Goal: Task Accomplishment & Management: Manage account settings

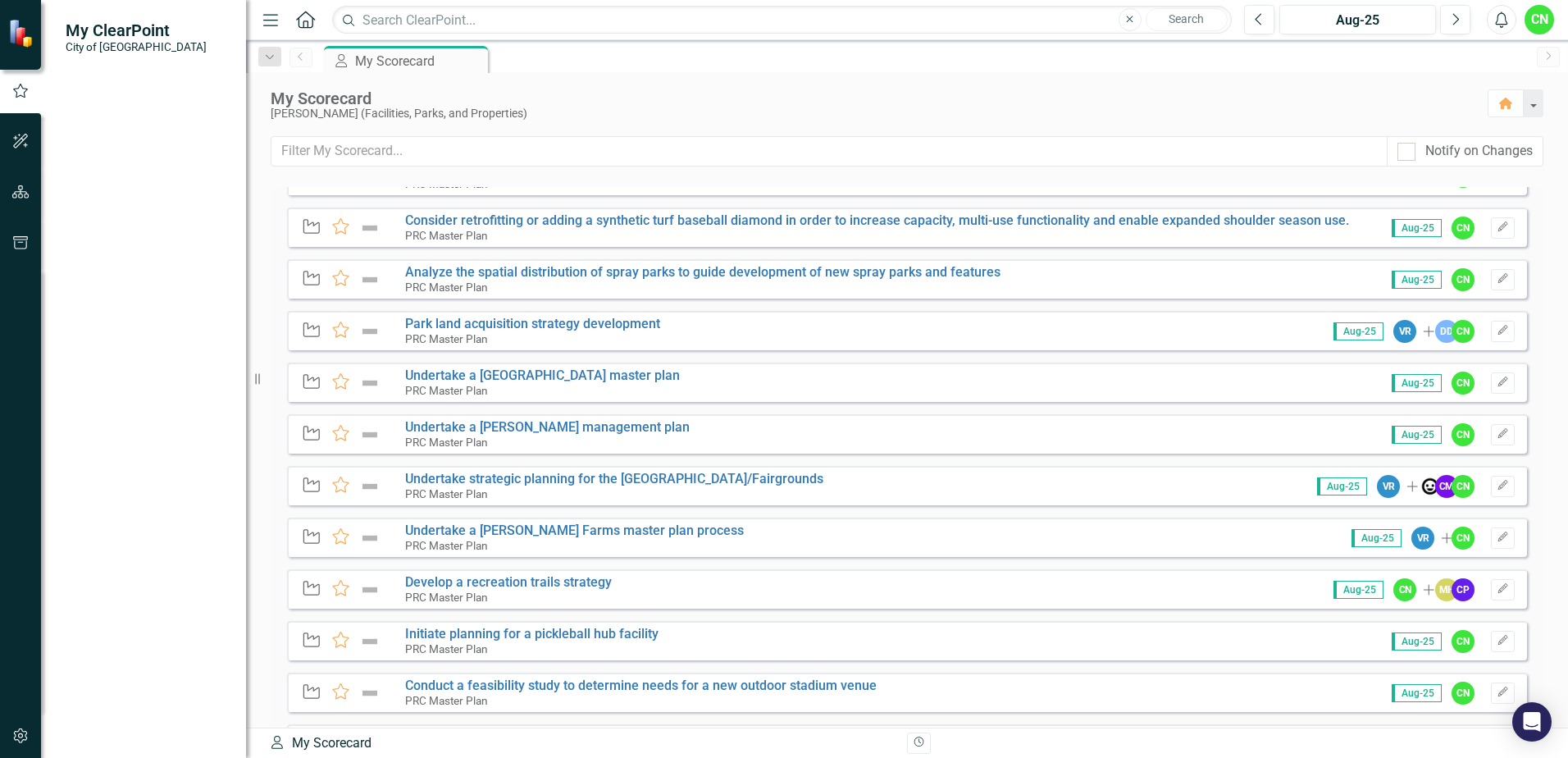
scroll to position [3278, 0]
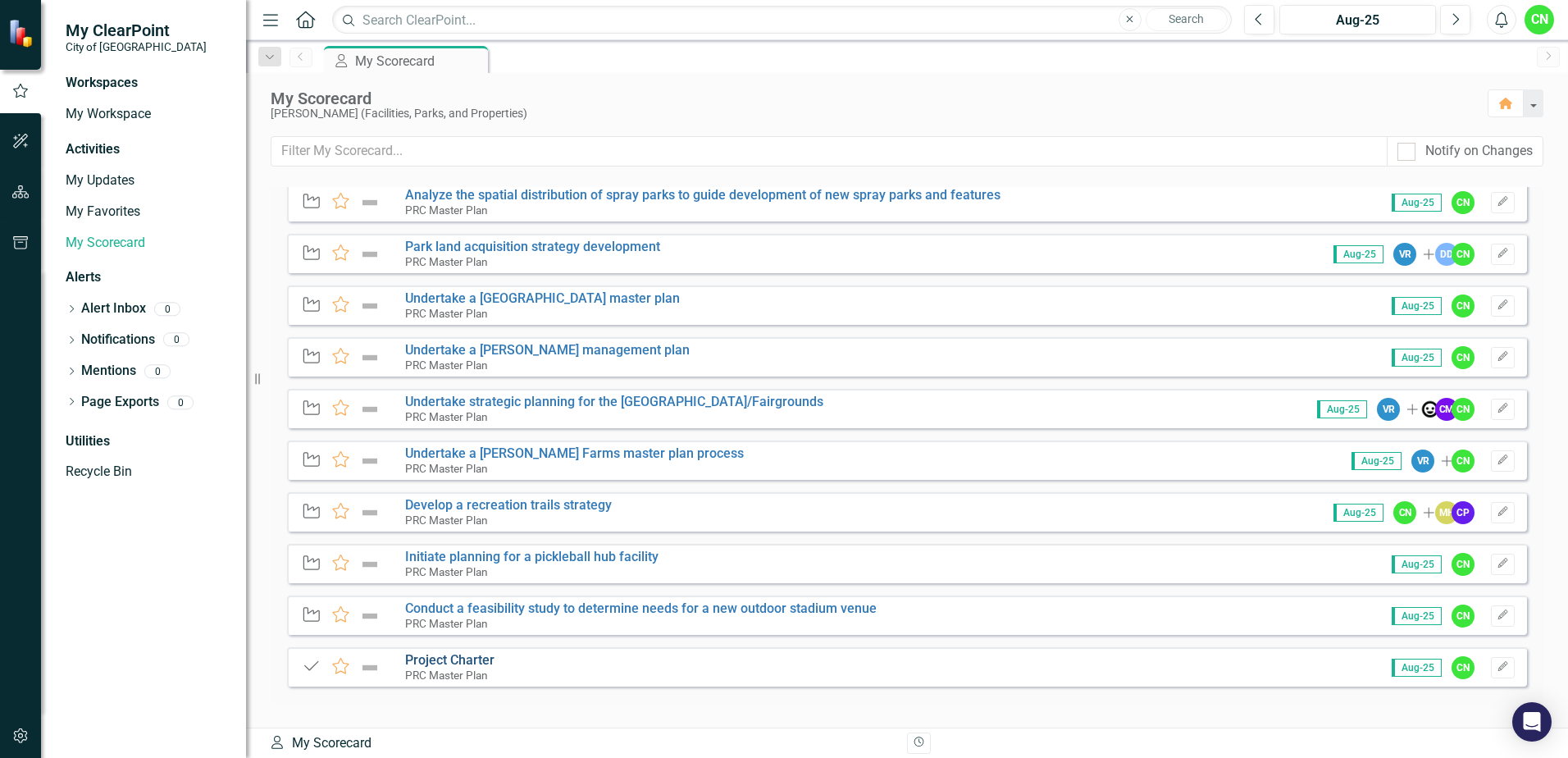
click at [436, 659] on link "Project Charter" at bounding box center [450, 660] width 90 height 15
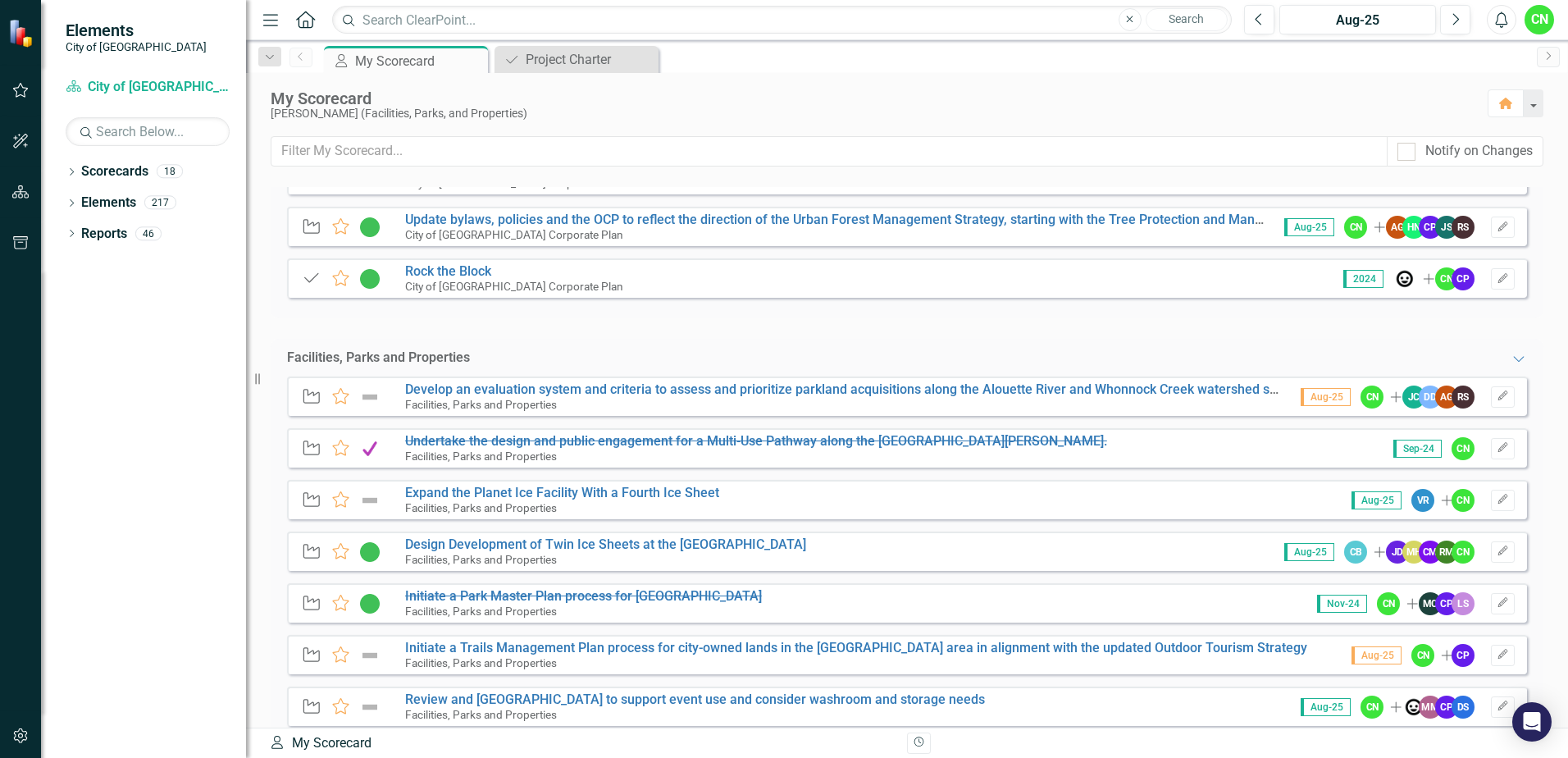
scroll to position [492, 0]
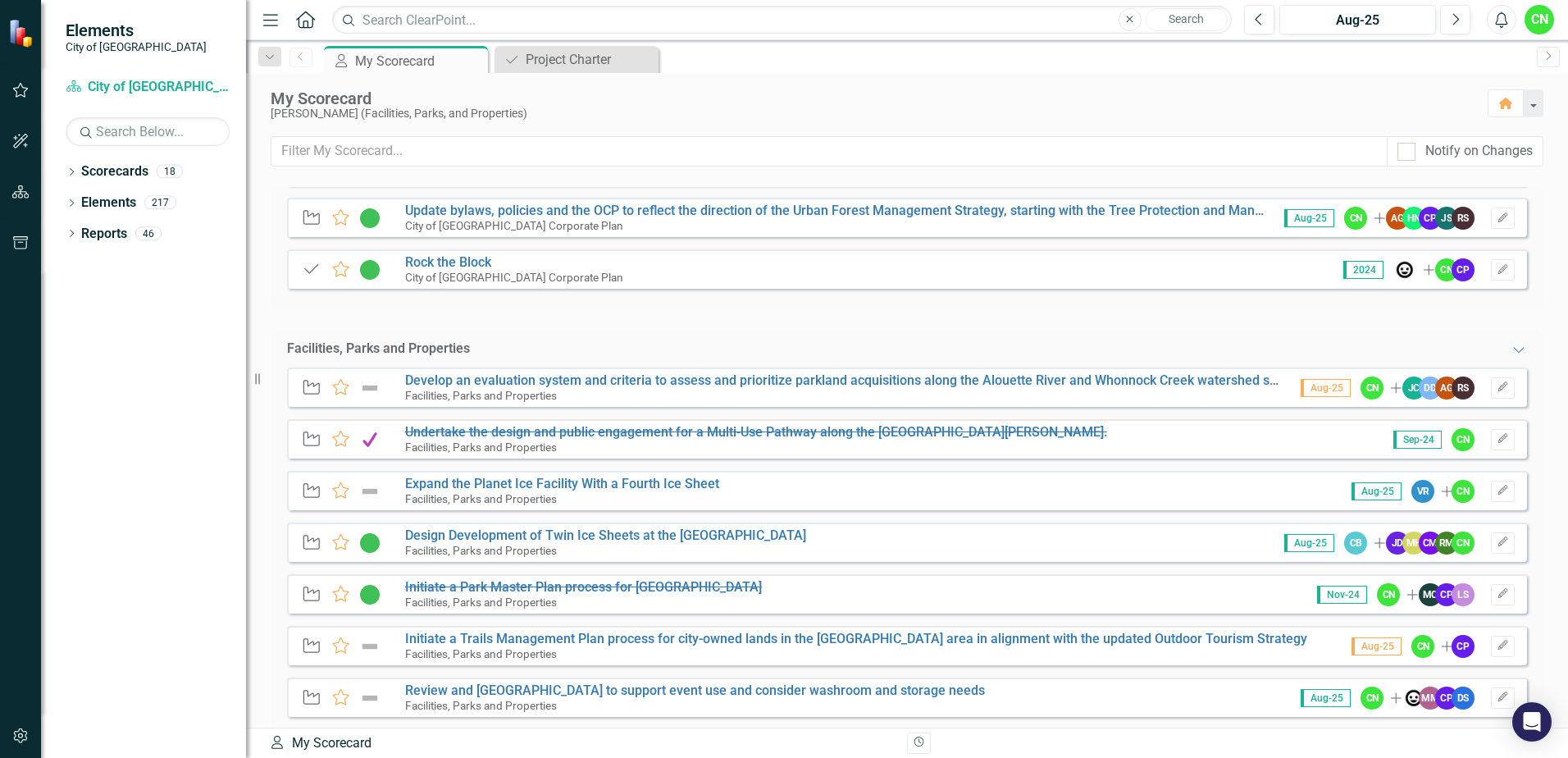
click at [376, 387] on img at bounding box center [369, 388] width 22 height 20
click at [372, 385] on img at bounding box center [369, 388] width 22 height 20
click at [483, 383] on link "Develop an evaluation system and criteria to assess and prioritize parkland acq…" at bounding box center [859, 380] width 907 height 15
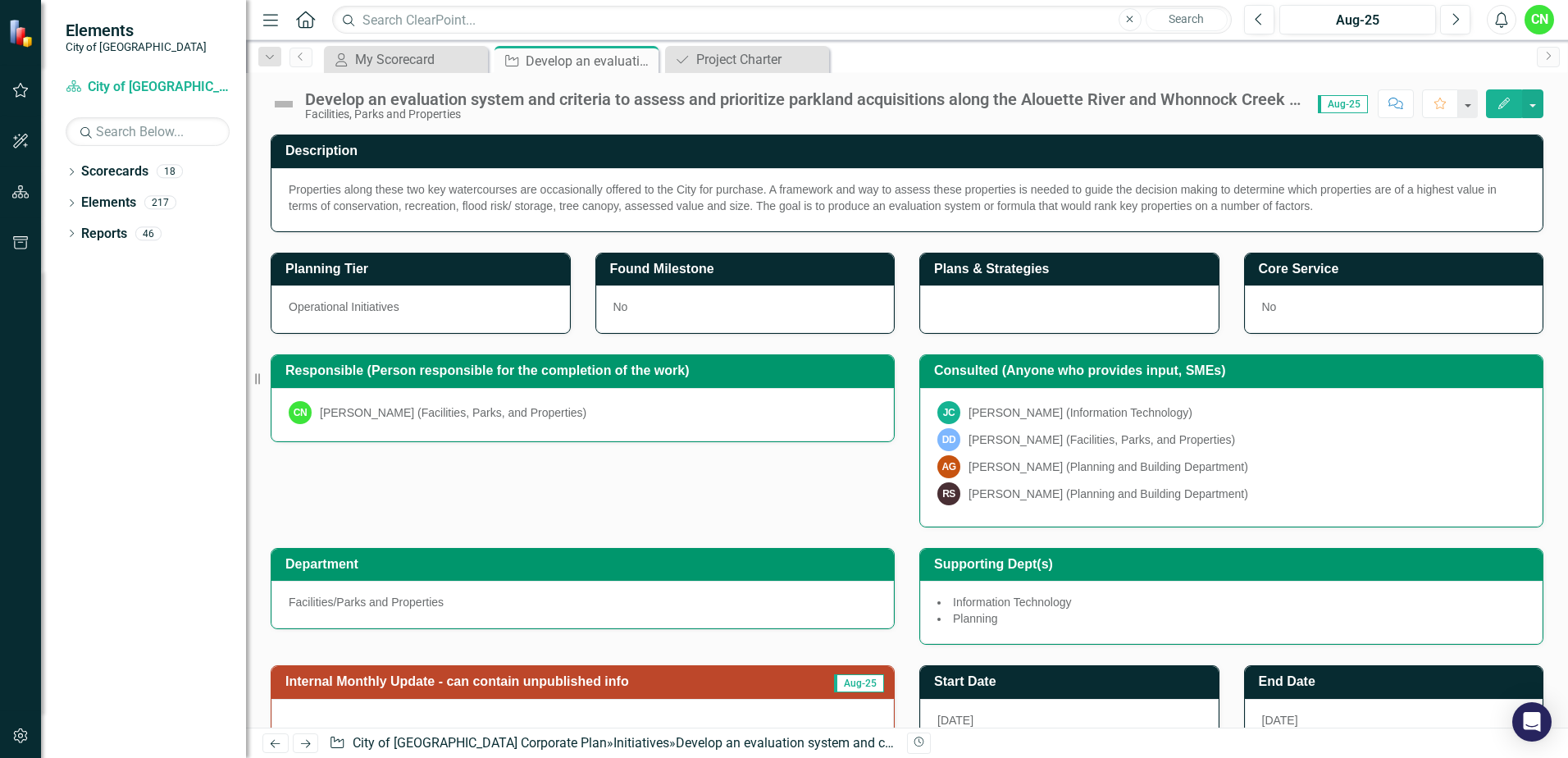
click at [279, 106] on img at bounding box center [284, 104] width 26 height 26
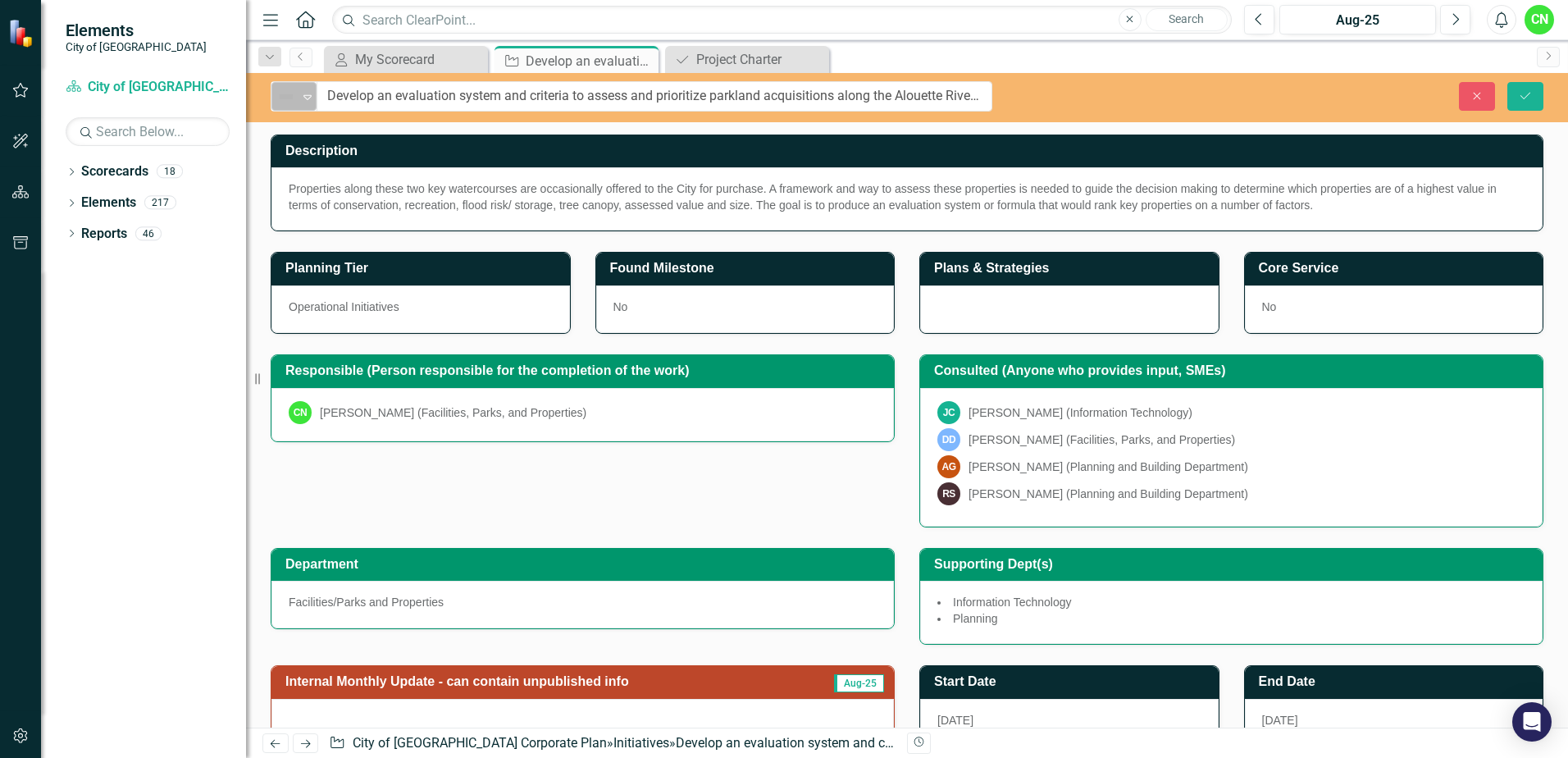
click at [295, 103] on img at bounding box center [286, 96] width 20 height 20
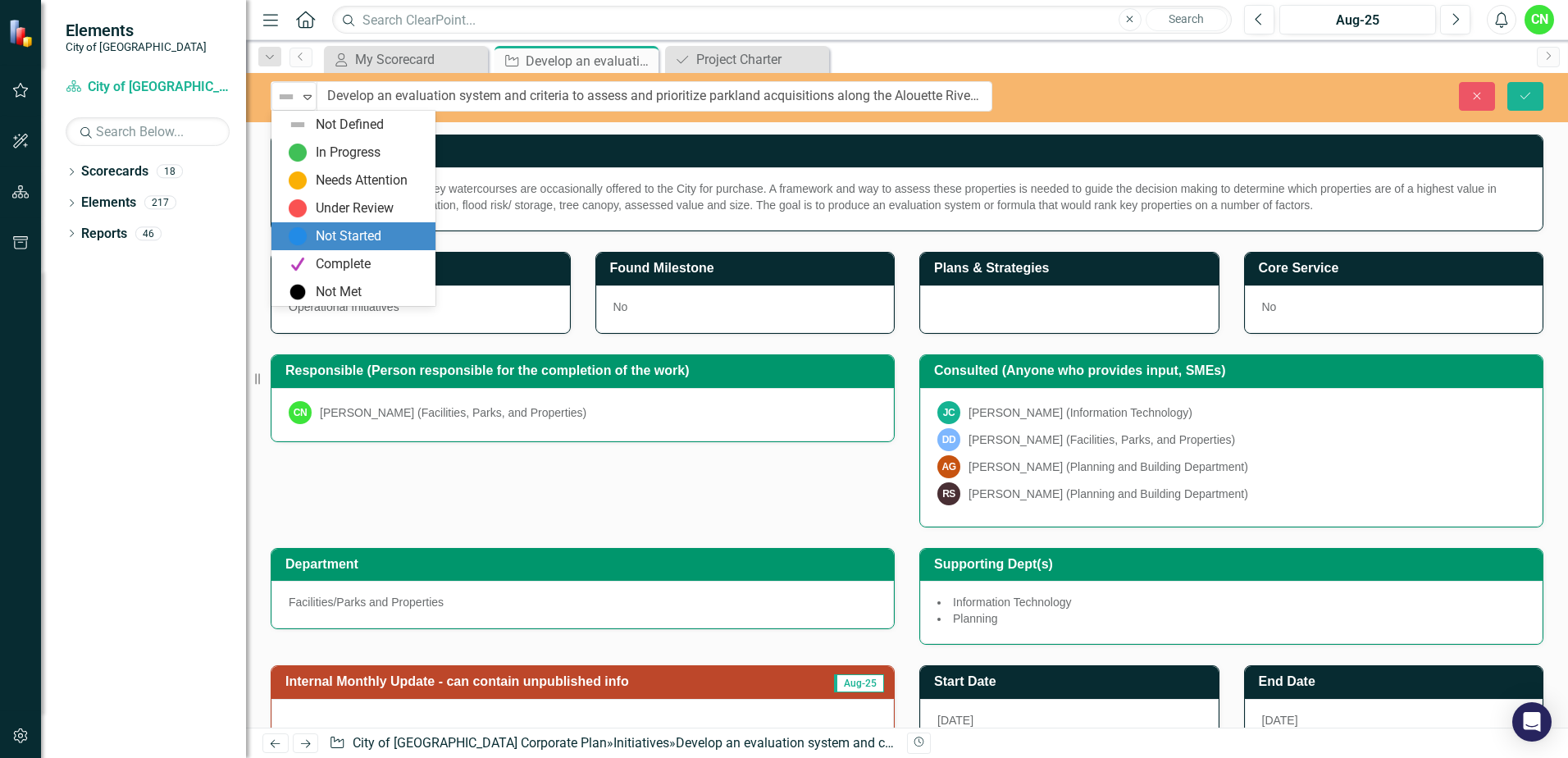
click at [399, 228] on div "Not Started" at bounding box center [357, 236] width 138 height 20
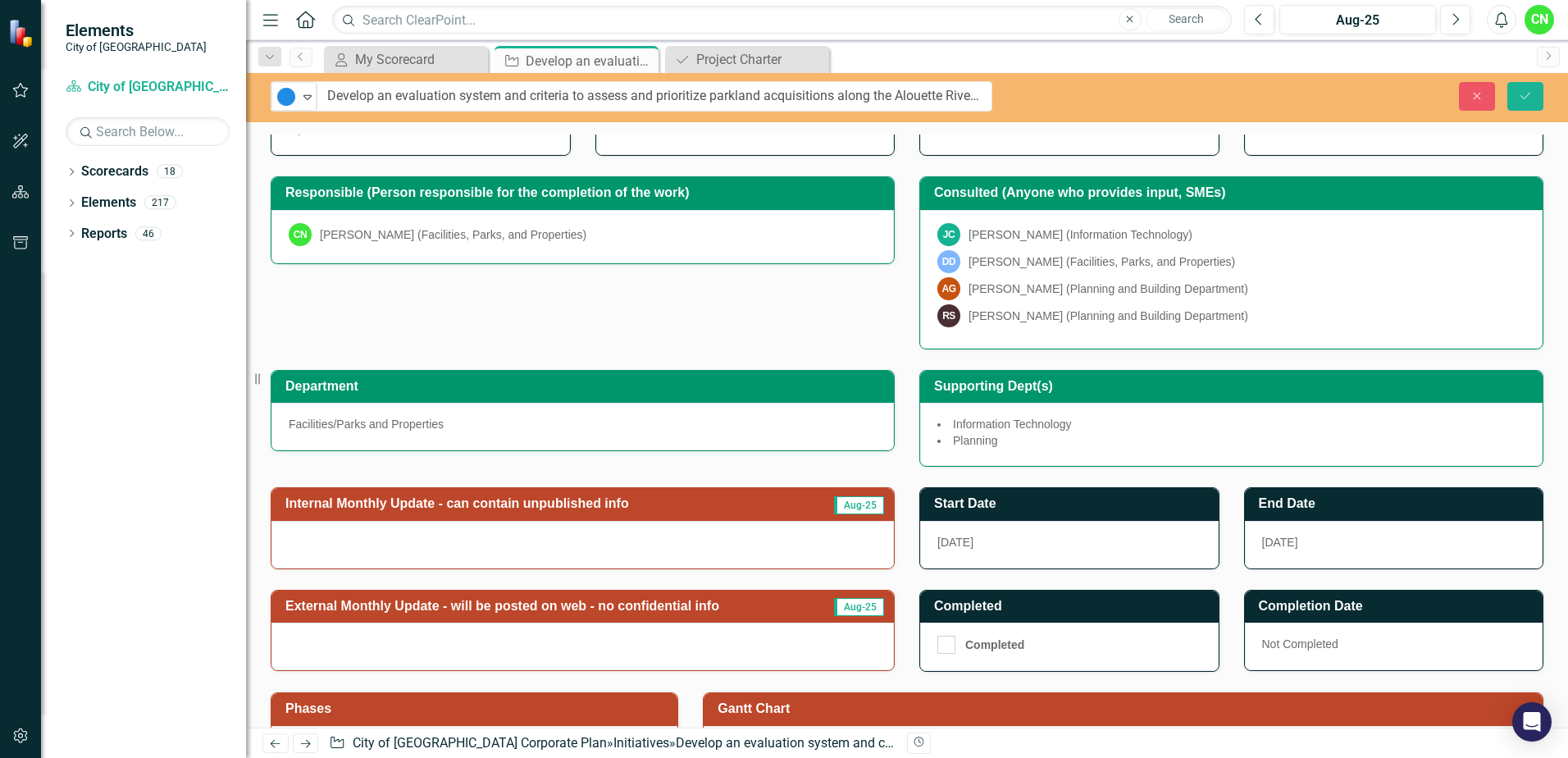
scroll to position [82, 0]
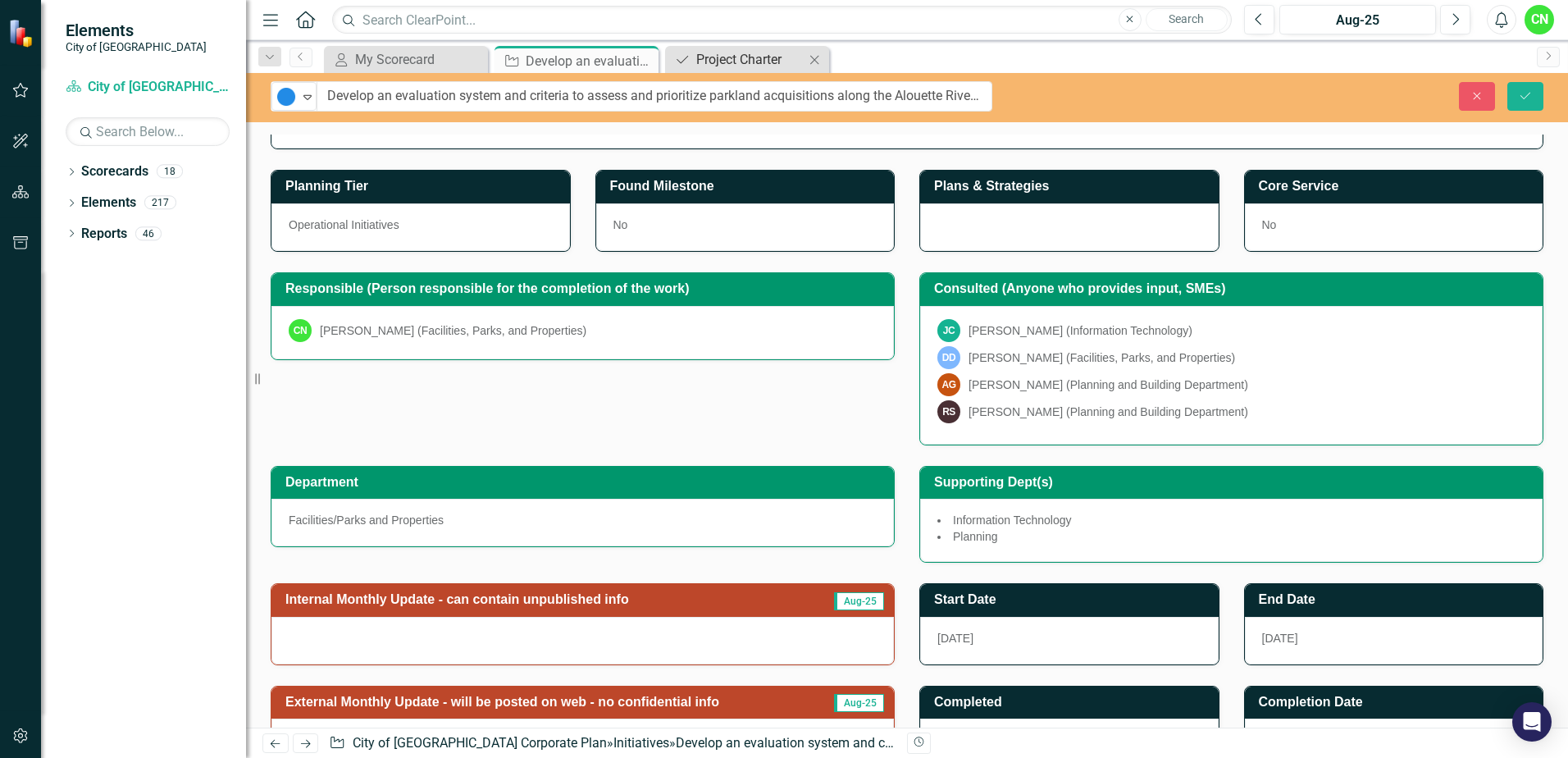
click at [749, 60] on div "Project Charter" at bounding box center [750, 60] width 109 height 21
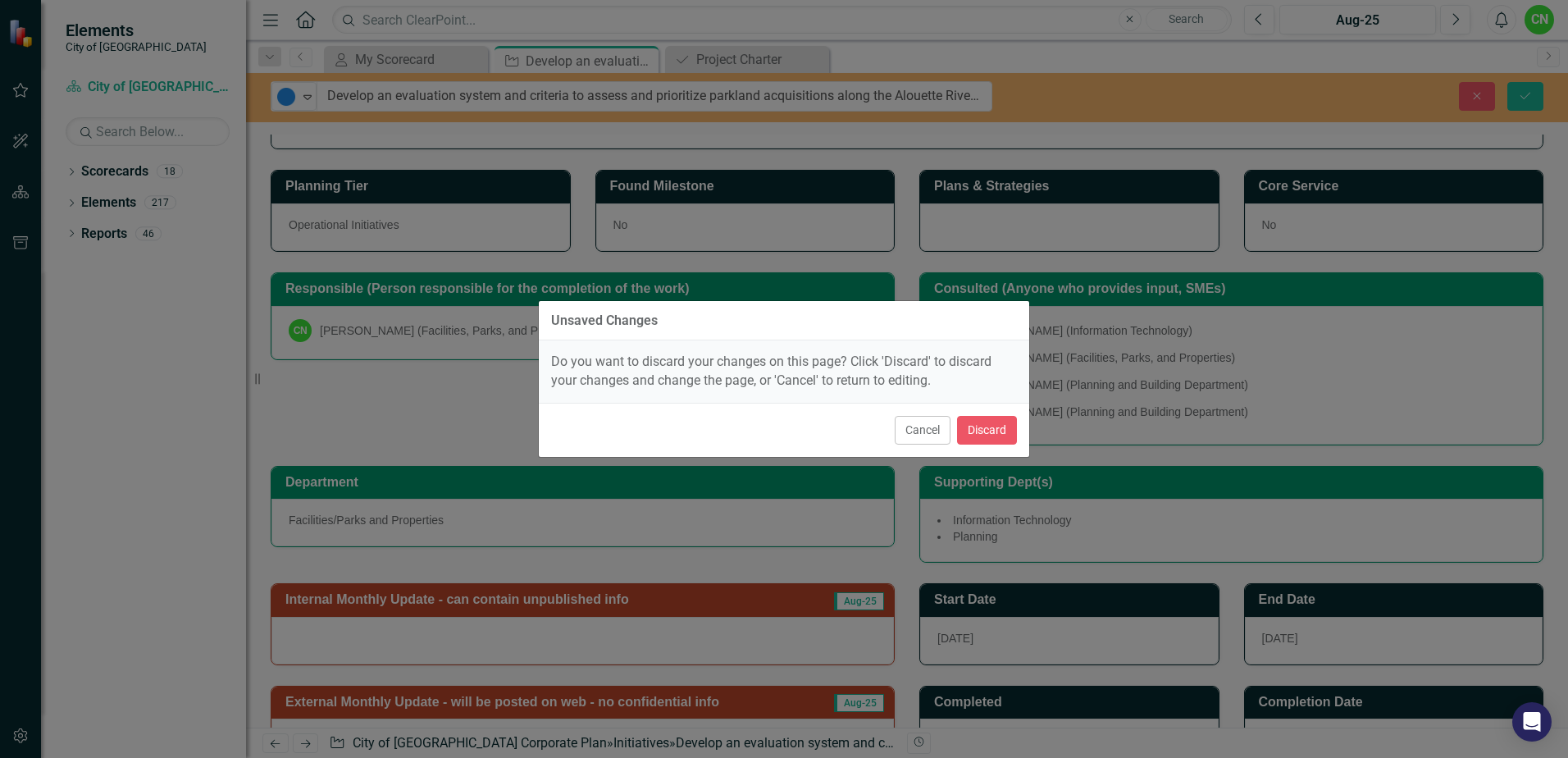
drag, startPoint x: 921, startPoint y: 435, endPoint x: 885, endPoint y: 374, distance: 70.8
click at [920, 435] on button "Cancel" at bounding box center [922, 430] width 56 height 28
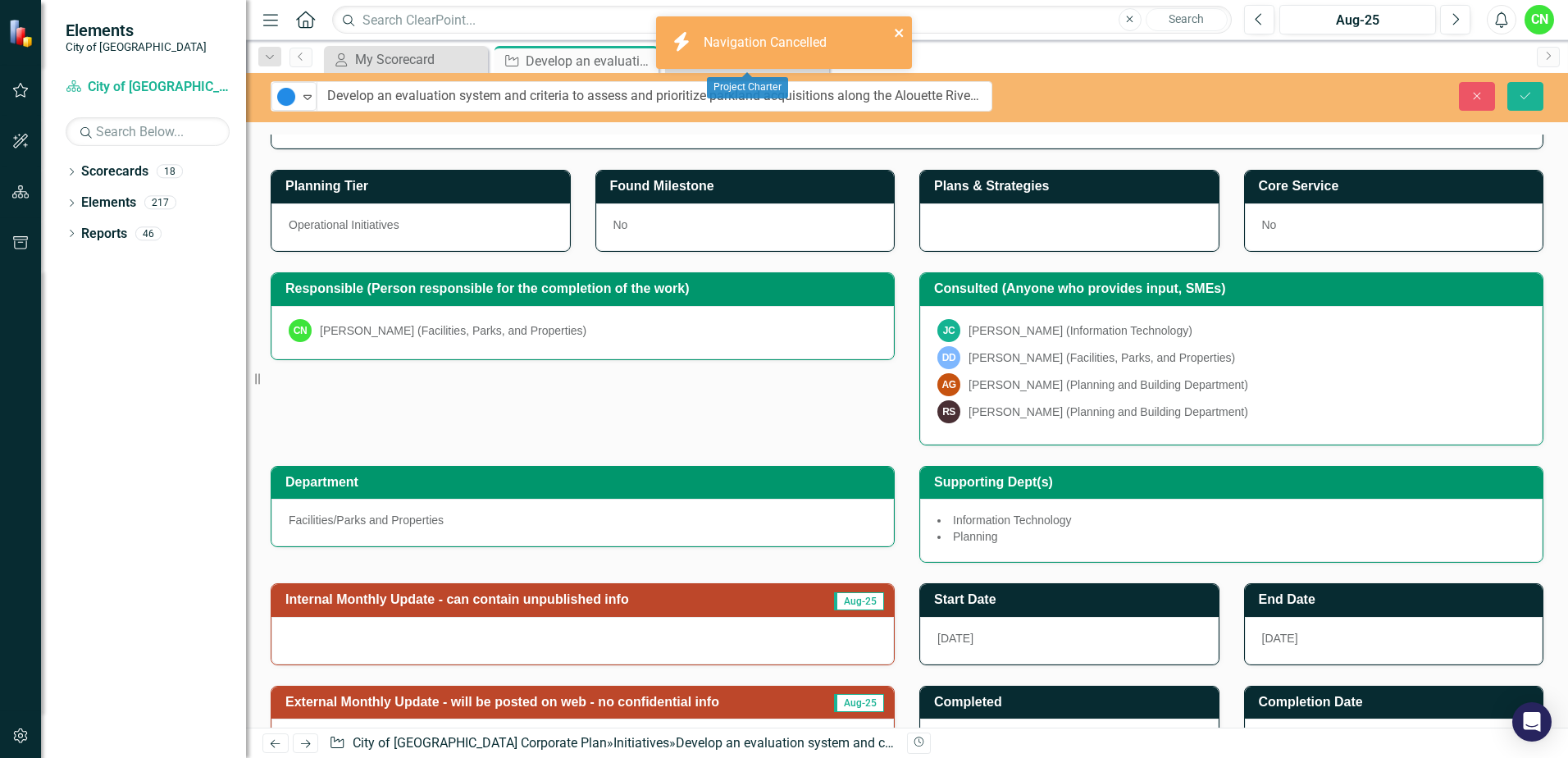
click at [898, 33] on icon "close" at bounding box center [898, 32] width 9 height 9
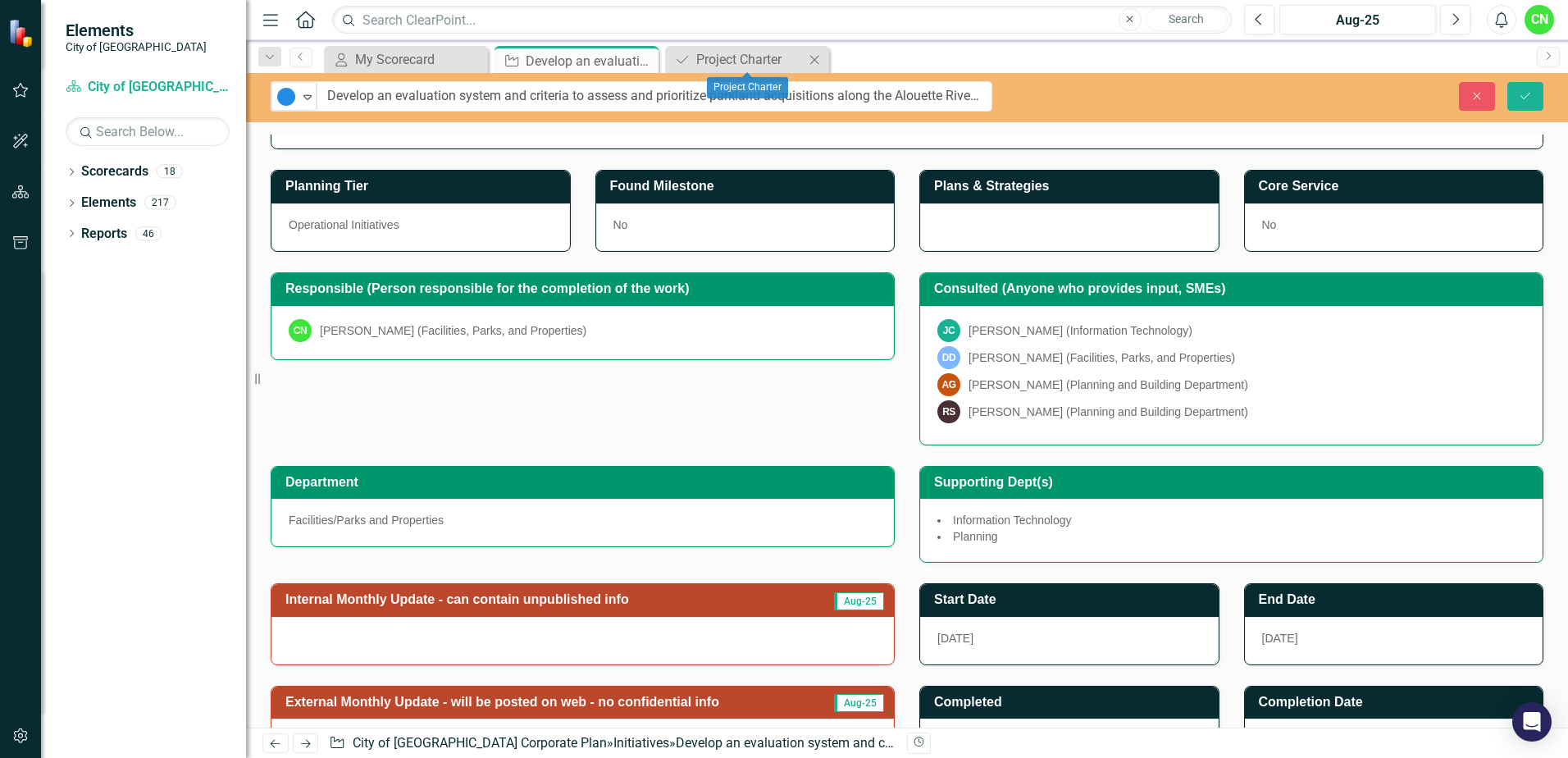
click at [814, 60] on icon at bounding box center [815, 60] width 9 height 9
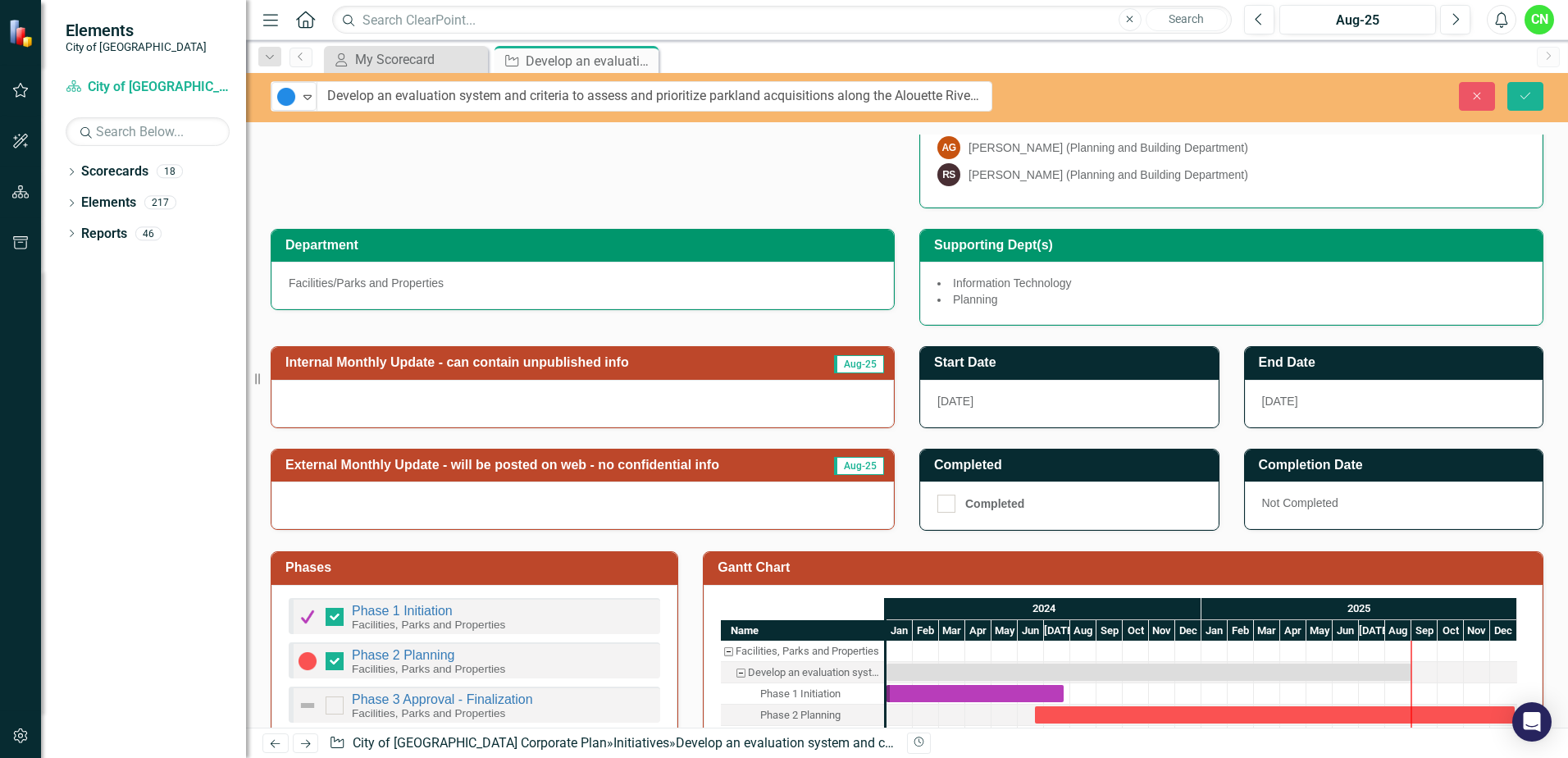
scroll to position [328, 0]
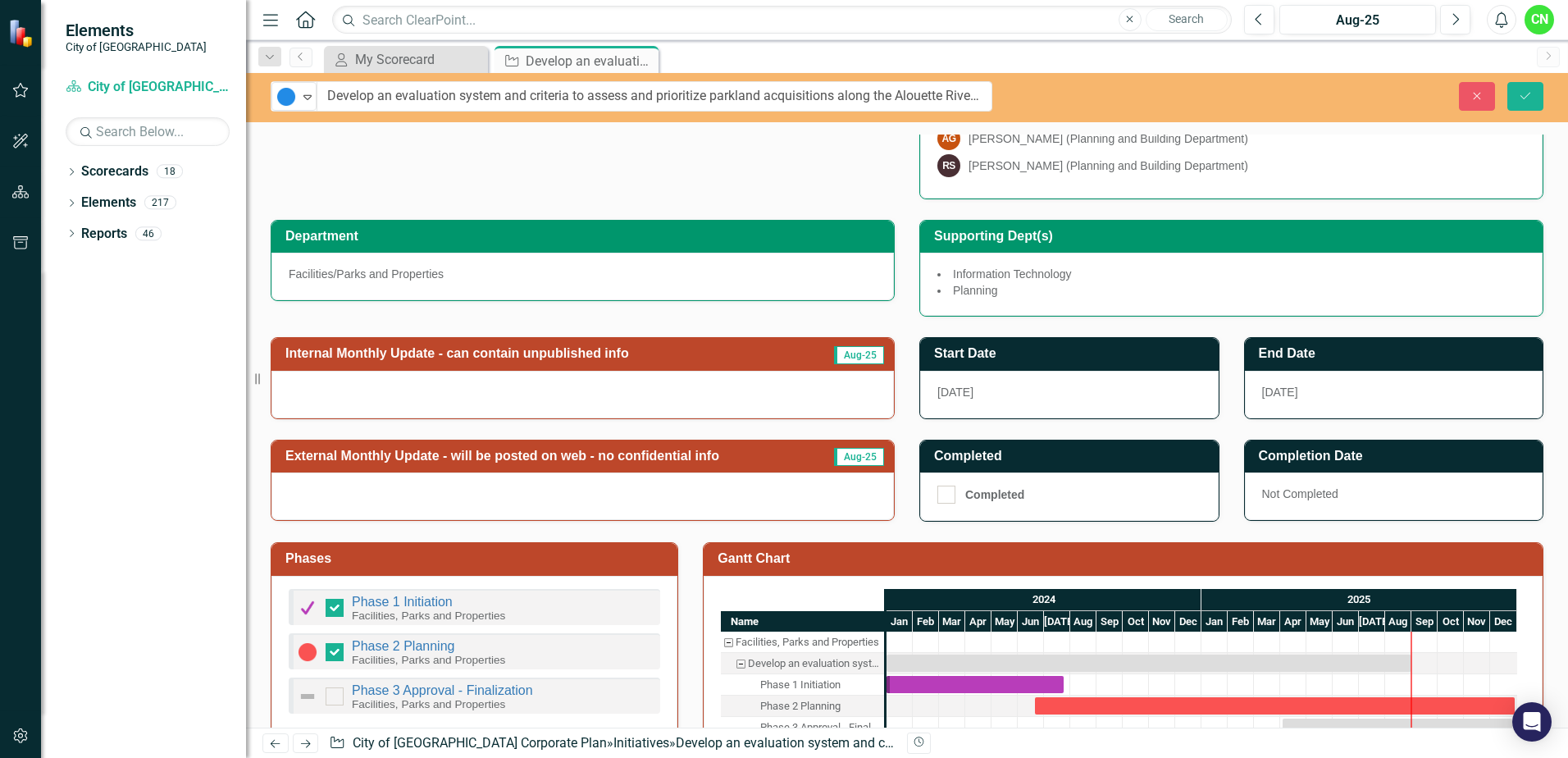
click at [578, 398] on div at bounding box center [582, 394] width 622 height 47
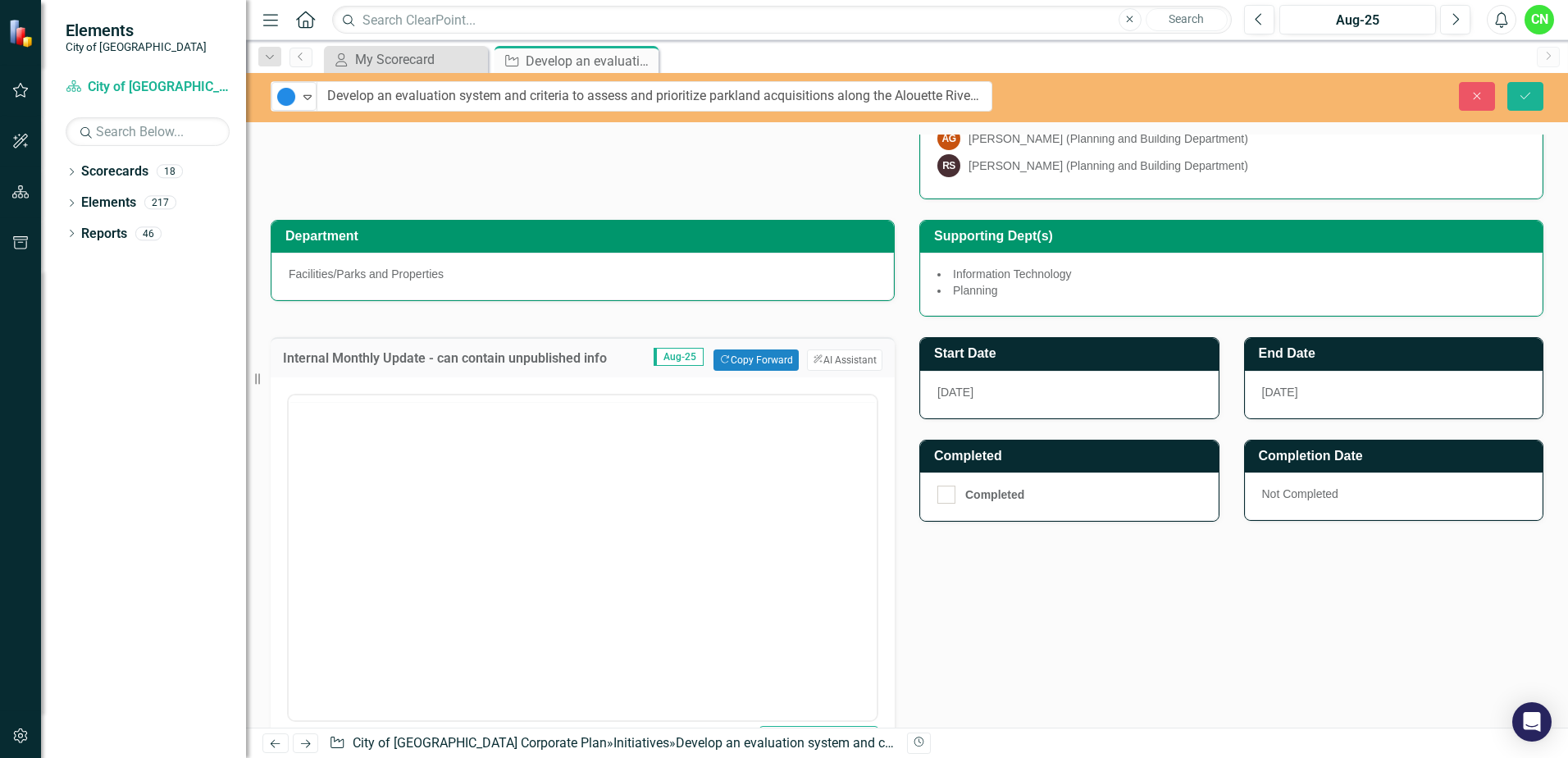
click at [604, 431] on div at bounding box center [583, 556] width 591 height 333
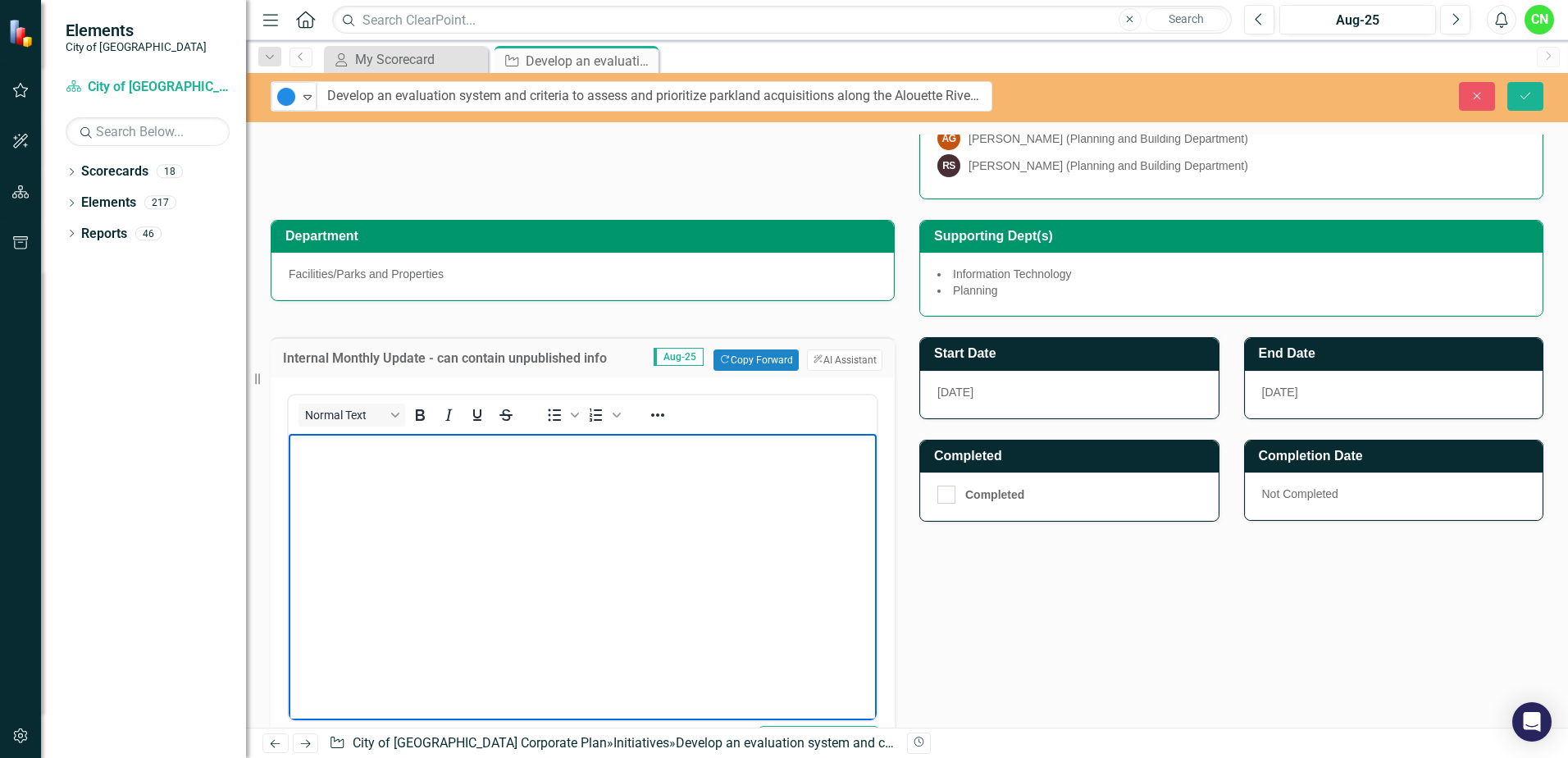
click at [602, 519] on body "Rich Text Area. Press ALT-0 for help." at bounding box center [583, 557] width 588 height 246
click at [1526, 87] on button "Save" at bounding box center [1525, 96] width 36 height 28
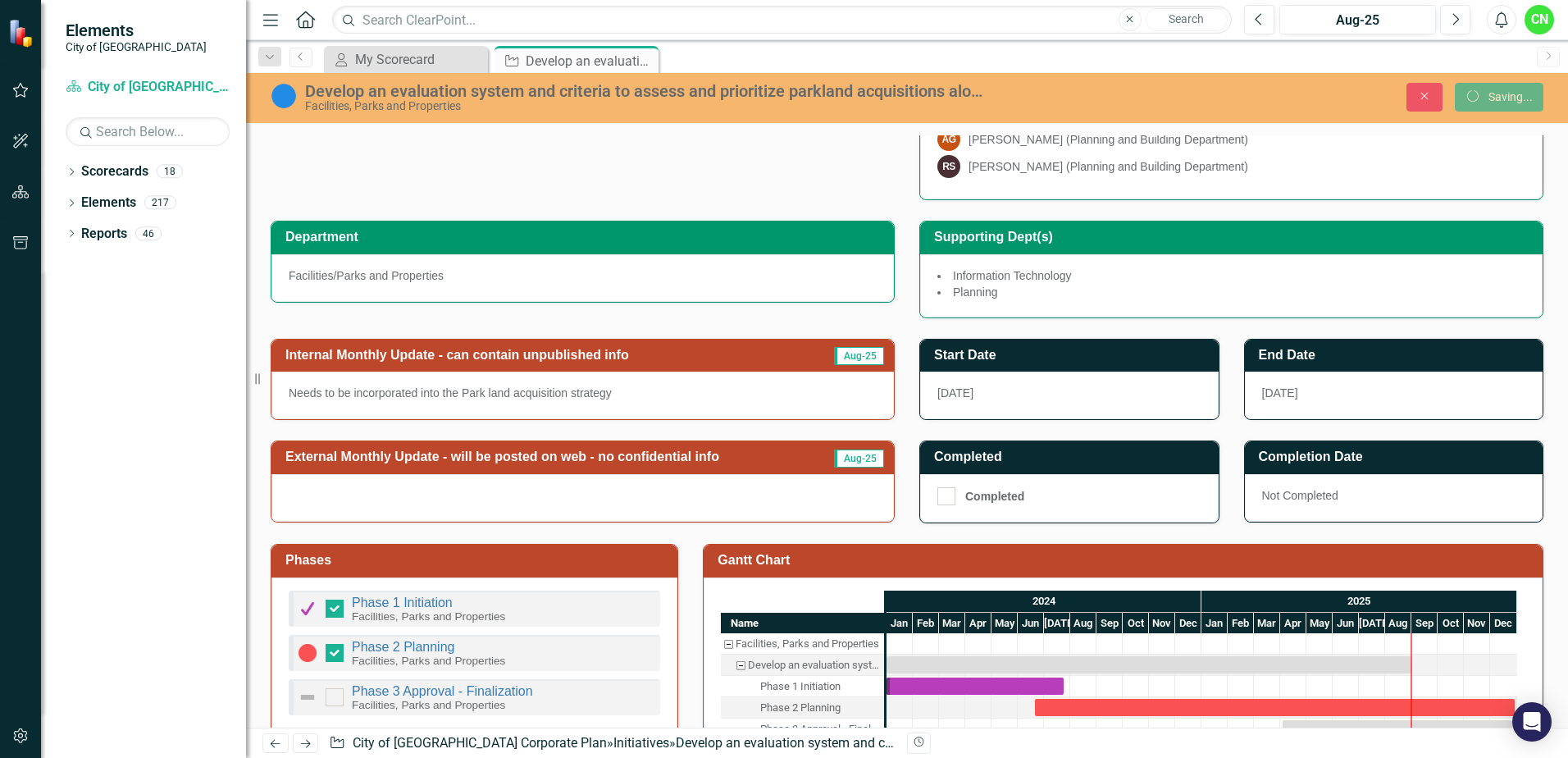
checkbox input "false"
checkbox input "true"
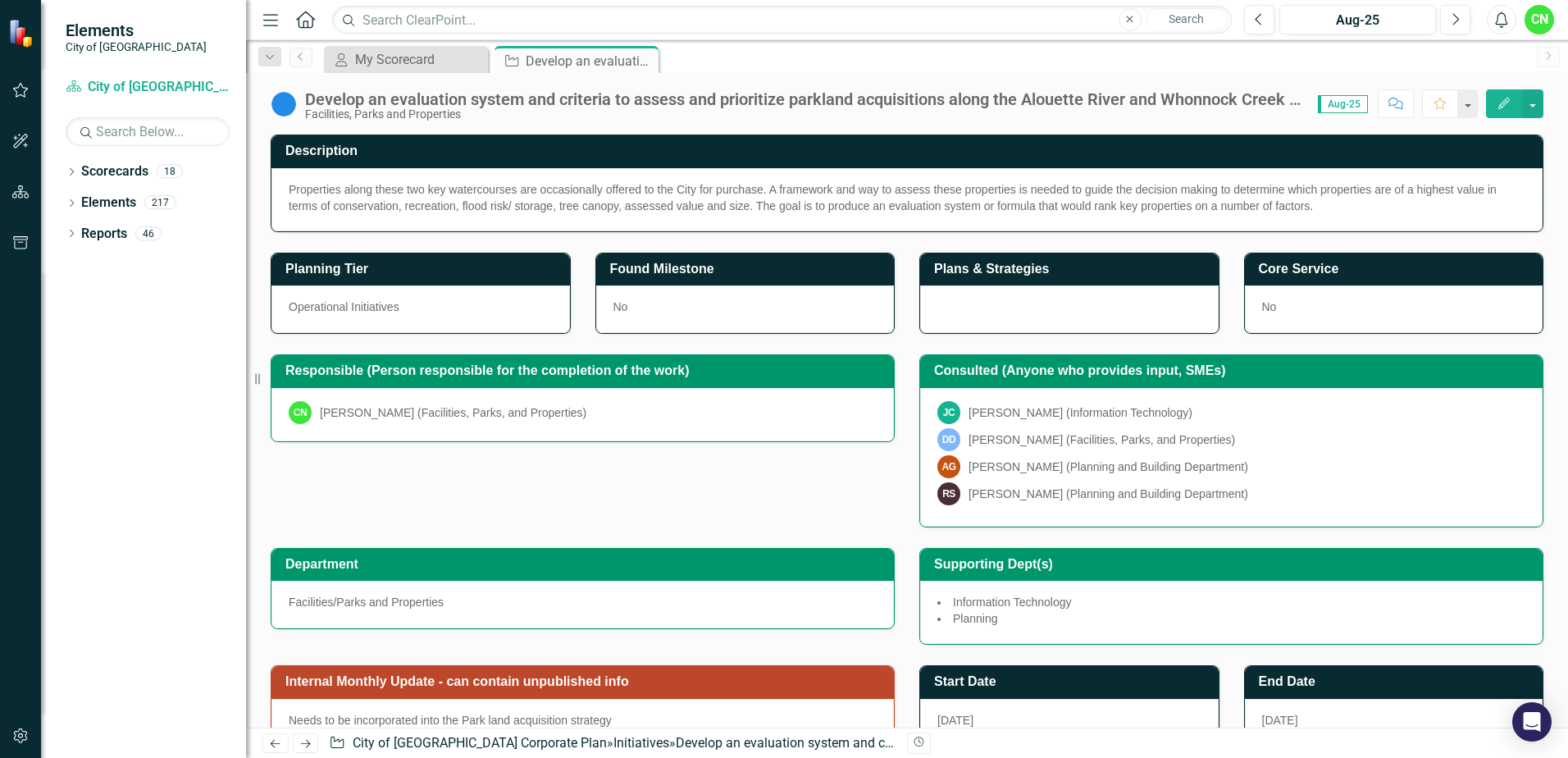
checkbox input "false"
checkbox input "true"
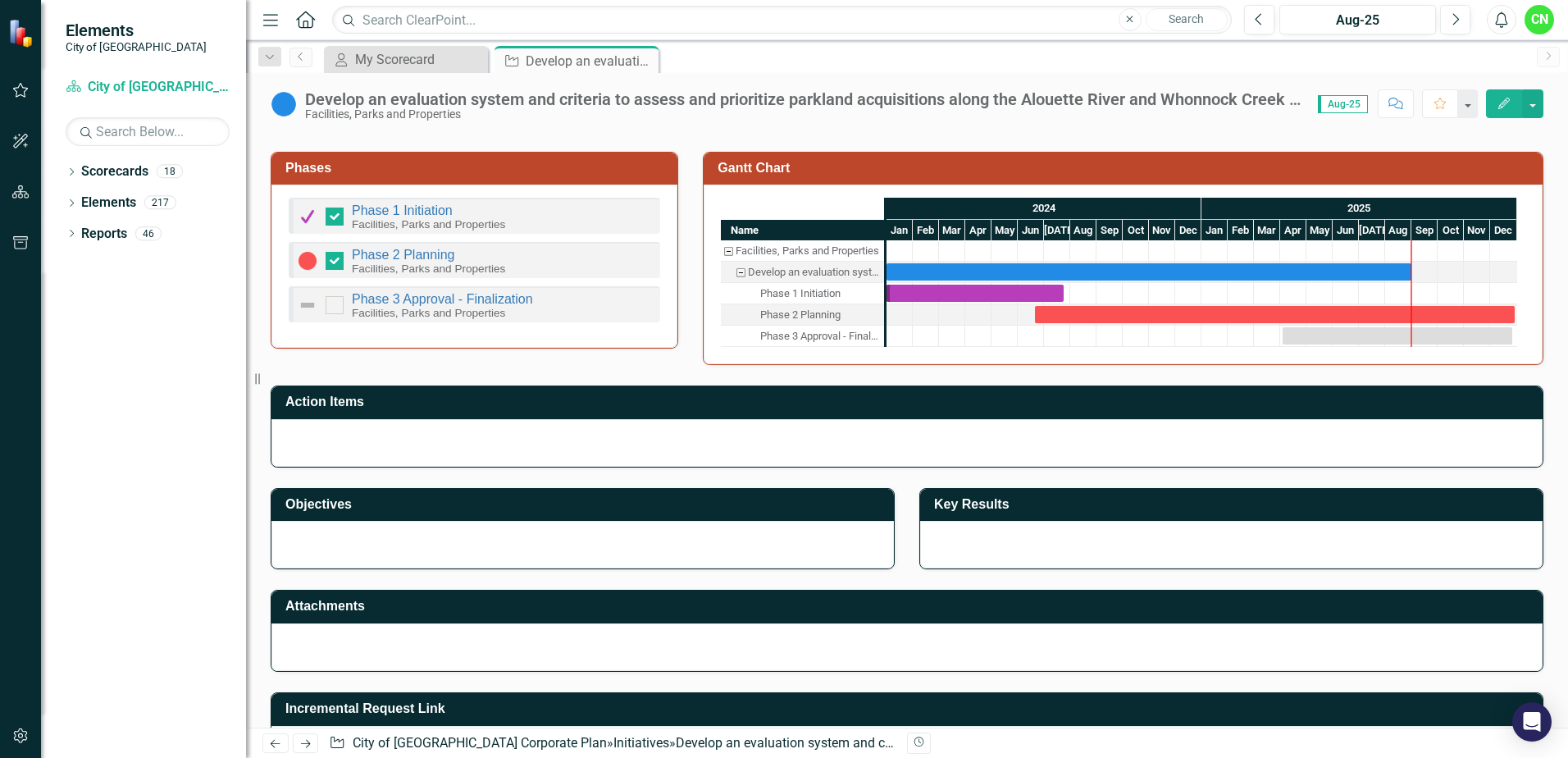
scroll to position [783, 0]
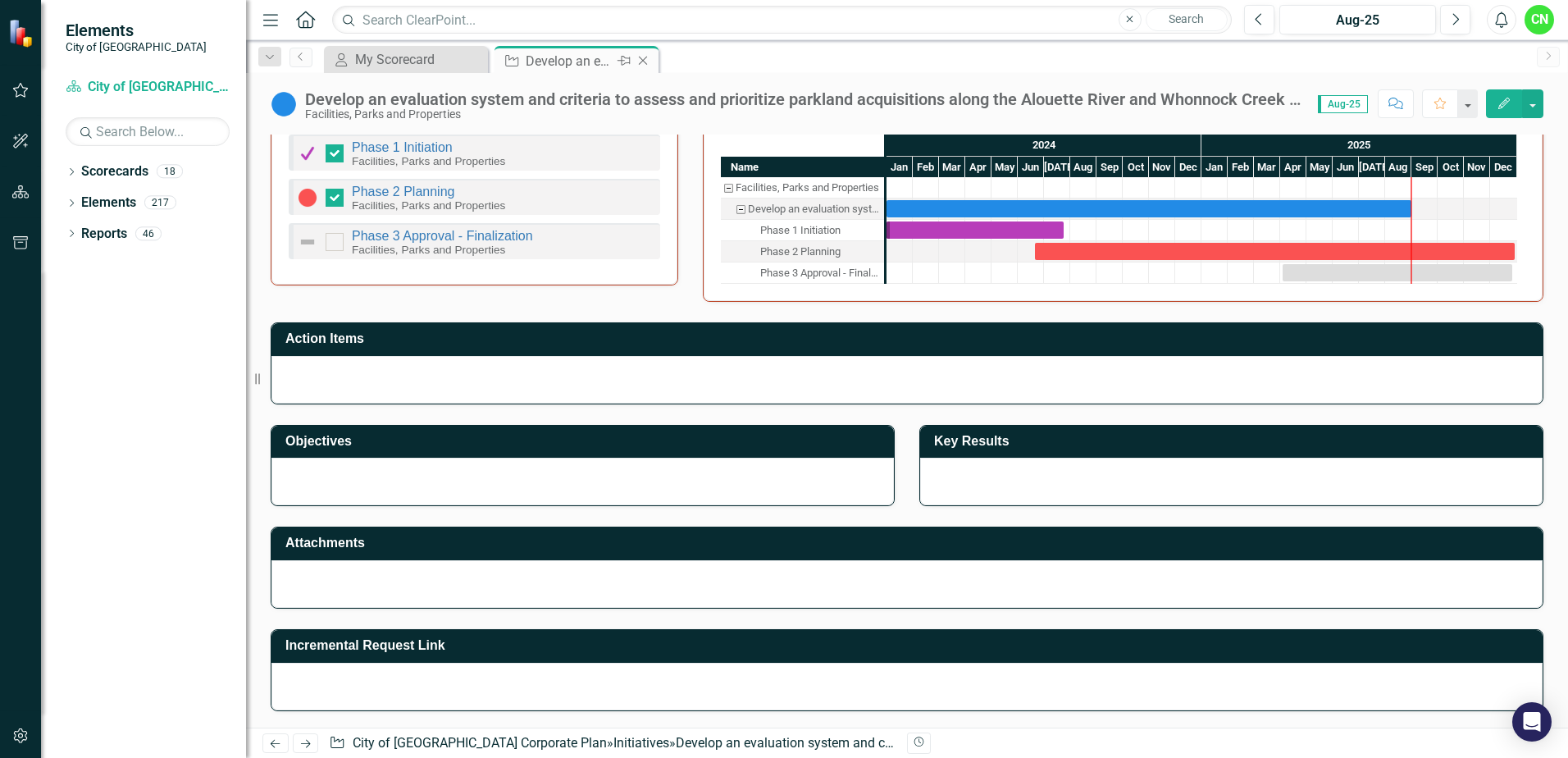
click at [644, 57] on icon "Close" at bounding box center [642, 60] width 16 height 13
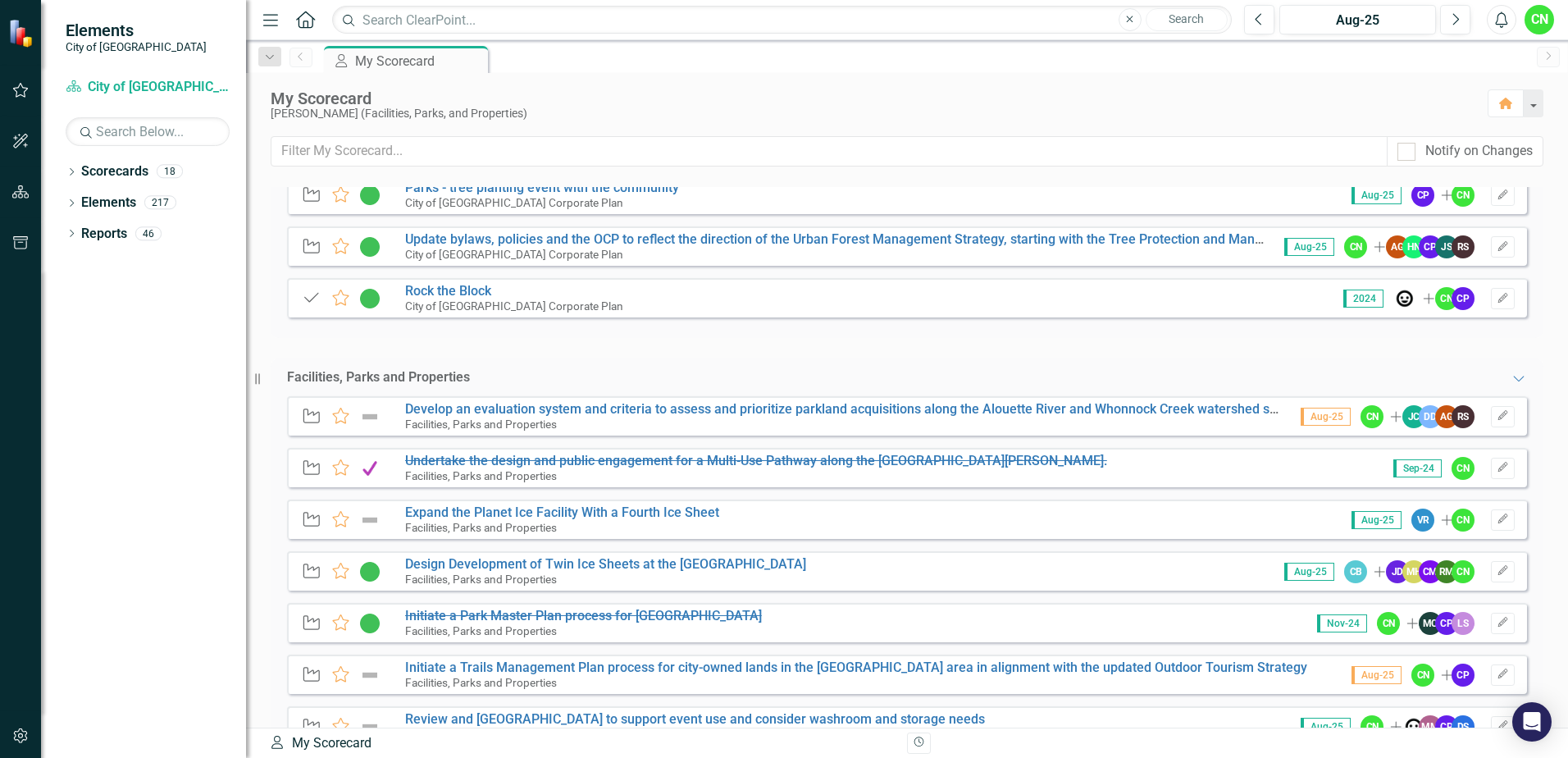
scroll to position [492, 0]
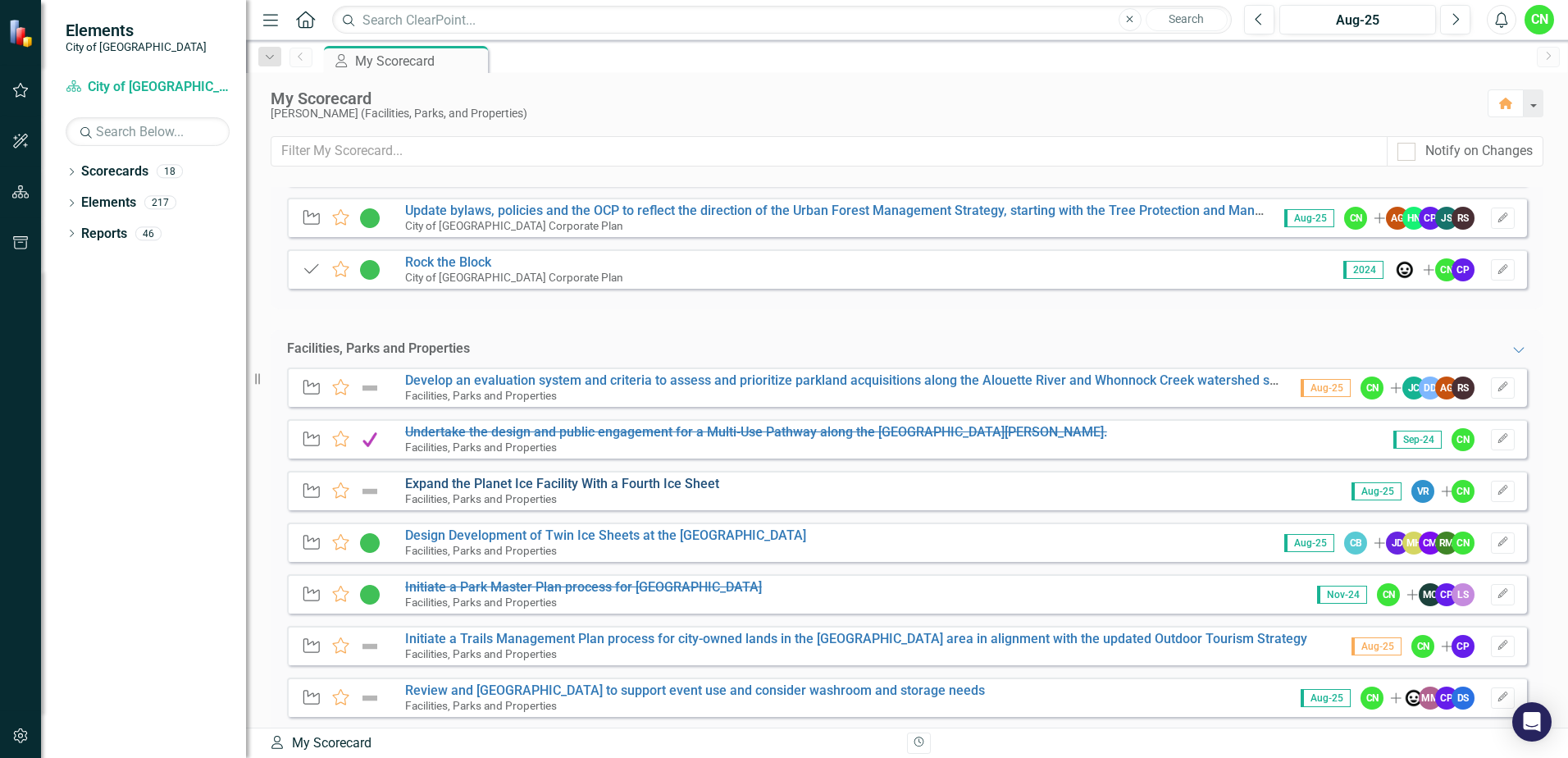
click at [509, 484] on link "Expand the Planet Ice Facility With a Fourth Ice Sheet" at bounding box center [562, 484] width 315 height 15
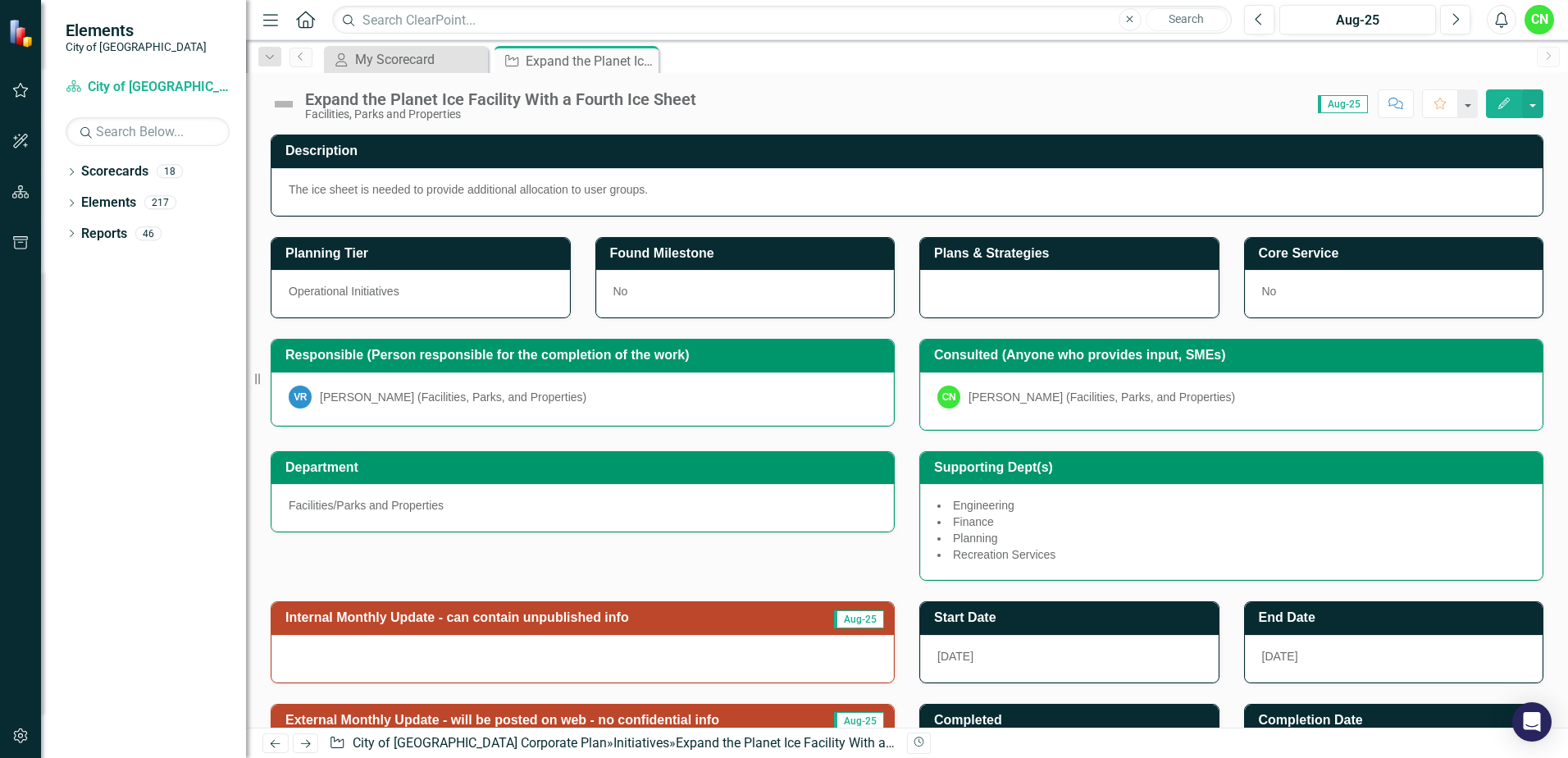
click at [987, 357] on h3 "Consulted (Anyone who provides input, SMEs)" at bounding box center [1235, 355] width 601 height 15
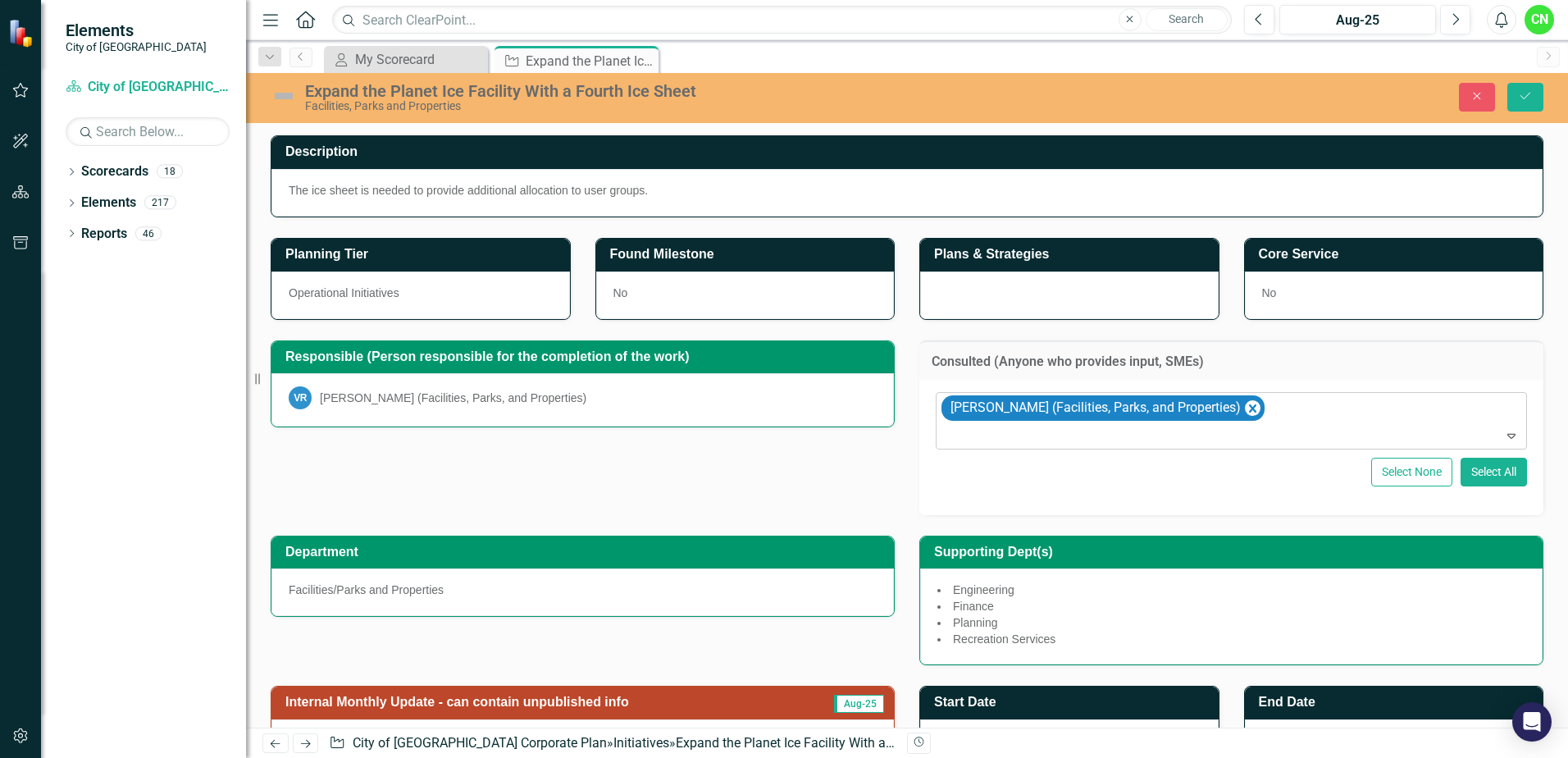
click at [1256, 428] on div at bounding box center [1233, 436] width 584 height 22
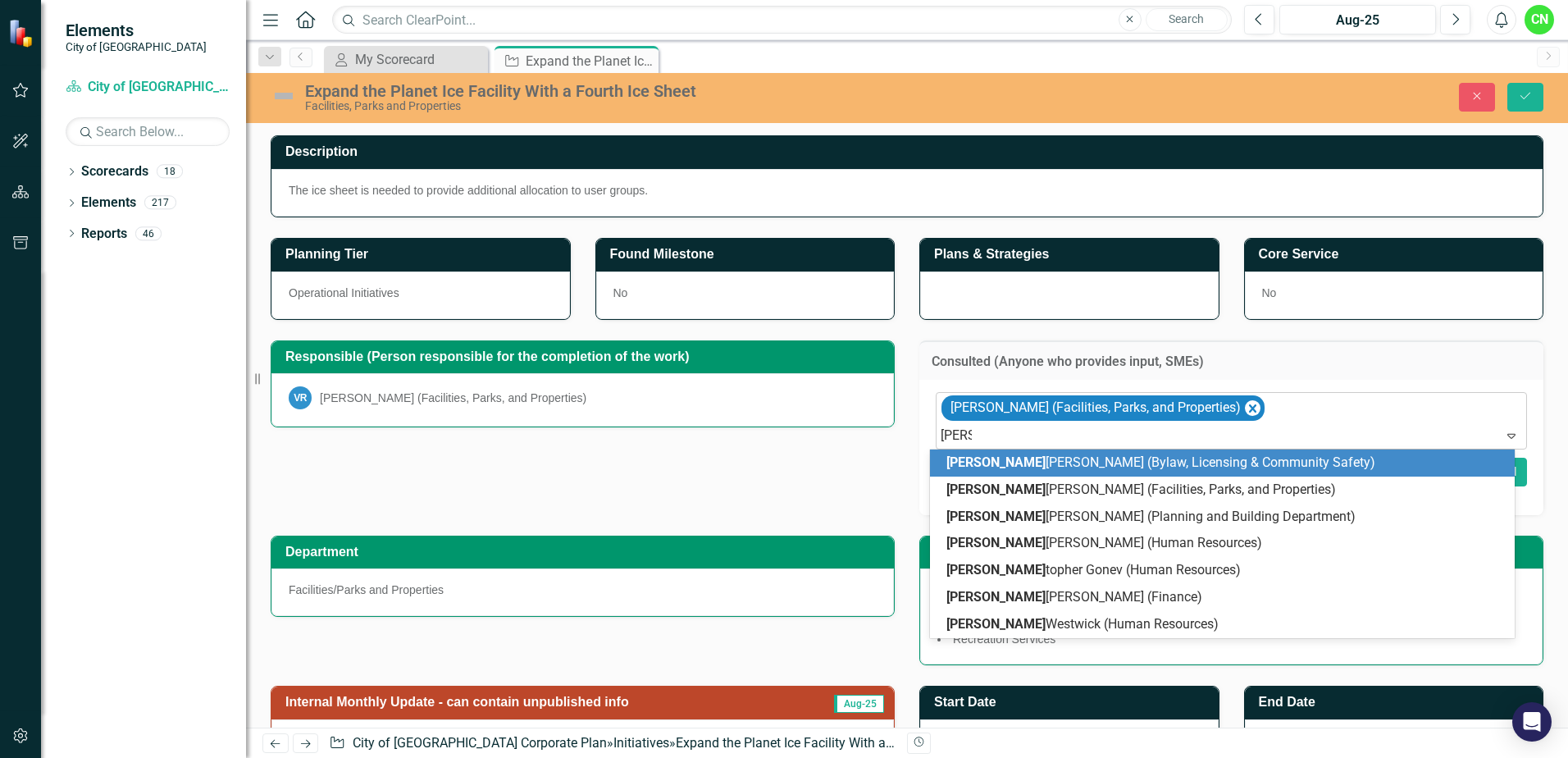
type input "christ"
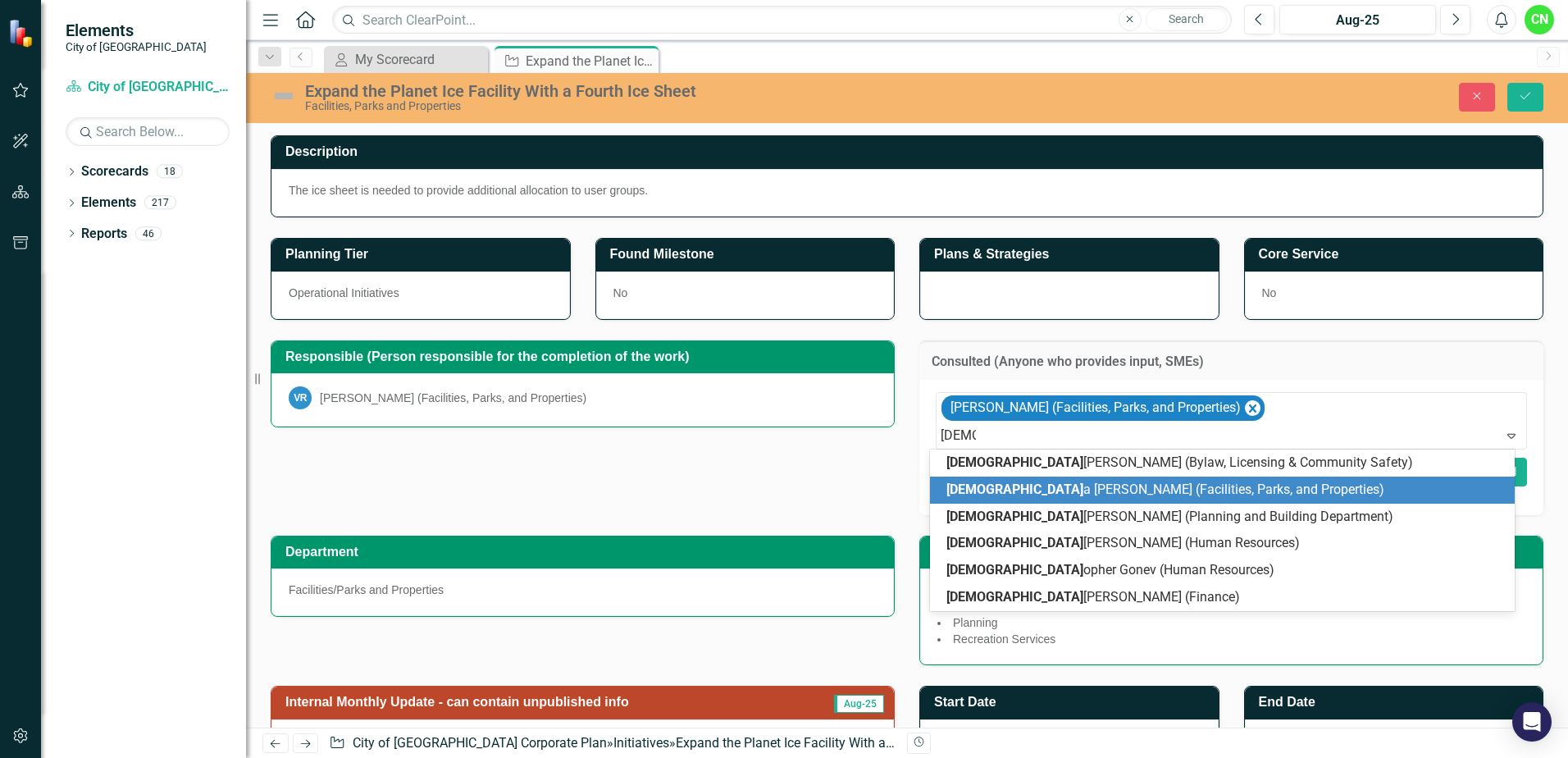
click at [1099, 491] on span "Christ a Balatti (Facilities, Parks, and Properties)" at bounding box center [1166, 490] width 438 height 15
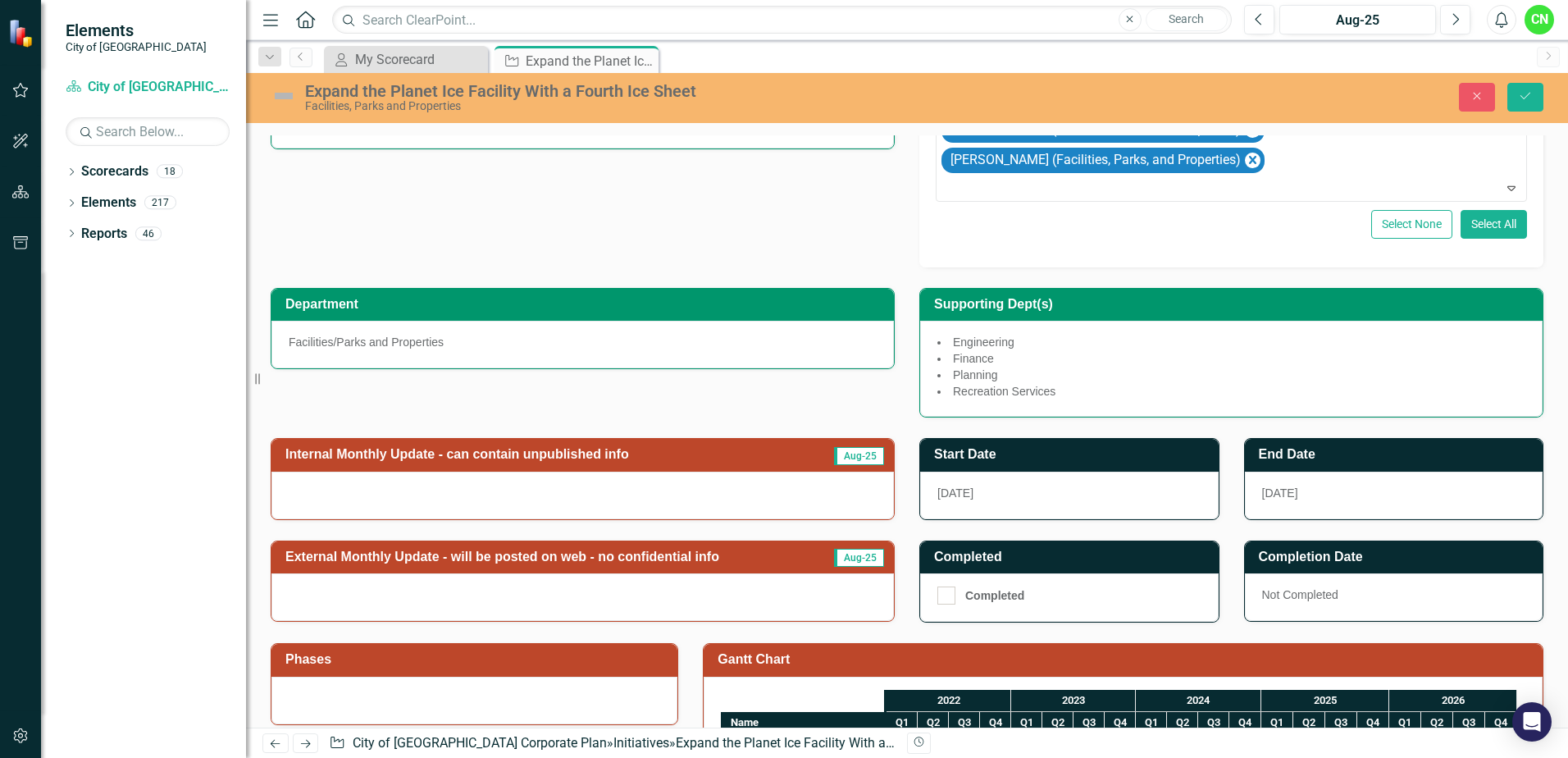
scroll to position [328, 0]
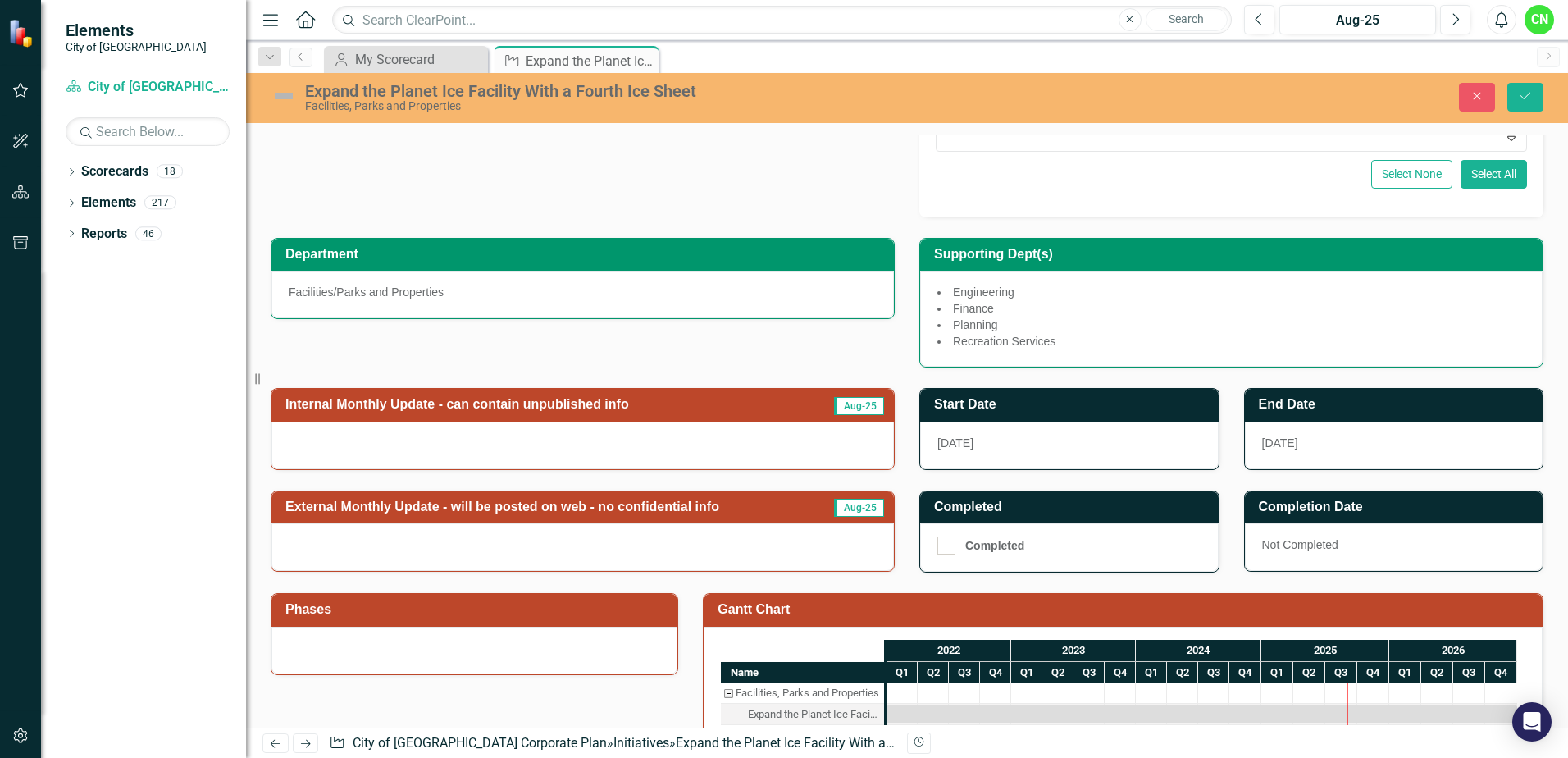
click at [538, 445] on div at bounding box center [582, 445] width 622 height 47
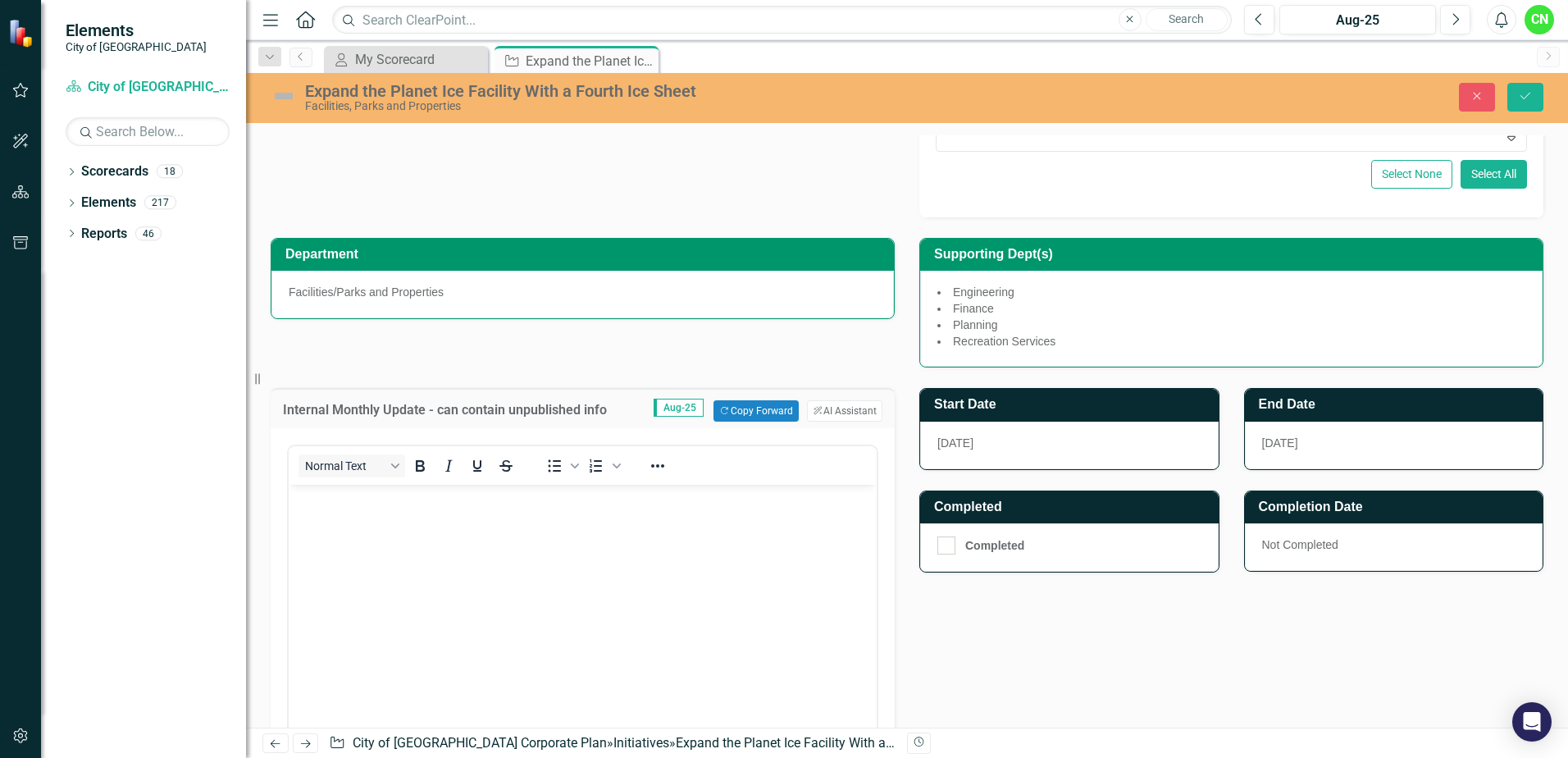
scroll to position [0, 0]
click at [633, 349] on div "Department Facilities/Parks and Properties Supporting Dept(s) Engineering Finan…" at bounding box center [908, 293] width 1298 height 151
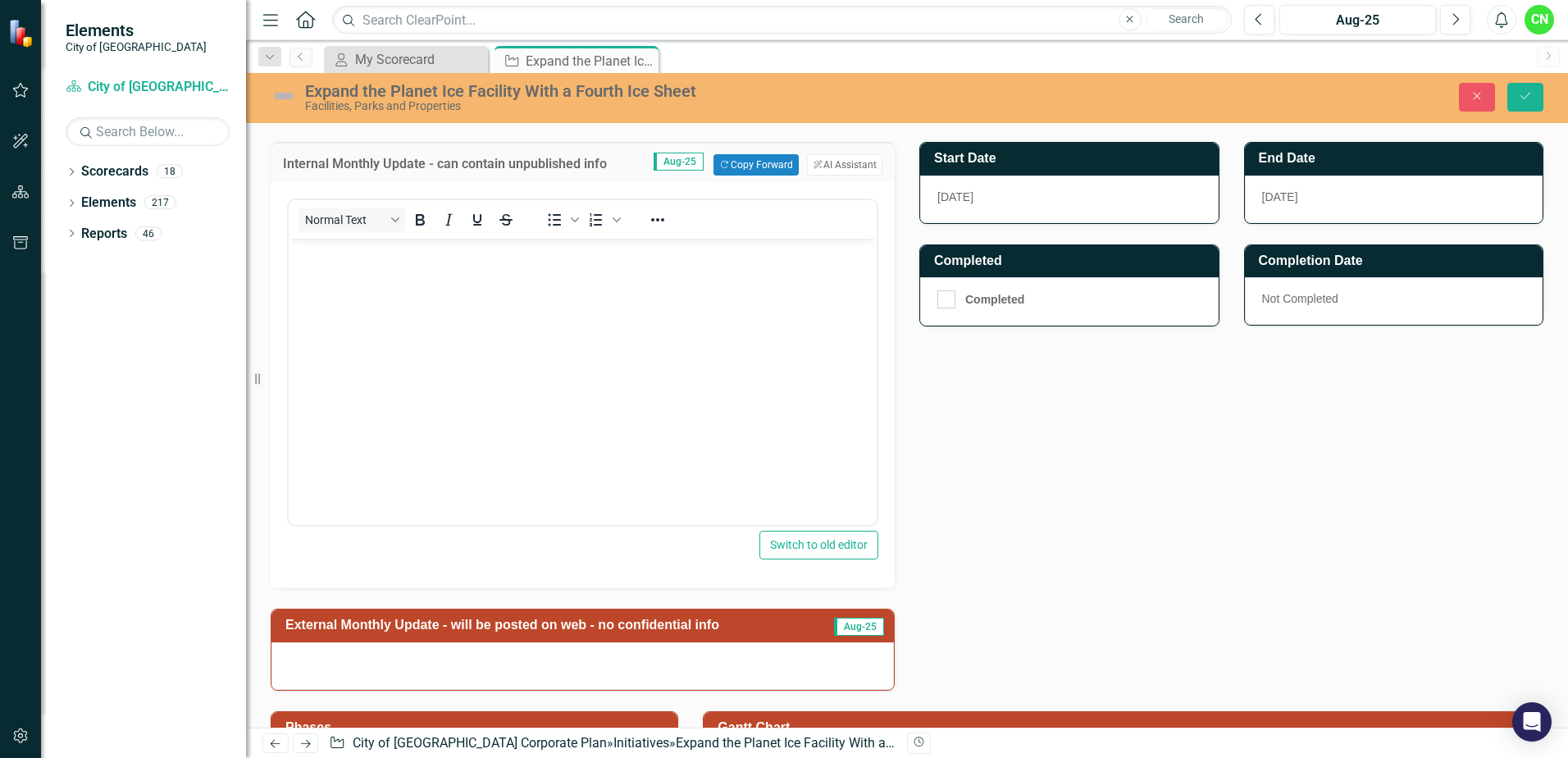
click at [1185, 476] on div "Internal Monthly Update - can contain unpublished info Aug-25 Copy Forward Copy…" at bounding box center [908, 406] width 1298 height 570
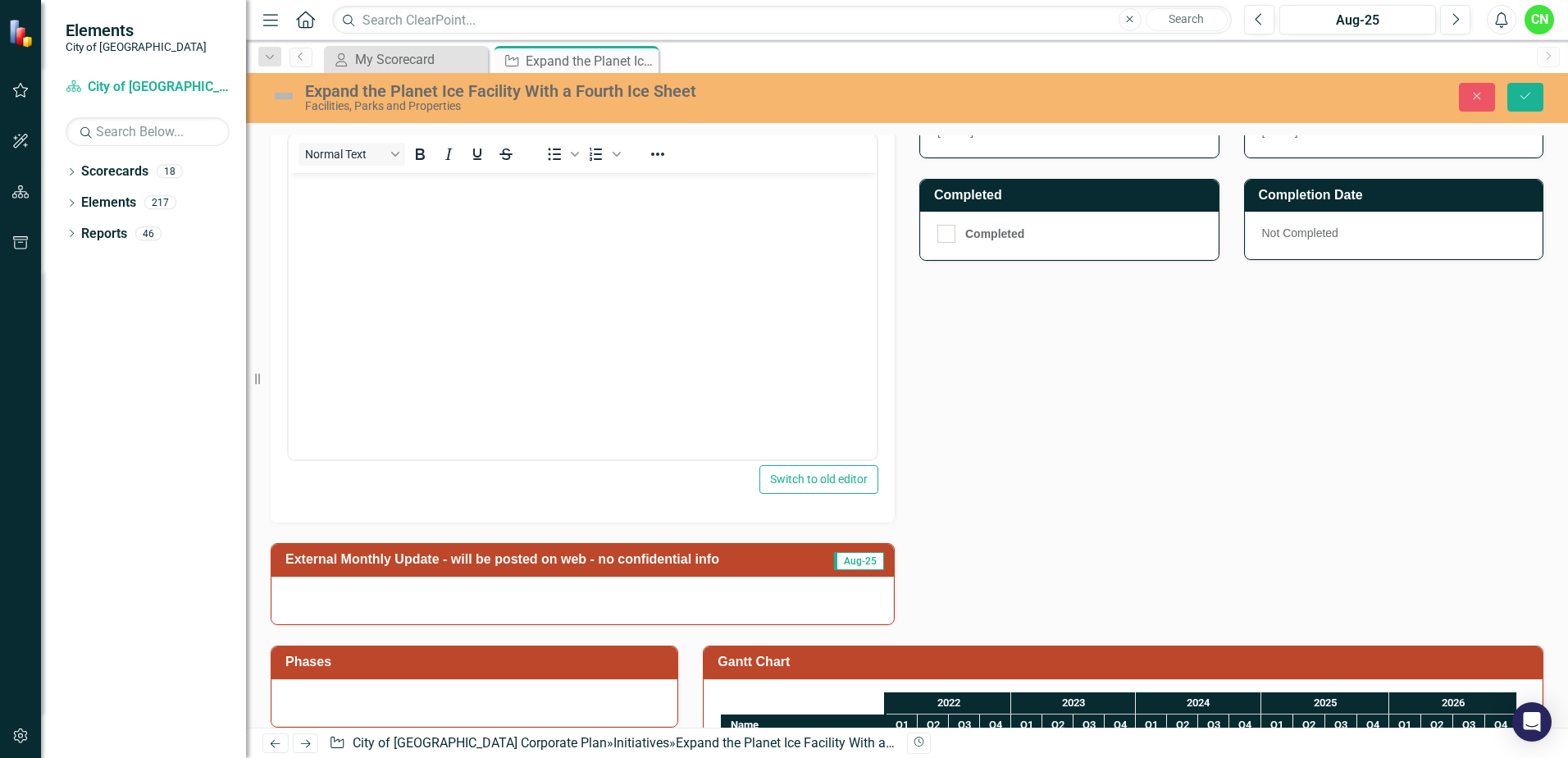
scroll to position [641, 0]
click at [546, 607] on div at bounding box center [582, 600] width 622 height 47
click at [516, 609] on div at bounding box center [582, 600] width 622 height 47
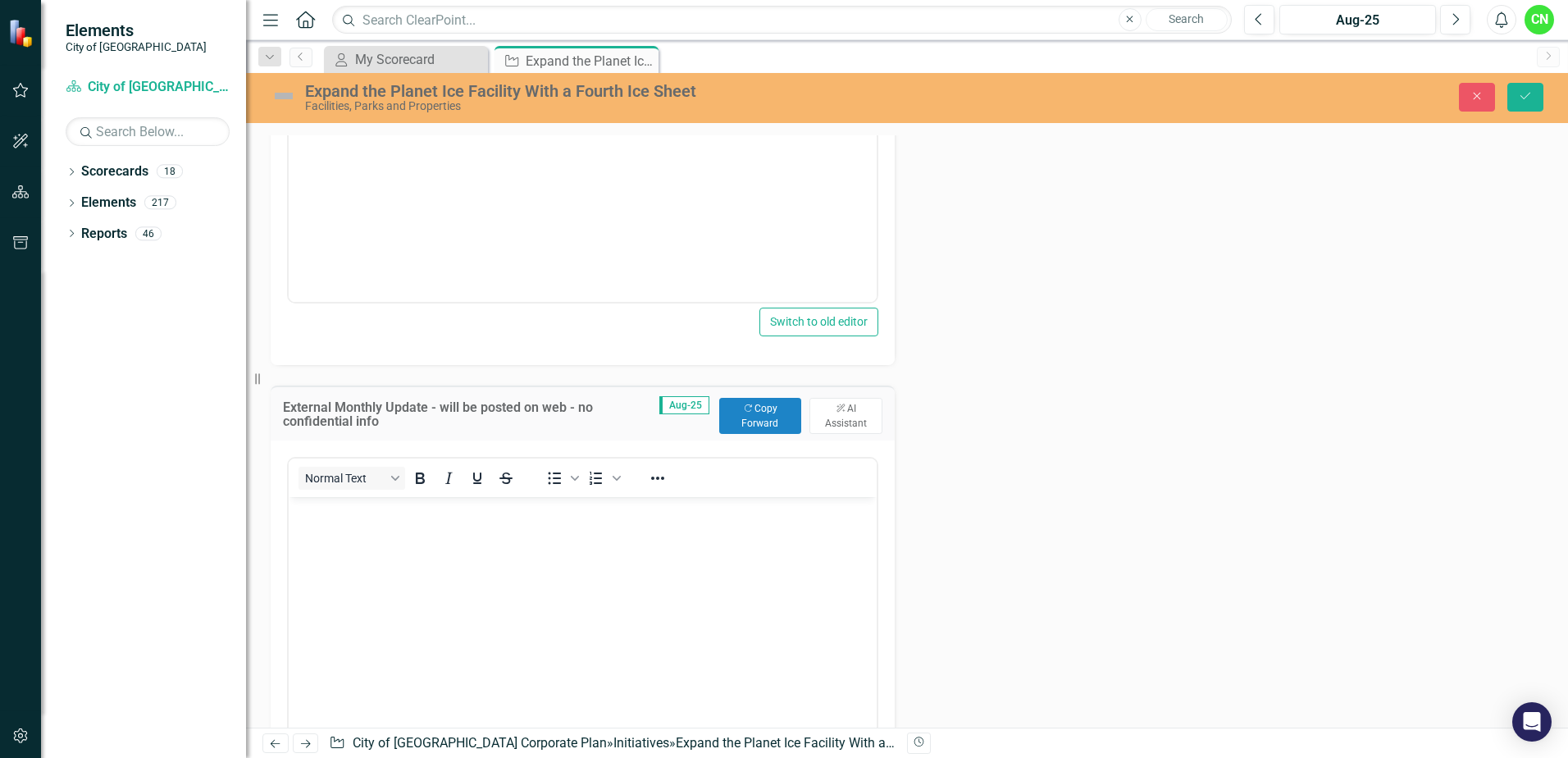
scroll to position [805, 0]
click at [751, 401] on button "Copy Forward Copy Forward" at bounding box center [760, 408] width 82 height 36
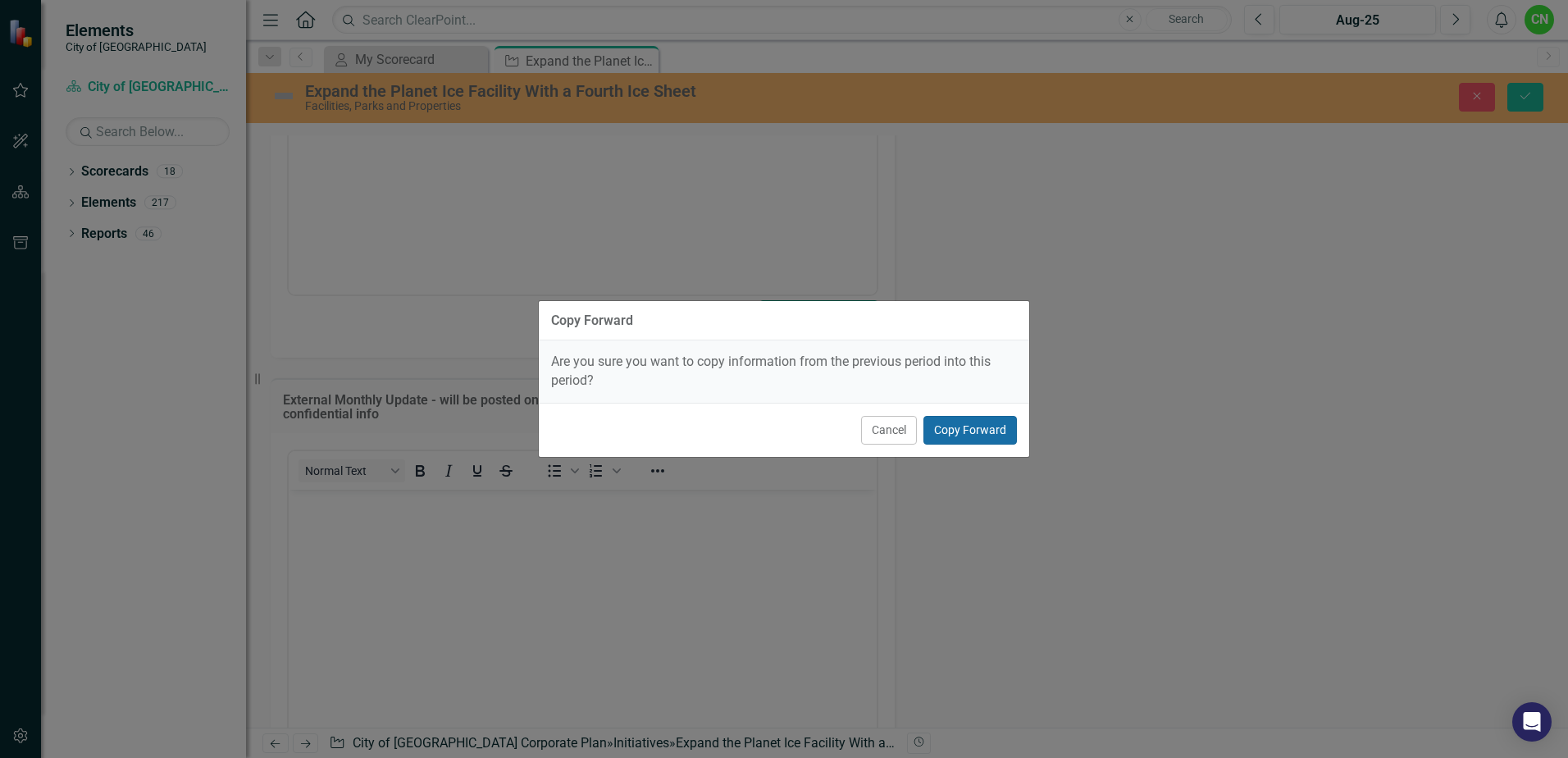
click at [954, 431] on button "Copy Forward" at bounding box center [970, 430] width 94 height 28
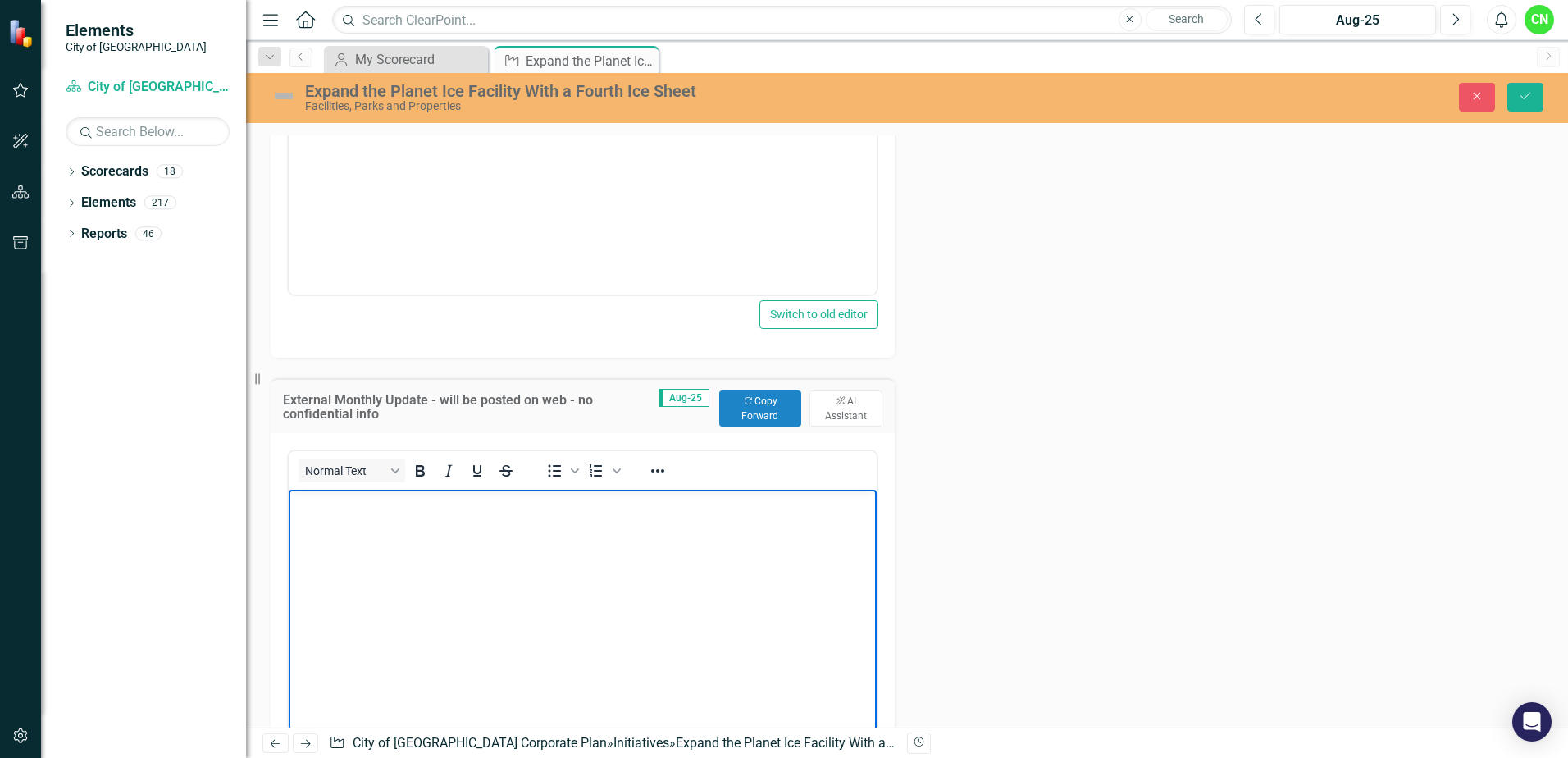
click at [561, 529] on body "Rich Text Area. Press ALT-0 for help." at bounding box center [583, 612] width 588 height 246
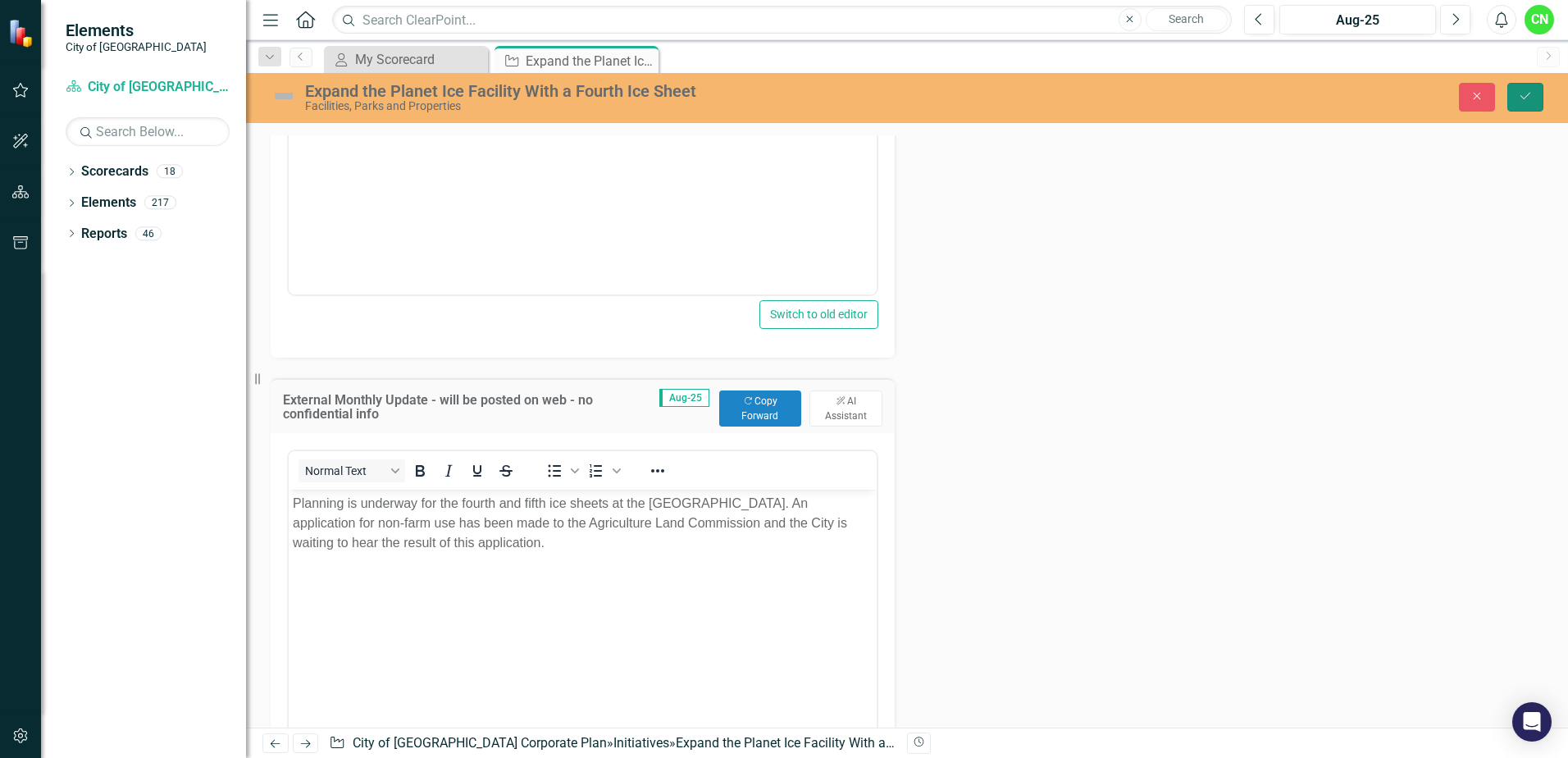
click at [1523, 95] on icon "Save" at bounding box center [1525, 96] width 15 height 11
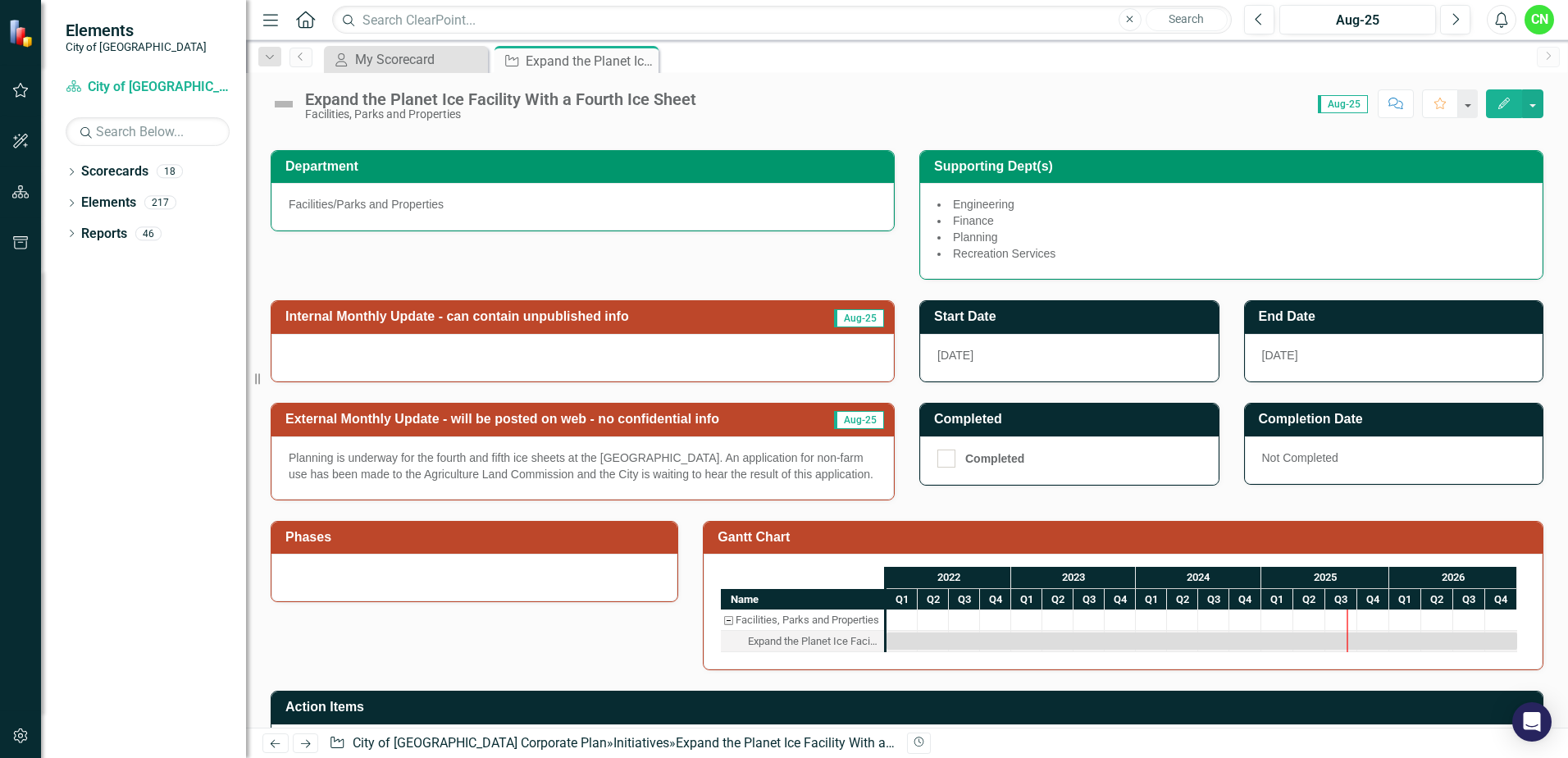
scroll to position [0, 0]
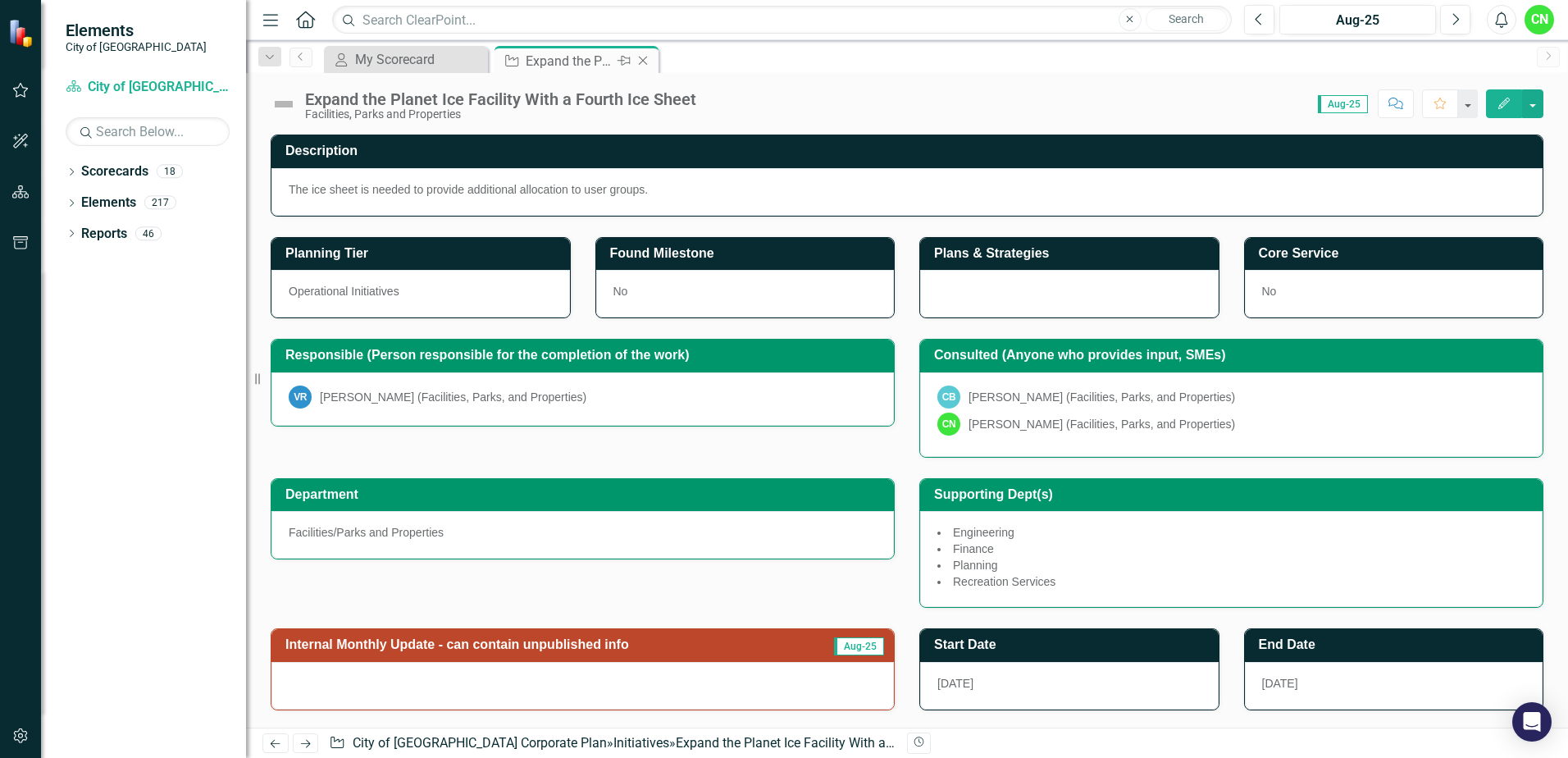
click at [646, 60] on icon "Close" at bounding box center [642, 60] width 16 height 13
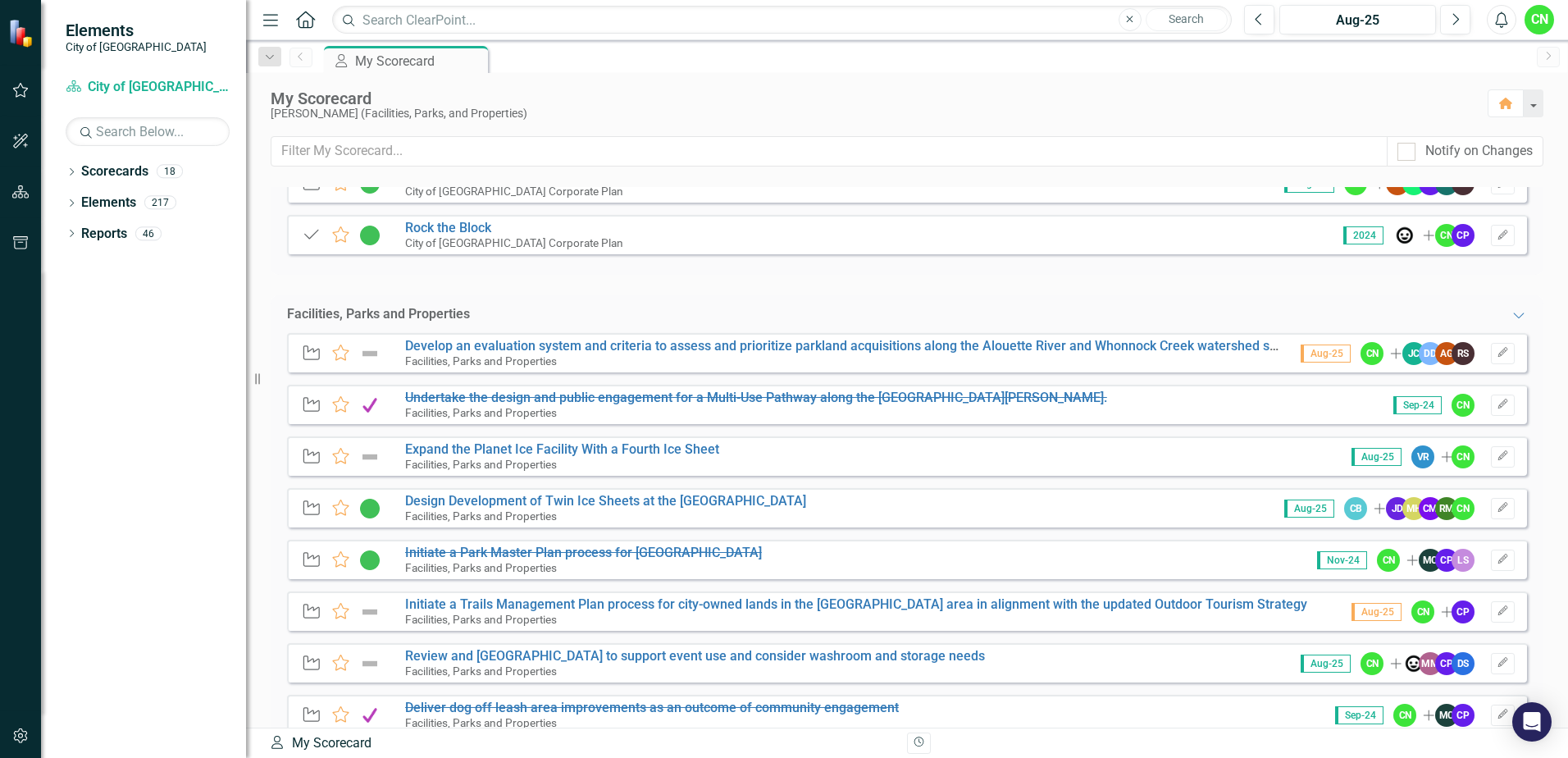
scroll to position [575, 0]
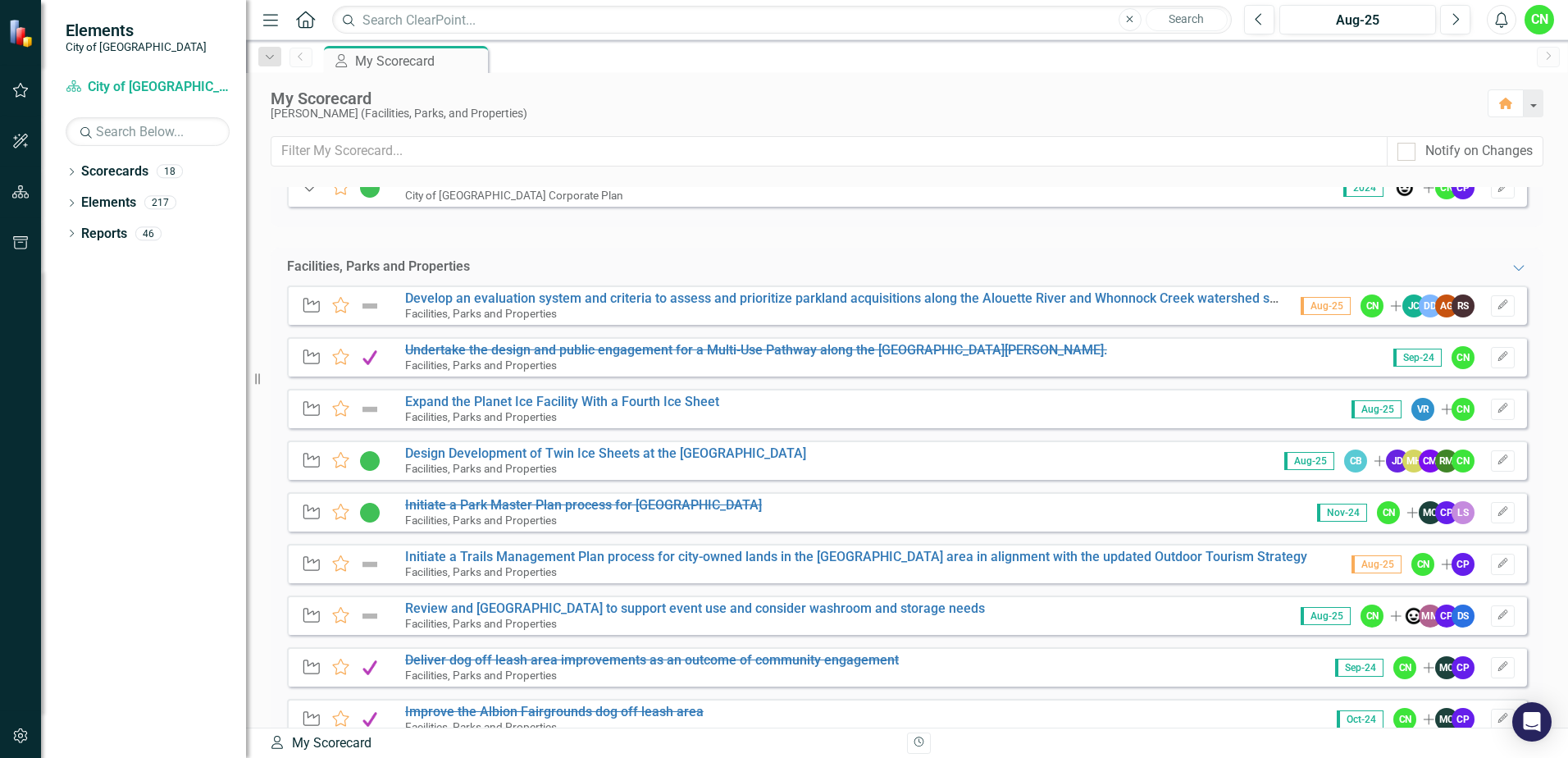
click at [366, 409] on img at bounding box center [369, 409] width 22 height 20
click at [1497, 412] on icon "Edit" at bounding box center [1503, 408] width 12 height 9
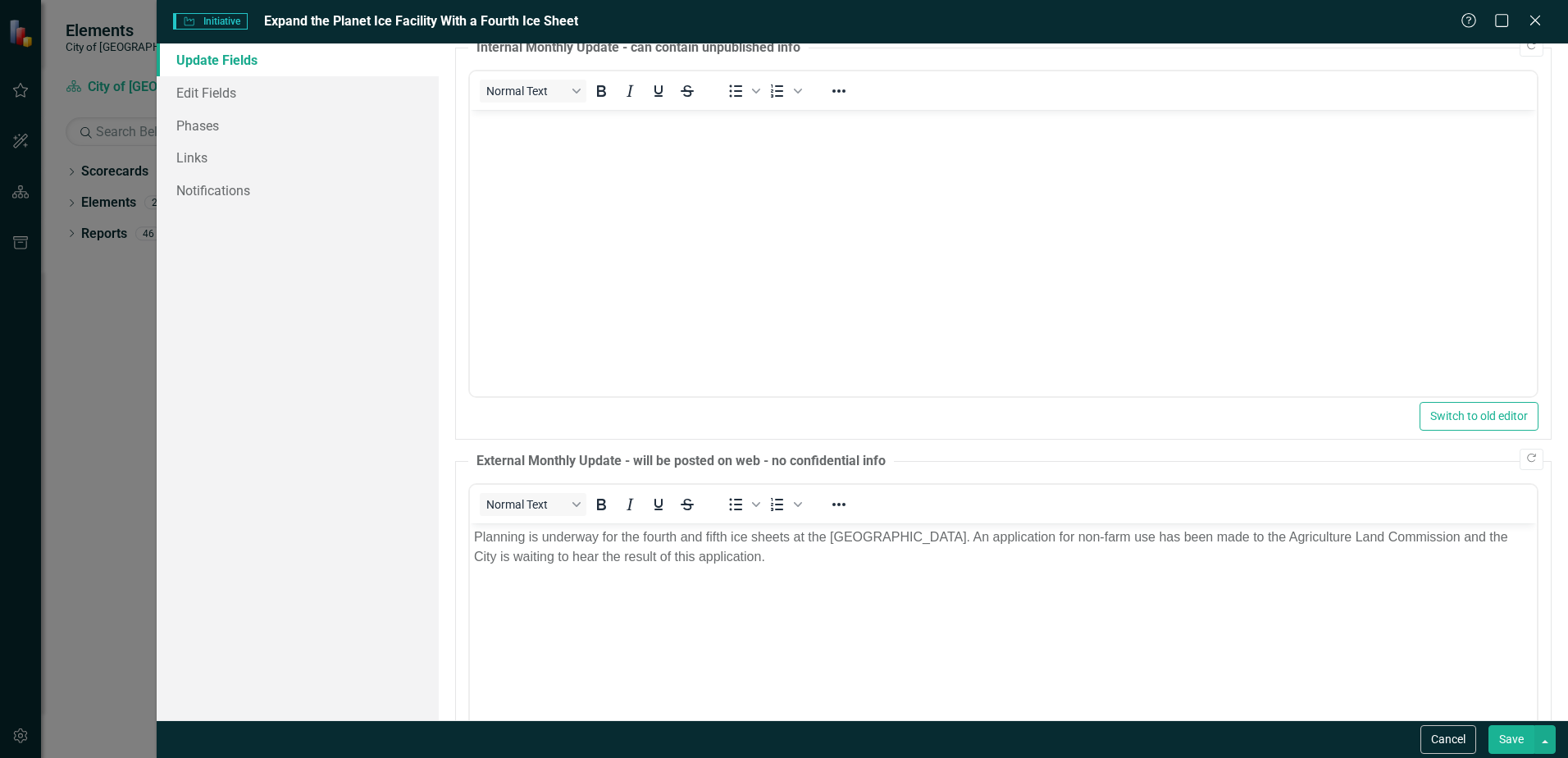
scroll to position [404, 0]
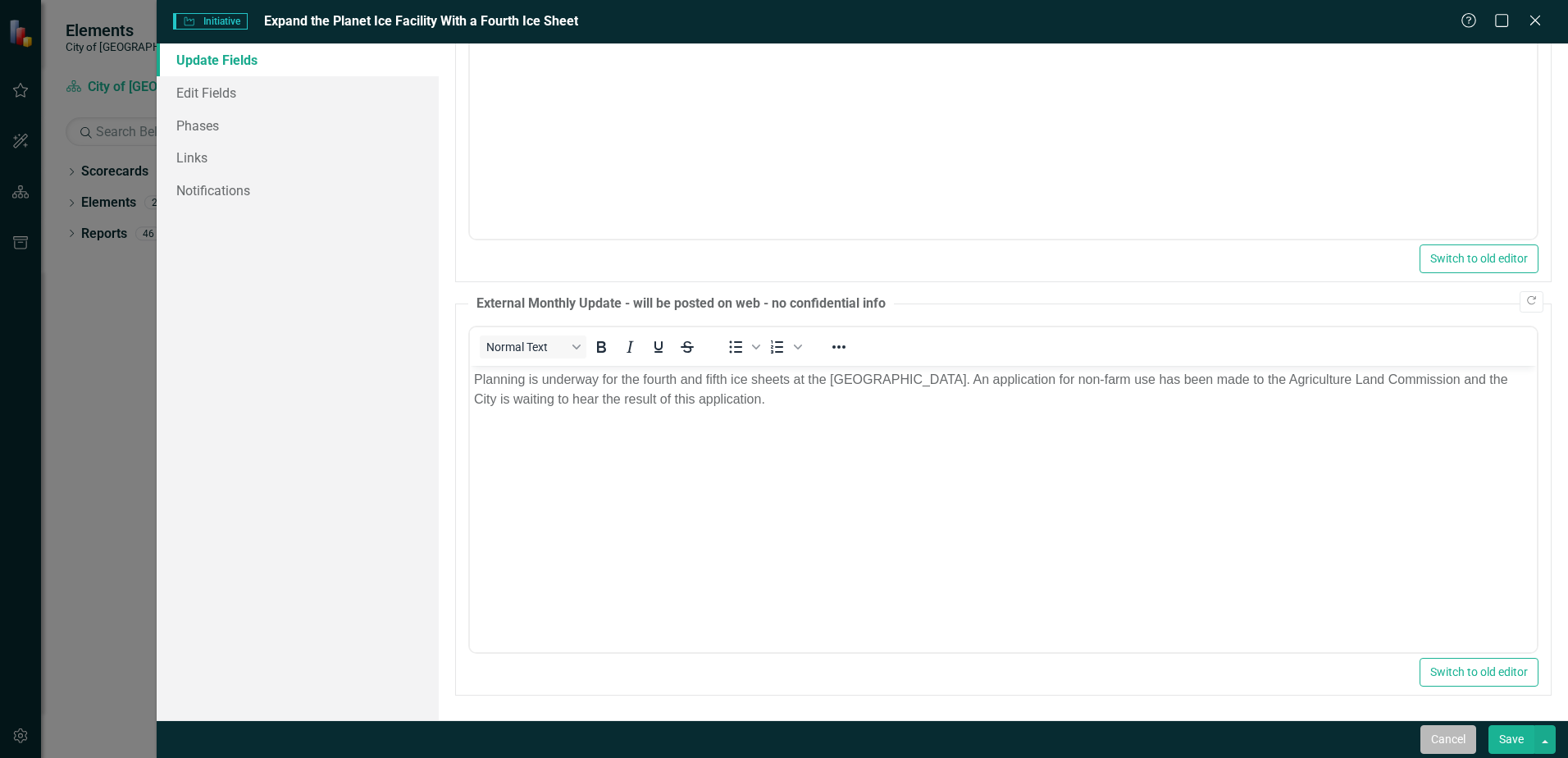
click at [1457, 741] on button "Cancel" at bounding box center [1448, 740] width 56 height 28
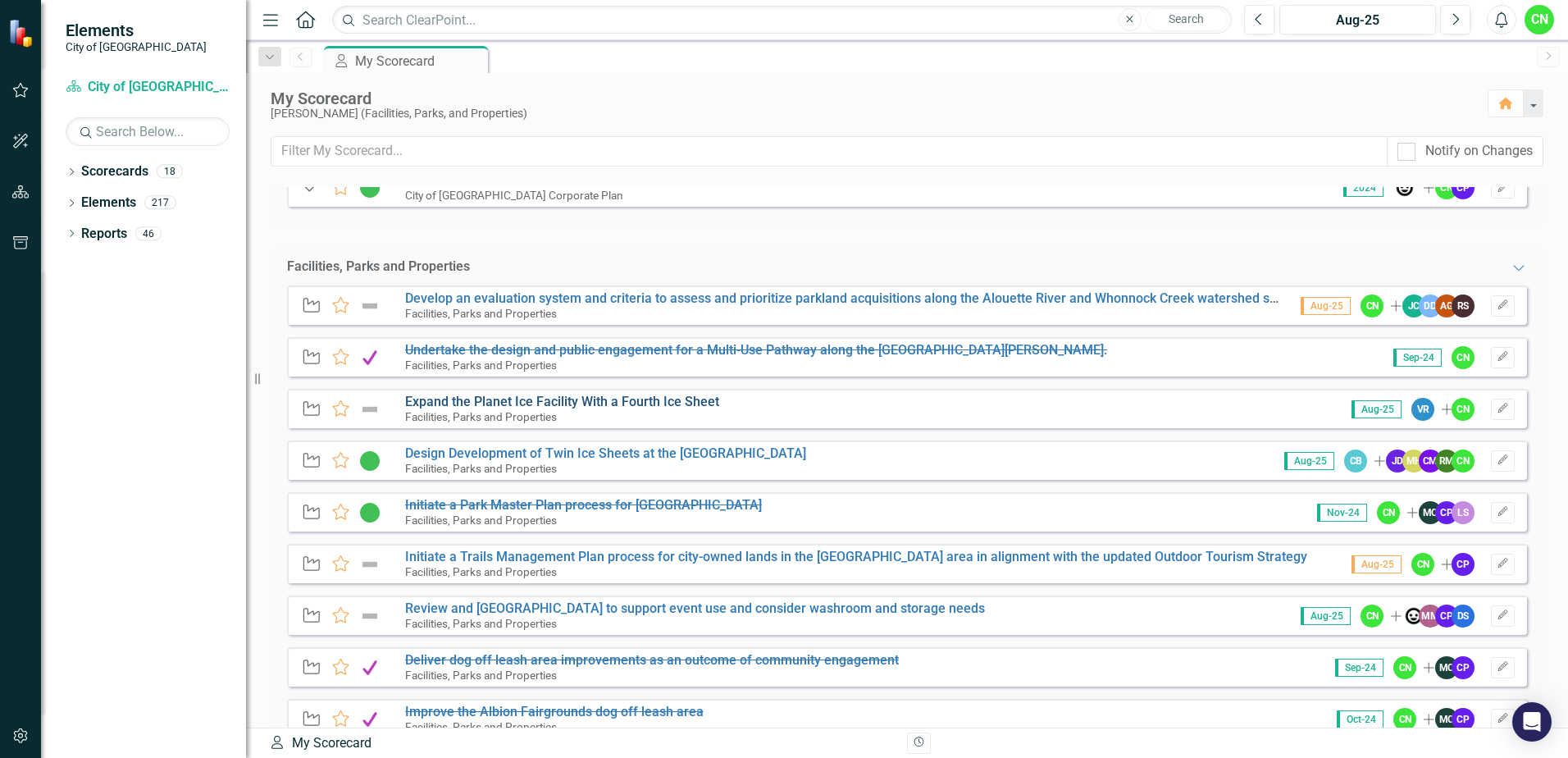
click at [487, 404] on link "Expand the Planet Ice Facility With a Fourth Ice Sheet" at bounding box center [562, 402] width 315 height 15
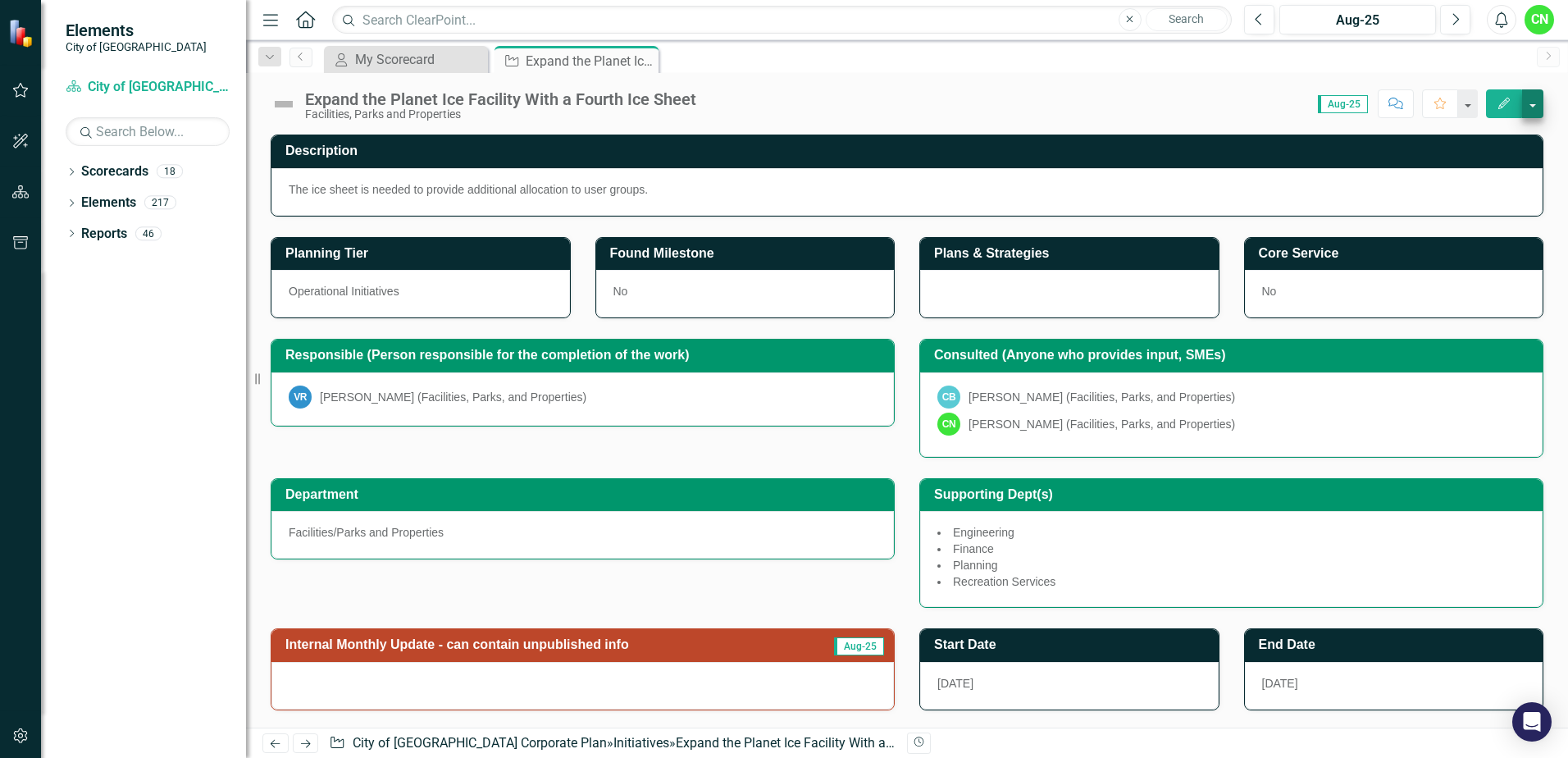
click at [1522, 102] on button "Edit" at bounding box center [1504, 104] width 36 height 28
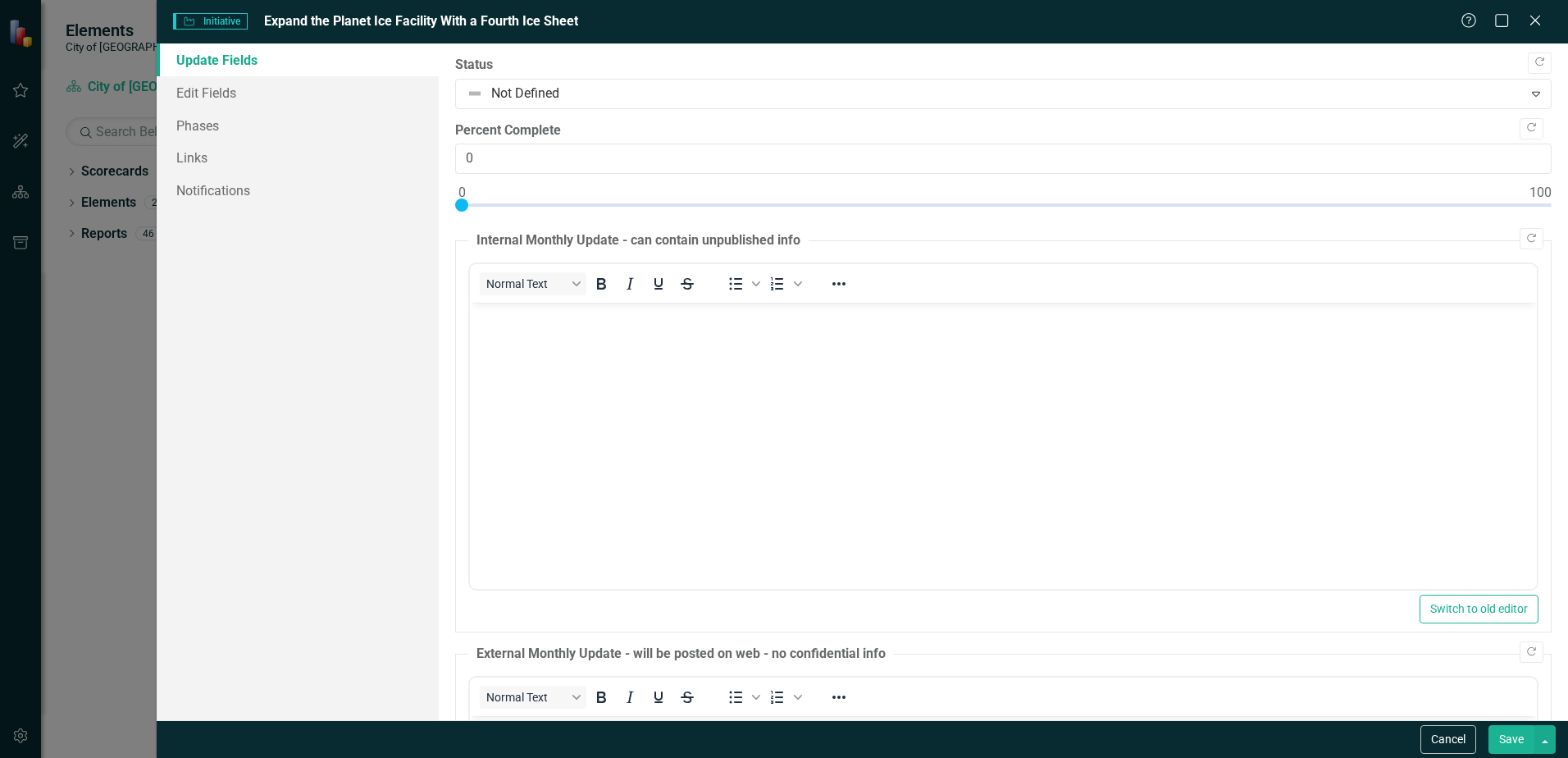
click at [1548, 26] on div "Help Maximize Close" at bounding box center [1506, 22] width 91 height 19
click at [1538, 15] on icon "Close" at bounding box center [1535, 20] width 21 height 15
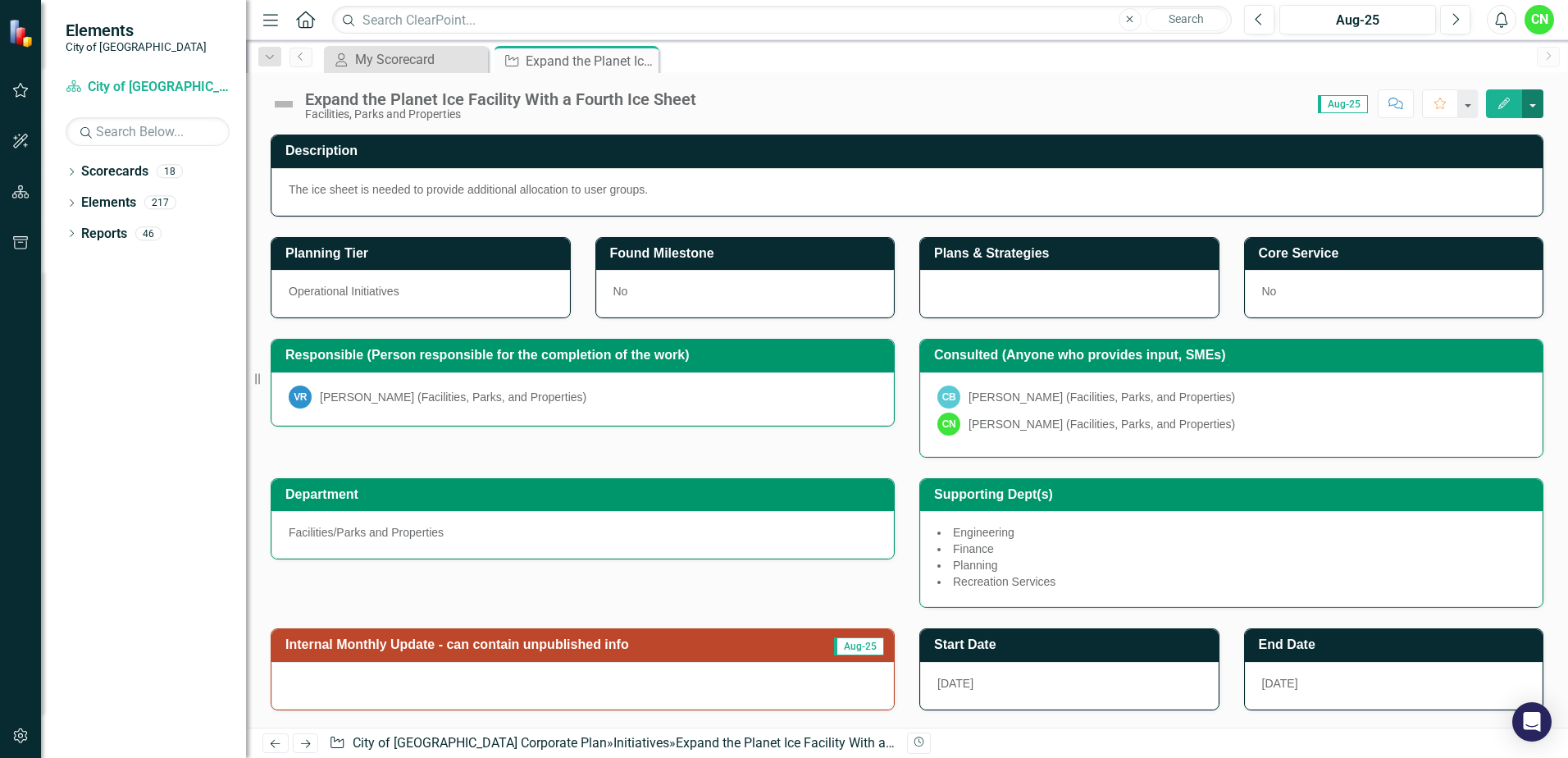
click at [1536, 102] on button "button" at bounding box center [1533, 104] width 22 height 28
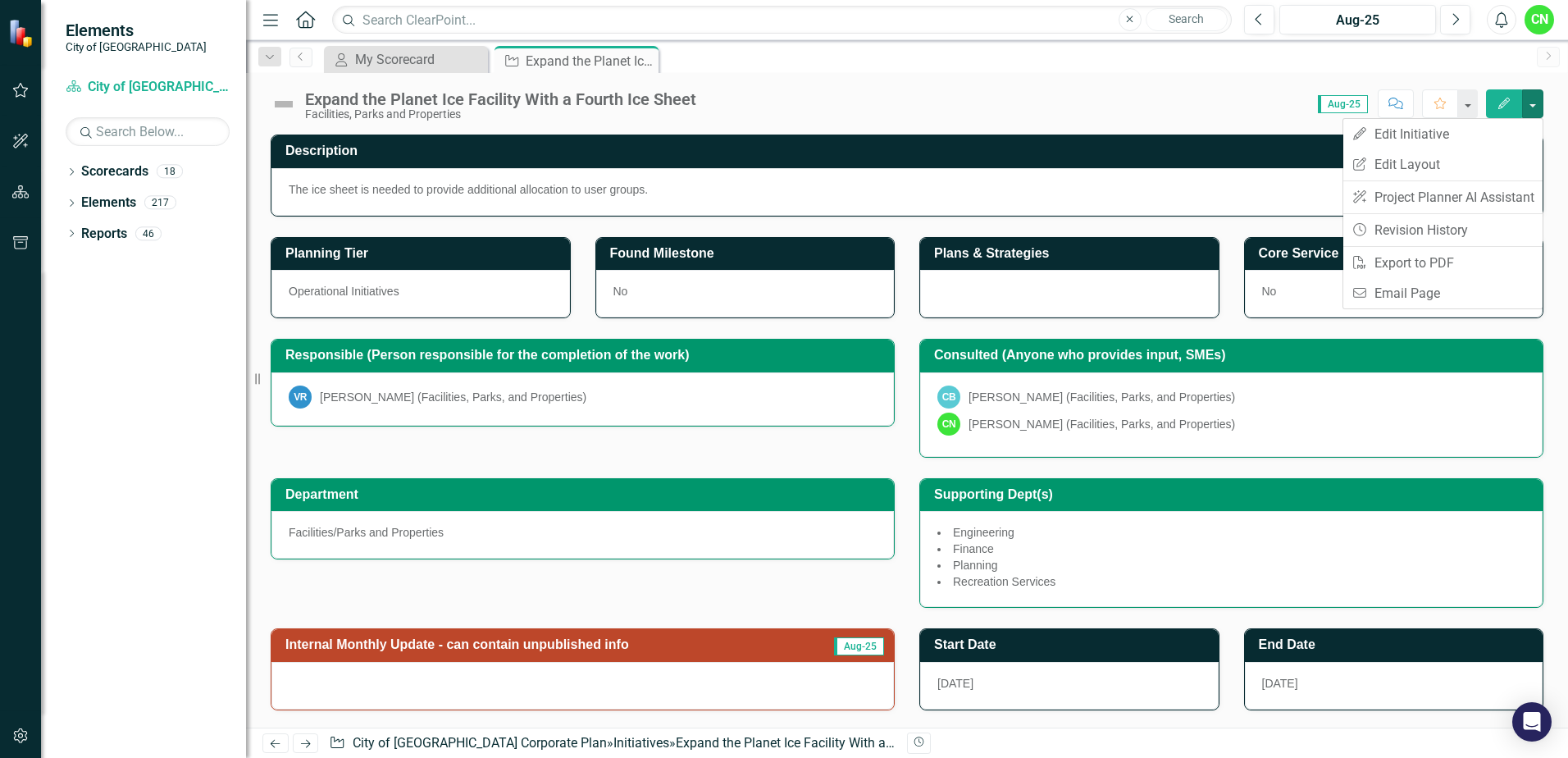
click at [951, 120] on div "Expand the Planet Ice Facility With a Fourth Ice Sheet Facilities, Parks and Pr…" at bounding box center [907, 97] width 1322 height 49
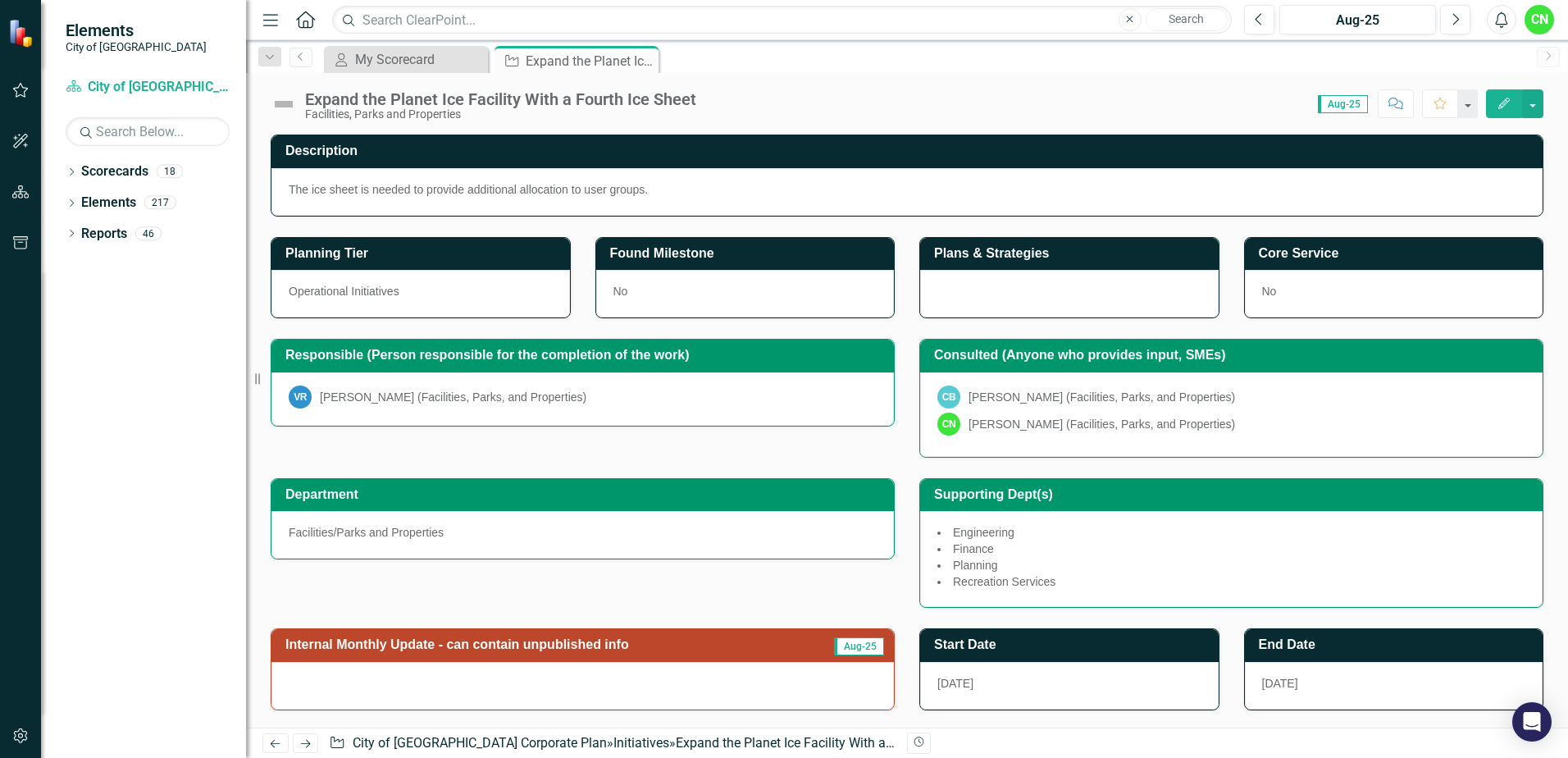
click at [291, 103] on img at bounding box center [284, 104] width 26 height 26
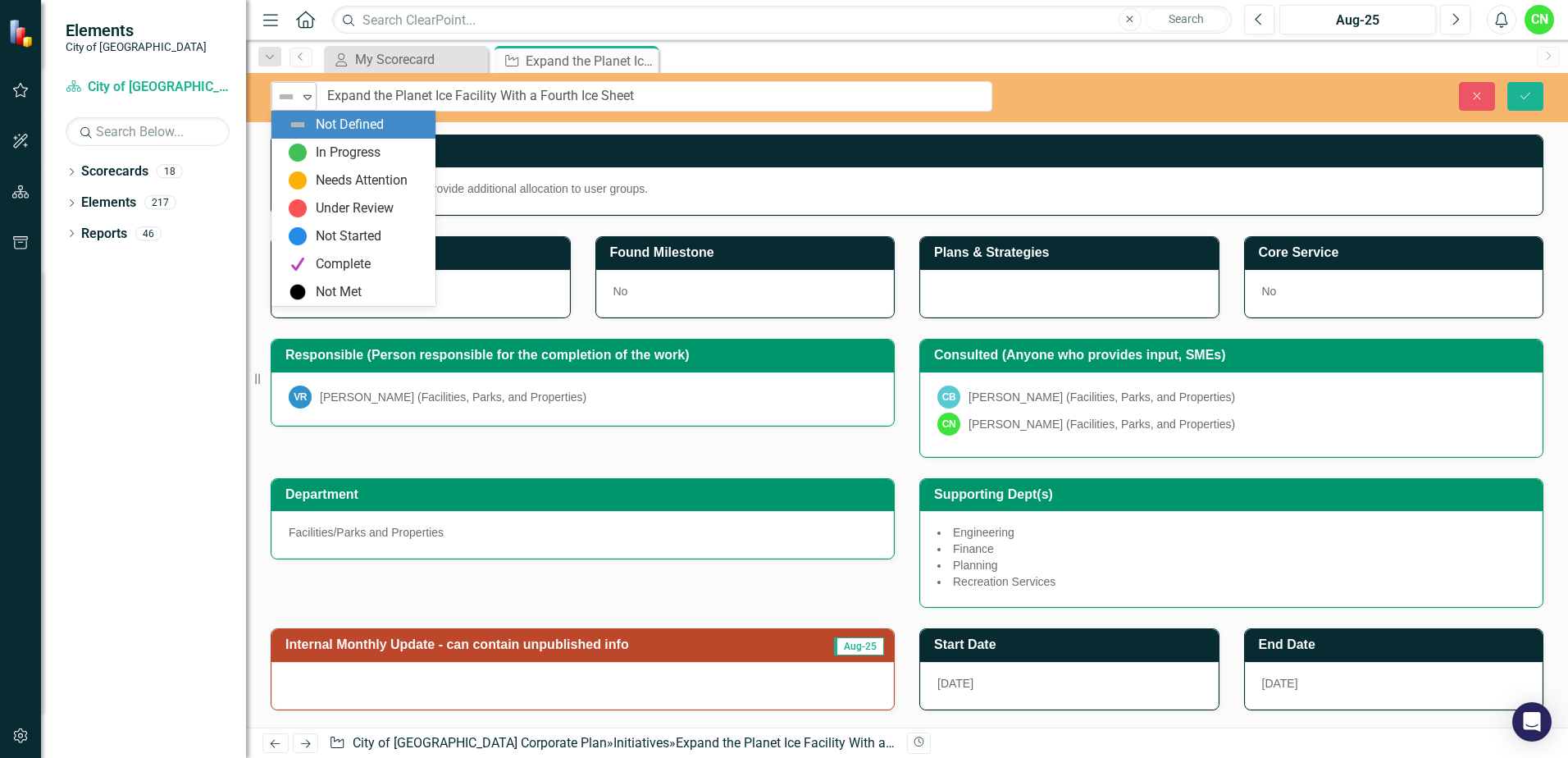
click at [300, 103] on icon "Expand" at bounding box center [307, 97] width 16 height 13
click at [1107, 96] on div "Close Save" at bounding box center [1292, 96] width 526 height 28
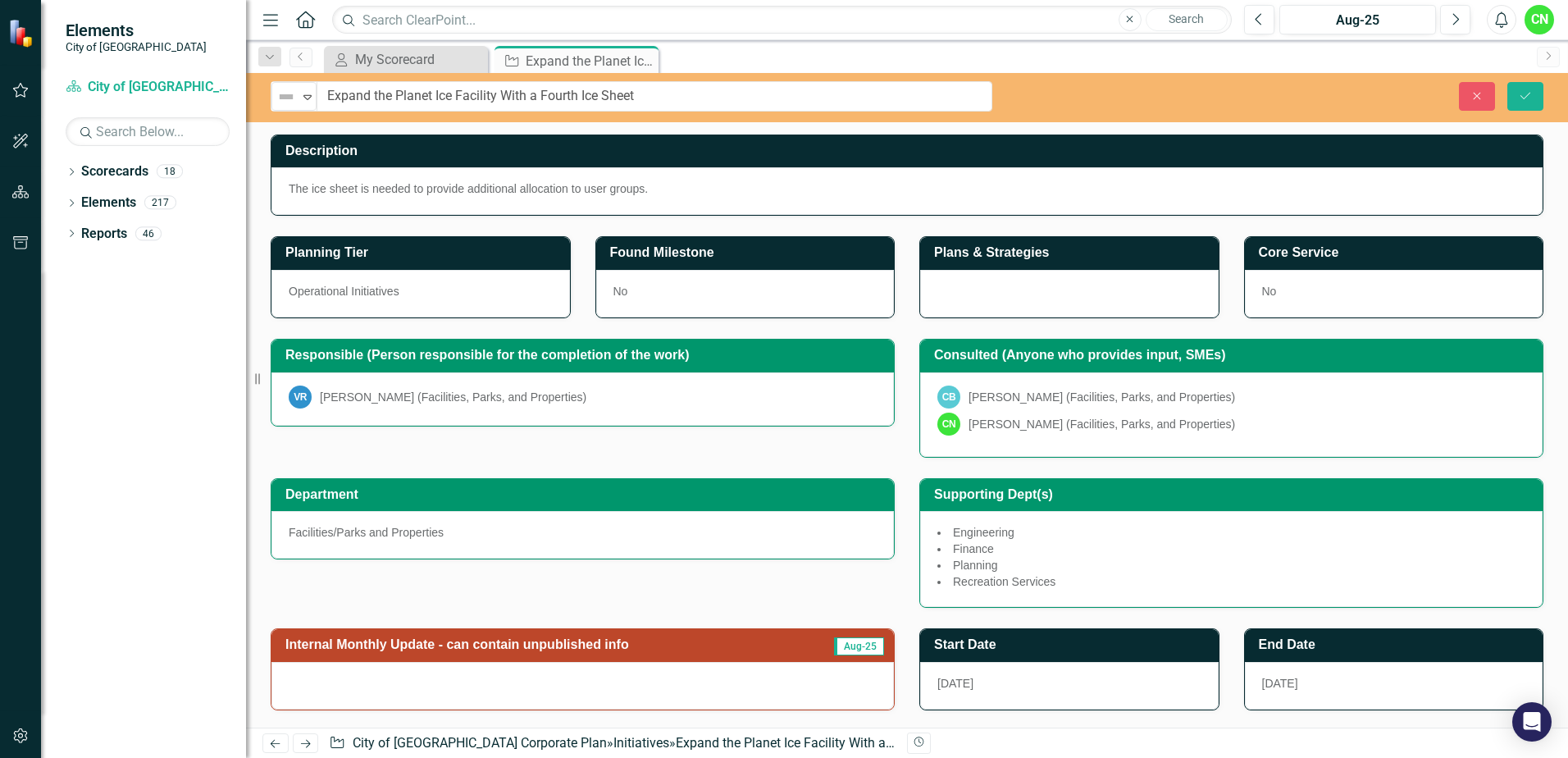
click at [1547, 65] on link "Next" at bounding box center [1548, 57] width 23 height 21
click at [1535, 95] on button "Save" at bounding box center [1525, 96] width 36 height 28
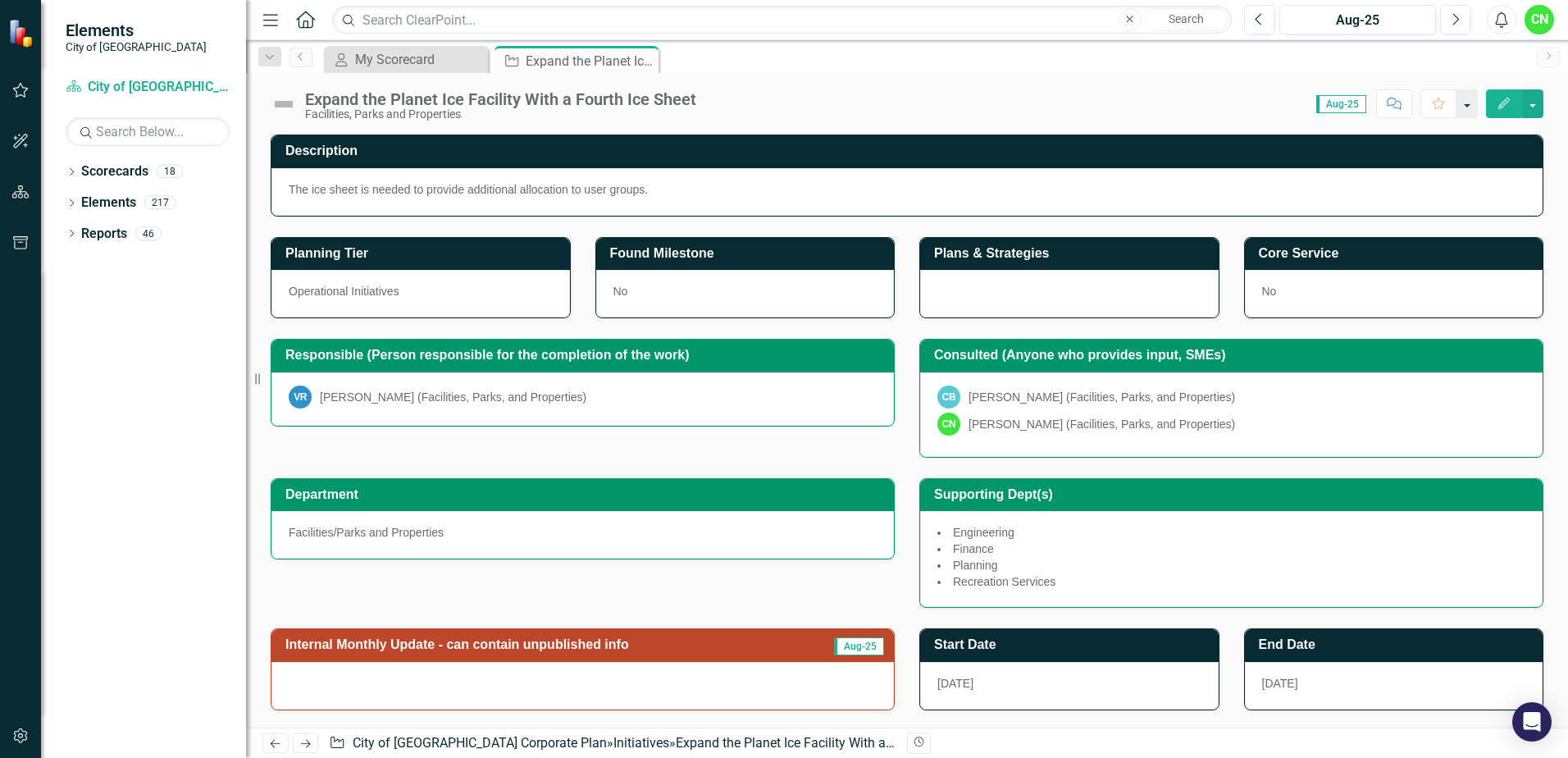
click at [1469, 106] on button "button" at bounding box center [1467, 104] width 22 height 28
click at [1336, 104] on span "Aug-25" at bounding box center [1342, 104] width 50 height 18
click at [1532, 104] on button "button" at bounding box center [1533, 104] width 22 height 28
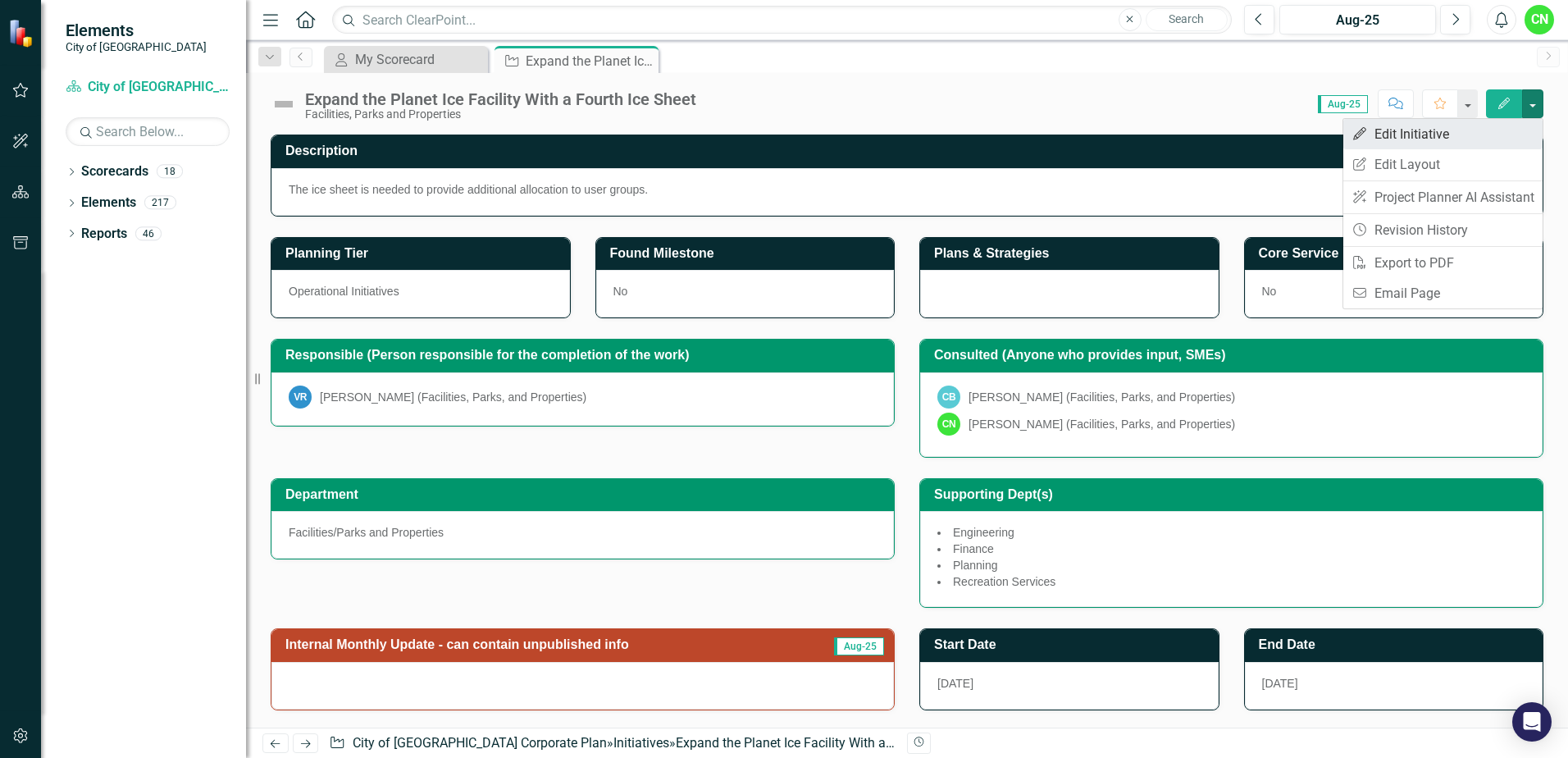
click at [1438, 144] on link "Edit Edit Initiative" at bounding box center [1442, 134] width 199 height 30
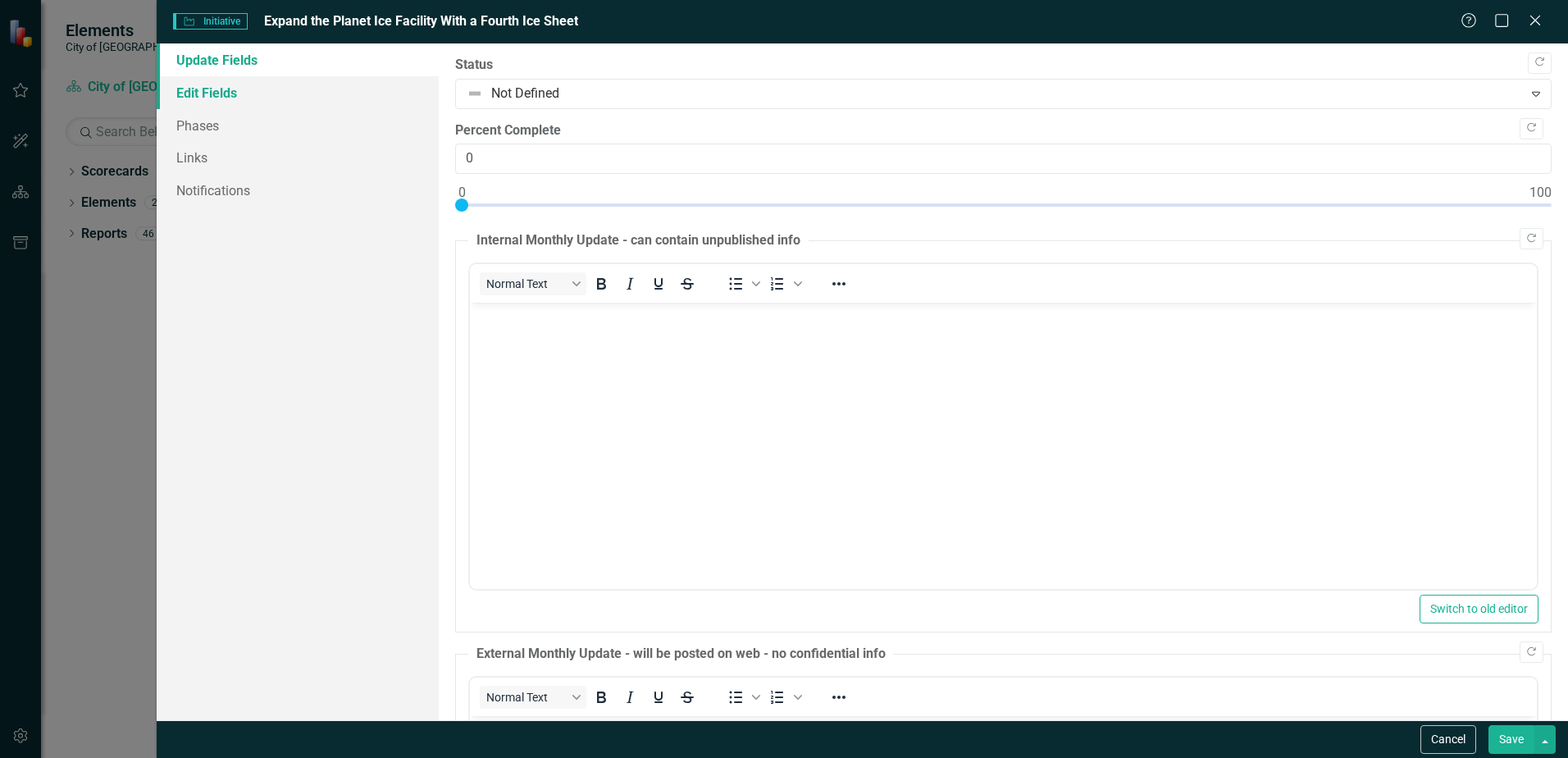
click at [228, 91] on link "Edit Fields" at bounding box center [298, 93] width 282 height 33
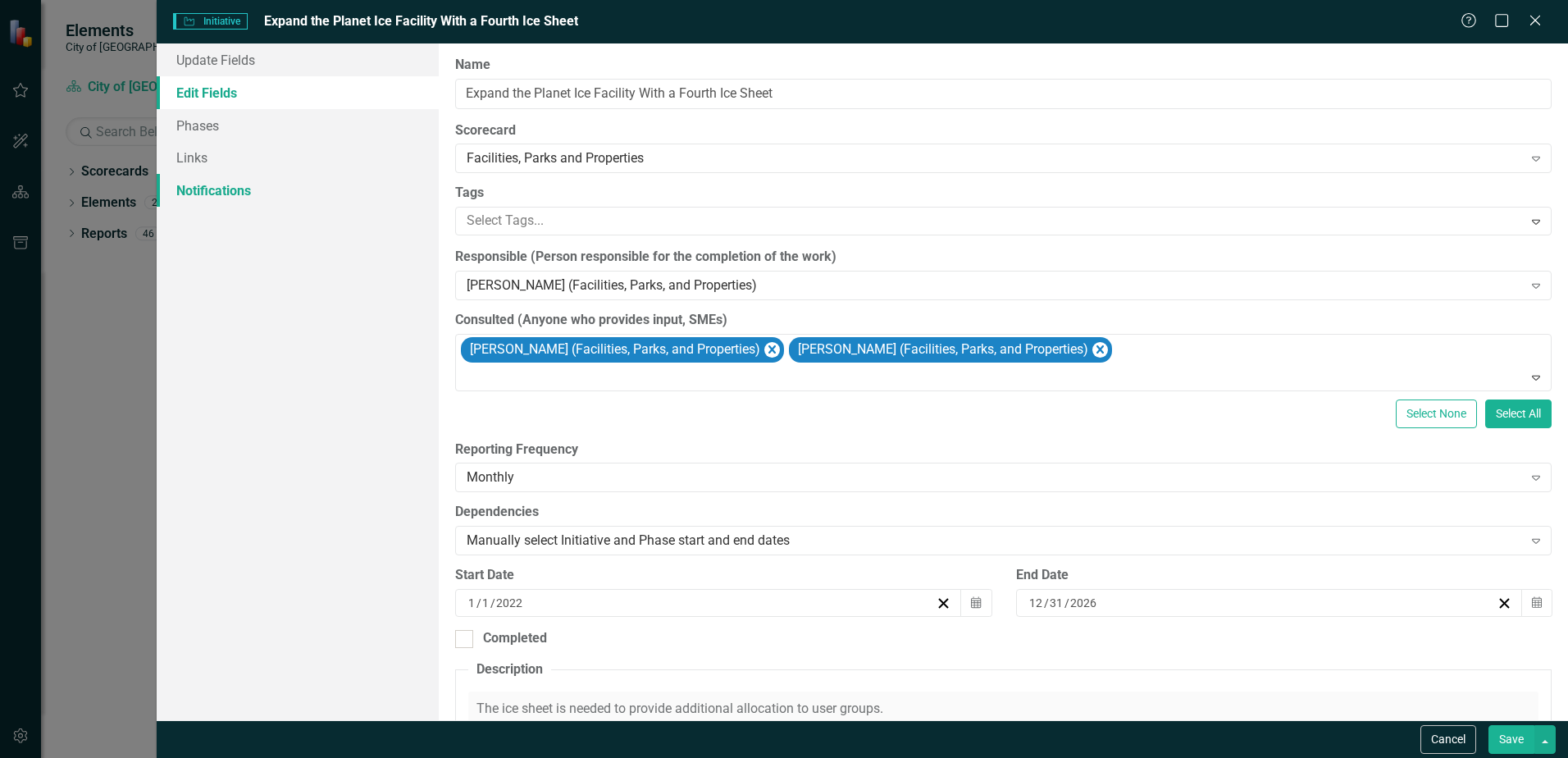
click at [210, 200] on link "Notifications" at bounding box center [298, 190] width 282 height 33
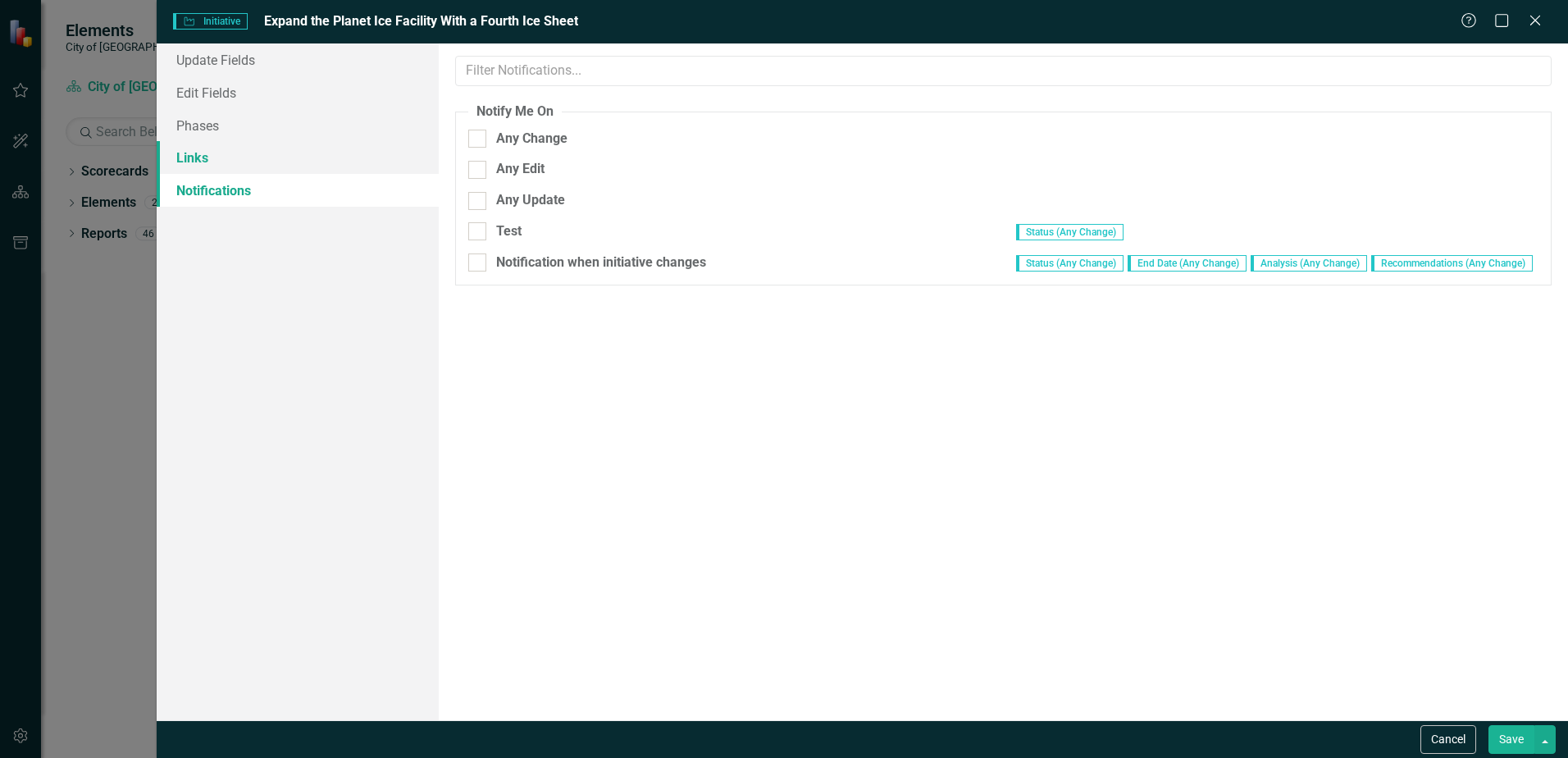
click at [240, 147] on link "Links" at bounding box center [298, 157] width 282 height 33
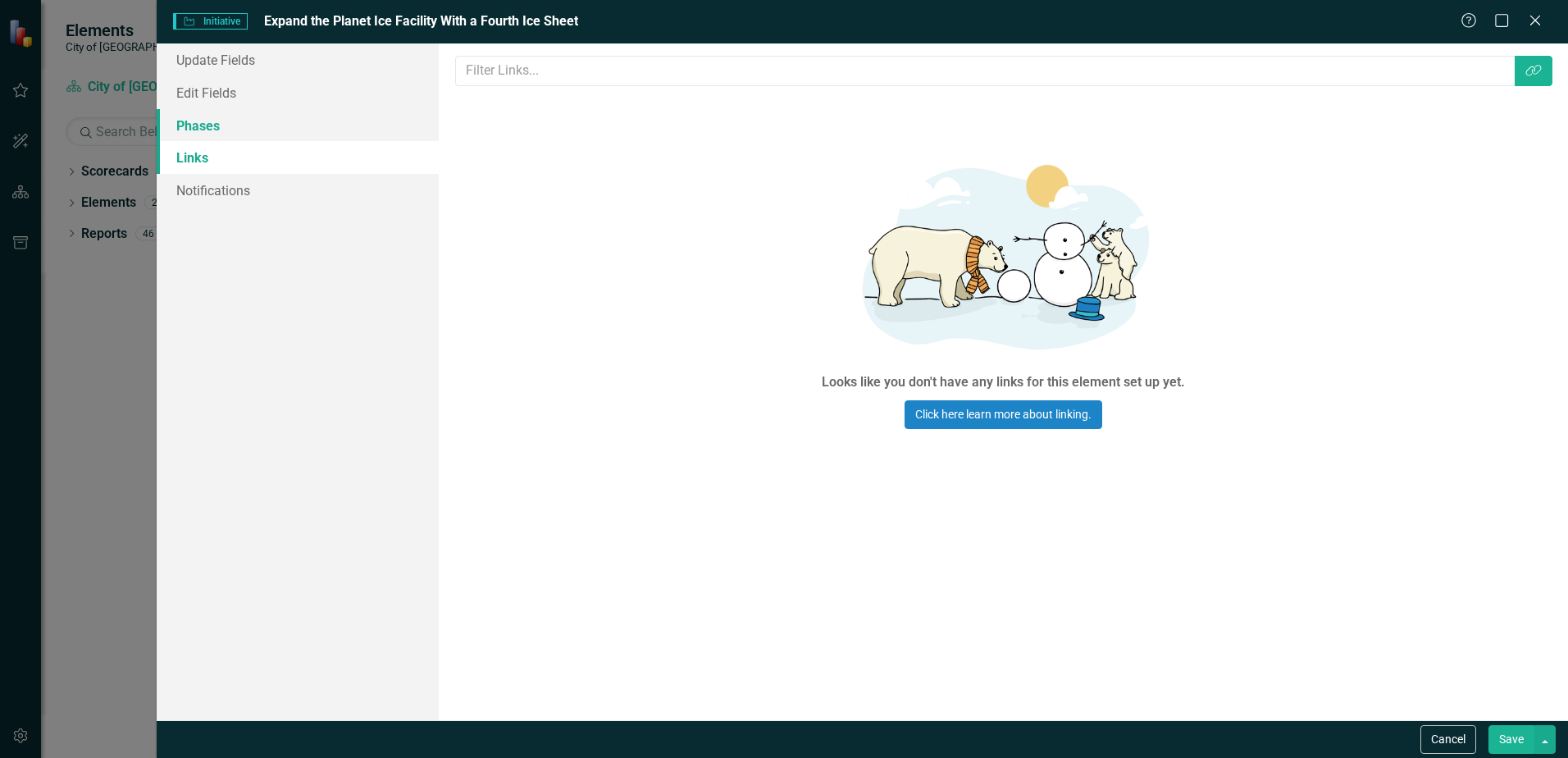
click at [204, 118] on link "Phases" at bounding box center [298, 125] width 282 height 33
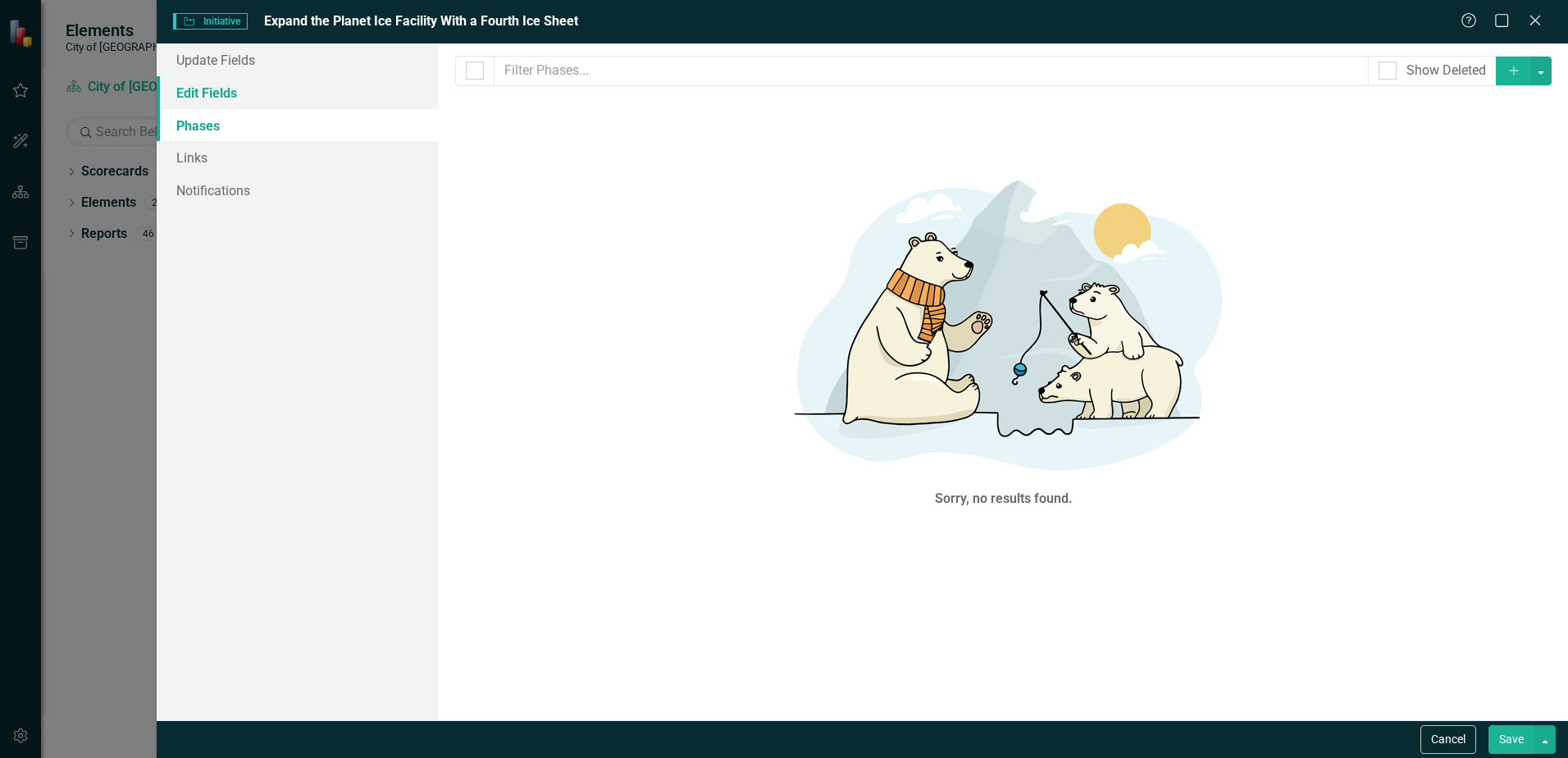
click at [214, 95] on link "Edit Fields" at bounding box center [298, 93] width 282 height 33
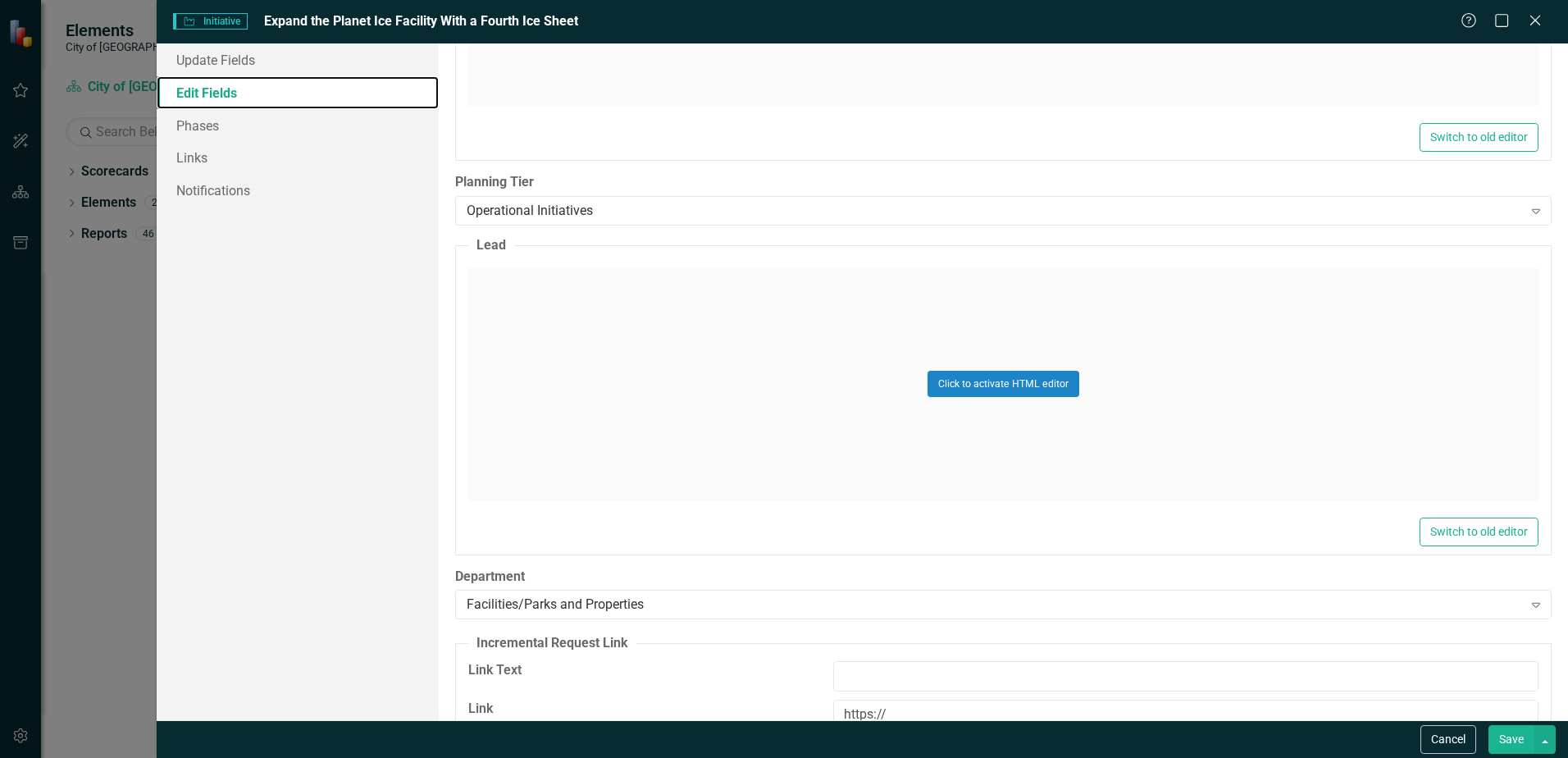
scroll to position [903, 0]
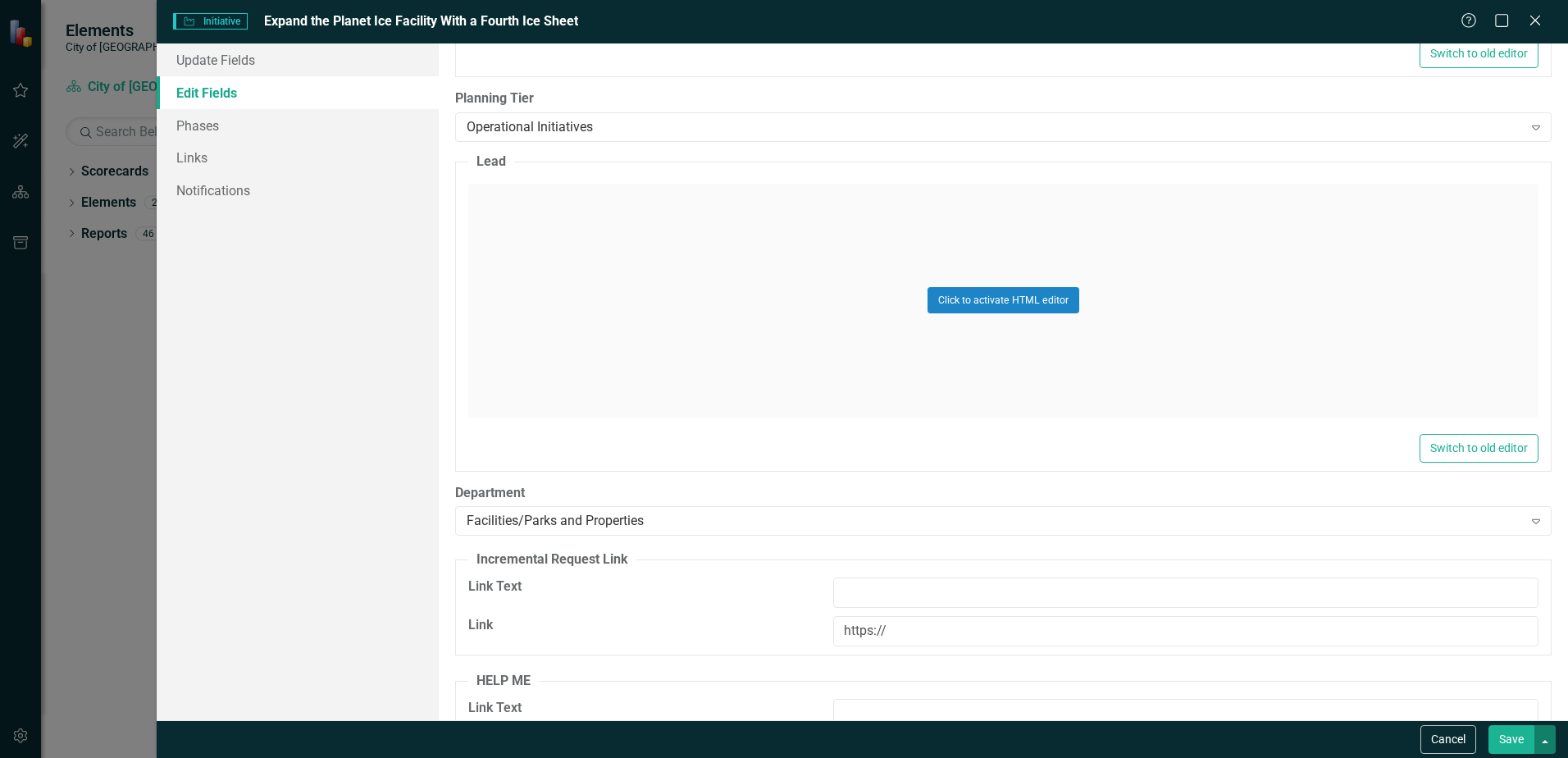
click at [1543, 735] on button "button" at bounding box center [1545, 740] width 22 height 28
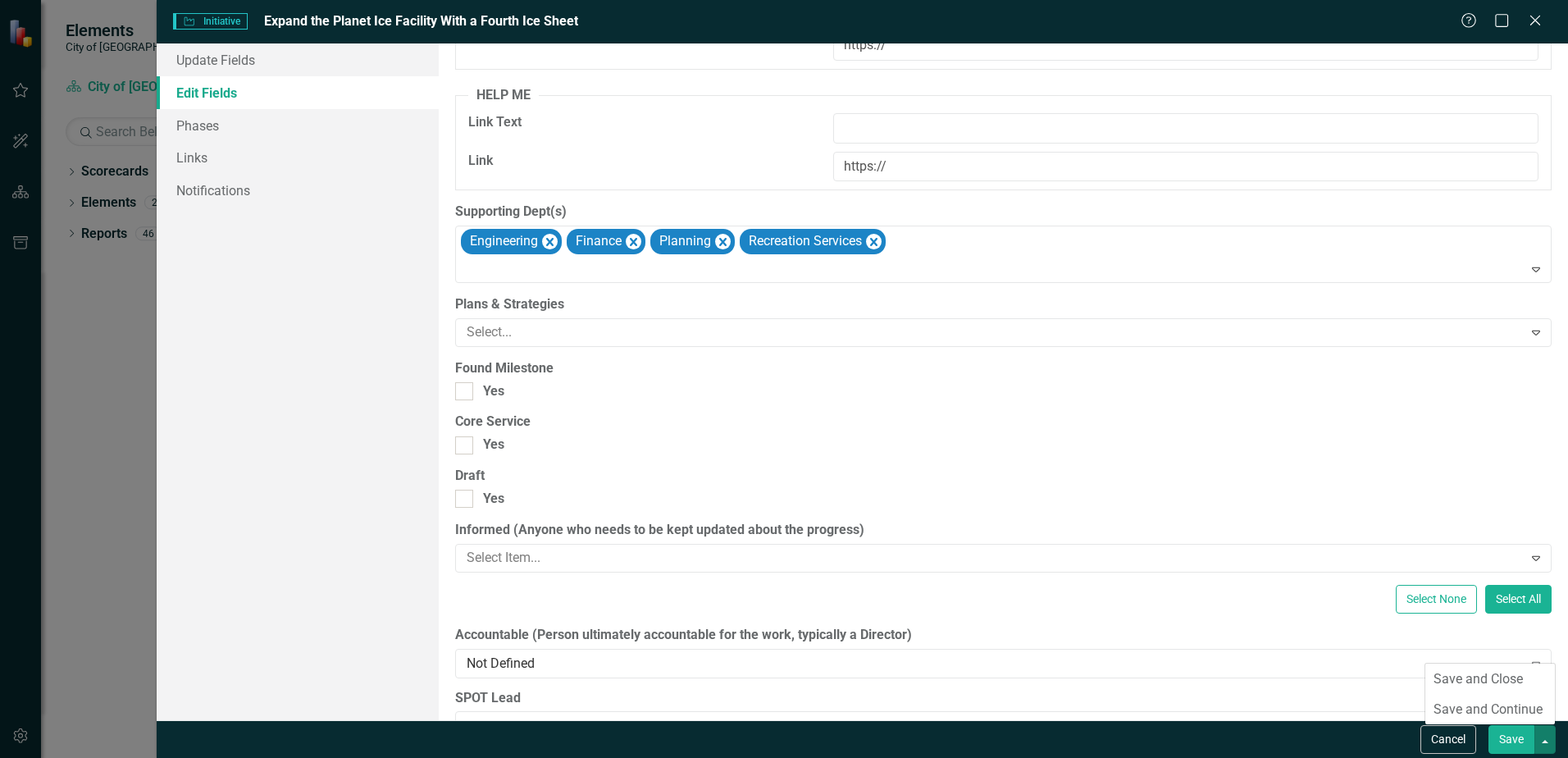
scroll to position [1661, 0]
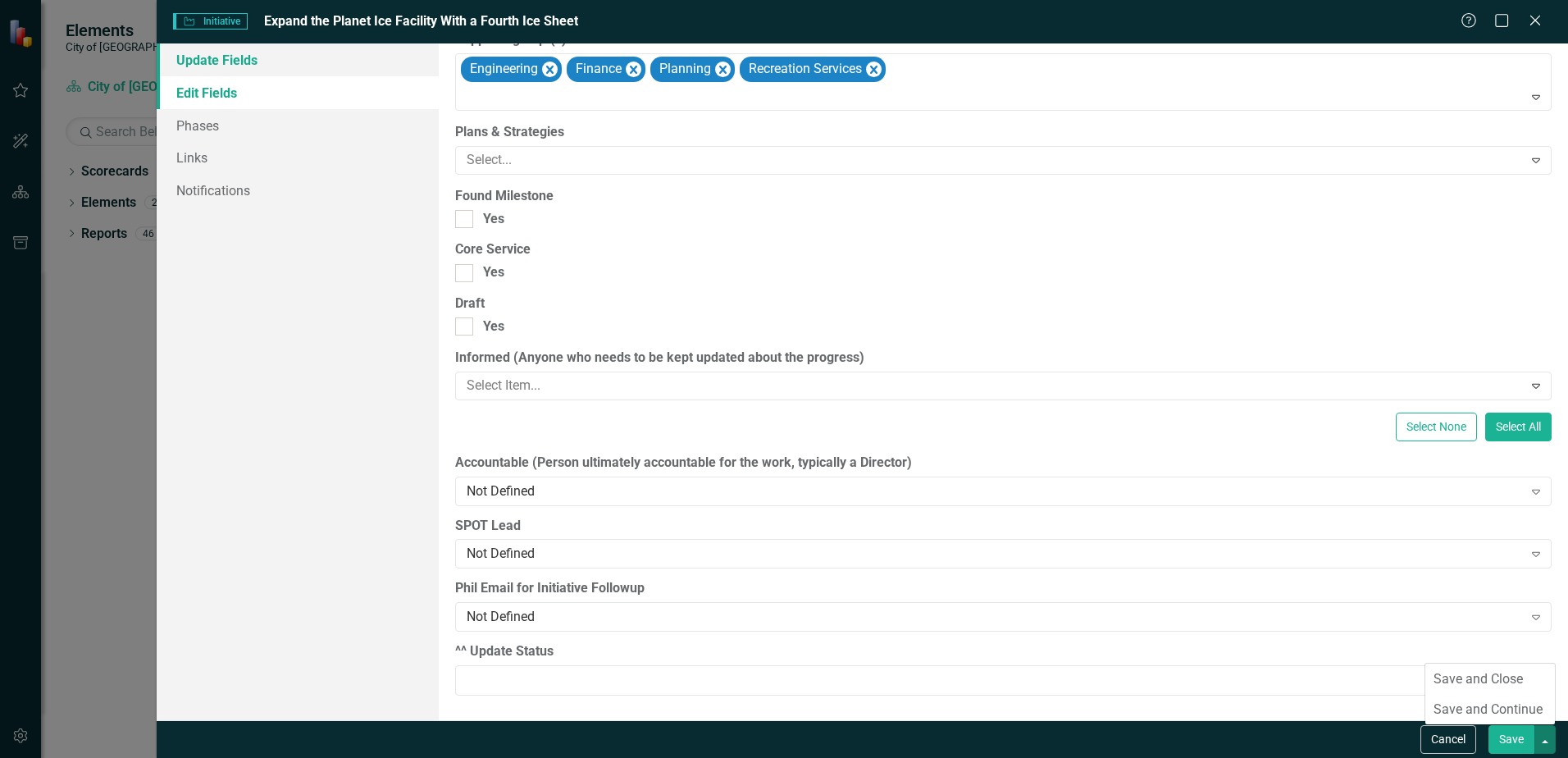
click at [202, 60] on link "Update Fields" at bounding box center [298, 60] width 282 height 33
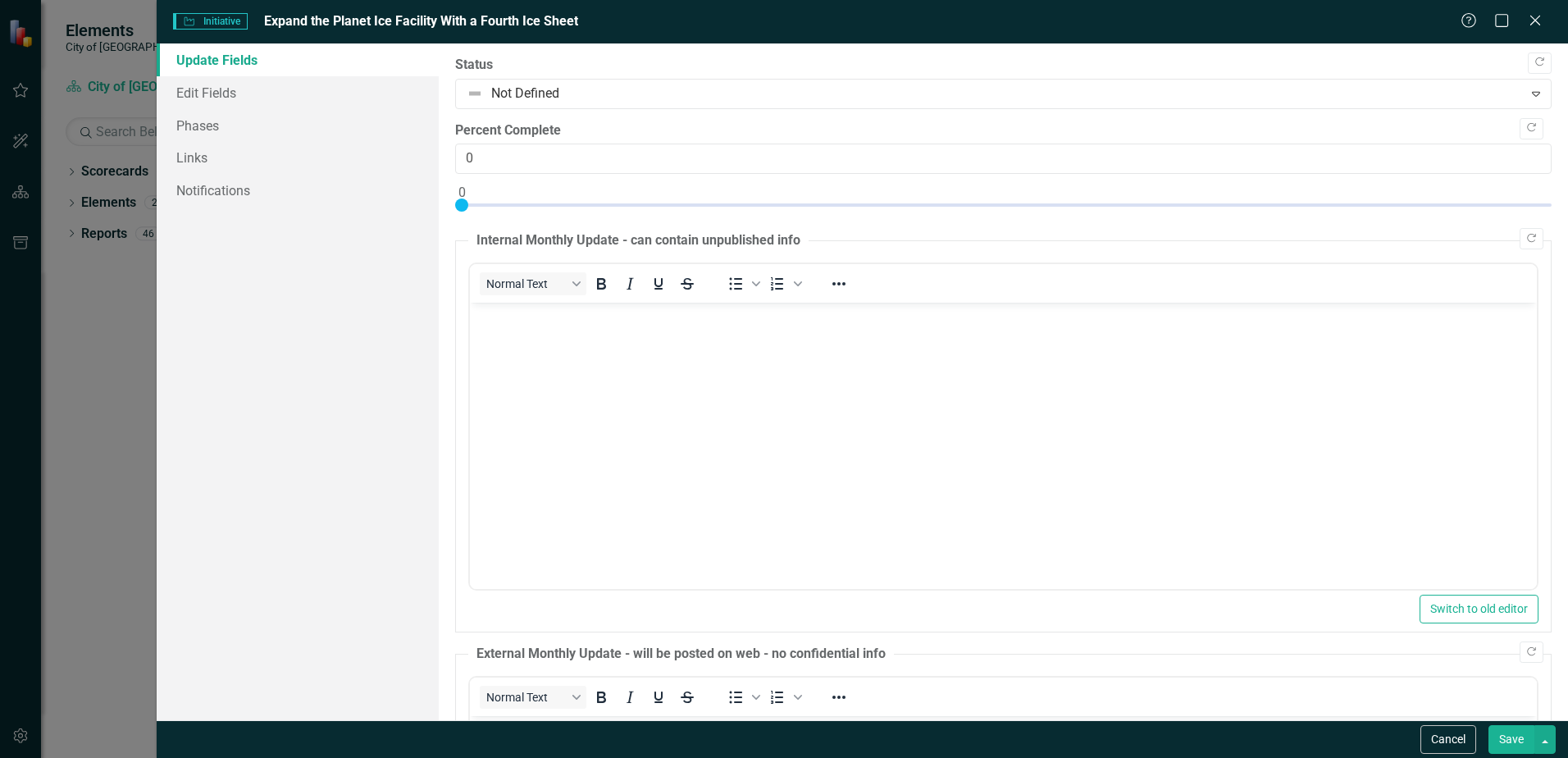
click at [222, 60] on link "Update Fields" at bounding box center [298, 60] width 282 height 33
drag, startPoint x: 224, startPoint y: 22, endPoint x: 410, endPoint y: 50, distance: 188.1
click at [224, 22] on span "Initiative Initiative" at bounding box center [210, 21] width 74 height 16
click at [1542, 19] on icon "Close" at bounding box center [1535, 20] width 21 height 15
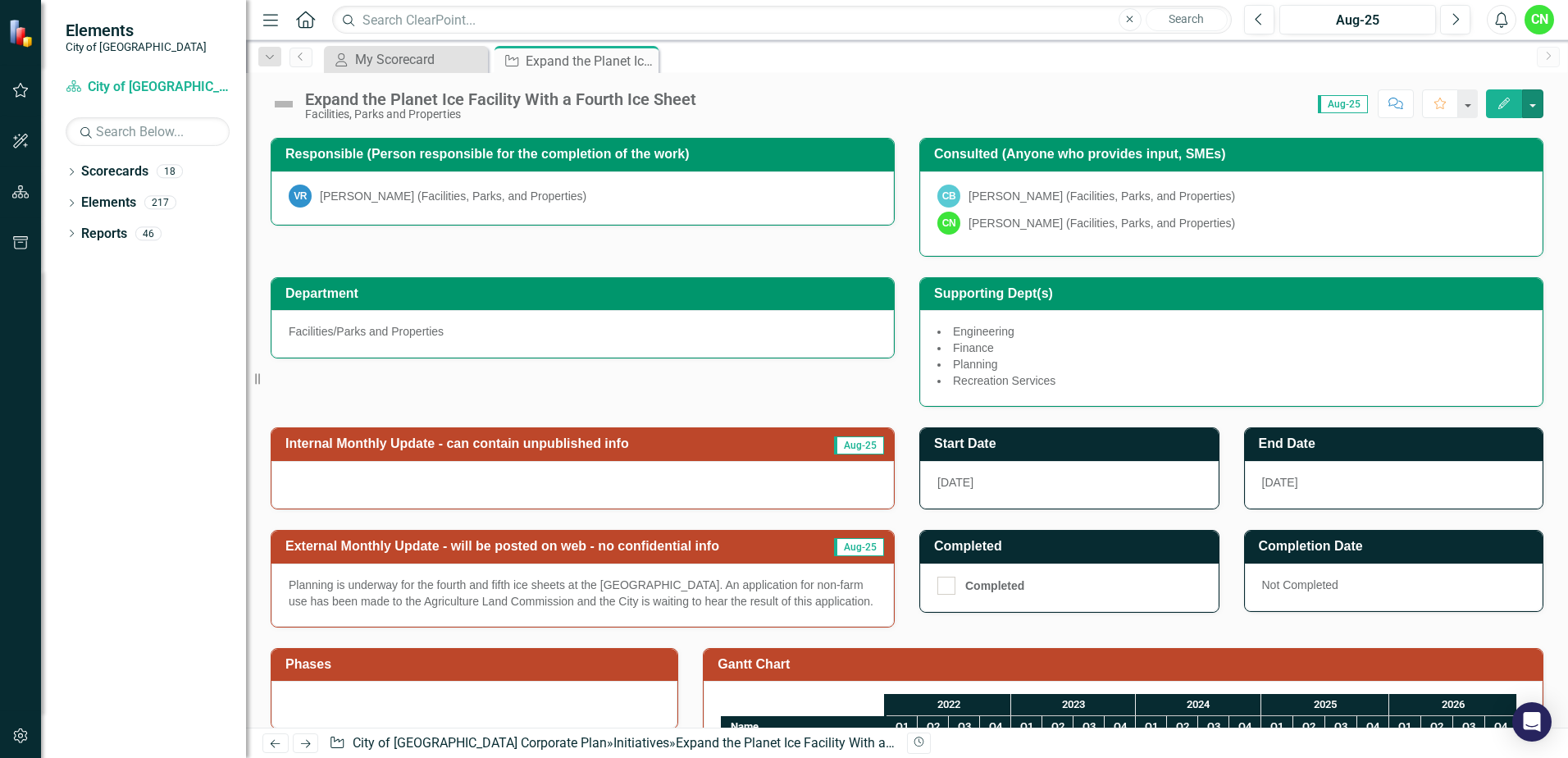
scroll to position [0, 0]
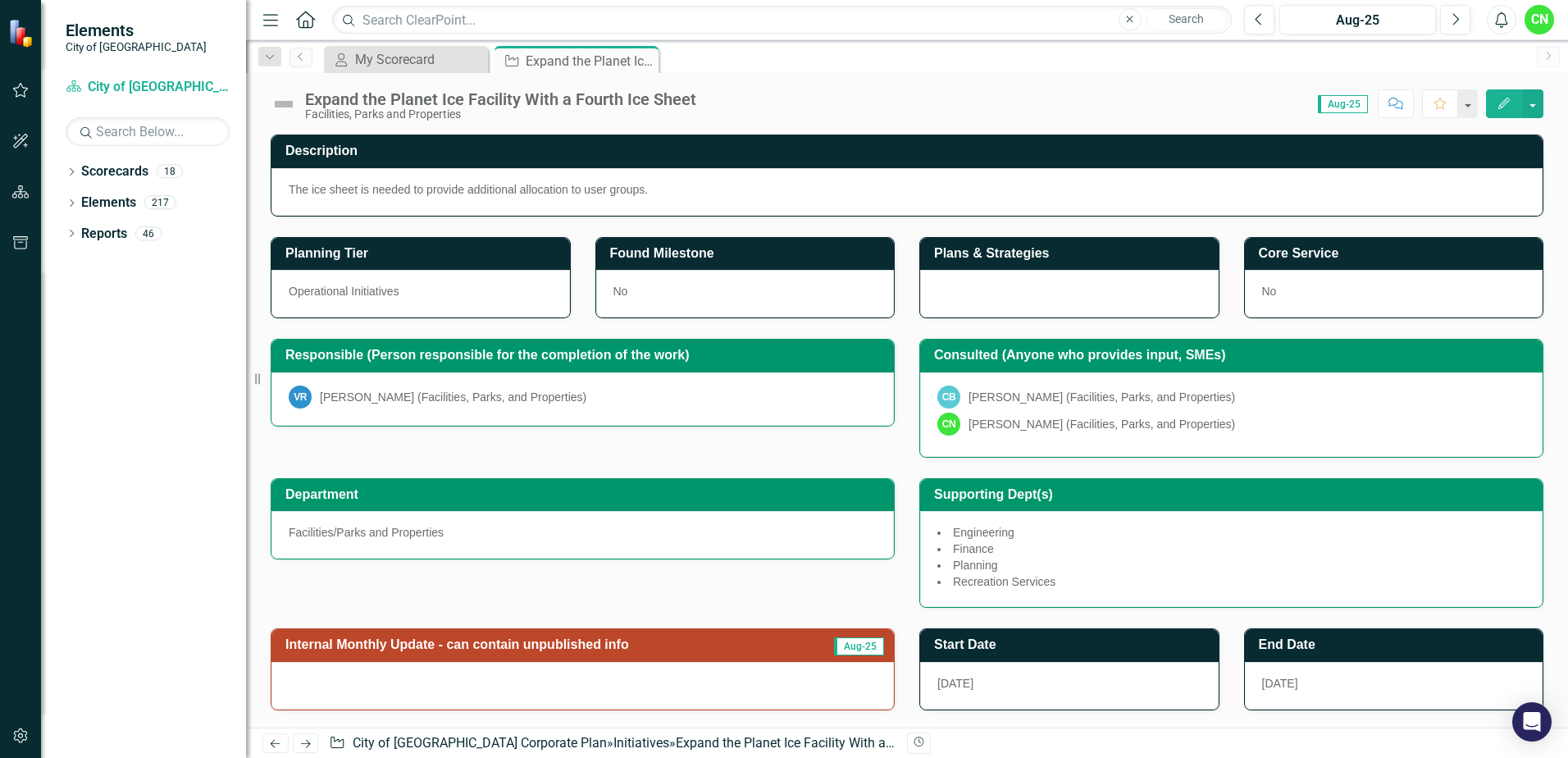
click at [291, 105] on img at bounding box center [284, 104] width 26 height 26
click at [283, 105] on img at bounding box center [284, 104] width 26 height 26
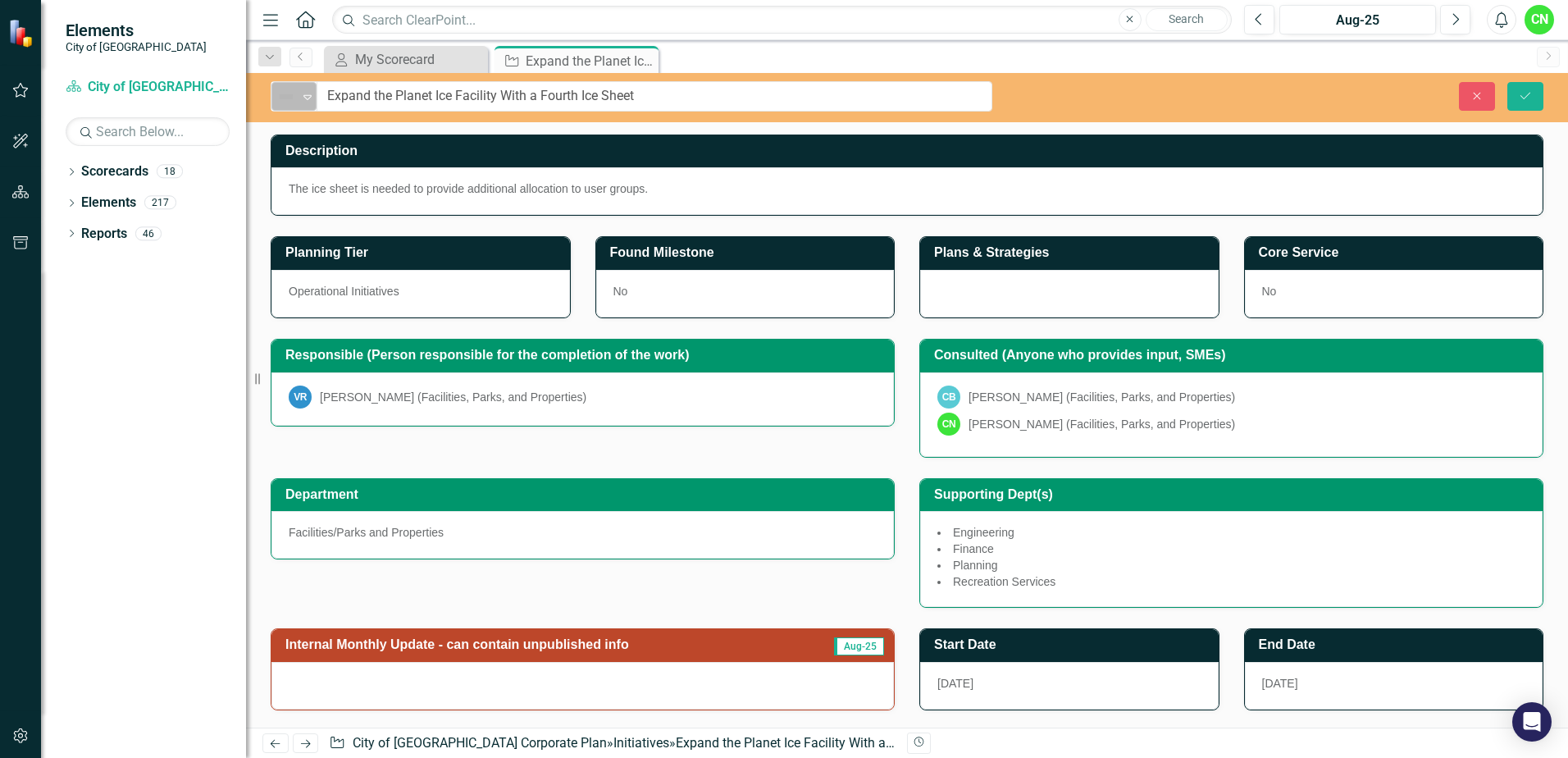
click at [283, 107] on div "Not Defined" at bounding box center [287, 96] width 25 height 23
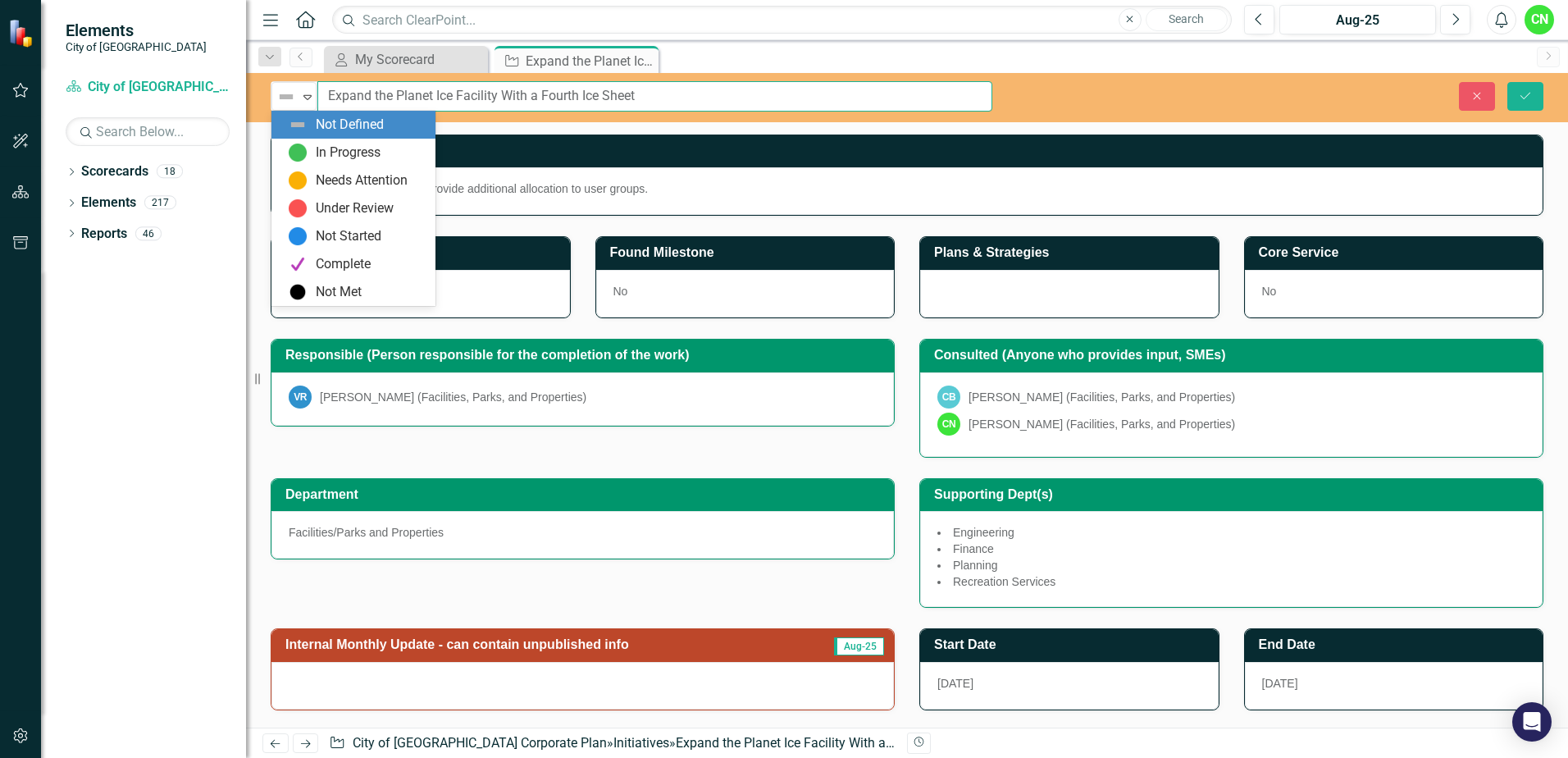
click at [675, 96] on input "Expand the Planet Ice Facility With a Fourth Ice Sheet" at bounding box center [655, 96] width 675 height 30
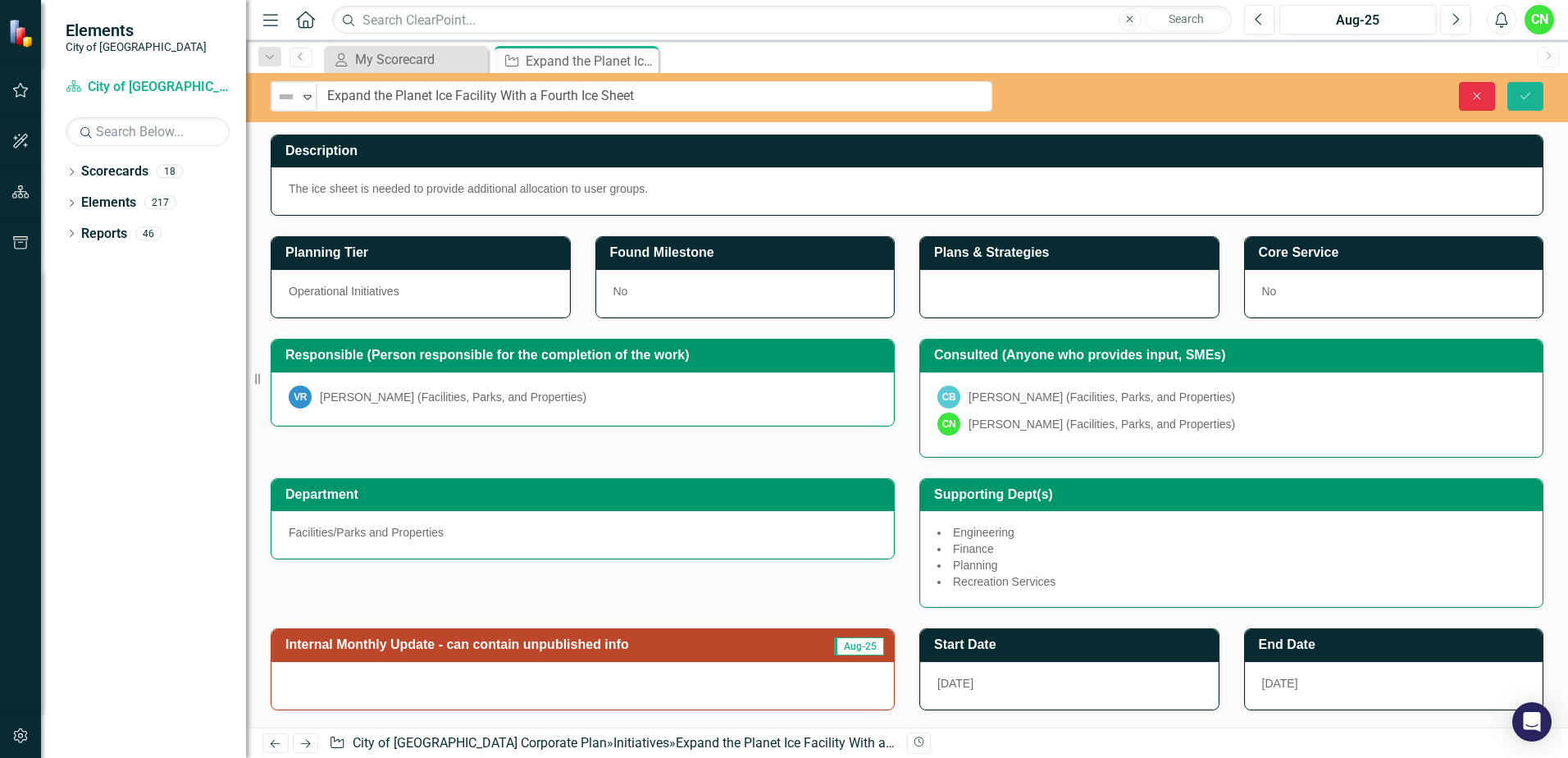
click at [1481, 95] on icon "Close" at bounding box center [1477, 96] width 15 height 11
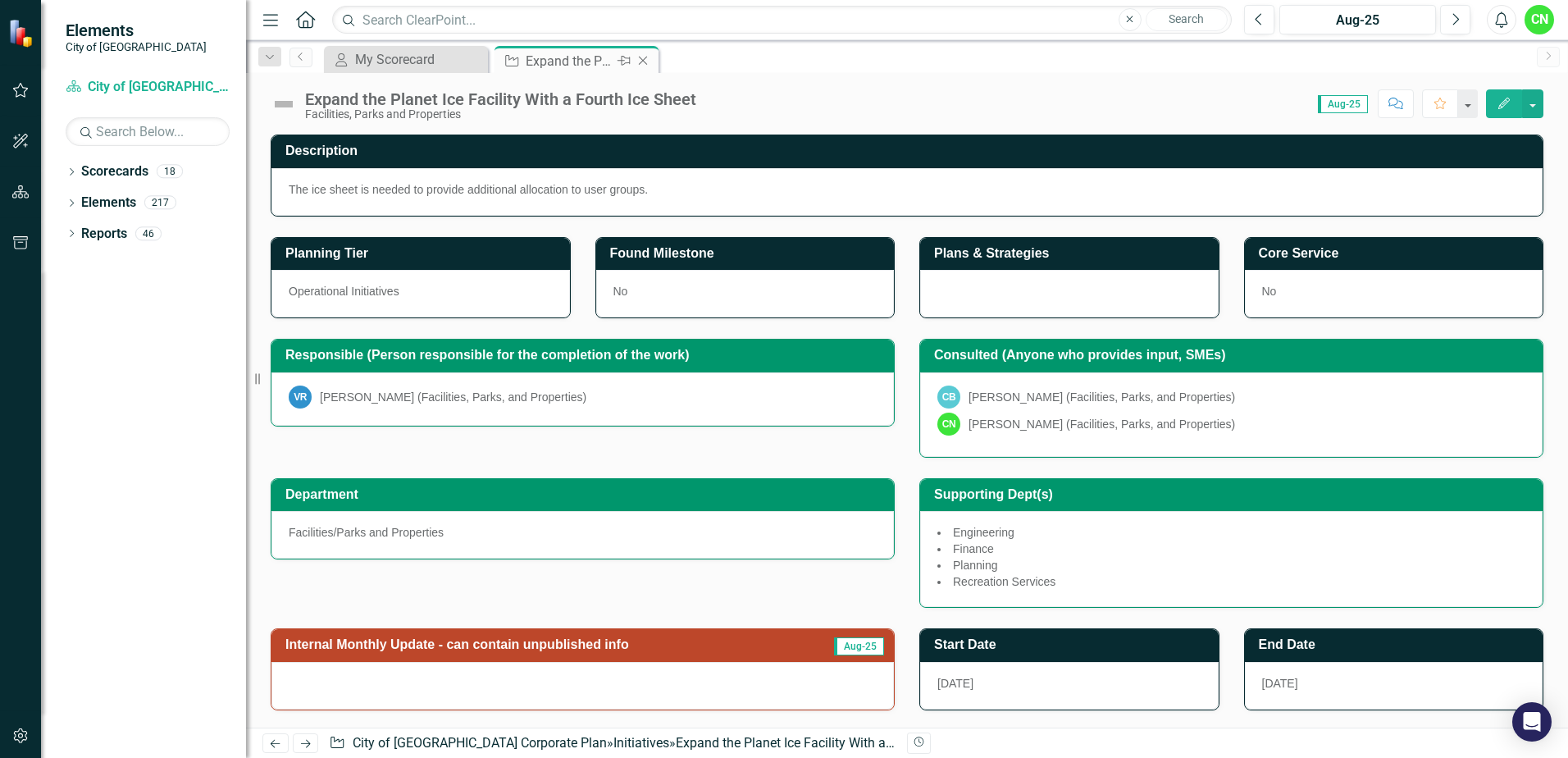
click at [645, 60] on icon "Close" at bounding box center [642, 60] width 16 height 13
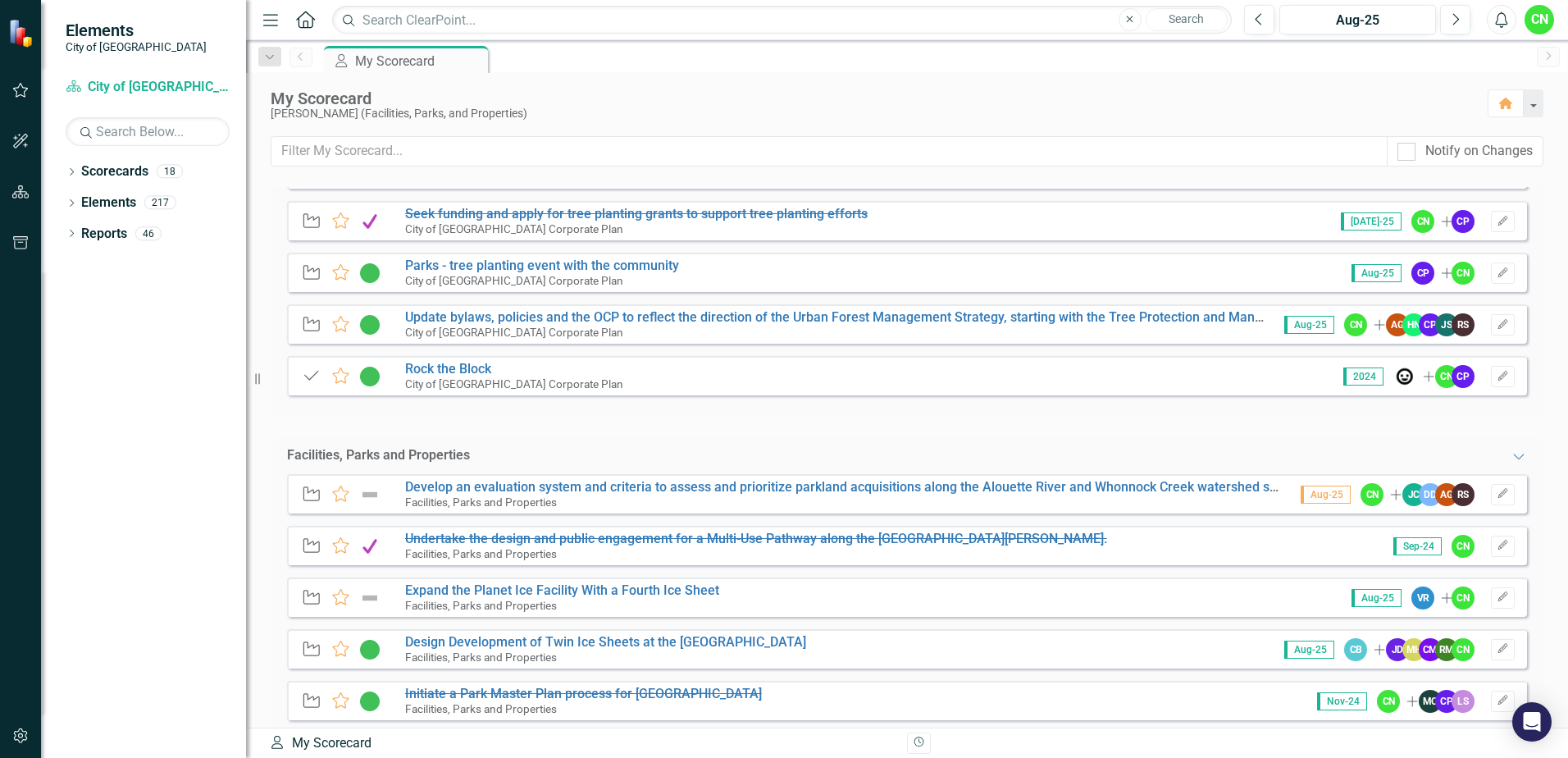
scroll to position [410, 0]
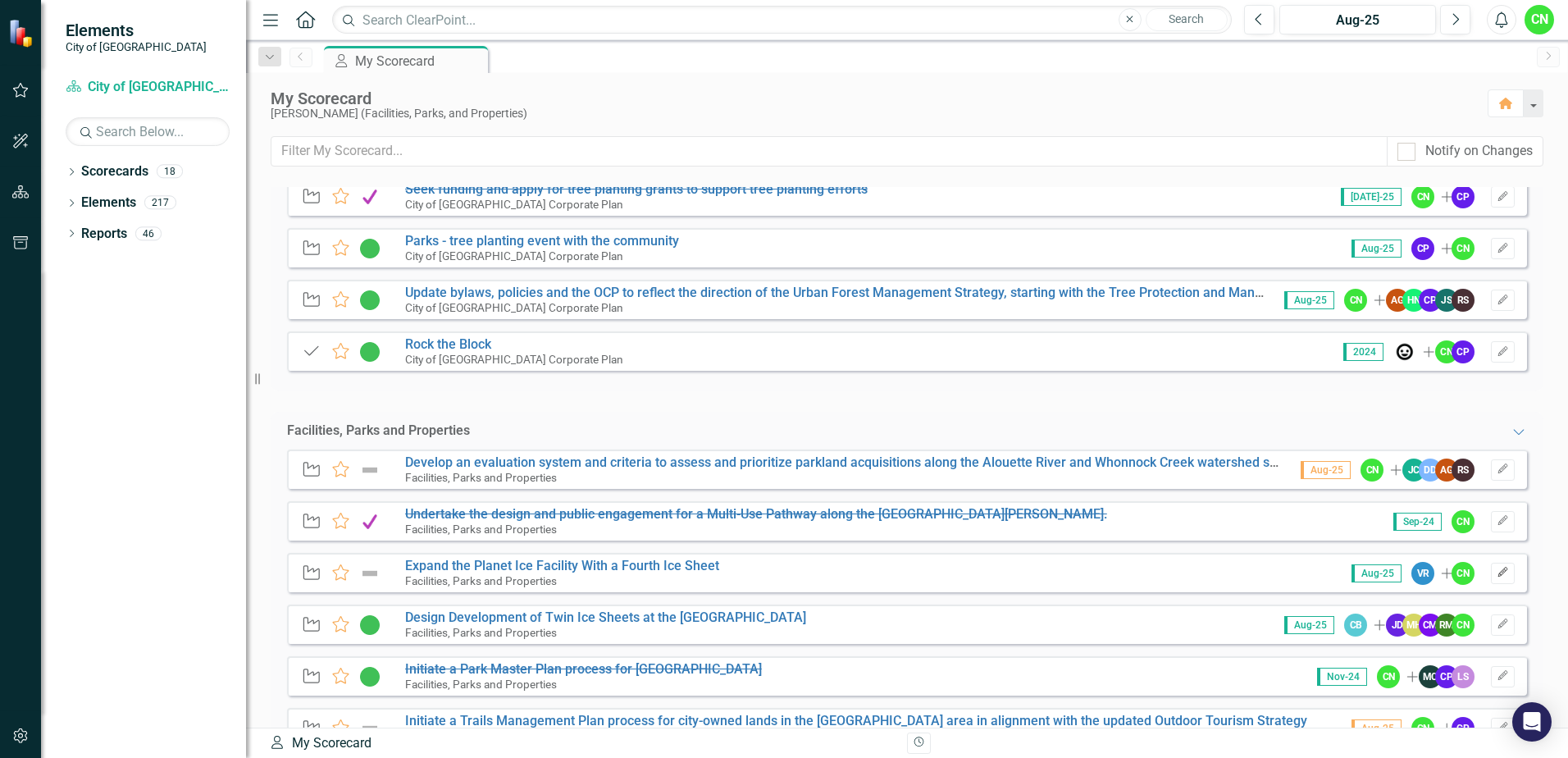
click at [1498, 570] on icon "button" at bounding box center [1503, 573] width 9 height 9
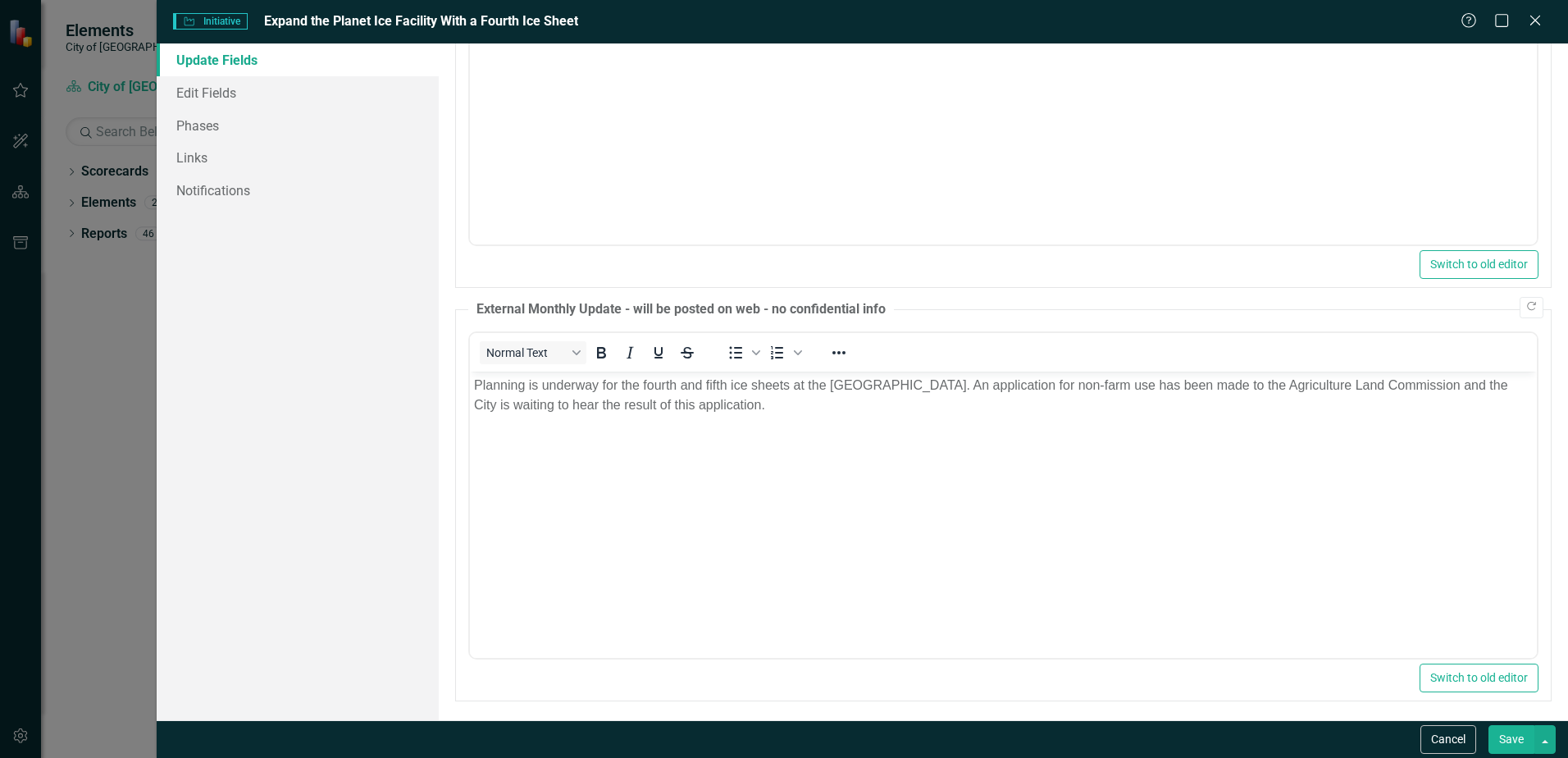
scroll to position [404, 0]
click at [1451, 742] on button "Cancel" at bounding box center [1448, 740] width 56 height 28
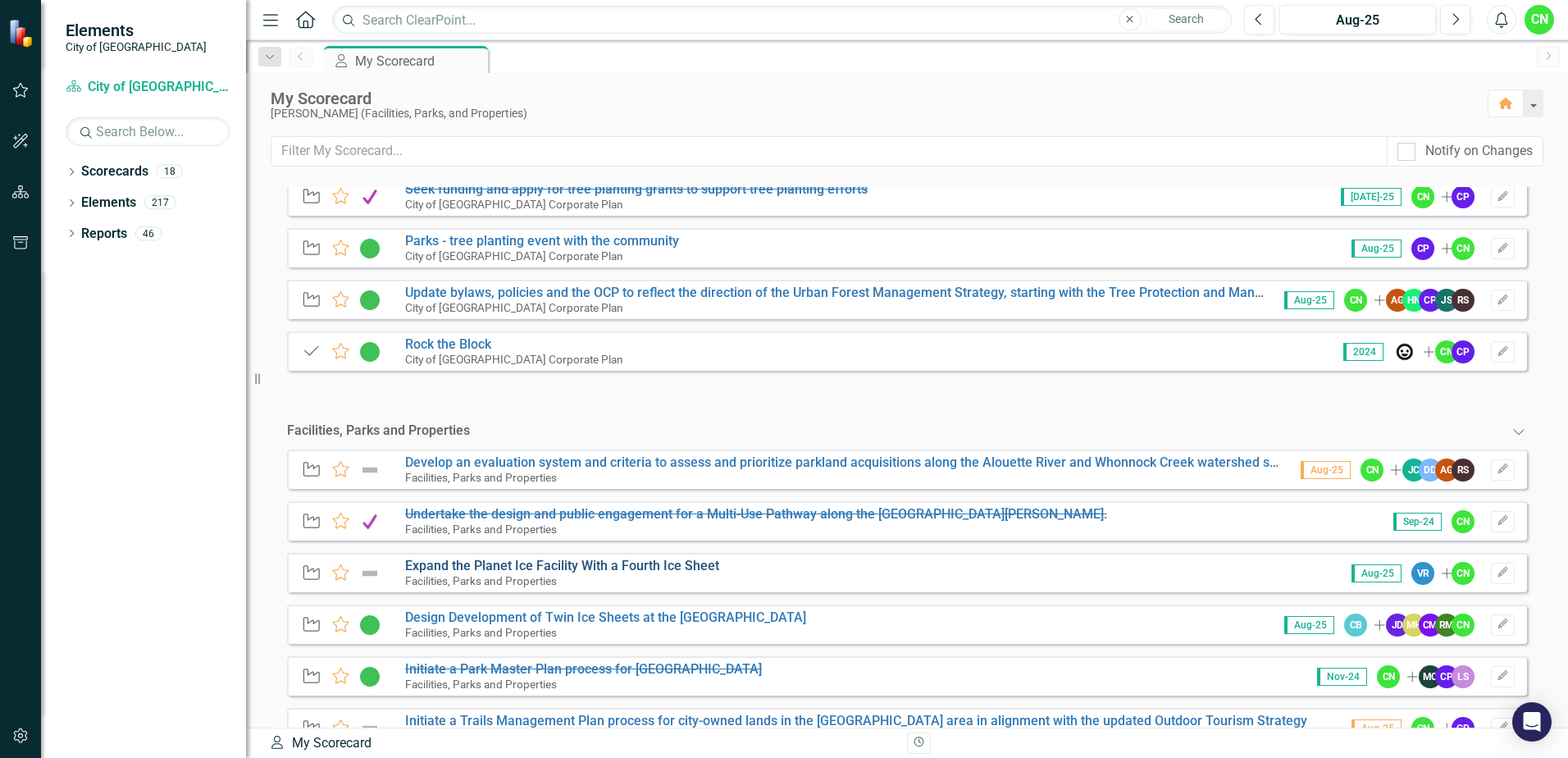
click at [506, 567] on link "Expand the Planet Ice Facility With a Fourth Ice Sheet" at bounding box center [562, 565] width 315 height 15
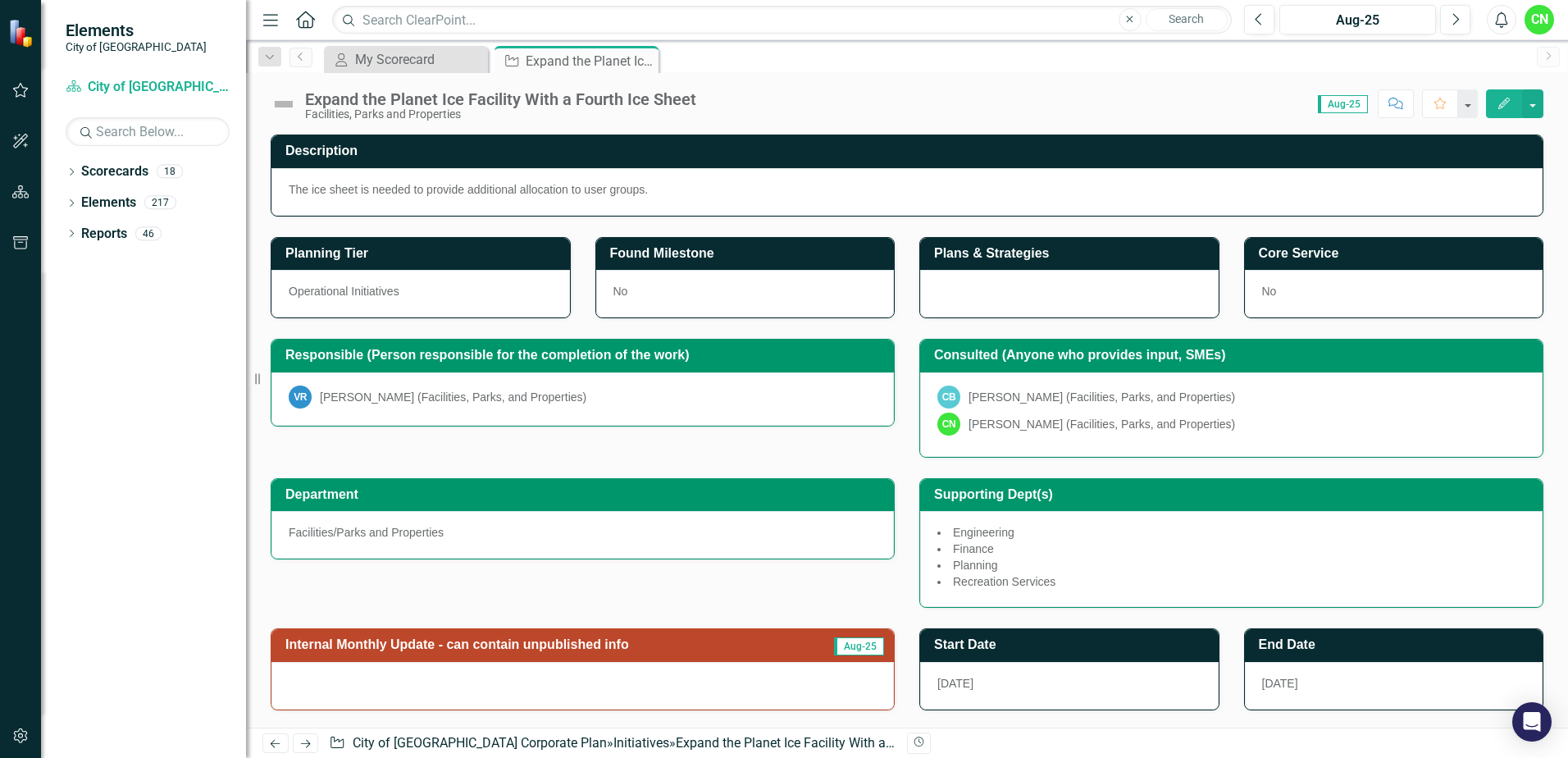
click at [695, 99] on div "Expand the Planet Ice Facility With a Fourth Ice Sheet Facilities, Parks and Pr…" at bounding box center [504, 106] width 400 height 30
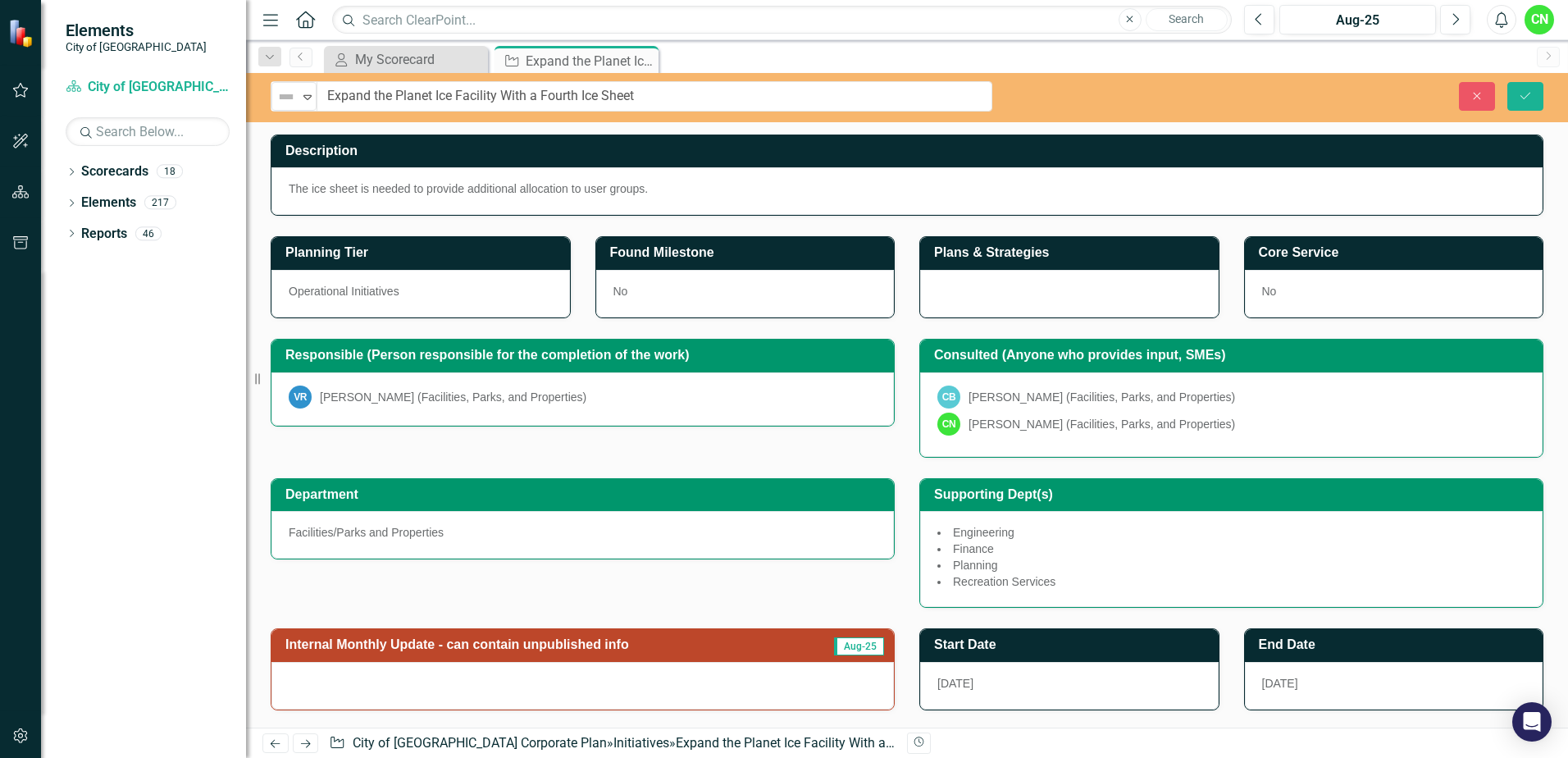
drag, startPoint x: 694, startPoint y: 99, endPoint x: 349, endPoint y: 93, distance: 345.1
drag, startPoint x: 331, startPoint y: 96, endPoint x: 716, endPoint y: 87, distance: 385.1
click at [716, 87] on input "Expand the Planet Ice Facility With a Fourth Ice Sheet" at bounding box center [655, 96] width 675 height 30
click at [426, 64] on div "My Scorecard" at bounding box center [409, 60] width 109 height 21
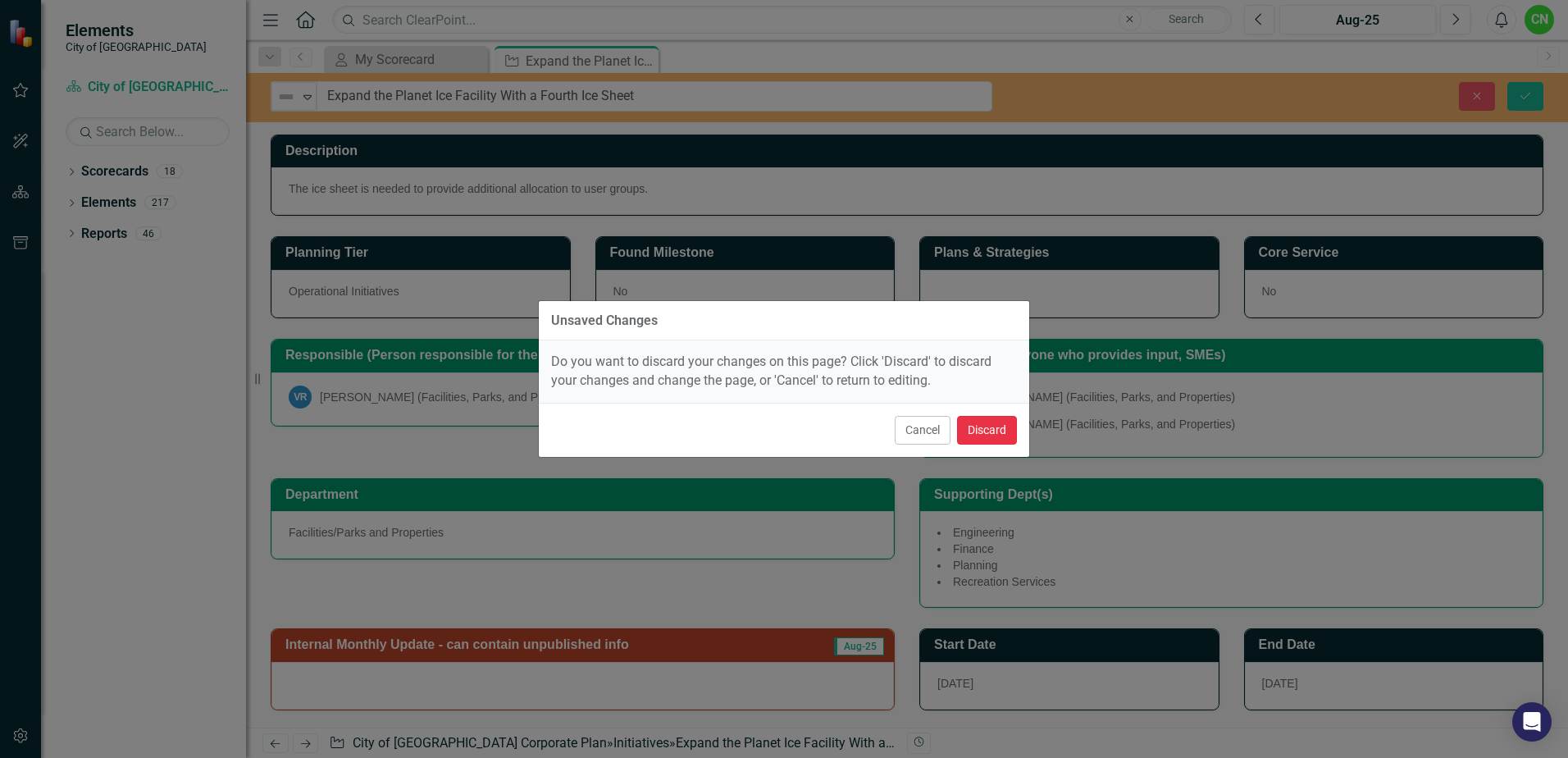
click at [996, 429] on button "Discard" at bounding box center [986, 430] width 60 height 28
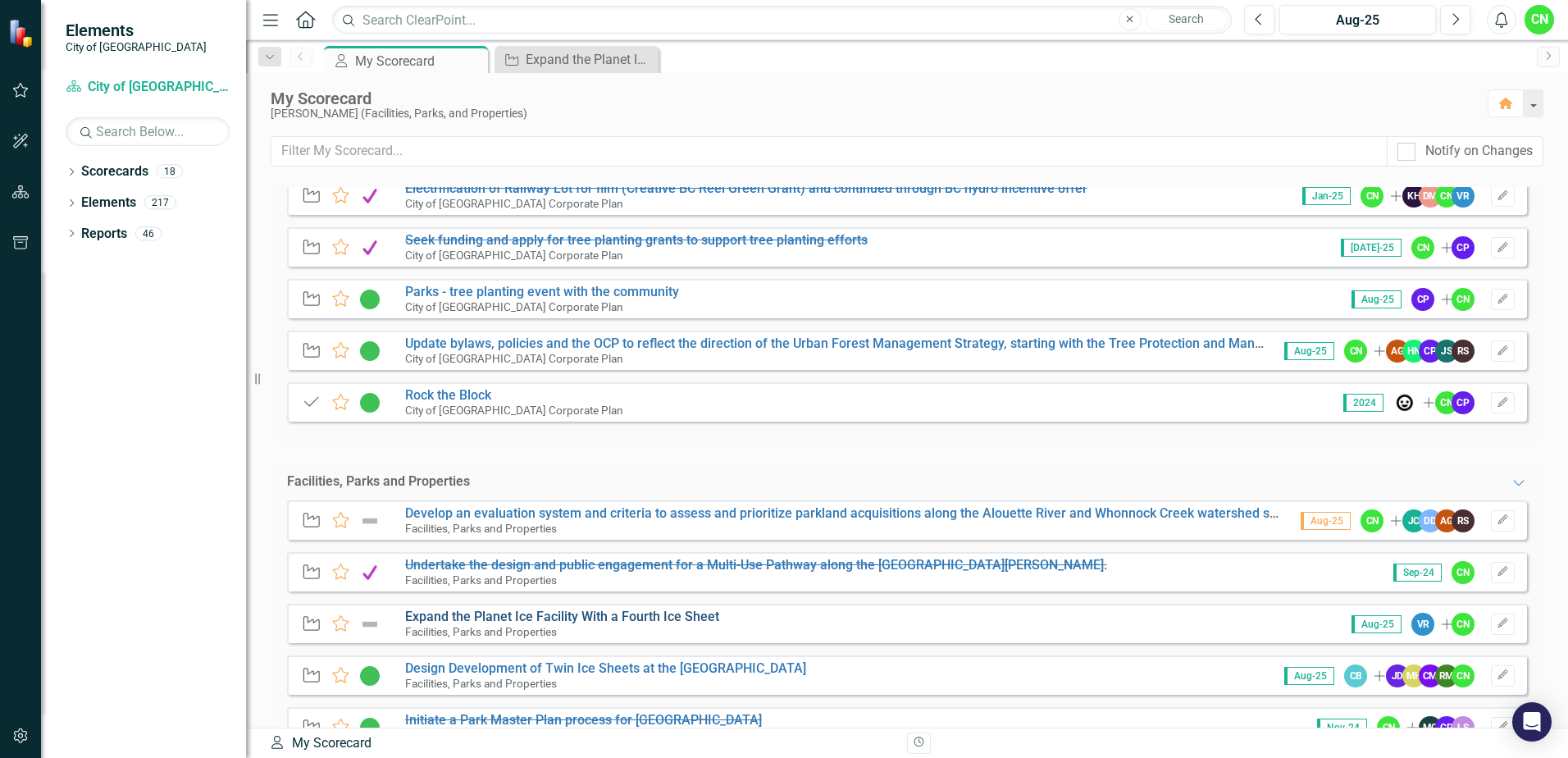
scroll to position [410, 0]
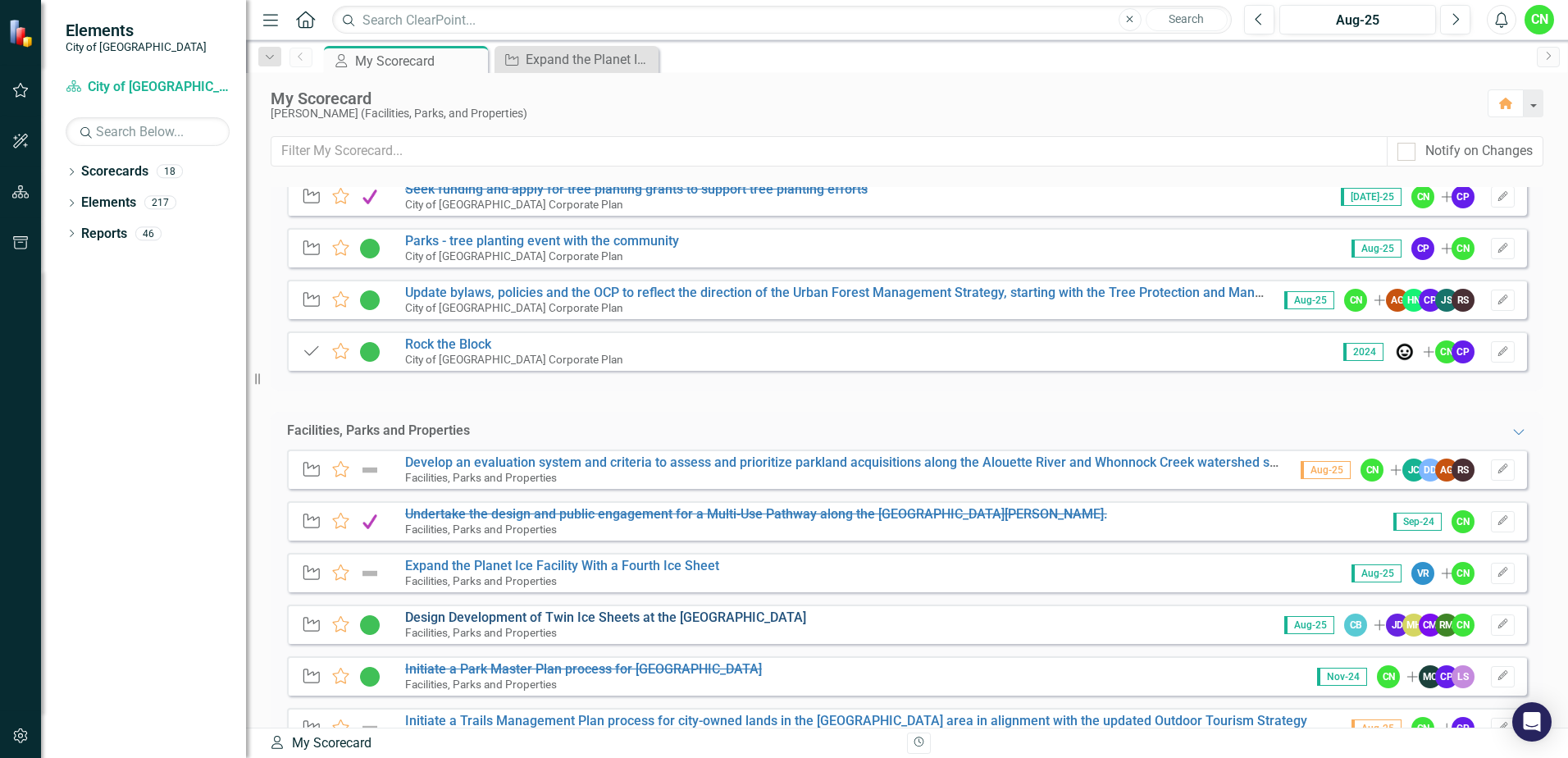
click at [509, 617] on link "Design Development of Twin Ice Sheets at the [GEOGRAPHIC_DATA]" at bounding box center [605, 617] width 401 height 15
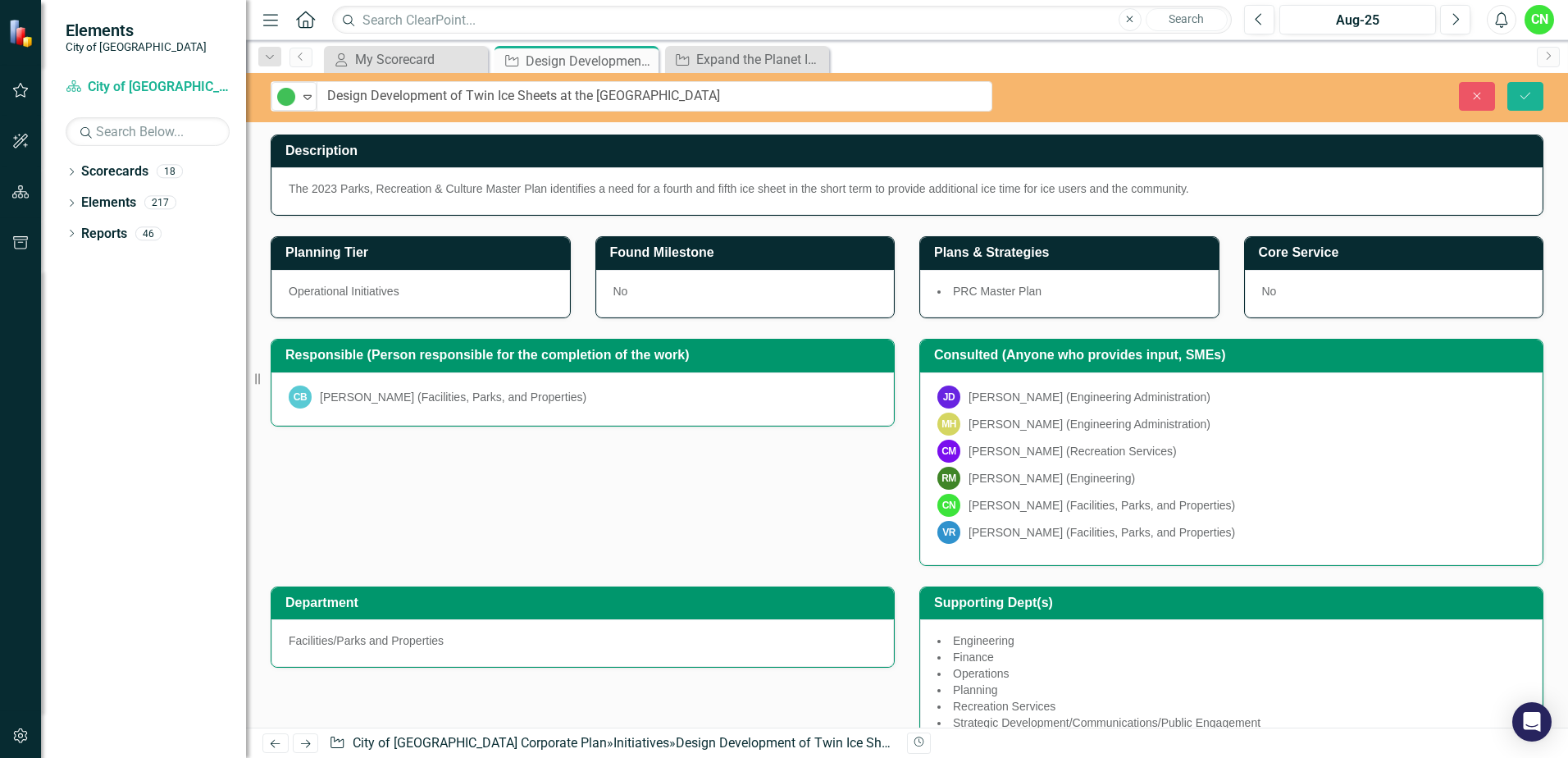
drag, startPoint x: 307, startPoint y: 93, endPoint x: 674, endPoint y: 96, distance: 367.0
drag, startPoint x: 706, startPoint y: 96, endPoint x: 264, endPoint y: 112, distance: 442.3
click at [264, 112] on div "In Progress Expand Design Development of Twin Ice Sheets at the Albion Fairgrou…" at bounding box center [907, 97] width 1322 height 49
click at [816, 58] on icon "Close" at bounding box center [814, 60] width 16 height 13
click at [644, 61] on icon "Close" at bounding box center [642, 60] width 16 height 13
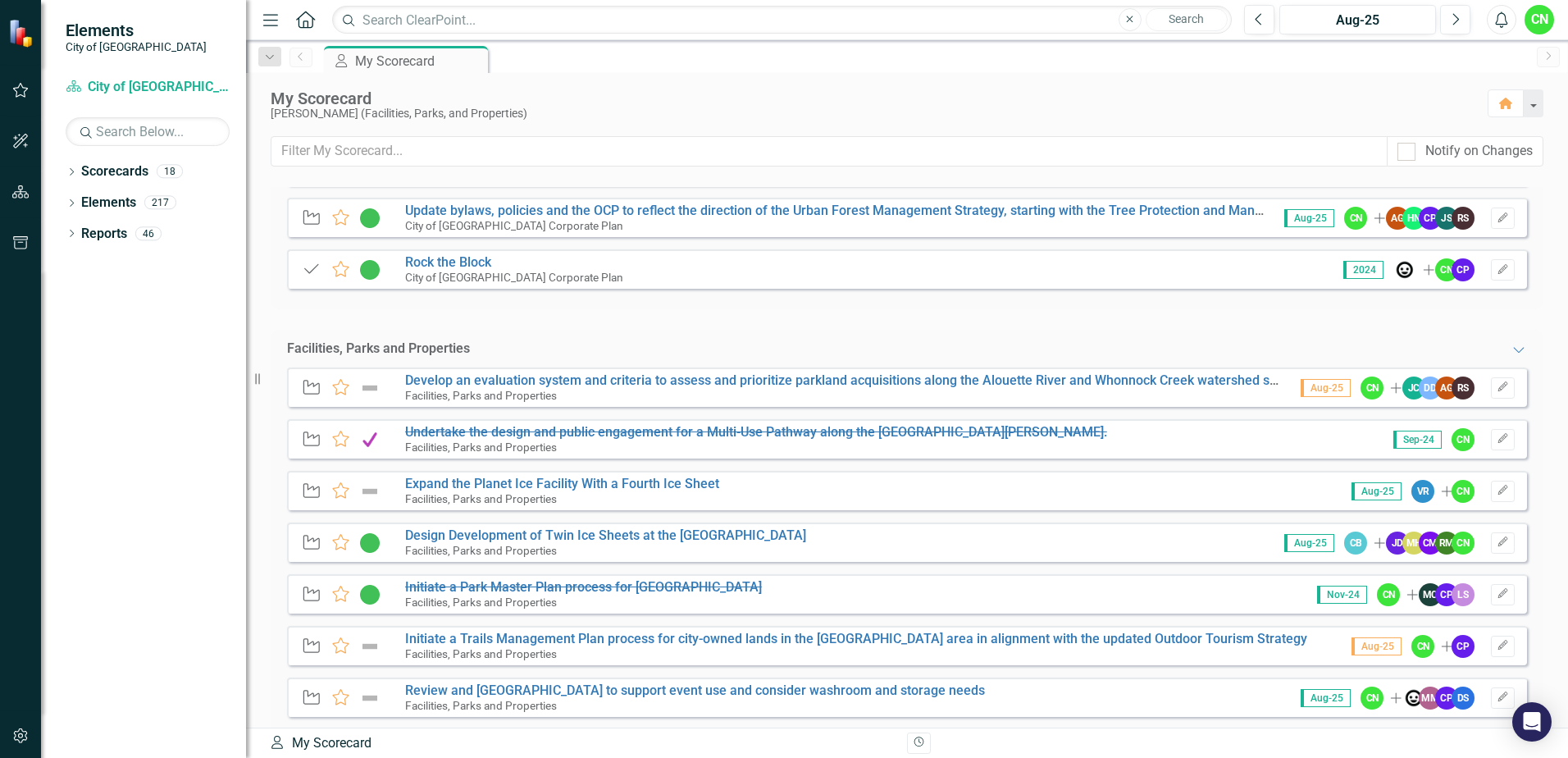
scroll to position [575, 0]
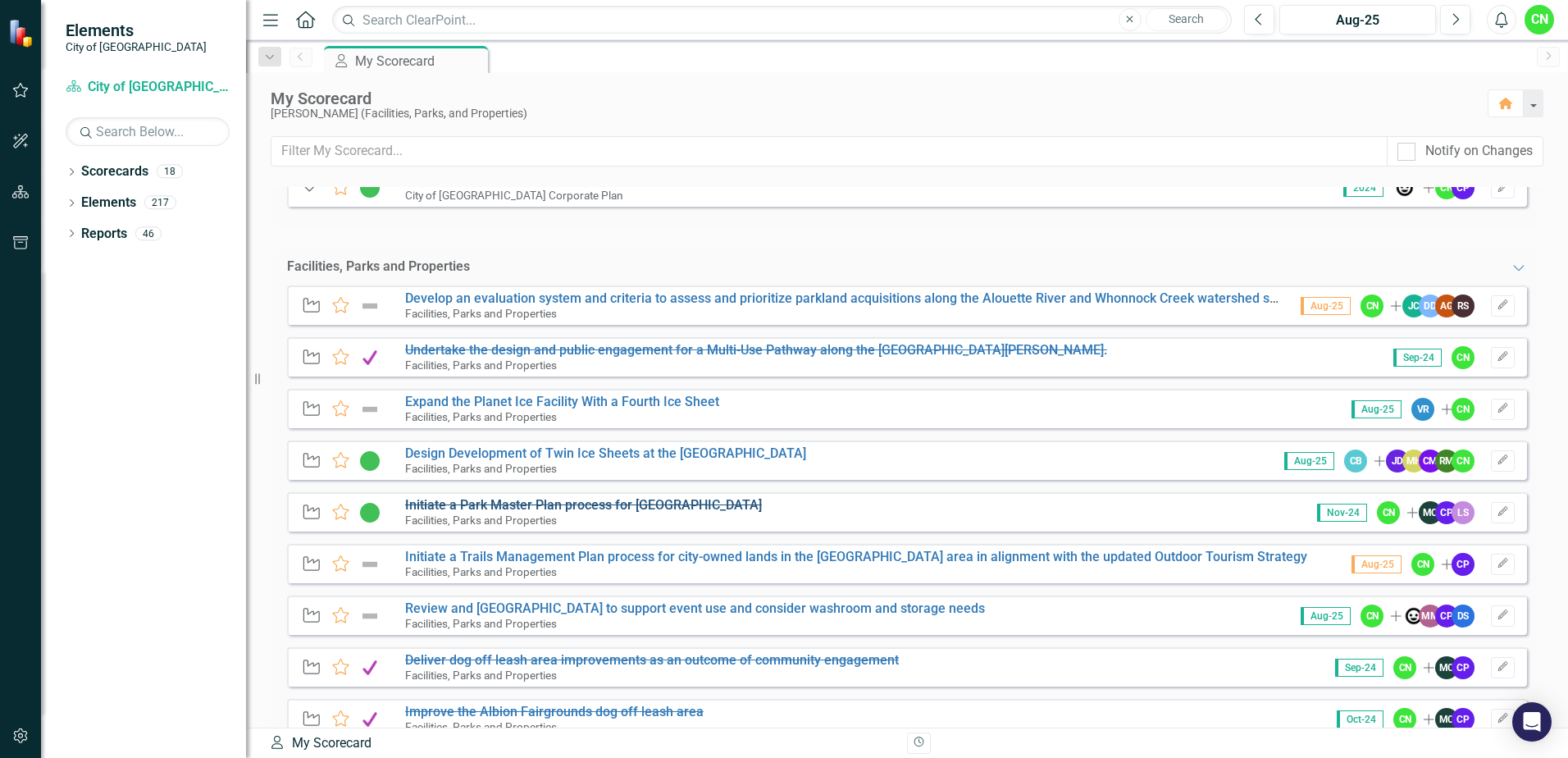
click at [488, 508] on s "Initiate a Park Master Plan process for [GEOGRAPHIC_DATA]" at bounding box center [584, 505] width 357 height 15
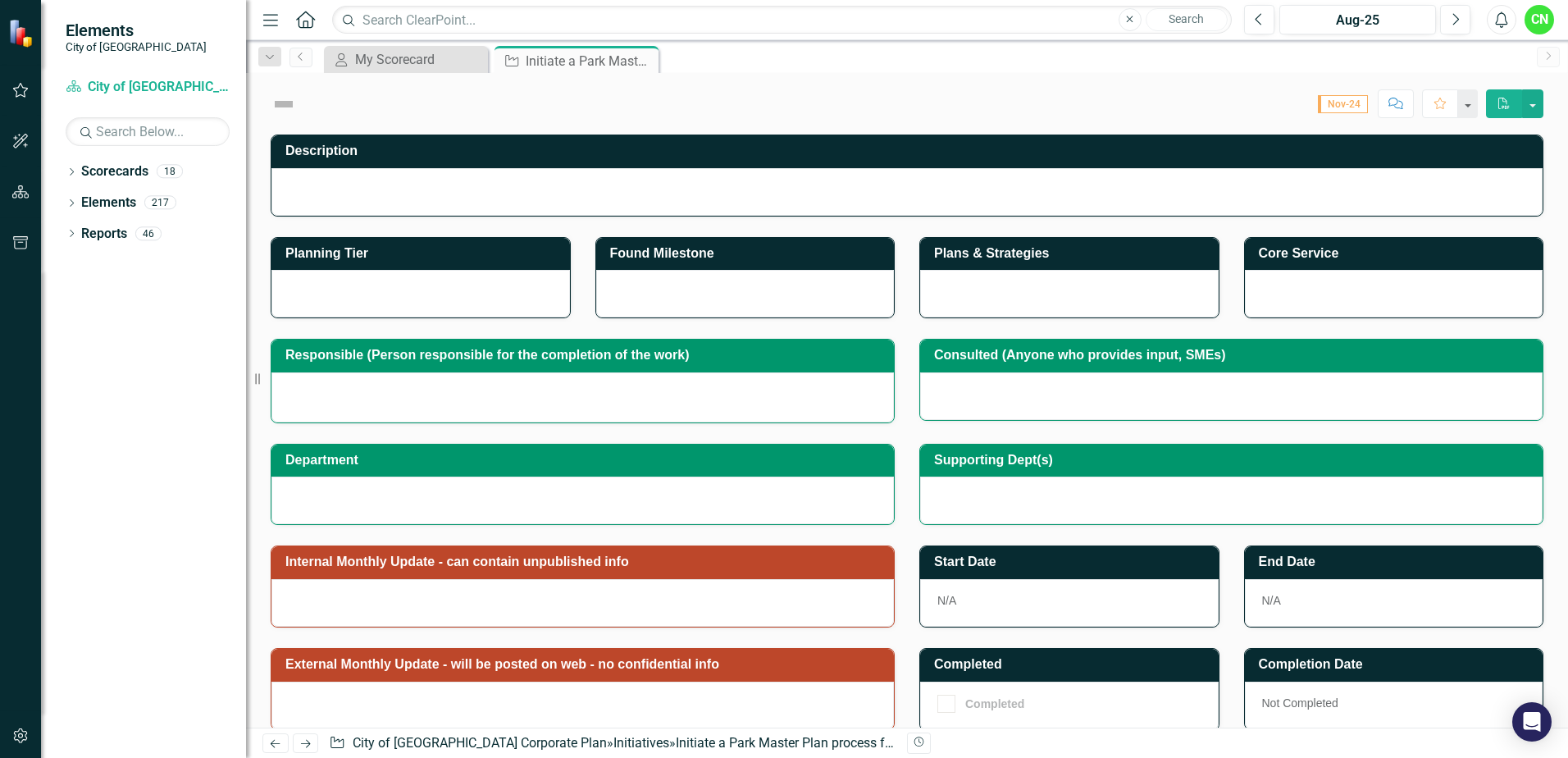
checkbox input "true"
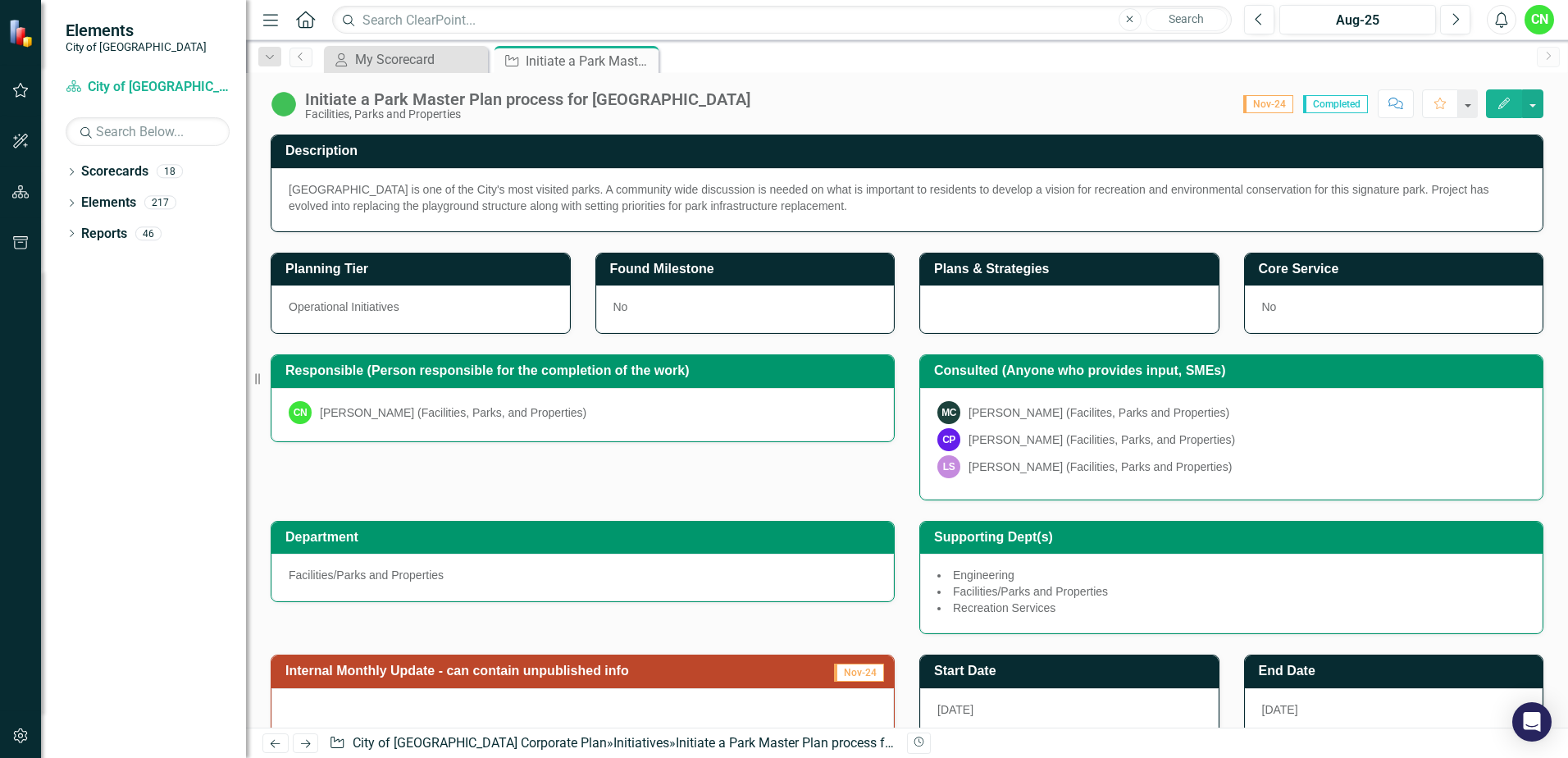
click at [288, 99] on img at bounding box center [284, 104] width 26 height 26
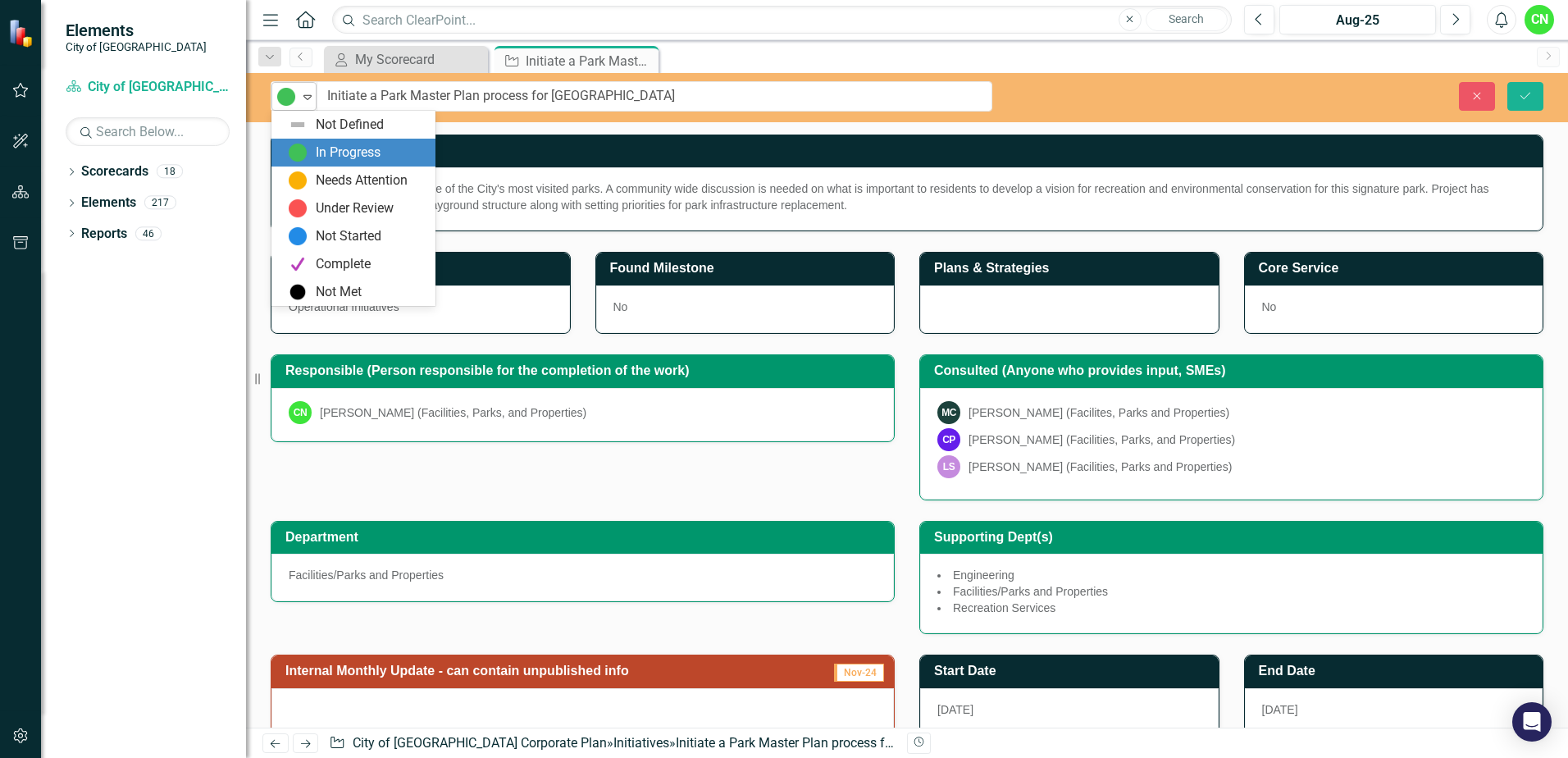
click at [301, 106] on div "Expand" at bounding box center [307, 96] width 16 height 27
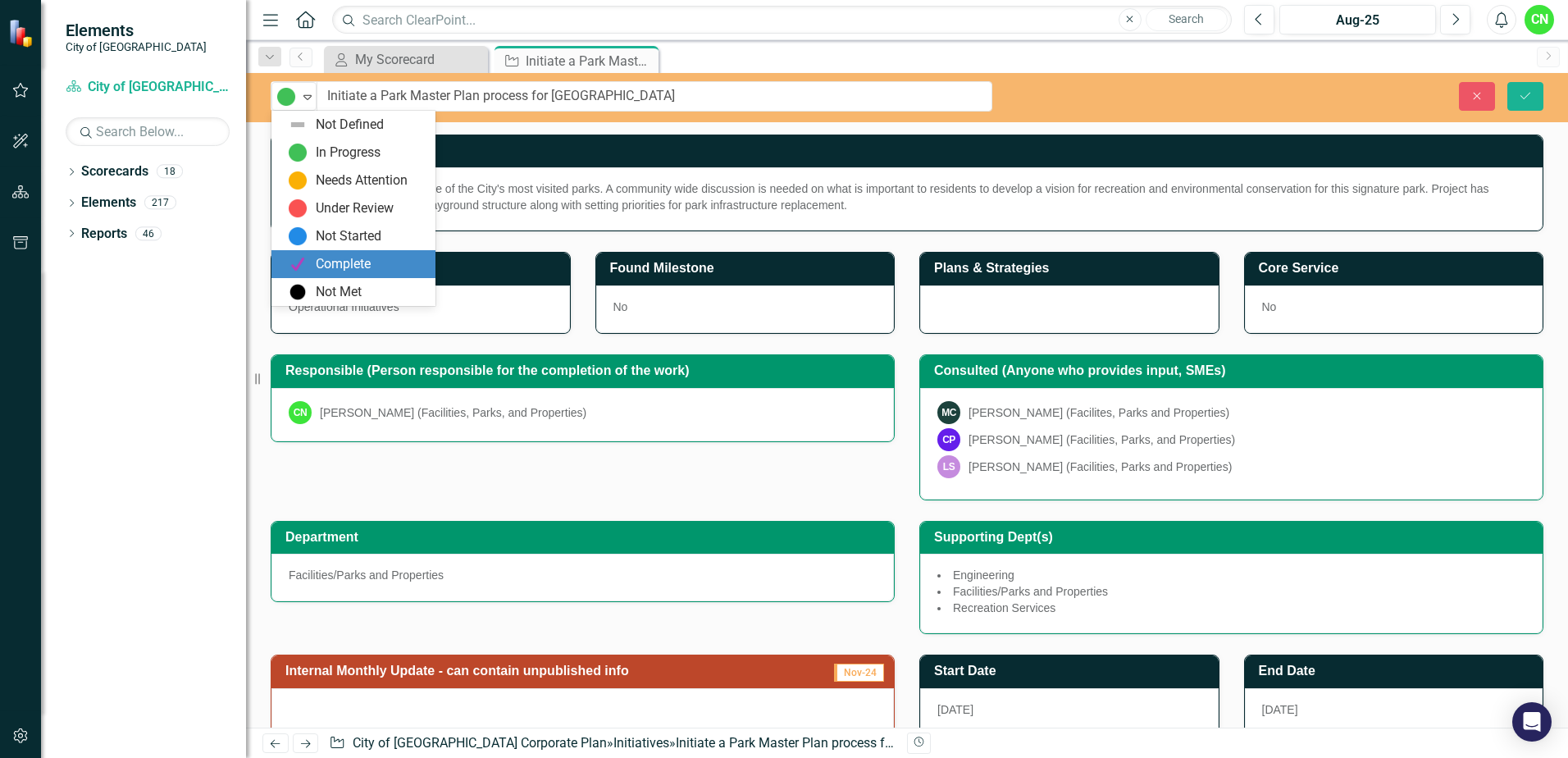
click at [394, 259] on div "Complete" at bounding box center [357, 264] width 138 height 20
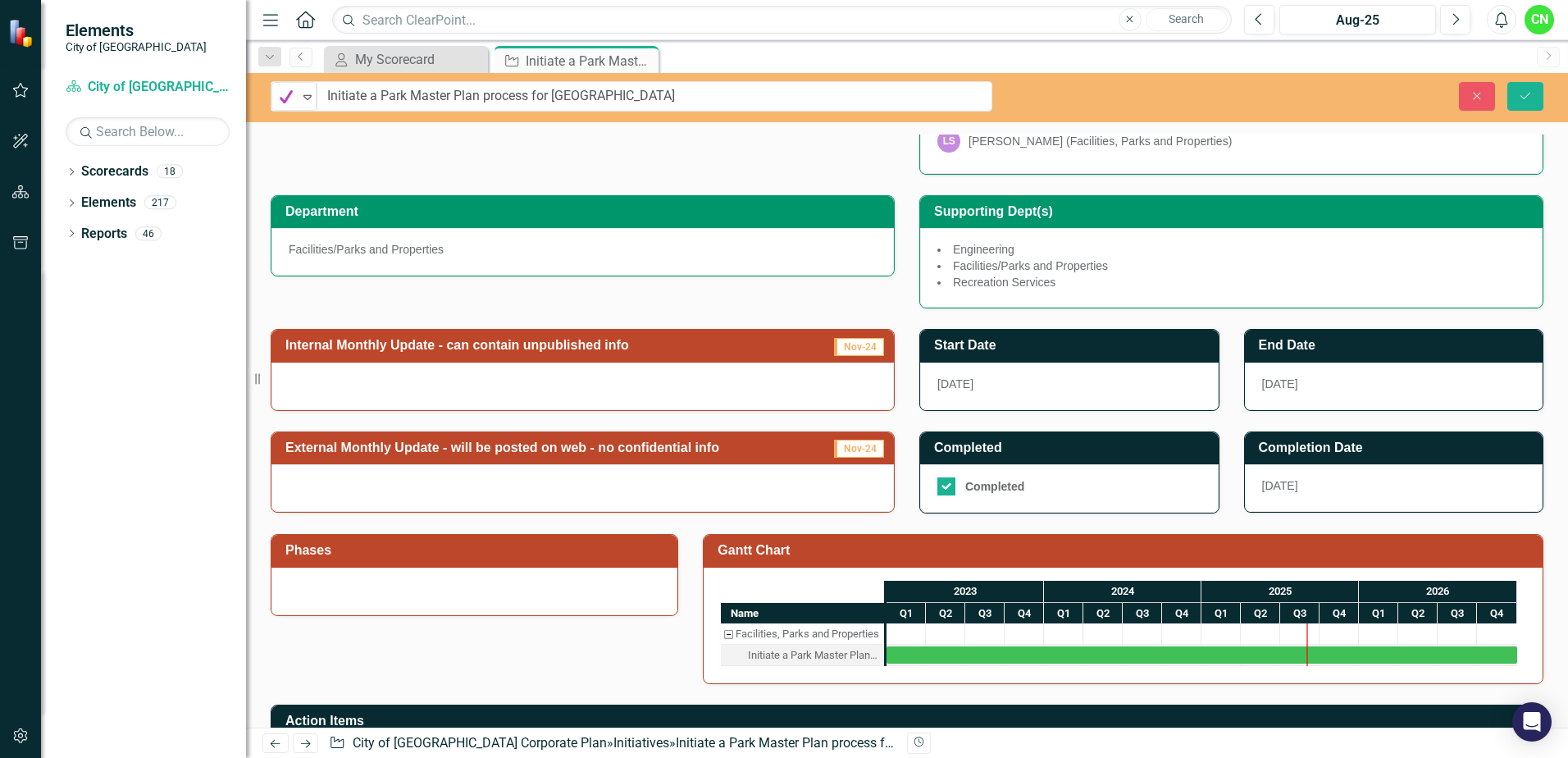
scroll to position [328, 0]
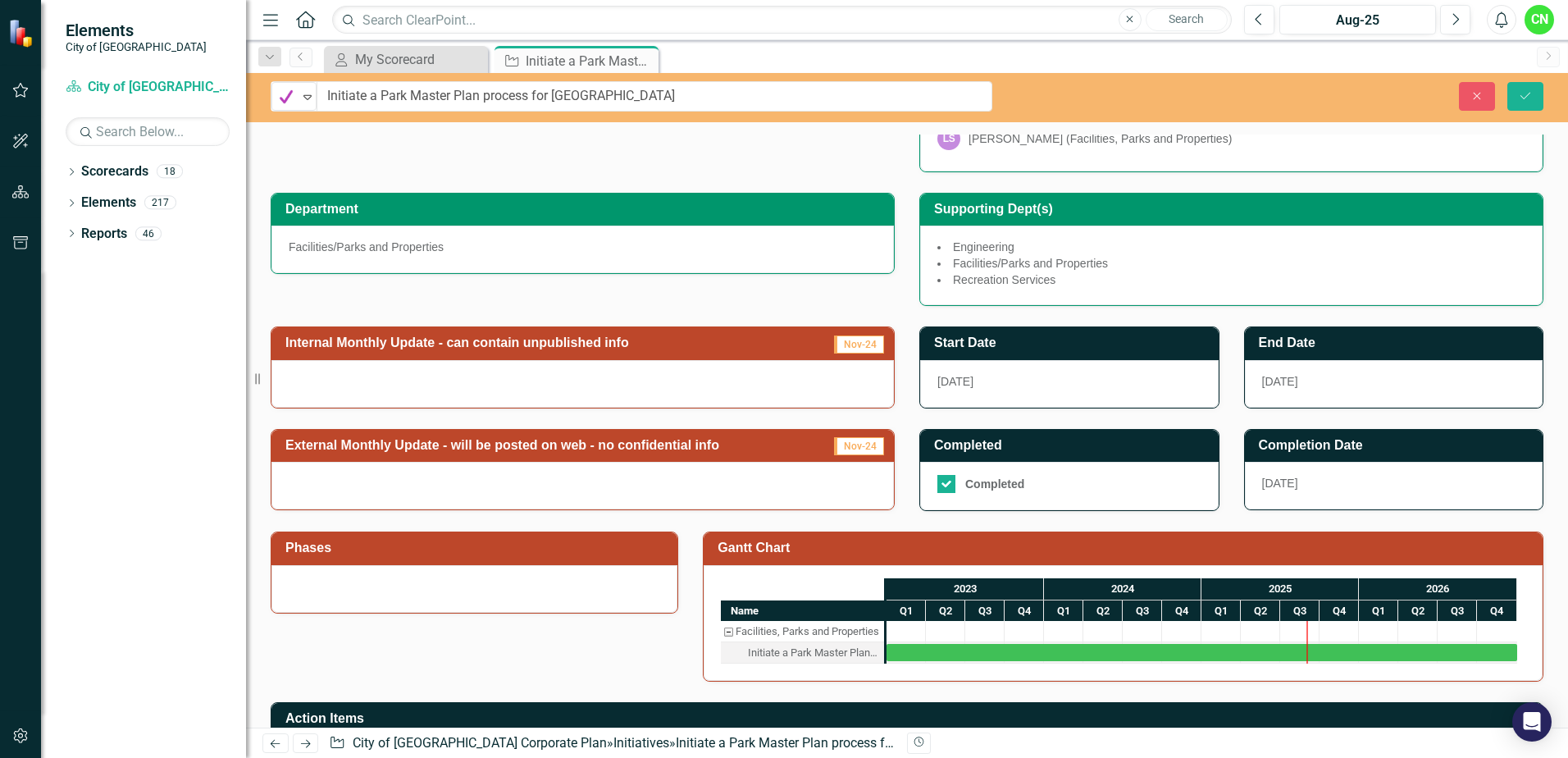
click at [470, 489] on div at bounding box center [582, 486] width 622 height 47
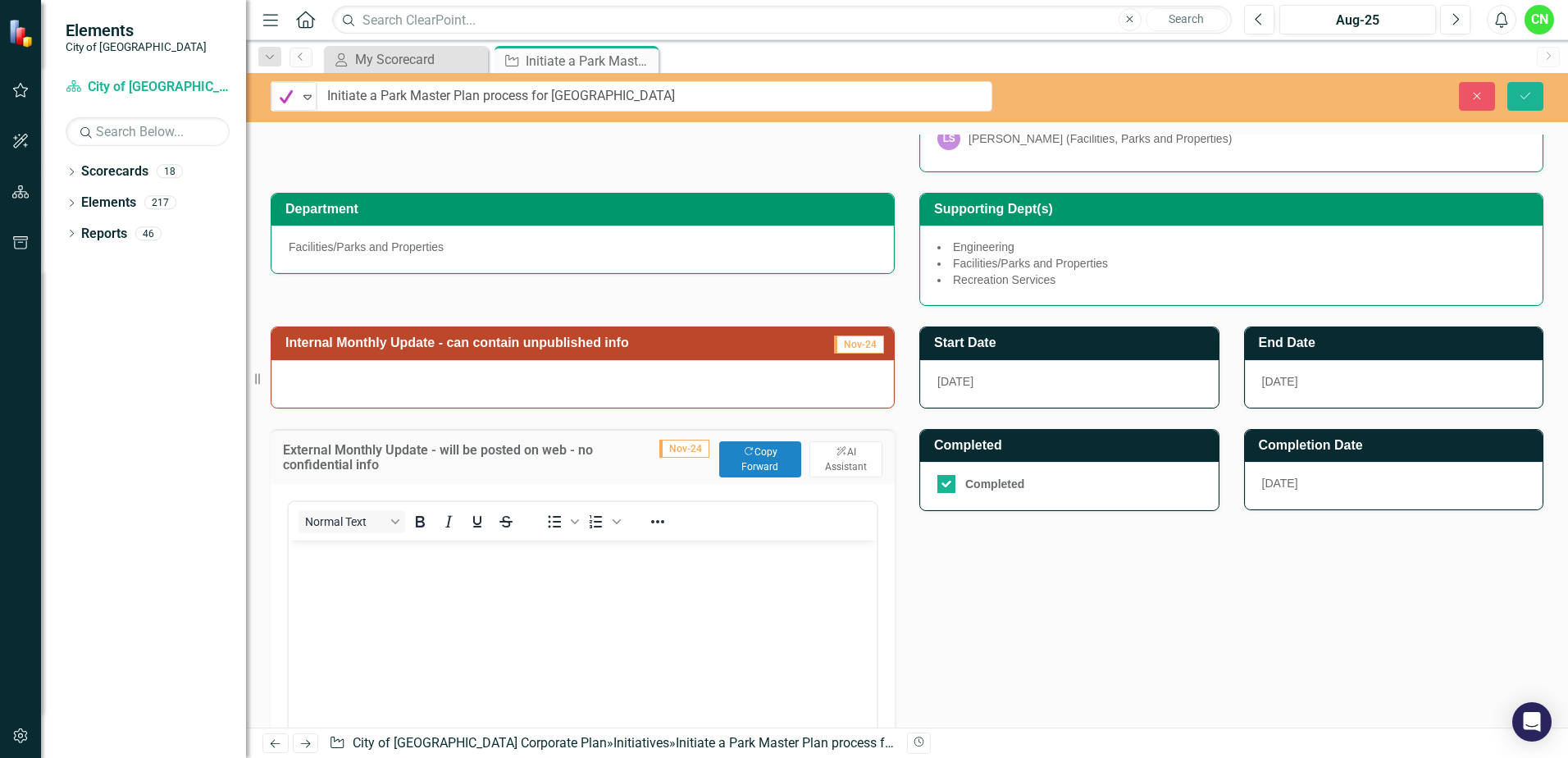
scroll to position [0, 0]
click at [526, 583] on body "Rich Text Area. Press ALT-0 for help." at bounding box center [583, 663] width 588 height 246
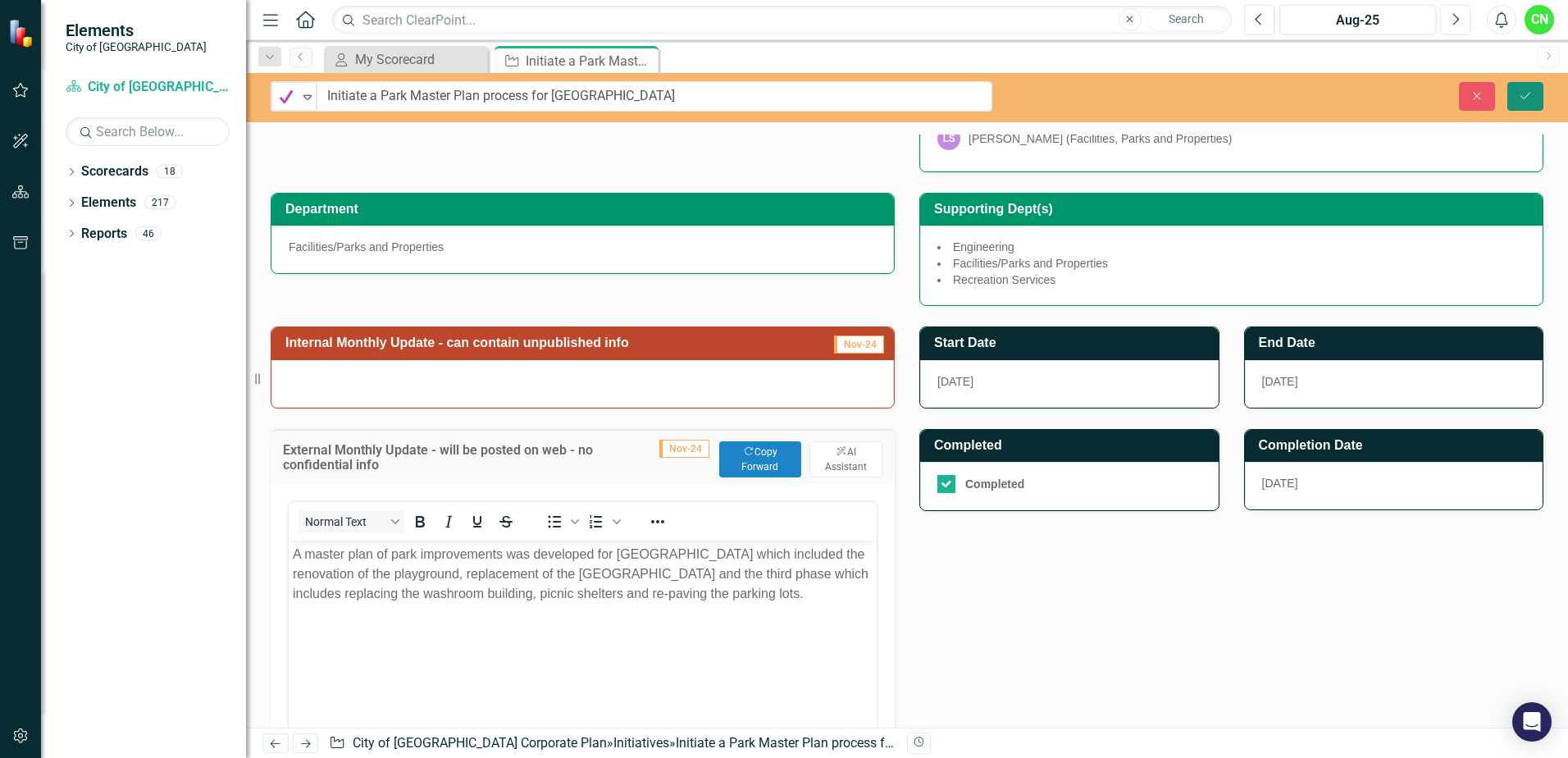
click at [1542, 99] on button "Save" at bounding box center [1525, 96] width 36 height 28
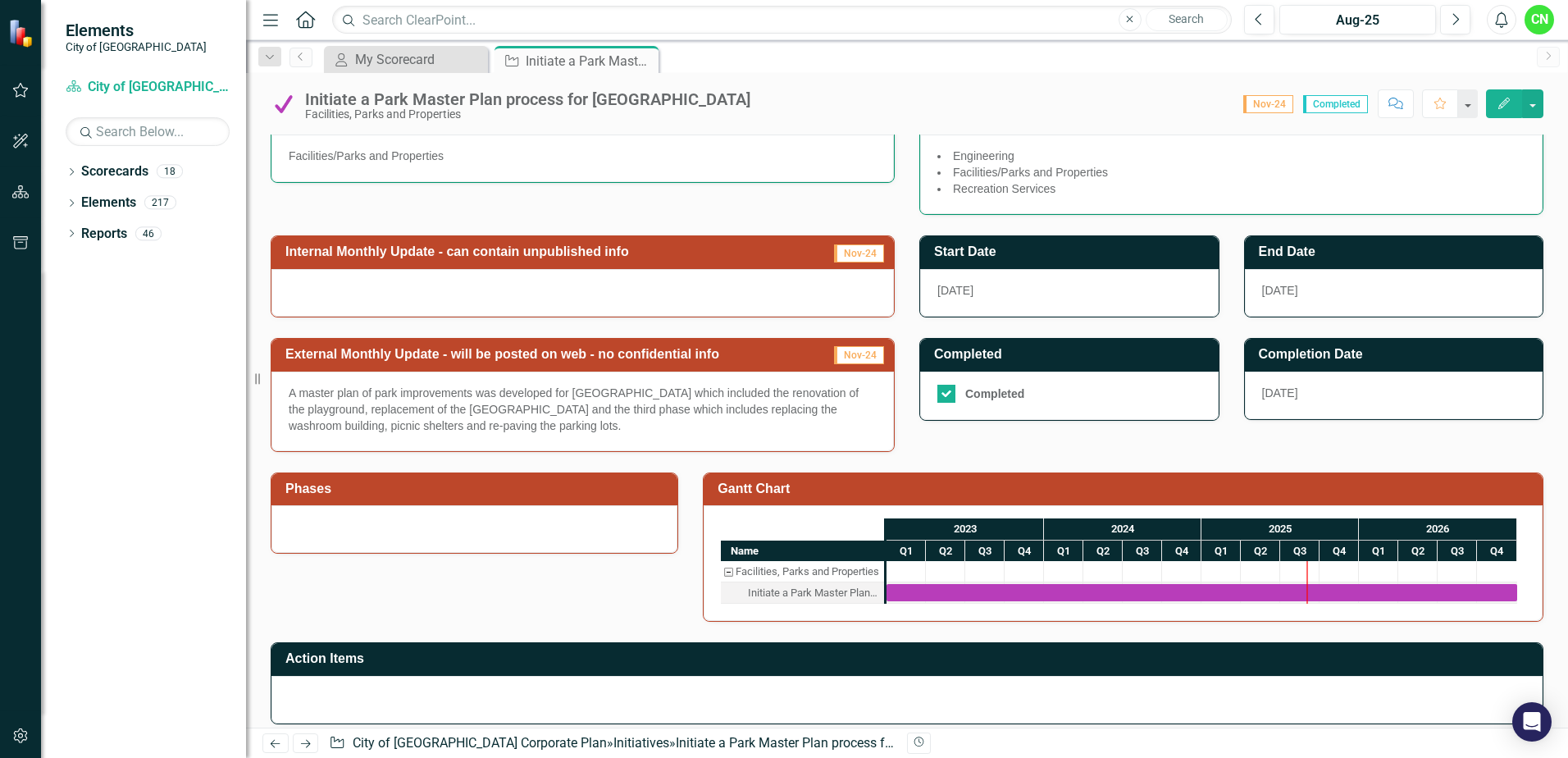
scroll to position [492, 0]
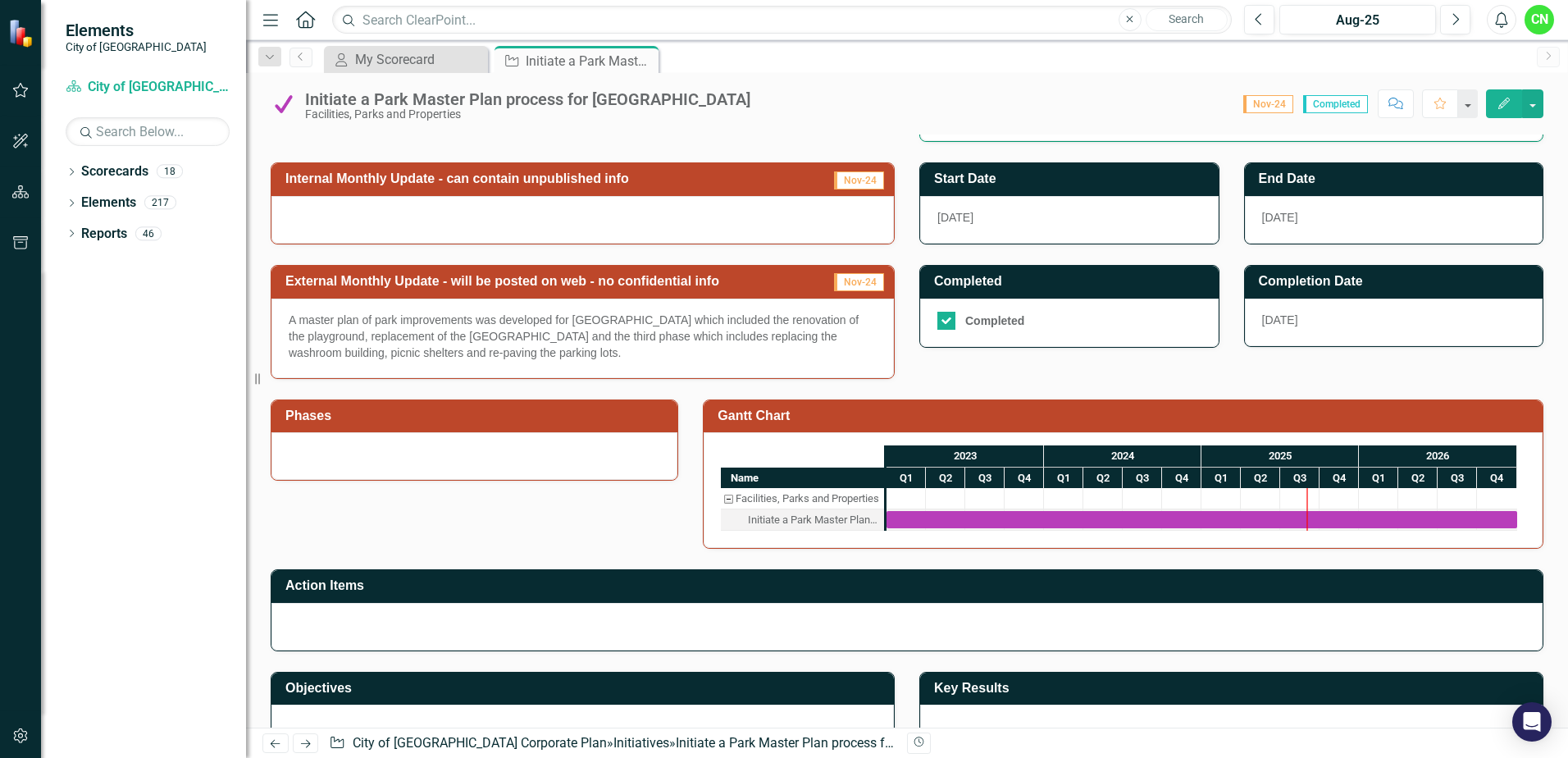
click at [283, 112] on img at bounding box center [284, 104] width 26 height 26
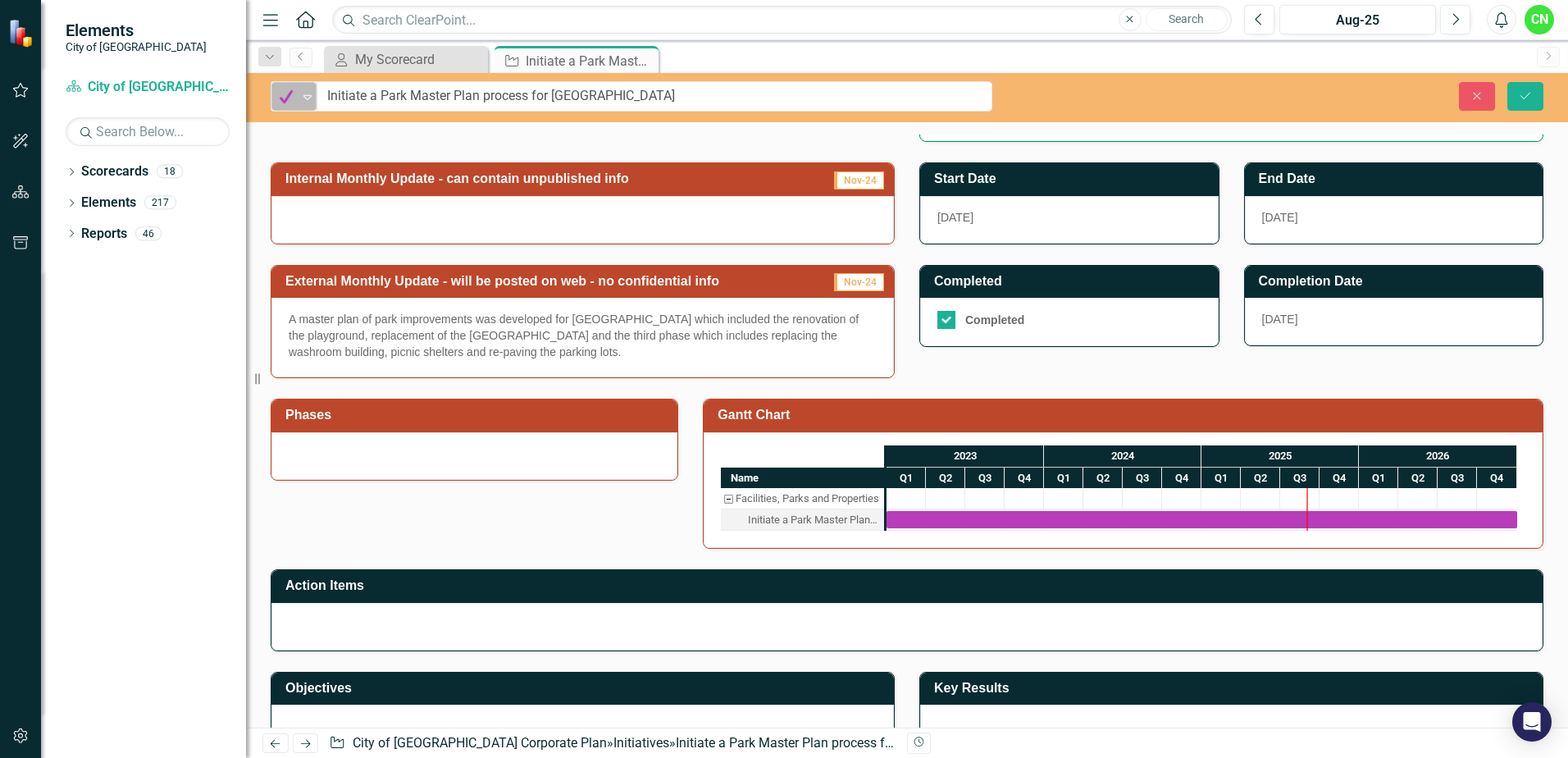
click at [300, 99] on icon "Expand" at bounding box center [307, 97] width 16 height 13
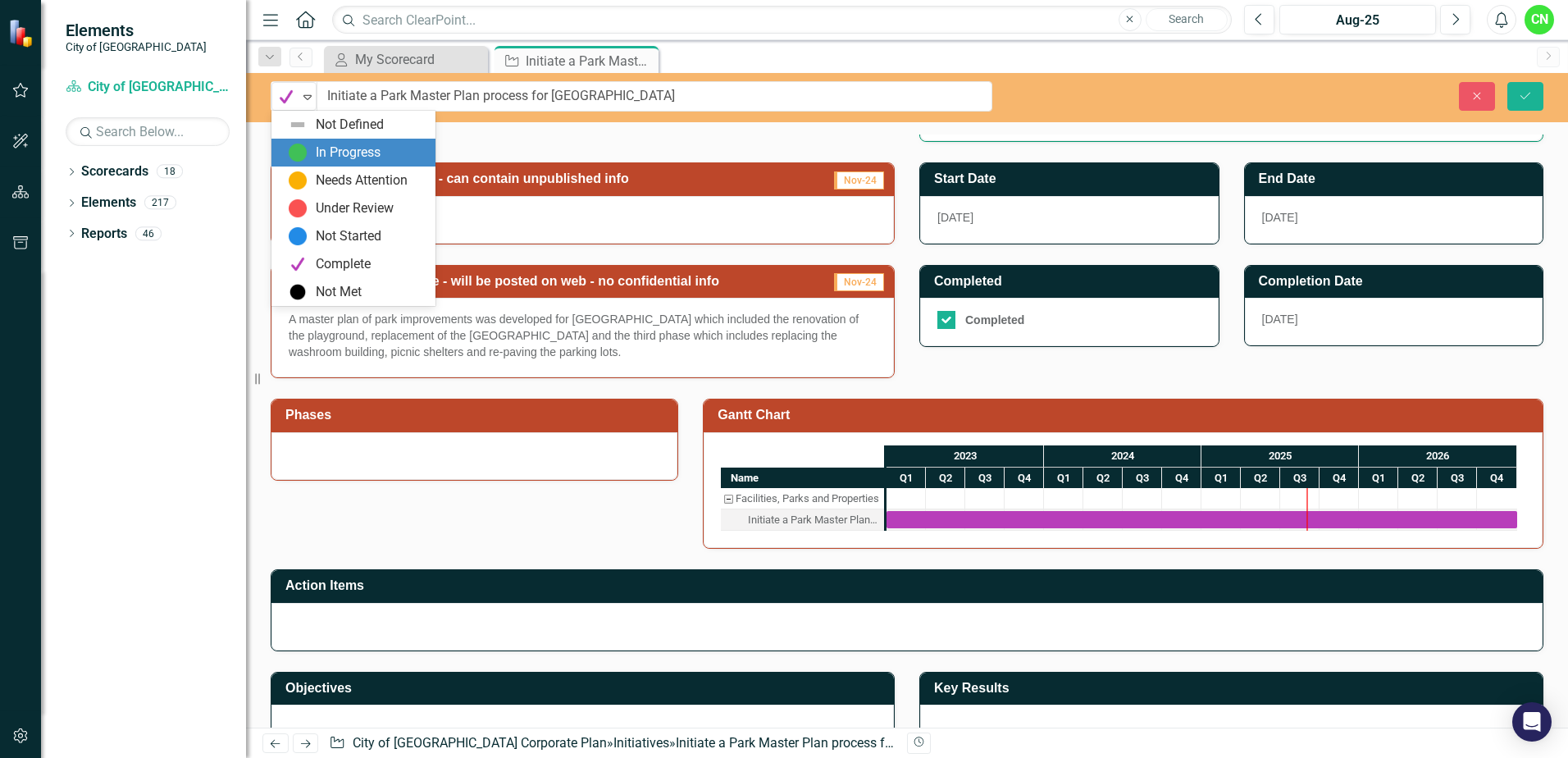
click at [315, 152] on div "In Progress" at bounding box center [348, 153] width 65 height 19
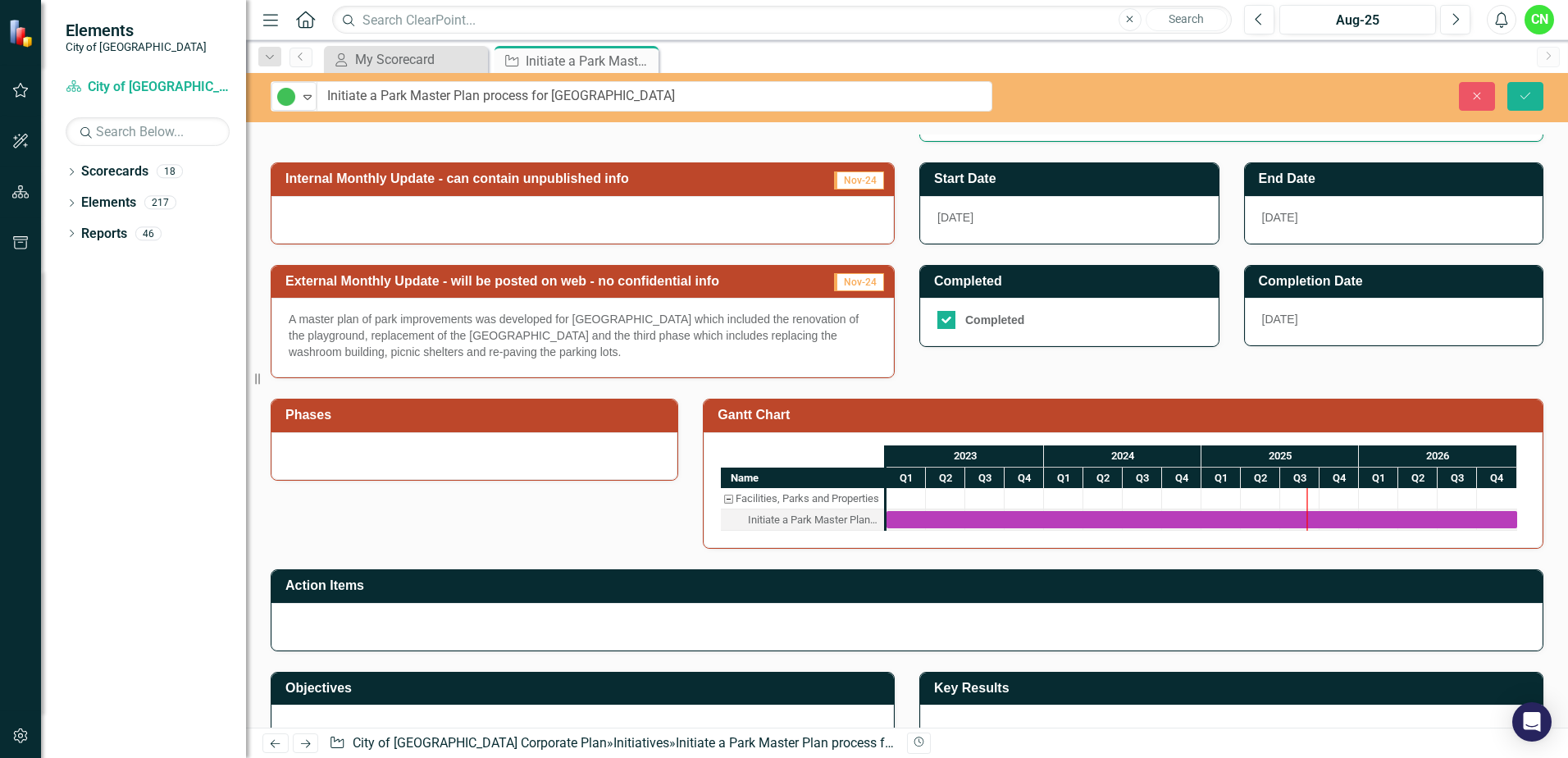
click at [833, 519] on div "Initiate a Park Master Plan process for [GEOGRAPHIC_DATA]" at bounding box center [813, 520] width 131 height 22
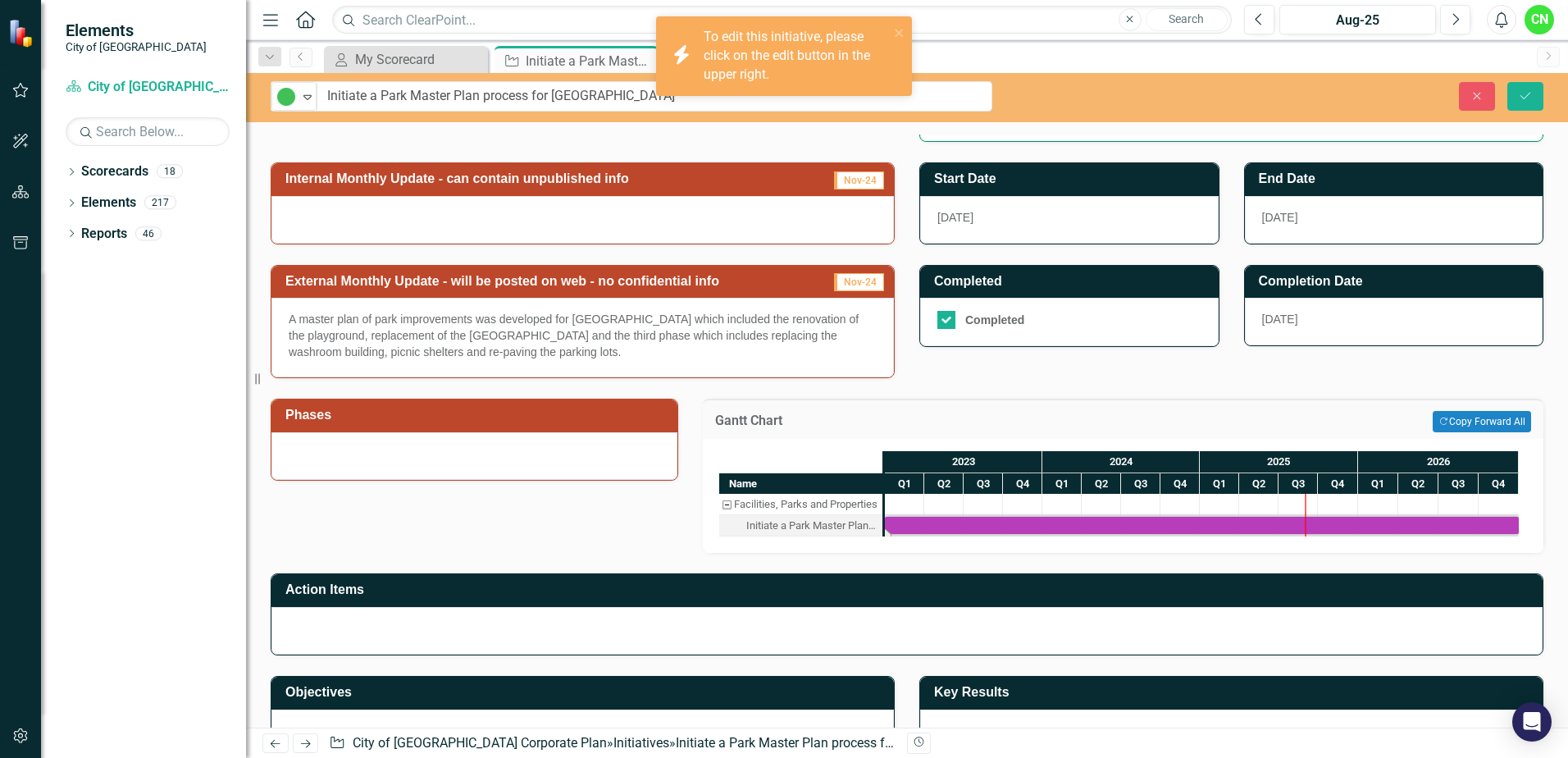
click at [768, 421] on h3 "Gantt Chart" at bounding box center [880, 422] width 331 height 15
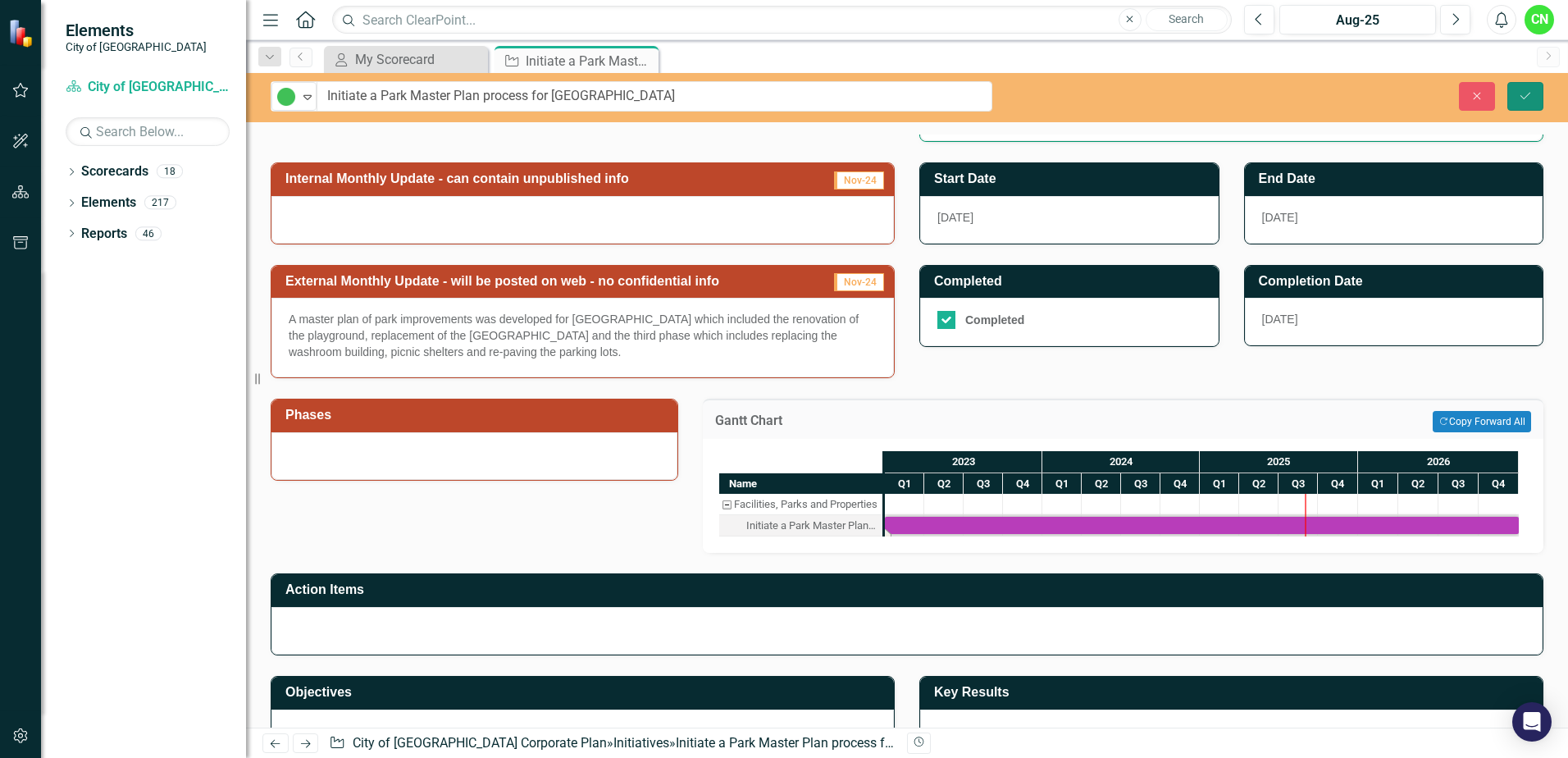
click at [1526, 97] on icon "Save" at bounding box center [1525, 96] width 15 height 11
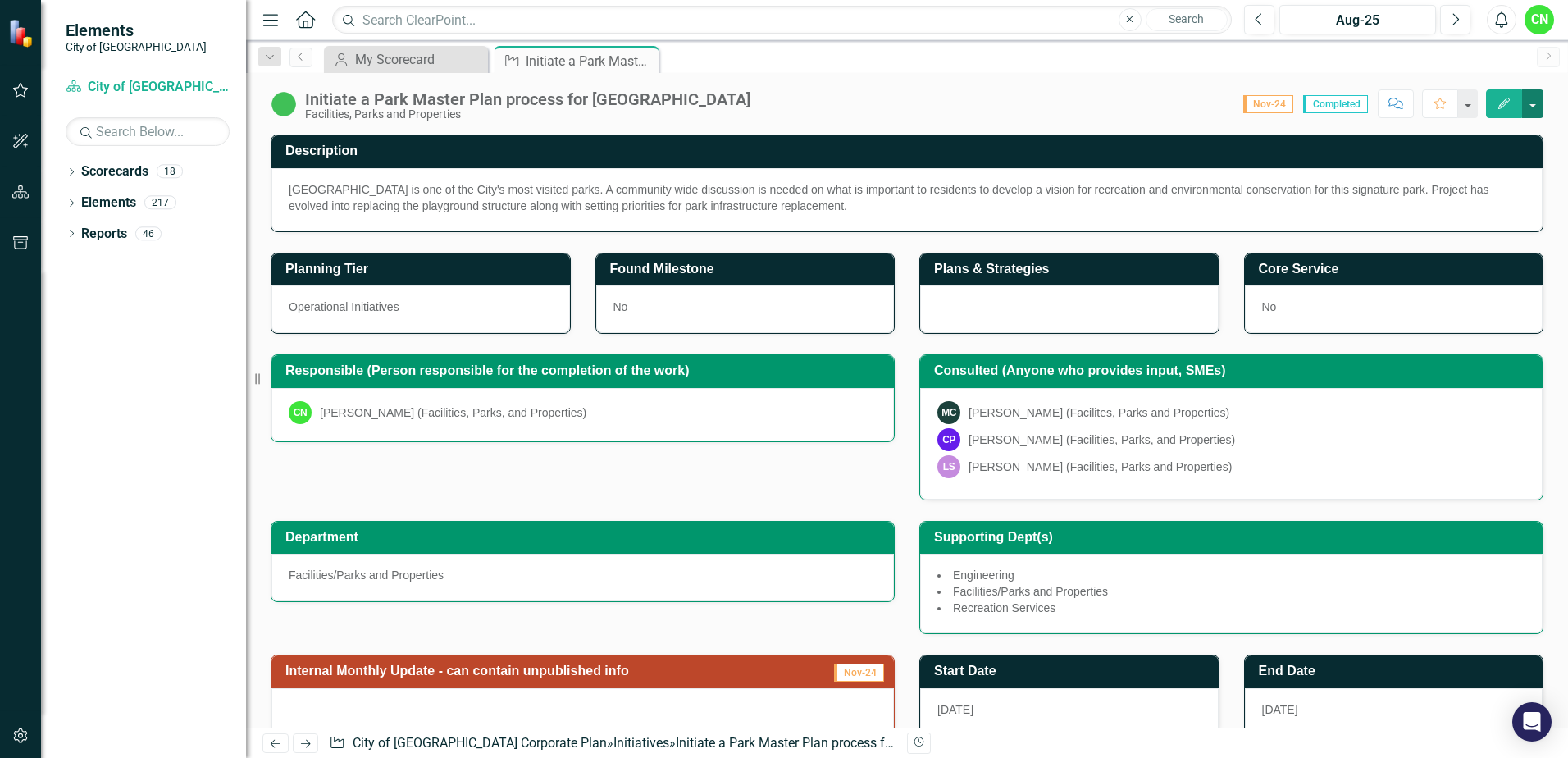
click at [1533, 109] on button "button" at bounding box center [1533, 104] width 22 height 28
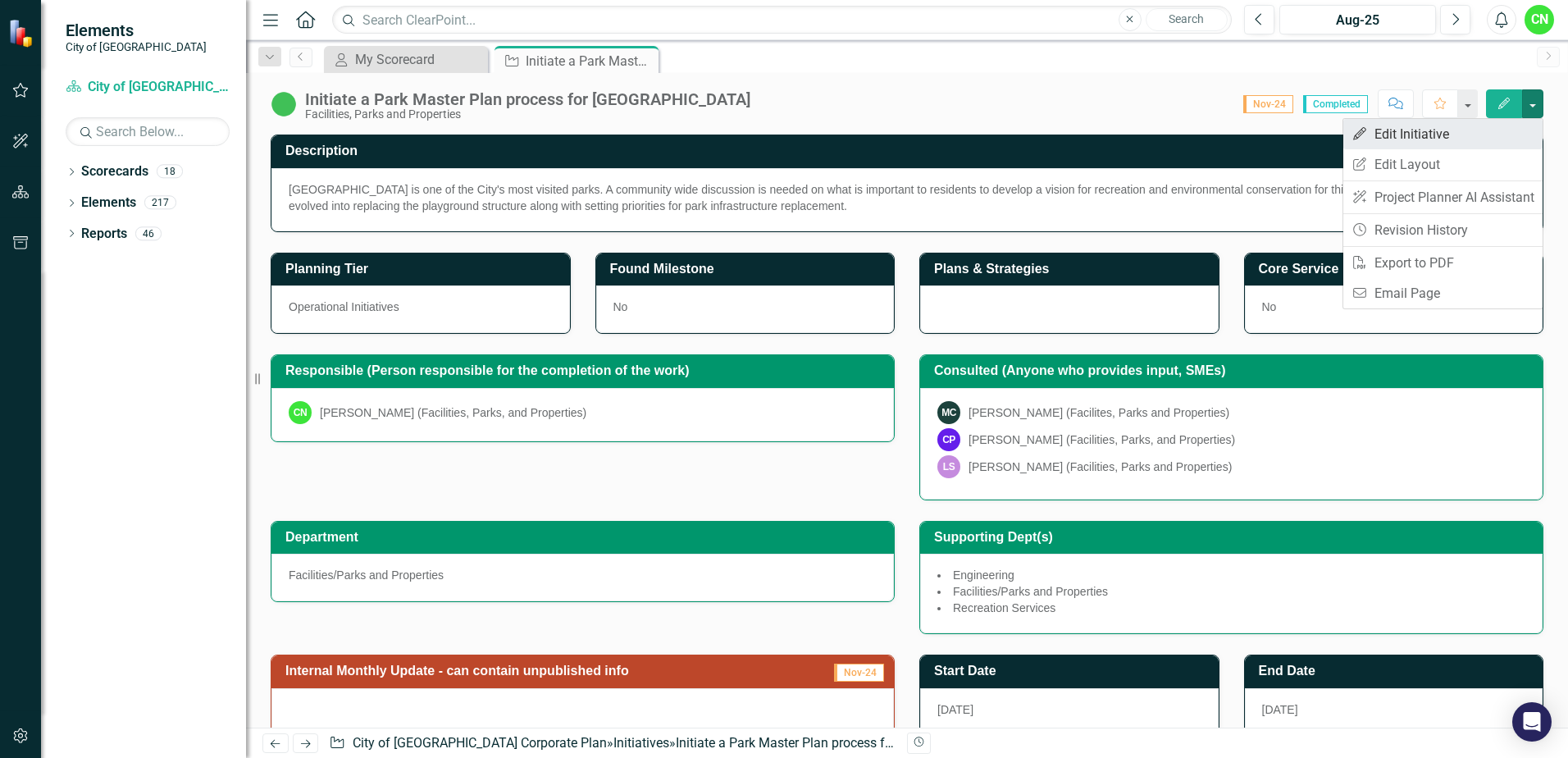
click at [1417, 130] on link "Edit Edit Initiative" at bounding box center [1442, 134] width 199 height 30
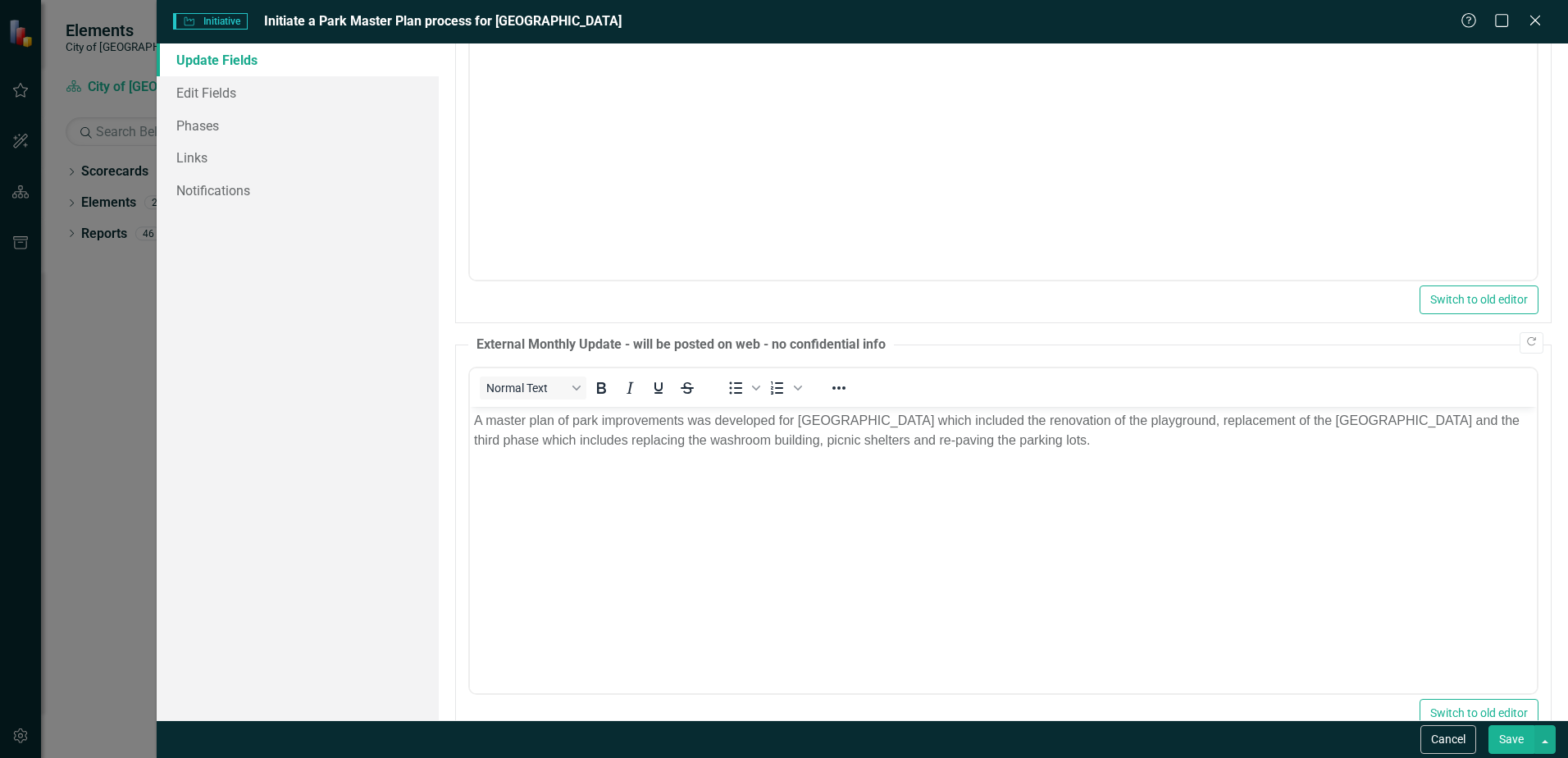
scroll to position [404, 0]
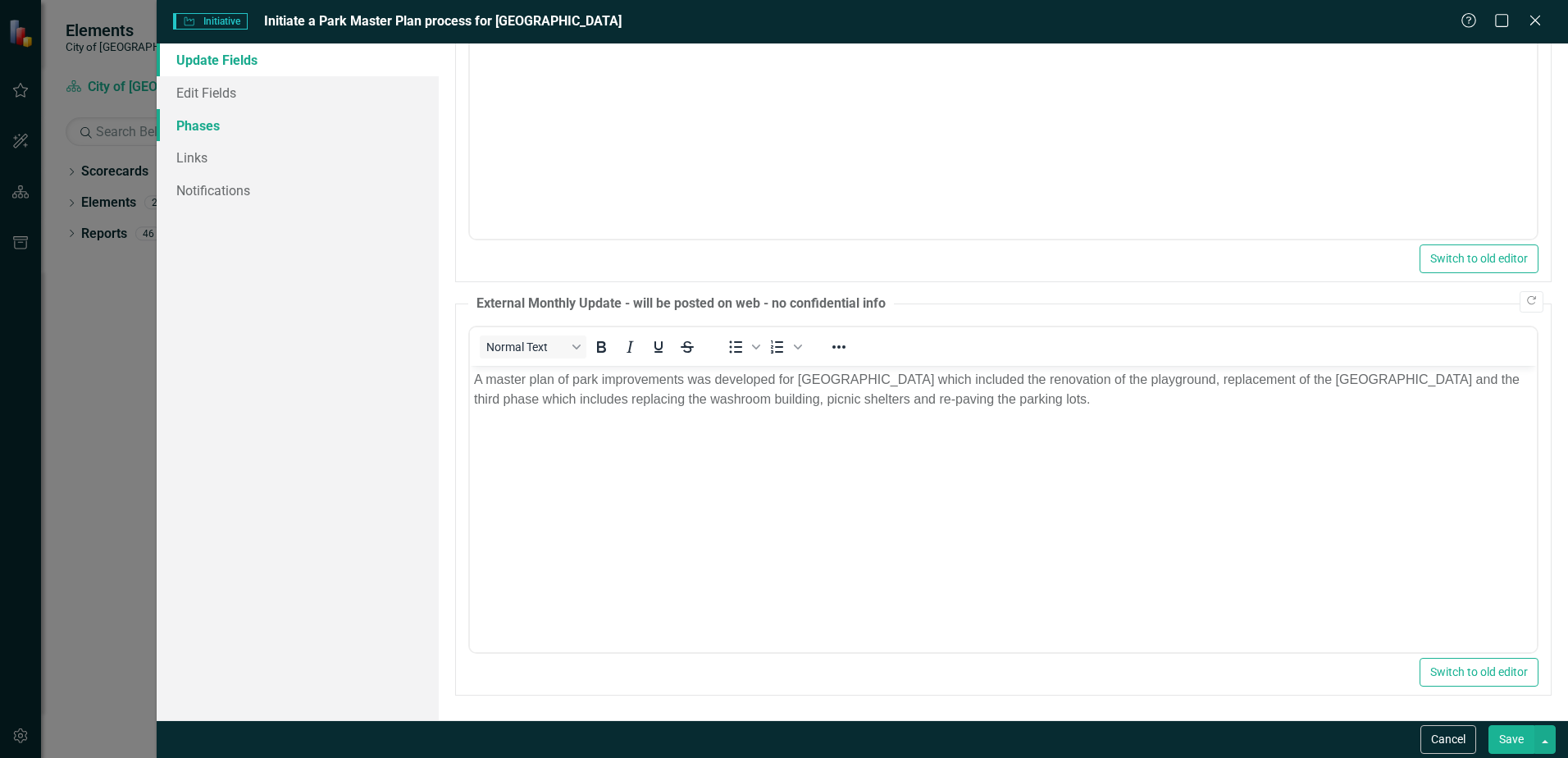
click at [207, 122] on link "Phases" at bounding box center [298, 125] width 282 height 33
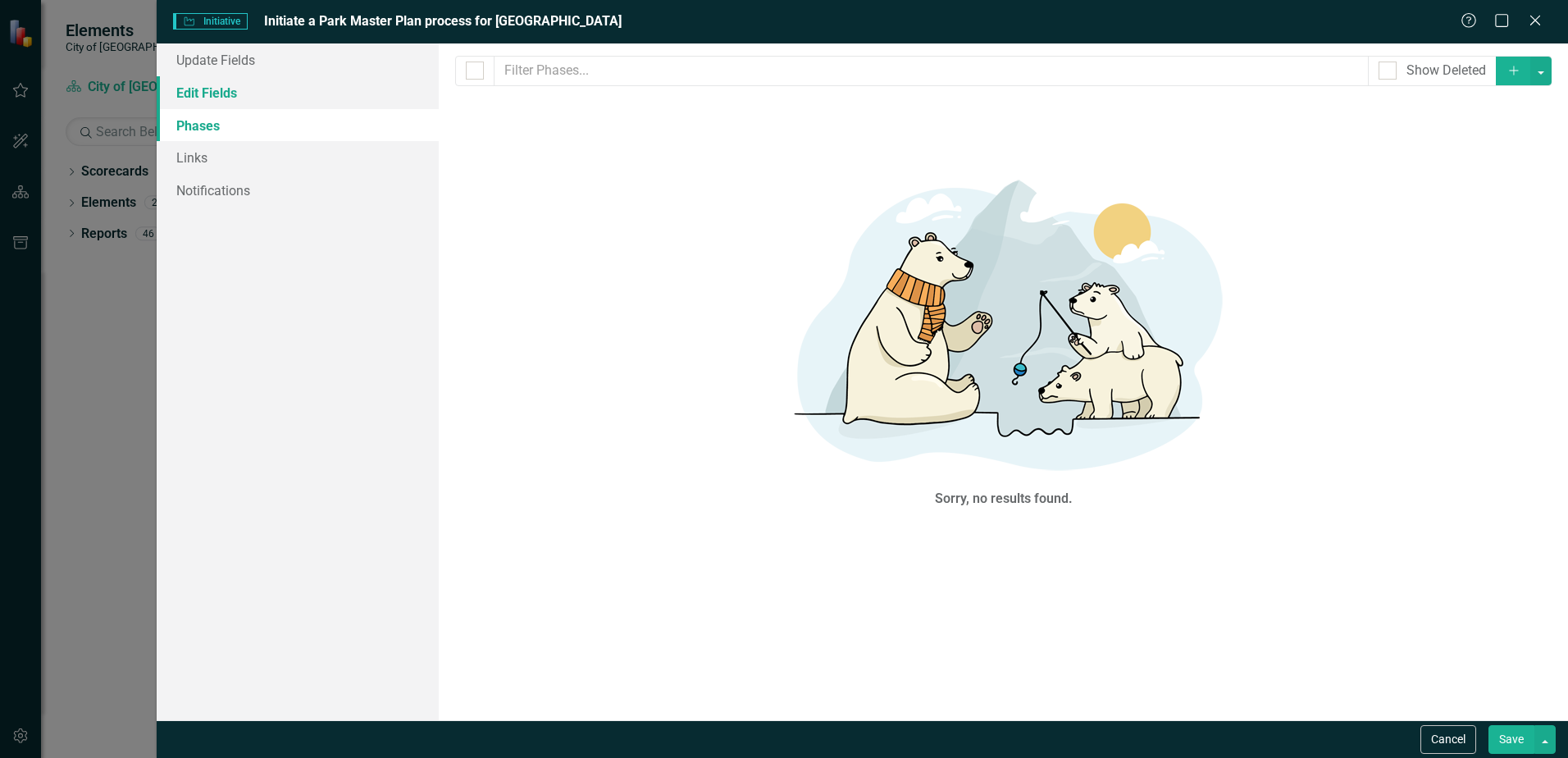
click at [205, 102] on link "Edit Fields" at bounding box center [298, 93] width 282 height 33
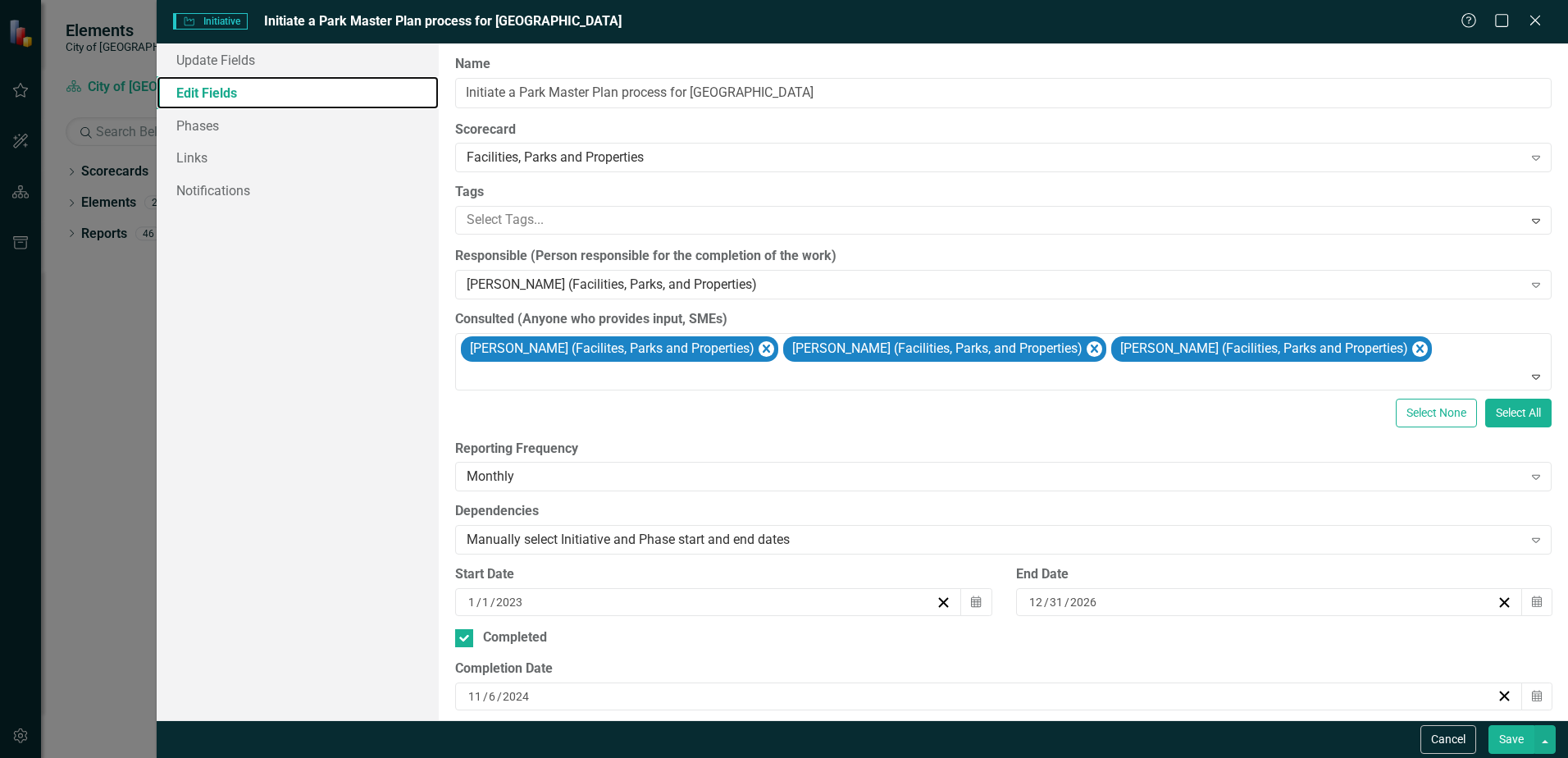
scroll to position [0, 0]
click at [199, 128] on link "Phases" at bounding box center [298, 125] width 282 height 33
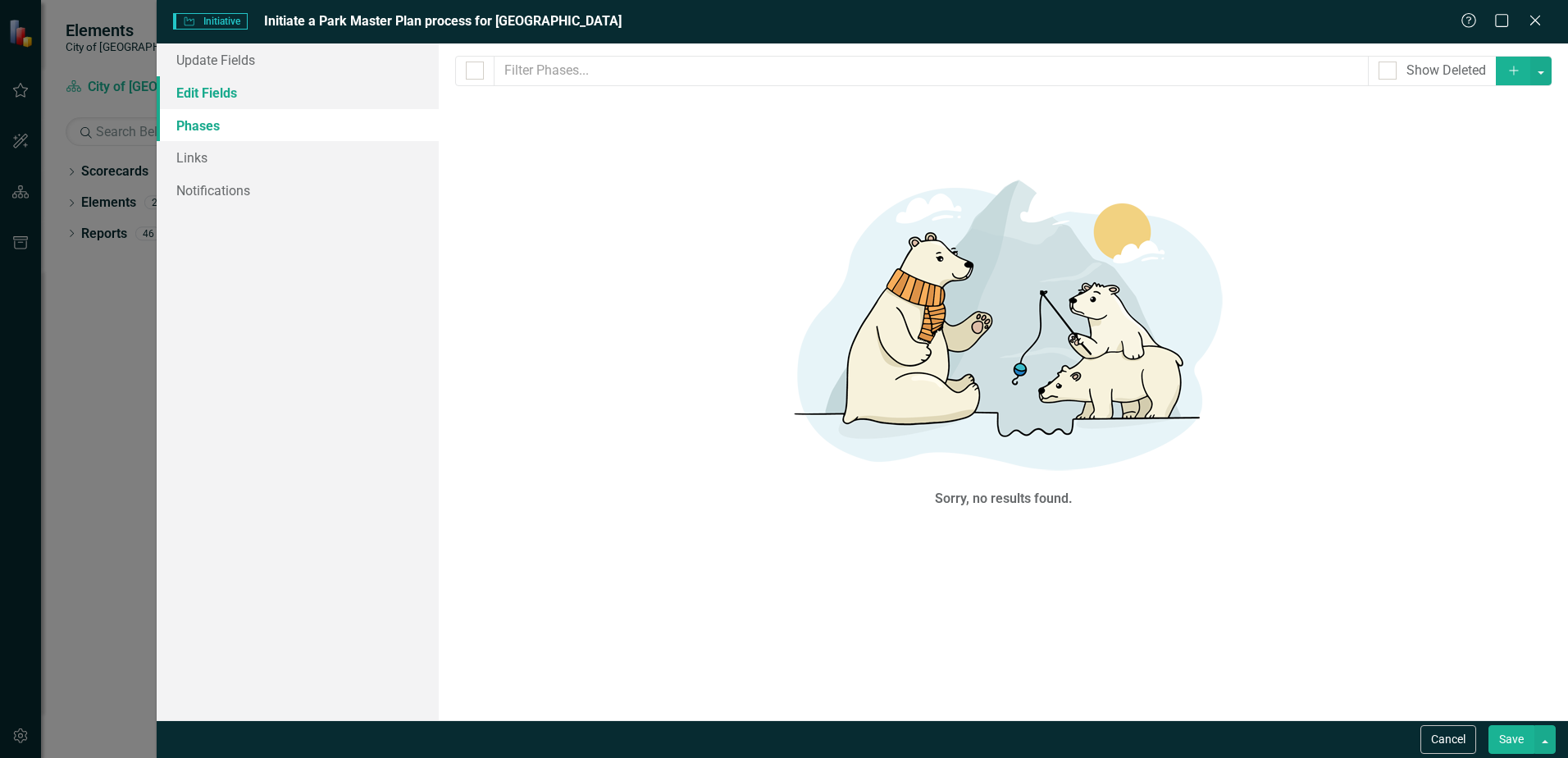
click at [204, 95] on link "Edit Fields" at bounding box center [298, 93] width 282 height 33
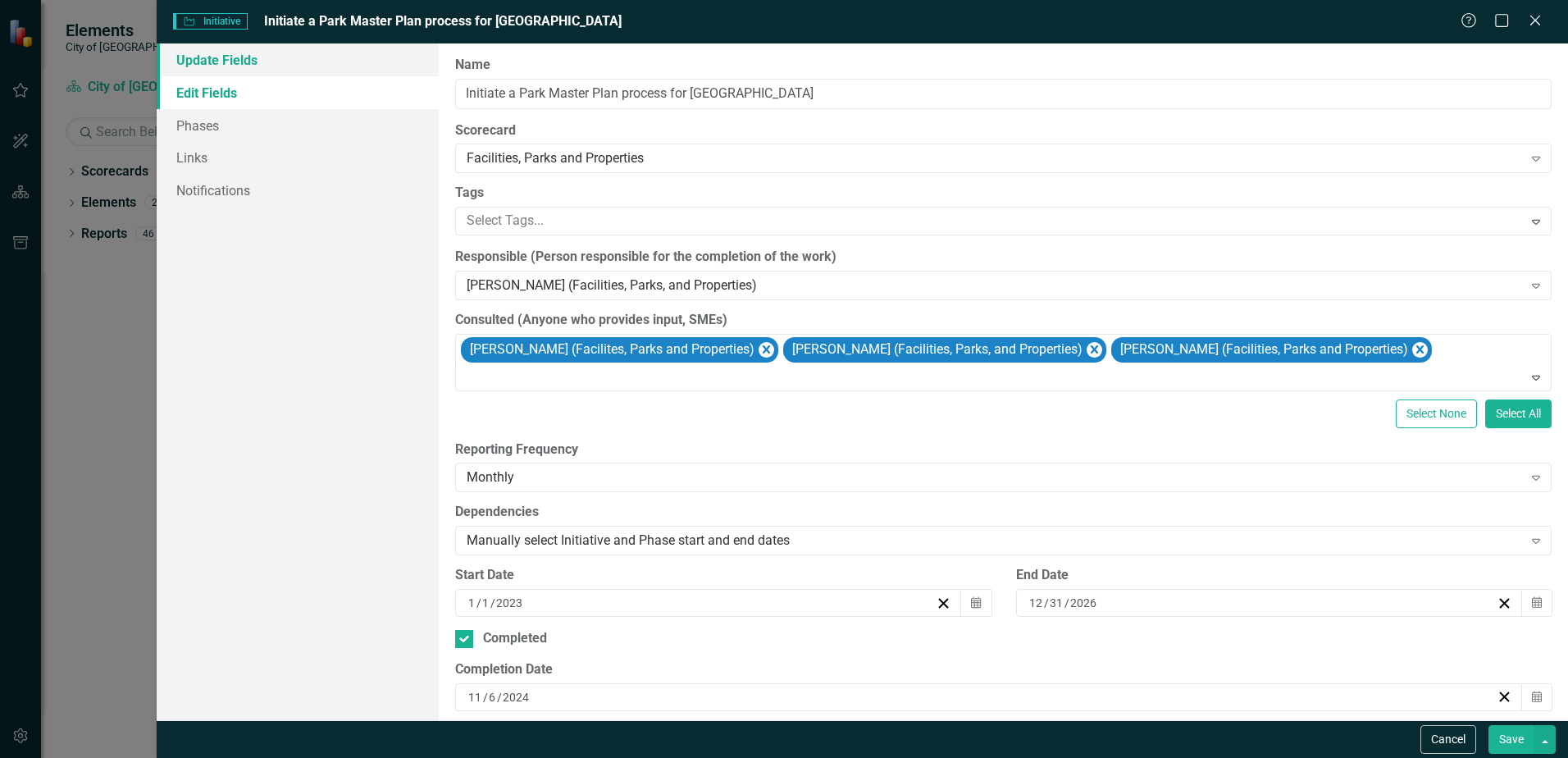
click at [208, 61] on link "Update Fields" at bounding box center [298, 60] width 282 height 33
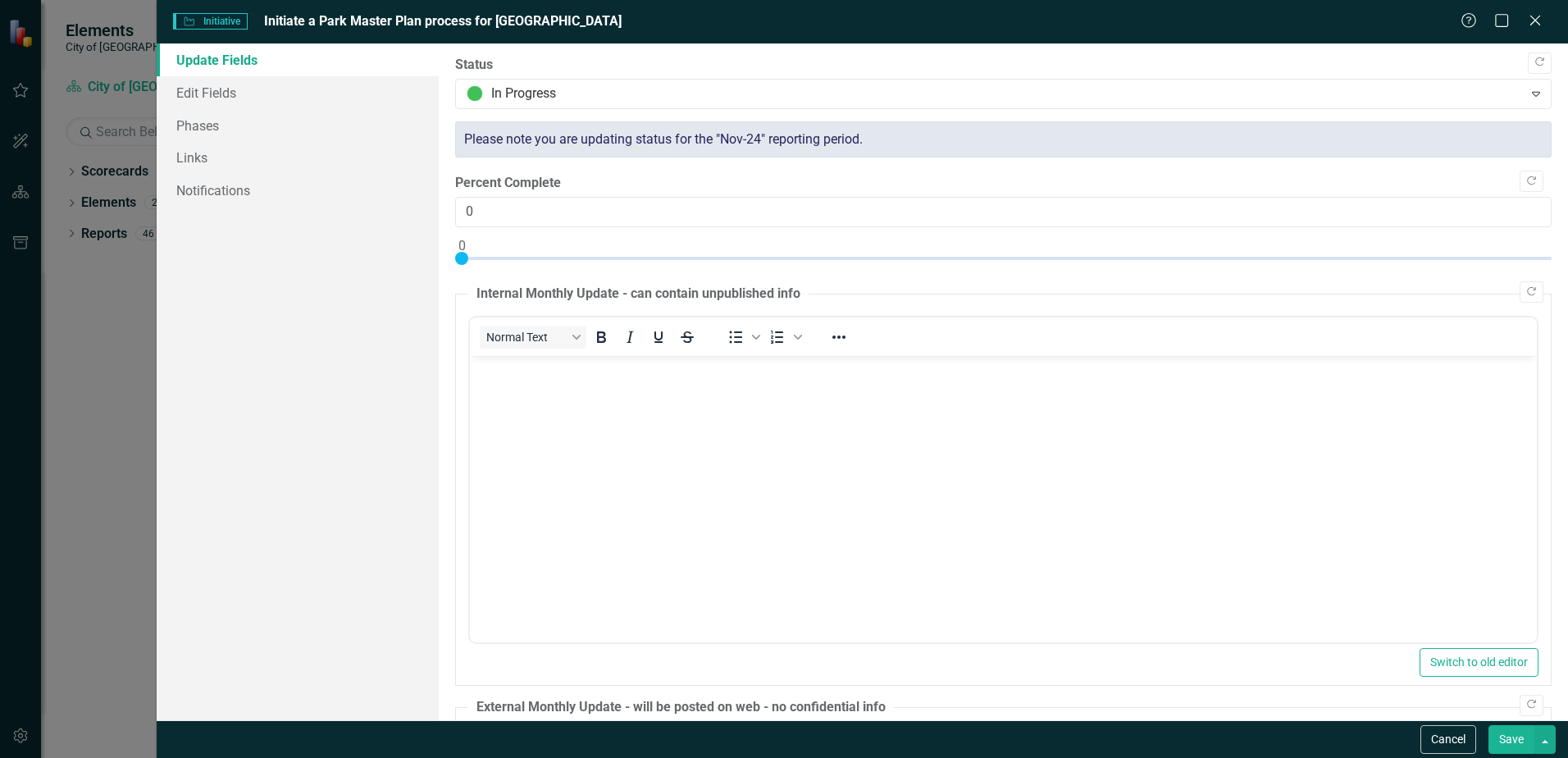
click at [1504, 745] on button "Save" at bounding box center [1511, 740] width 46 height 28
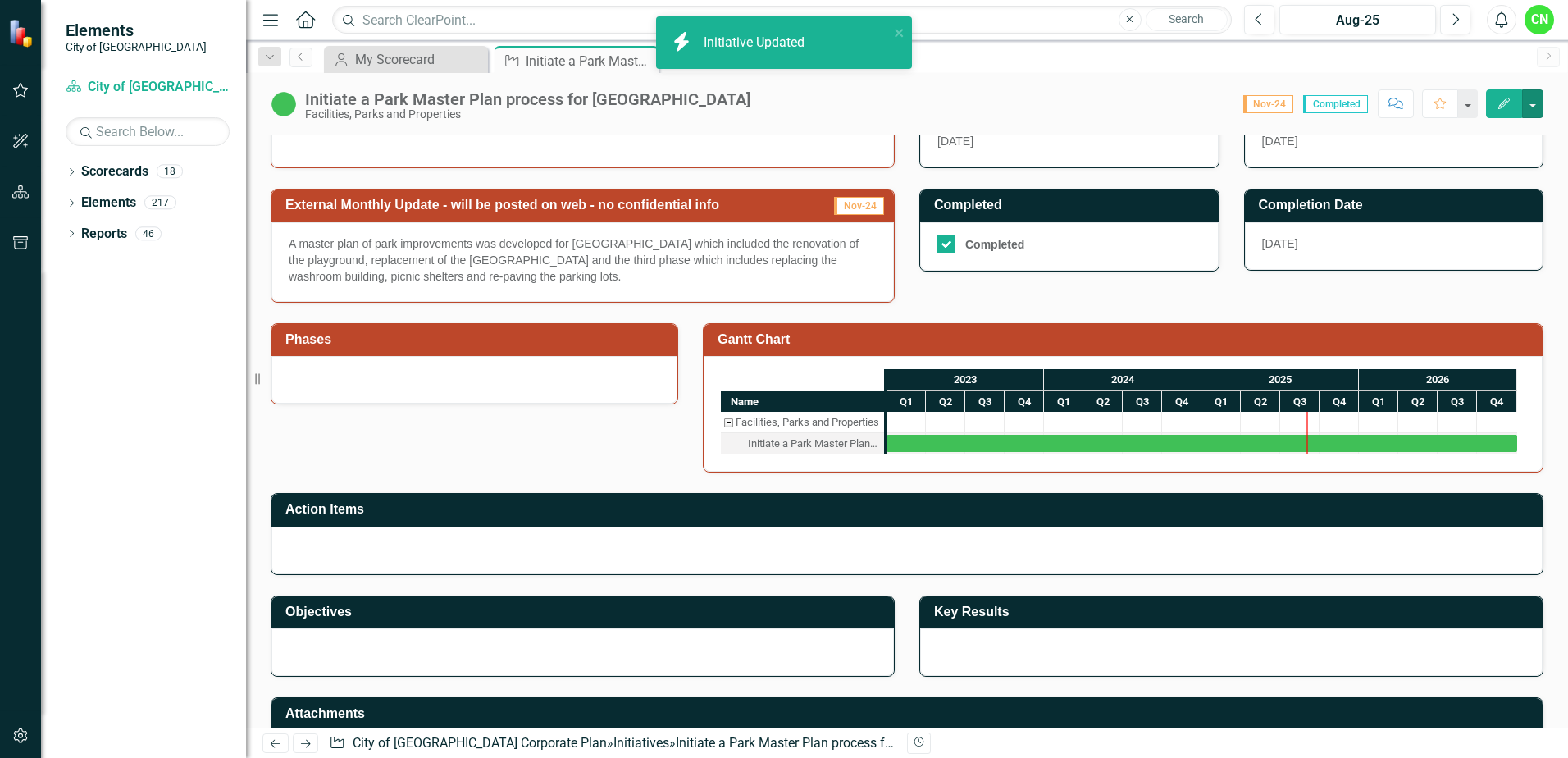
scroll to position [575, 0]
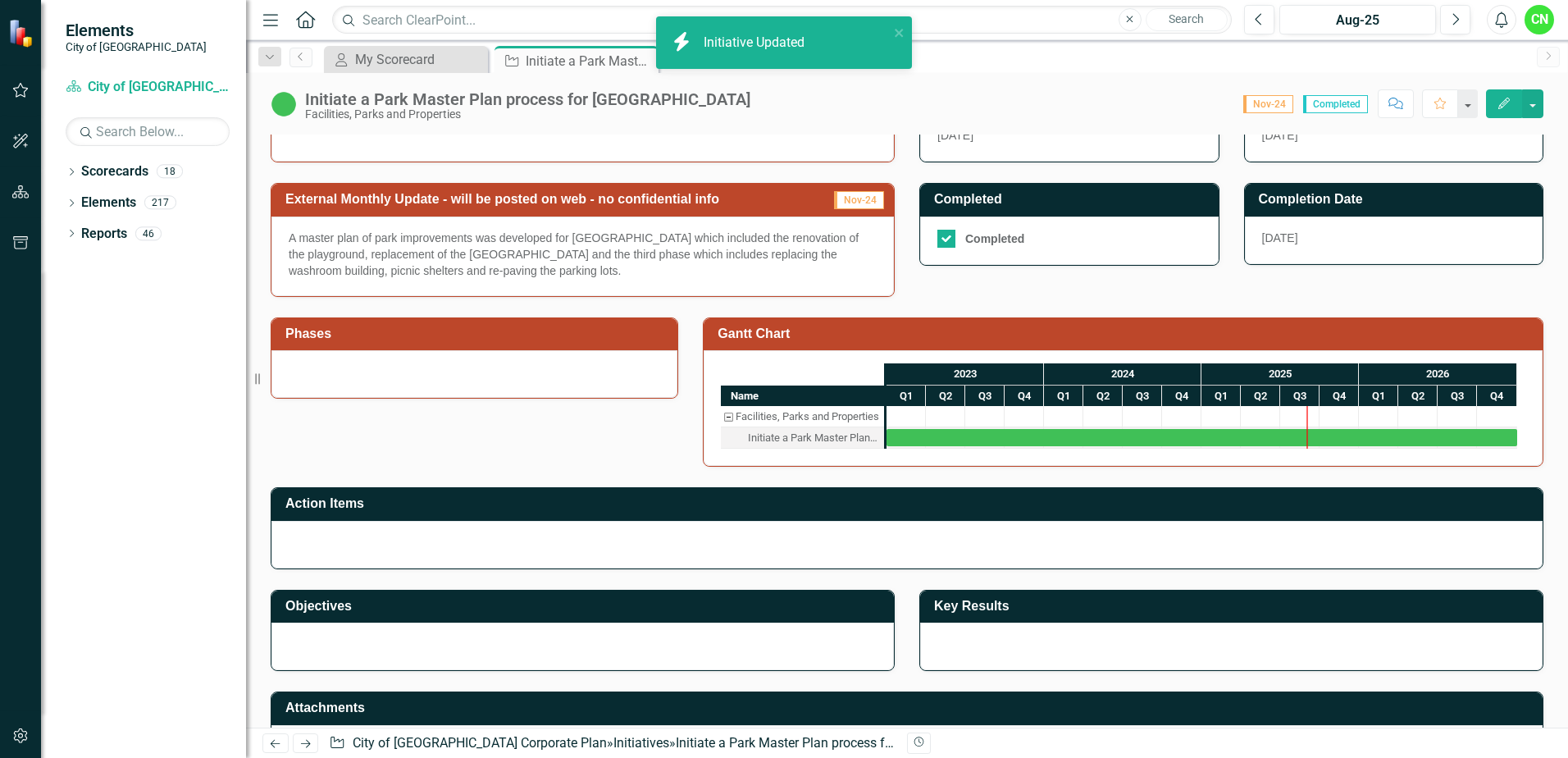
click at [793, 444] on div "Initiate a Park Master Plan process for [GEOGRAPHIC_DATA]" at bounding box center [813, 438] width 131 height 22
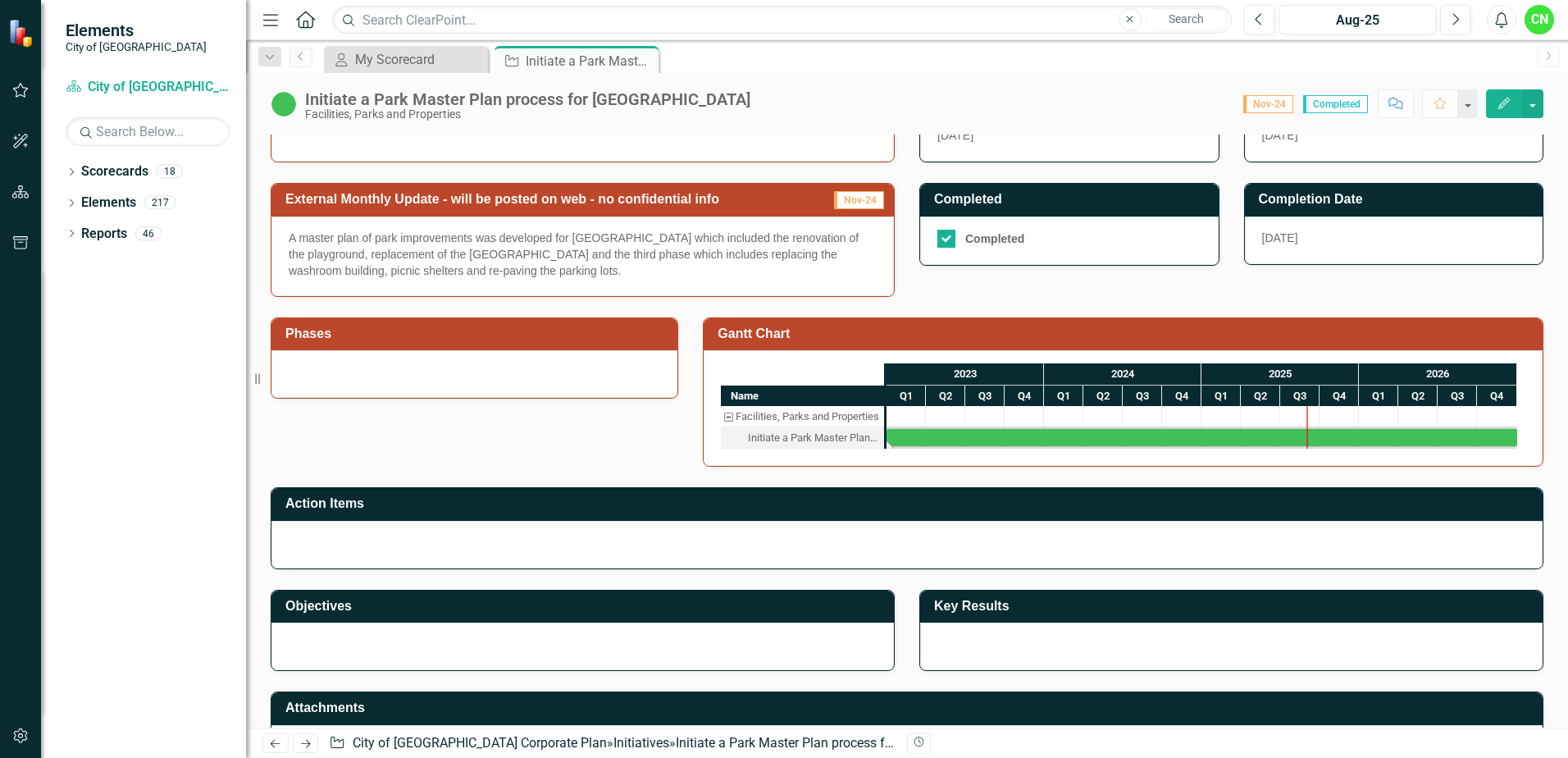
click at [848, 439] on div "Initiate a Park Master Plan process for [GEOGRAPHIC_DATA]" at bounding box center [813, 438] width 131 height 22
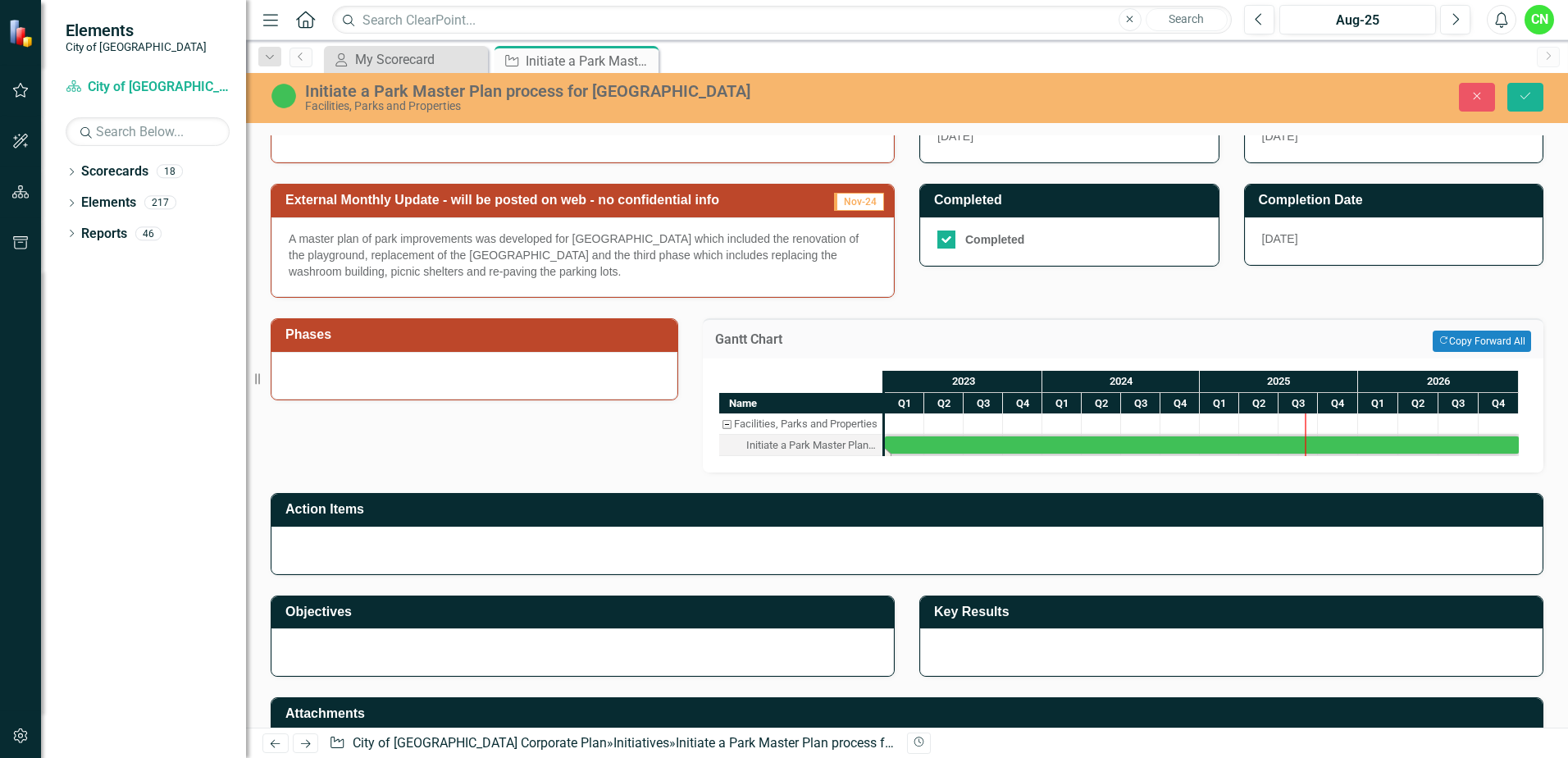
click at [730, 341] on h3 "Gantt Chart" at bounding box center [880, 340] width 331 height 15
click at [801, 405] on div "Name" at bounding box center [801, 404] width 163 height 21
click at [1082, 409] on div "Q2" at bounding box center [1101, 404] width 40 height 22
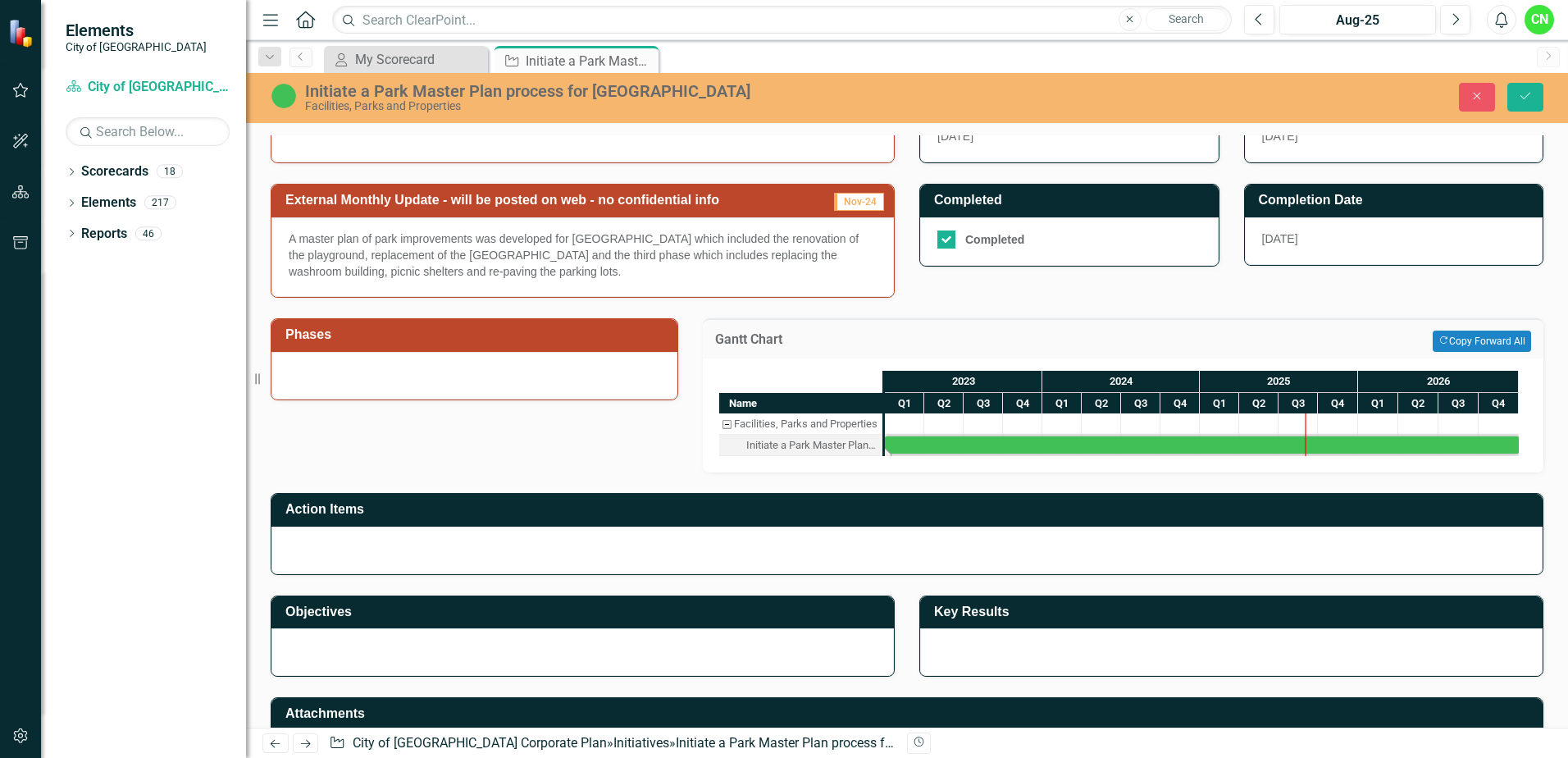
click at [837, 445] on div "Initiate a Park Master Plan process for [GEOGRAPHIC_DATA]" at bounding box center [811, 445] width 131 height 22
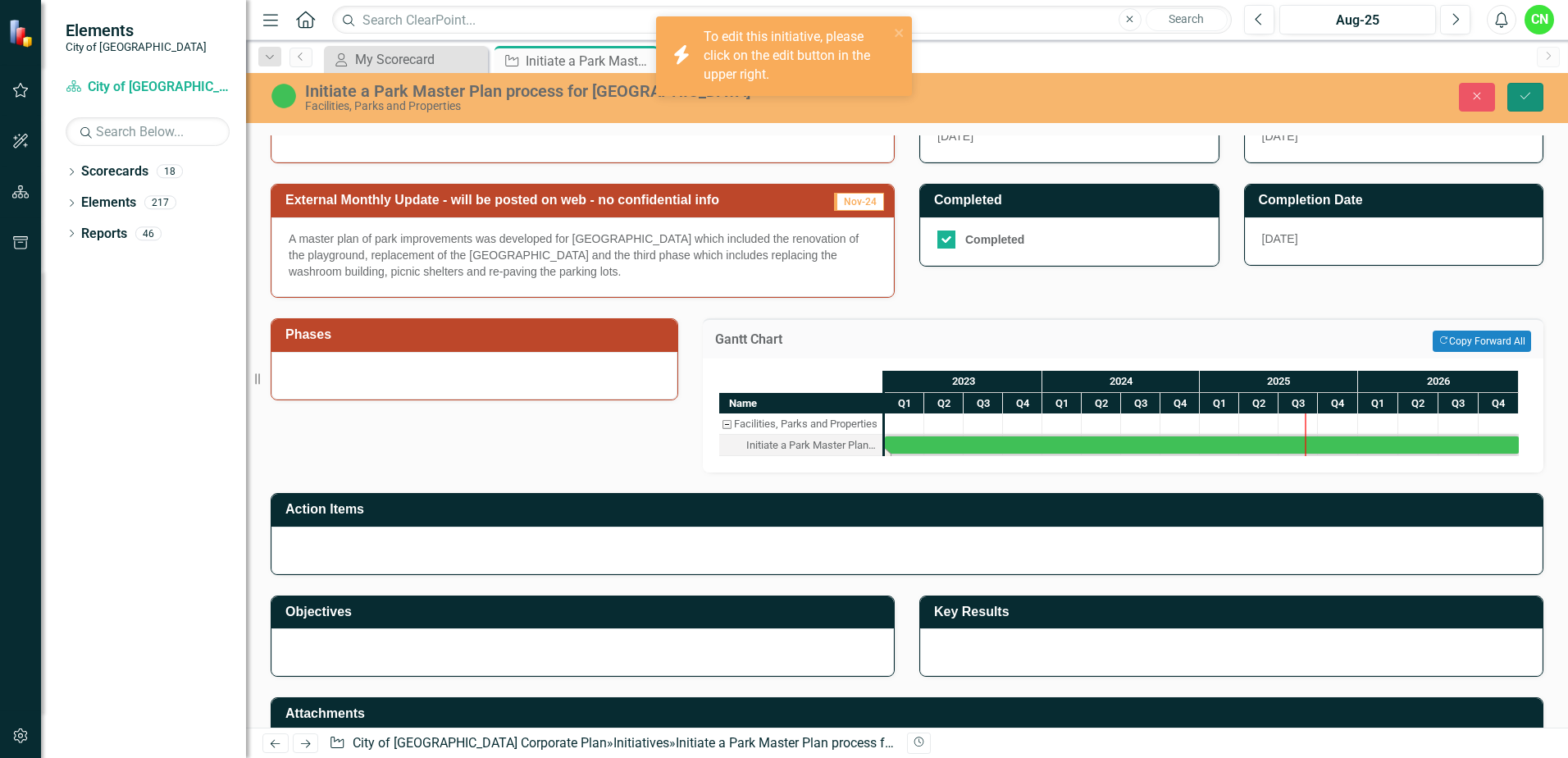
click at [1529, 95] on icon "Save" at bounding box center [1525, 96] width 15 height 11
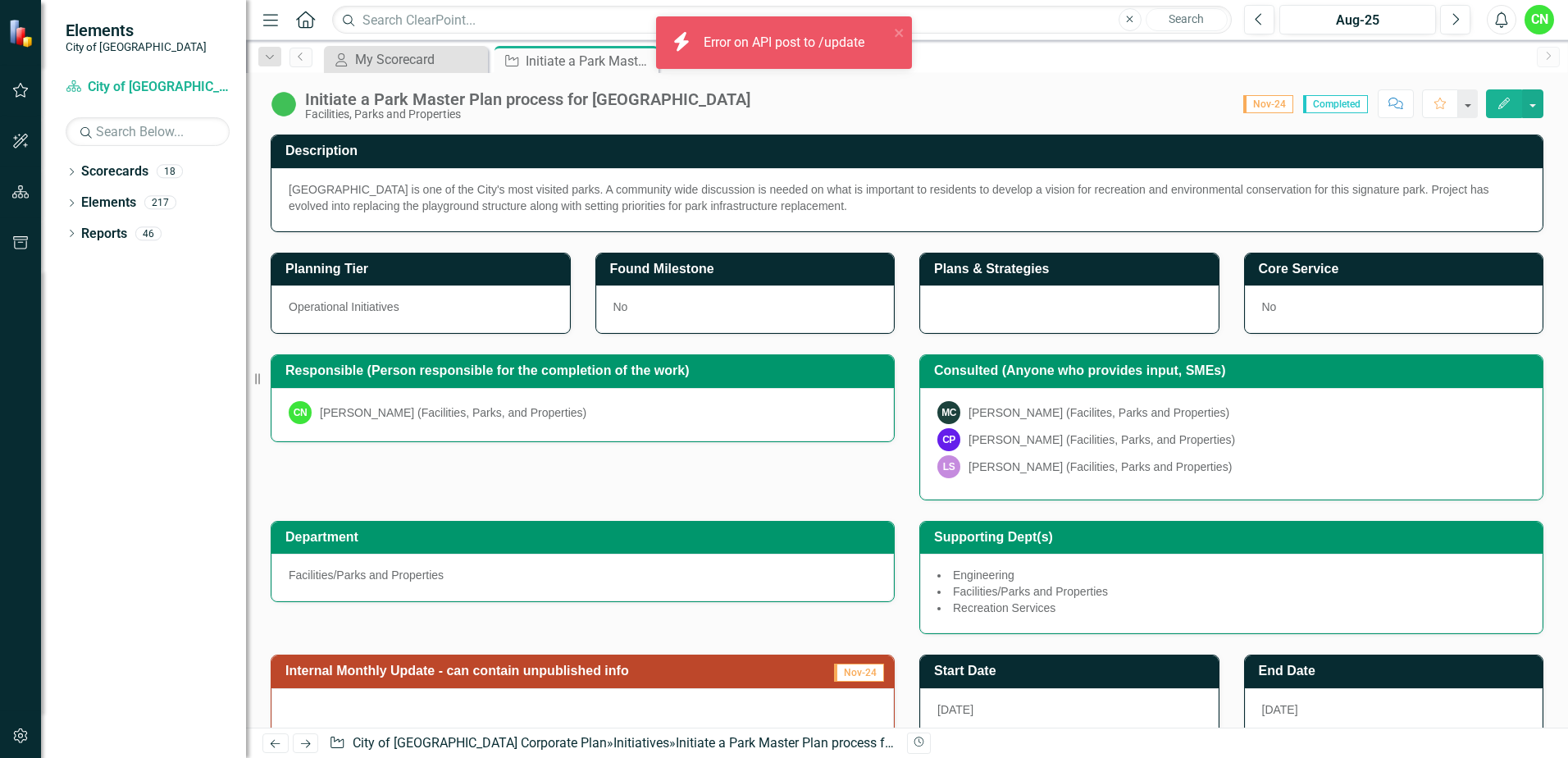
click at [1508, 99] on icon "Edit" at bounding box center [1505, 103] width 15 height 11
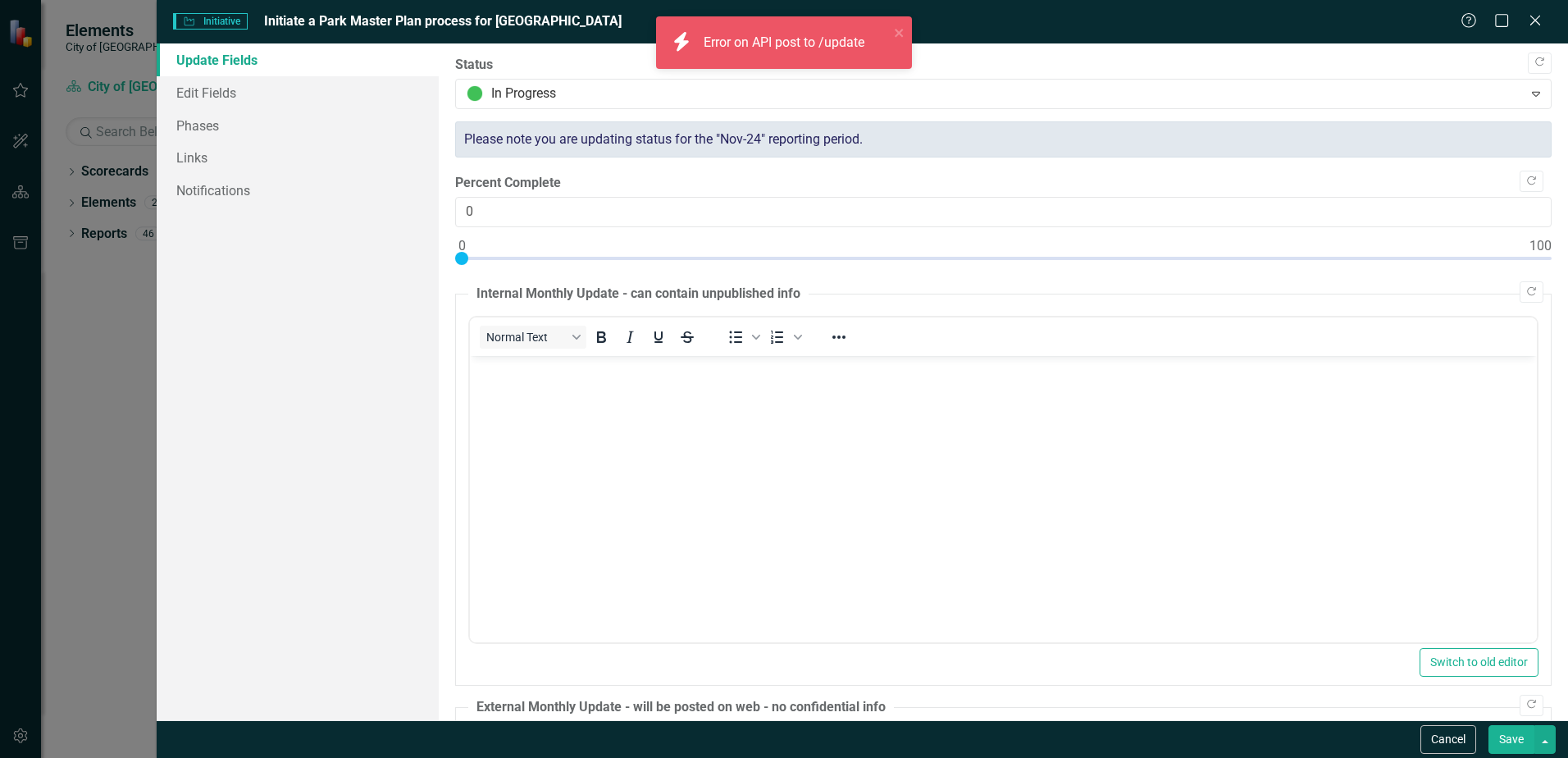
scroll to position [0, 0]
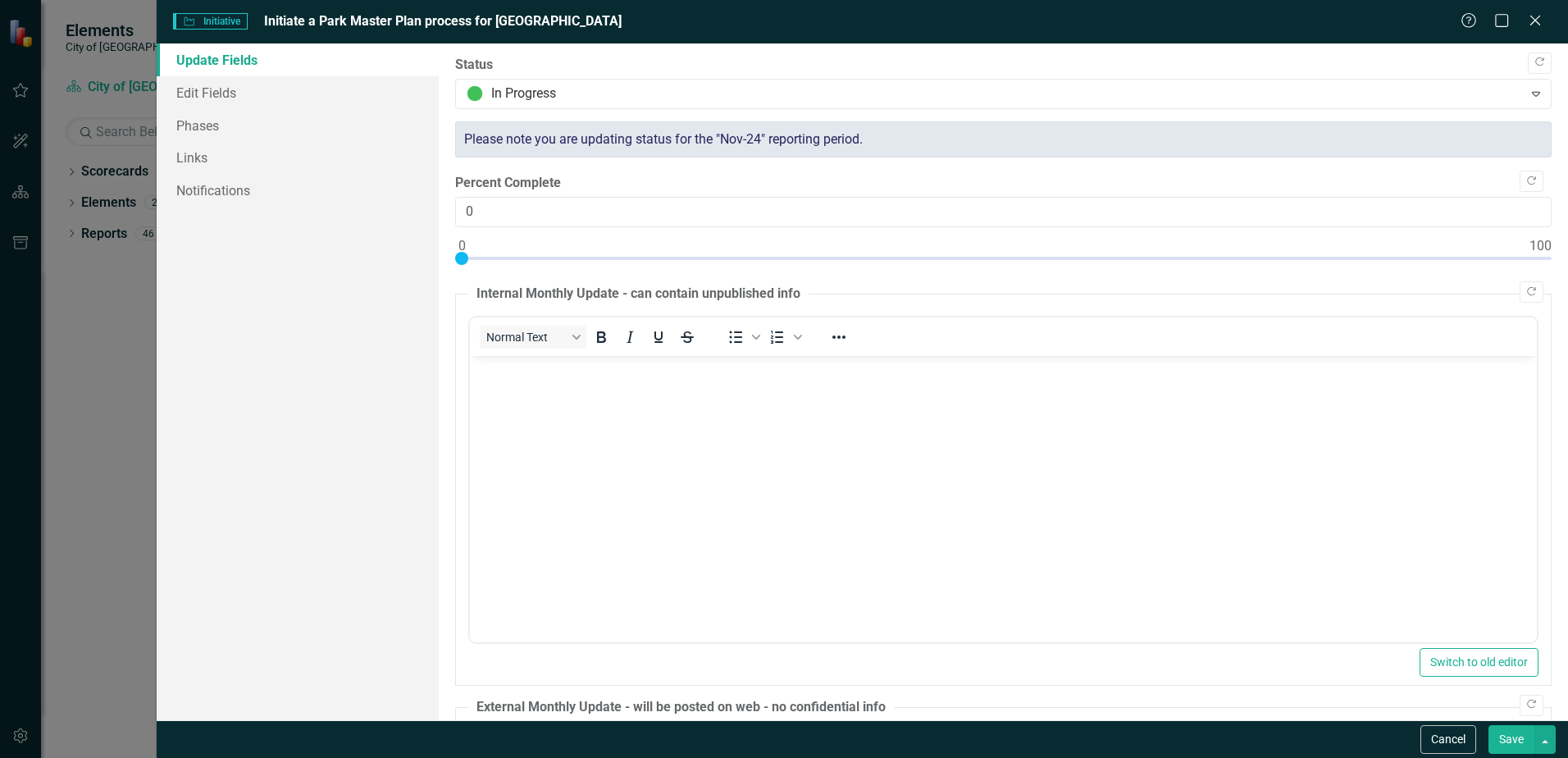
click at [773, 130] on div "Please note you are updating status for the "Nov-24" reporting period." at bounding box center [1003, 140] width 1097 height 37
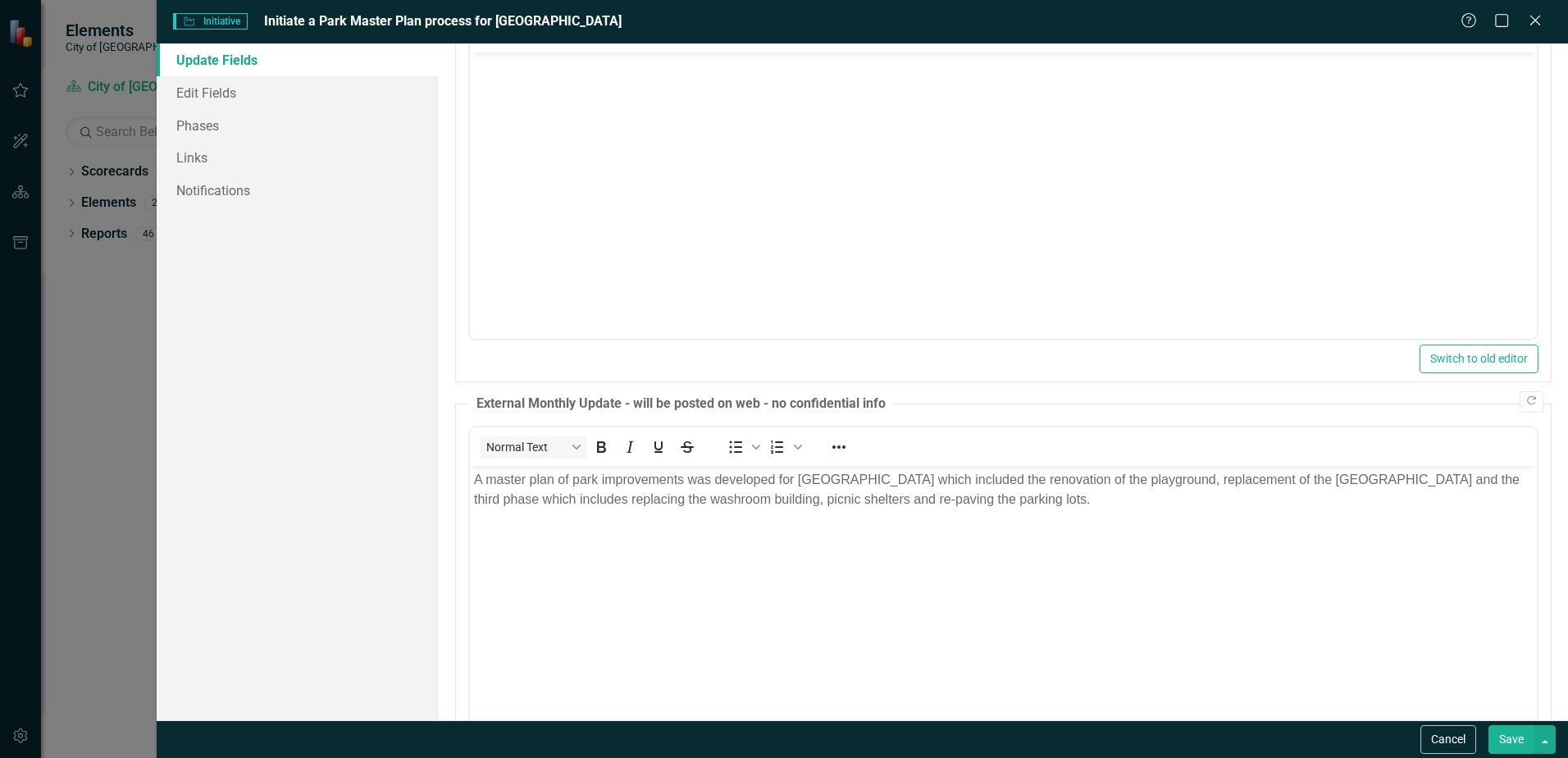
scroll to position [404, 0]
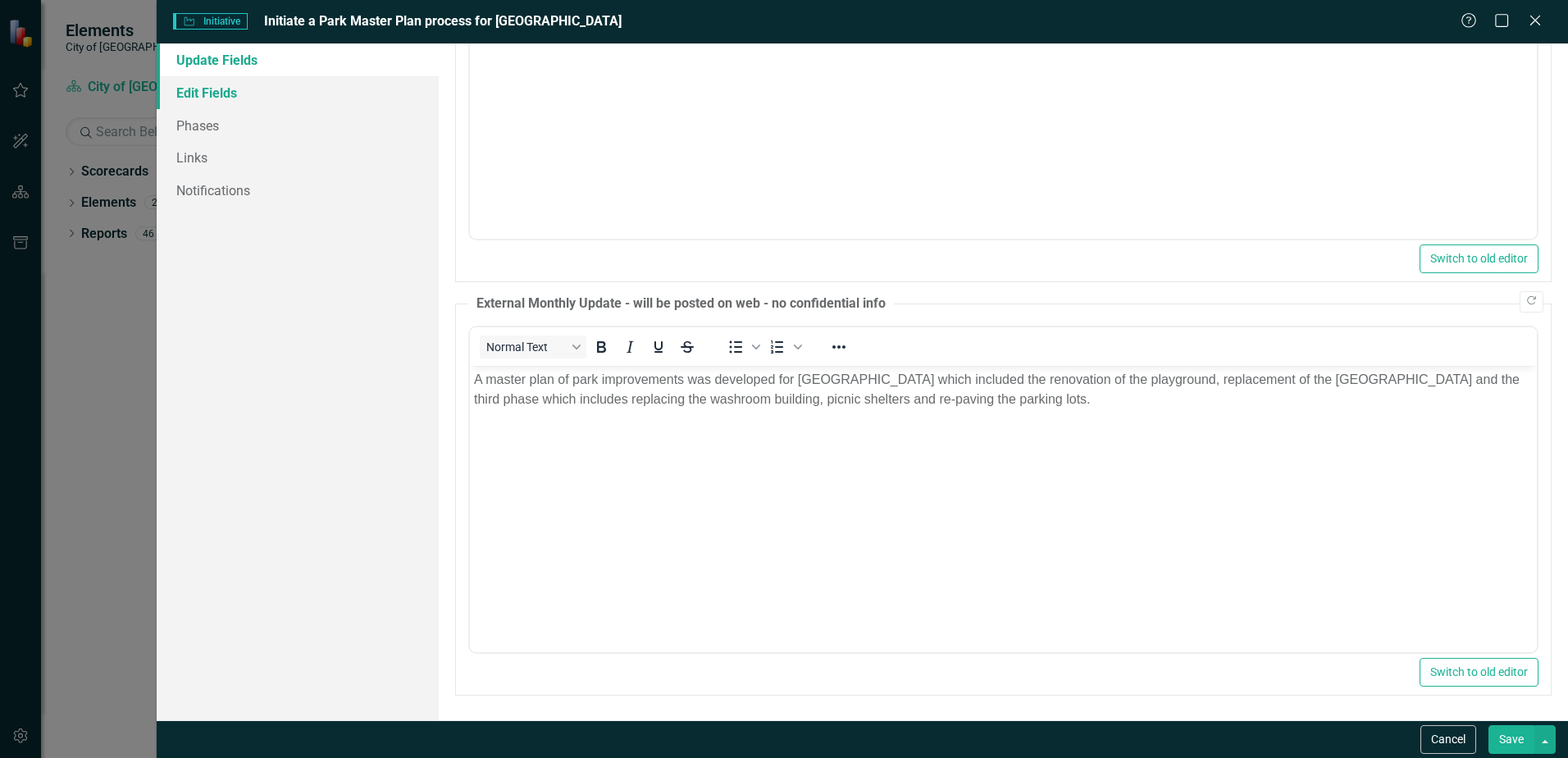
click at [230, 91] on link "Edit Fields" at bounding box center [298, 93] width 282 height 33
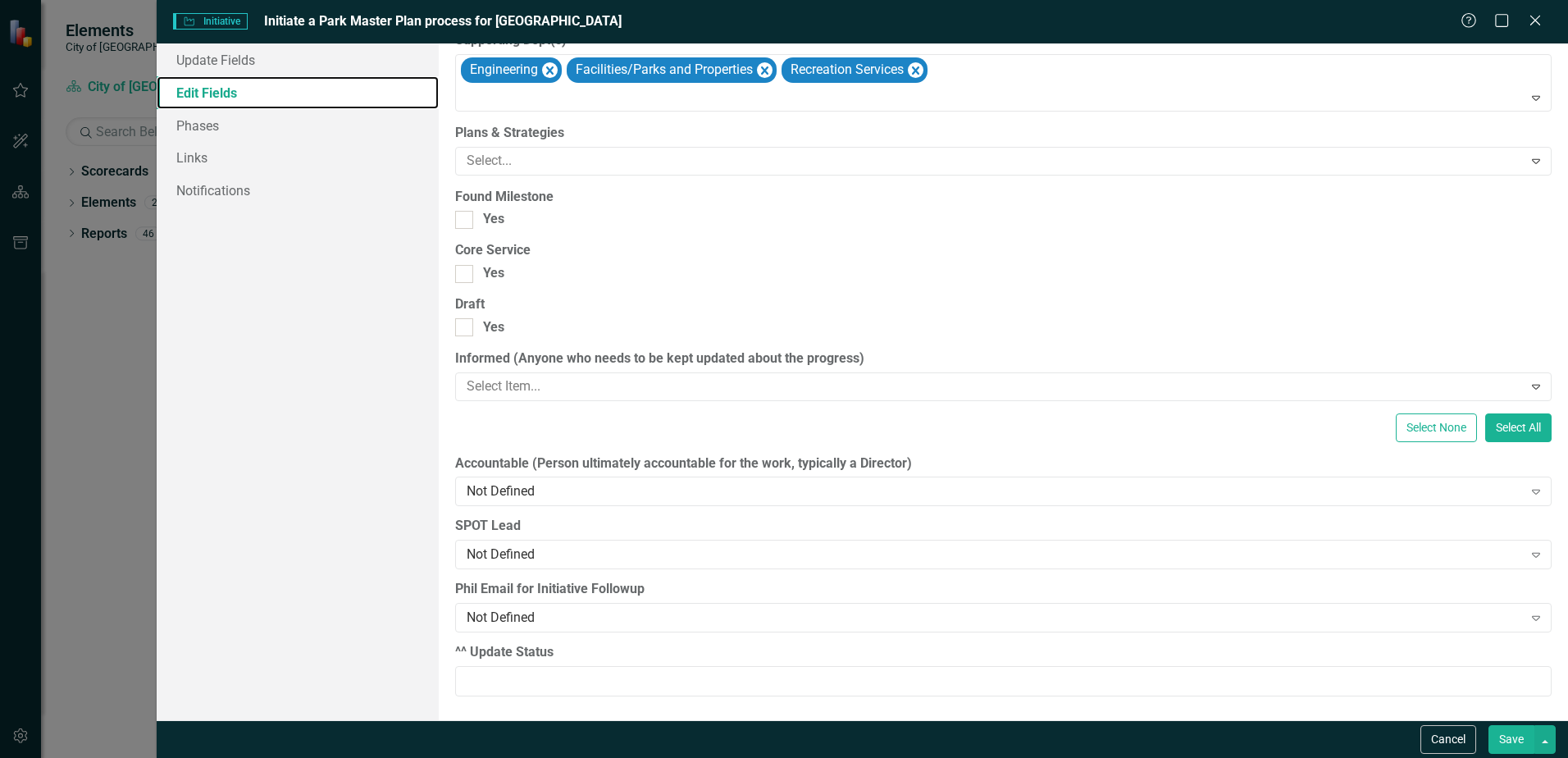
scroll to position [1724, 0]
click at [209, 97] on link "Edit Fields" at bounding box center [298, 93] width 282 height 33
click at [220, 134] on link "Phases" at bounding box center [298, 125] width 282 height 33
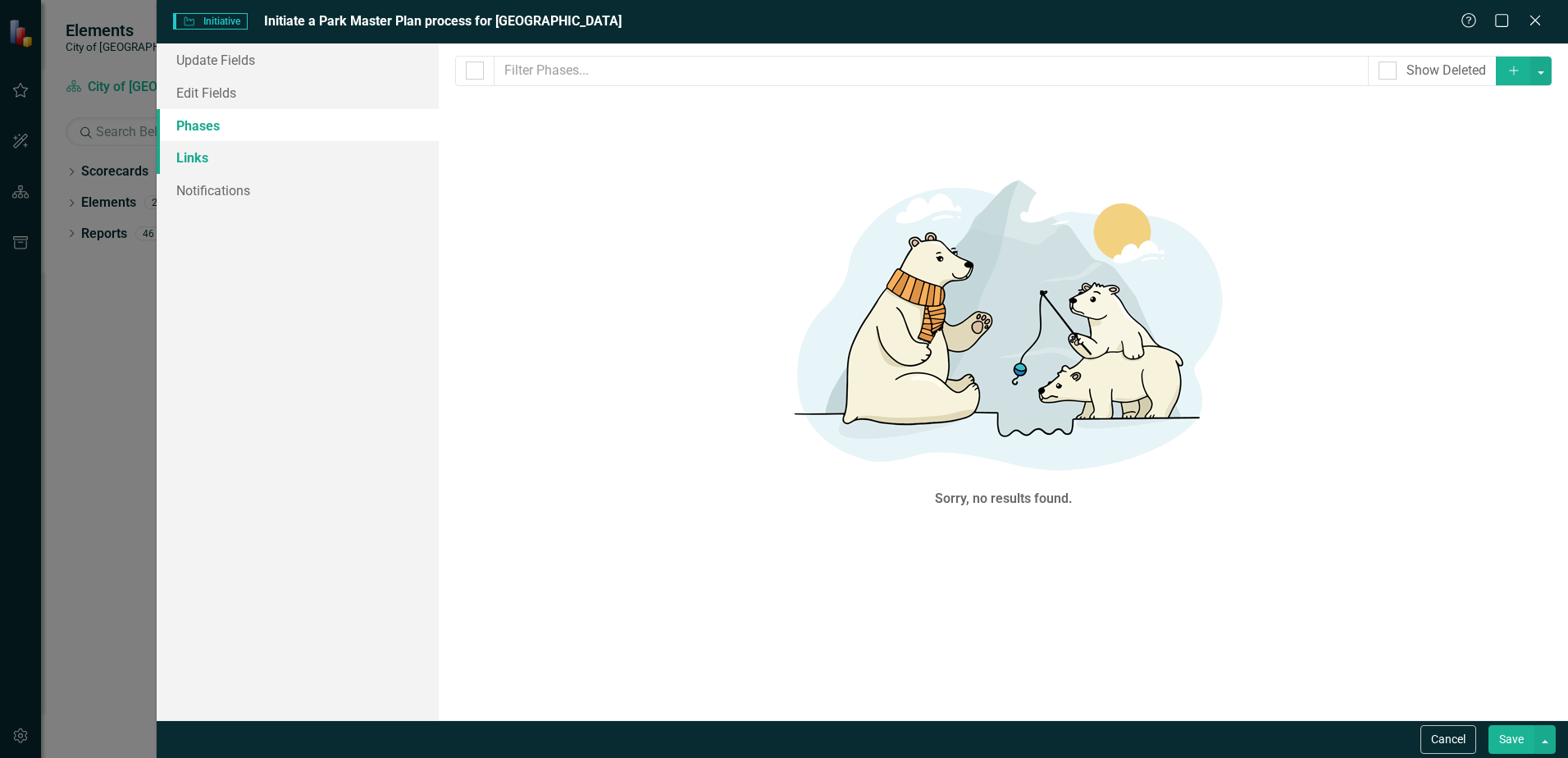
click at [213, 159] on link "Links" at bounding box center [298, 157] width 282 height 33
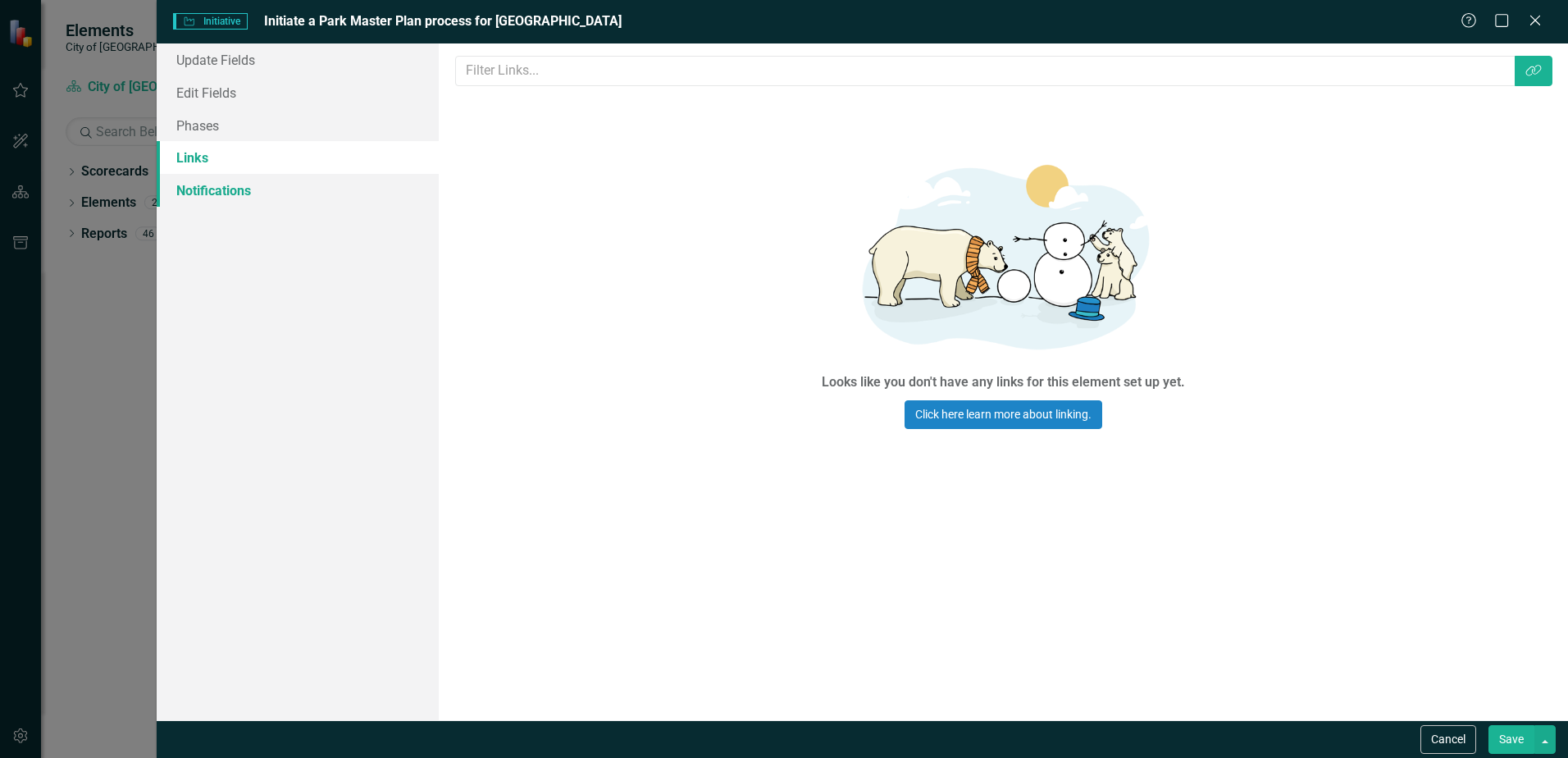
click at [243, 188] on link "Notifications" at bounding box center [298, 190] width 282 height 33
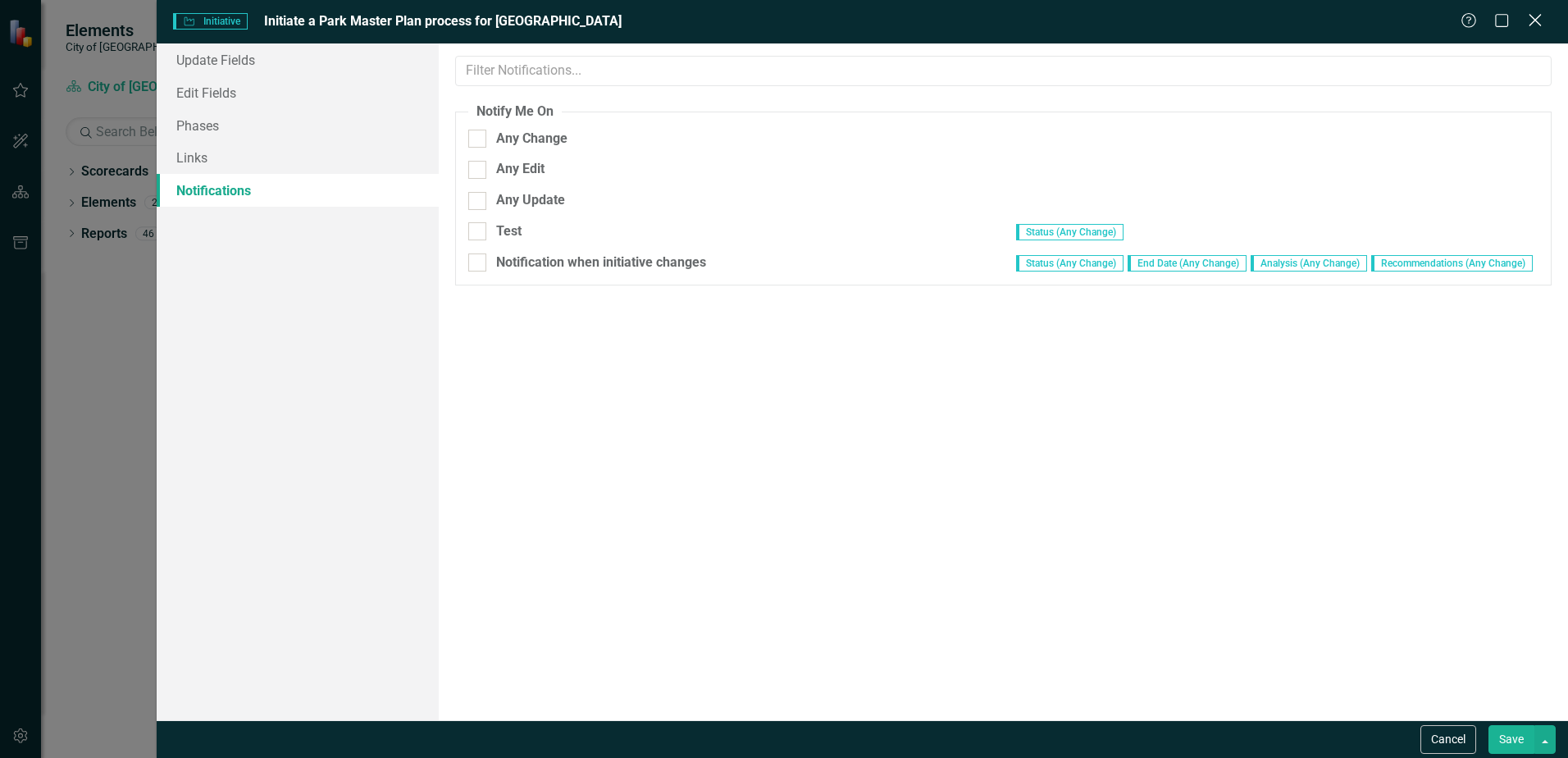
click at [1538, 22] on icon "Close" at bounding box center [1535, 20] width 21 height 15
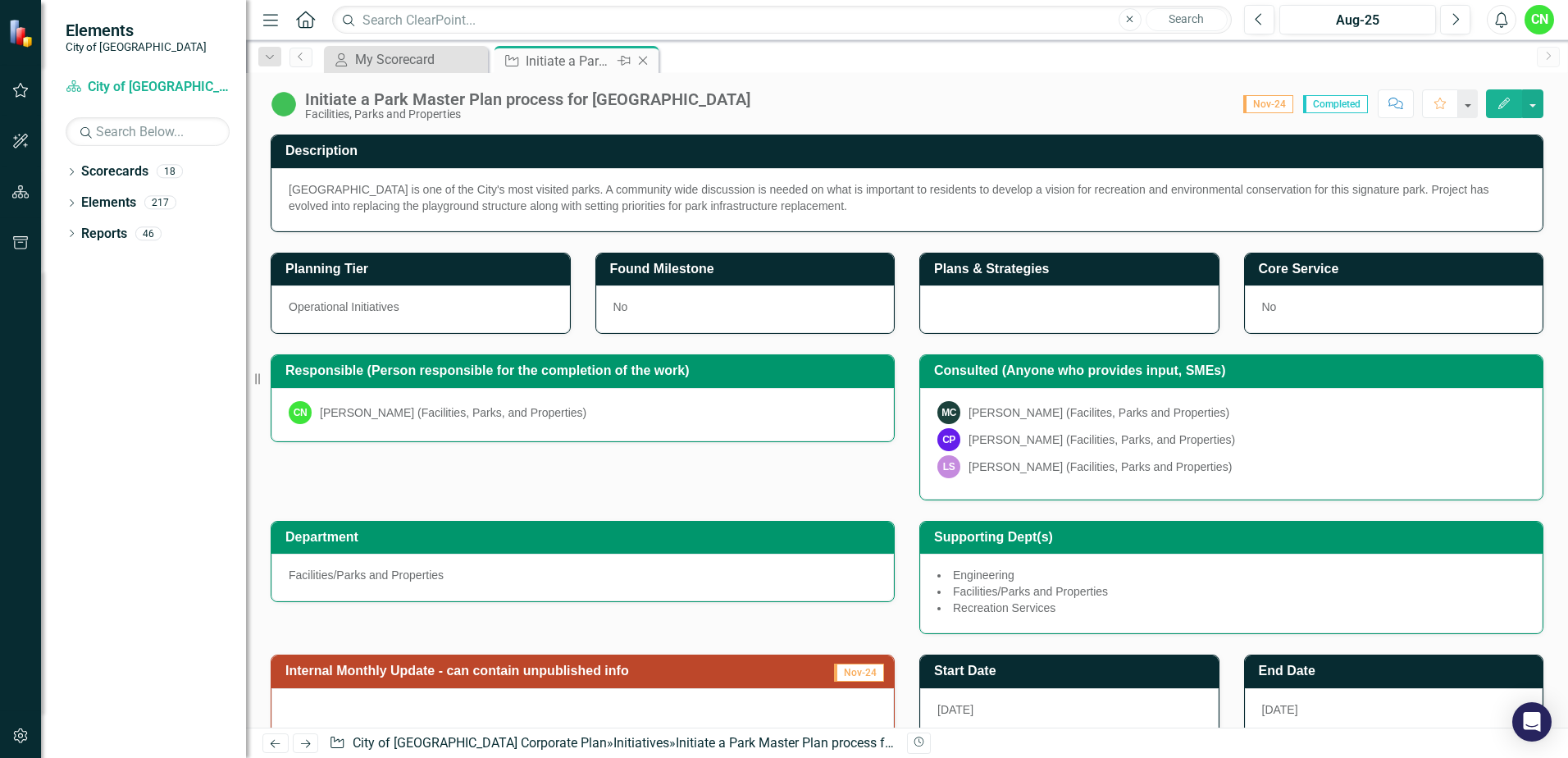
click at [644, 64] on icon "Close" at bounding box center [642, 60] width 16 height 13
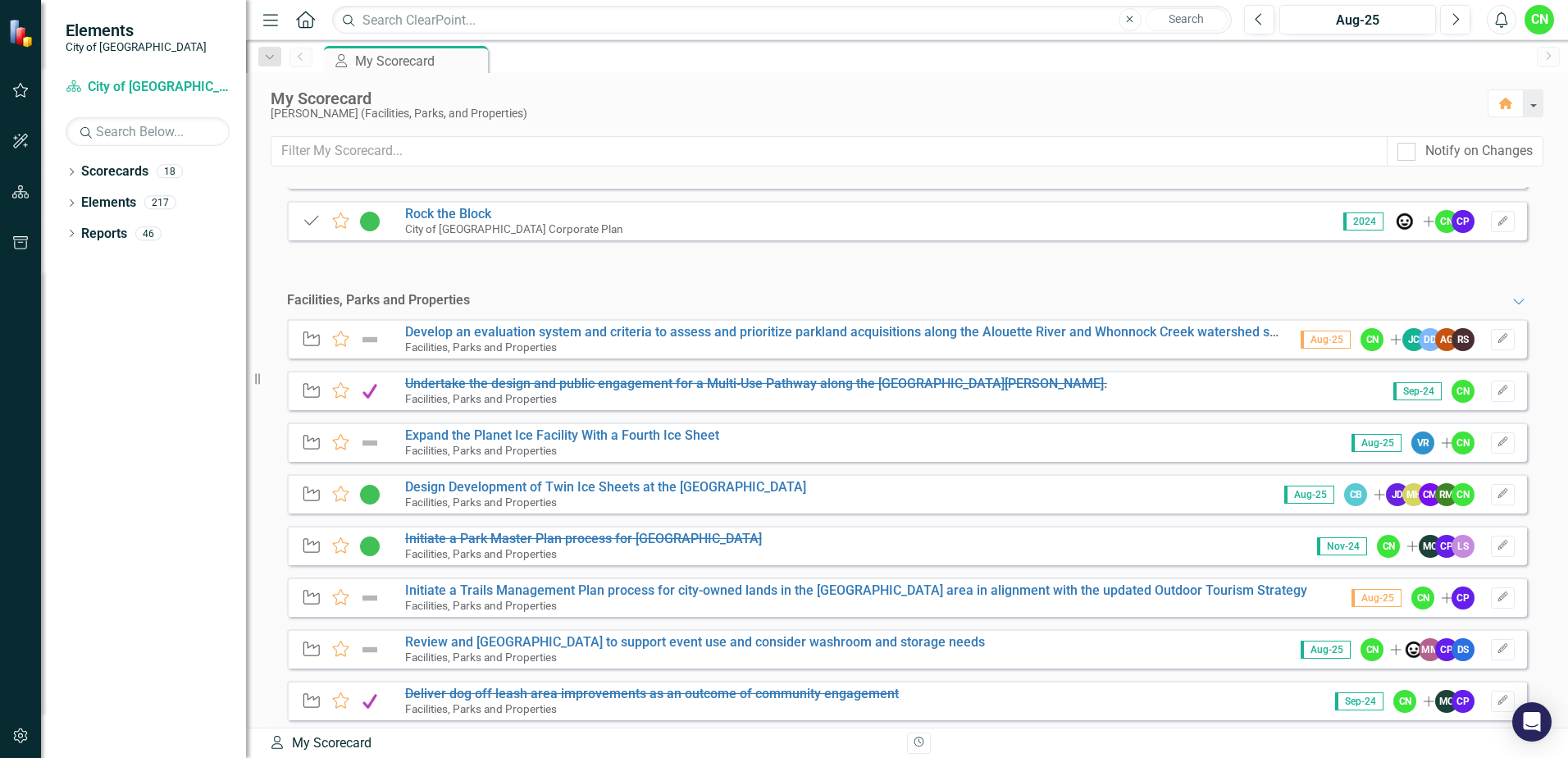
scroll to position [575, 0]
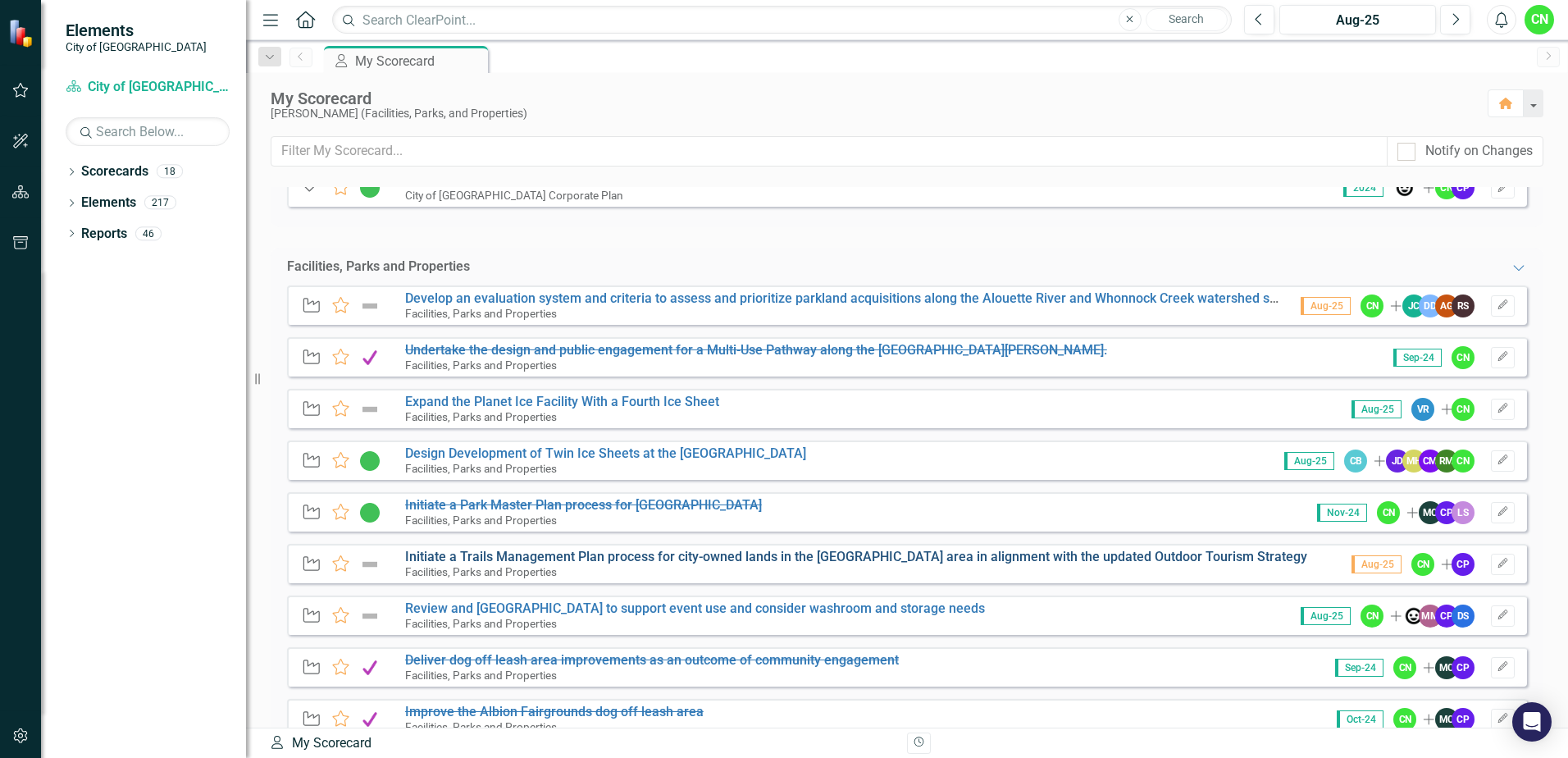
click at [478, 557] on link "Initiate a Trails Management Plan process for city-owned lands in the [GEOGRAPH…" at bounding box center [856, 557] width 902 height 15
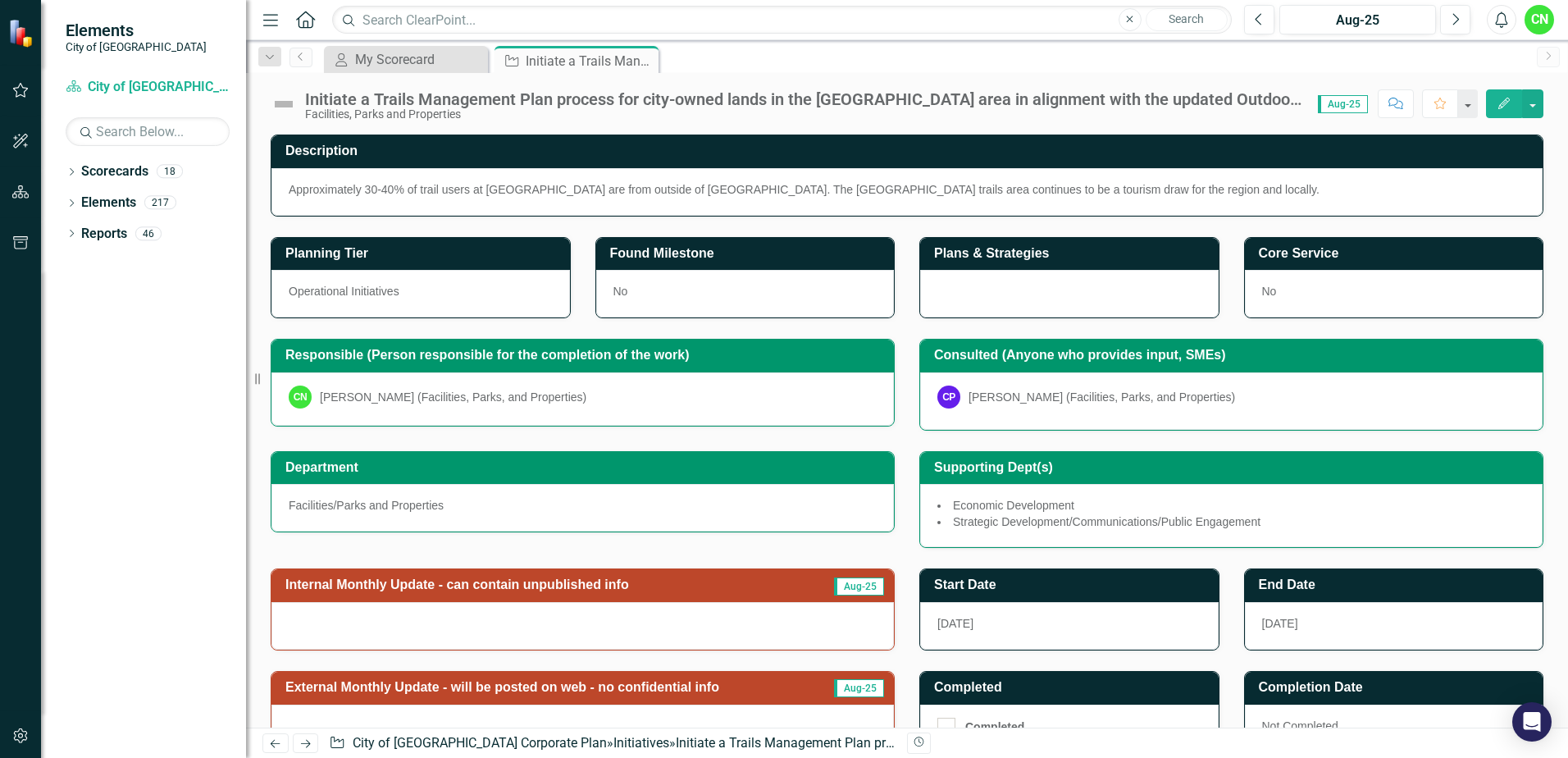
click at [282, 108] on img at bounding box center [284, 104] width 26 height 26
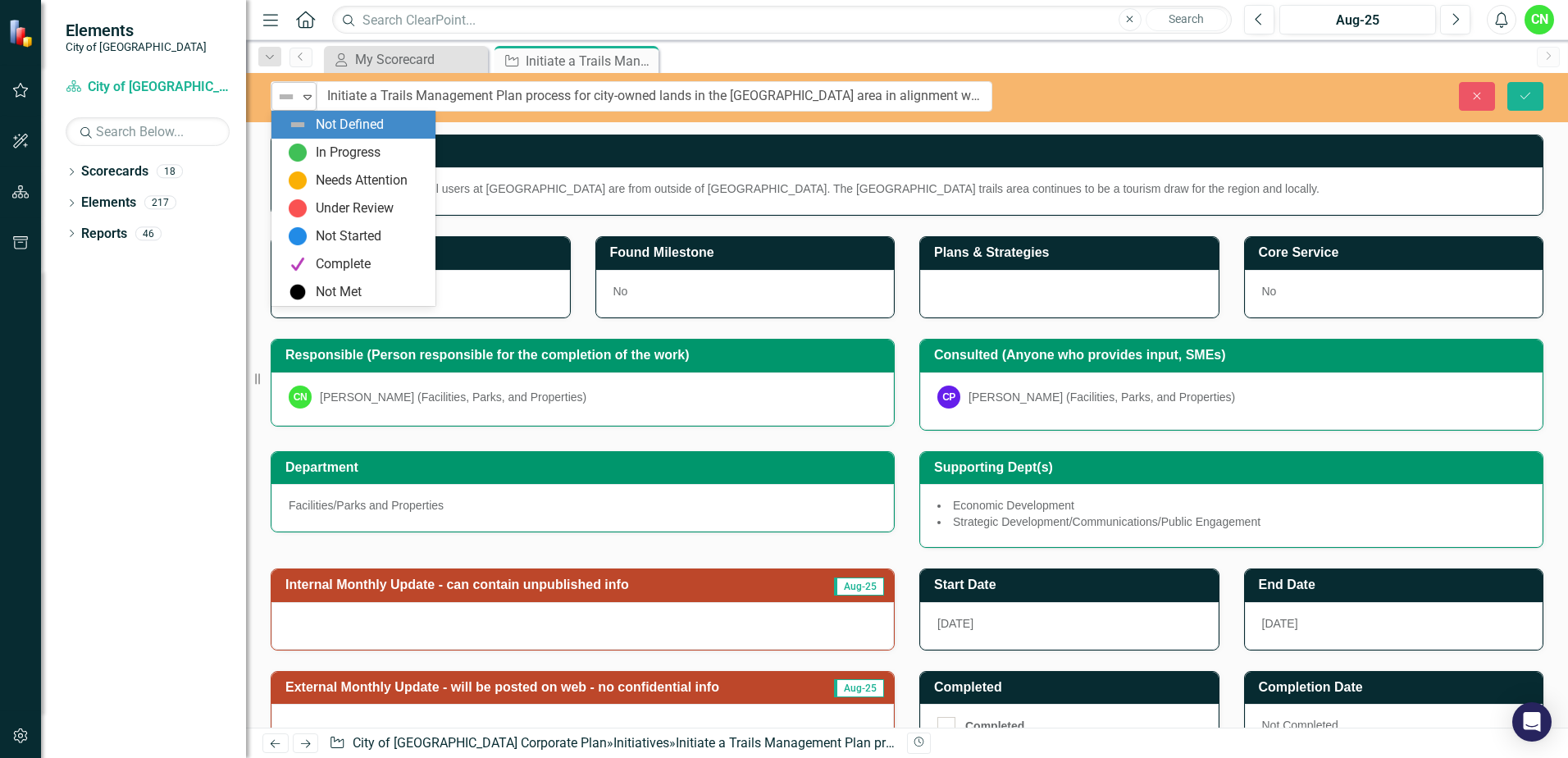
click at [294, 95] on img at bounding box center [286, 96] width 20 height 20
click at [367, 240] on div "Not Started" at bounding box center [348, 237] width 65 height 19
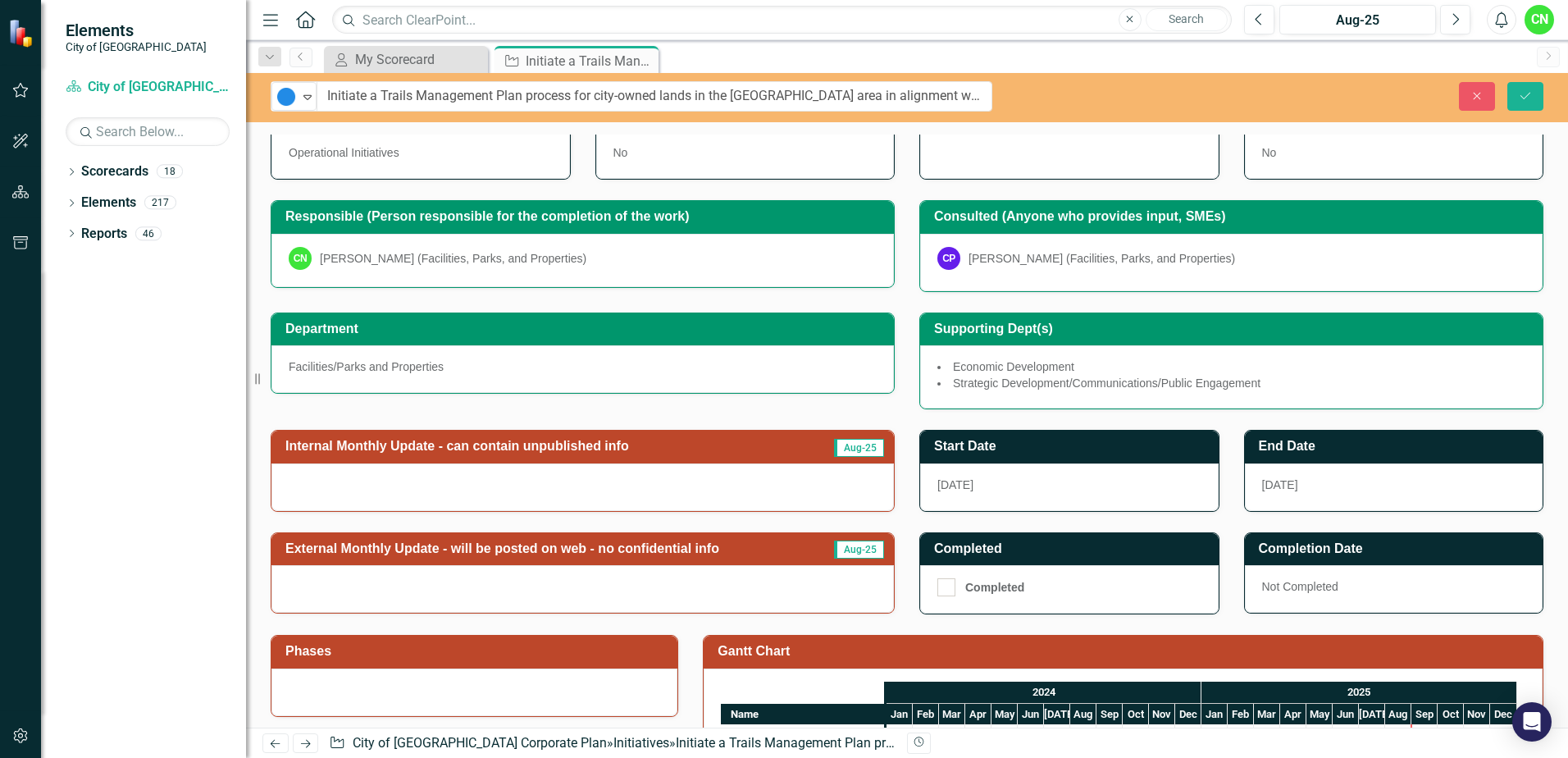
scroll to position [164, 0]
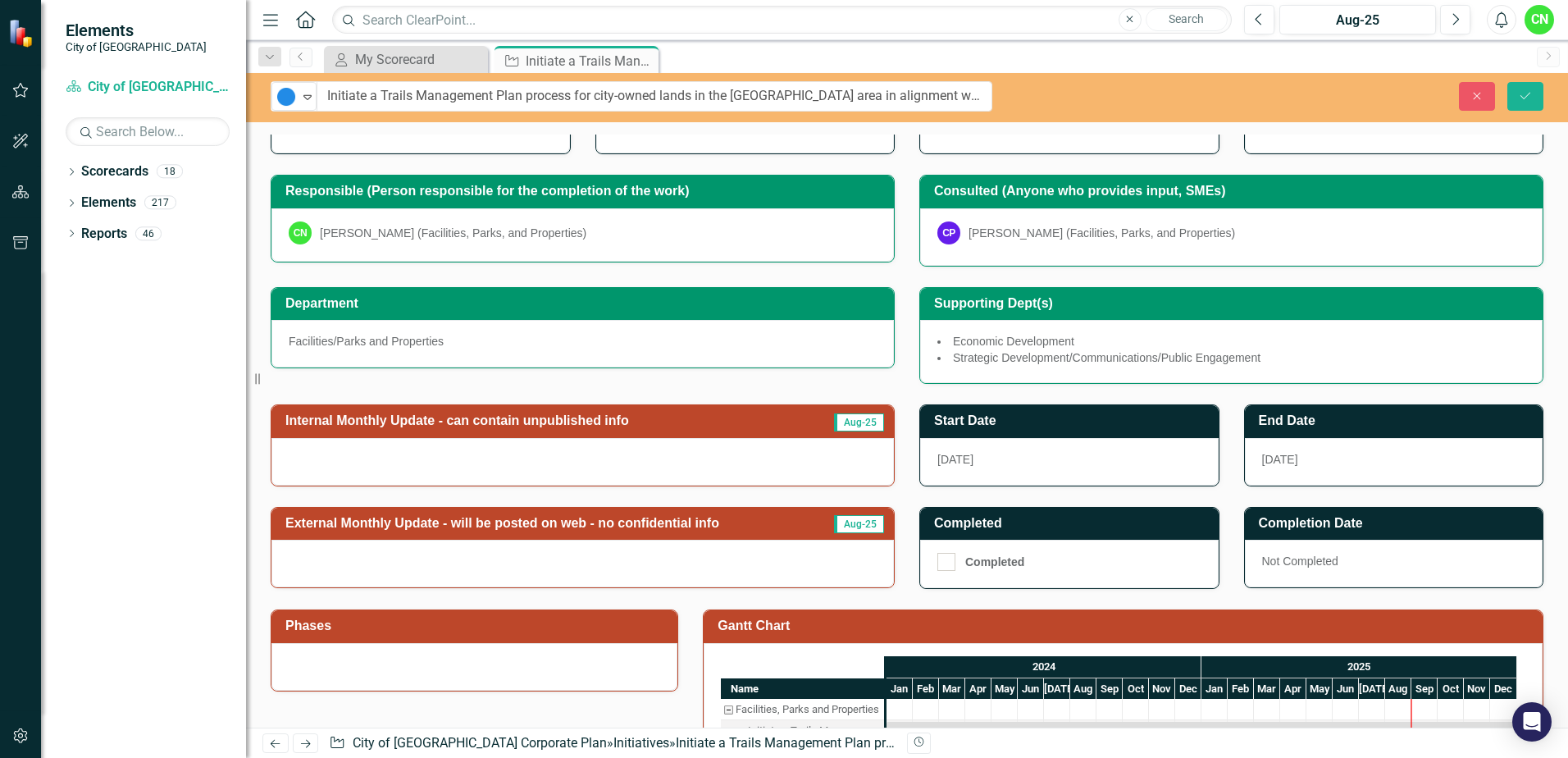
click at [585, 547] on div at bounding box center [582, 563] width 622 height 47
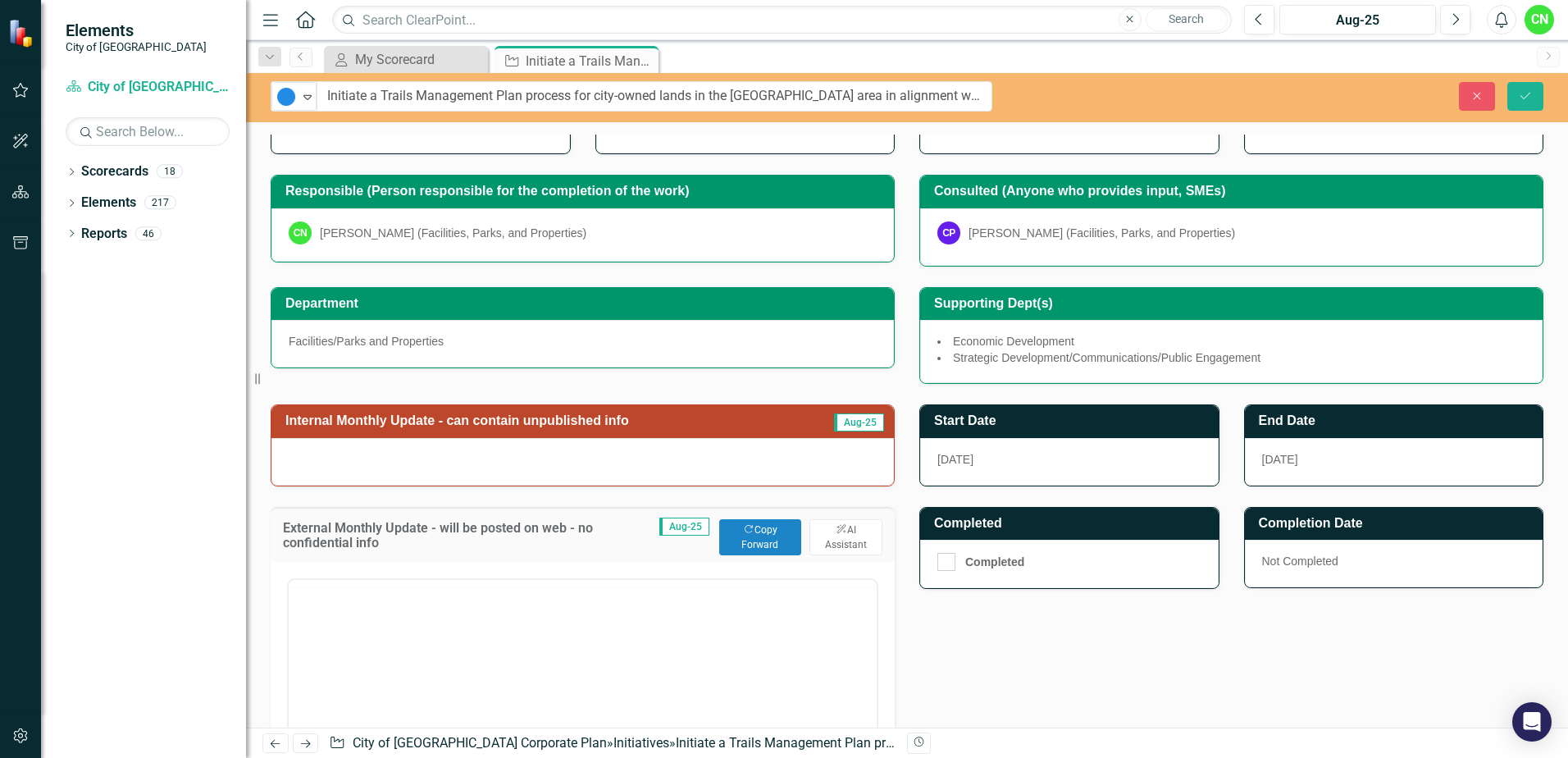
scroll to position [0, 0]
click at [571, 666] on body "Rich Text Area. Press ALT-0 for help." at bounding box center [583, 741] width 588 height 246
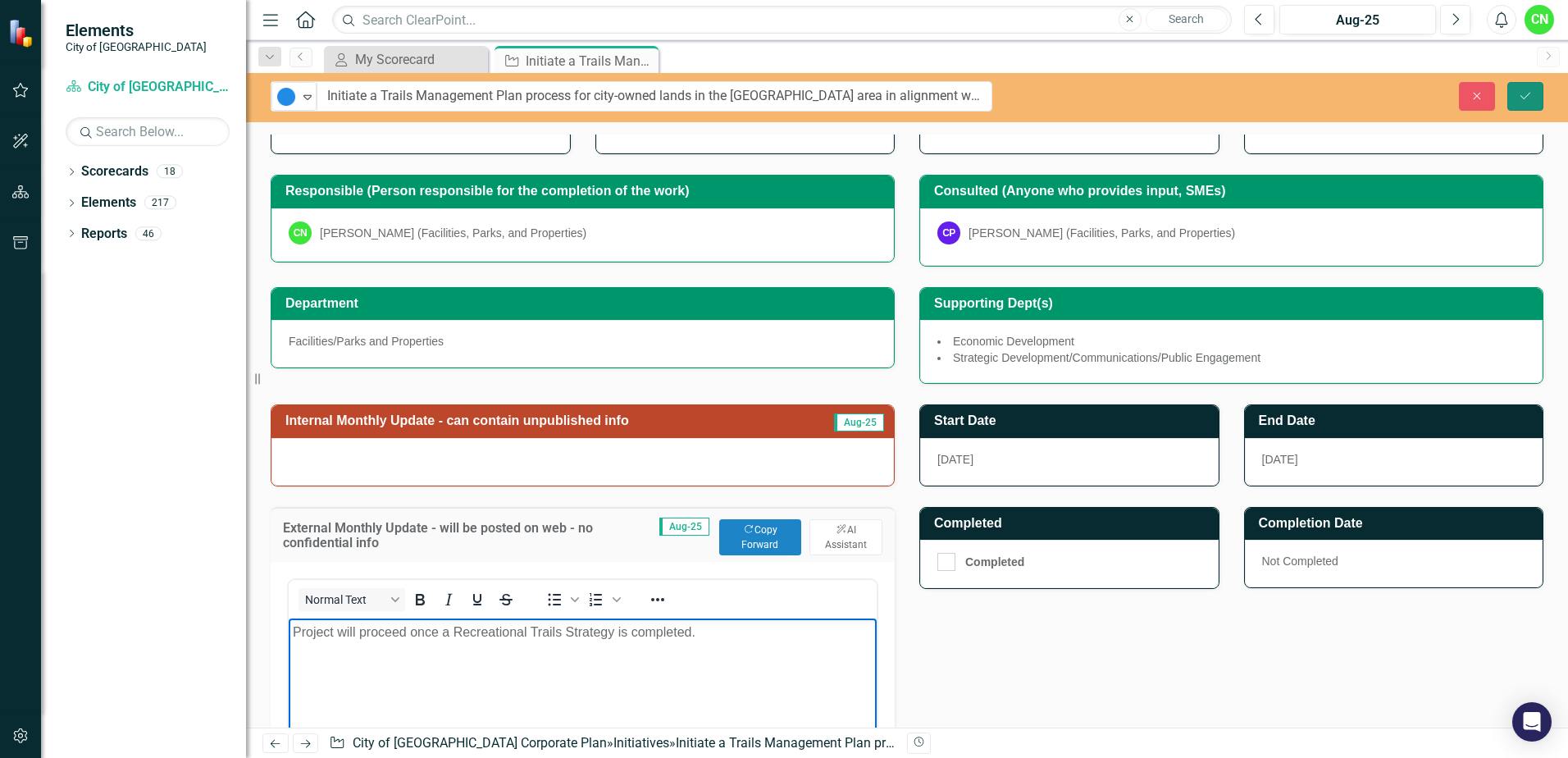
click at [1536, 95] on button "Save" at bounding box center [1525, 96] width 36 height 28
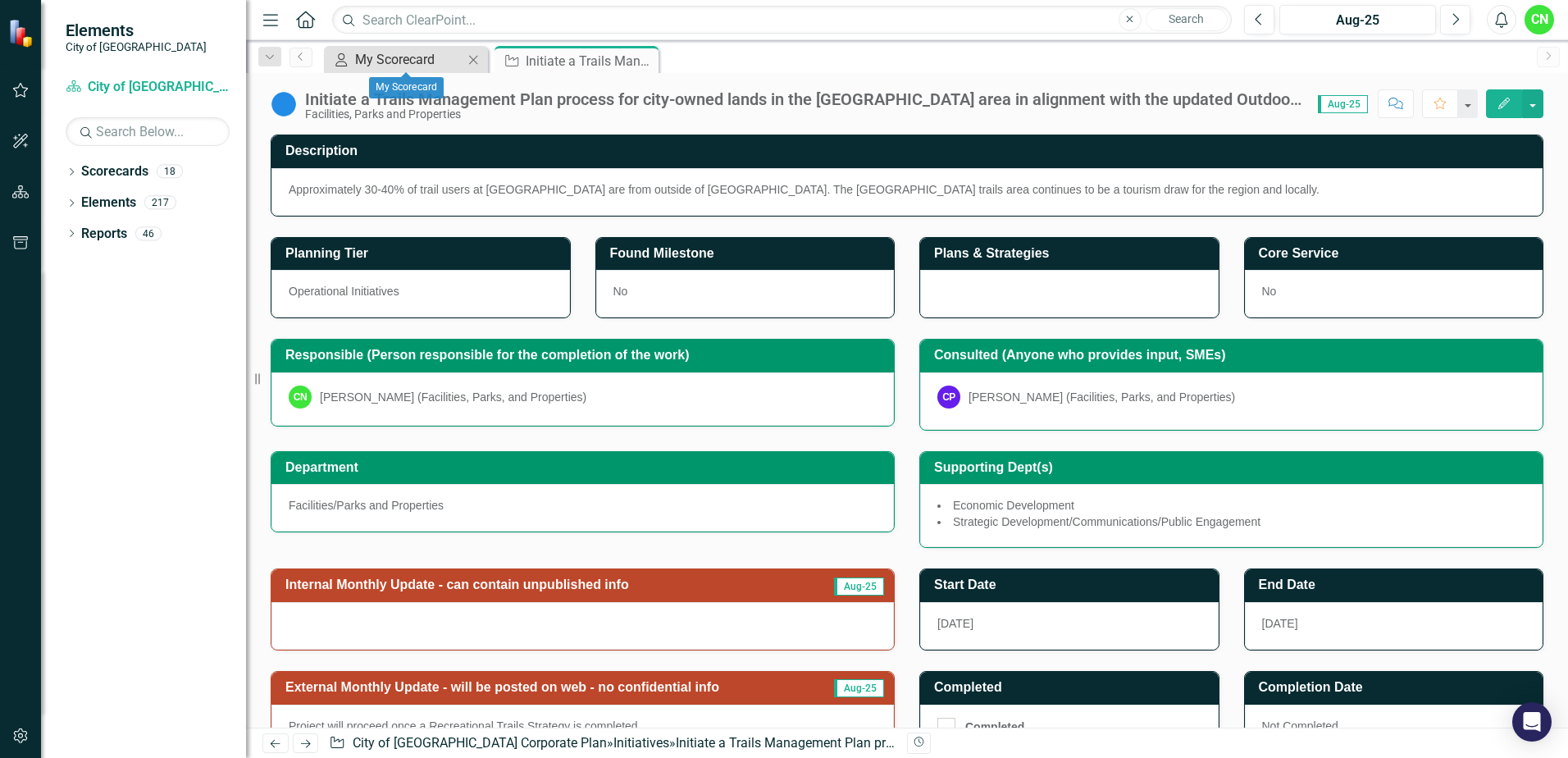
click at [417, 57] on div "My Scorecard" at bounding box center [409, 60] width 109 height 21
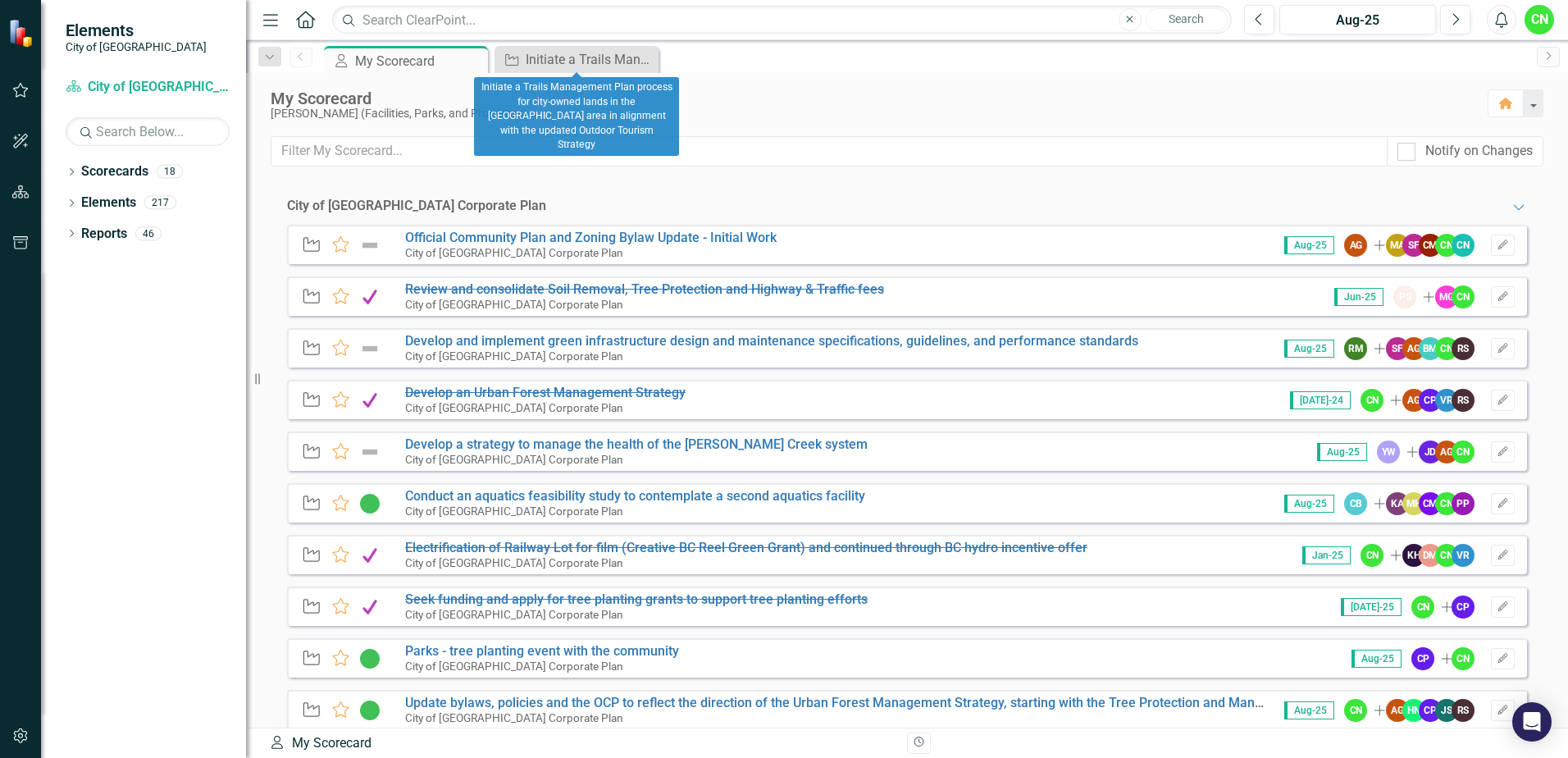
drag, startPoint x: 648, startPoint y: 60, endPoint x: 449, endPoint y: 26, distance: 201.9
click at [0, 0] on icon "Close" at bounding box center [0, 0] width 0 height 0
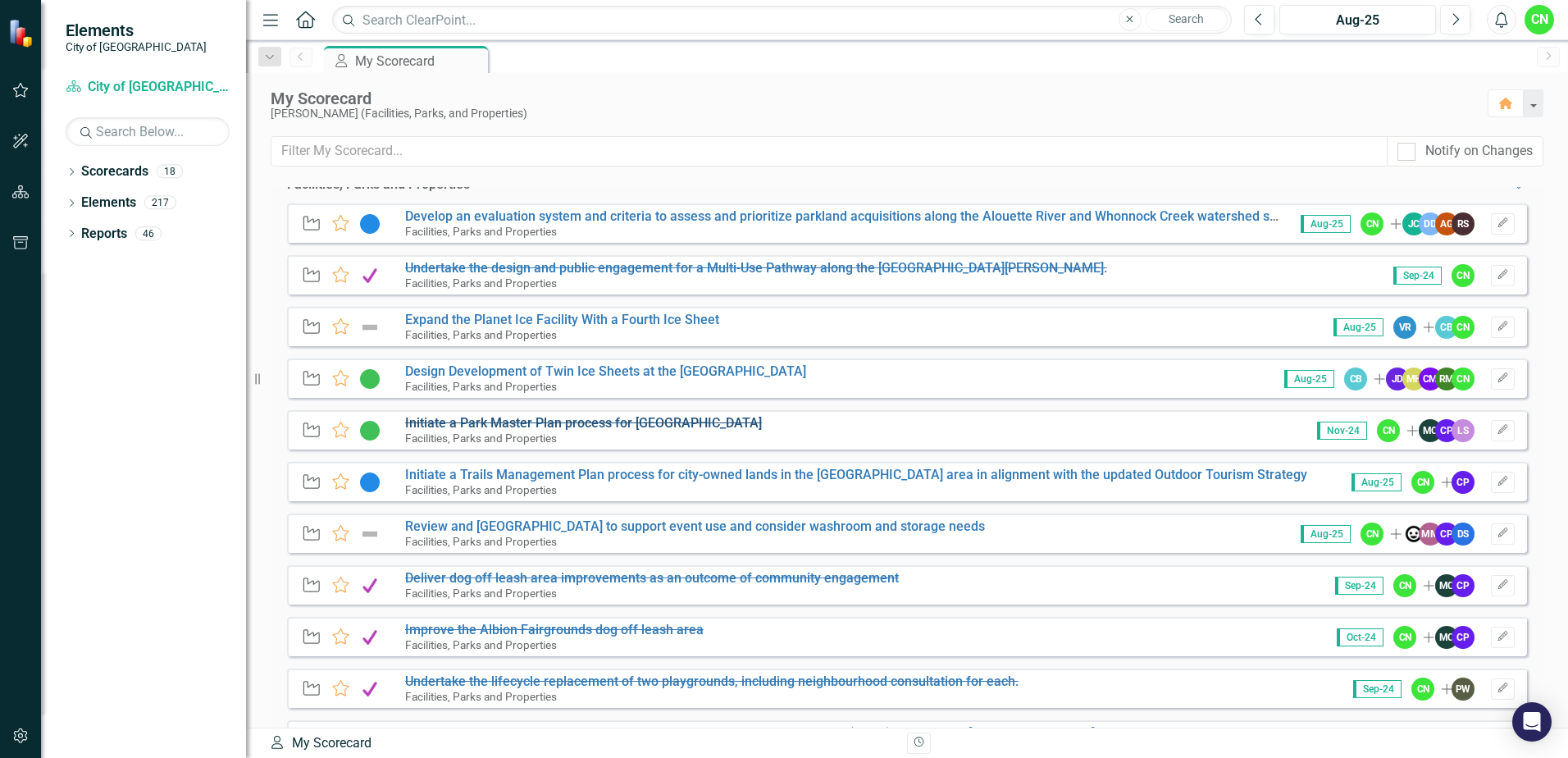
scroll to position [738, 0]
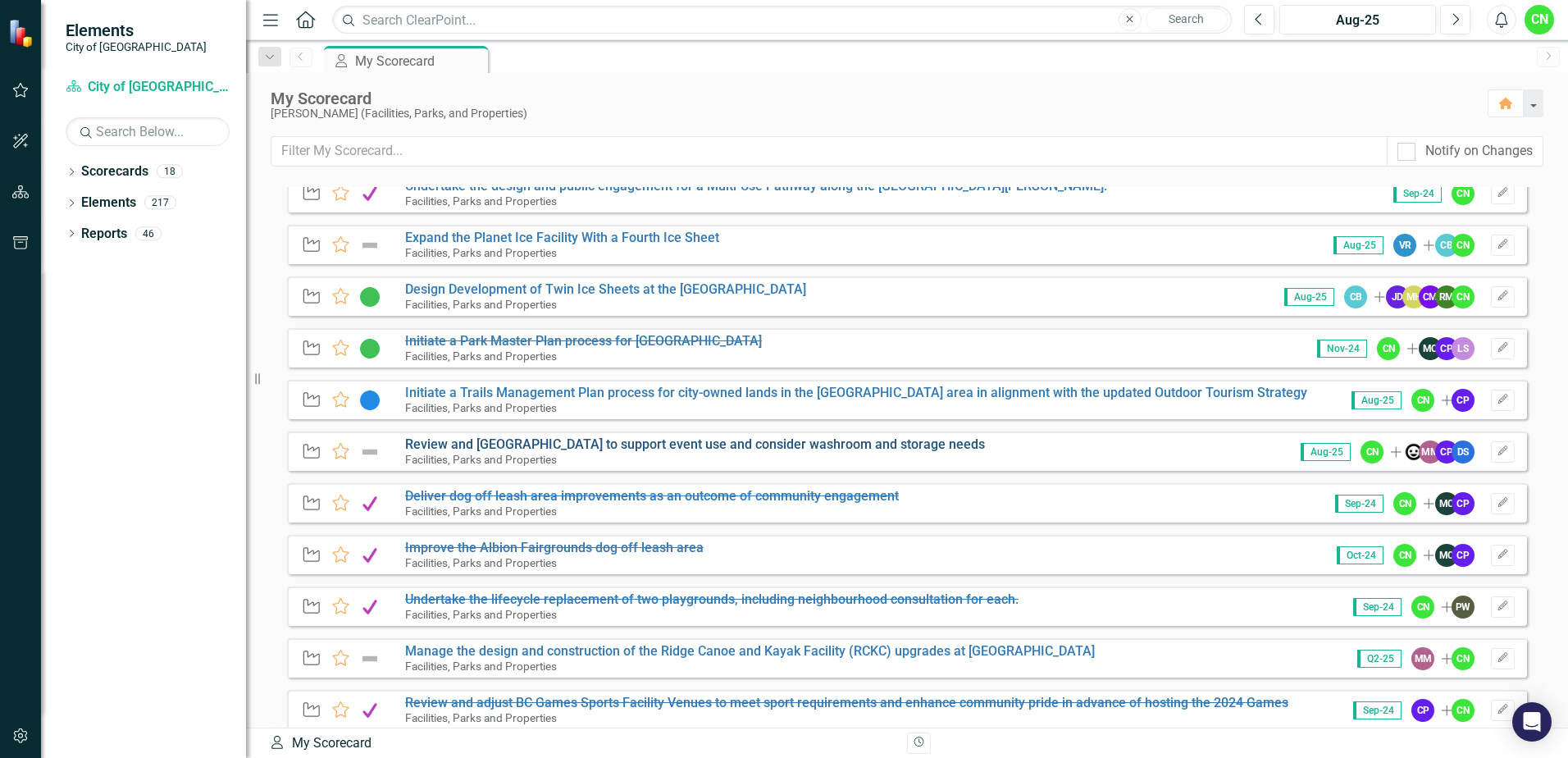
click at [424, 443] on link "Review and [GEOGRAPHIC_DATA] to support event use and consider washroom and sto…" at bounding box center [695, 444] width 580 height 15
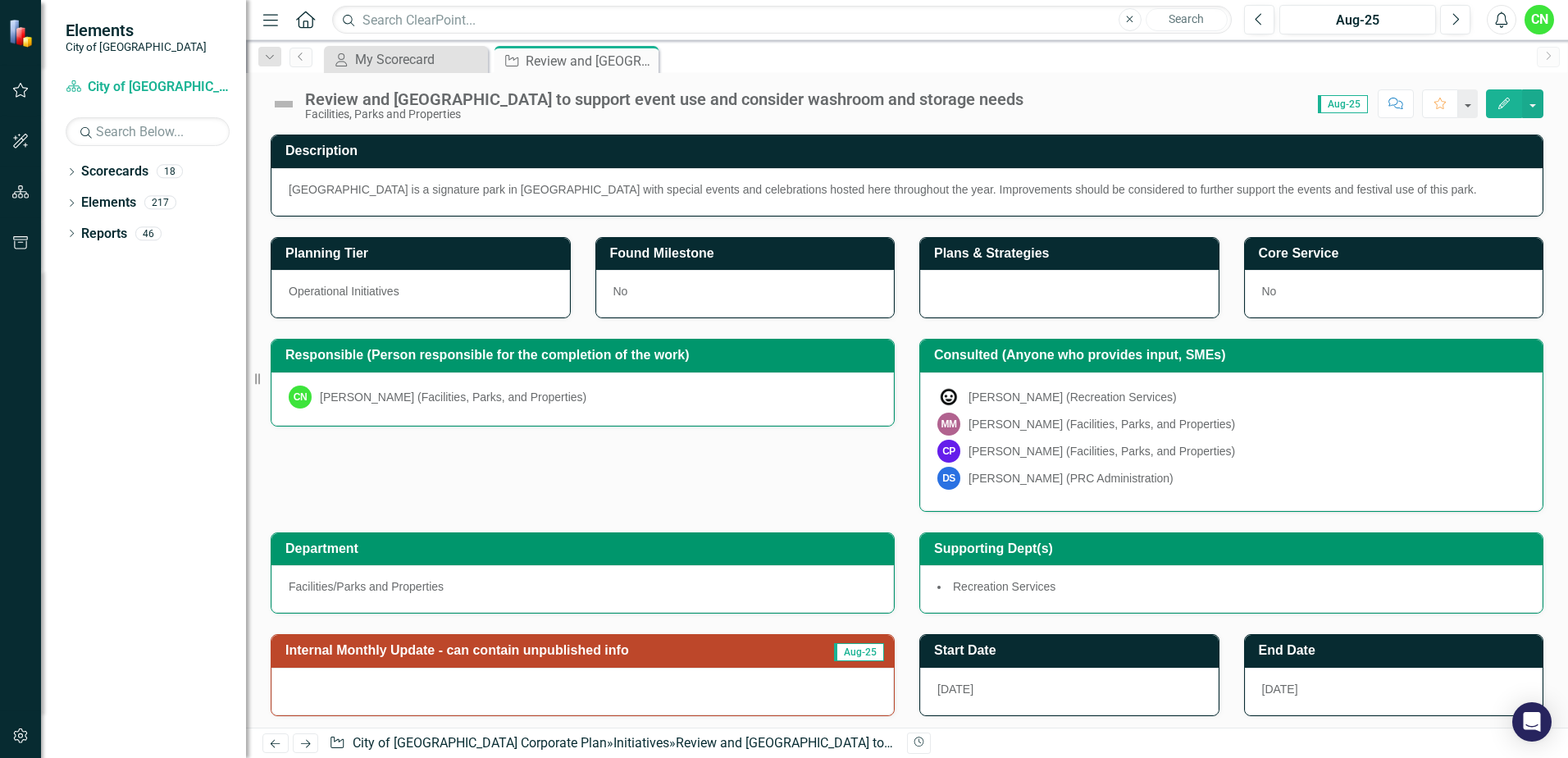
click at [286, 102] on img at bounding box center [284, 104] width 26 height 26
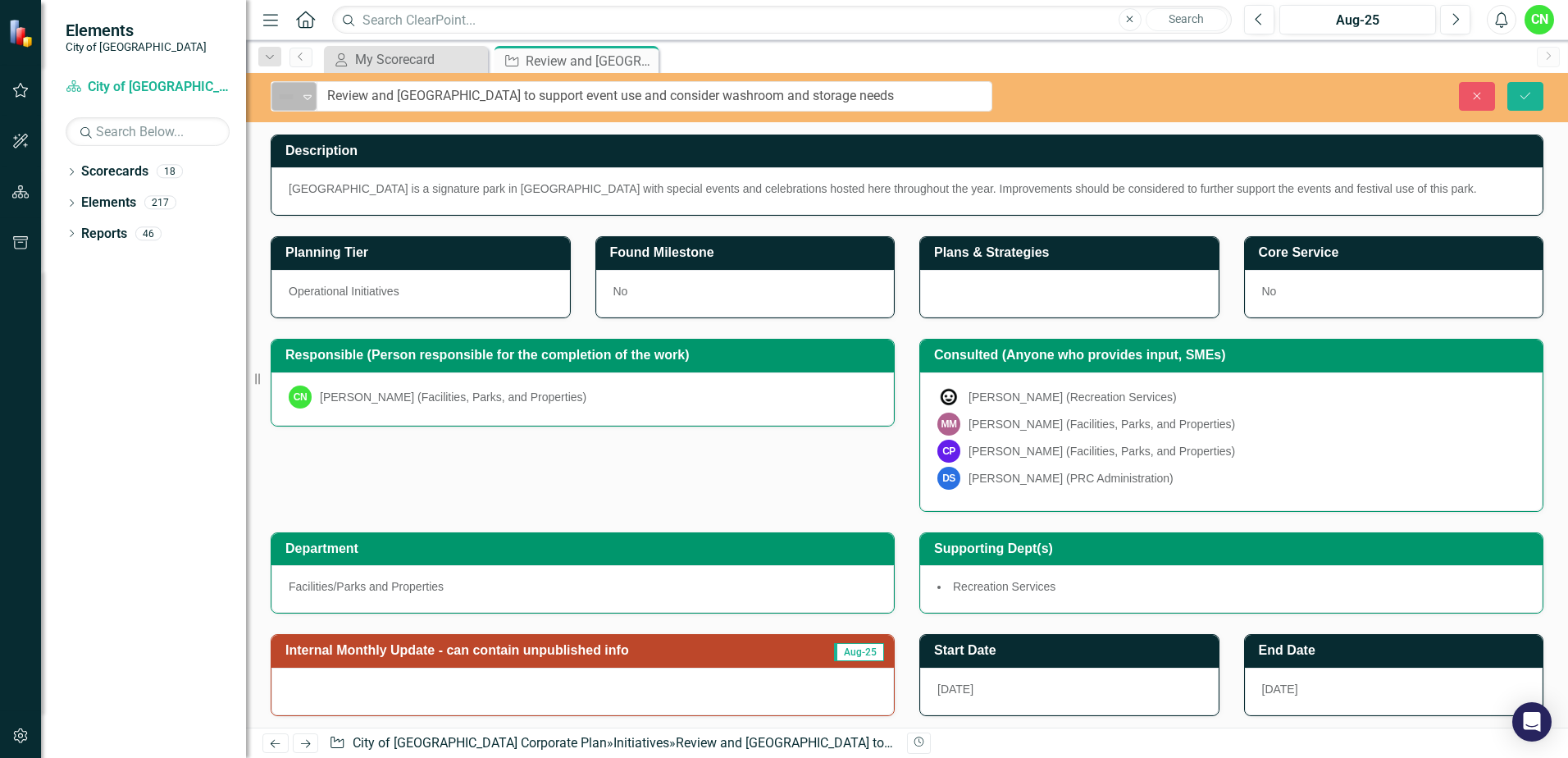
click at [288, 103] on img at bounding box center [286, 96] width 20 height 20
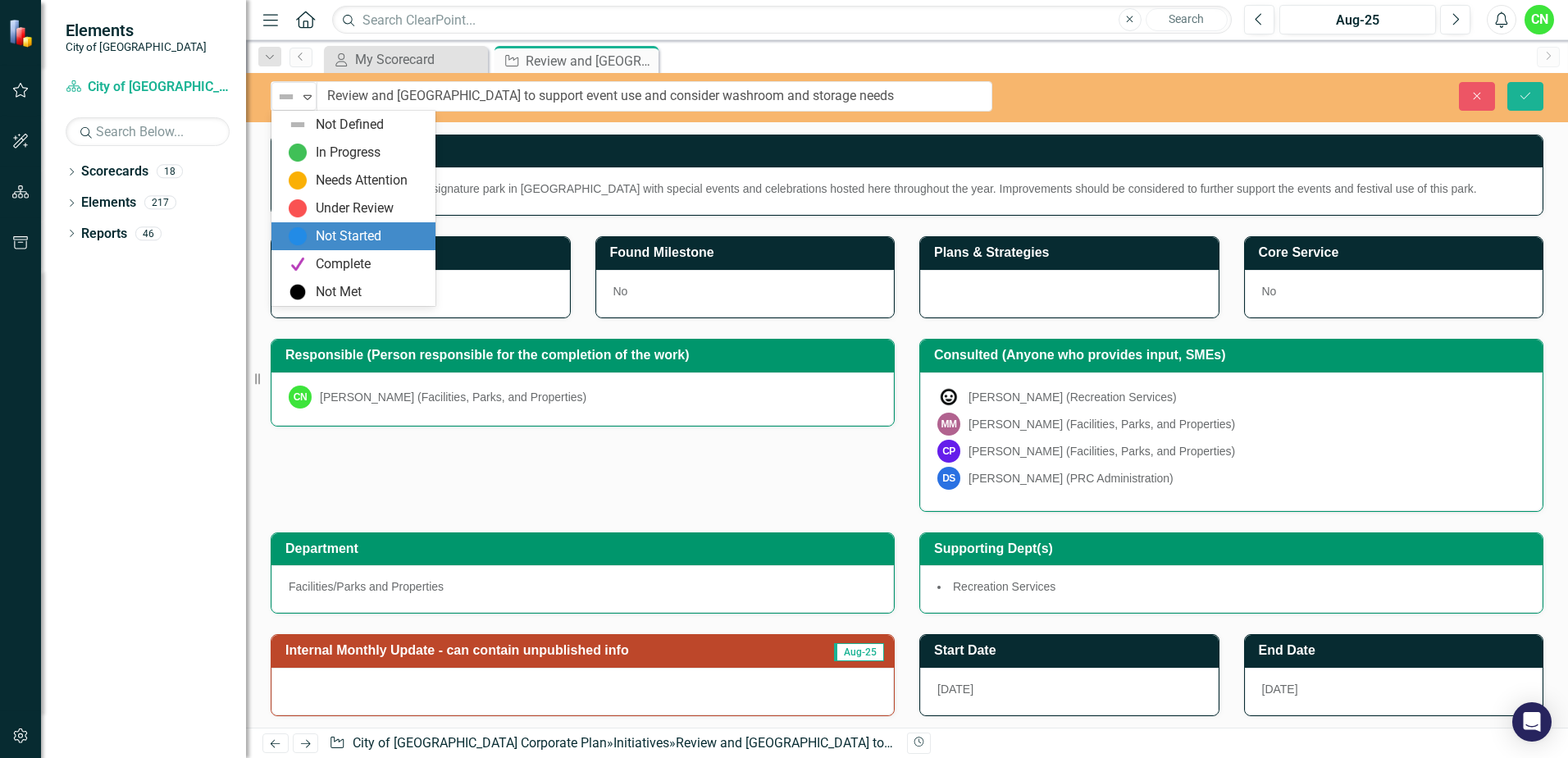
click at [389, 231] on div "Not Started" at bounding box center [357, 236] width 138 height 20
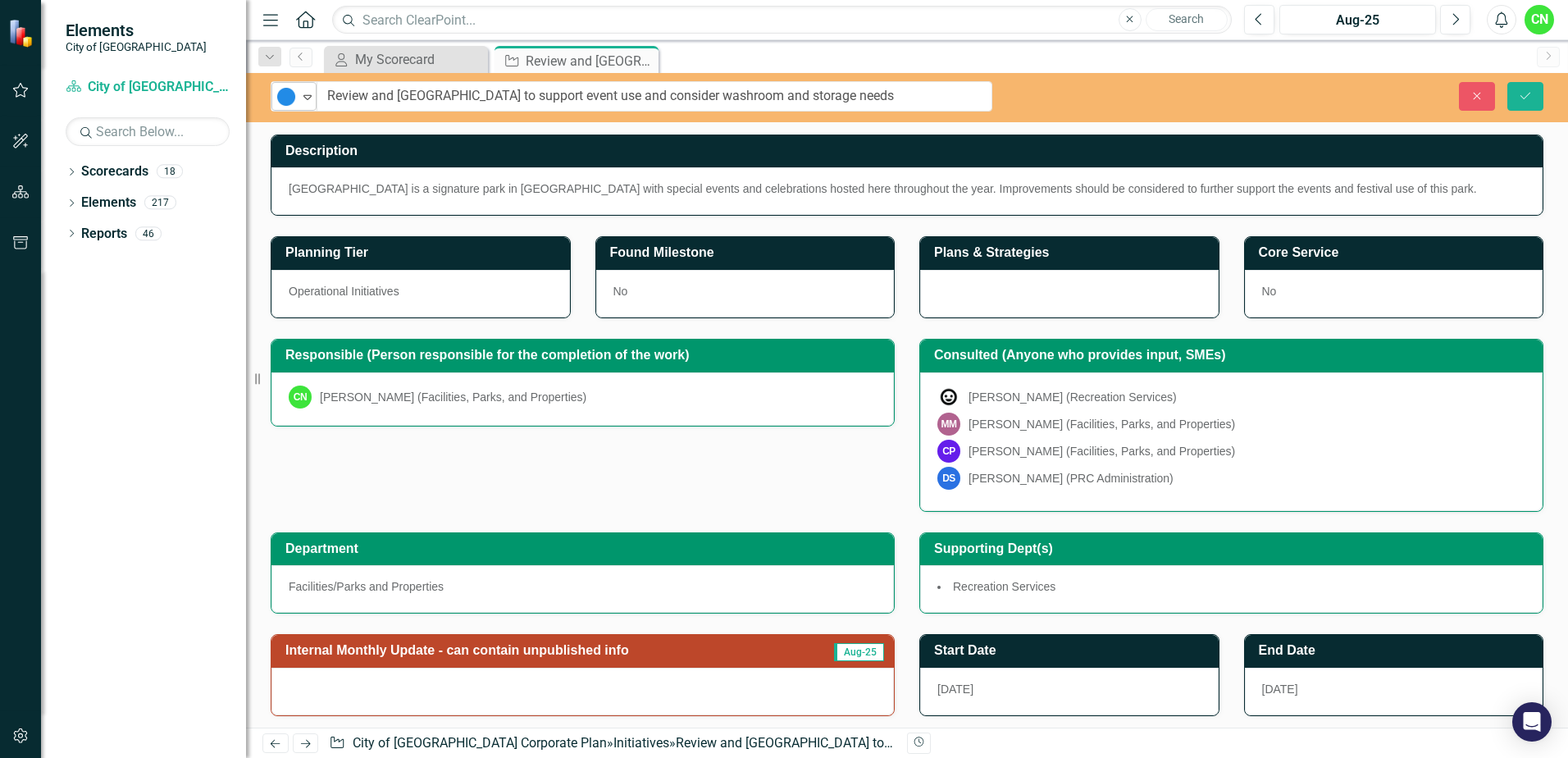
click at [307, 102] on icon "Expand" at bounding box center [307, 97] width 16 height 13
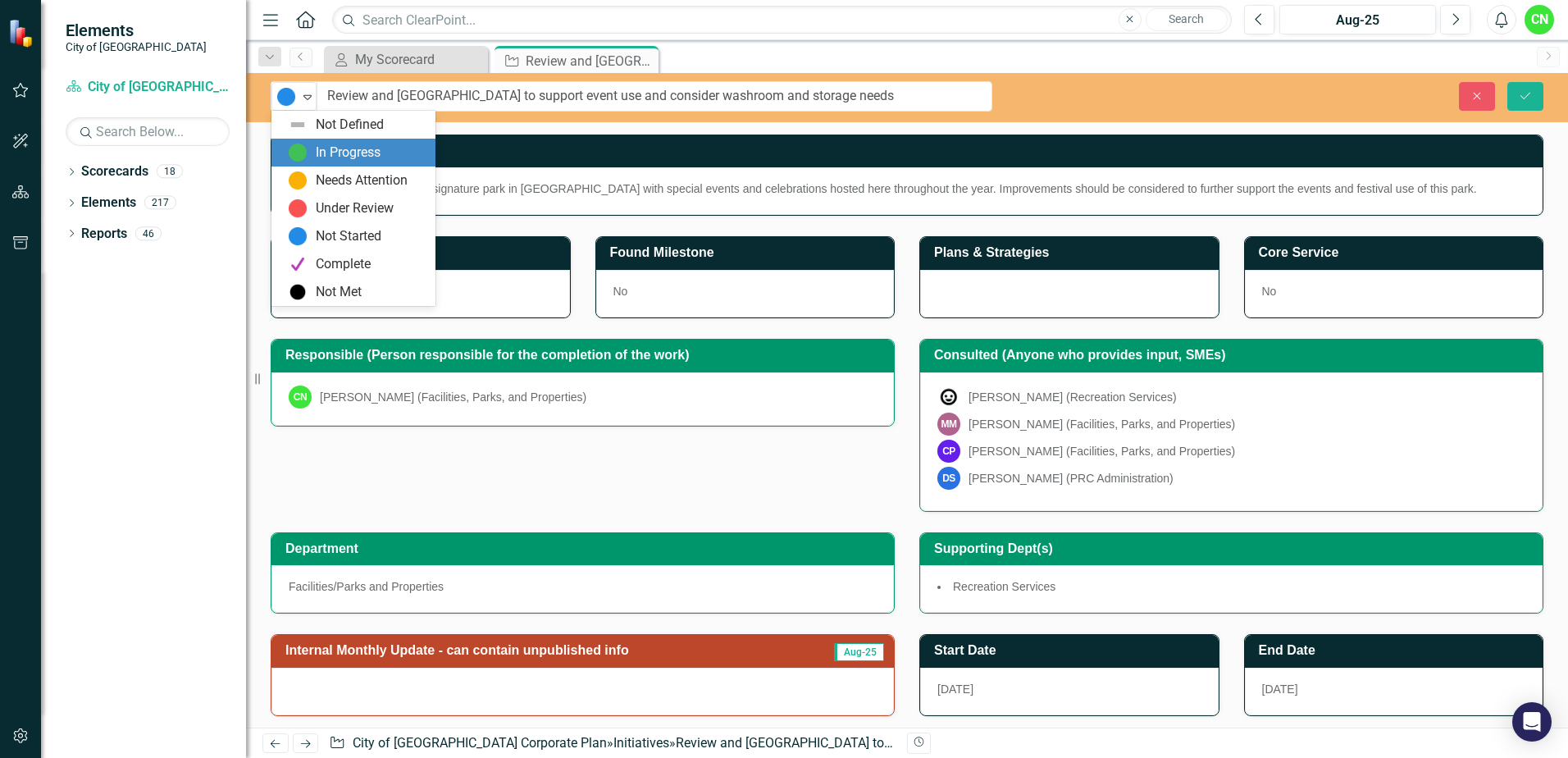
click at [353, 145] on div "In Progress" at bounding box center [348, 153] width 65 height 19
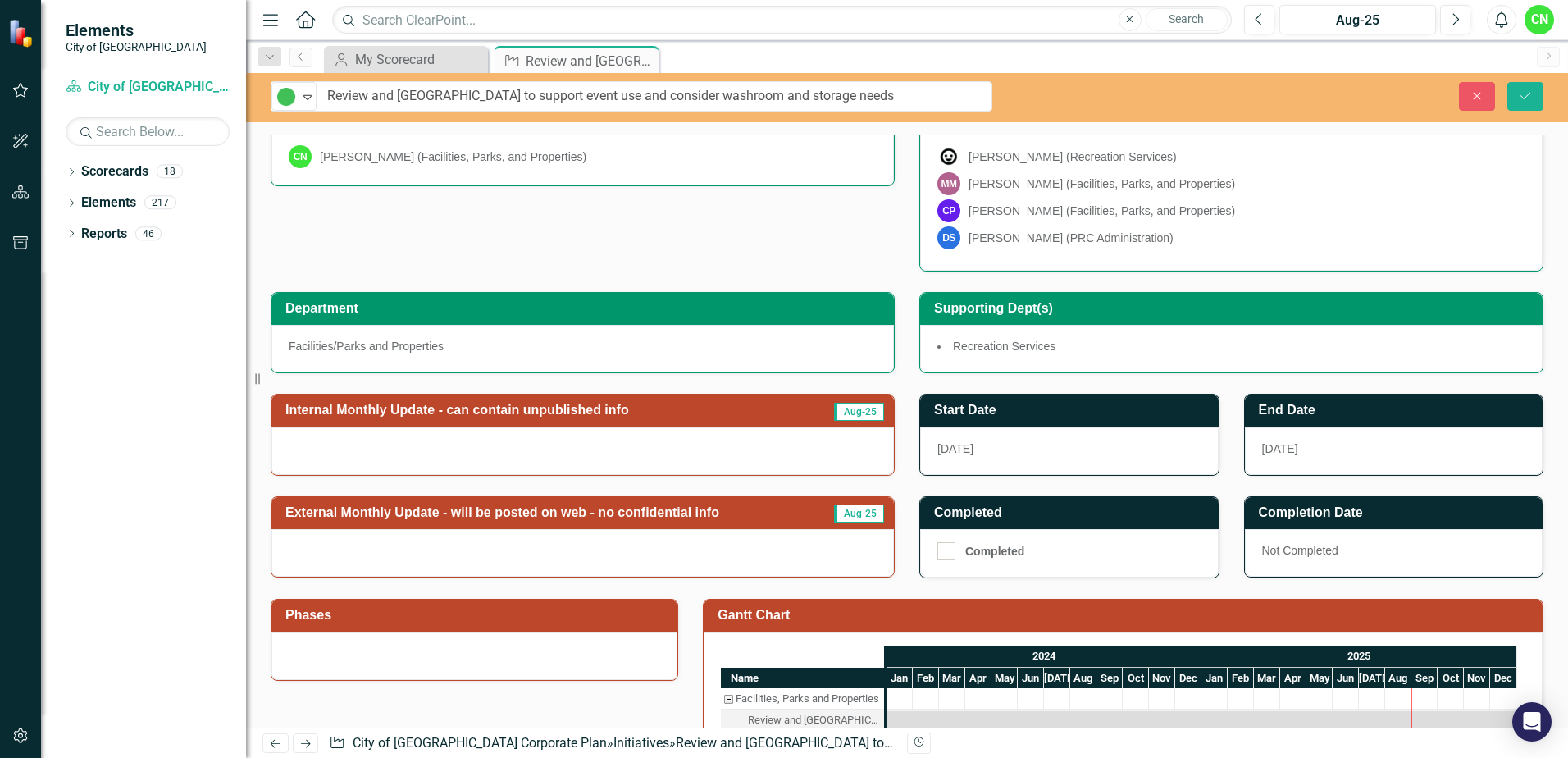
scroll to position [246, 0]
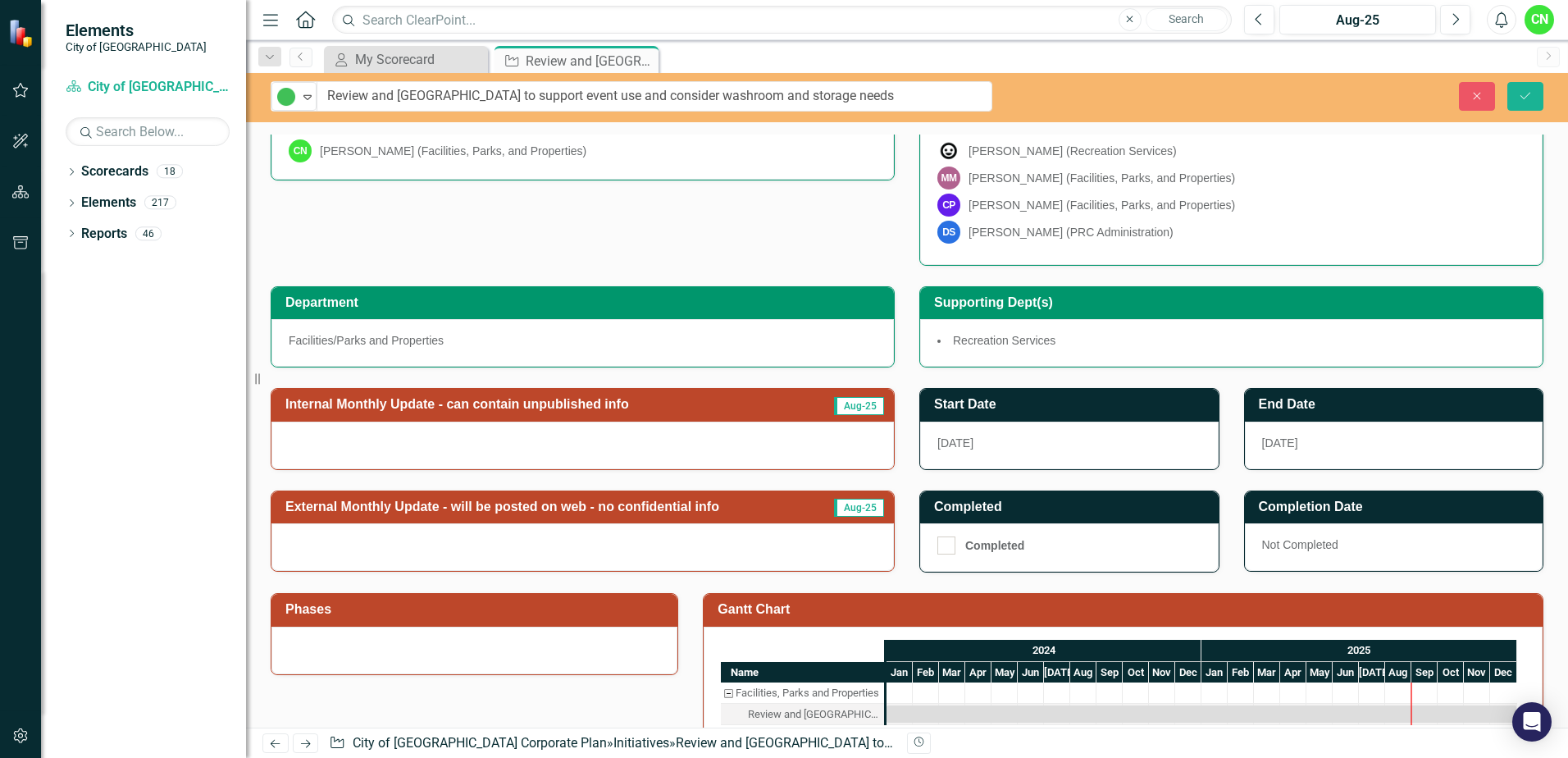
click at [644, 559] on div at bounding box center [582, 547] width 622 height 47
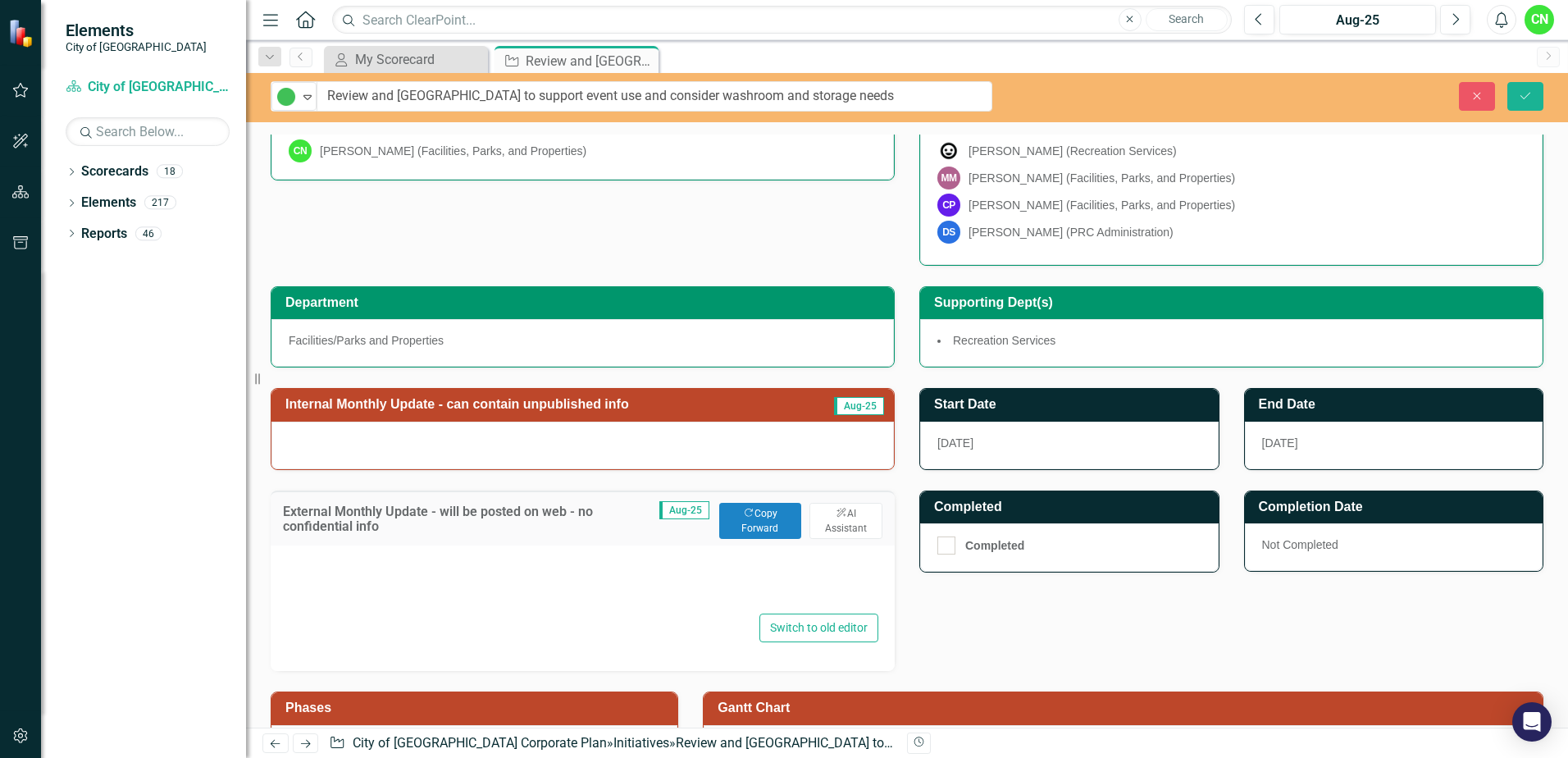
click at [663, 599] on div at bounding box center [583, 584] width 591 height 53
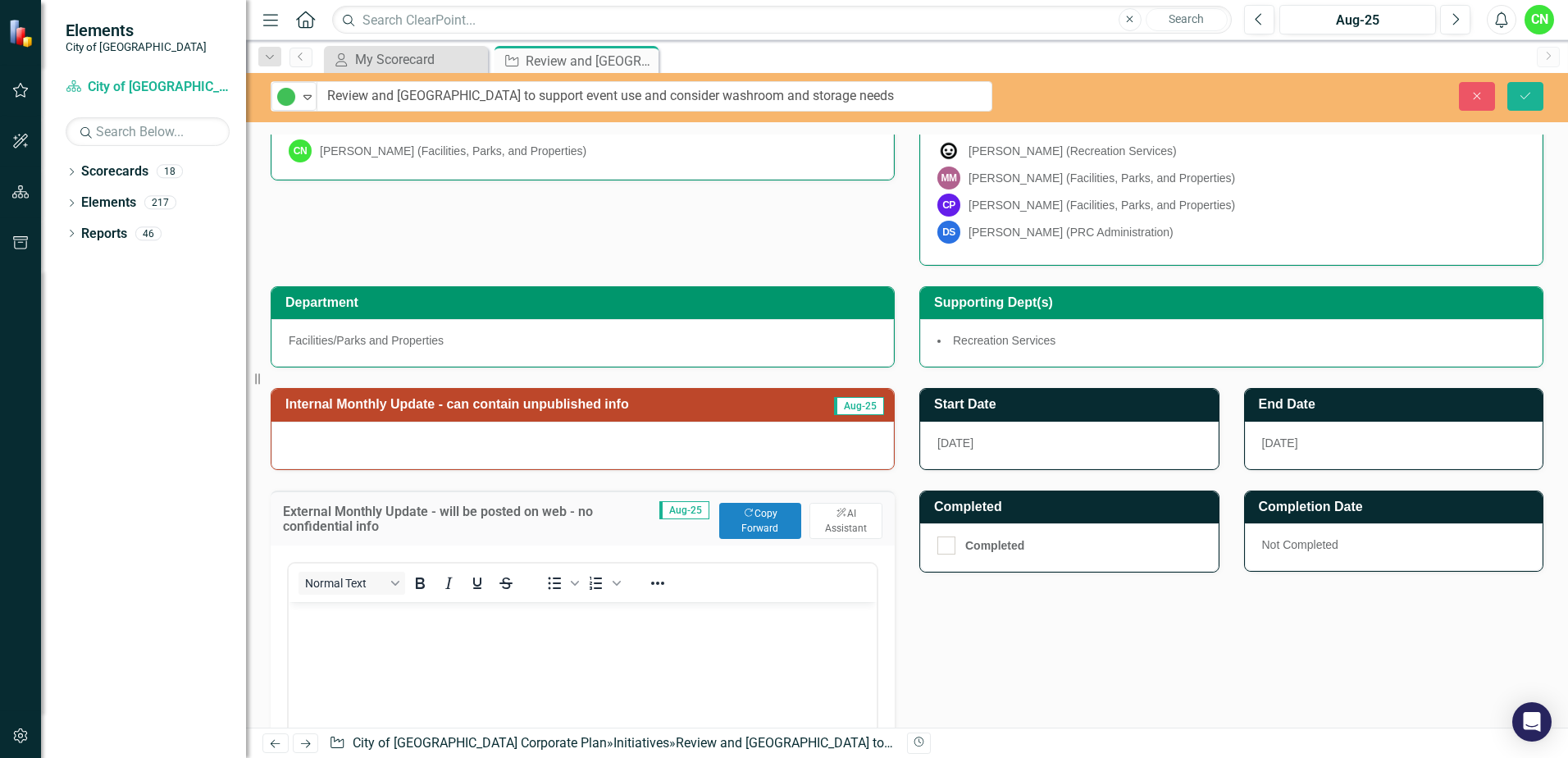
scroll to position [0, 0]
click at [682, 641] on body "Rich Text Area. Press ALT-0 for help." at bounding box center [583, 724] width 588 height 246
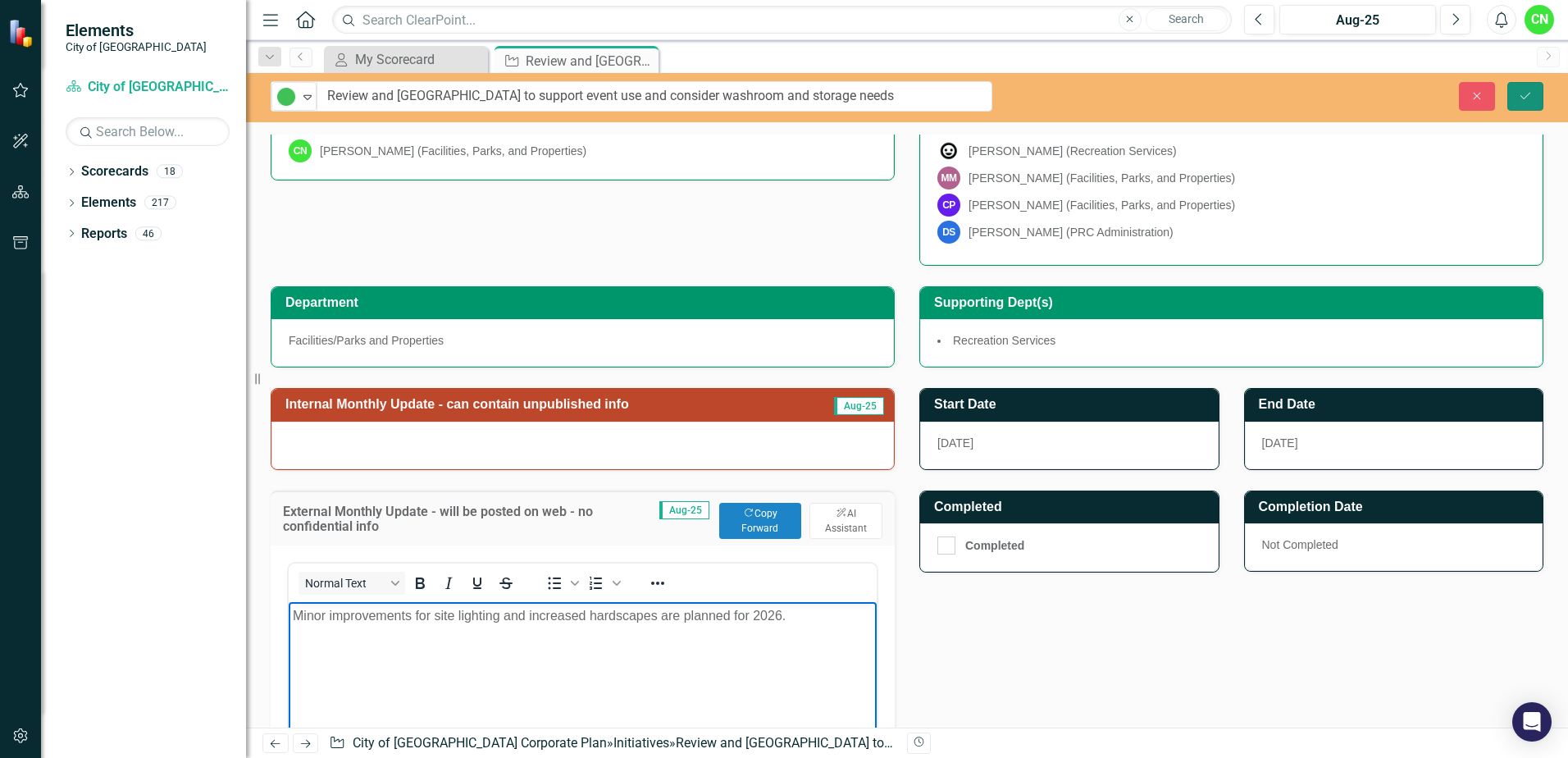
click at [1535, 92] on button "Save" at bounding box center [1525, 96] width 36 height 28
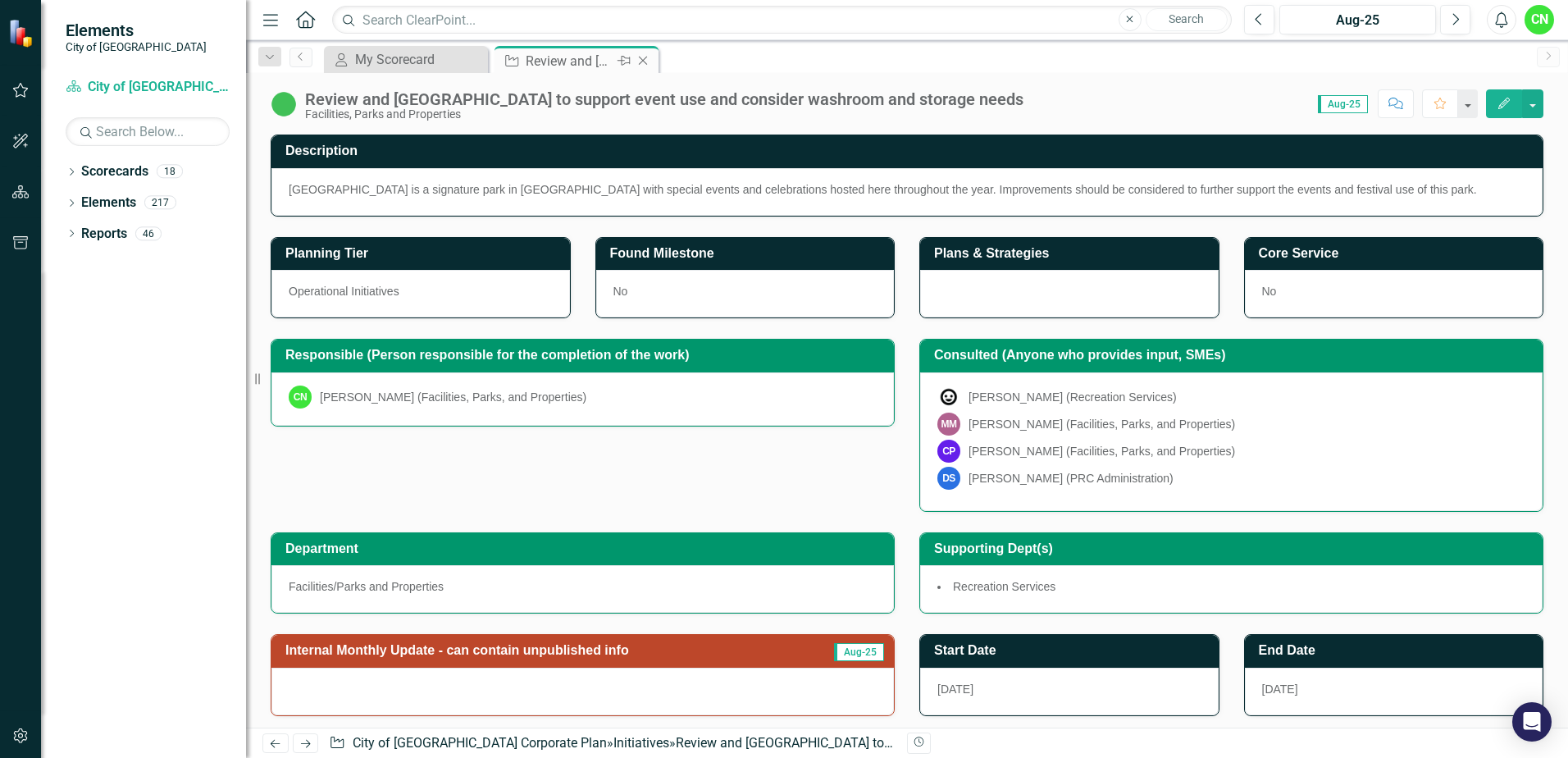
click at [643, 57] on icon "Close" at bounding box center [642, 60] width 16 height 13
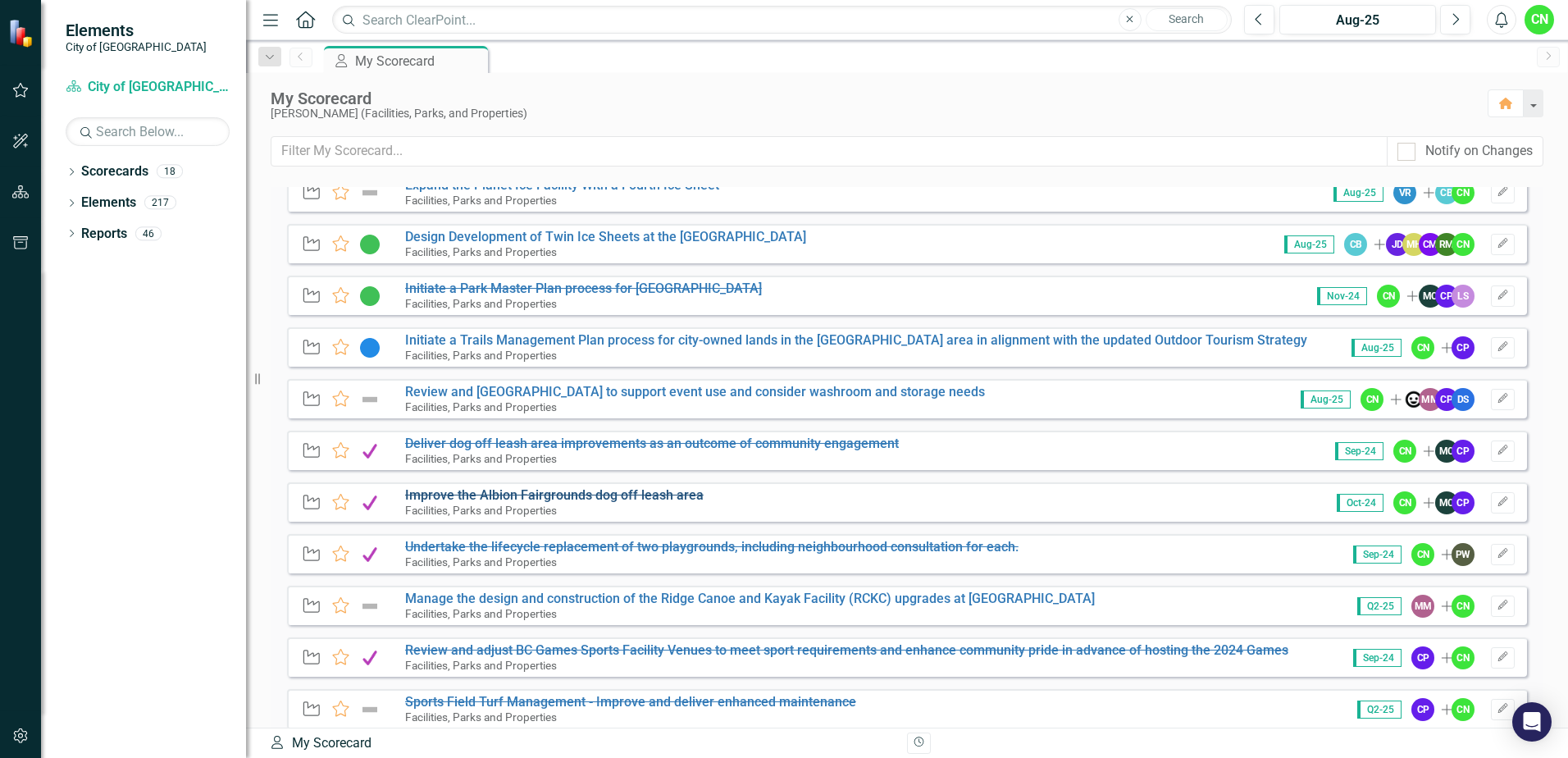
scroll to position [820, 0]
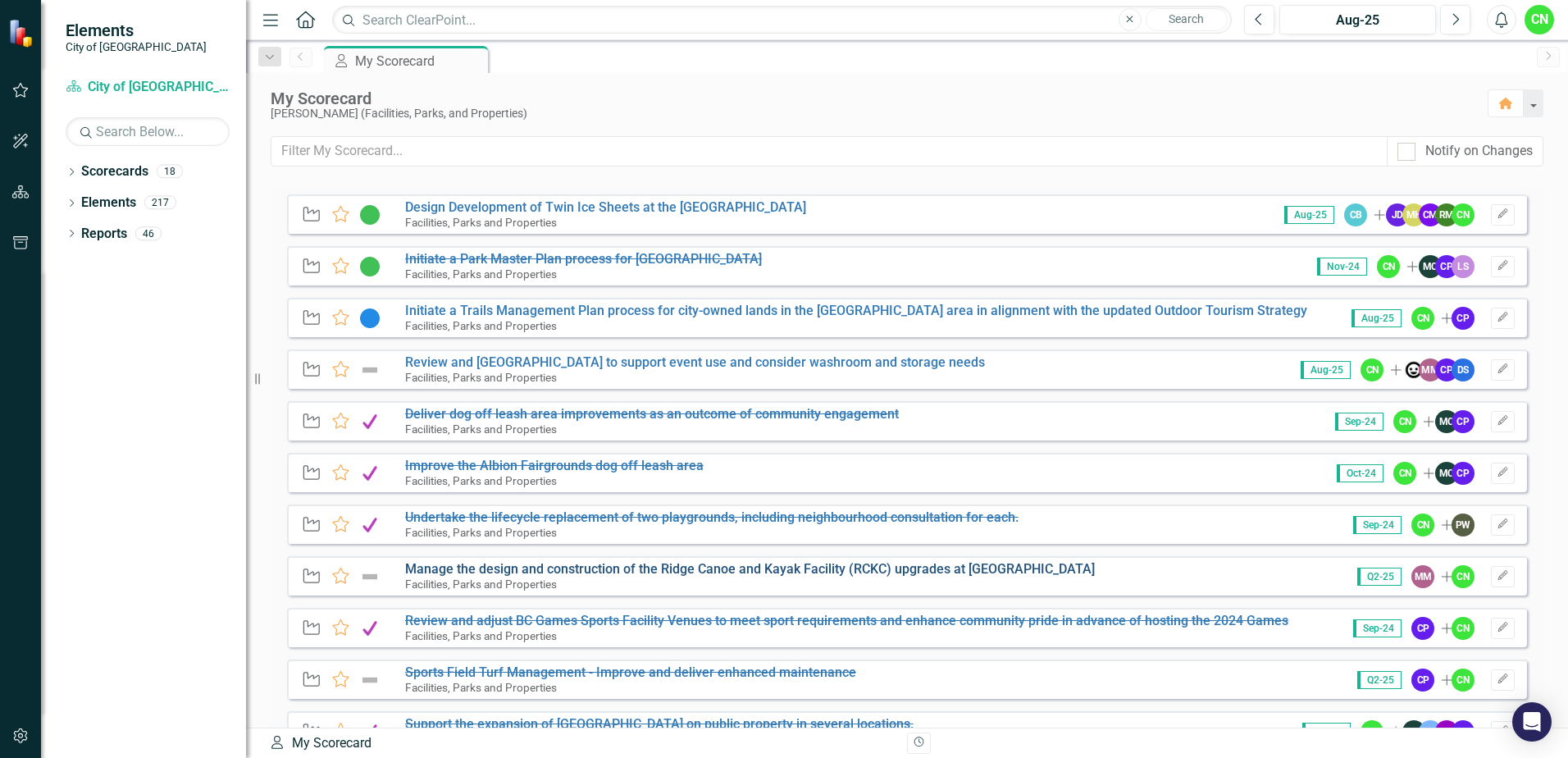
click at [542, 566] on link "Manage the design and construction of the Ridge Canoe and Kayak Facility (RCKC)…" at bounding box center [750, 569] width 690 height 15
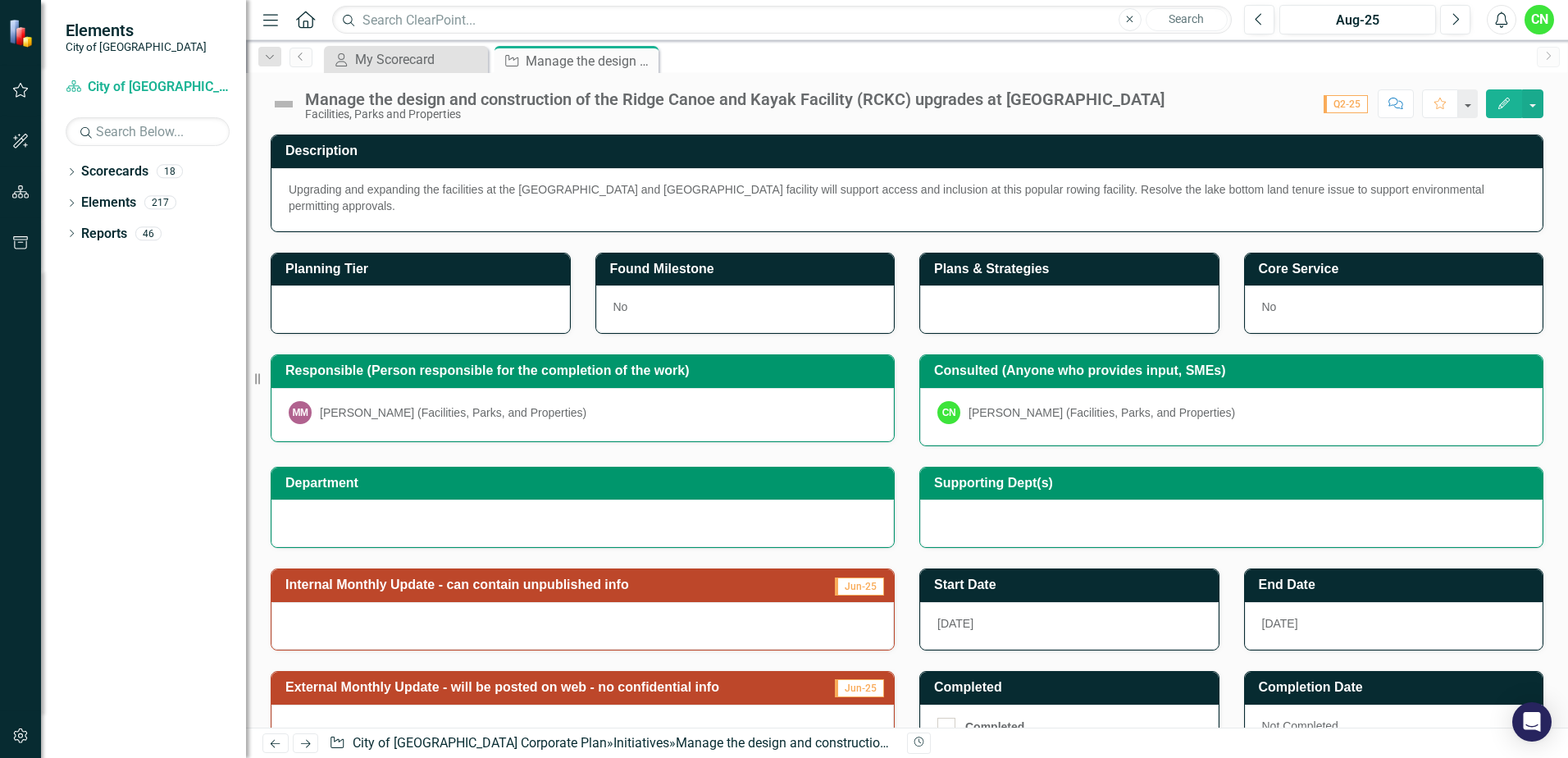
click at [420, 405] on div "Michael Millward (Facilities, Parks, and Properties)" at bounding box center [453, 412] width 266 height 16
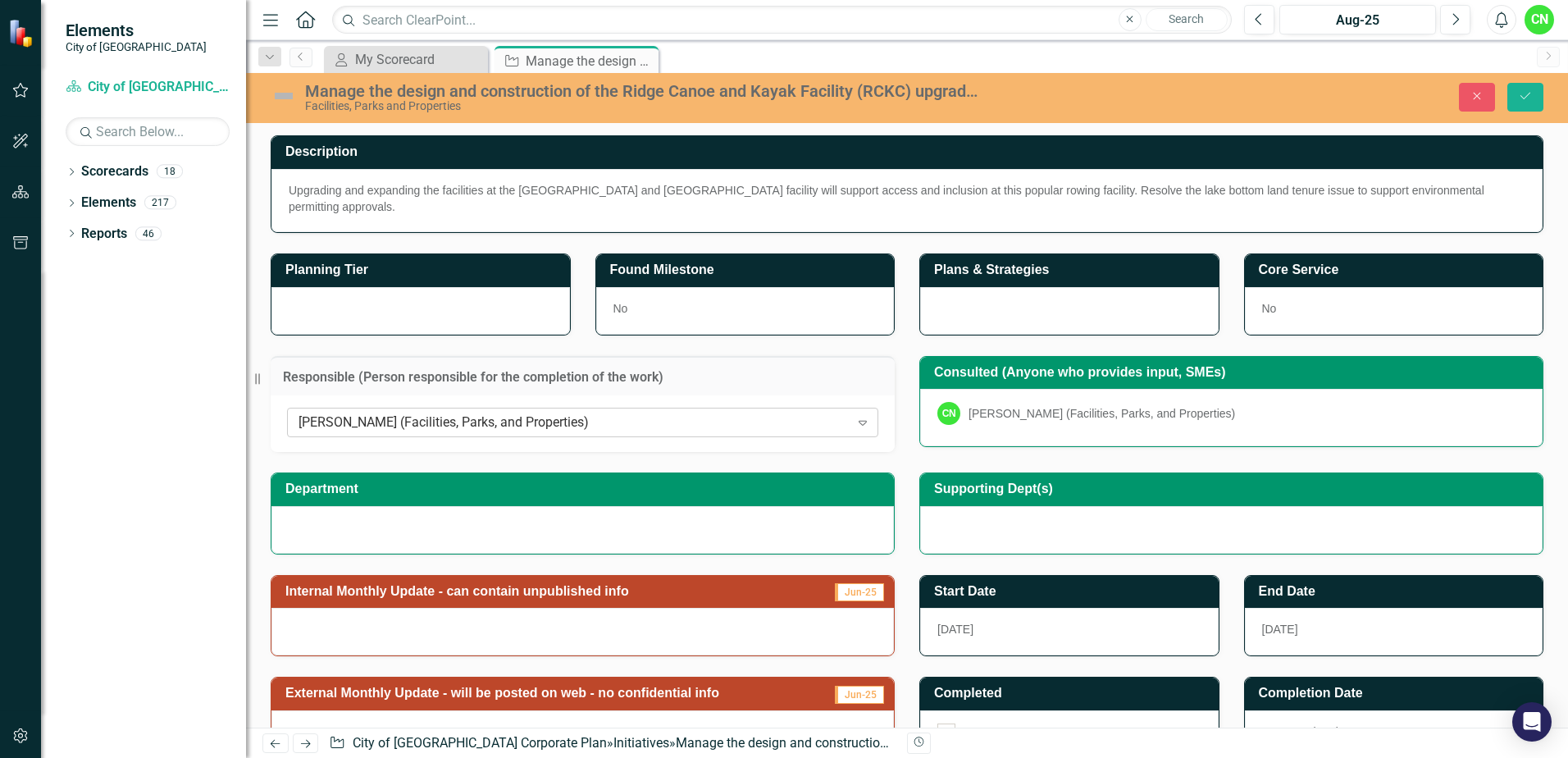
click at [615, 414] on div "Michael Millward (Facilities, Parks, and Properties)" at bounding box center [574, 423] width 552 height 19
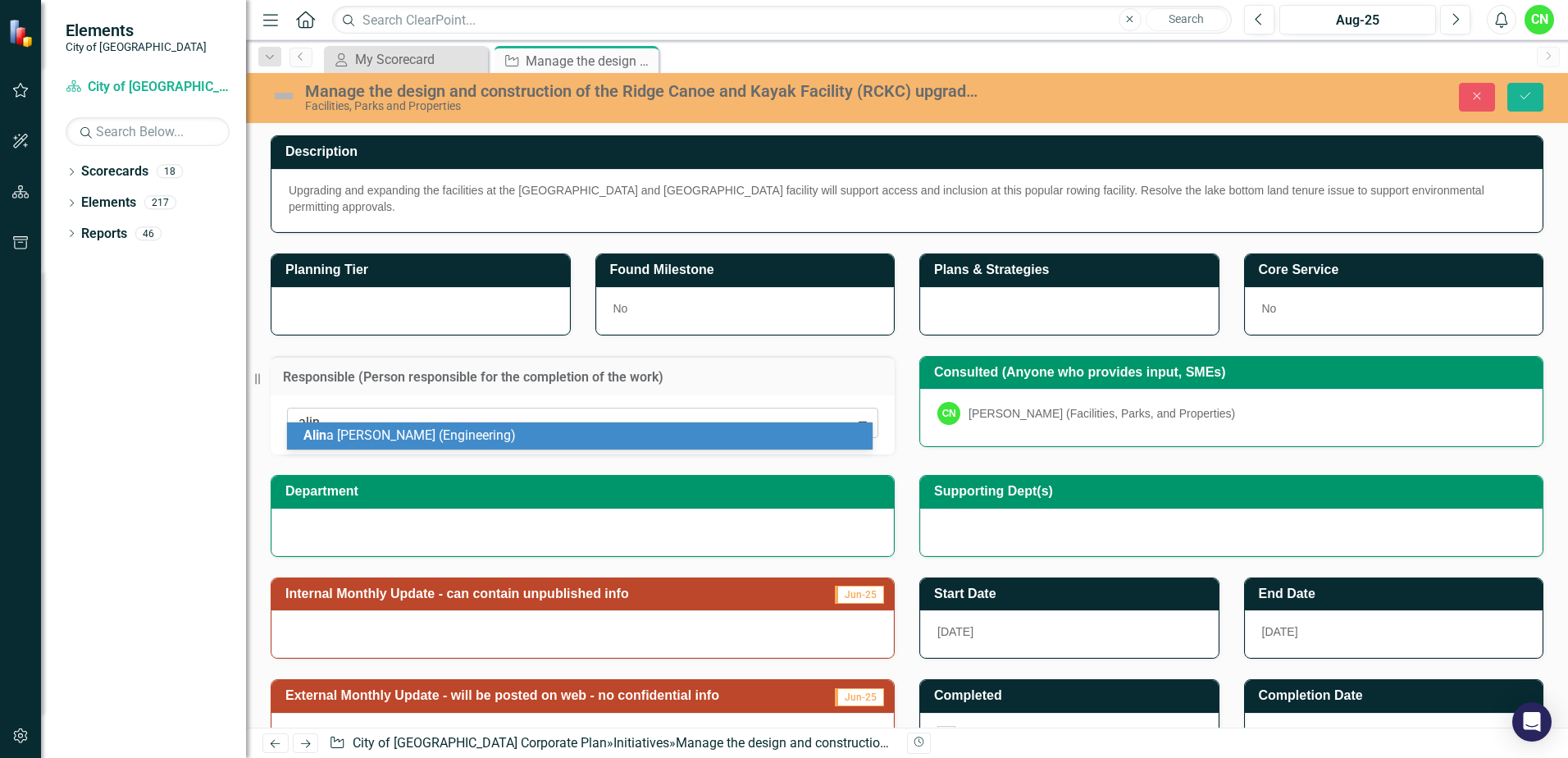
type input "alina"
click at [392, 432] on span "Alina Torres (Engineering)" at bounding box center [407, 435] width 209 height 15
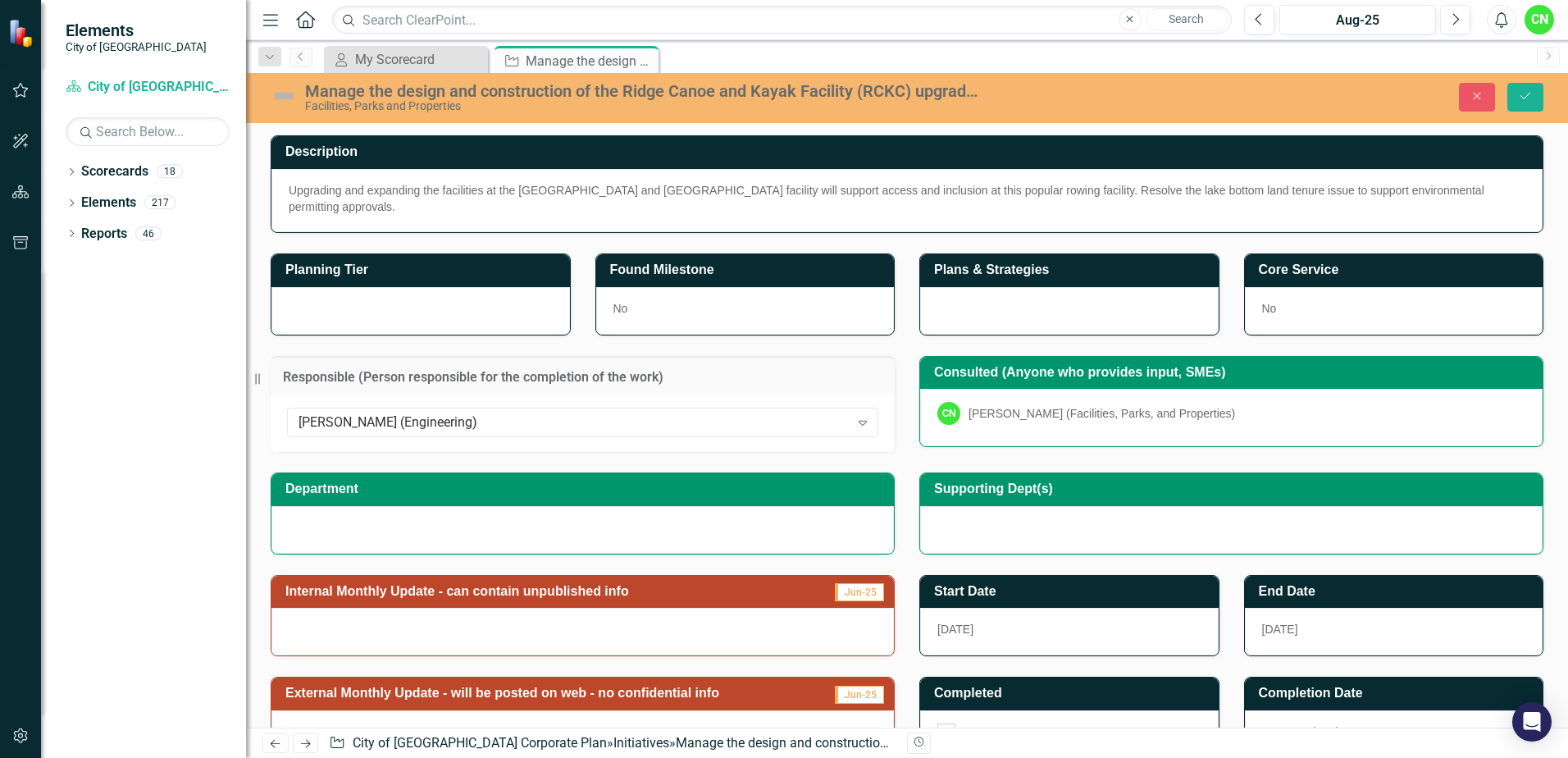
click at [1133, 405] on div "[PERSON_NAME] (Facilities, Parks, and Properties)" at bounding box center [1101, 413] width 266 height 16
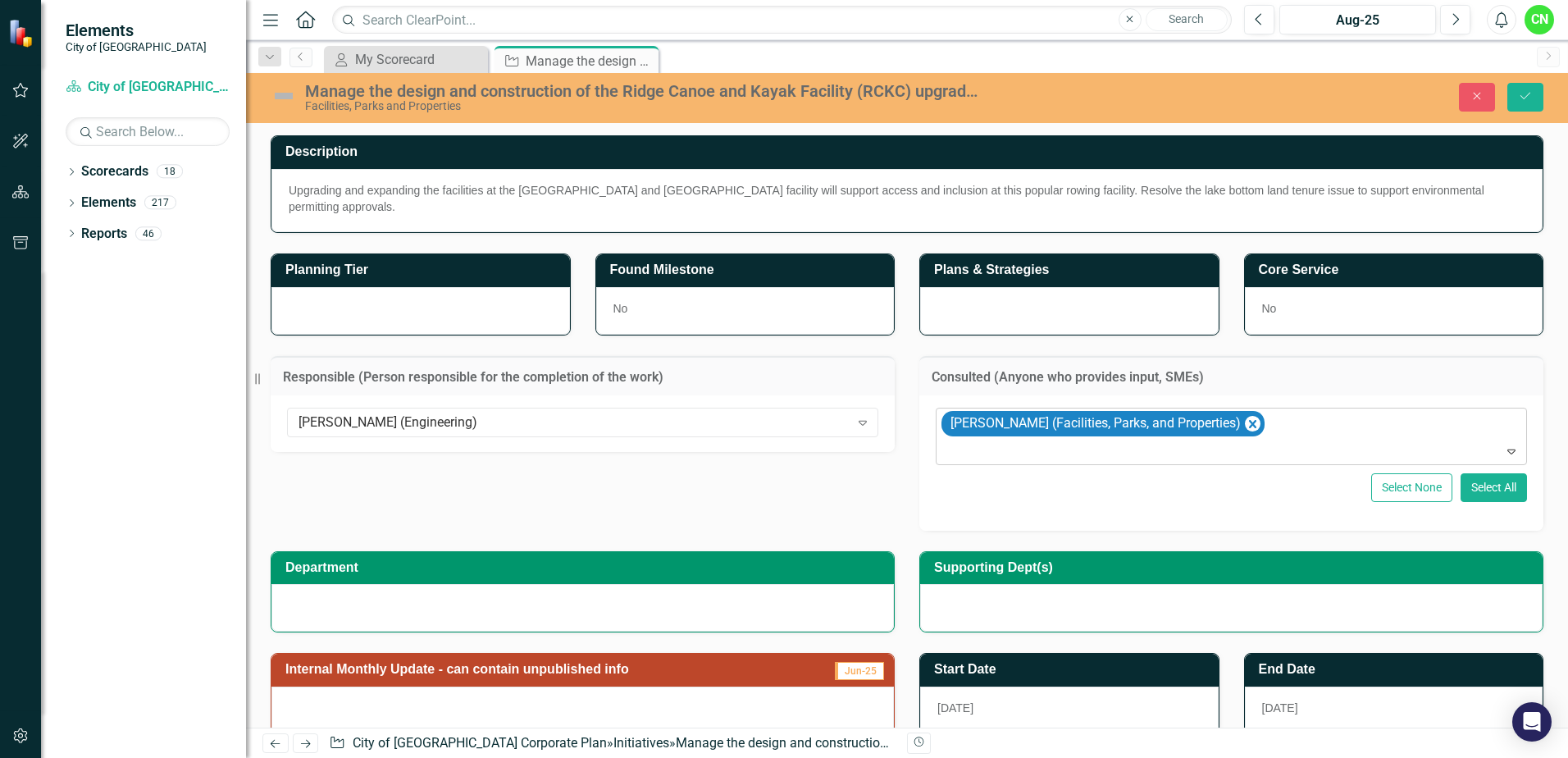
click at [1288, 413] on div "[PERSON_NAME] (Facilities, Parks, and Properties)" at bounding box center [1233, 436] width 588 height 56
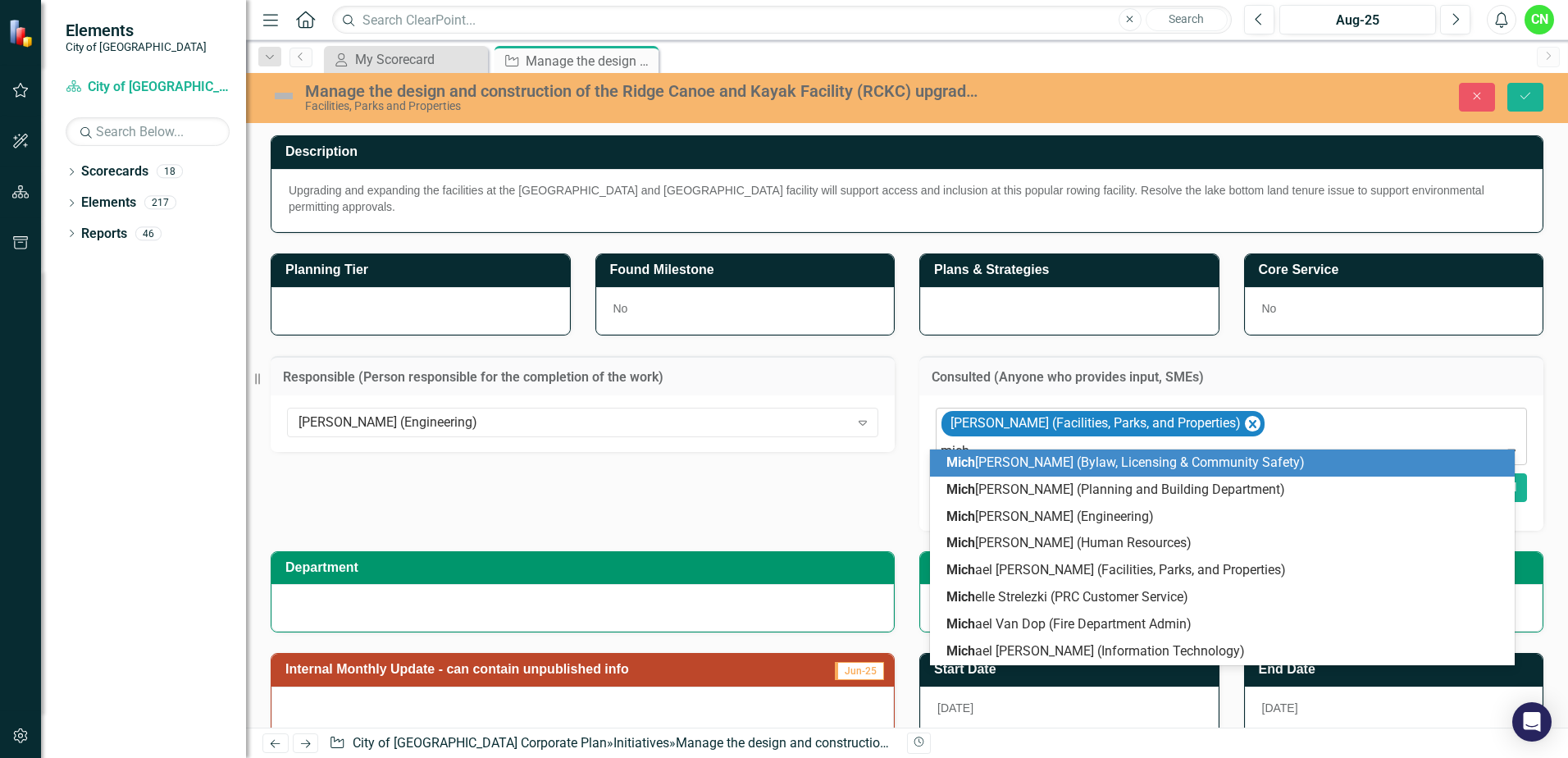
type input "micha"
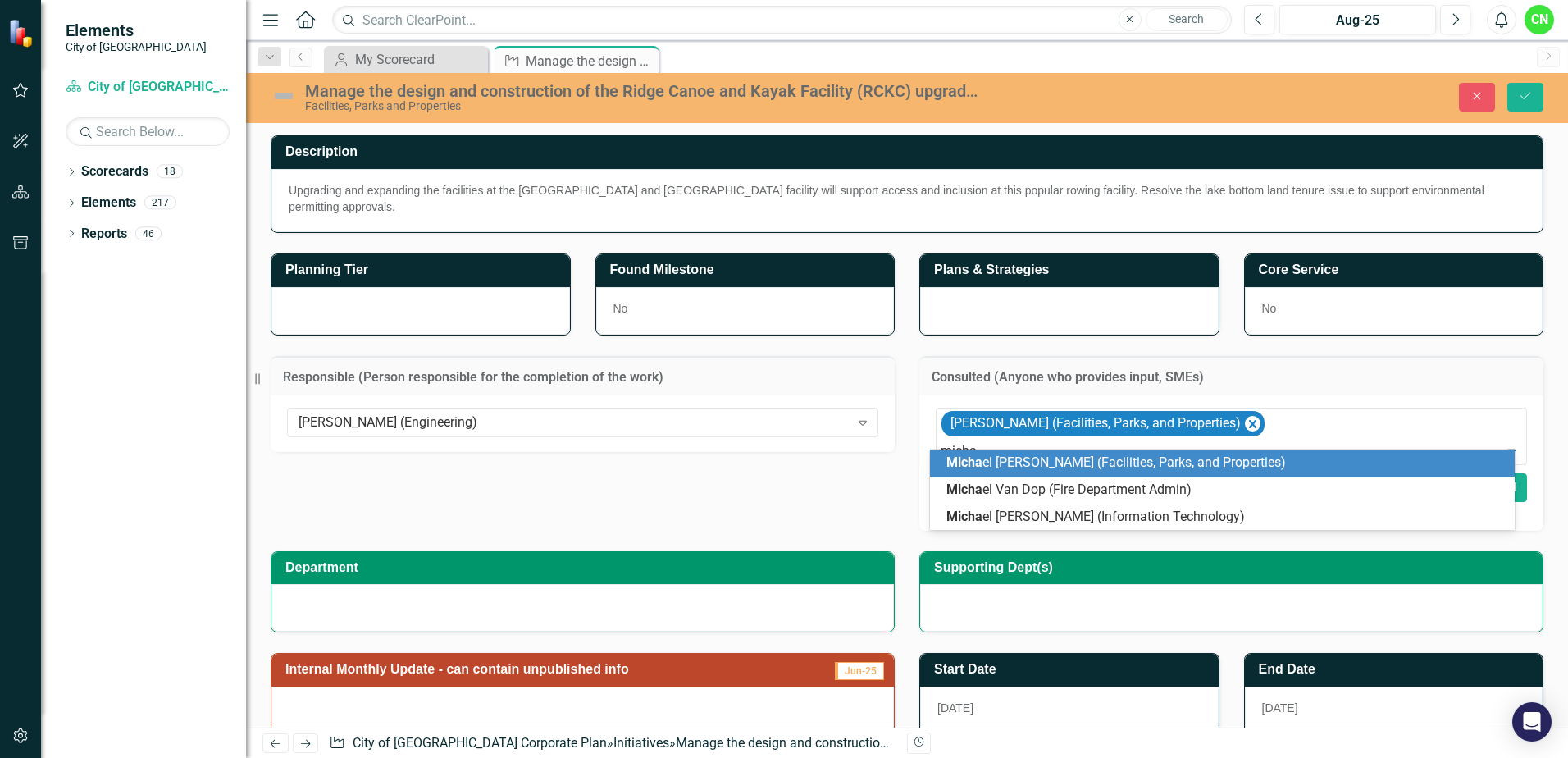
click at [1186, 457] on span "Micha el Millward (Facilities, Parks, and Properties)" at bounding box center [1116, 462] width 339 height 15
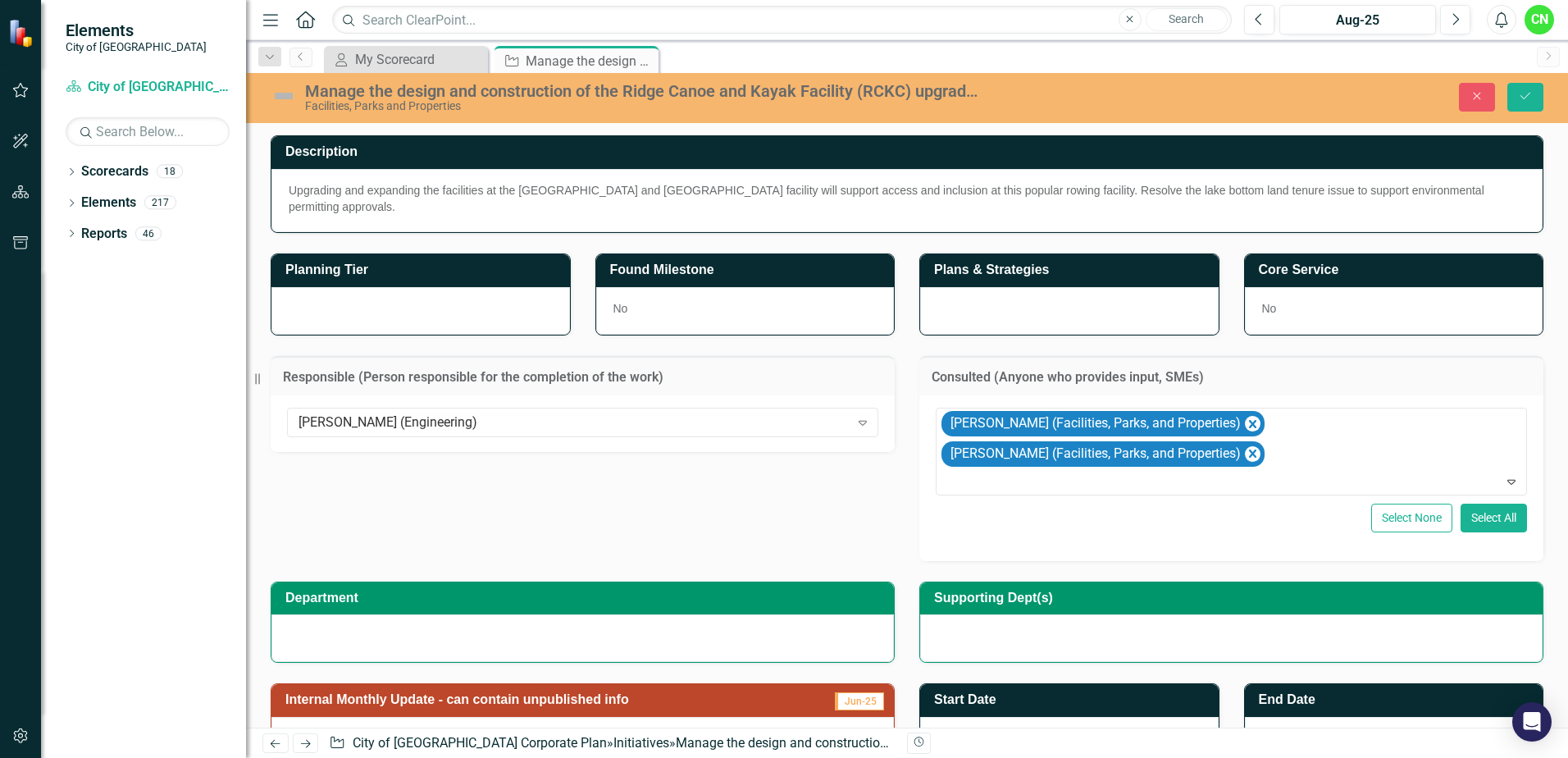
click at [527, 524] on div "Responsible (Person responsible for the completion of the work) Alina Torres (E…" at bounding box center [908, 448] width 1298 height 226
click at [1532, 98] on icon "Save" at bounding box center [1525, 96] width 15 height 11
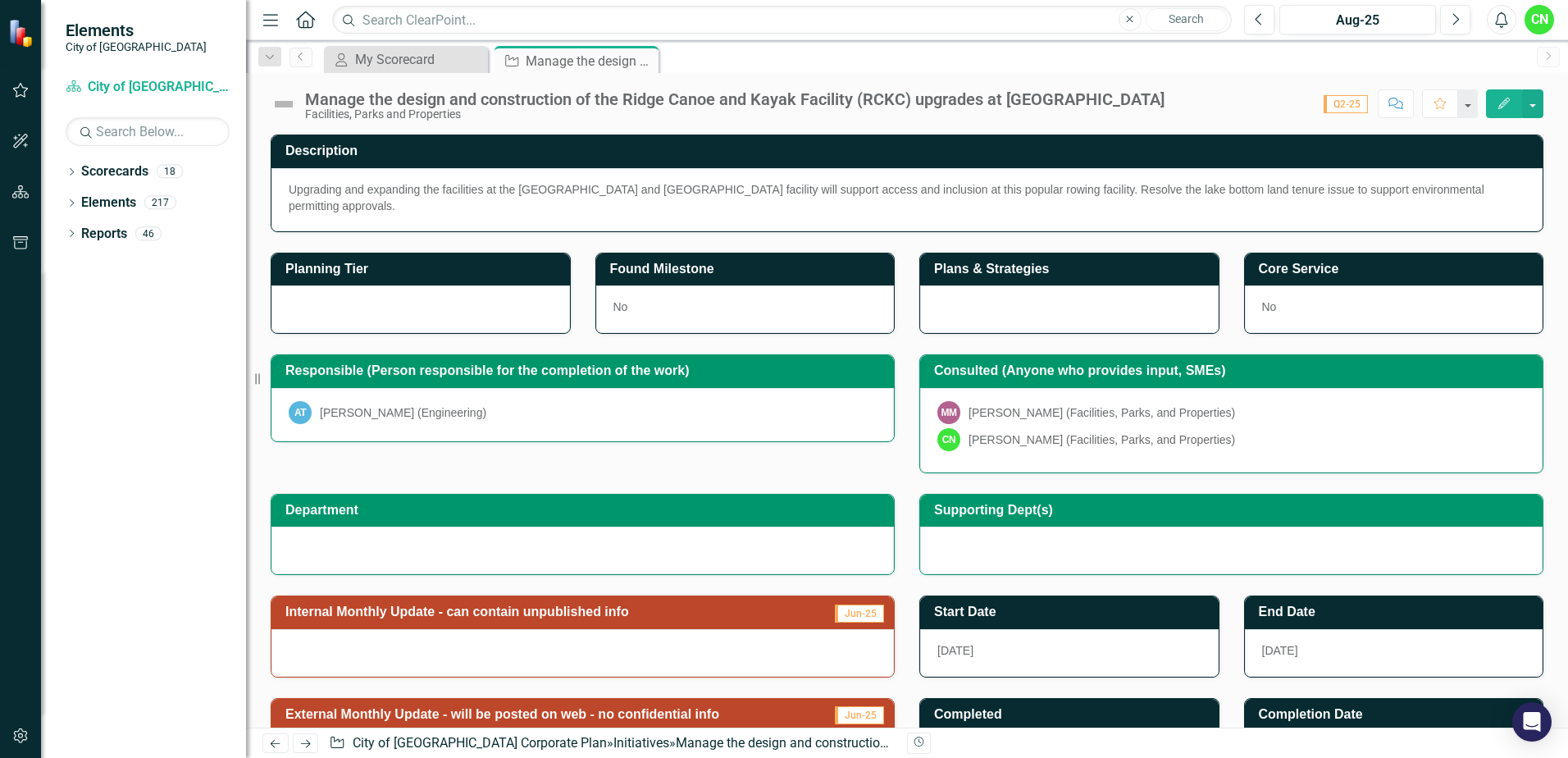
click at [280, 103] on img at bounding box center [284, 104] width 26 height 26
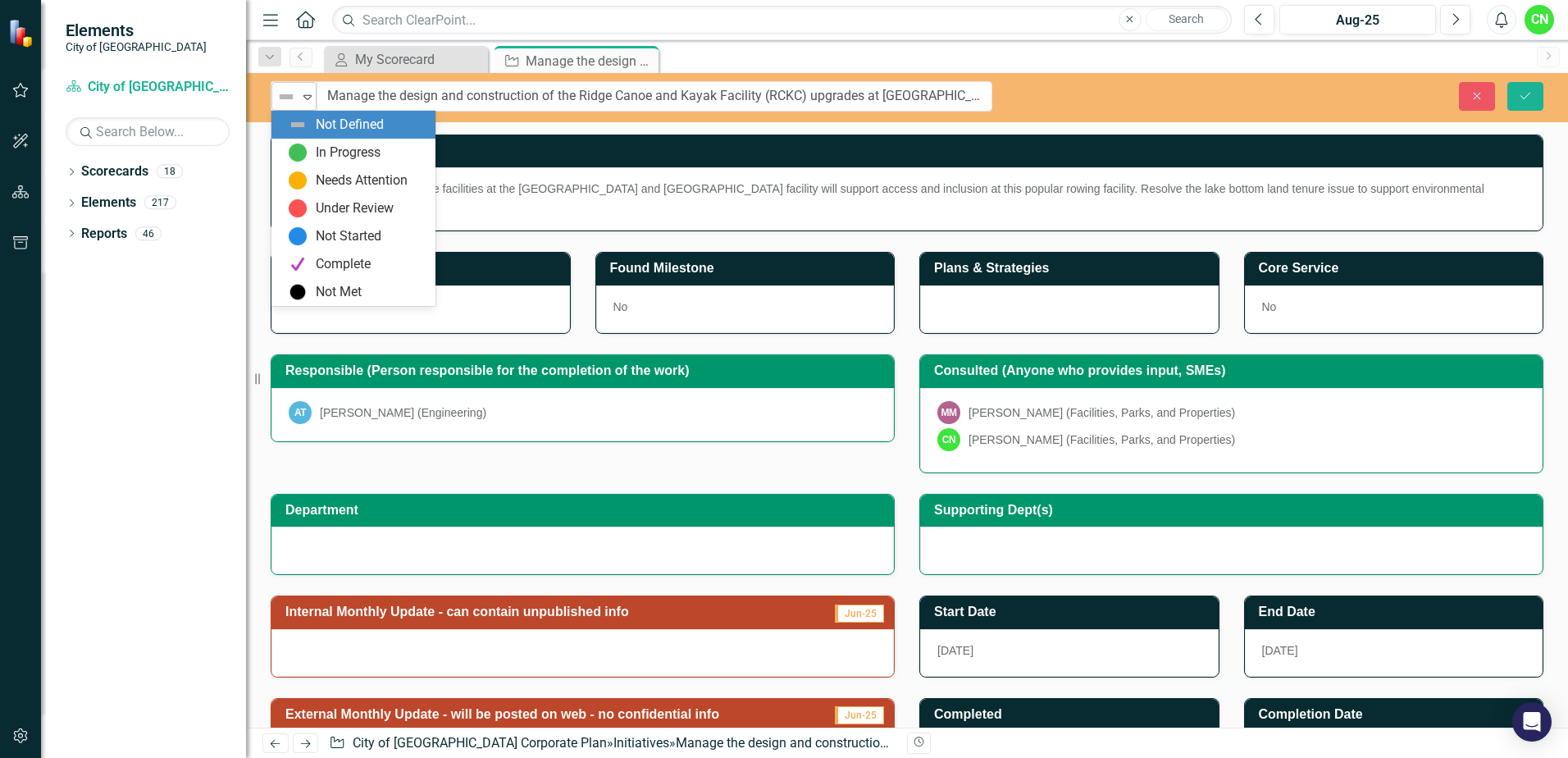
click at [282, 107] on div "Not Defined" at bounding box center [287, 96] width 25 height 23
click at [306, 145] on img at bounding box center [298, 152] width 20 height 20
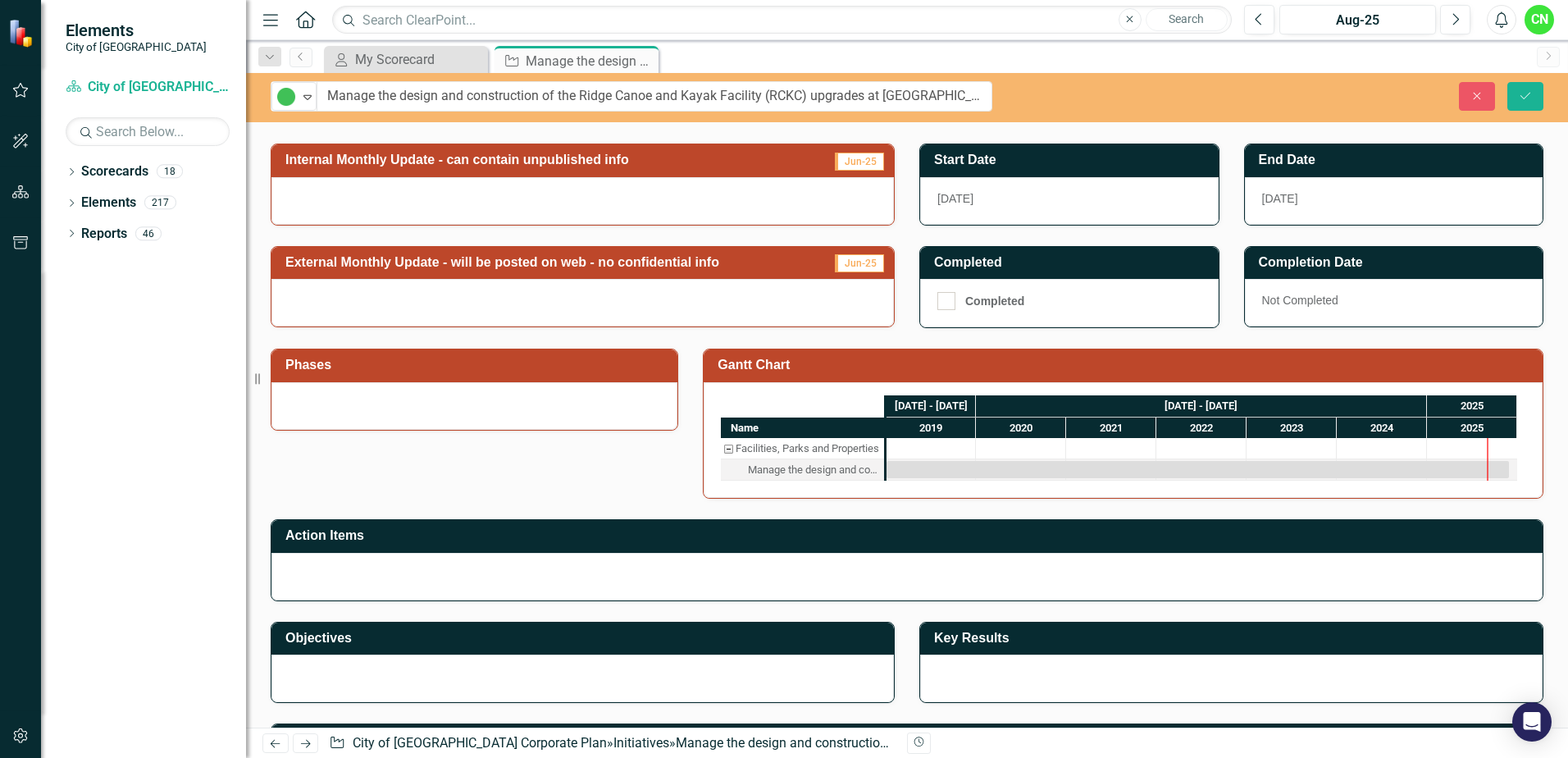
scroll to position [492, 0]
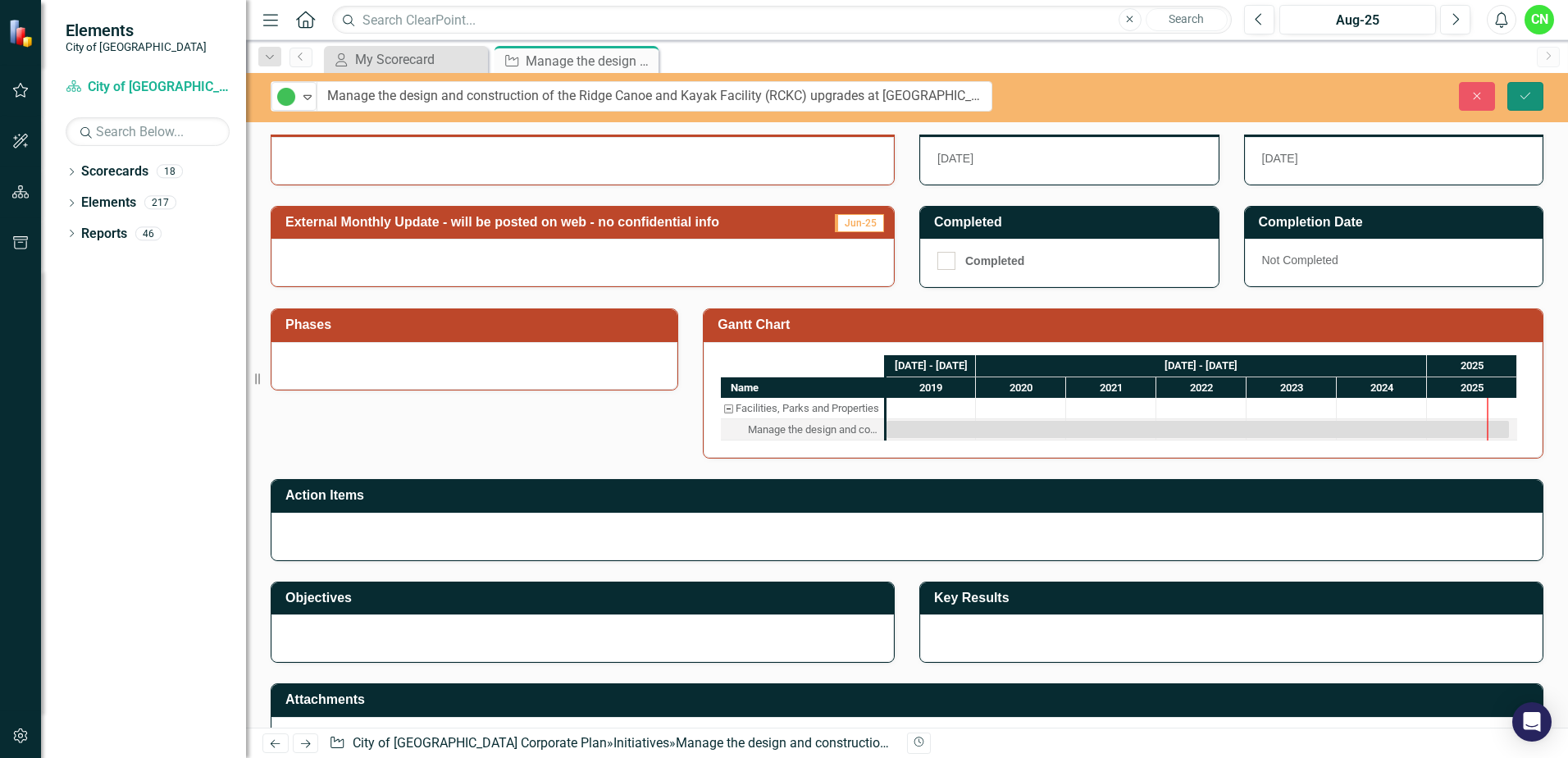
click at [1511, 100] on button "Save" at bounding box center [1525, 96] width 36 height 28
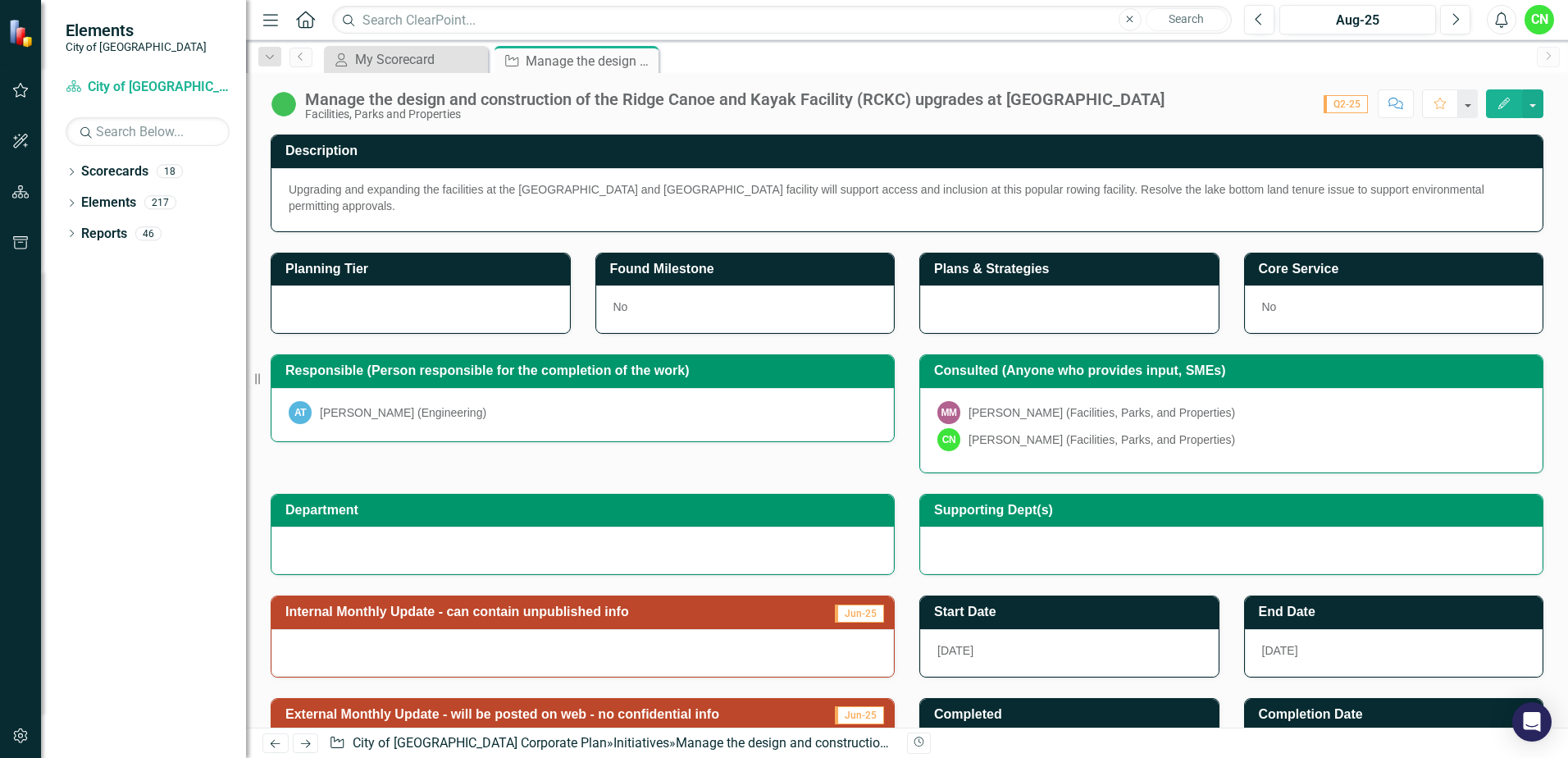
click at [480, 629] on div at bounding box center [582, 653] width 622 height 47
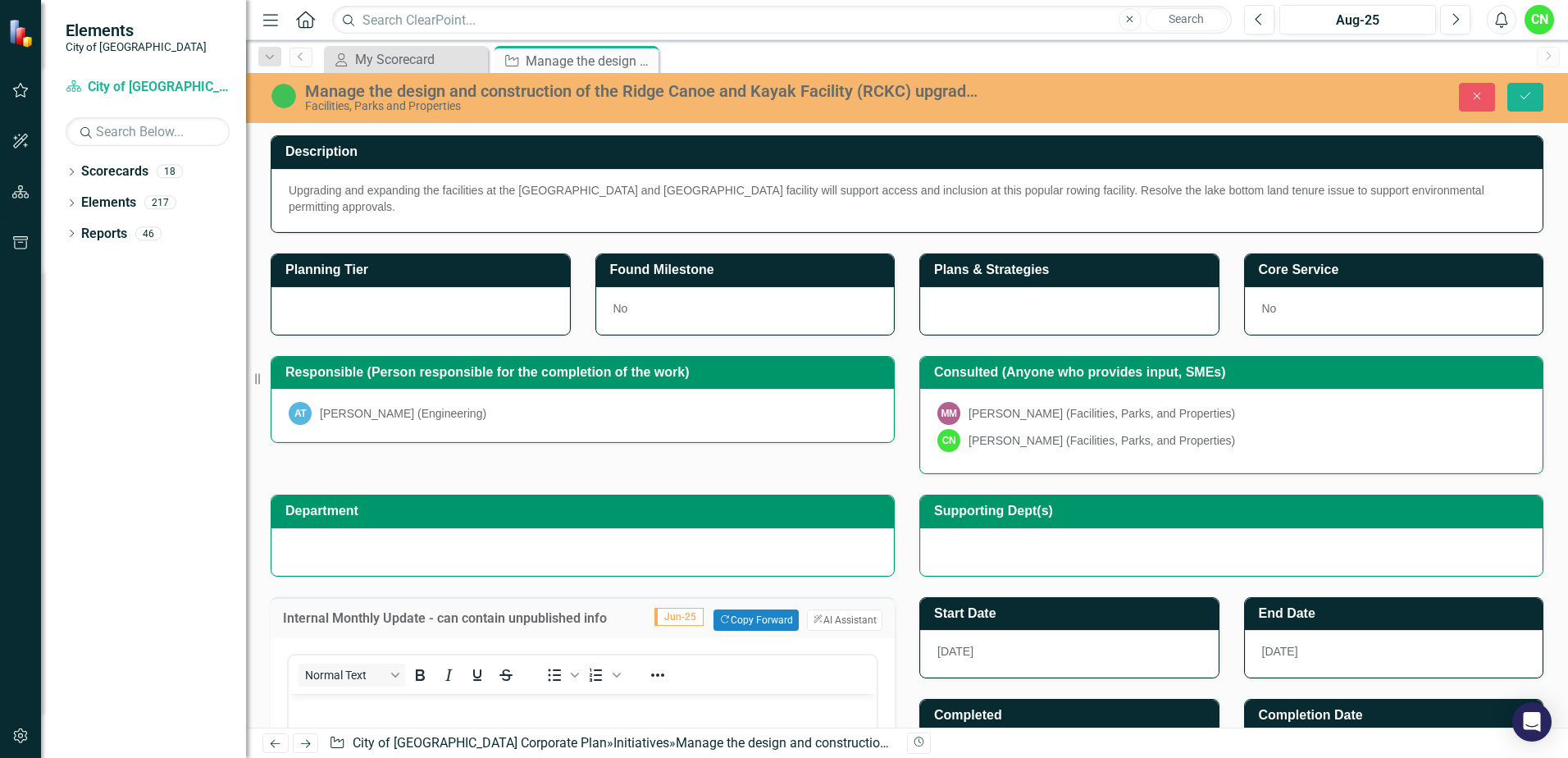
scroll to position [0, 0]
click at [489, 704] on p "Rich Text Area. Press ALT-0 for help." at bounding box center [583, 707] width 580 height 20
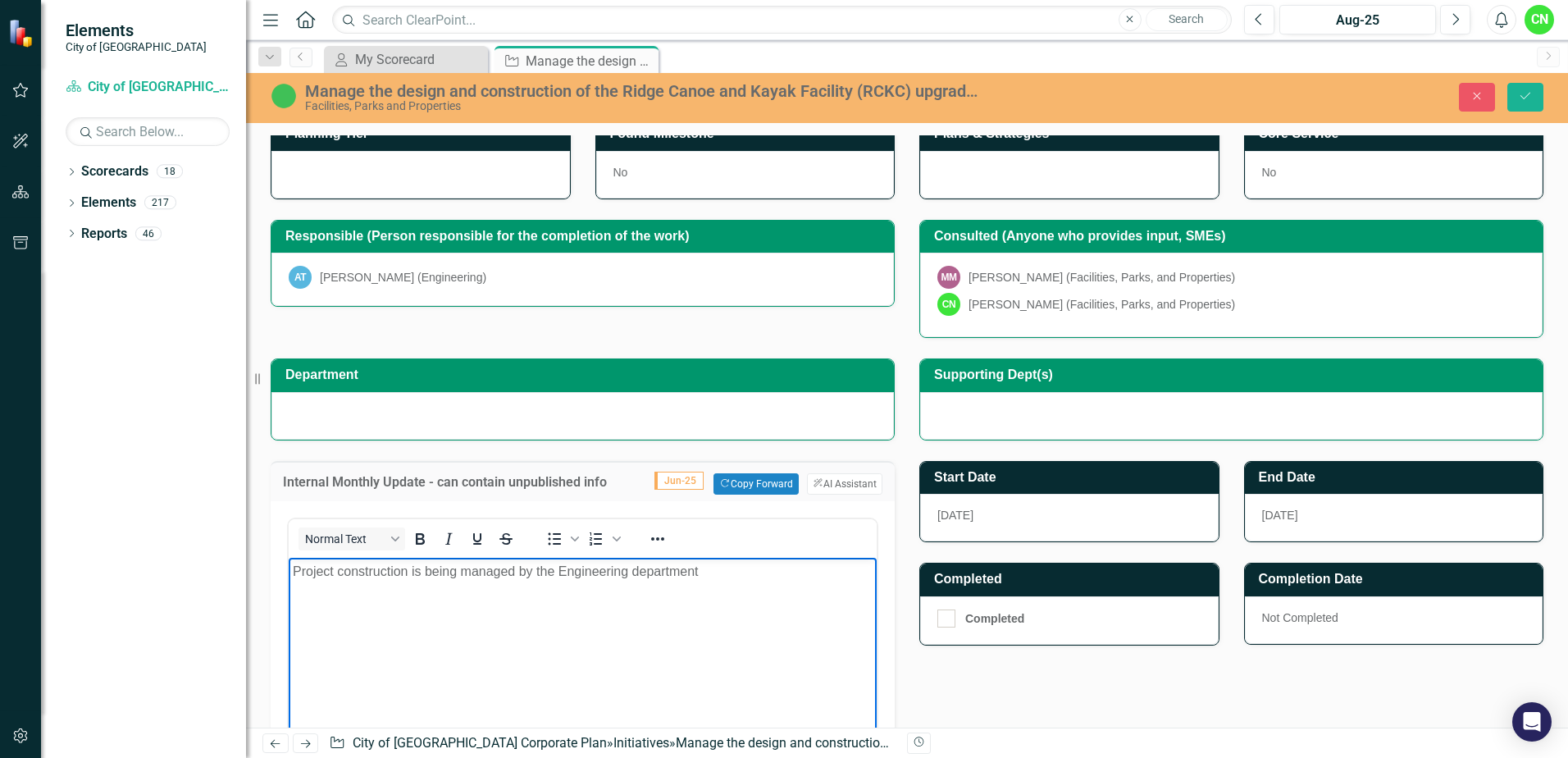
scroll to position [164, 0]
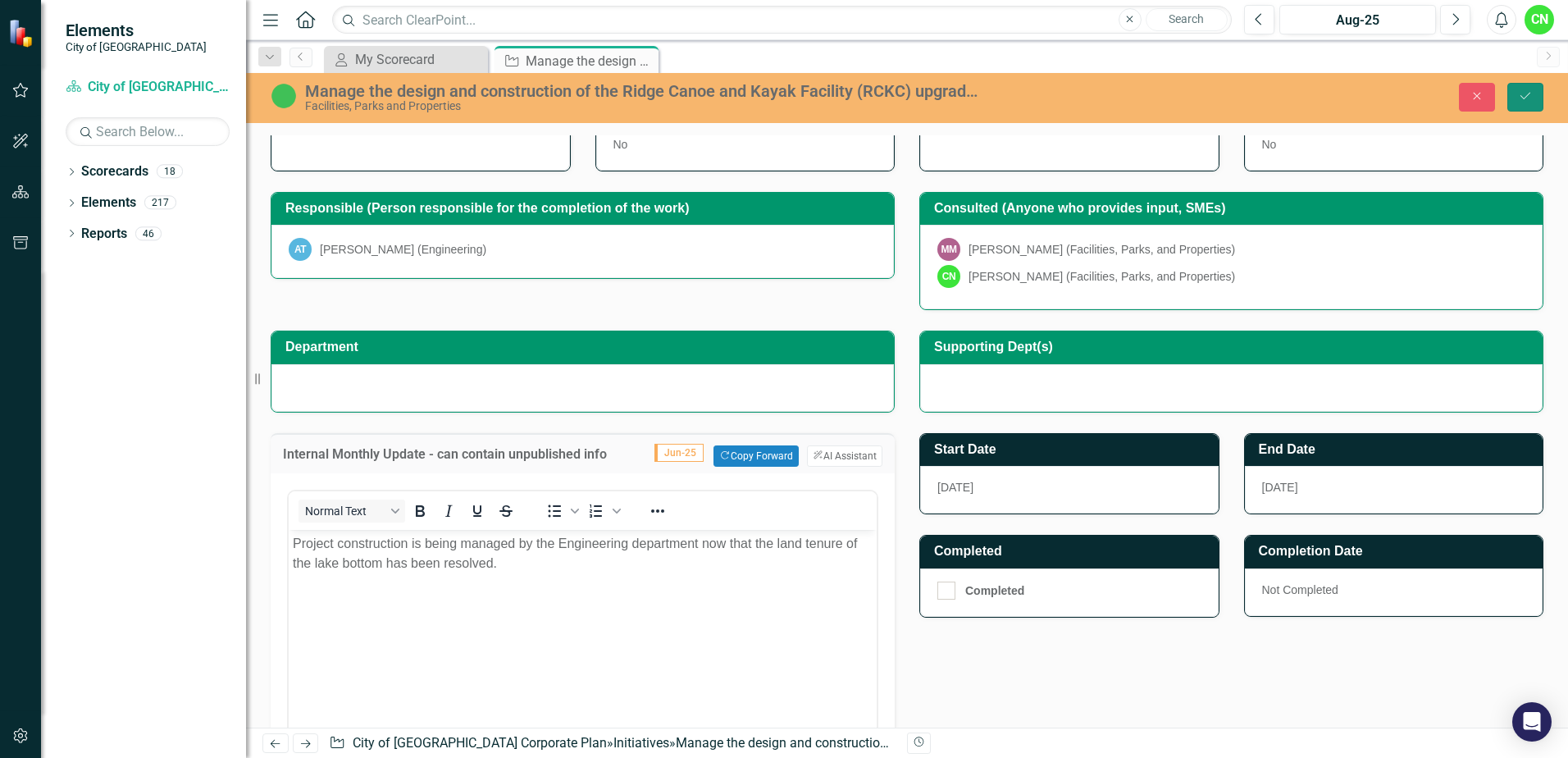
click at [1527, 94] on icon "Save" at bounding box center [1525, 96] width 15 height 11
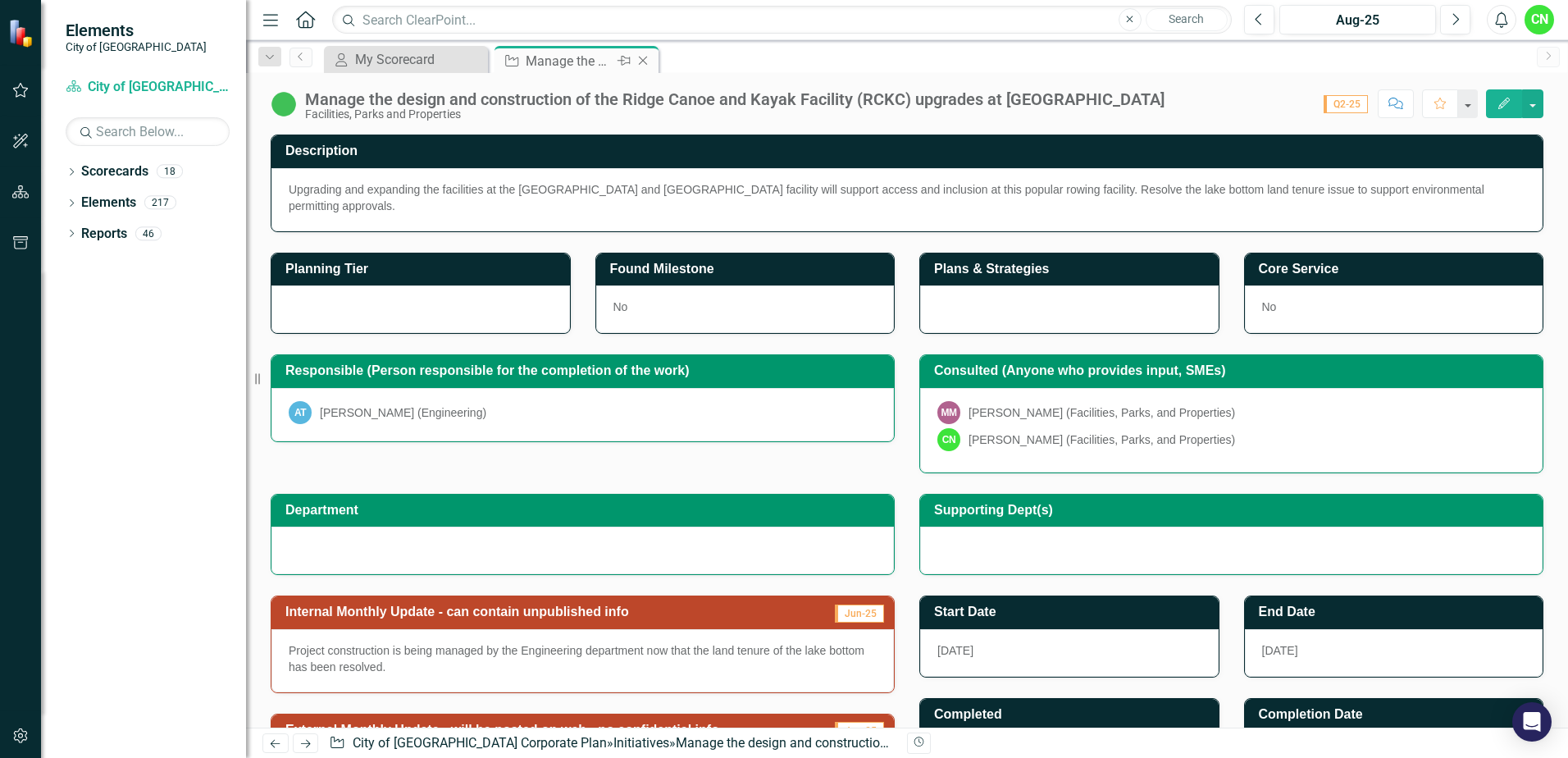
click at [645, 64] on icon "Close" at bounding box center [642, 60] width 16 height 13
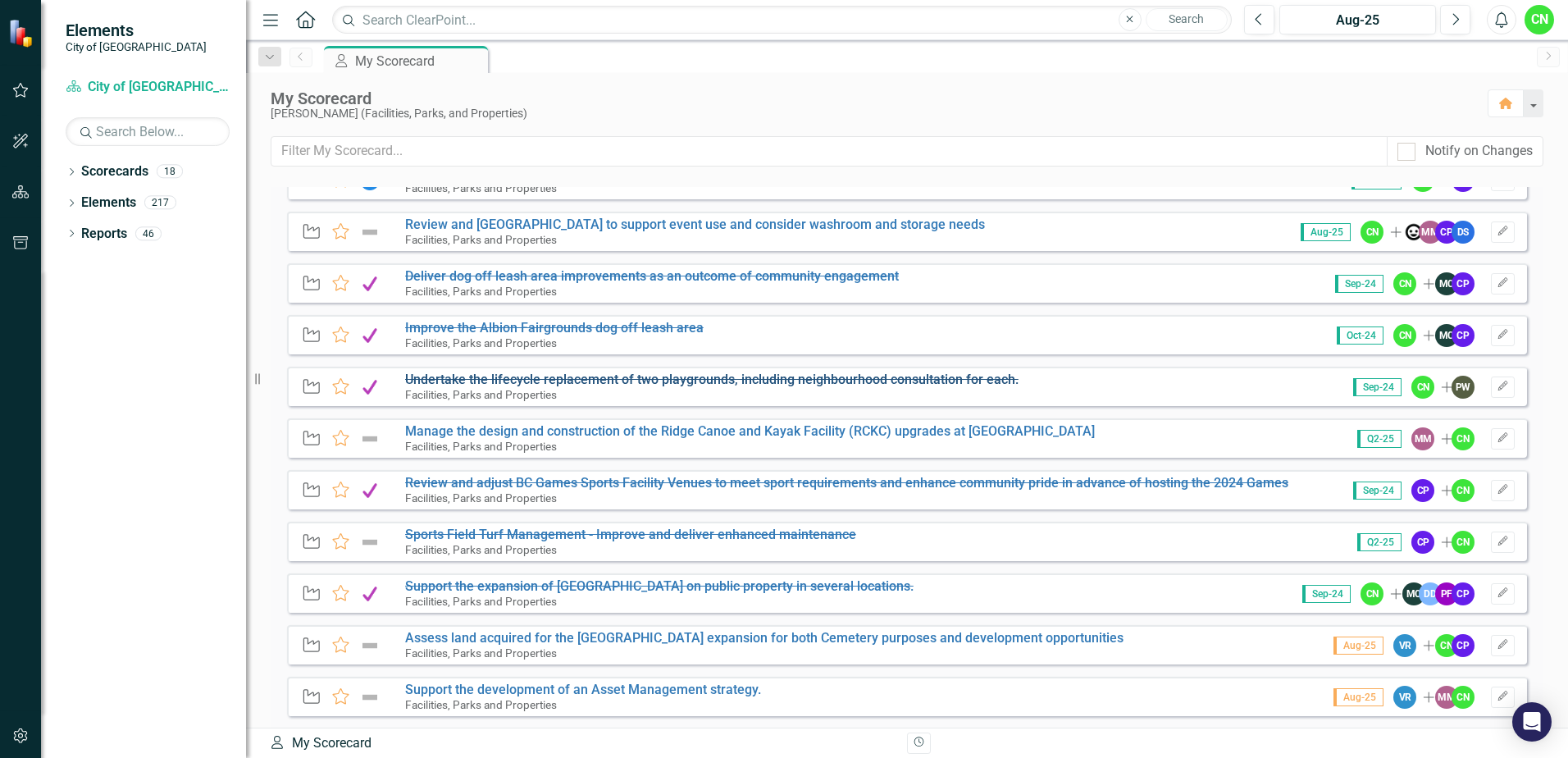
scroll to position [985, 0]
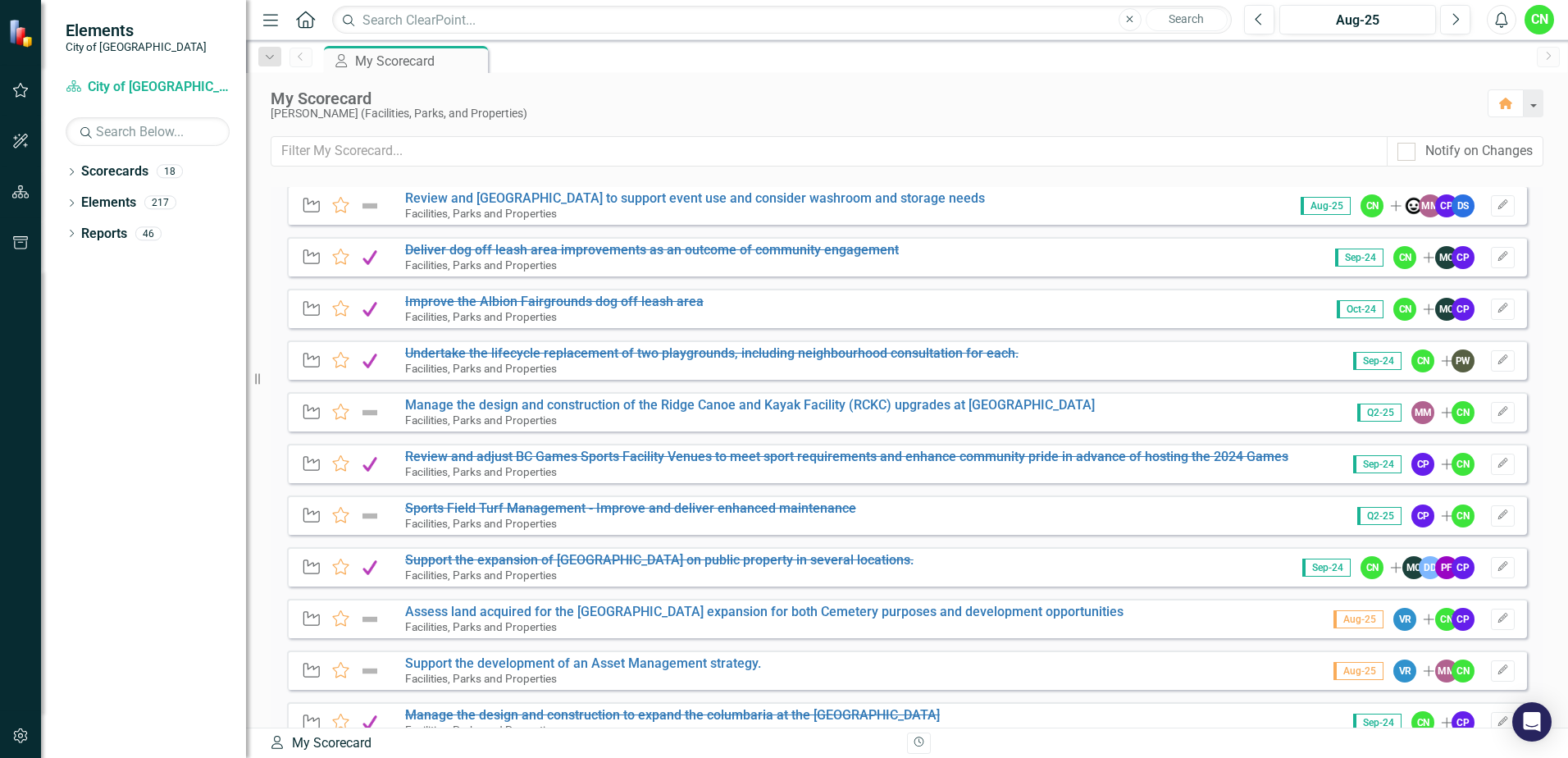
click at [365, 521] on img at bounding box center [369, 516] width 22 height 20
click at [459, 508] on s "Sports Field Turf Management - Improve and deliver enhanced maintenance" at bounding box center [631, 508] width 452 height 15
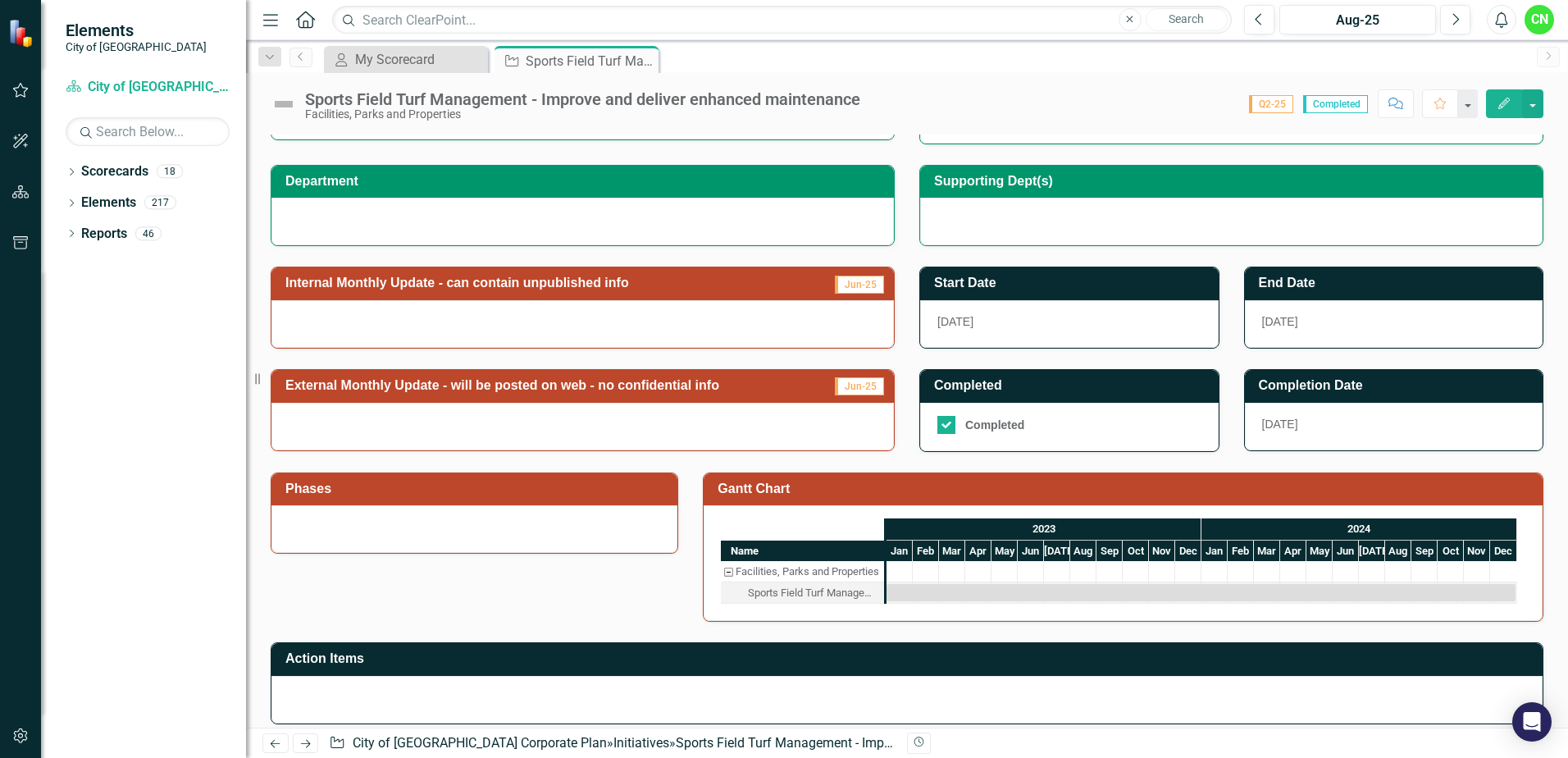
scroll to position [246, 0]
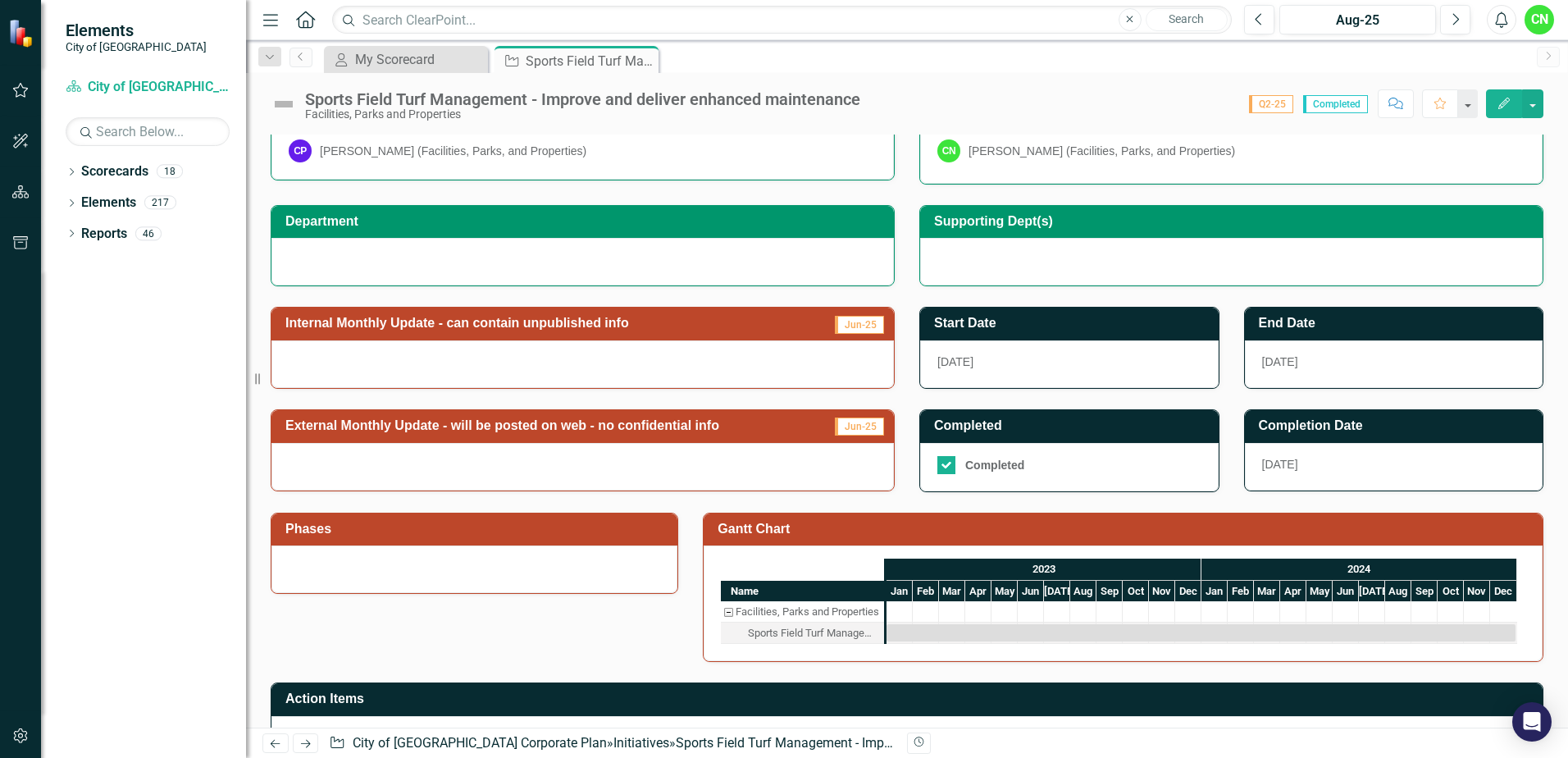
click at [850, 324] on span "Jun-25" at bounding box center [860, 324] width 49 height 18
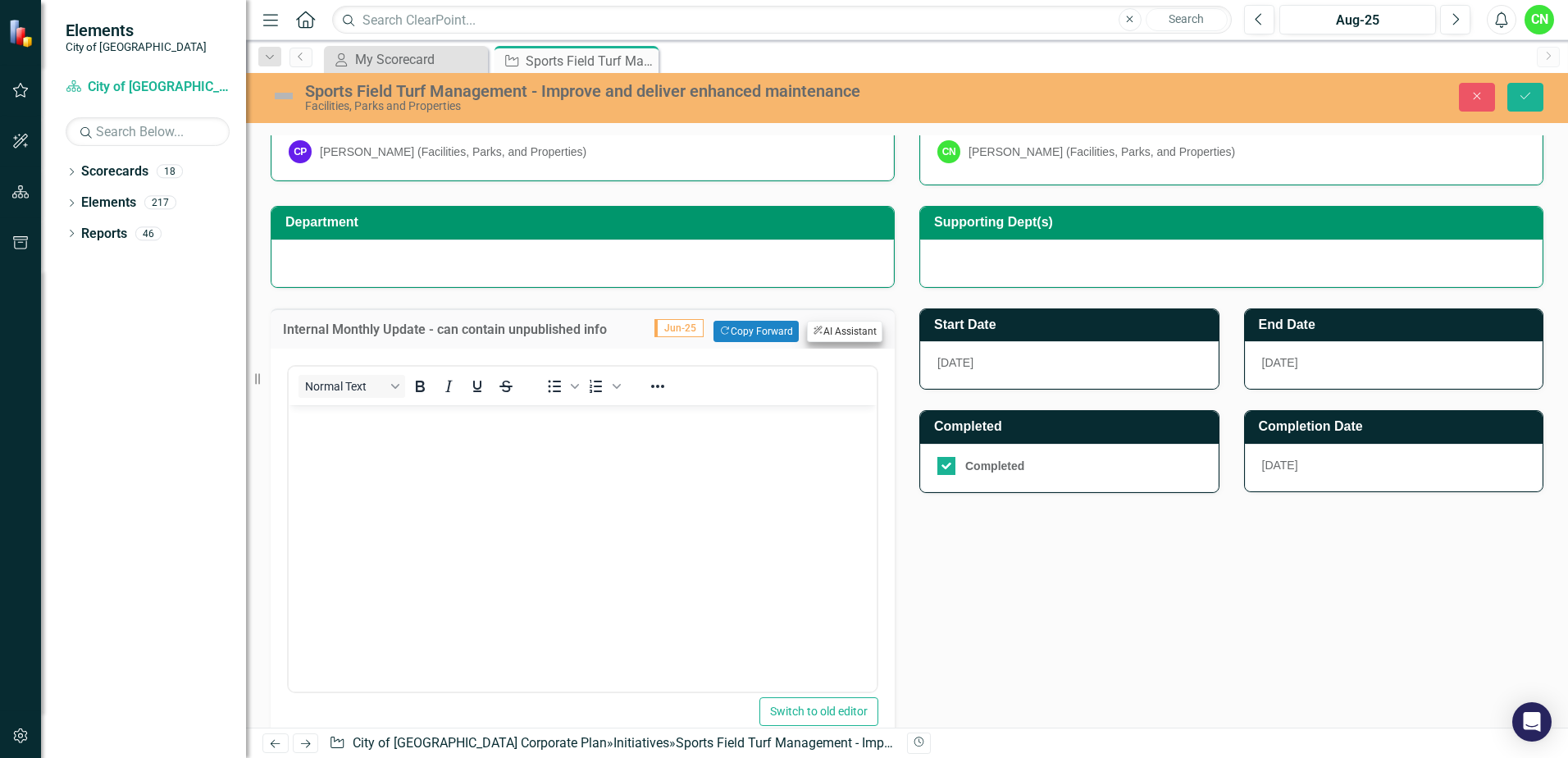
scroll to position [0, 0]
click at [736, 328] on button "Copy Forward Copy Forward" at bounding box center [755, 332] width 84 height 22
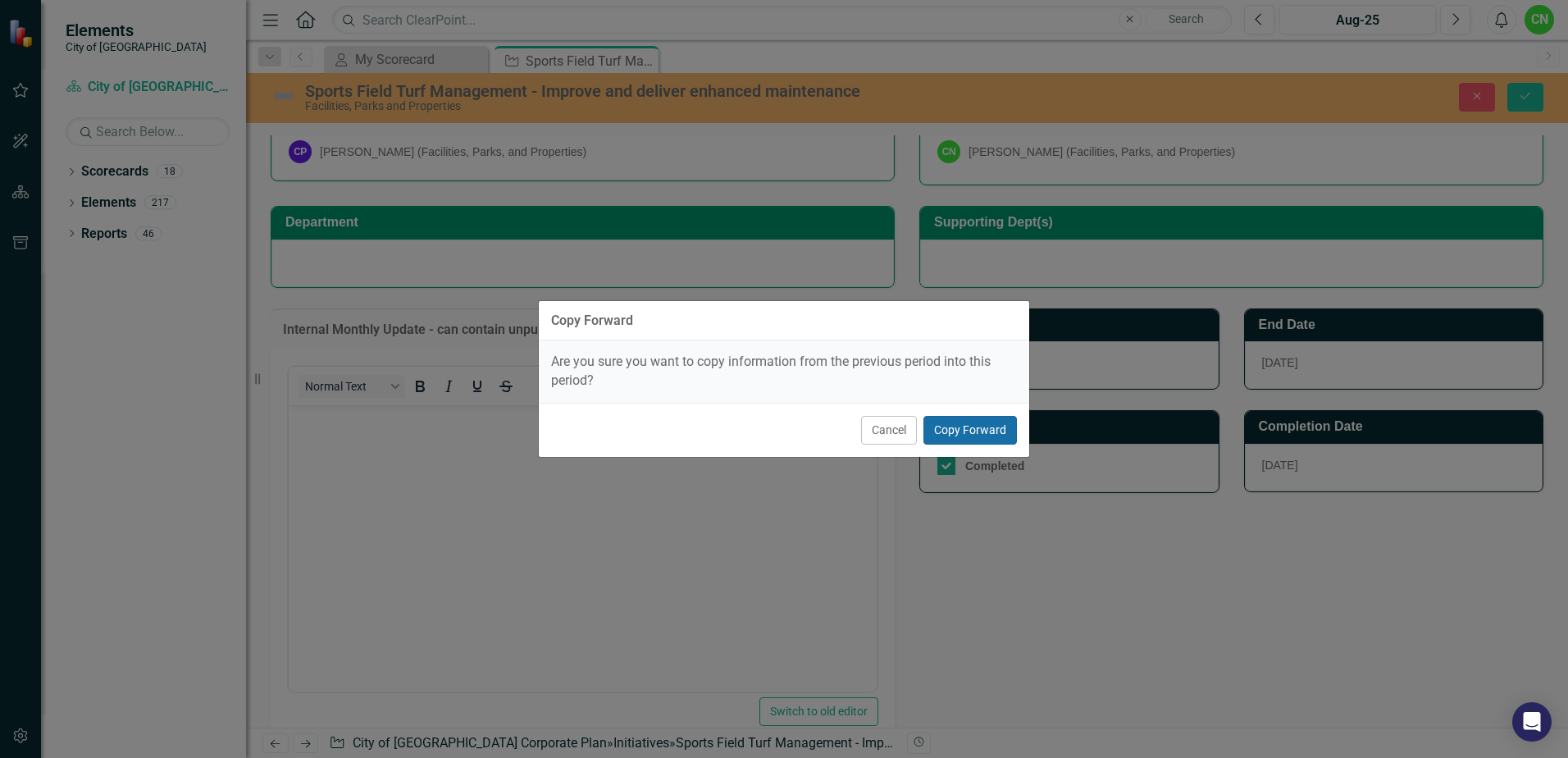
click at [980, 422] on button "Copy Forward" at bounding box center [970, 430] width 94 height 28
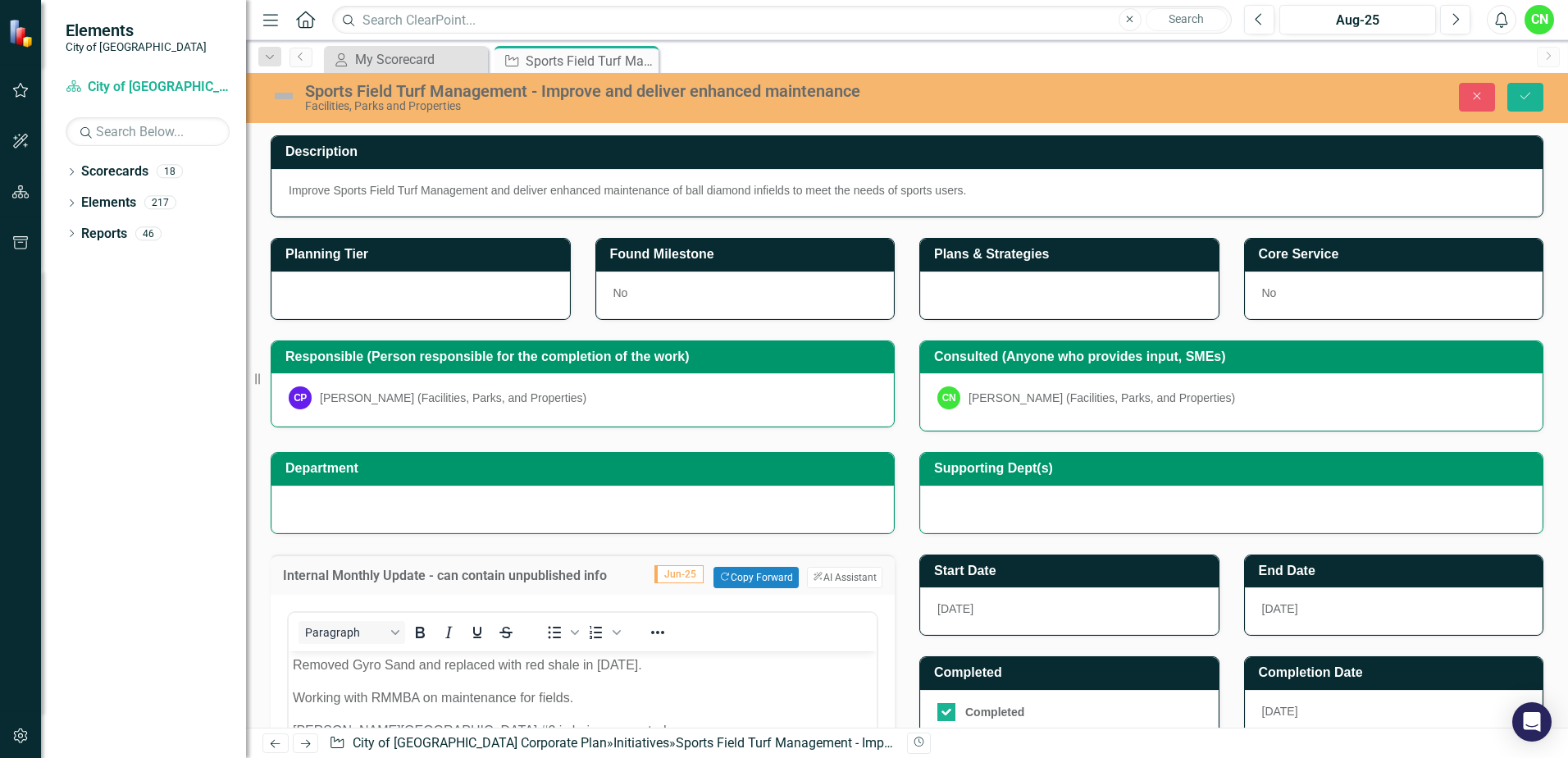
click at [294, 90] on img at bounding box center [284, 96] width 26 height 26
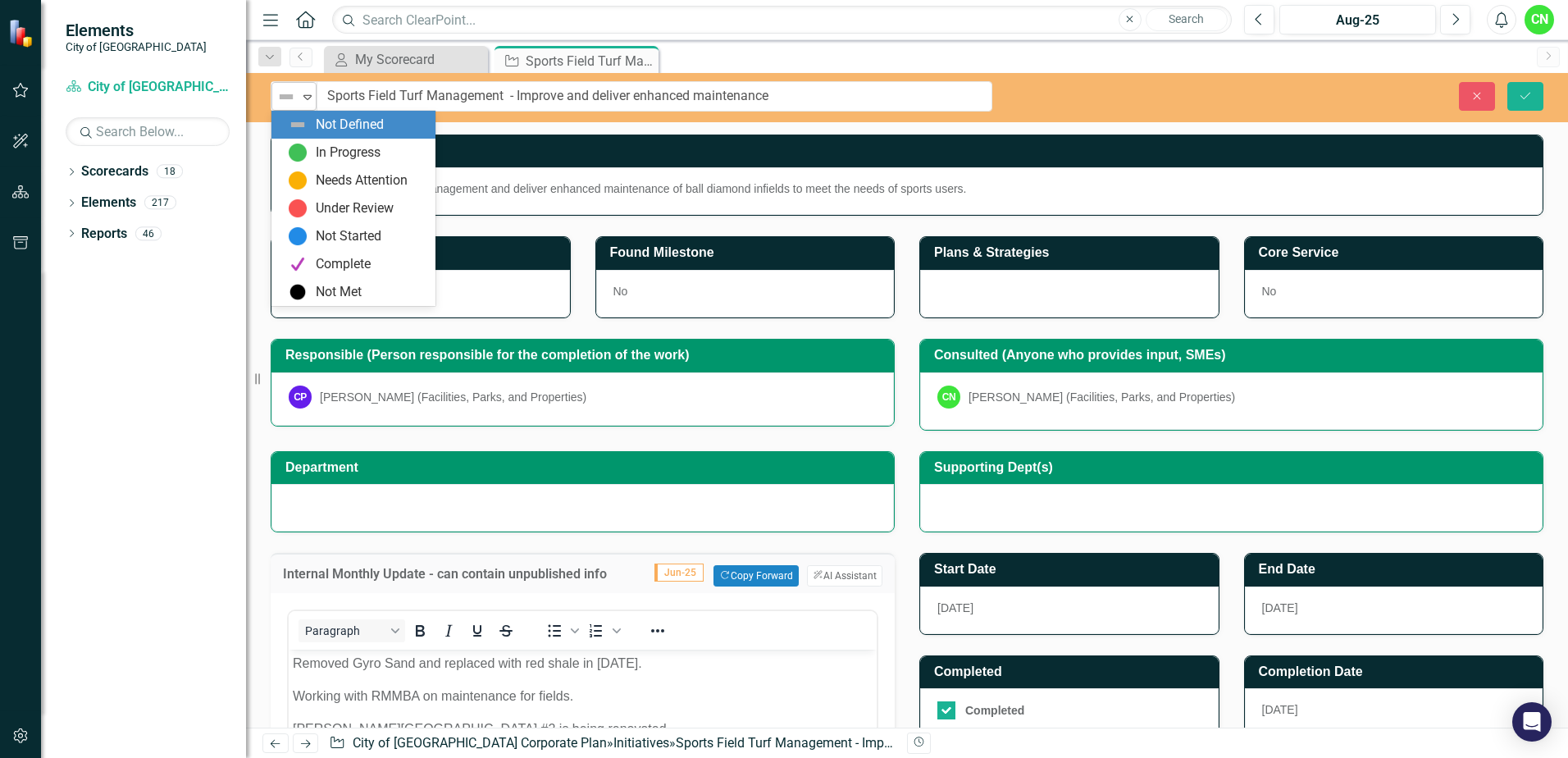
click at [296, 98] on img at bounding box center [286, 96] width 20 height 20
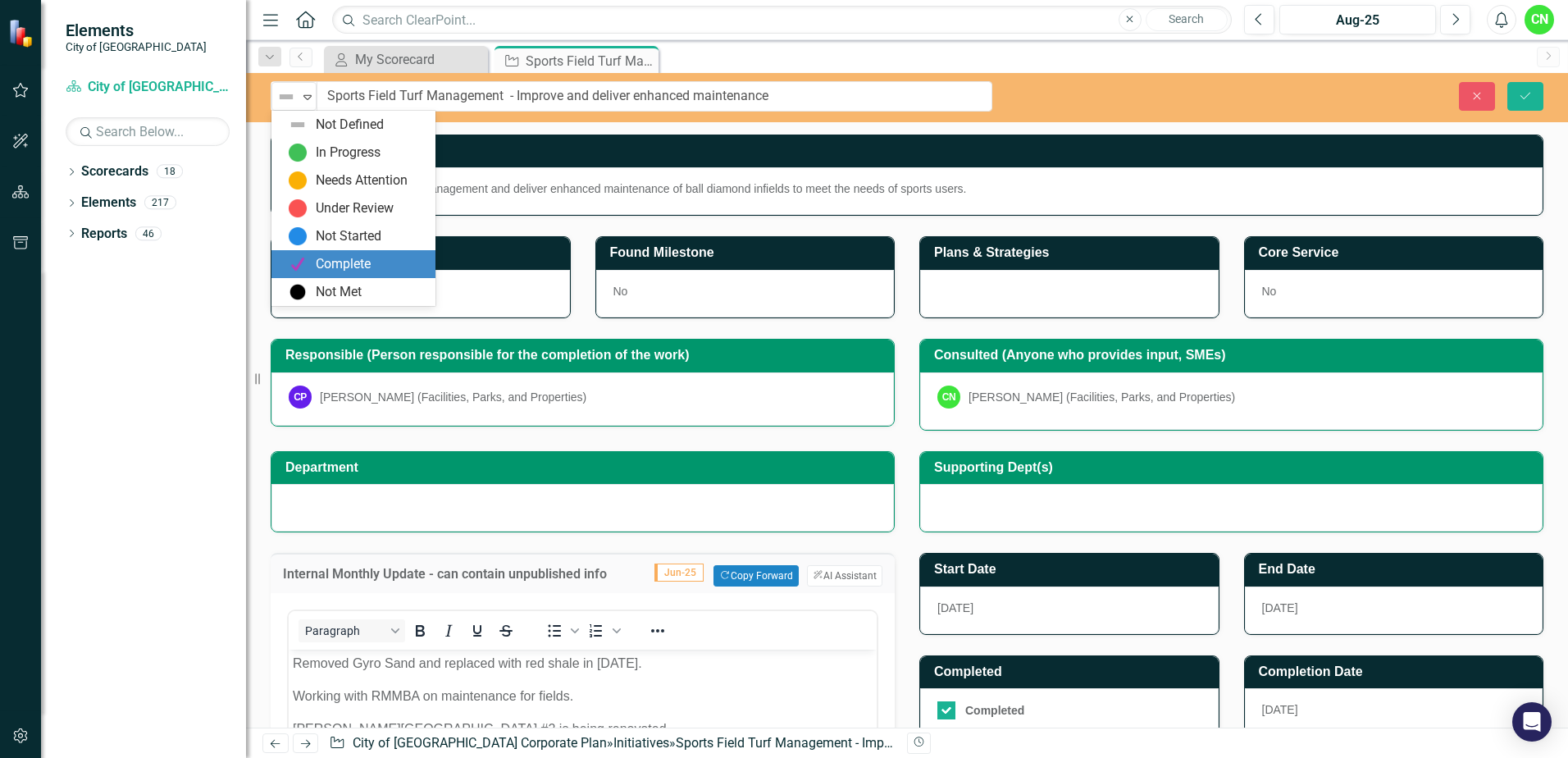
drag, startPoint x: 337, startPoint y: 268, endPoint x: 367, endPoint y: 267, distance: 30.0
click at [337, 267] on div "Complete" at bounding box center [343, 265] width 55 height 19
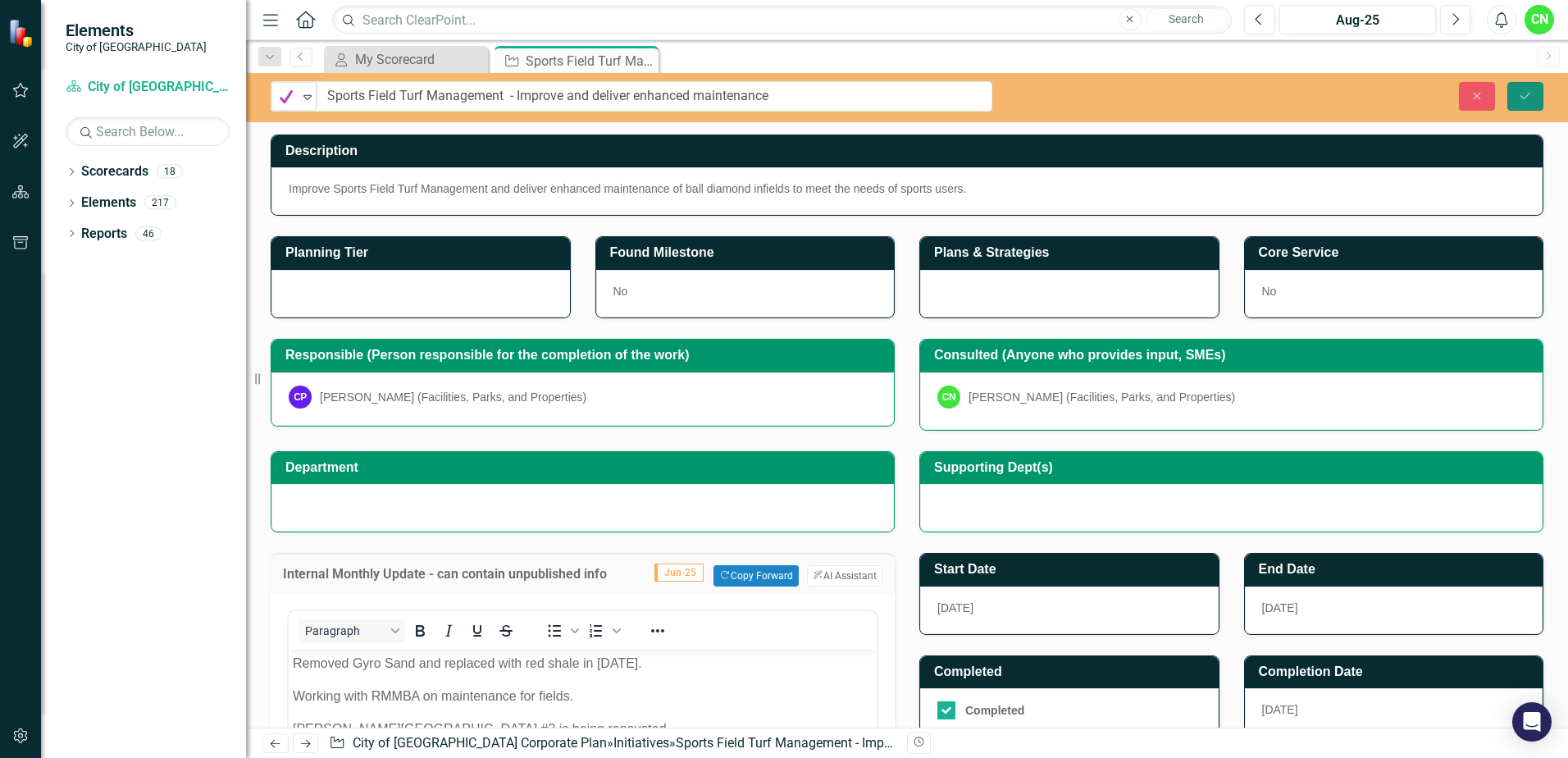
click at [1523, 95] on icon "Save" at bounding box center [1525, 96] width 15 height 11
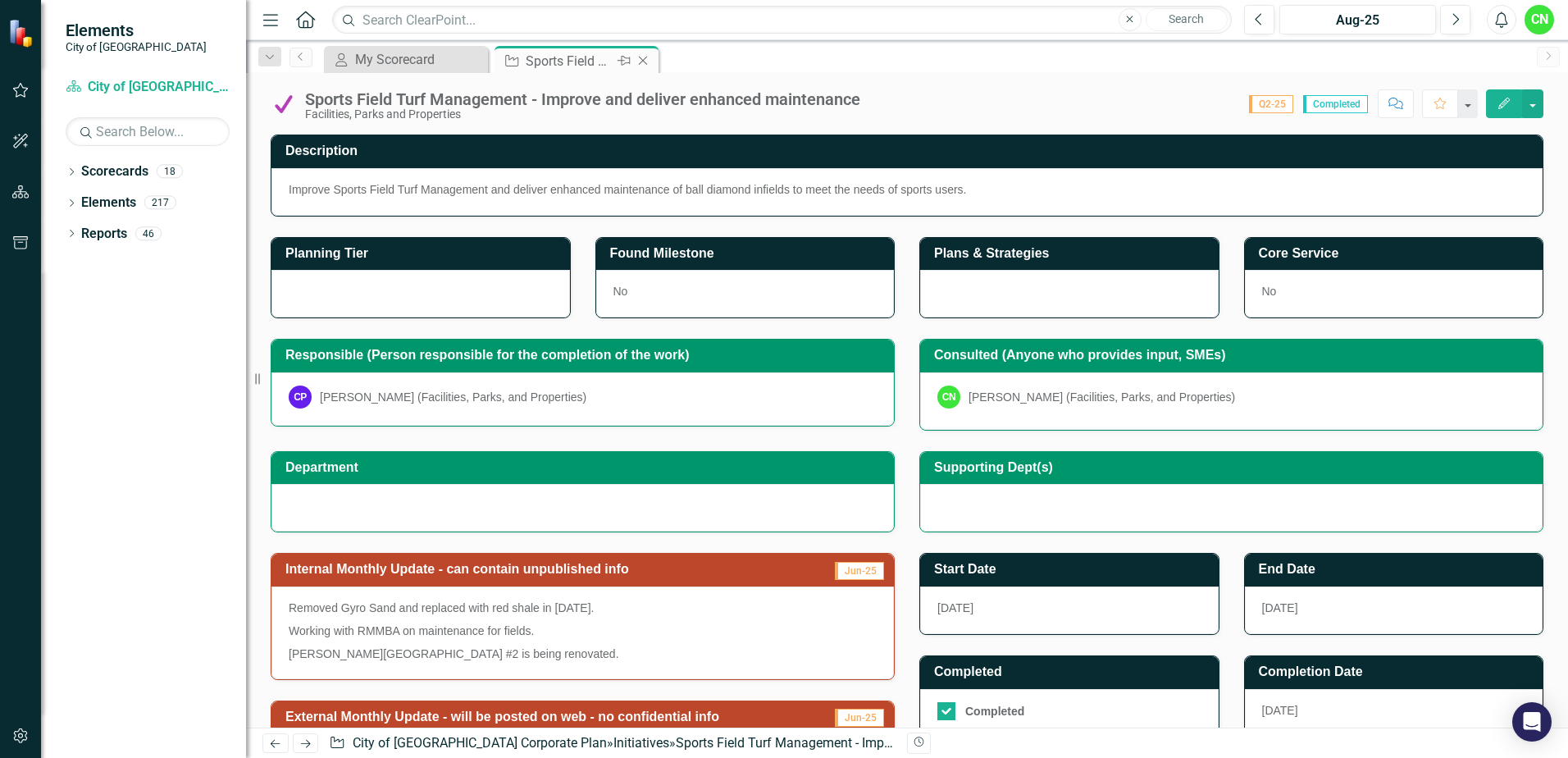
click at [651, 59] on icon "Close" at bounding box center [642, 60] width 16 height 13
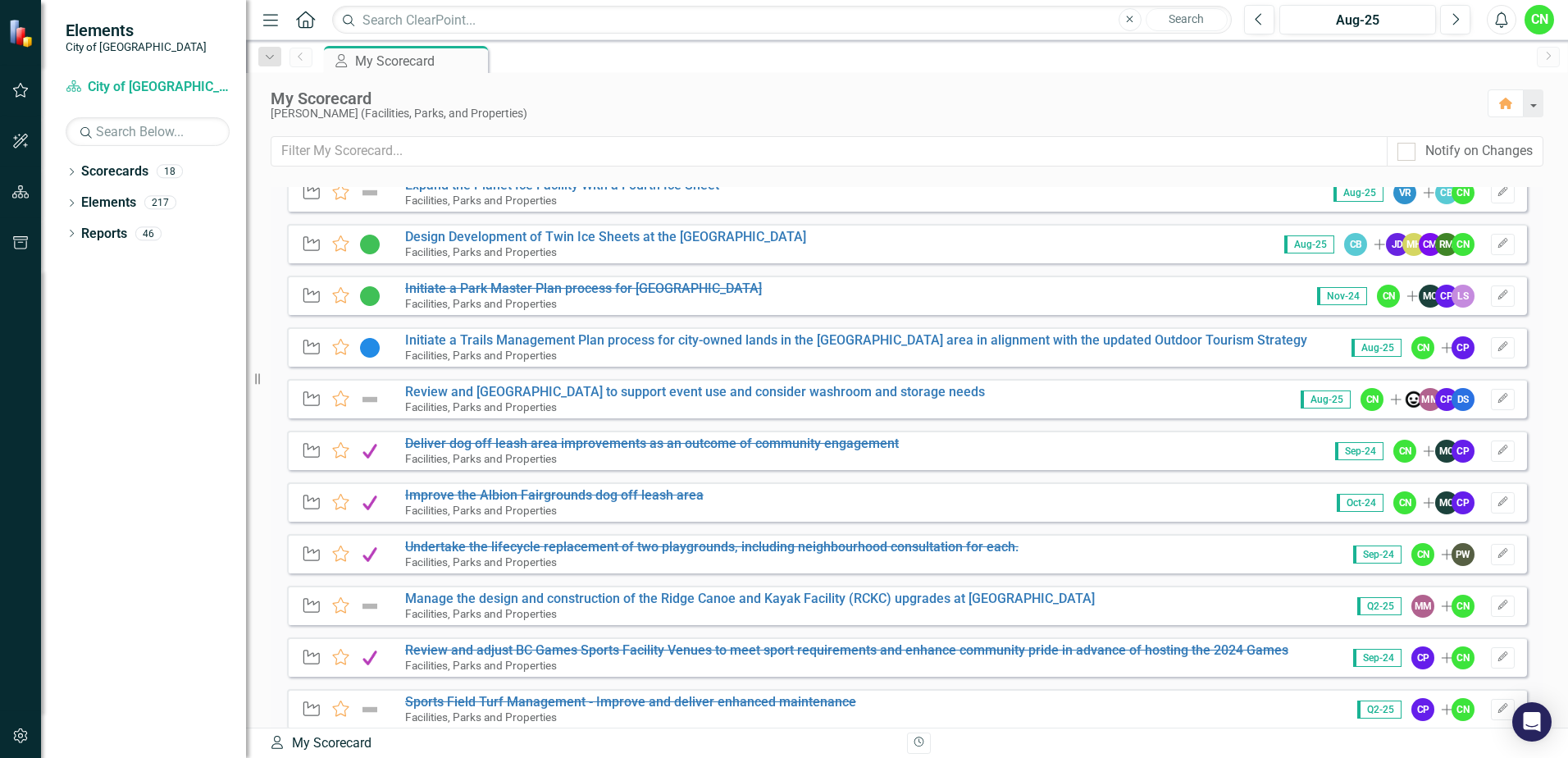
scroll to position [820, 0]
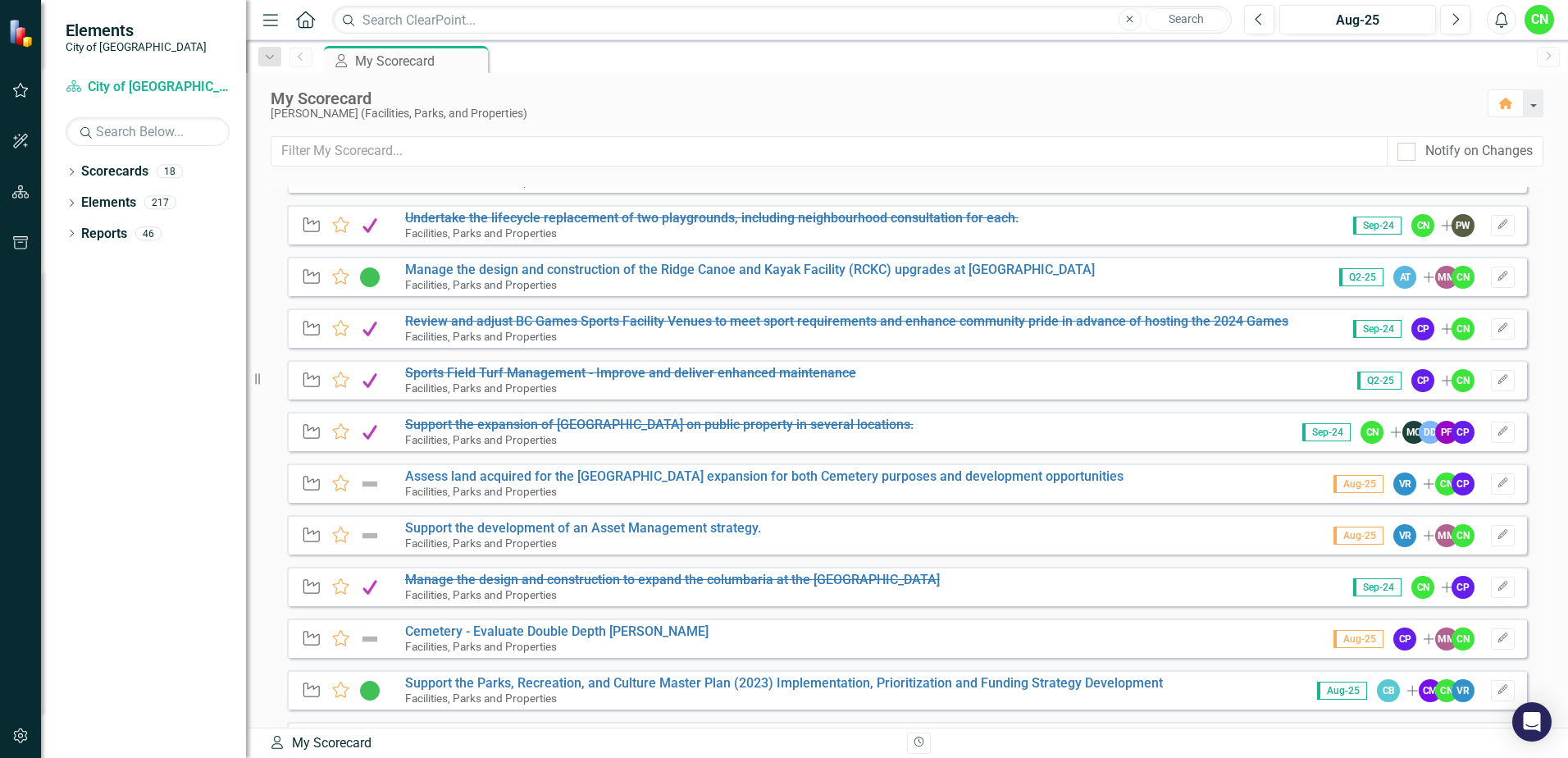
scroll to position [1149, 0]
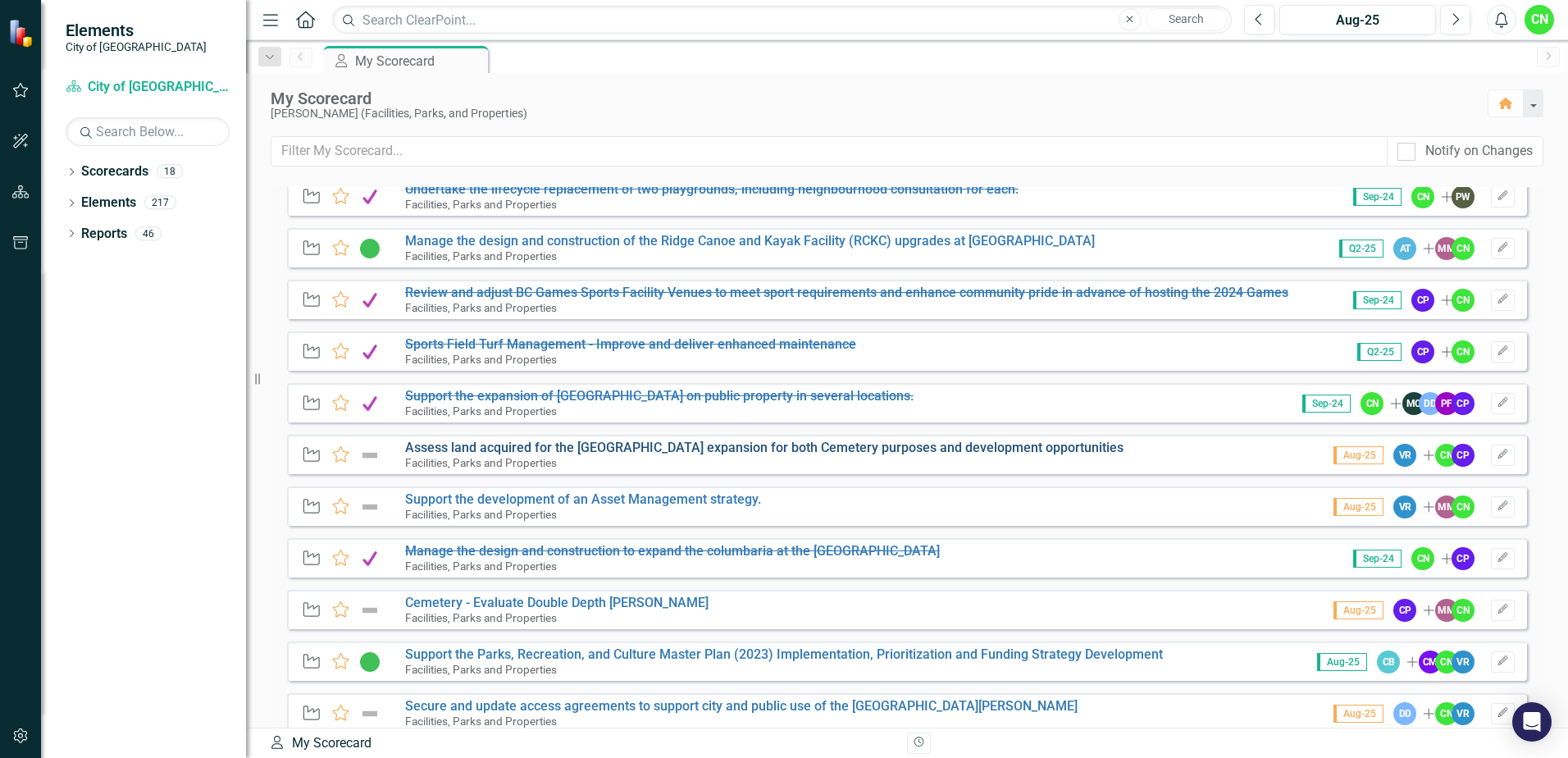
click at [464, 447] on link "Assess land acquired for the [GEOGRAPHIC_DATA] expansion for both Cemetery purp…" at bounding box center [764, 447] width 719 height 15
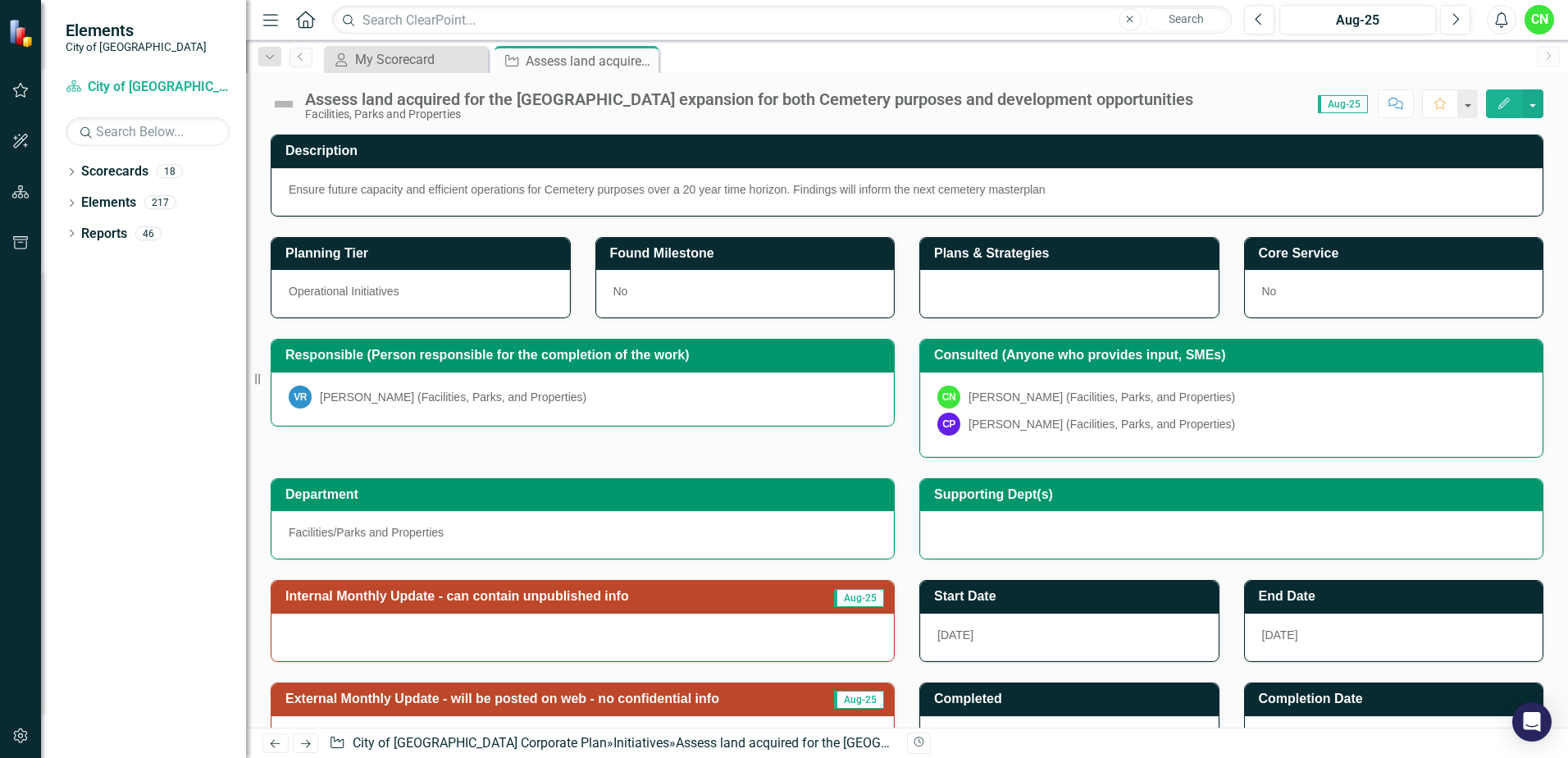
click at [283, 103] on img at bounding box center [284, 104] width 26 height 26
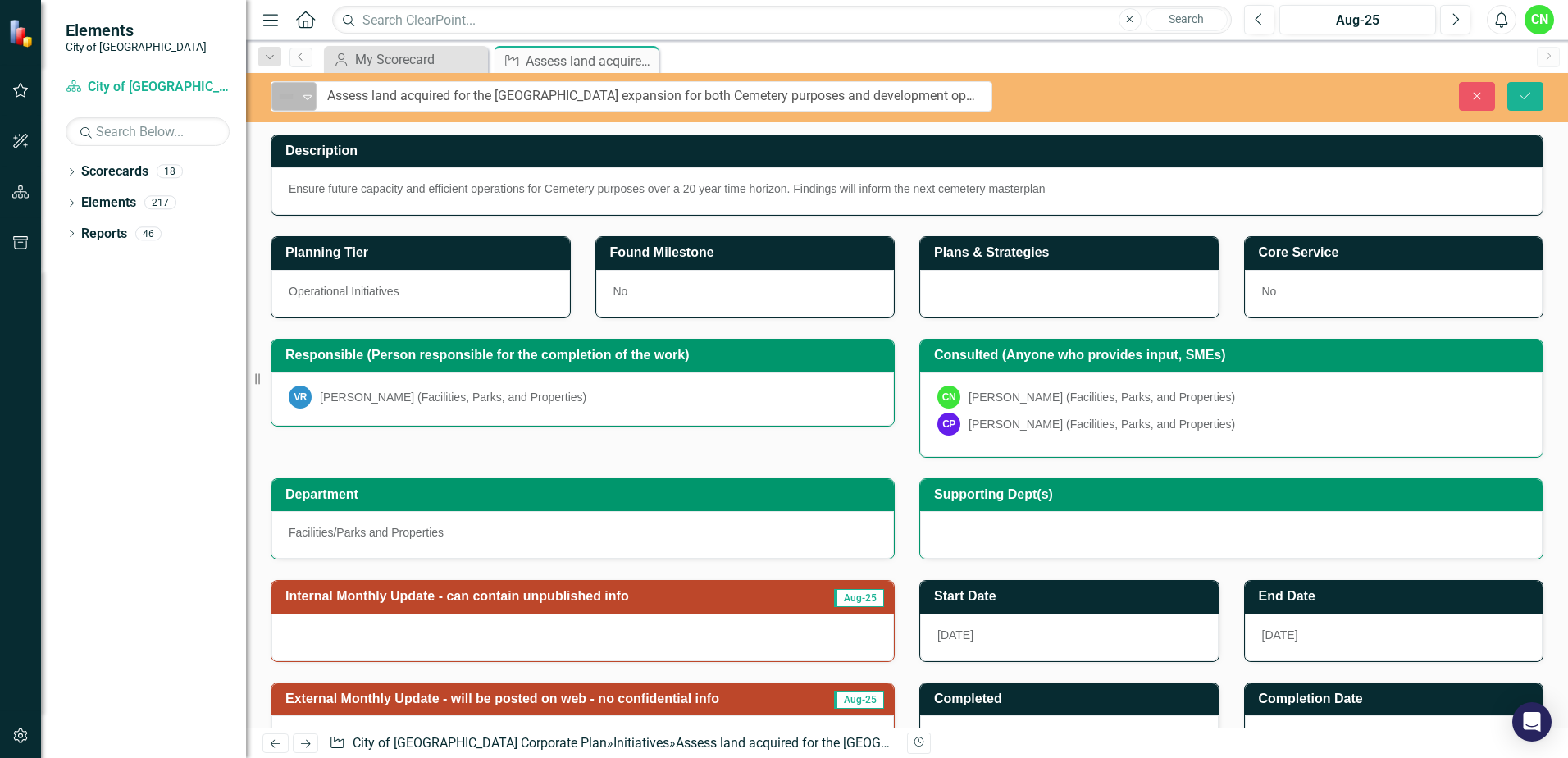
click at [290, 104] on img at bounding box center [286, 96] width 20 height 20
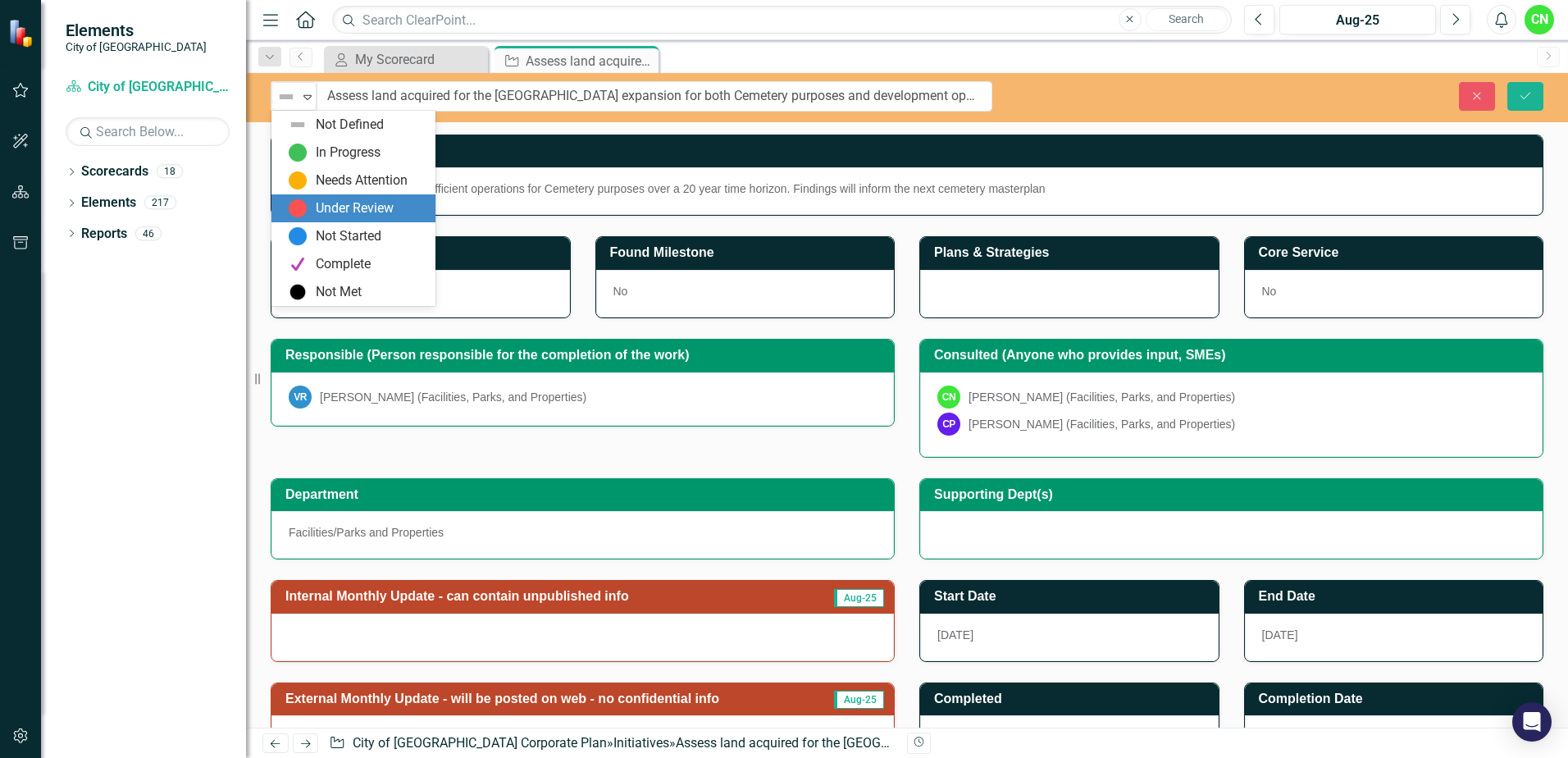
click at [383, 203] on div "Under Review" at bounding box center [354, 209] width 77 height 19
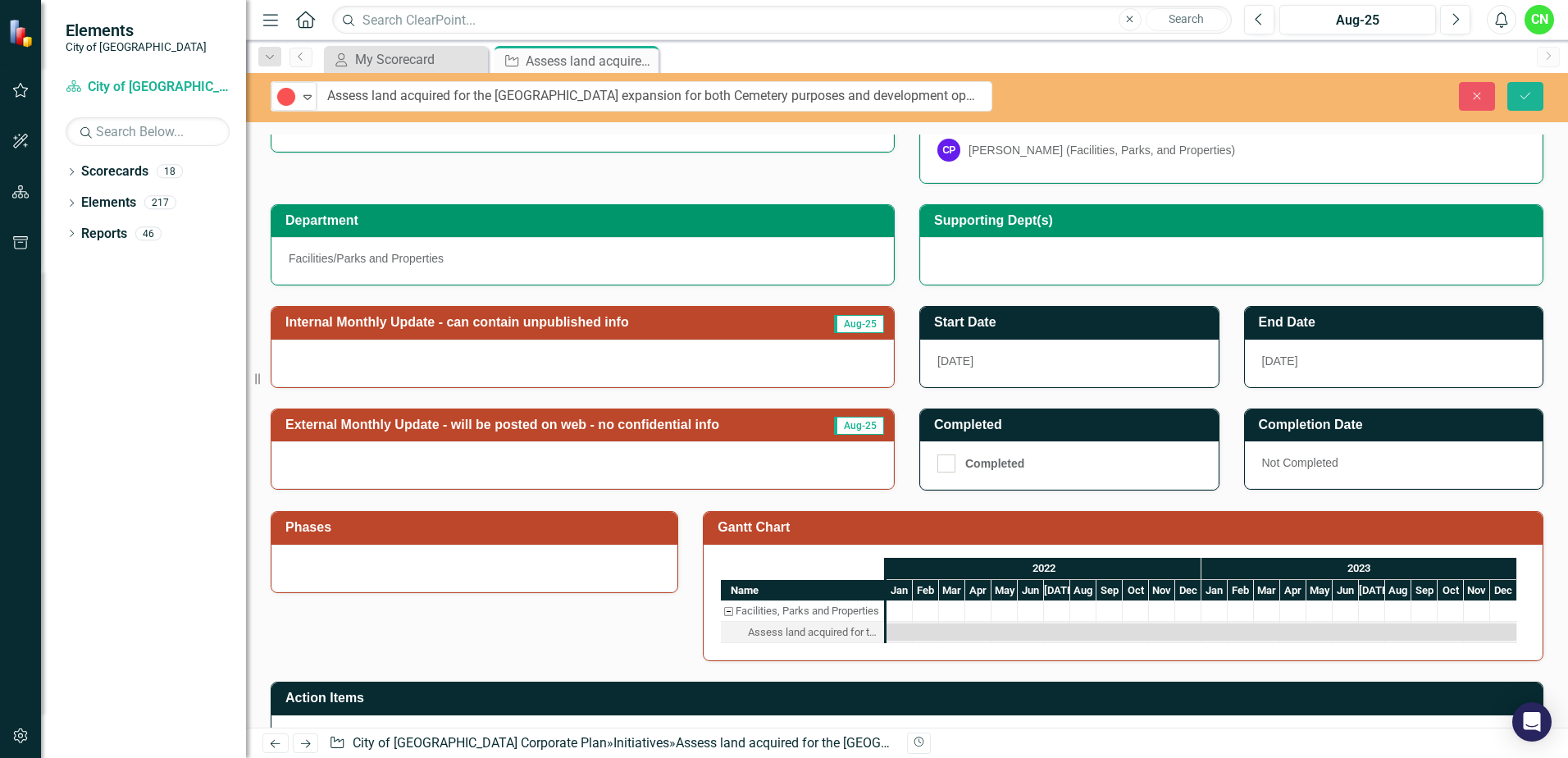
scroll to position [246, 0]
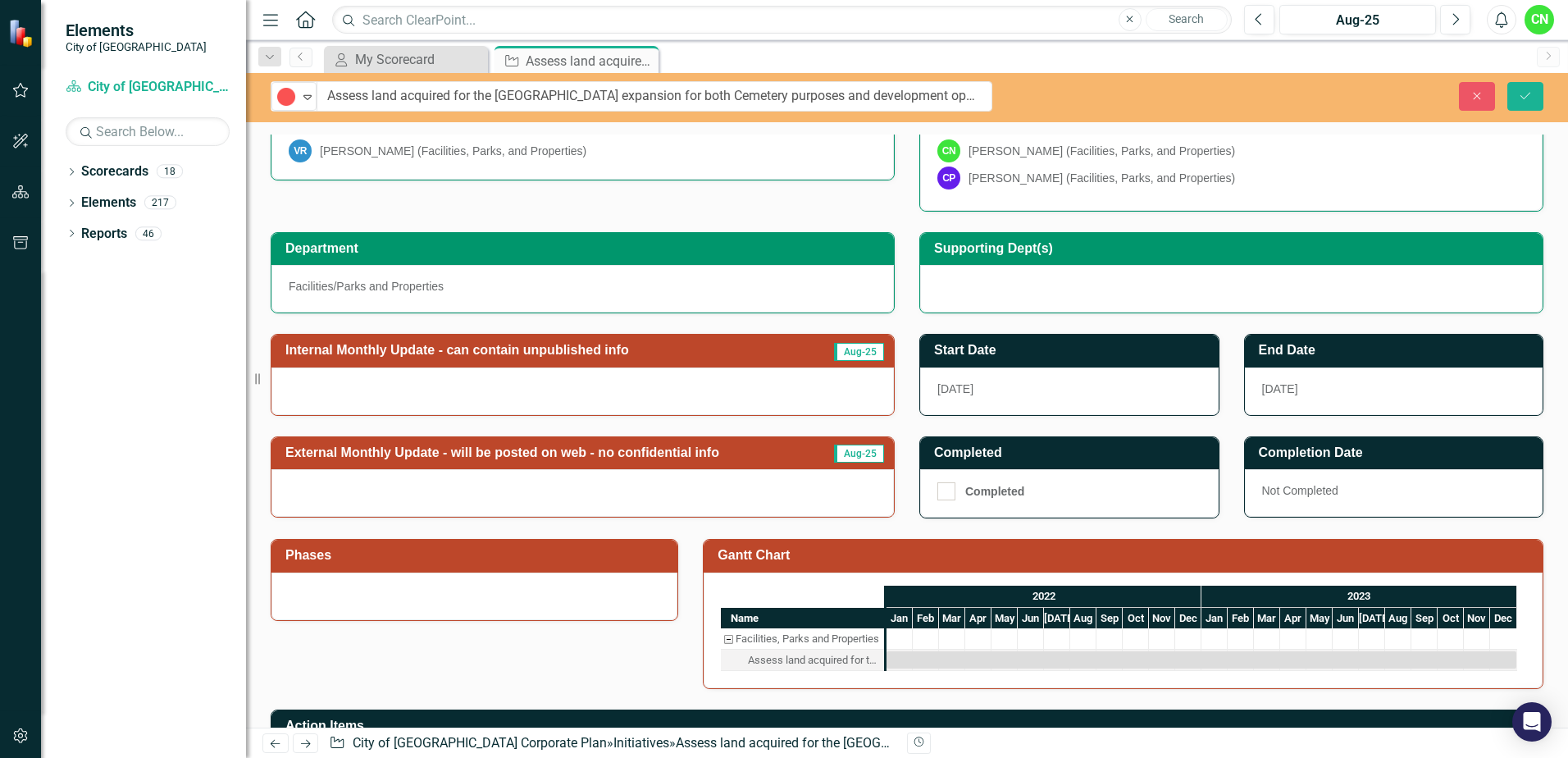
click at [508, 392] on div at bounding box center [582, 391] width 622 height 47
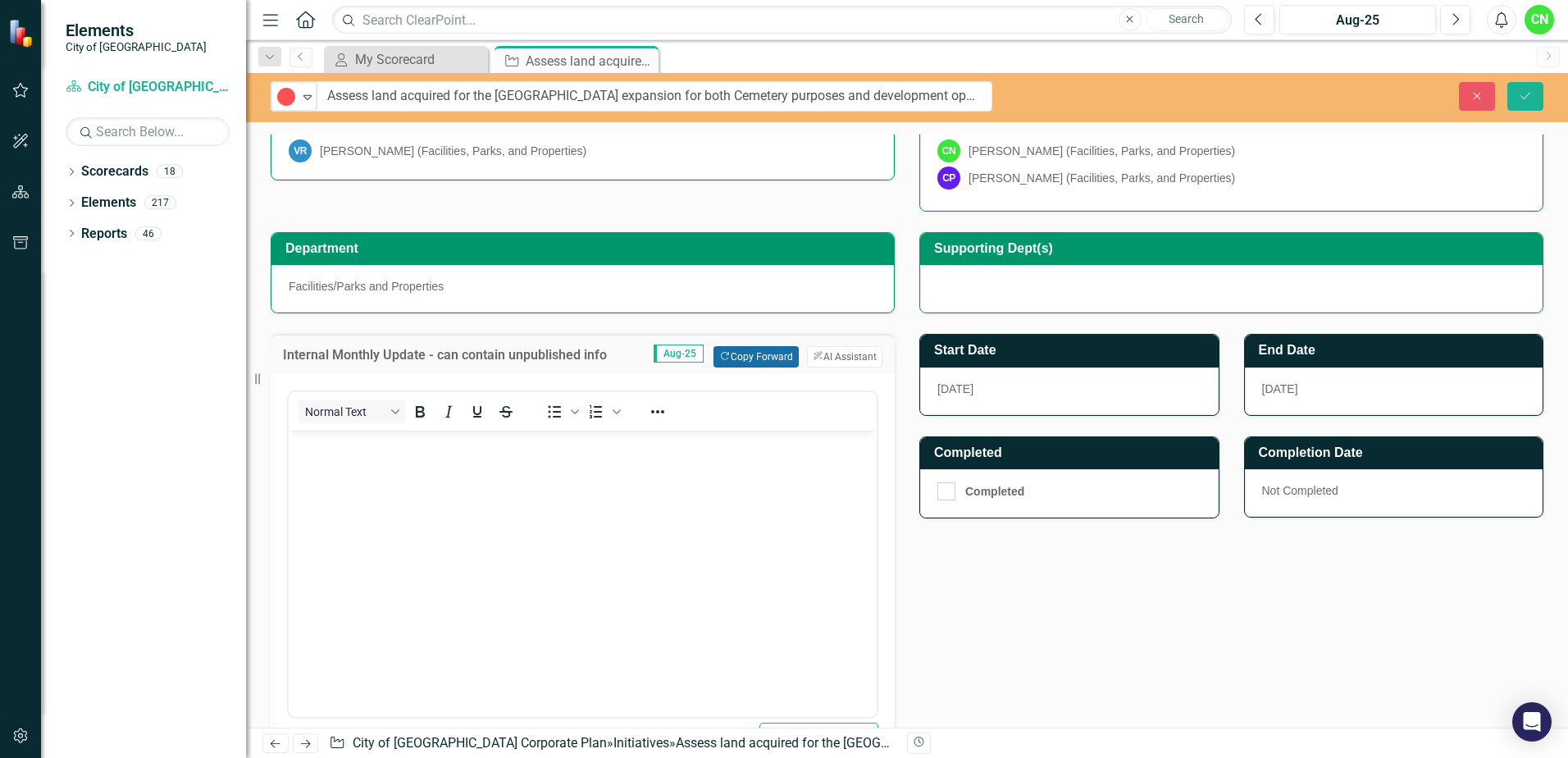
scroll to position [0, 0]
click at [747, 353] on button "Copy Forward Copy Forward" at bounding box center [755, 356] width 84 height 22
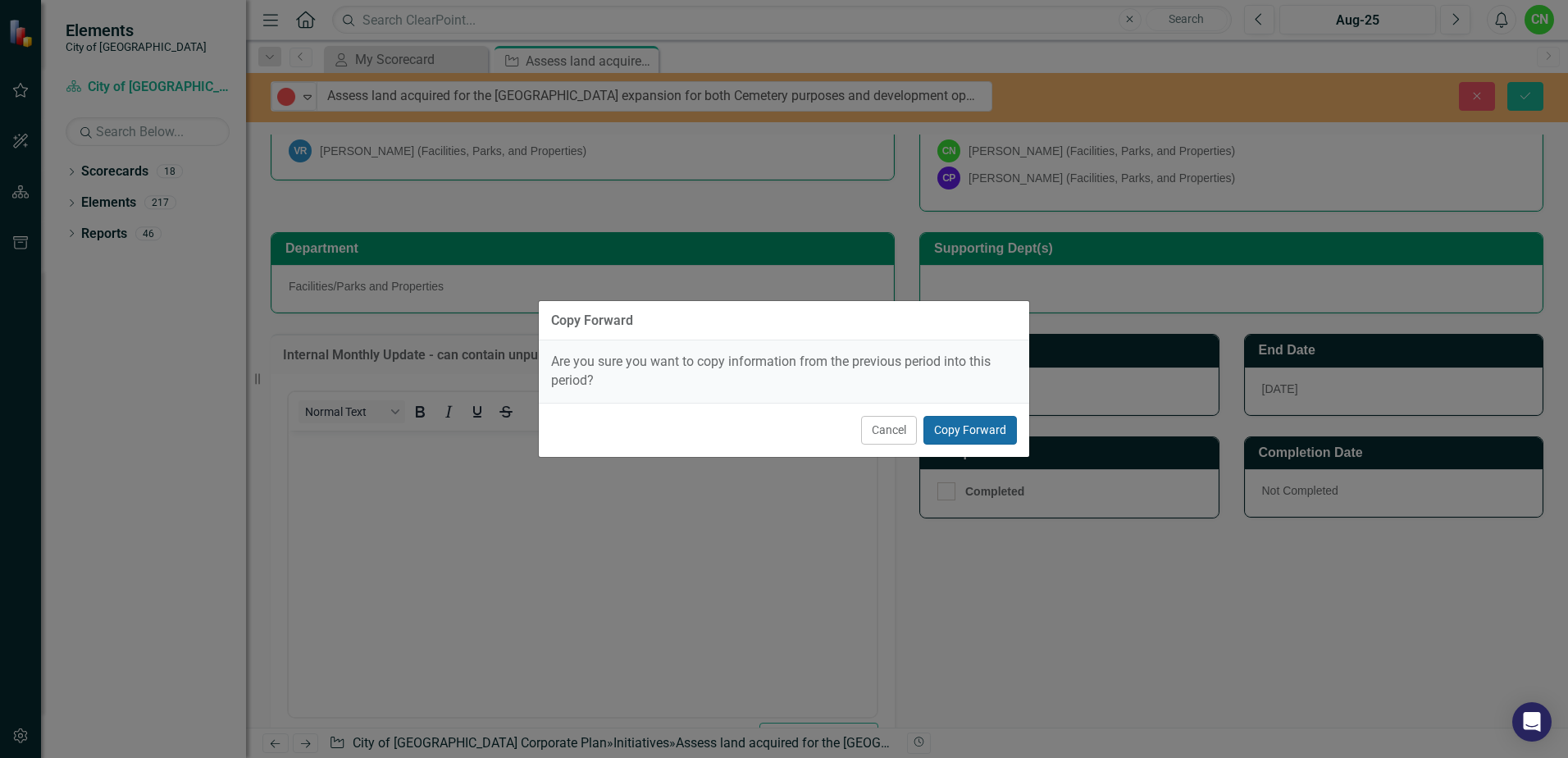
click at [983, 428] on button "Copy Forward" at bounding box center [970, 430] width 94 height 28
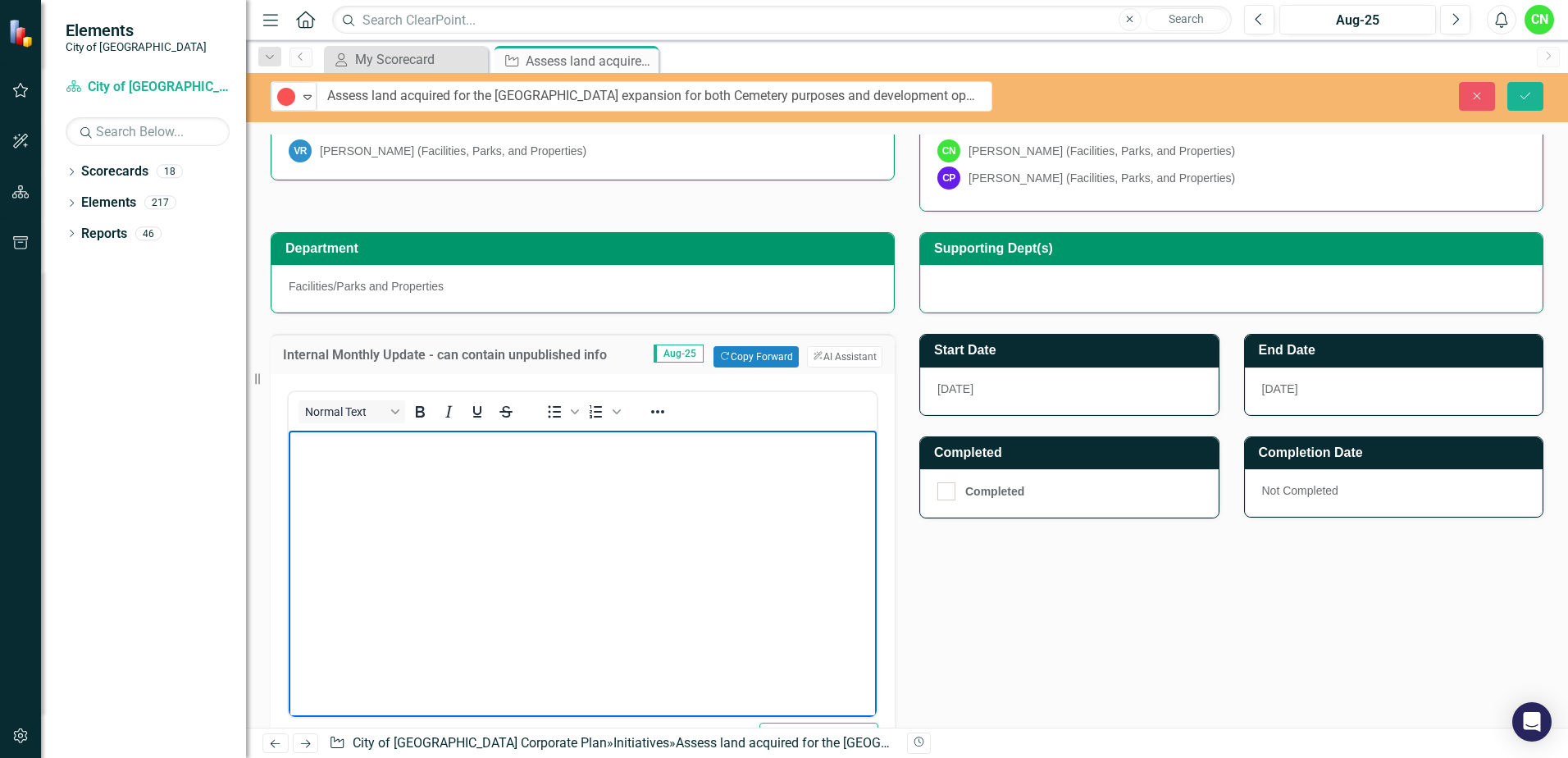
click at [632, 520] on body "Rich Text Area. Press ALT-0 for help." at bounding box center [583, 554] width 588 height 246
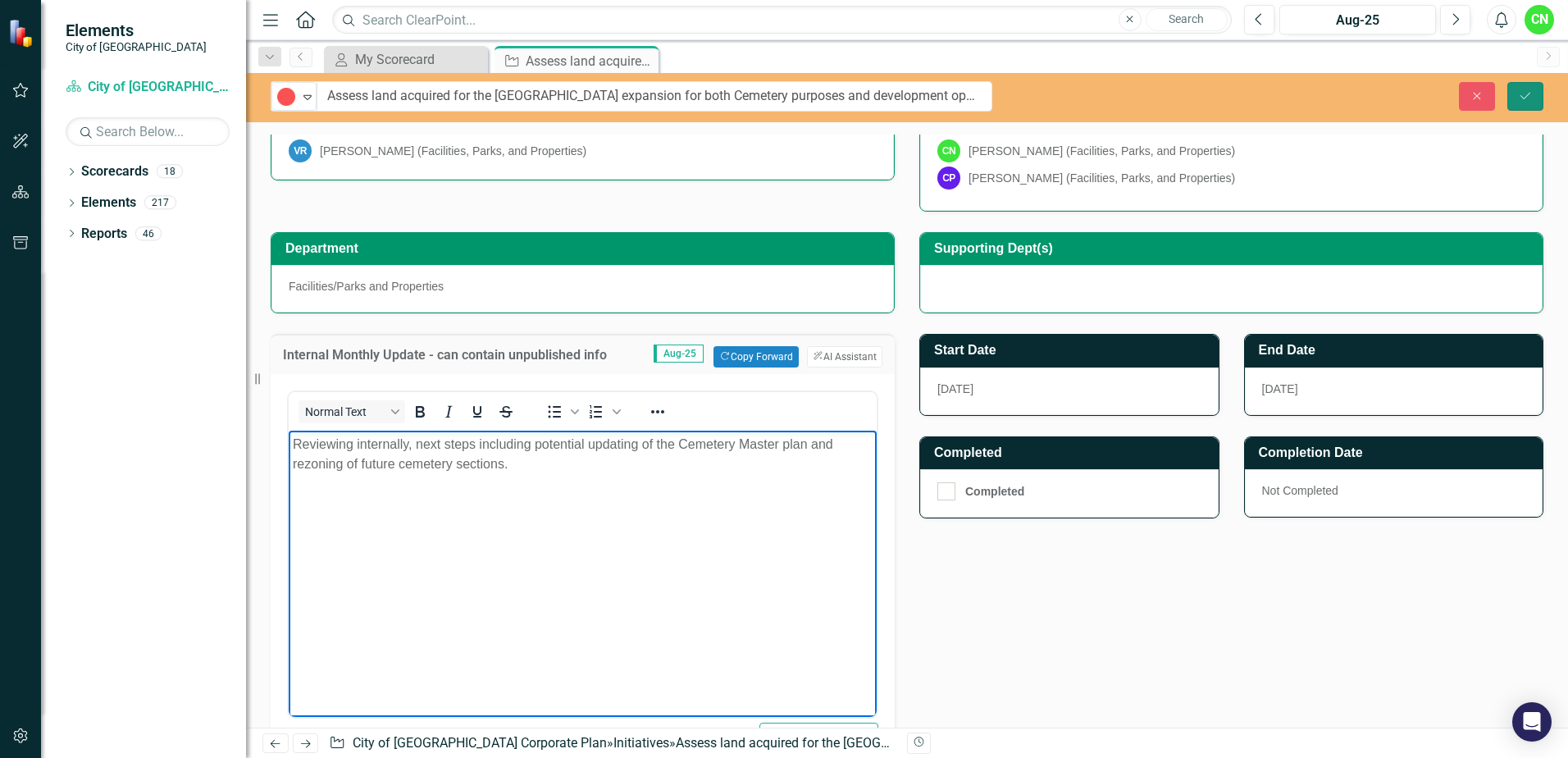
click at [1516, 93] on button "Save" at bounding box center [1525, 96] width 36 height 28
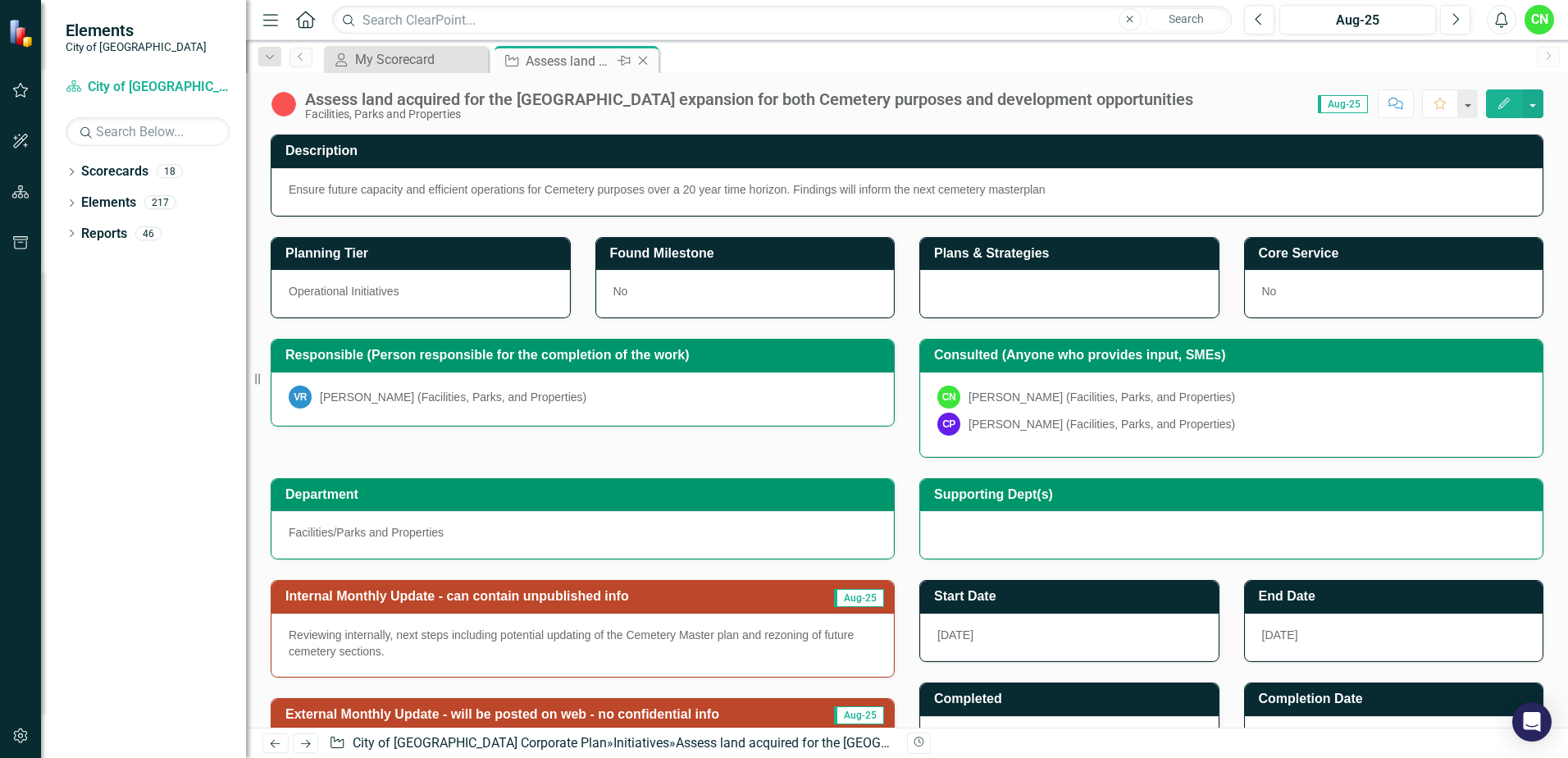
click at [646, 60] on icon "Close" at bounding box center [642, 60] width 16 height 13
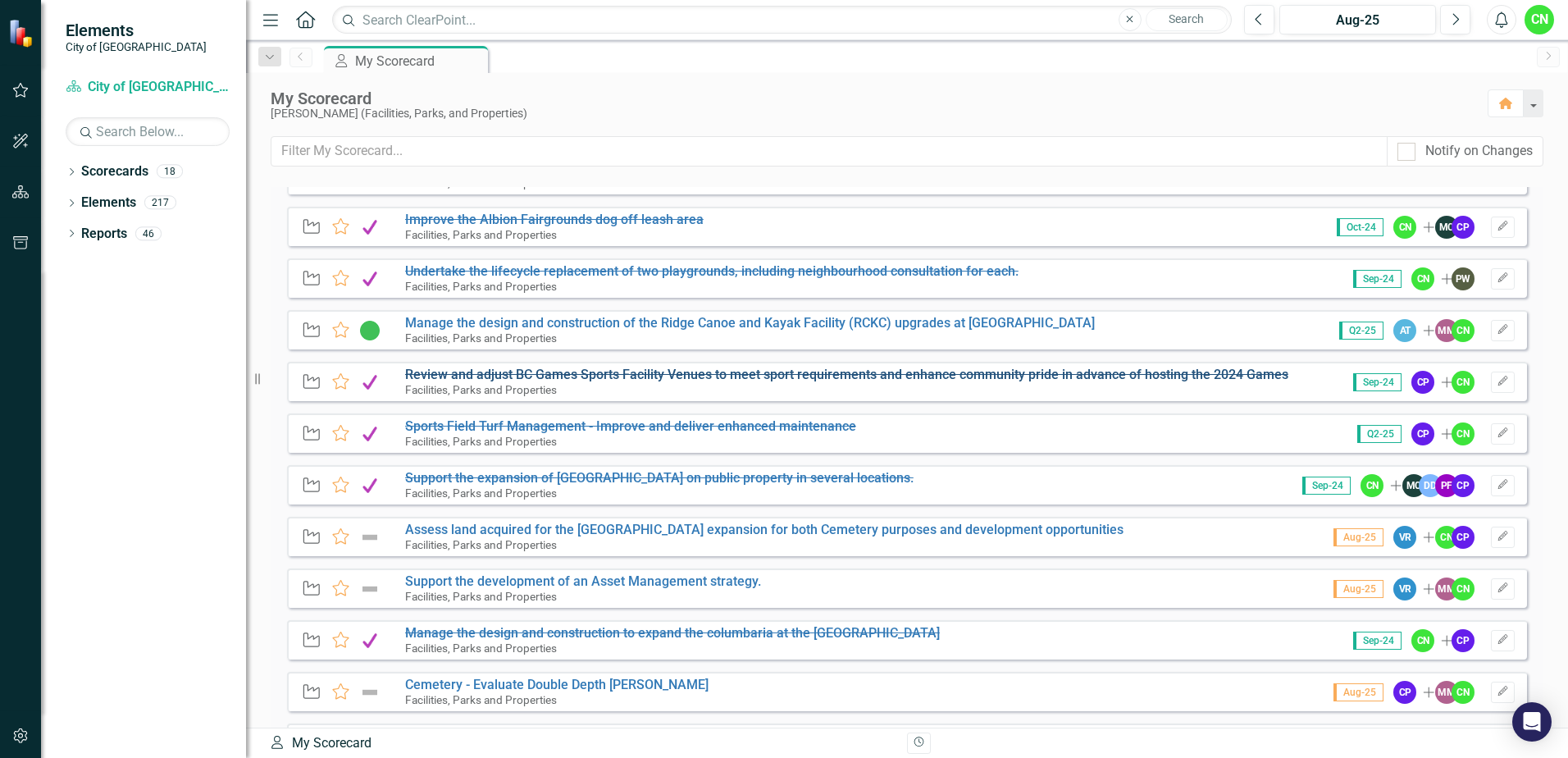
scroll to position [1149, 0]
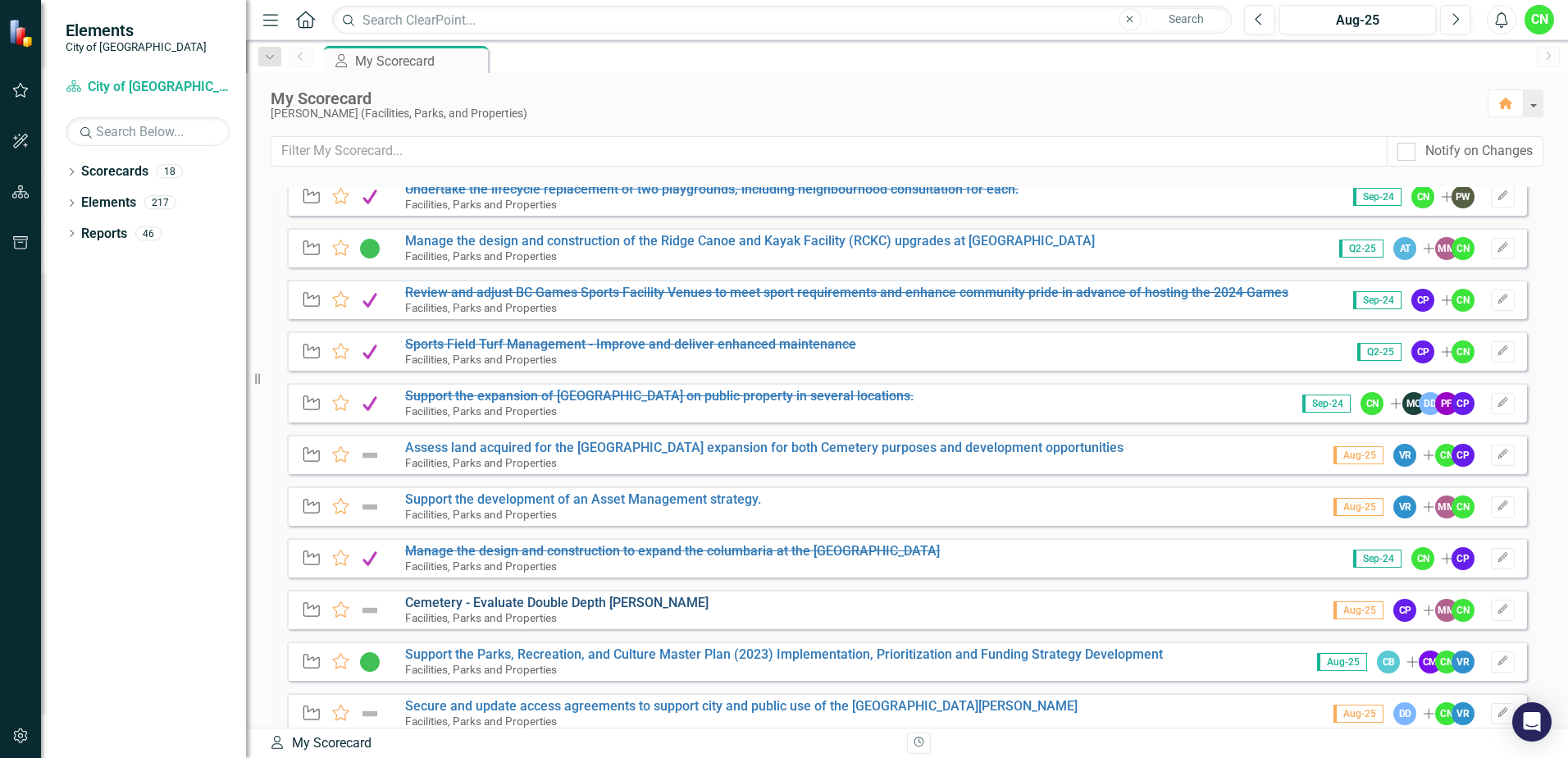
click at [457, 604] on link "Cemetery - Evaluate Double Depth [PERSON_NAME]" at bounding box center [556, 603] width 303 height 15
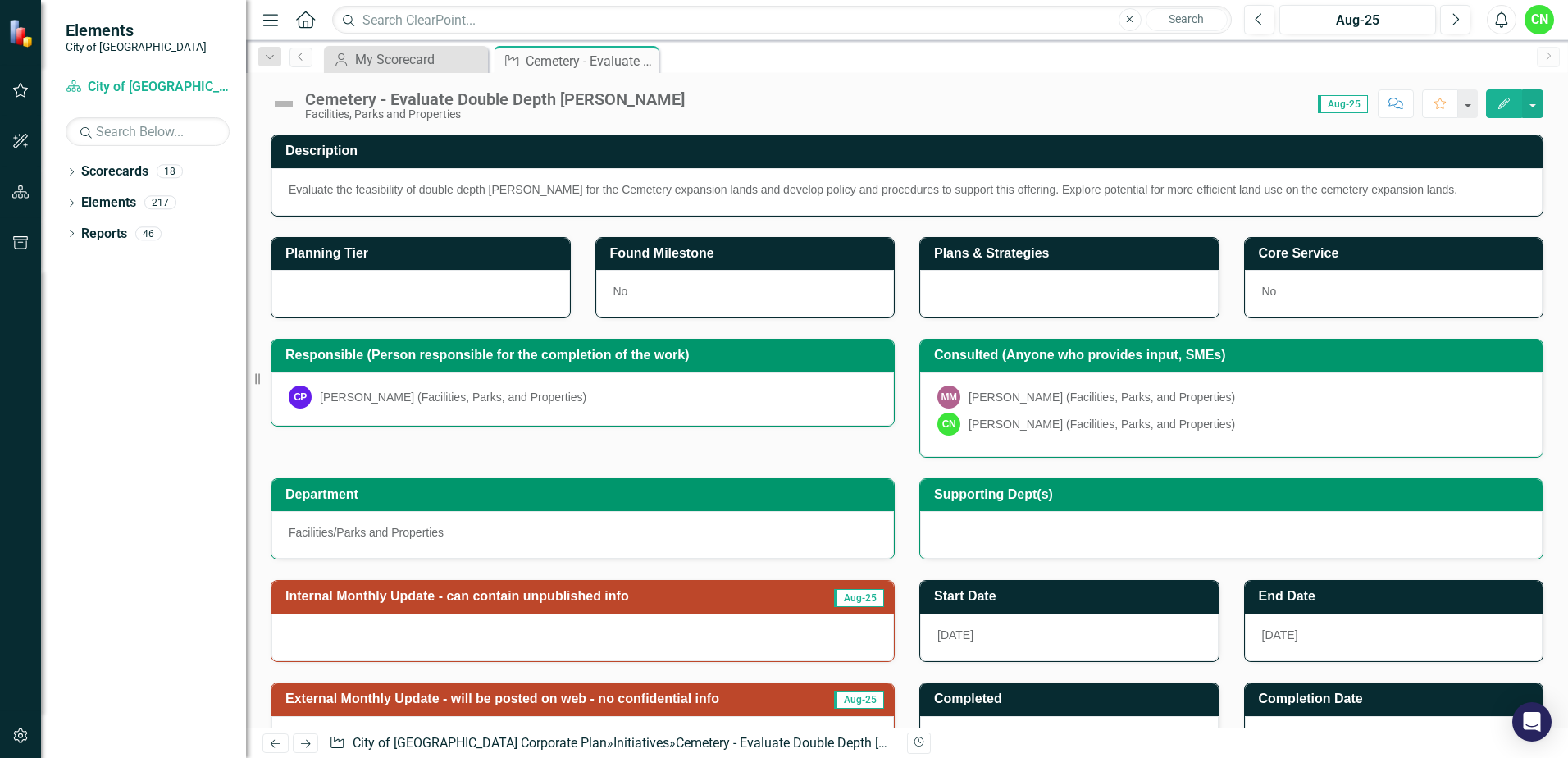
click at [371, 399] on div "Colin Priddle (Facilities, Parks, and Properties)" at bounding box center [453, 397] width 266 height 16
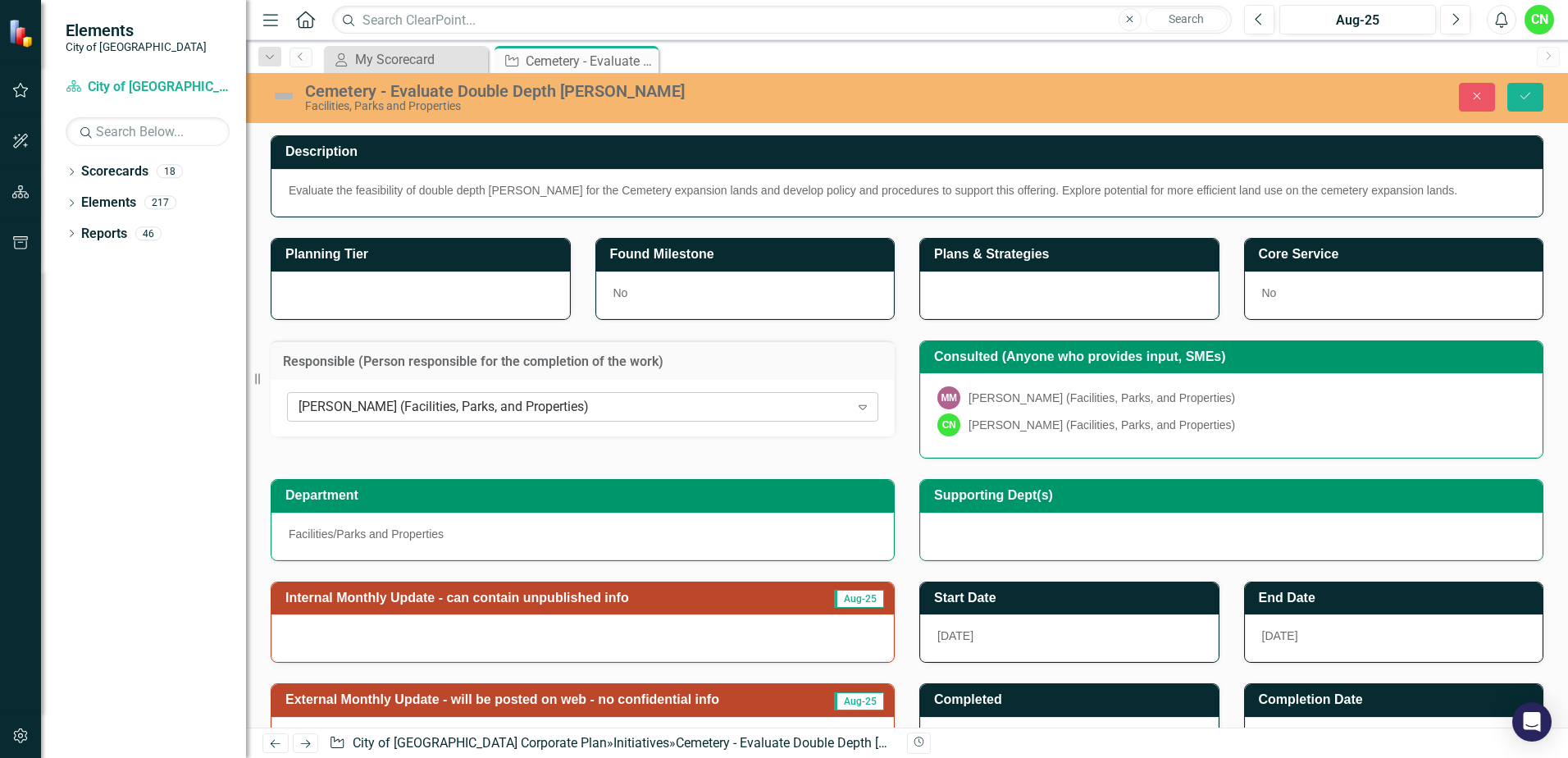
click at [387, 407] on div "Colin Priddle (Facilities, Parks, and Properties)" at bounding box center [574, 407] width 552 height 19
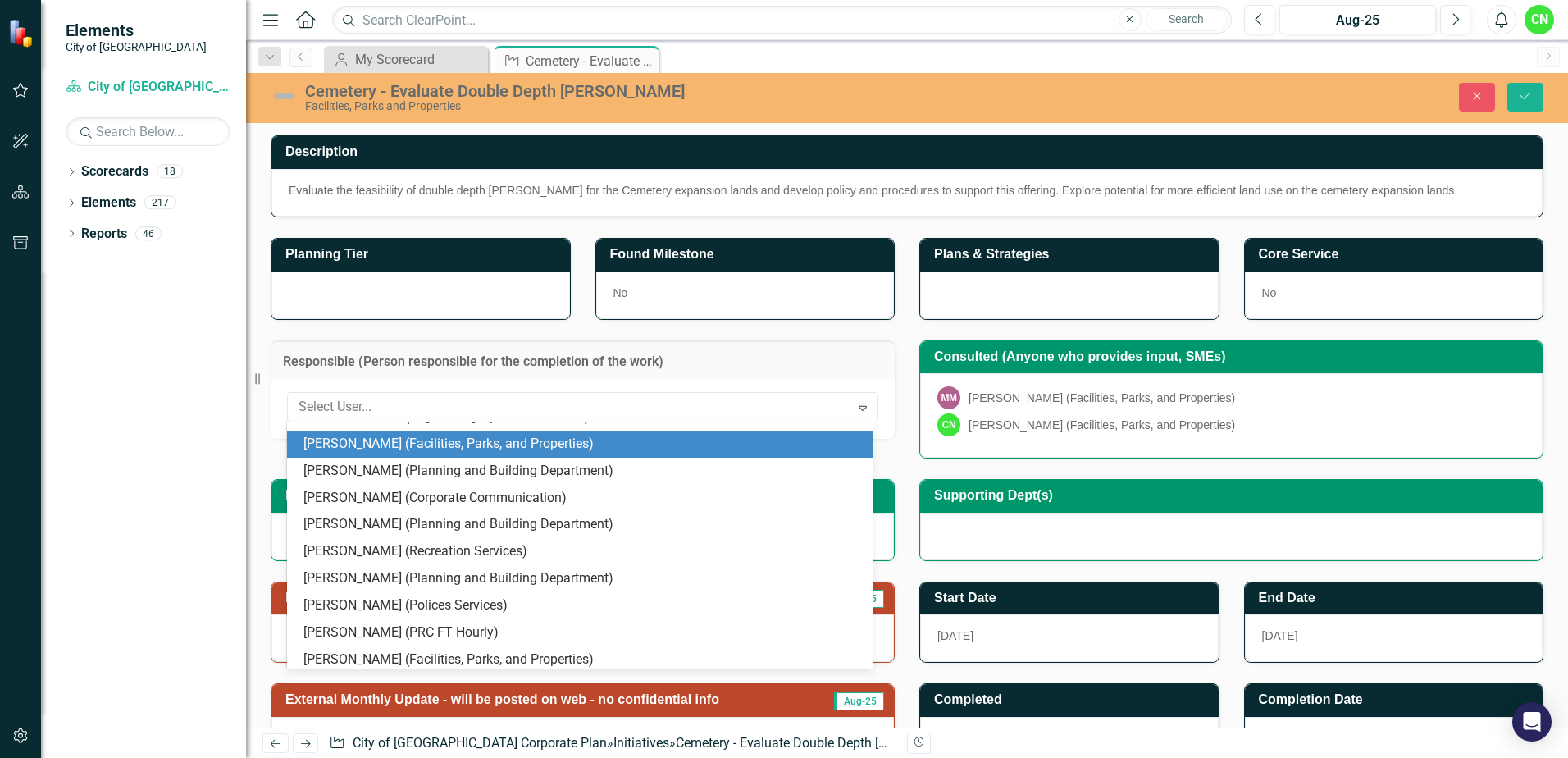
scroll to position [7951, 0]
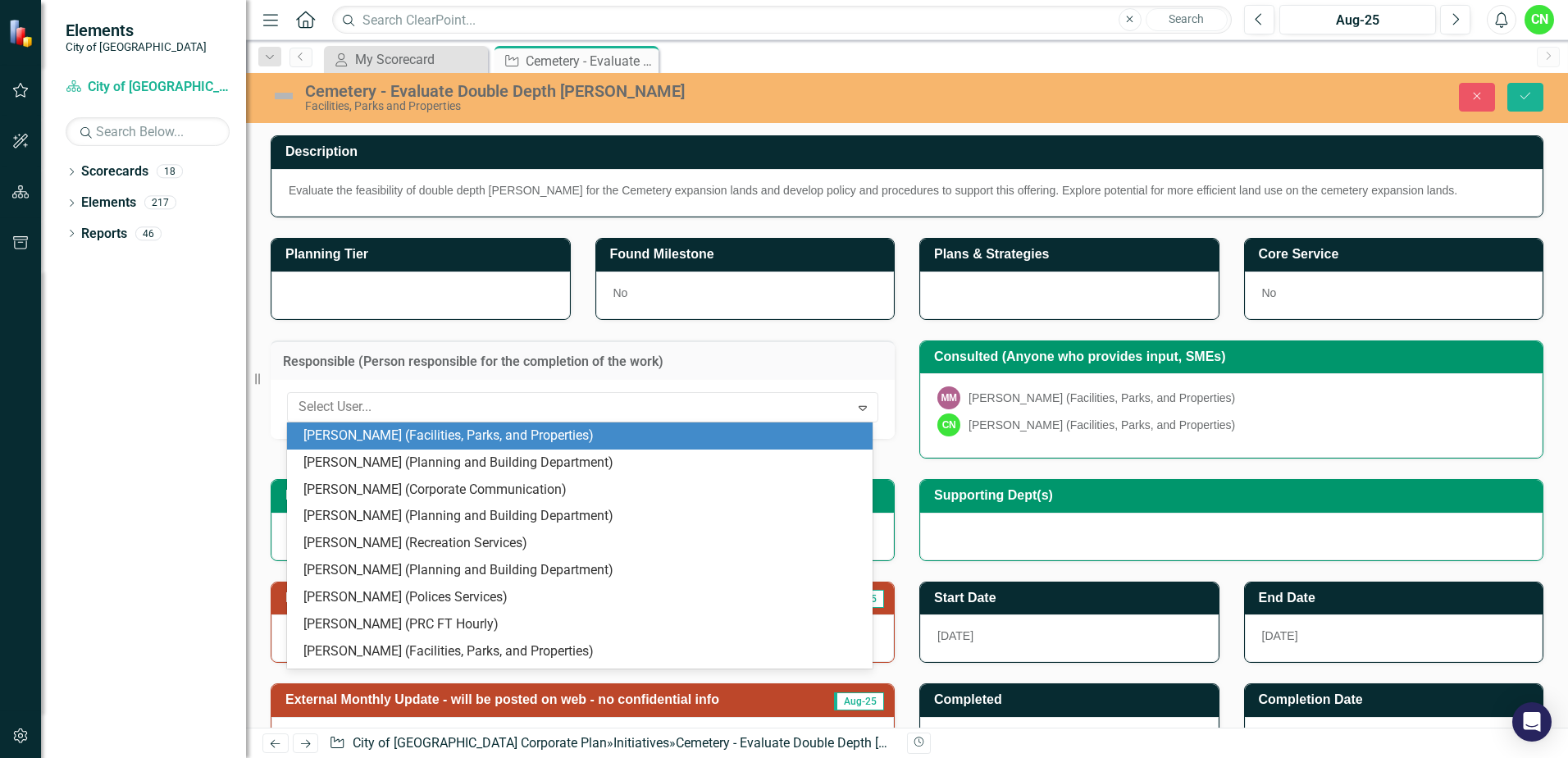
click at [405, 375] on div "Responsible (Person responsible for the completion of the work)" at bounding box center [583, 360] width 624 height 41
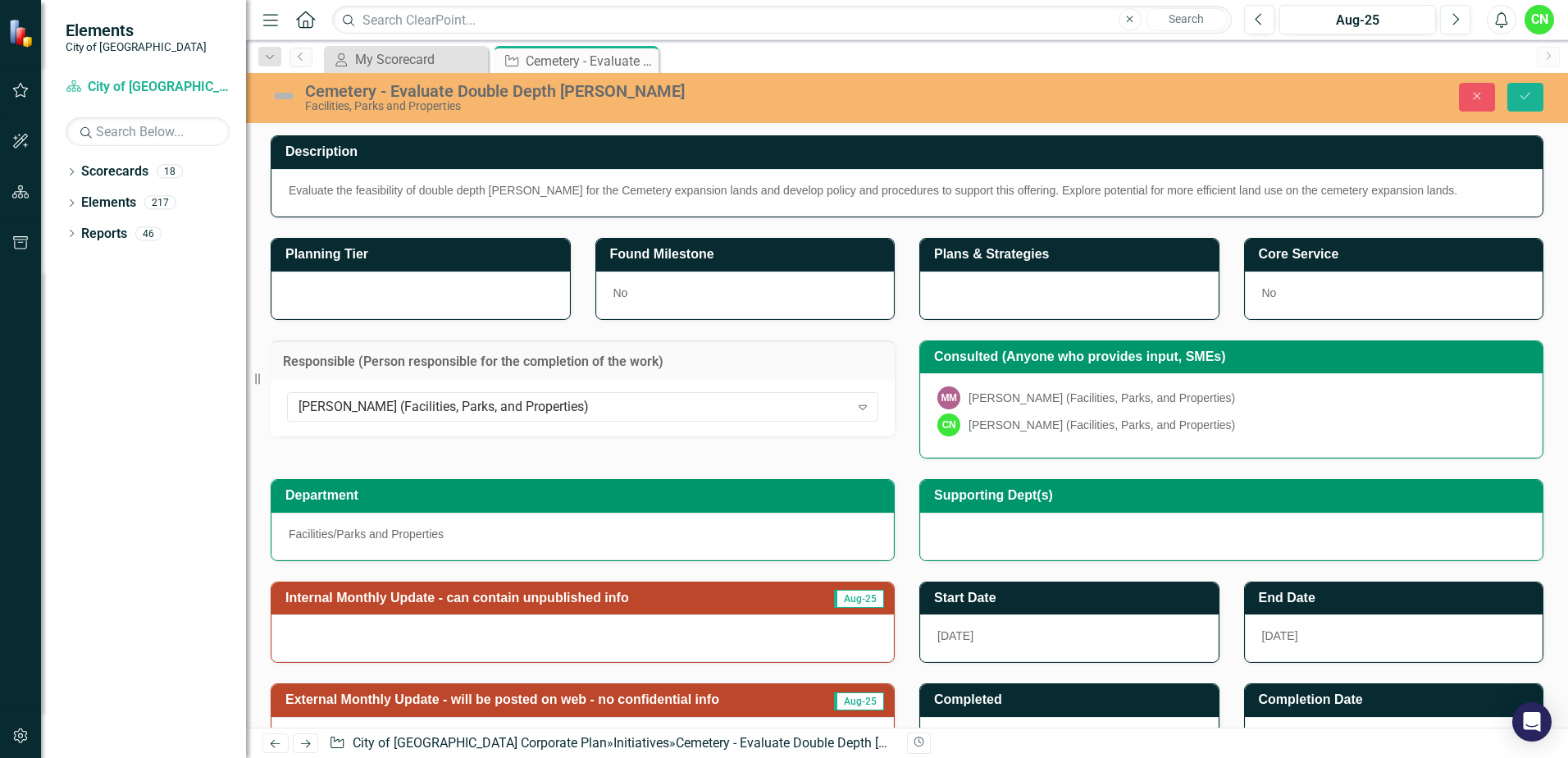
click at [281, 92] on img at bounding box center [284, 96] width 26 height 26
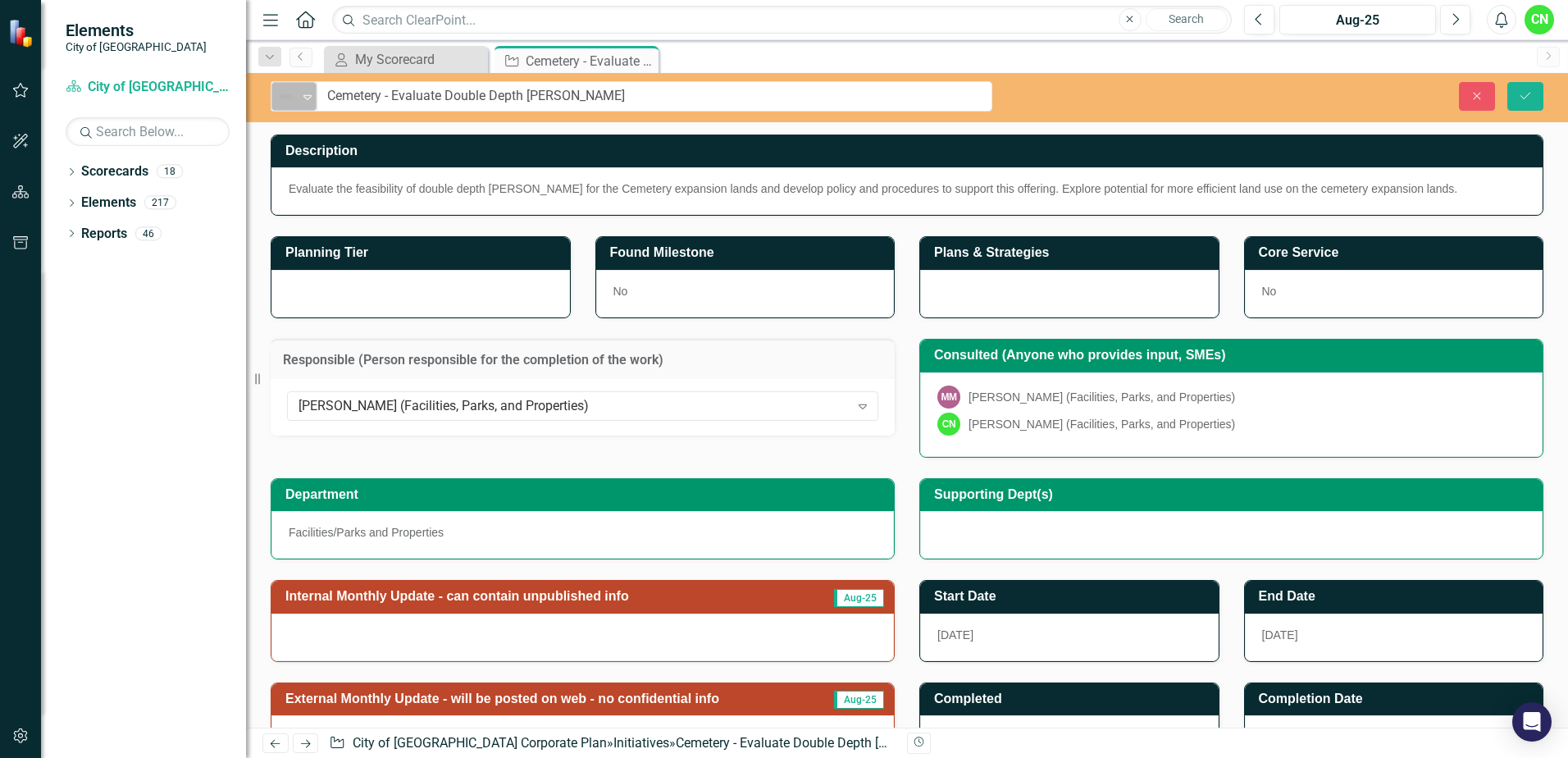
click at [282, 100] on img at bounding box center [286, 96] width 20 height 20
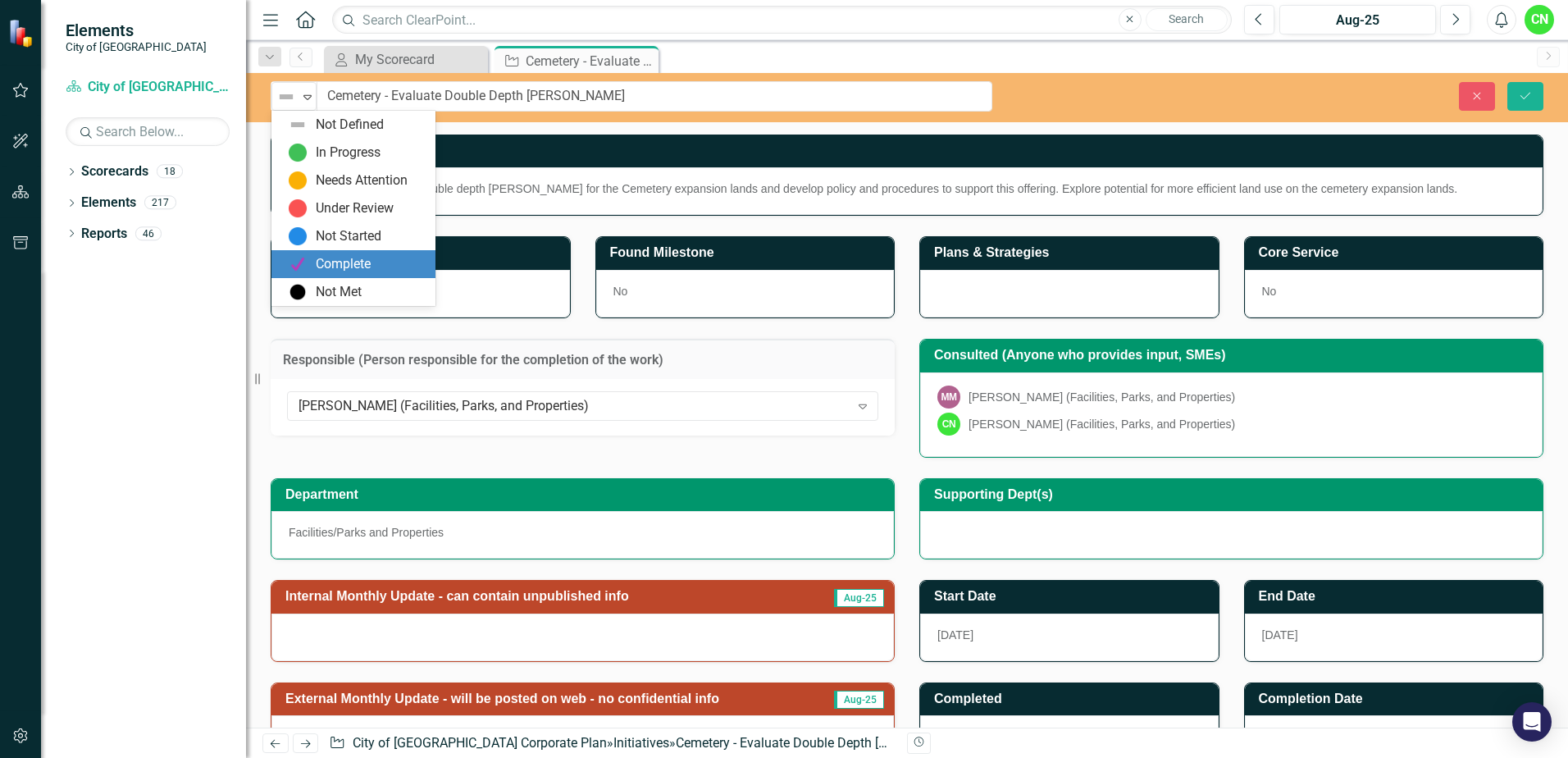
click at [362, 270] on div "Complete" at bounding box center [343, 265] width 55 height 19
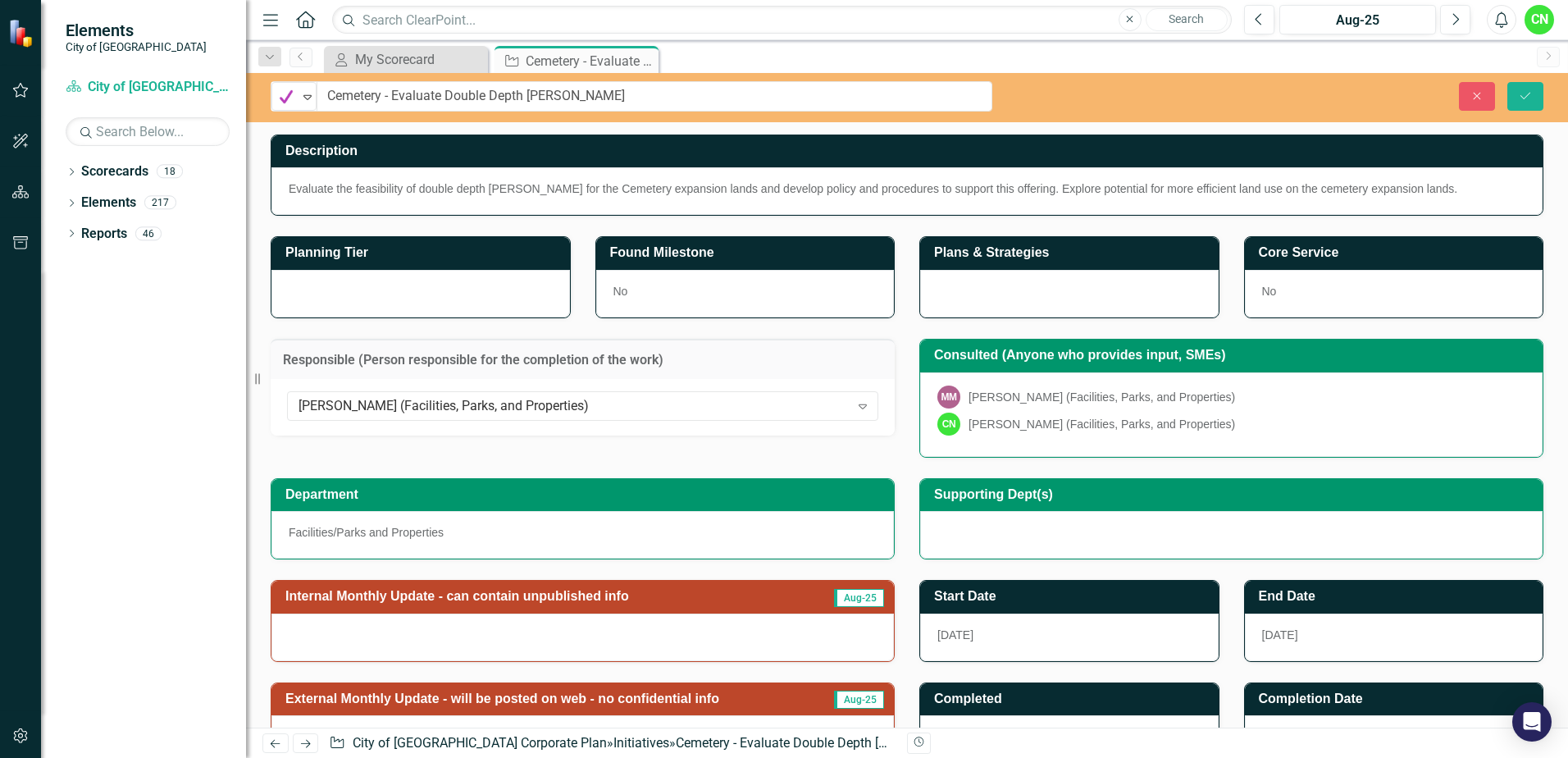
scroll to position [82, 0]
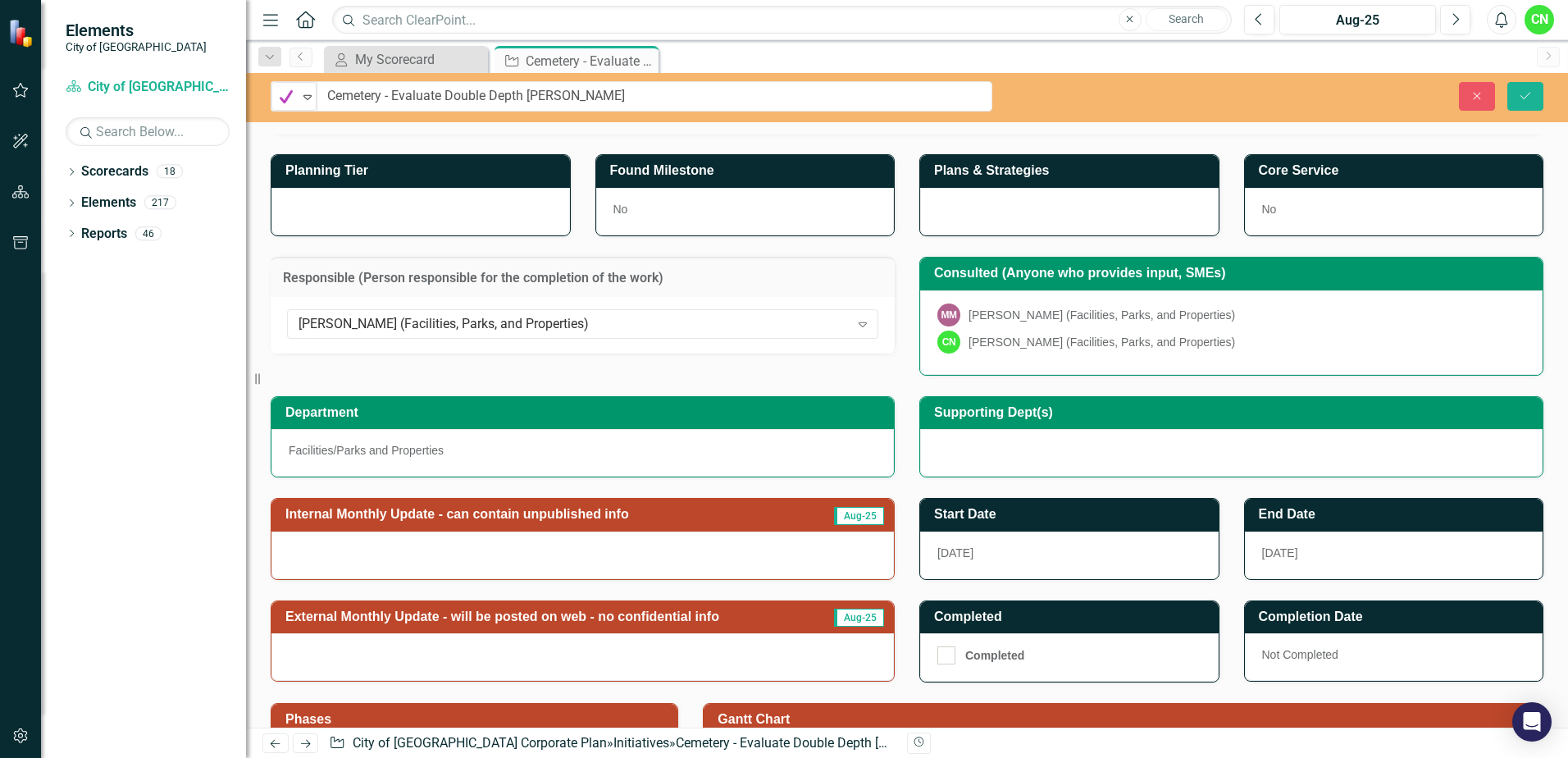
click at [738, 536] on div at bounding box center [582, 556] width 622 height 47
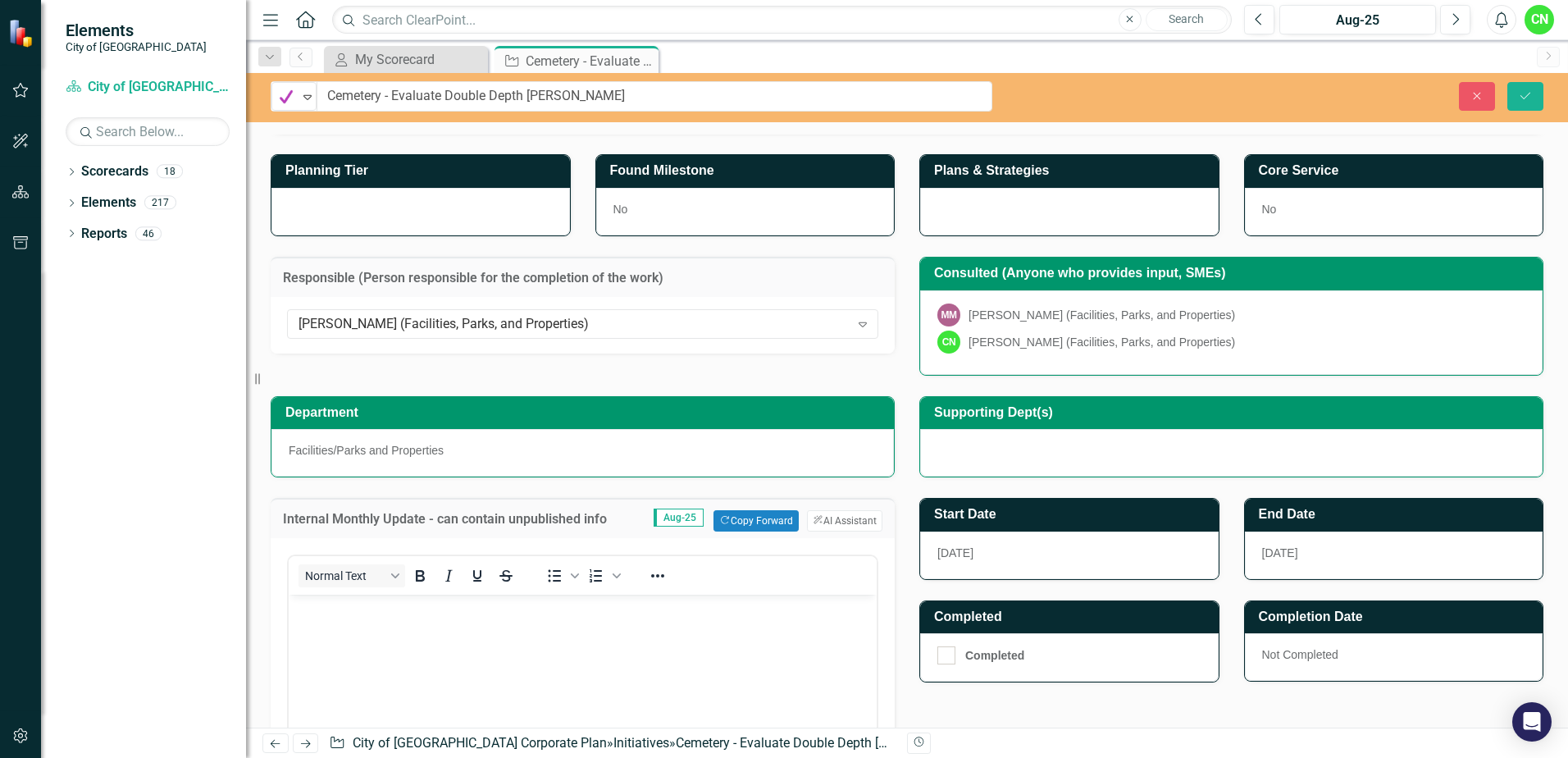
scroll to position [0, 0]
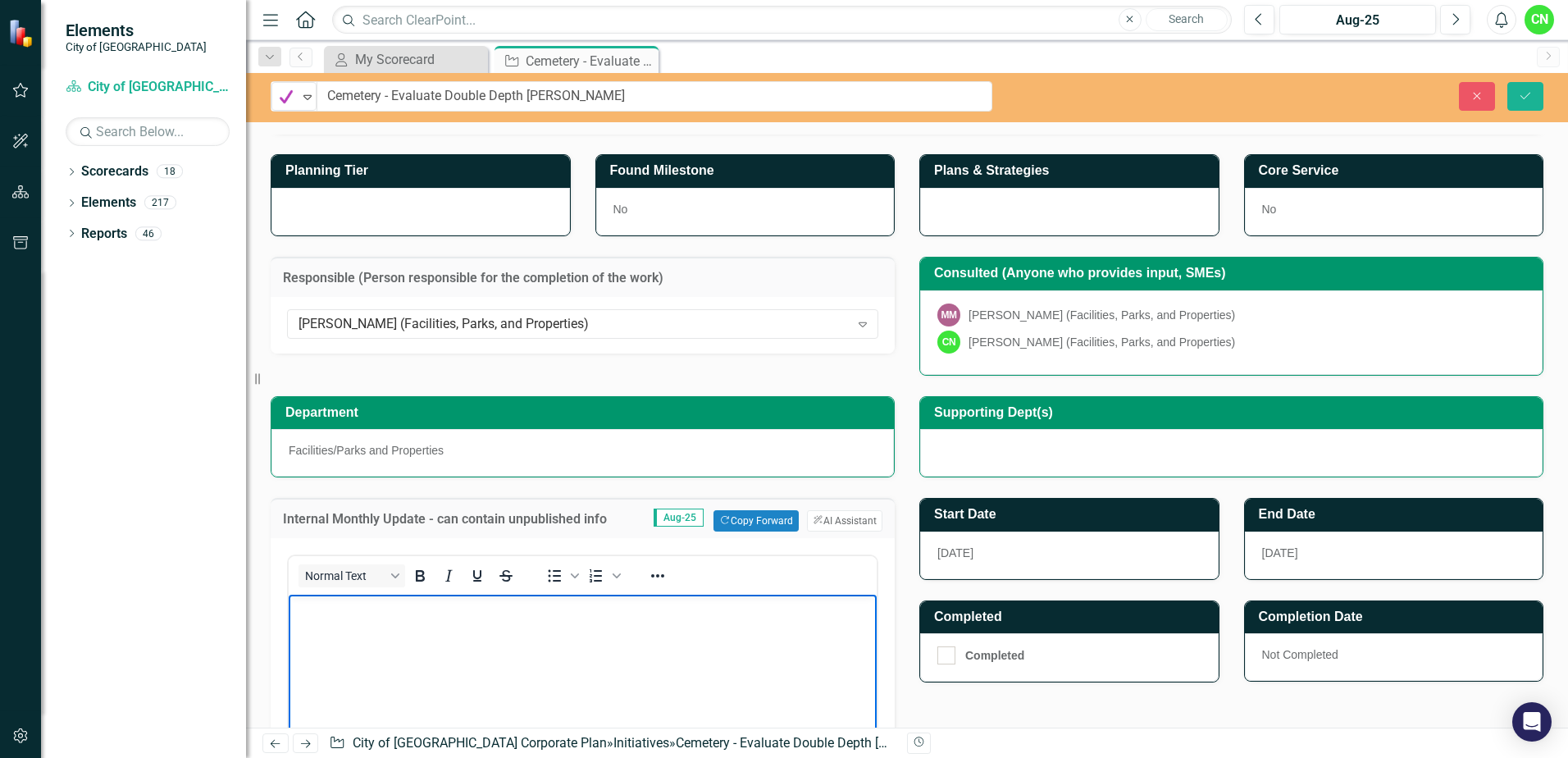
click at [763, 623] on body "Rich Text Area. Press ALT-0 for help." at bounding box center [583, 718] width 588 height 246
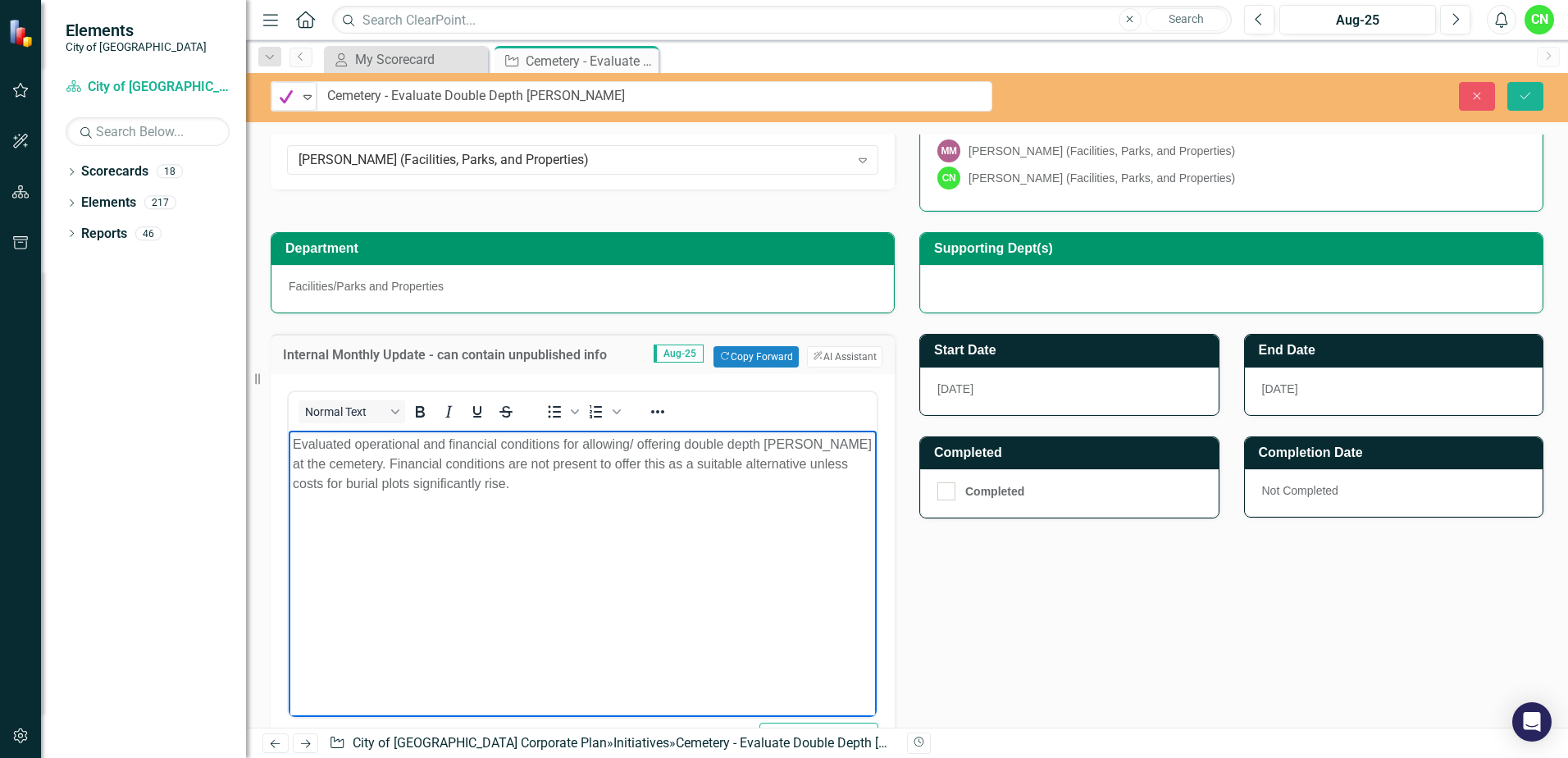
scroll to position [328, 0]
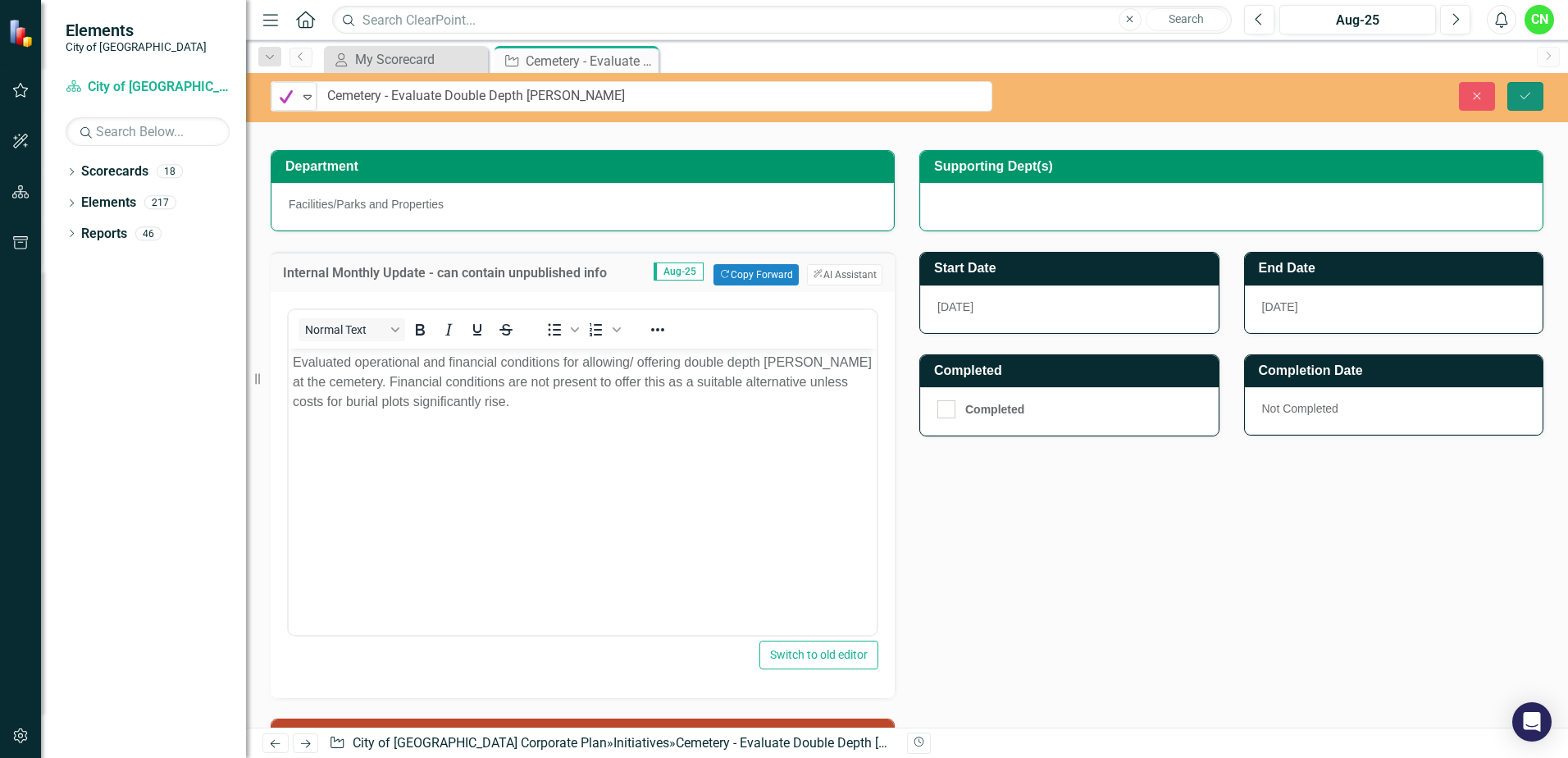
click at [1522, 97] on icon "Save" at bounding box center [1525, 96] width 15 height 11
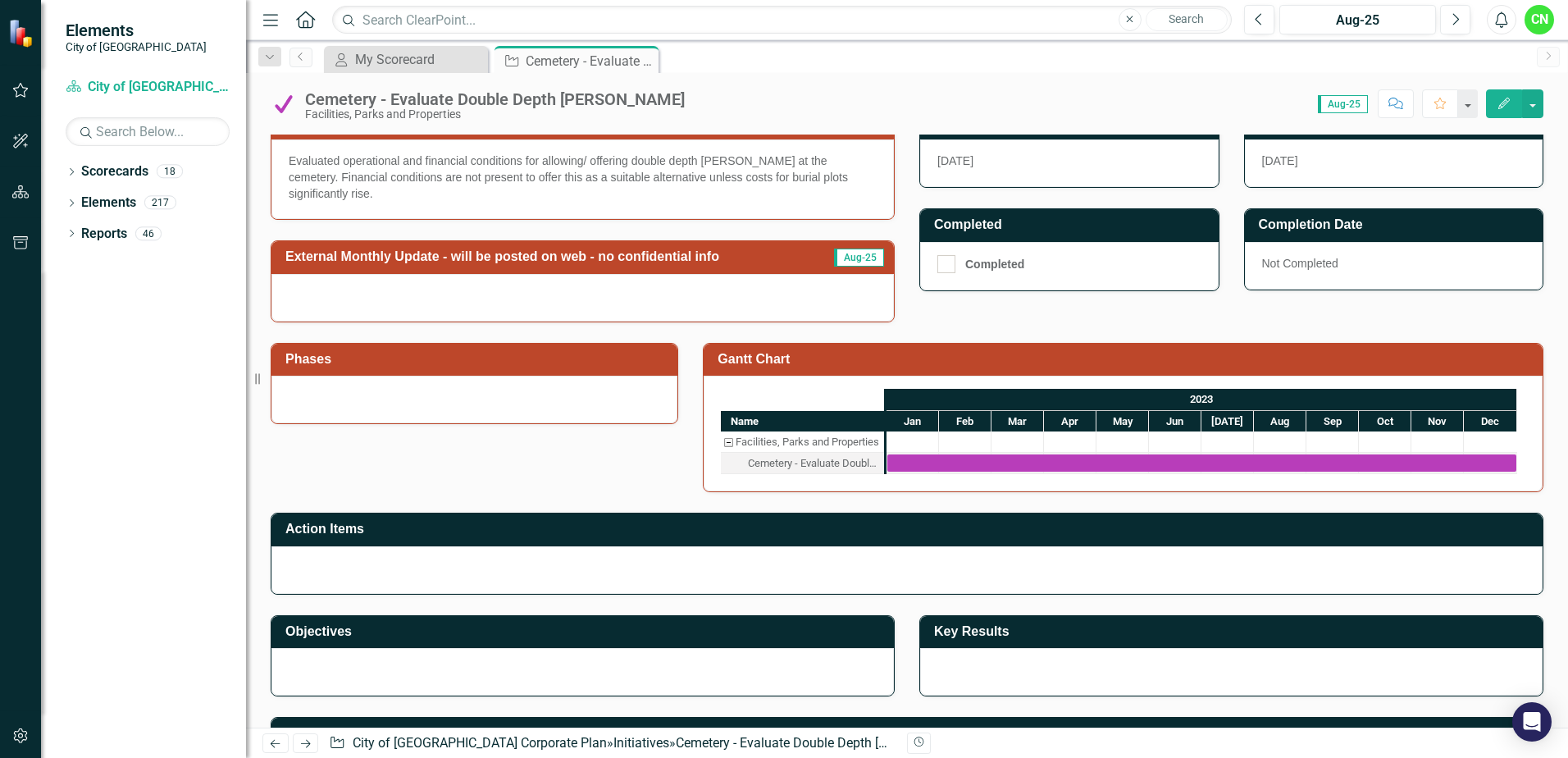
scroll to position [492, 0]
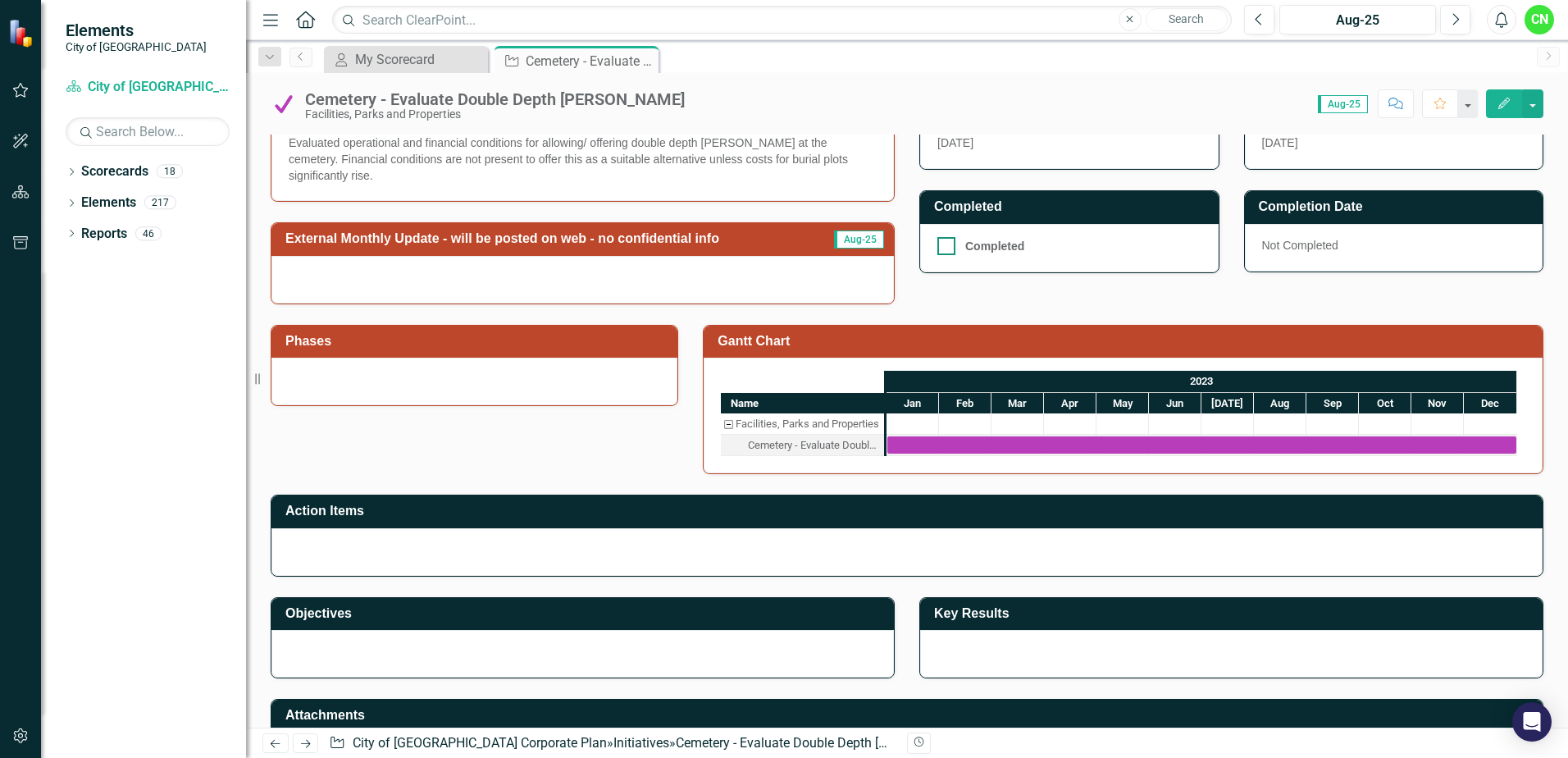
click at [943, 249] on div at bounding box center [946, 246] width 18 height 18
click at [943, 248] on input "Completed" at bounding box center [942, 242] width 10 height 10
checkbox input "true"
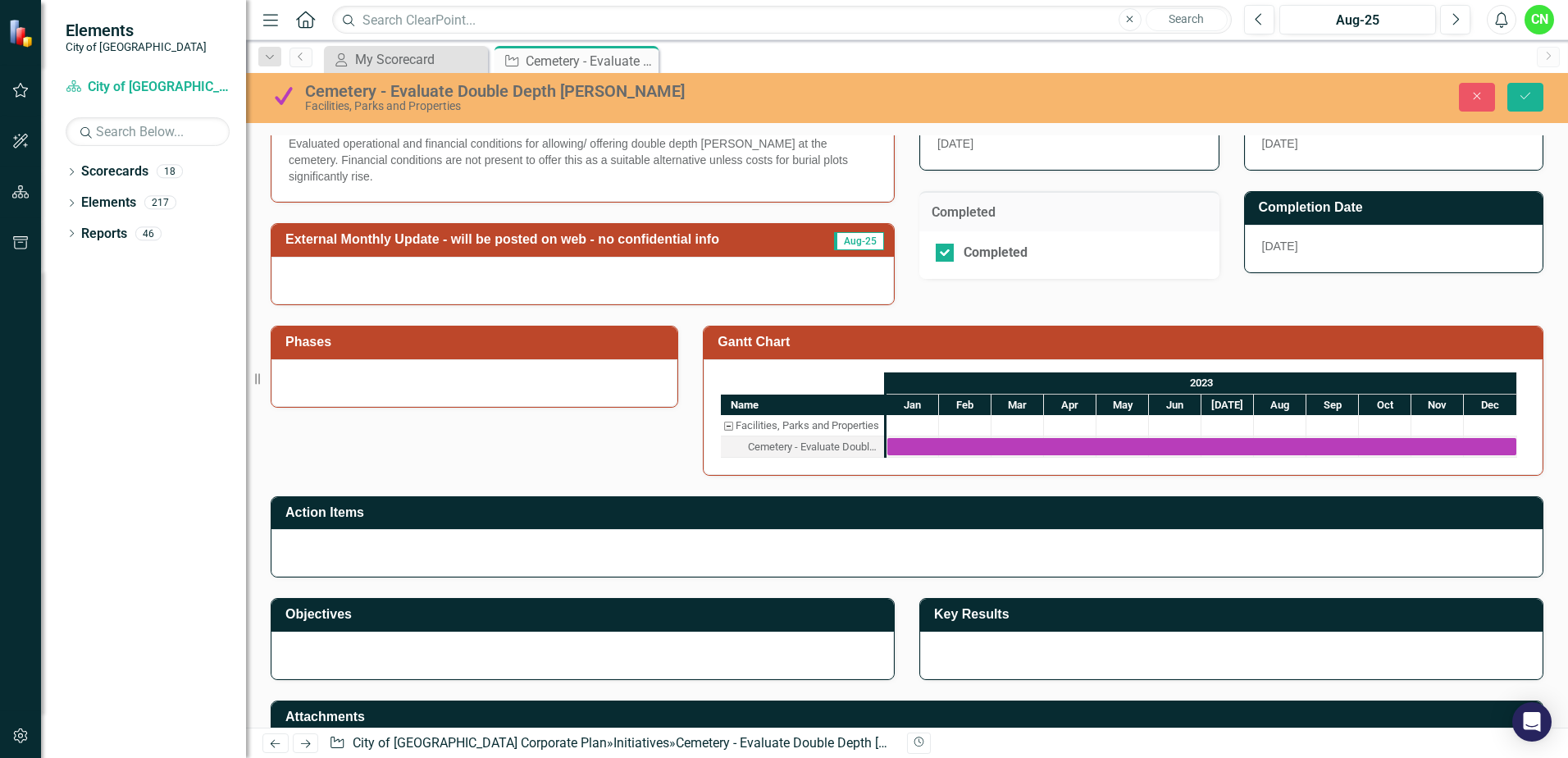
click at [1285, 250] on span "8/26/25" at bounding box center [1280, 247] width 36 height 13
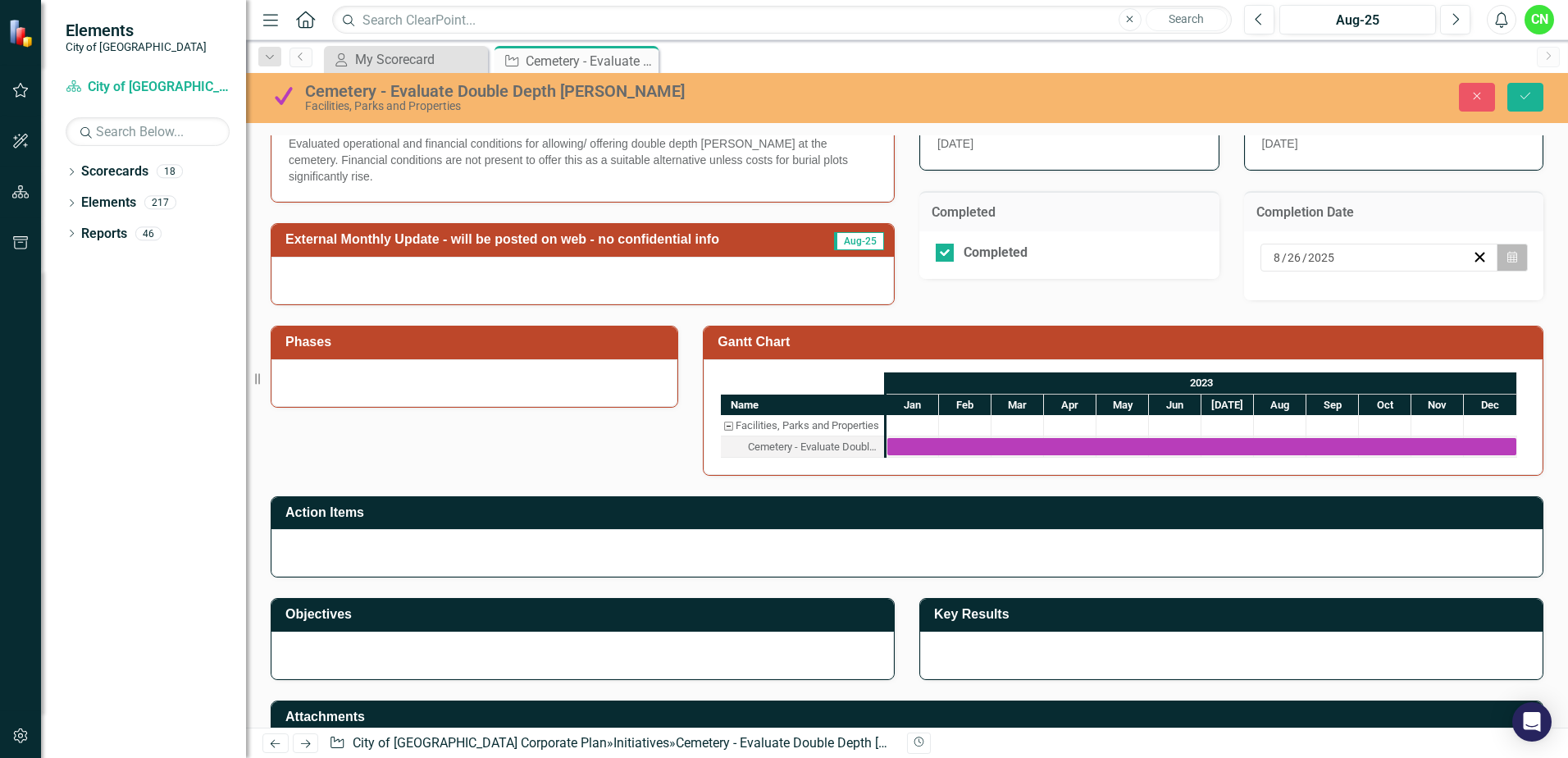
click at [1505, 259] on button "Calendar" at bounding box center [1512, 258] width 31 height 28
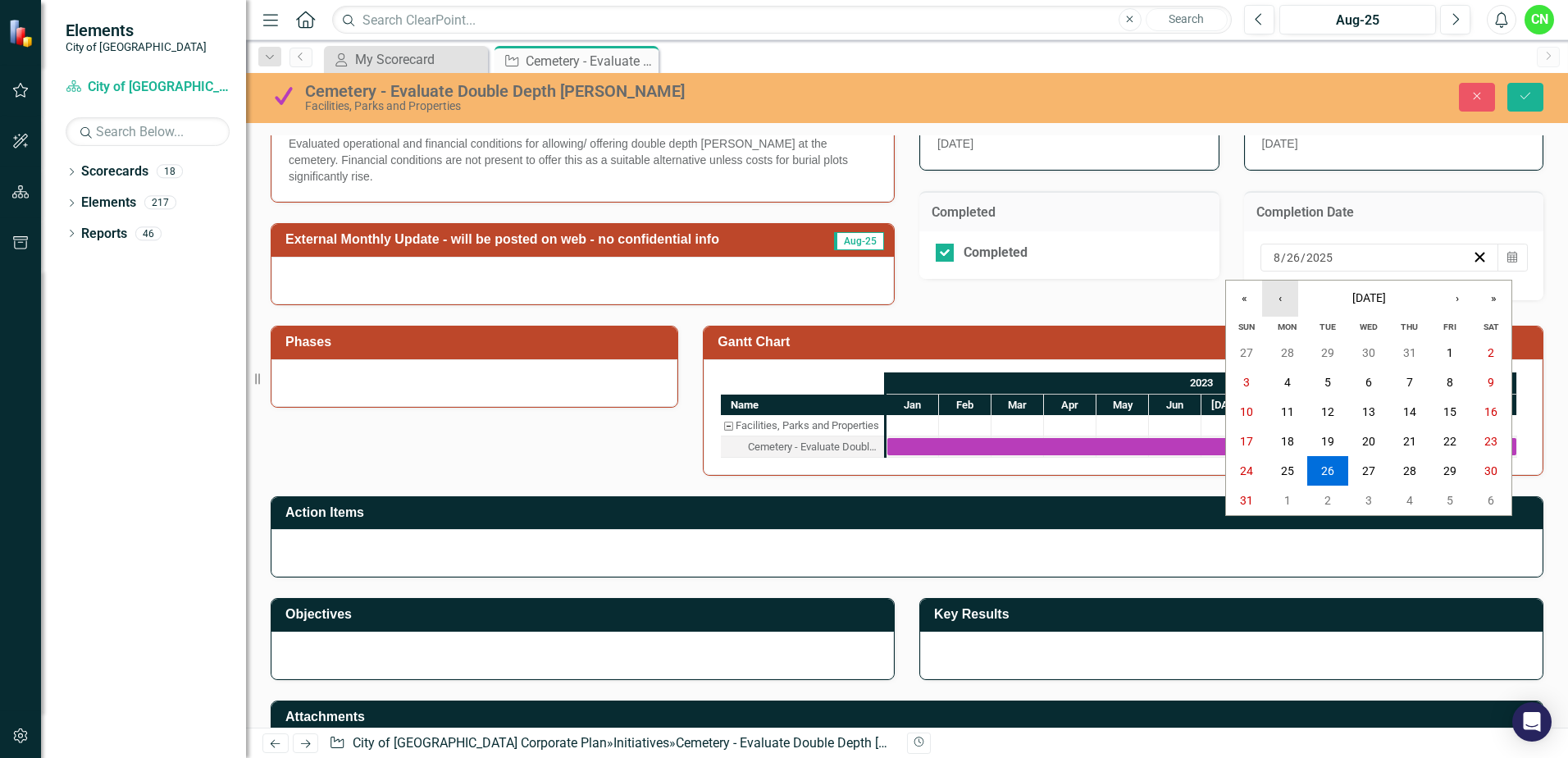
click at [1286, 298] on button "‹" at bounding box center [1280, 299] width 36 height 36
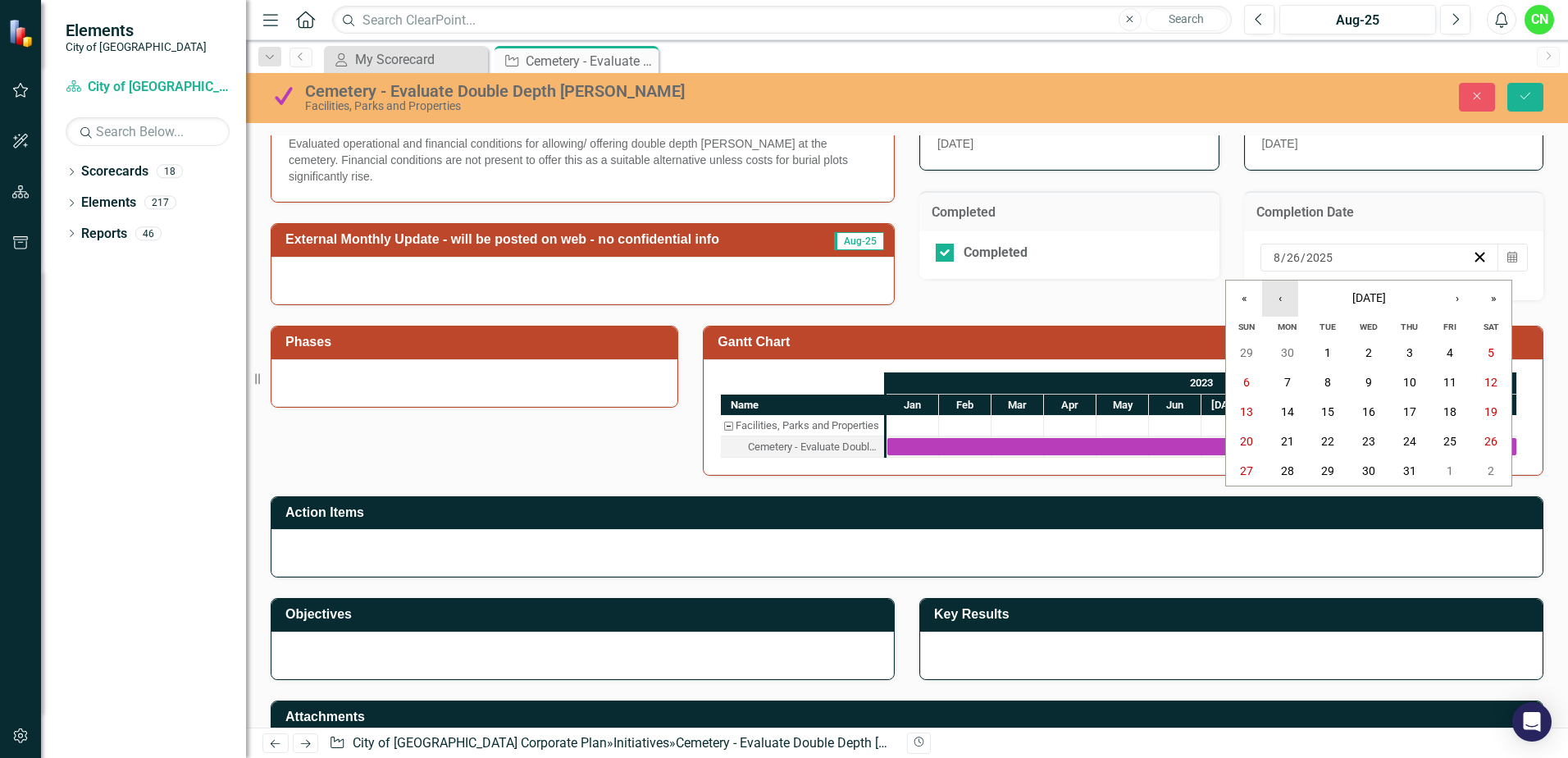
click at [1275, 298] on button "‹" at bounding box center [1280, 299] width 36 height 36
click at [1299, 465] on button "30" at bounding box center [1287, 471] width 41 height 29
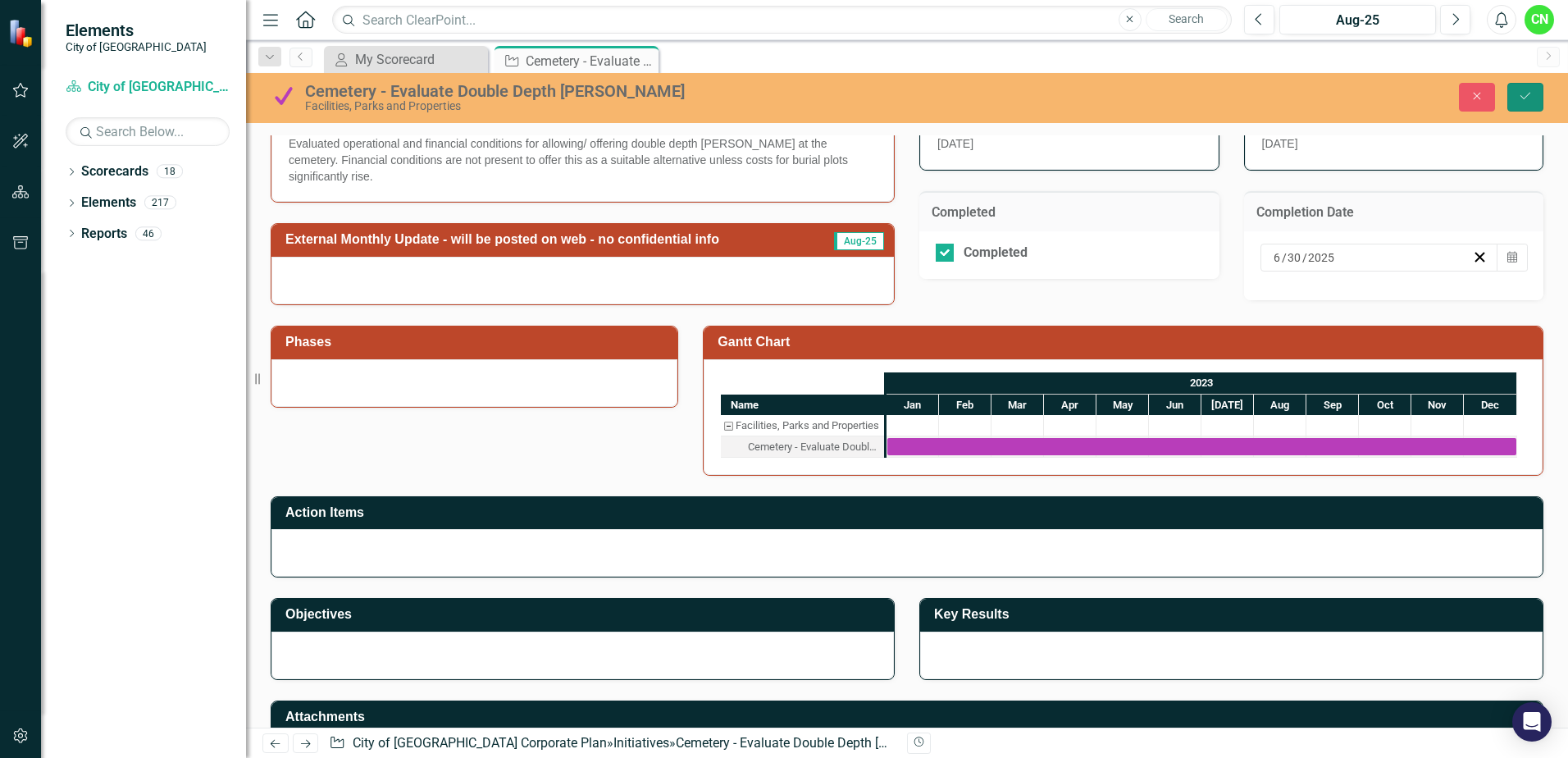
click at [1524, 99] on icon "submit" at bounding box center [1525, 95] width 9 height 7
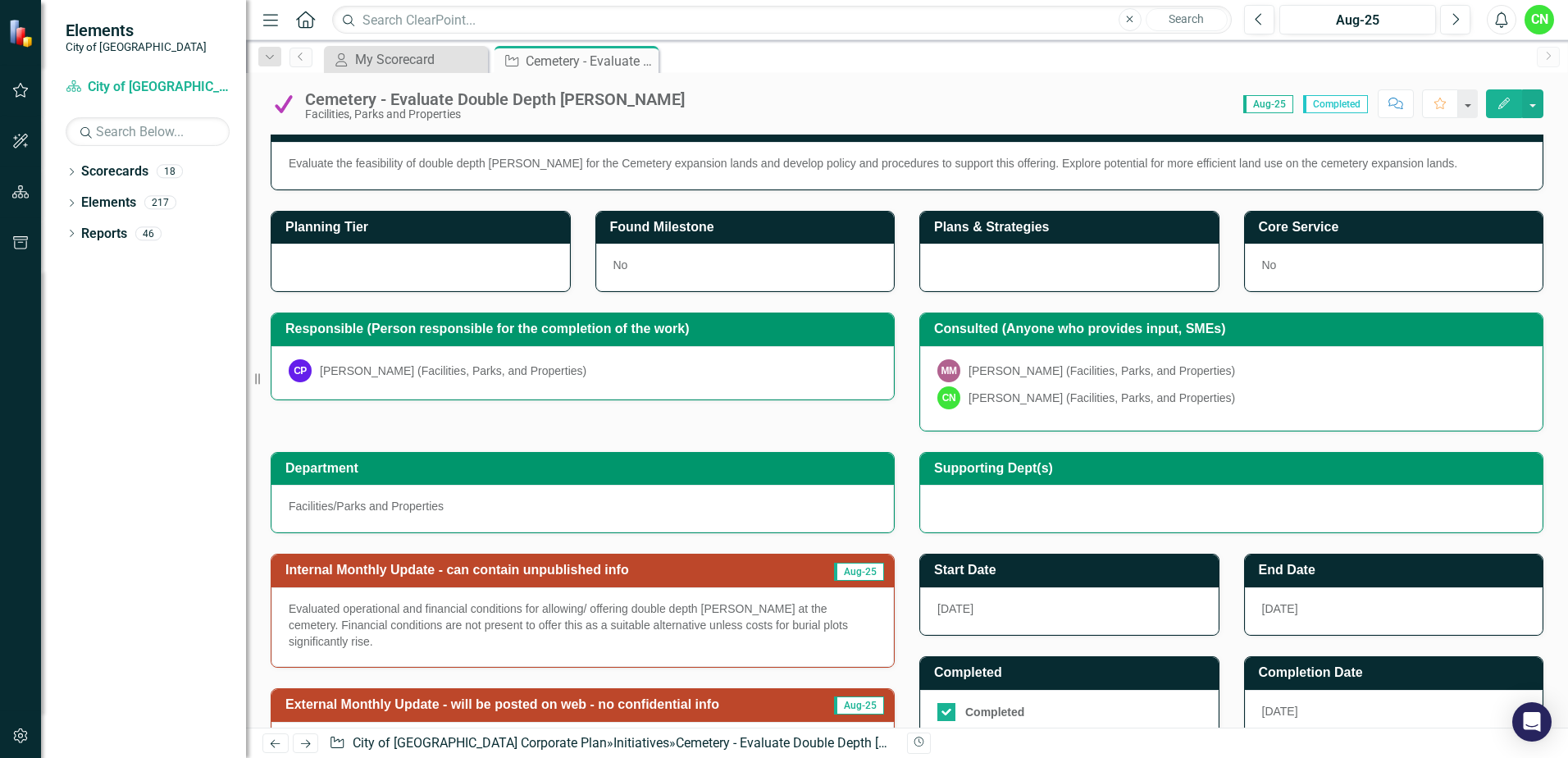
scroll to position [0, 0]
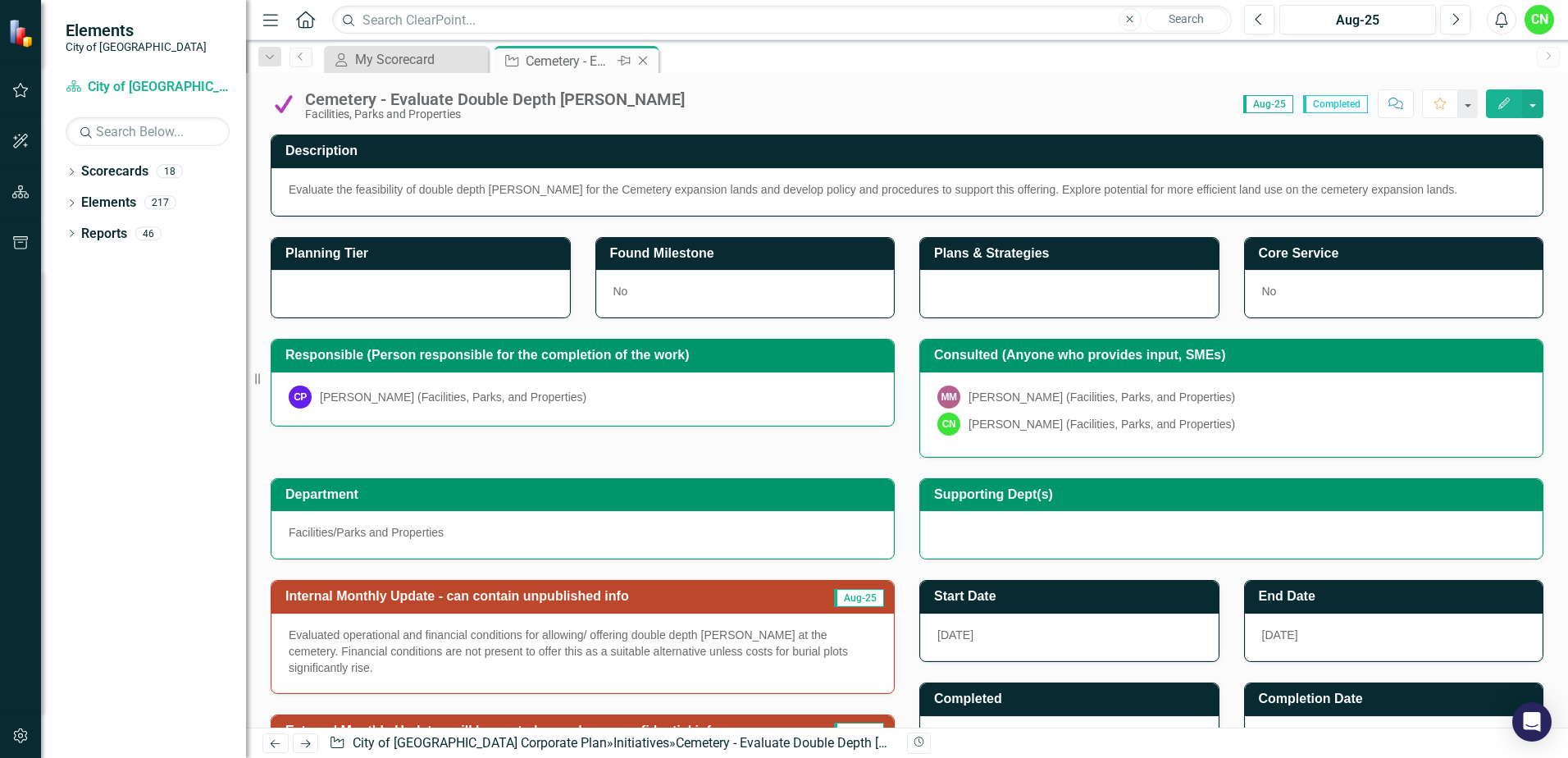
click at [642, 60] on icon "Close" at bounding box center [642, 60] width 16 height 13
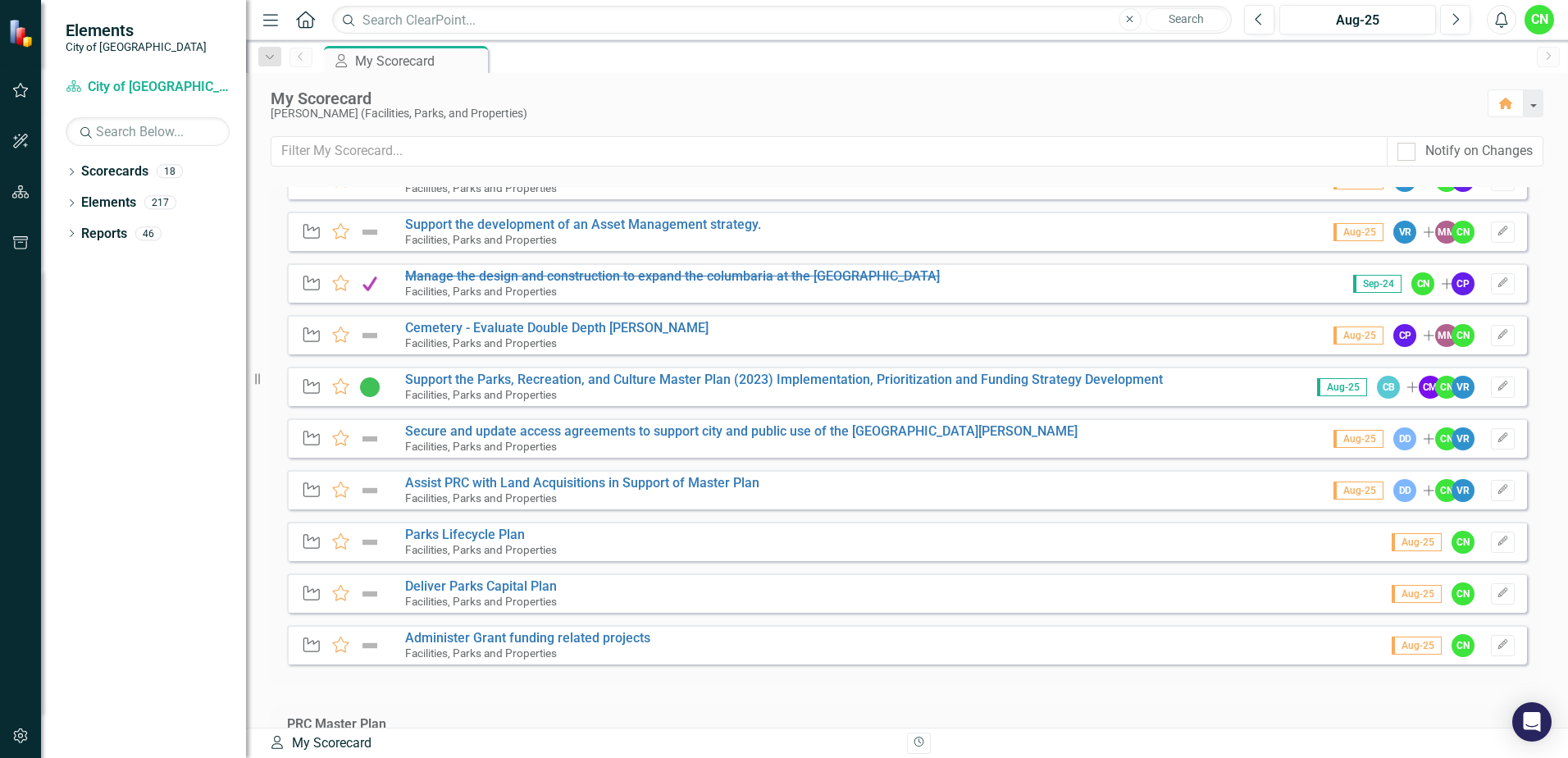
scroll to position [1395, 0]
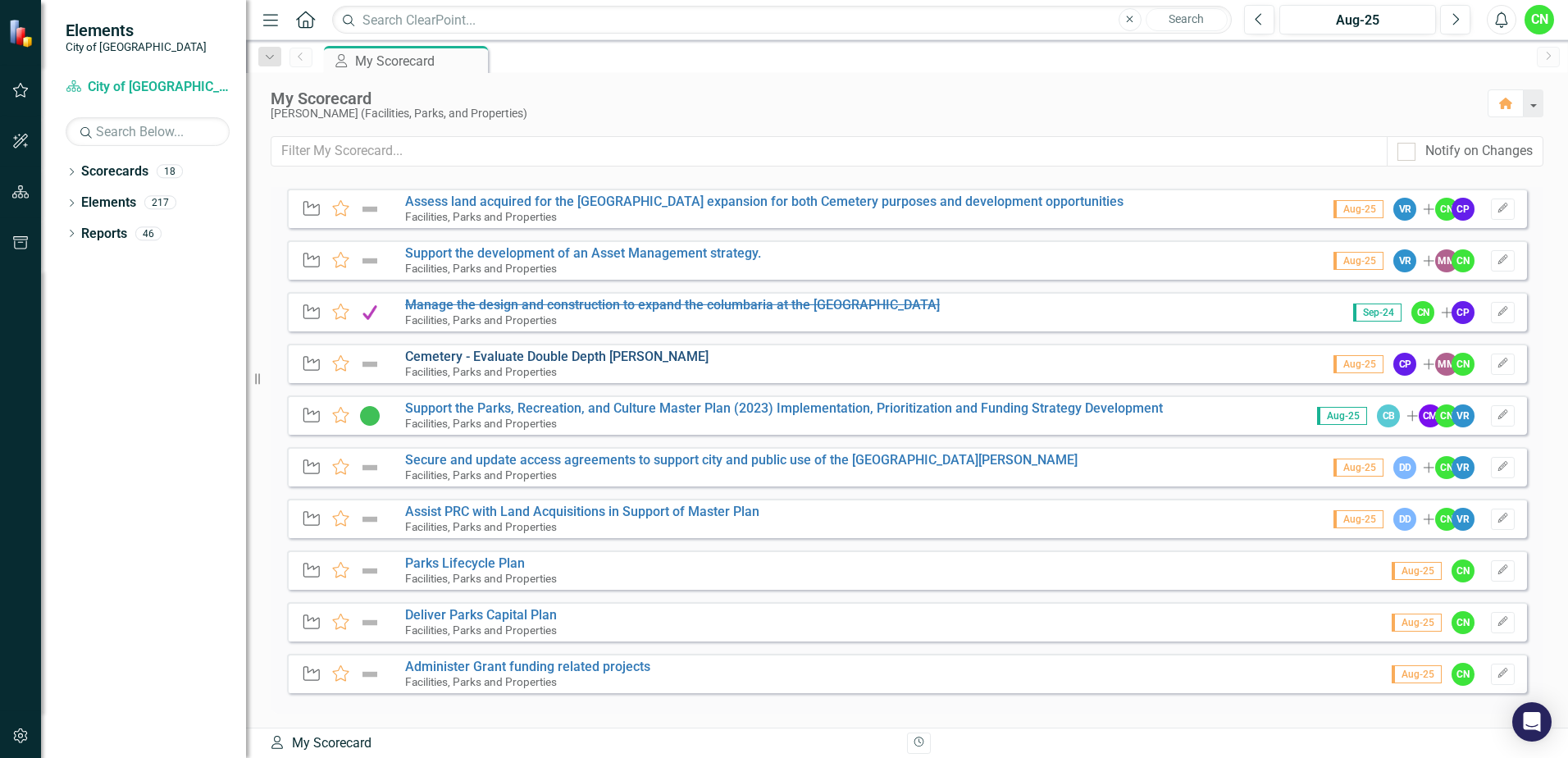
click at [490, 356] on link "Cemetery - Evaluate Double Depth [PERSON_NAME]" at bounding box center [556, 356] width 303 height 15
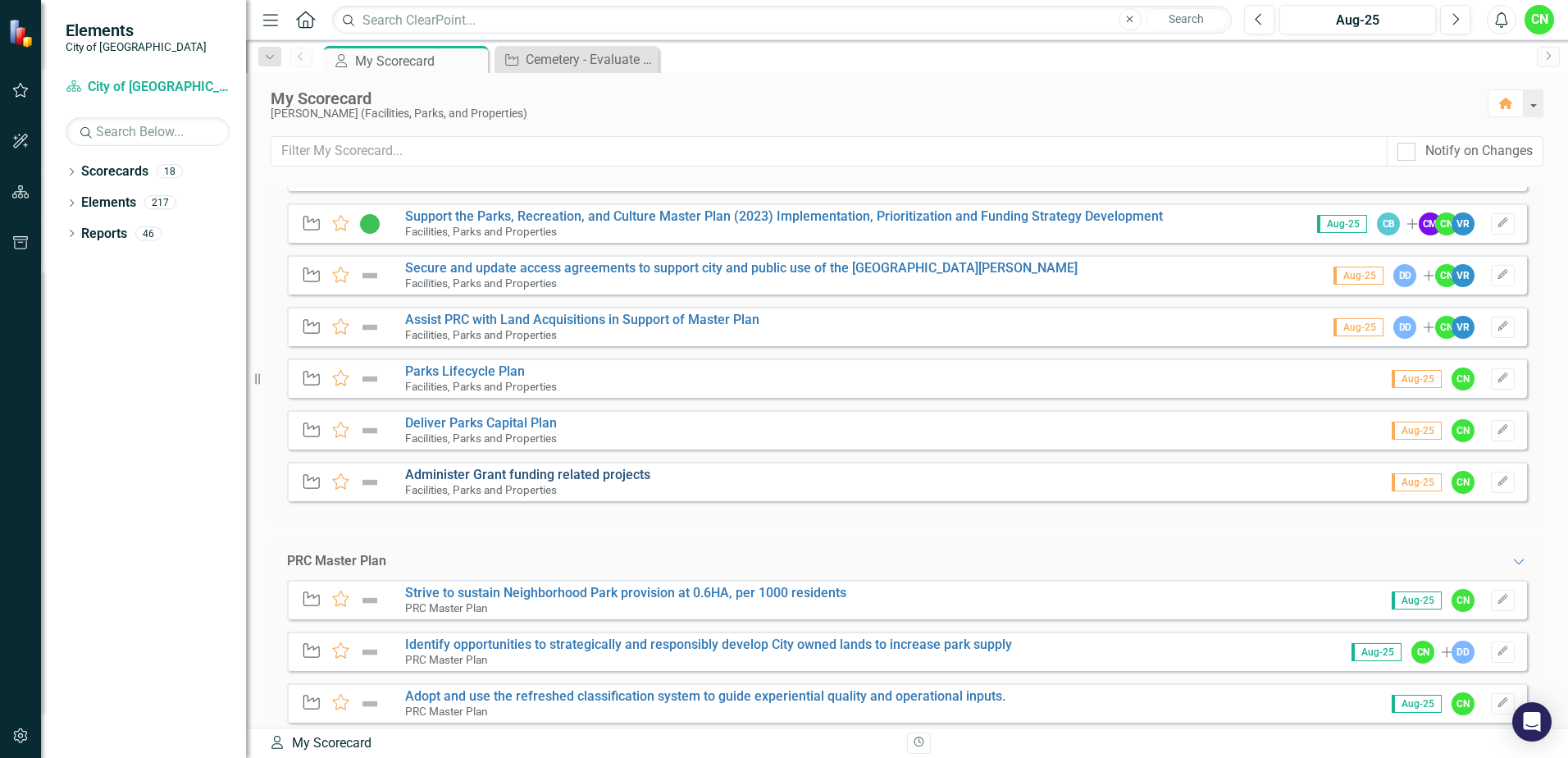
scroll to position [1559, 0]
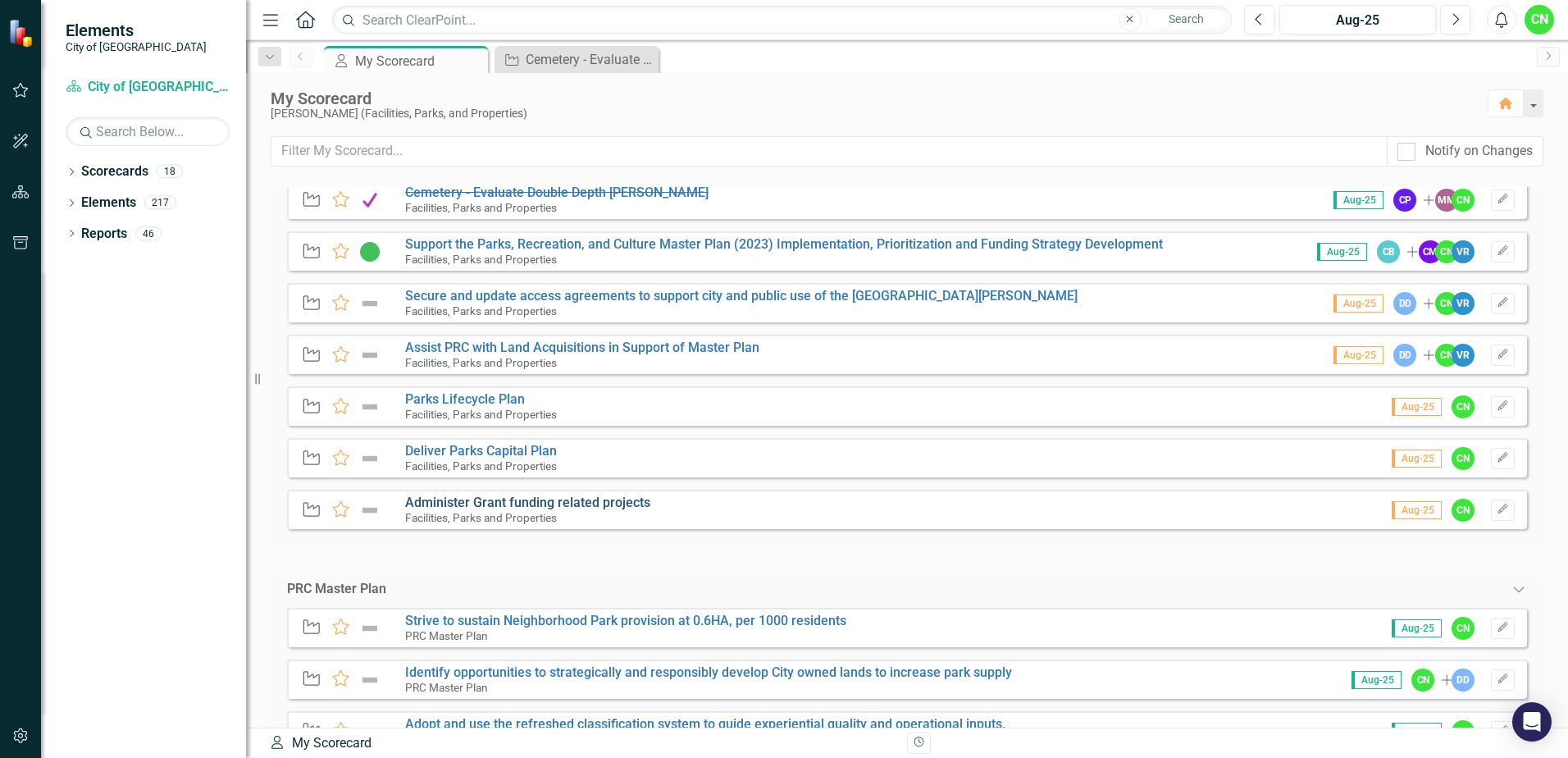
click at [501, 502] on link "Administer Grant funding related projects" at bounding box center [528, 503] width 246 height 15
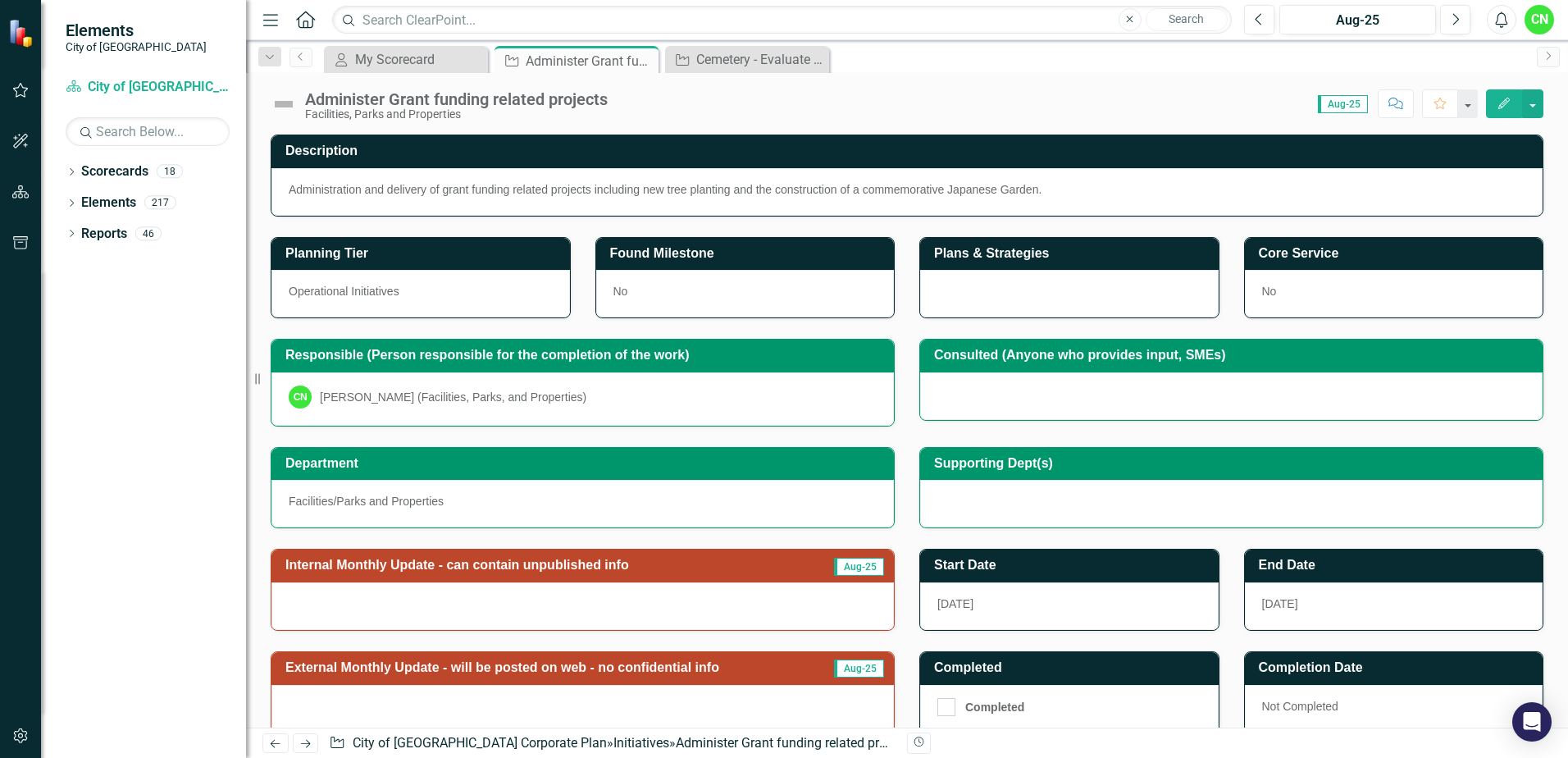
click at [276, 105] on img at bounding box center [284, 104] width 26 height 26
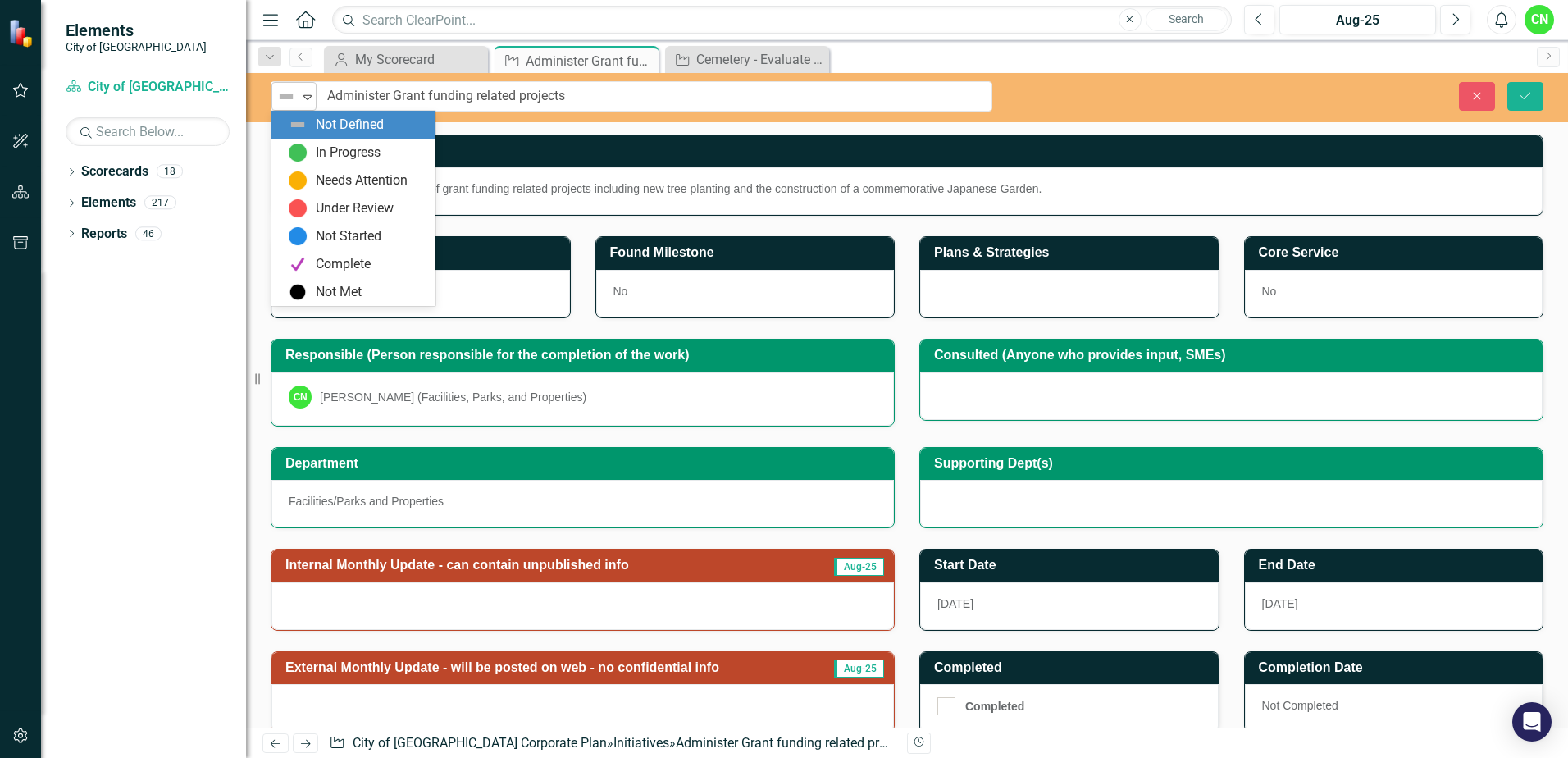
click at [287, 107] on div "Not Defined" at bounding box center [287, 96] width 25 height 23
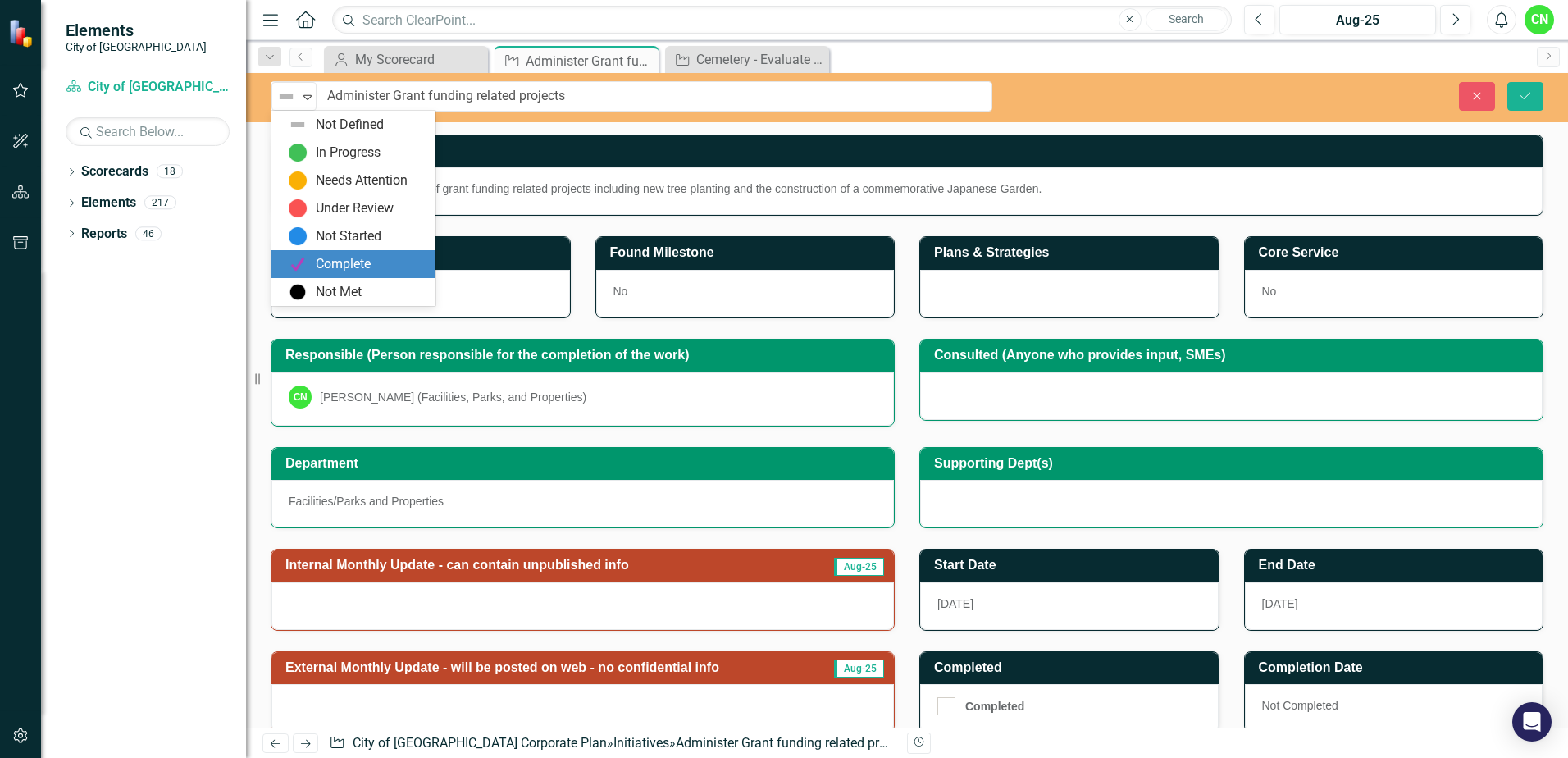
click at [361, 267] on div "Complete" at bounding box center [343, 265] width 55 height 19
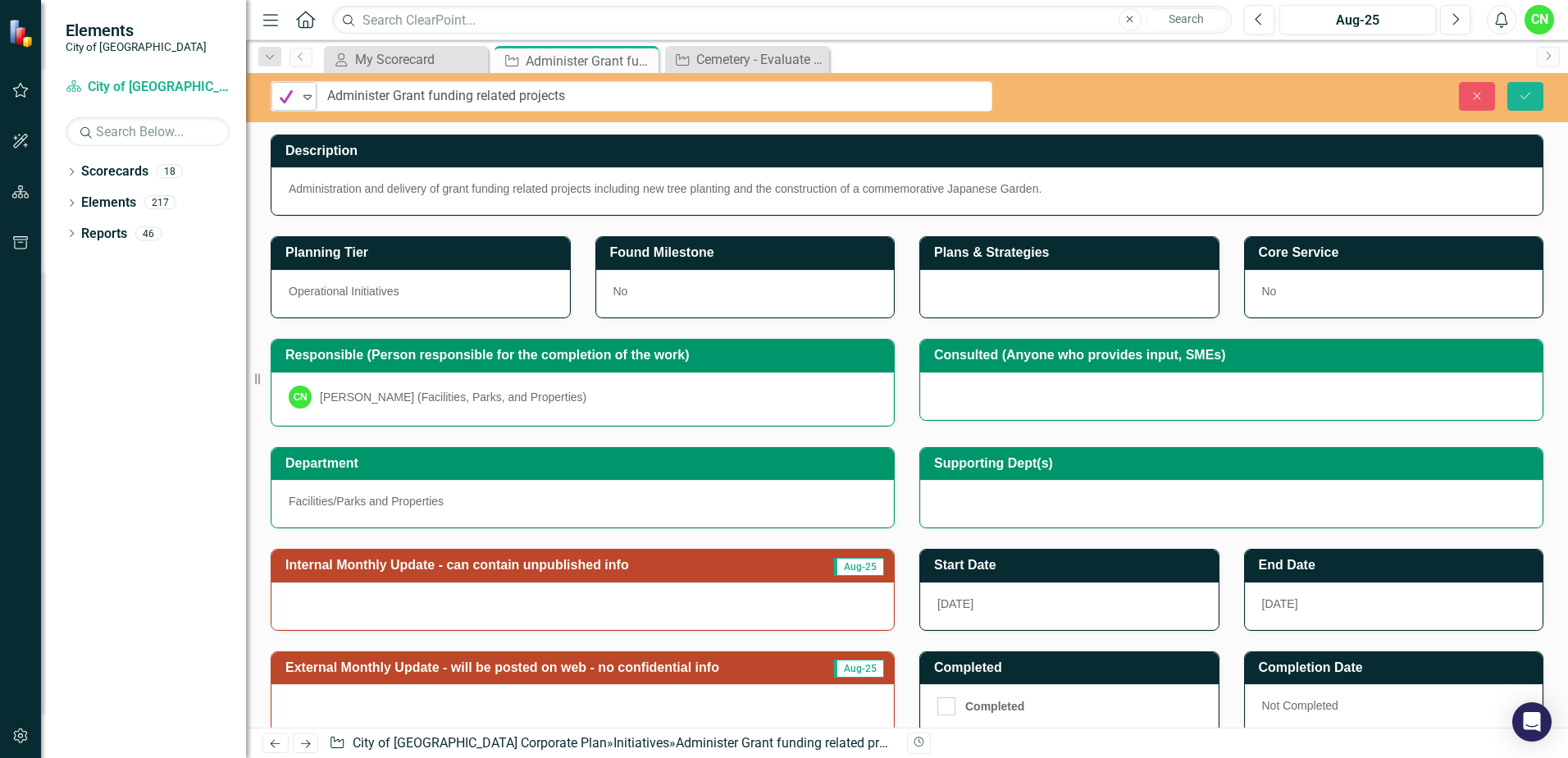
drag, startPoint x: 284, startPoint y: 84, endPoint x: 286, endPoint y: 95, distance: 11.2
click at [286, 95] on div "Complete Expand" at bounding box center [294, 96] width 45 height 28
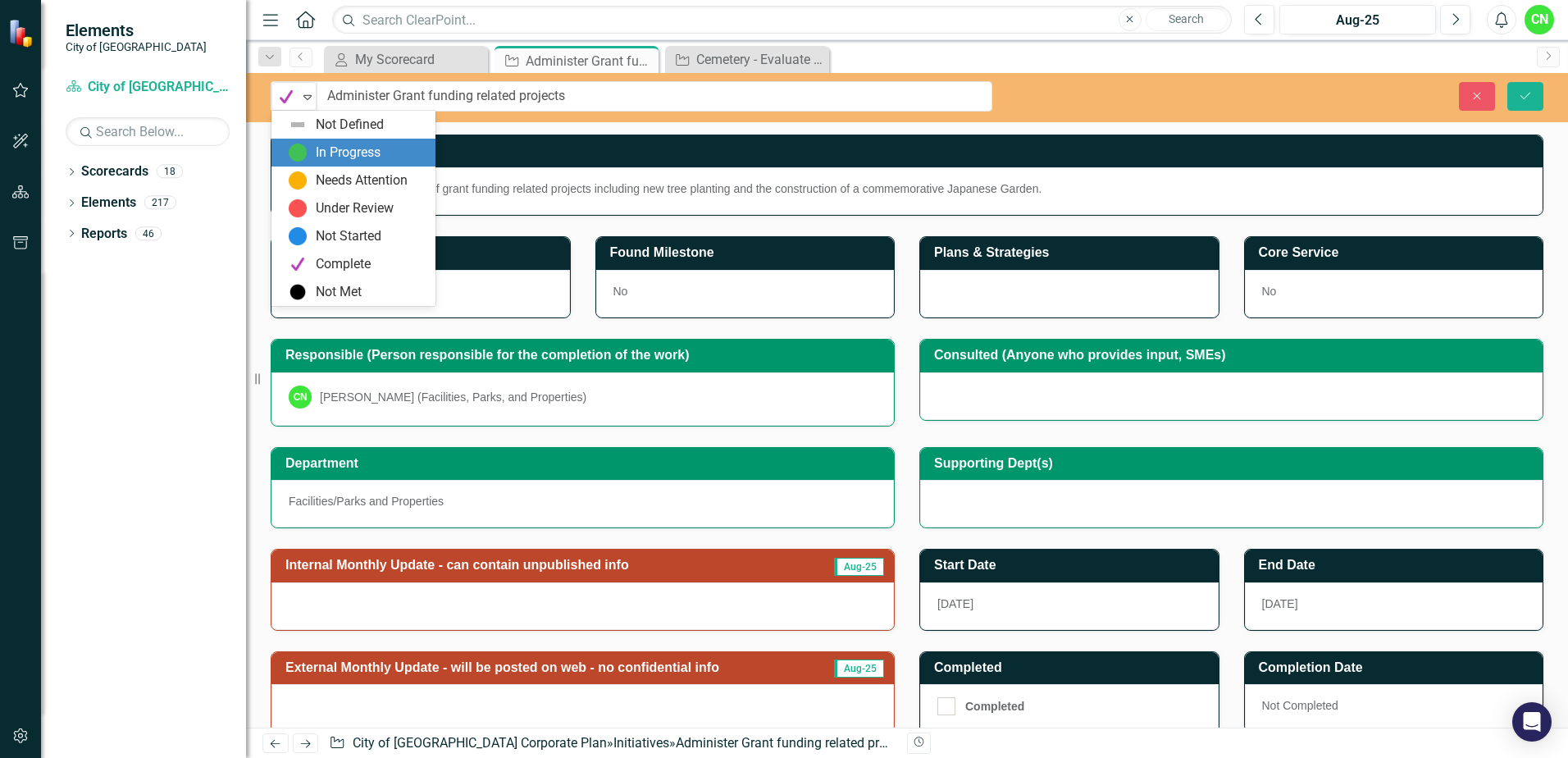
click at [345, 157] on div "In Progress" at bounding box center [348, 153] width 65 height 19
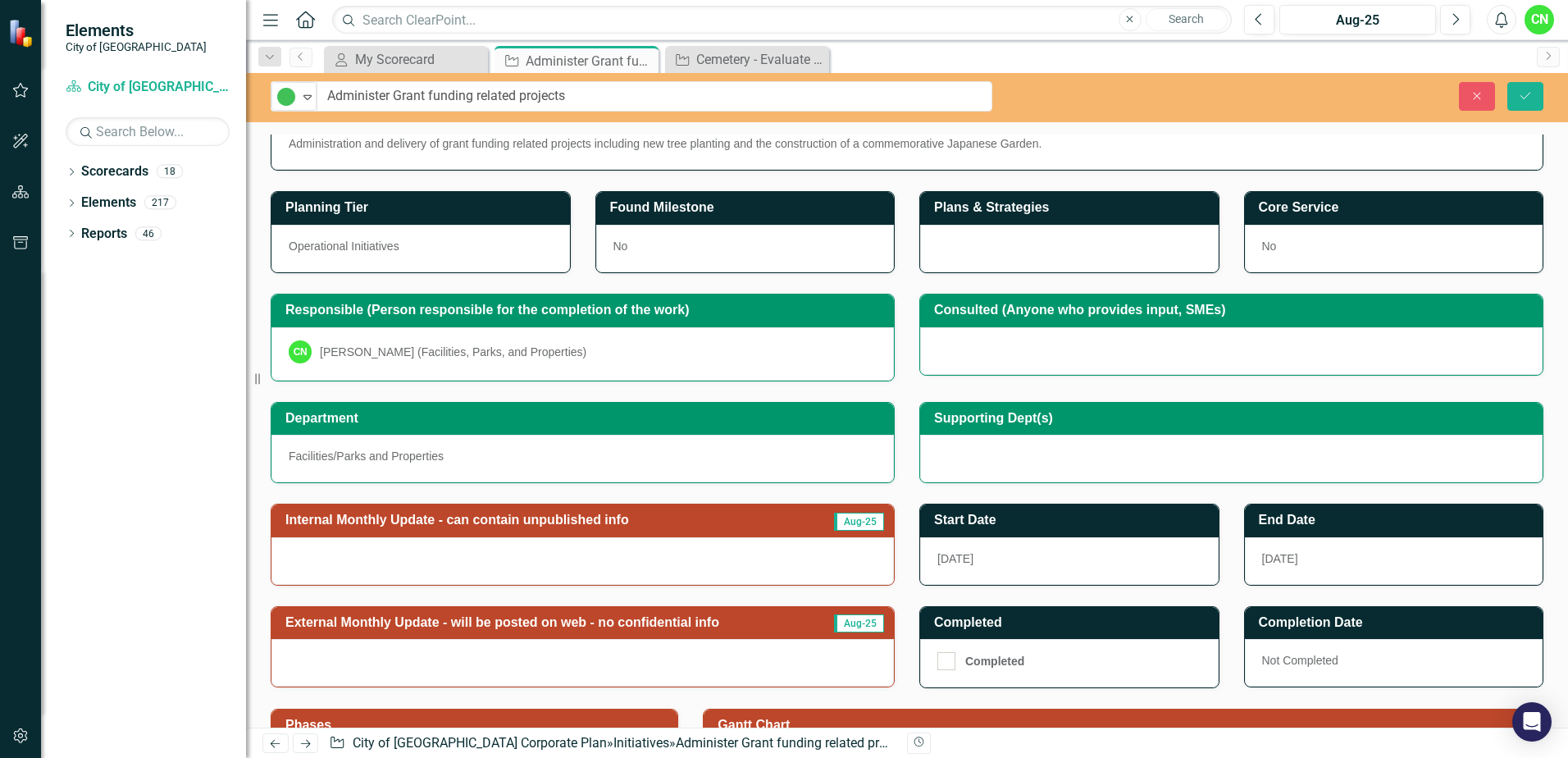
scroll to position [164, 0]
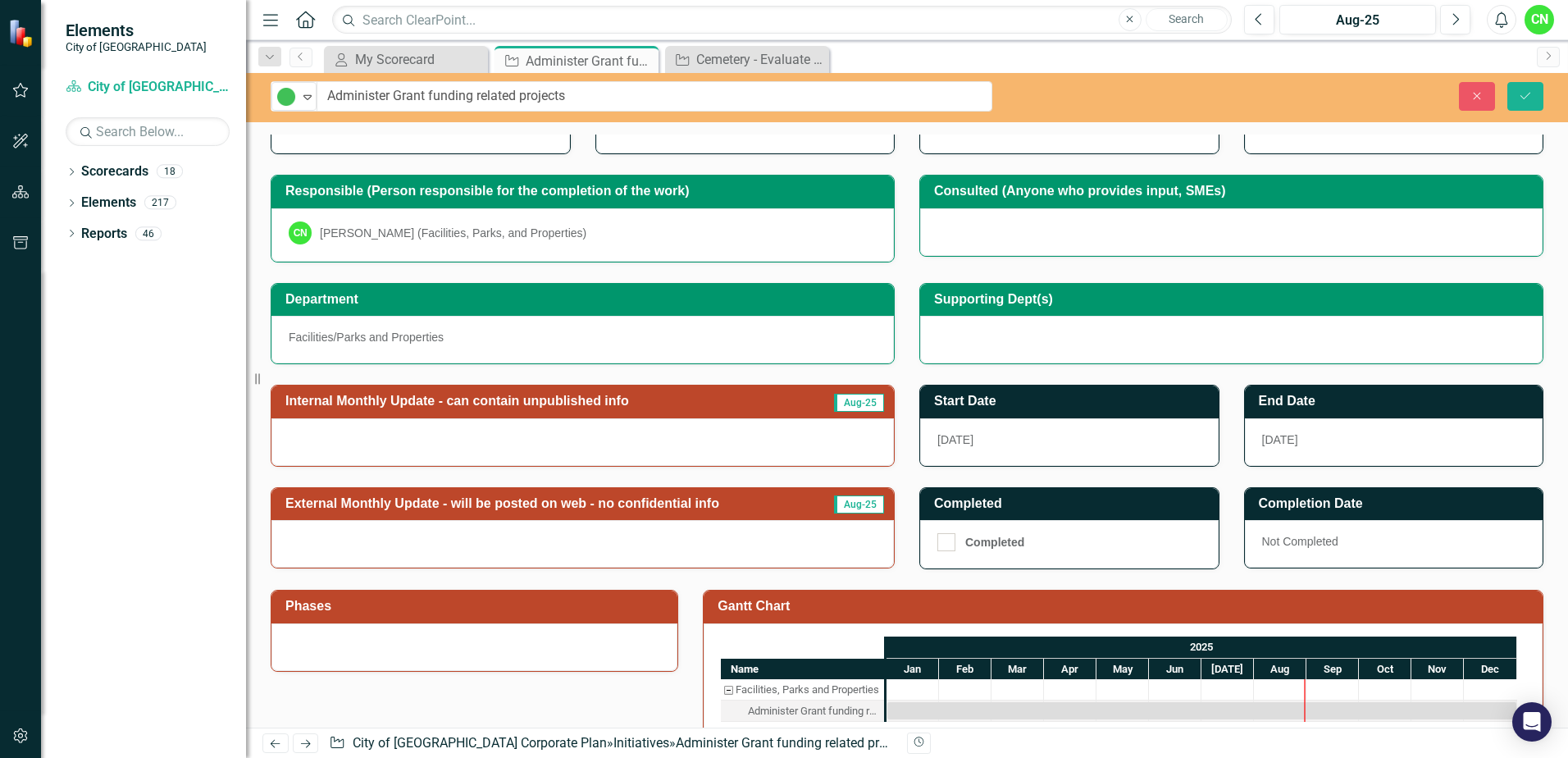
click at [855, 401] on span "Aug-25" at bounding box center [859, 403] width 50 height 18
click at [636, 440] on div at bounding box center [582, 442] width 622 height 47
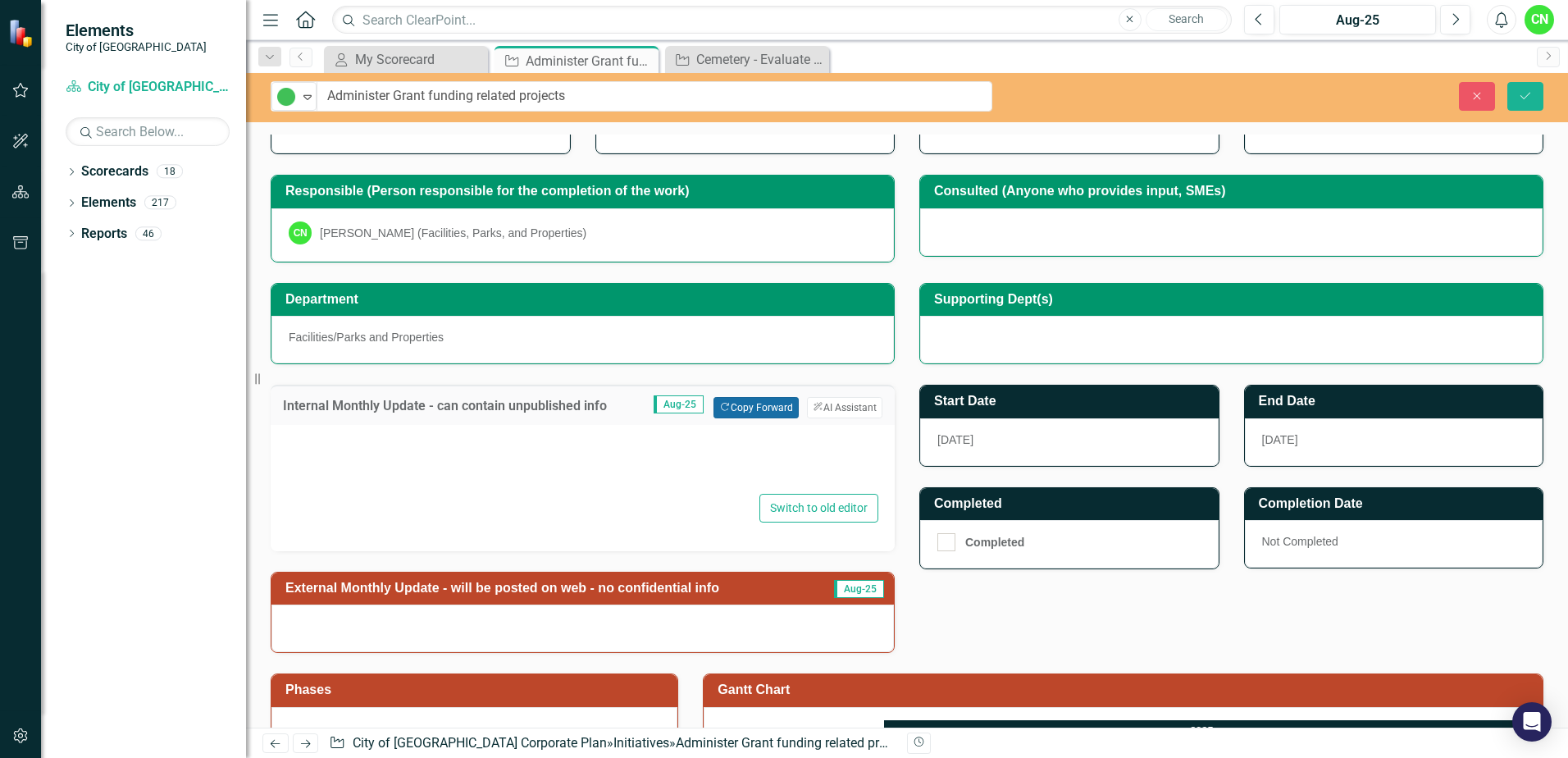
click at [751, 407] on button "Copy Forward Copy Forward" at bounding box center [755, 407] width 84 height 22
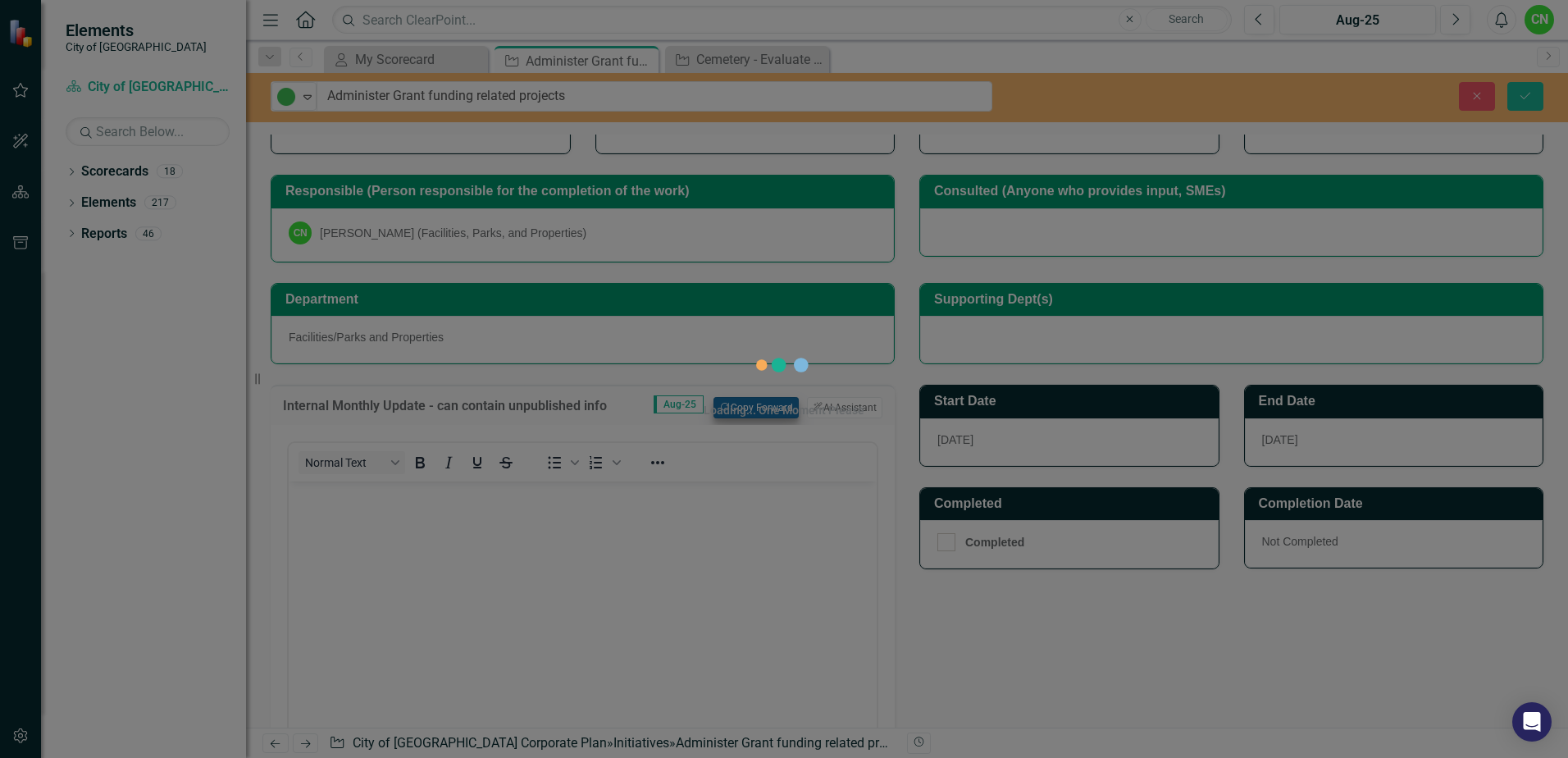
scroll to position [0, 0]
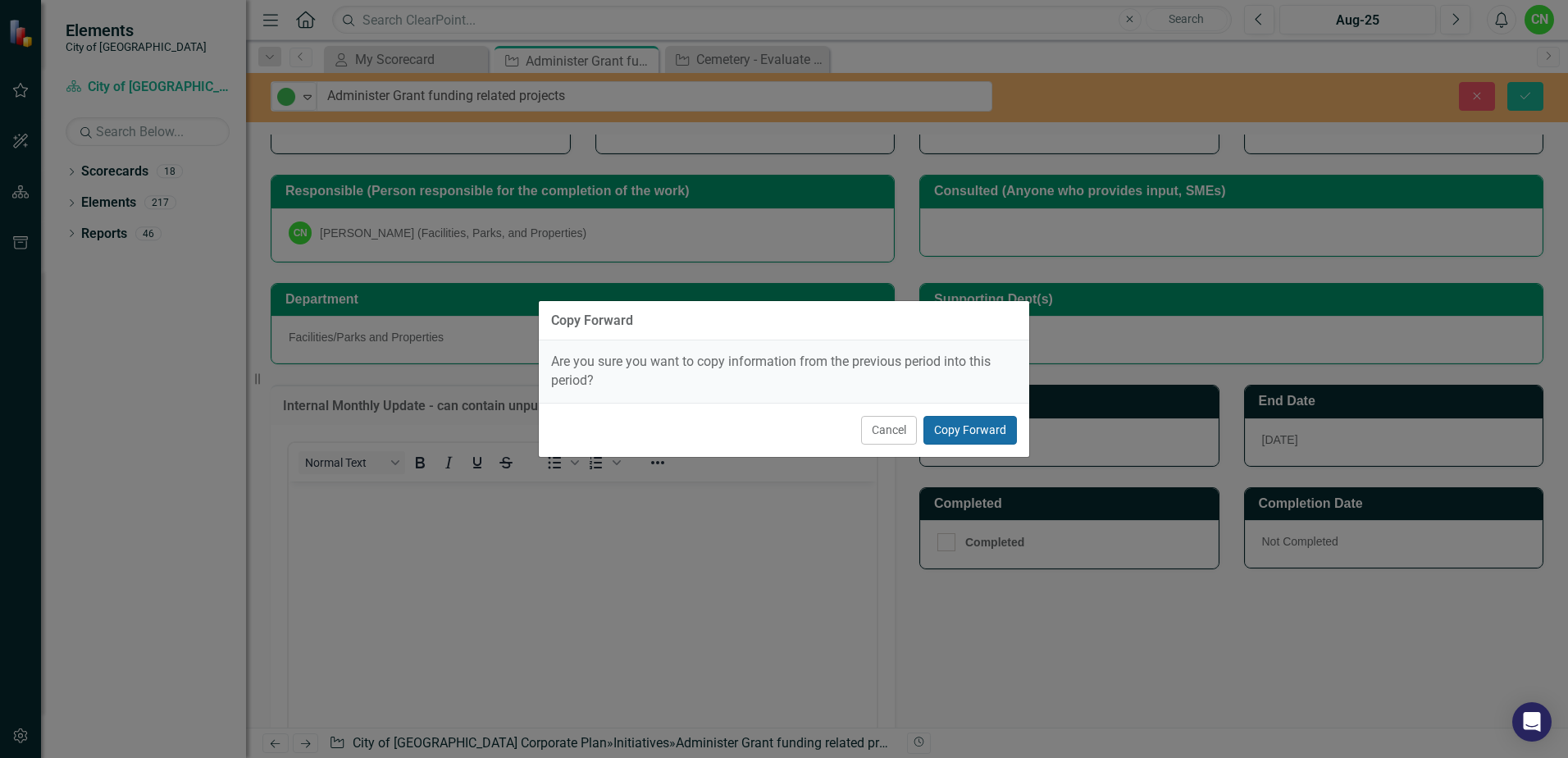
click at [976, 429] on button "Copy Forward" at bounding box center [970, 430] width 94 height 28
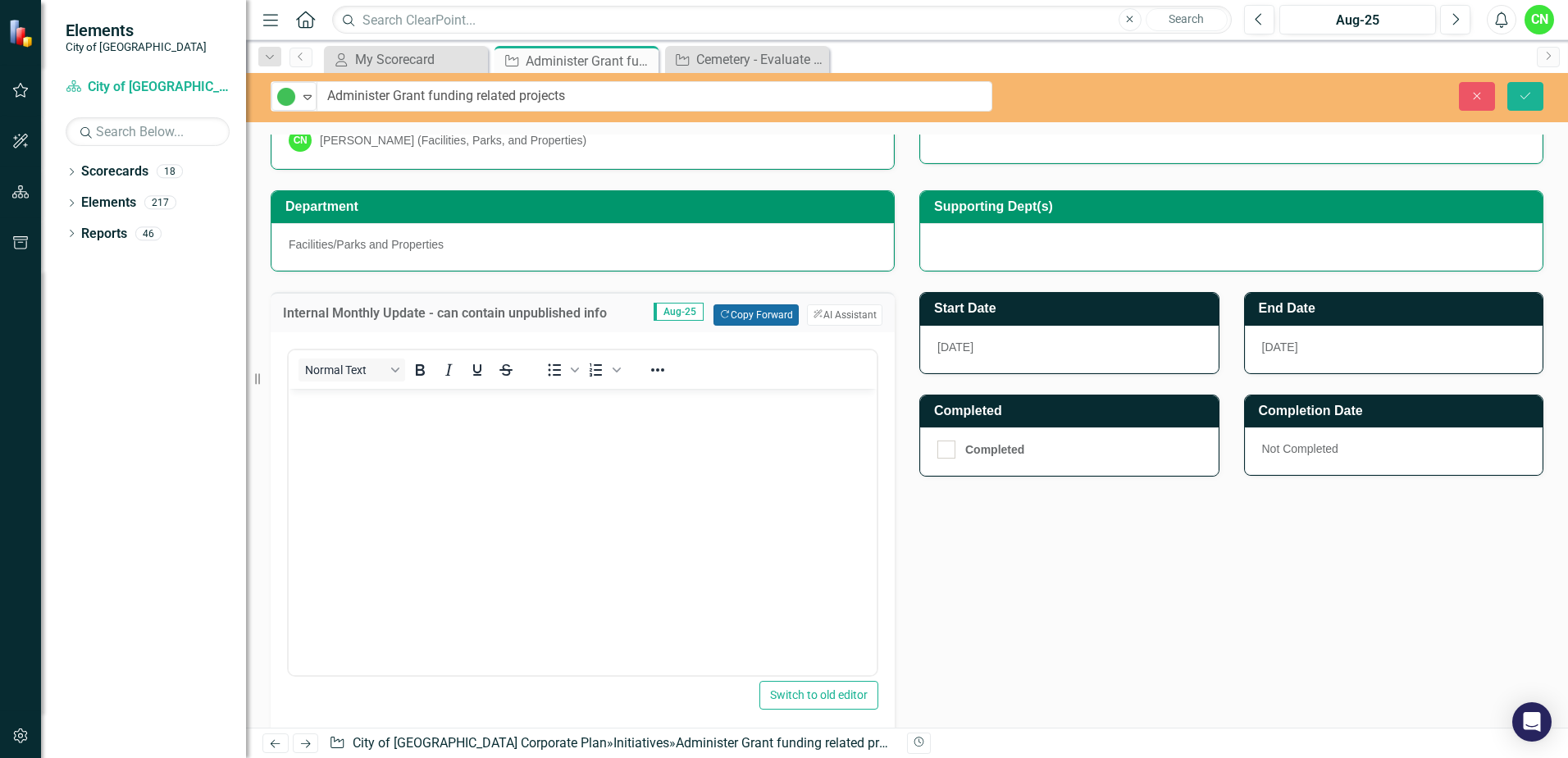
scroll to position [328, 0]
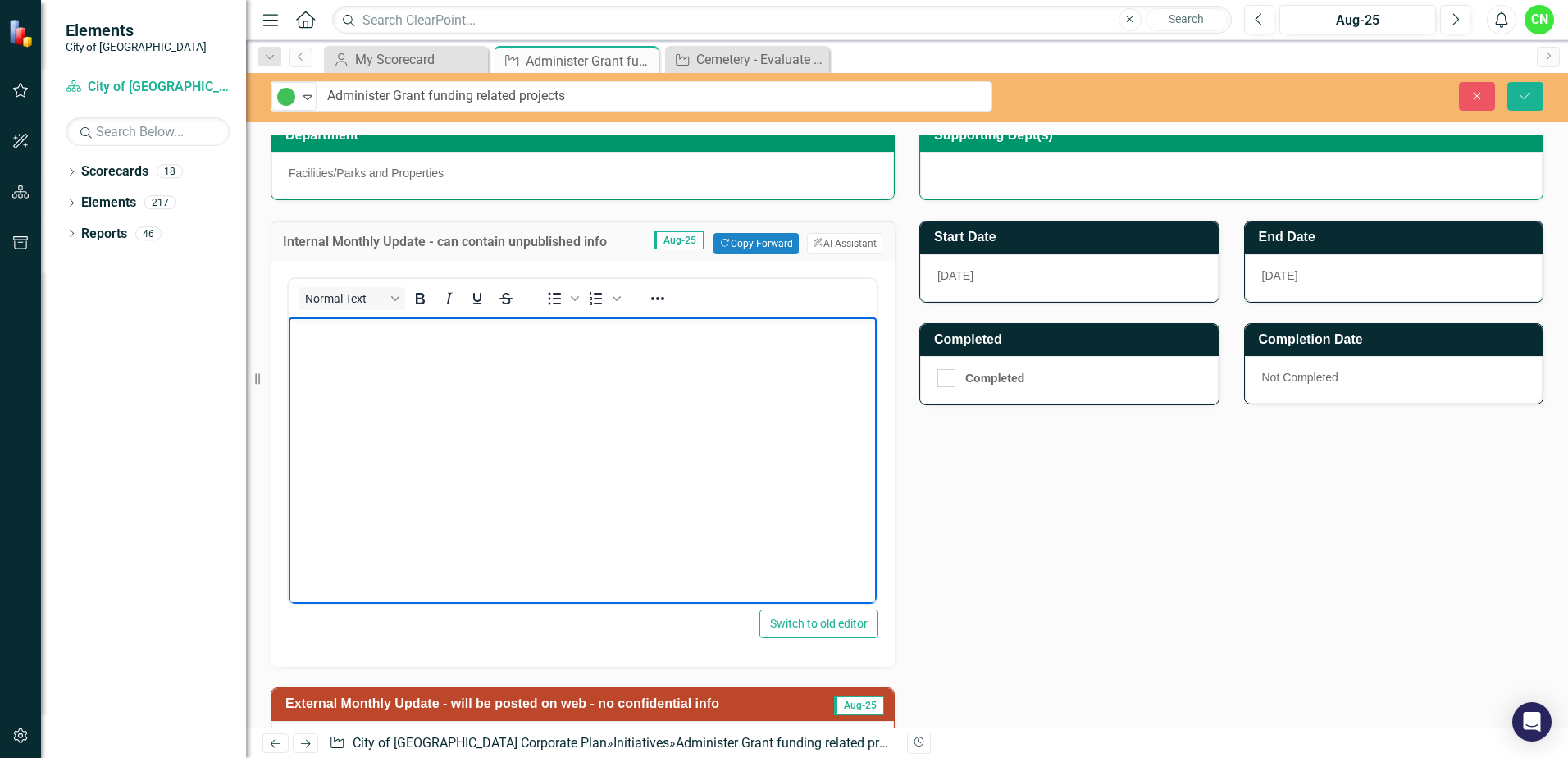
click at [552, 456] on body "Rich Text Area. Press ALT-0 for help." at bounding box center [583, 440] width 588 height 246
click at [512, 447] on body "Rich Text Area. Press ALT-0 for help." at bounding box center [583, 440] width 588 height 246
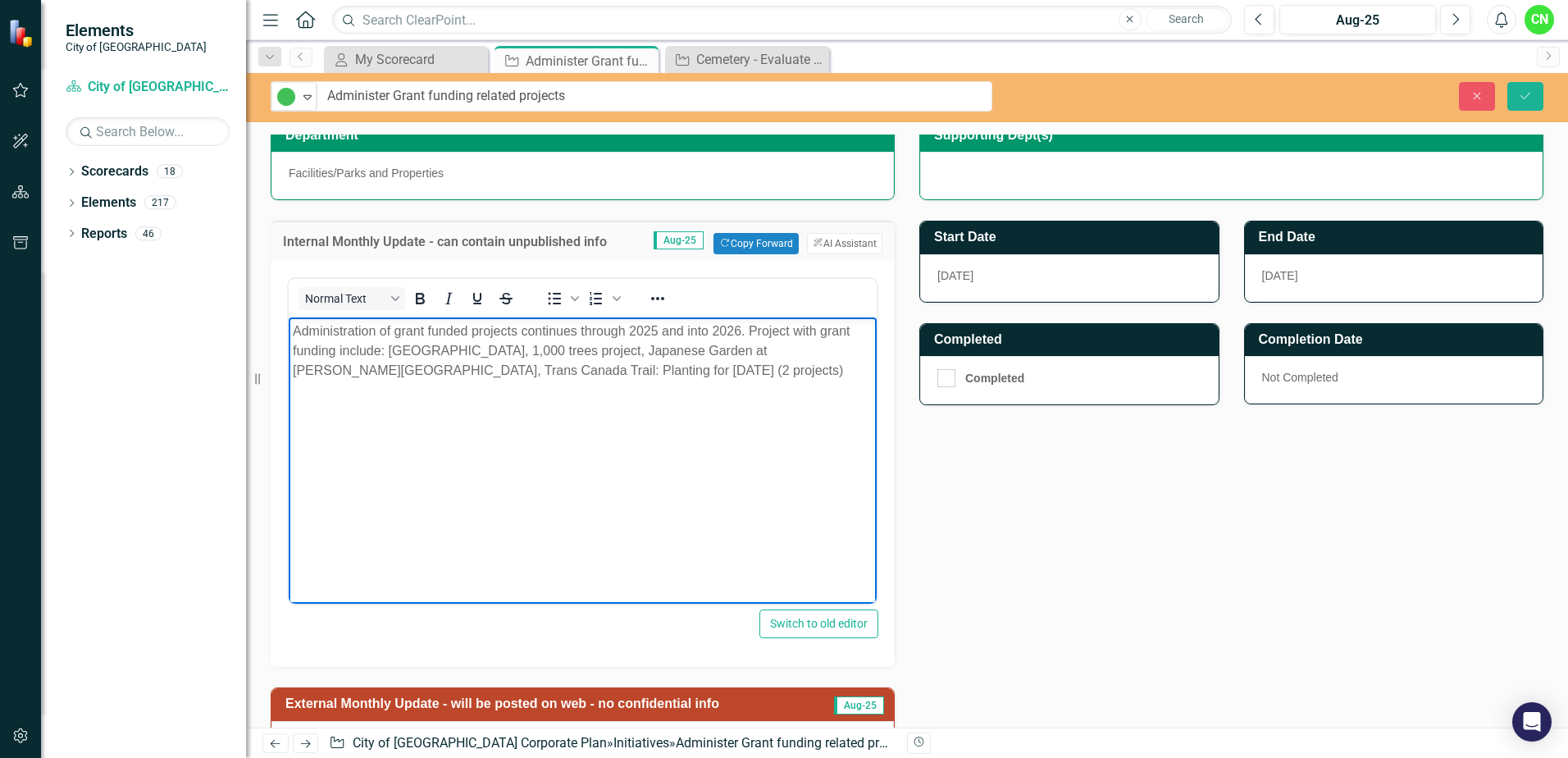
click at [770, 471] on body "Administration of grant funded projects continues through 2025 and into 2026. P…" at bounding box center [583, 440] width 588 height 246
click at [1525, 95] on icon "Save" at bounding box center [1525, 96] width 15 height 11
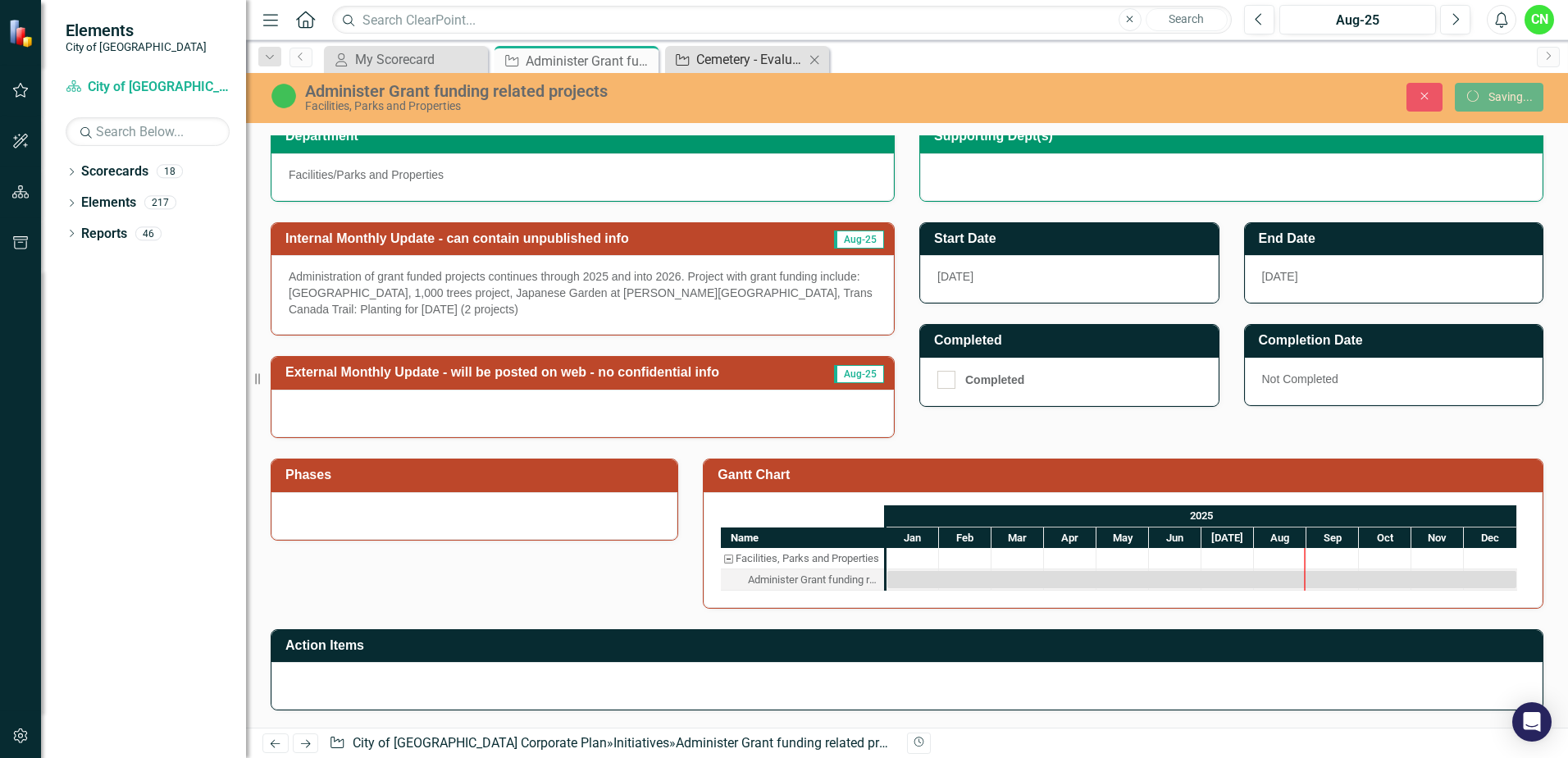
click at [775, 60] on div "Cemetery - Evaluate Double Depth [PERSON_NAME]" at bounding box center [750, 60] width 109 height 21
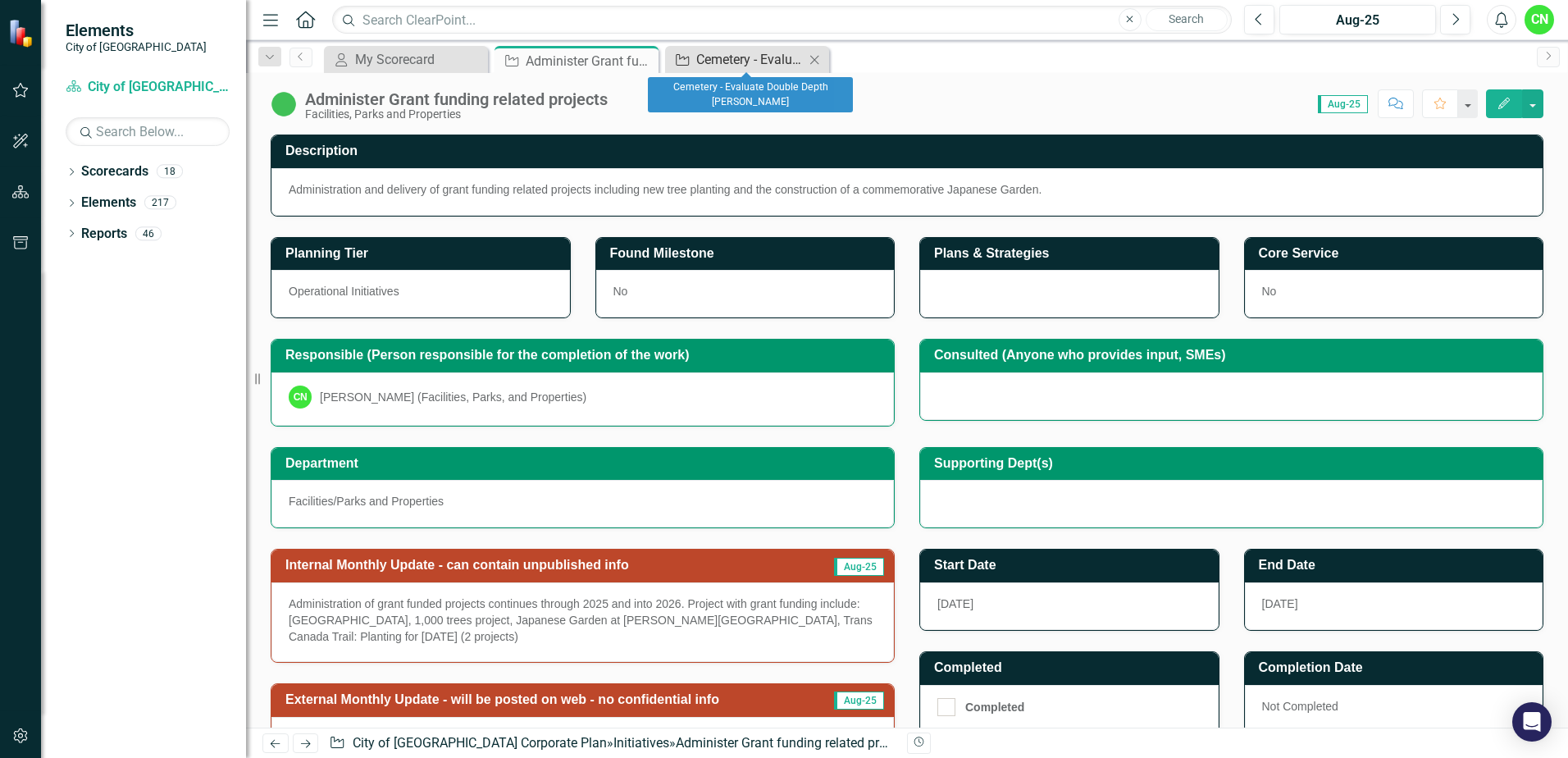
click at [727, 64] on div "Cemetery - Evaluate Double Depth [PERSON_NAME]" at bounding box center [750, 60] width 109 height 21
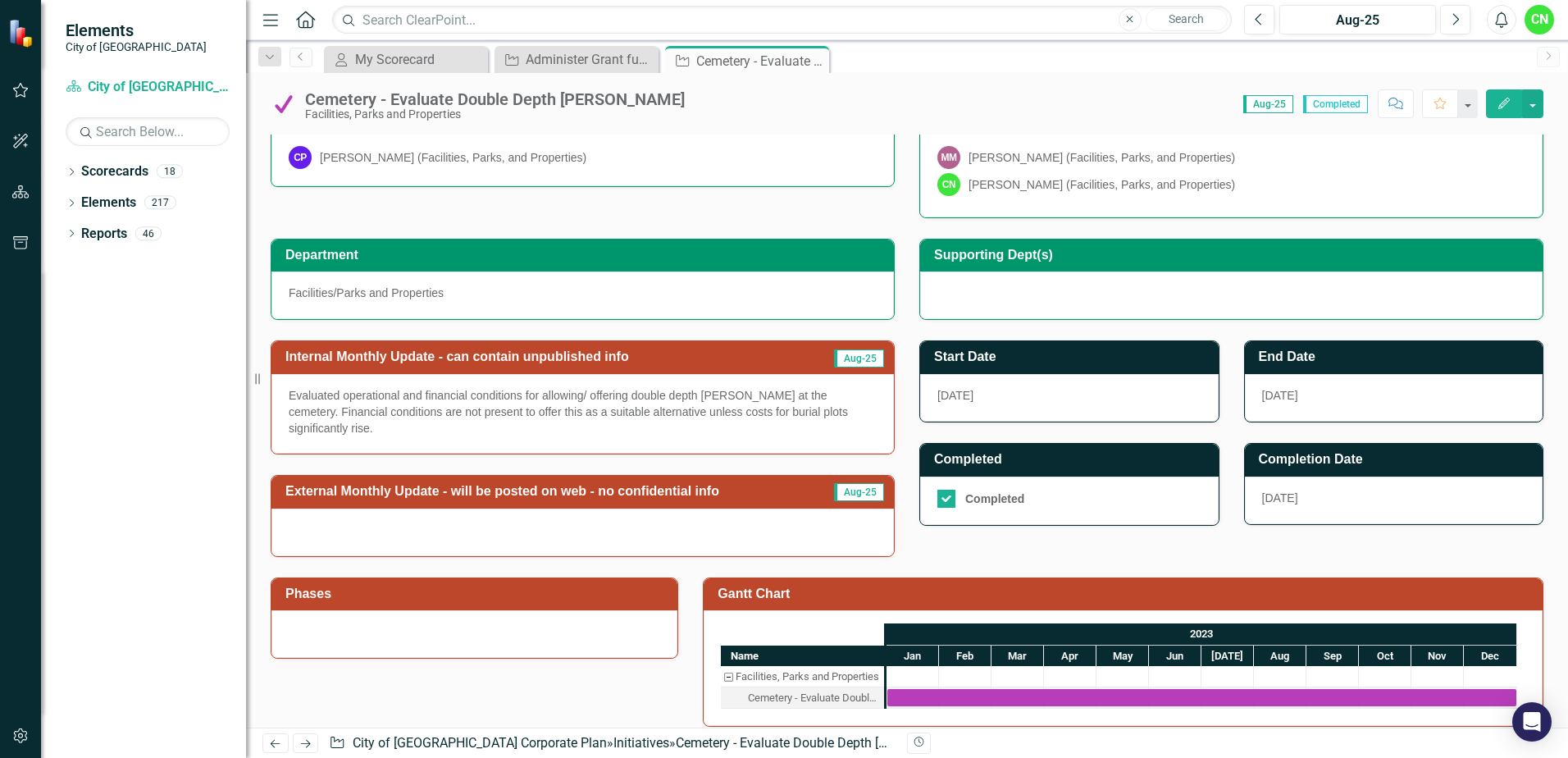
scroll to position [246, 0]
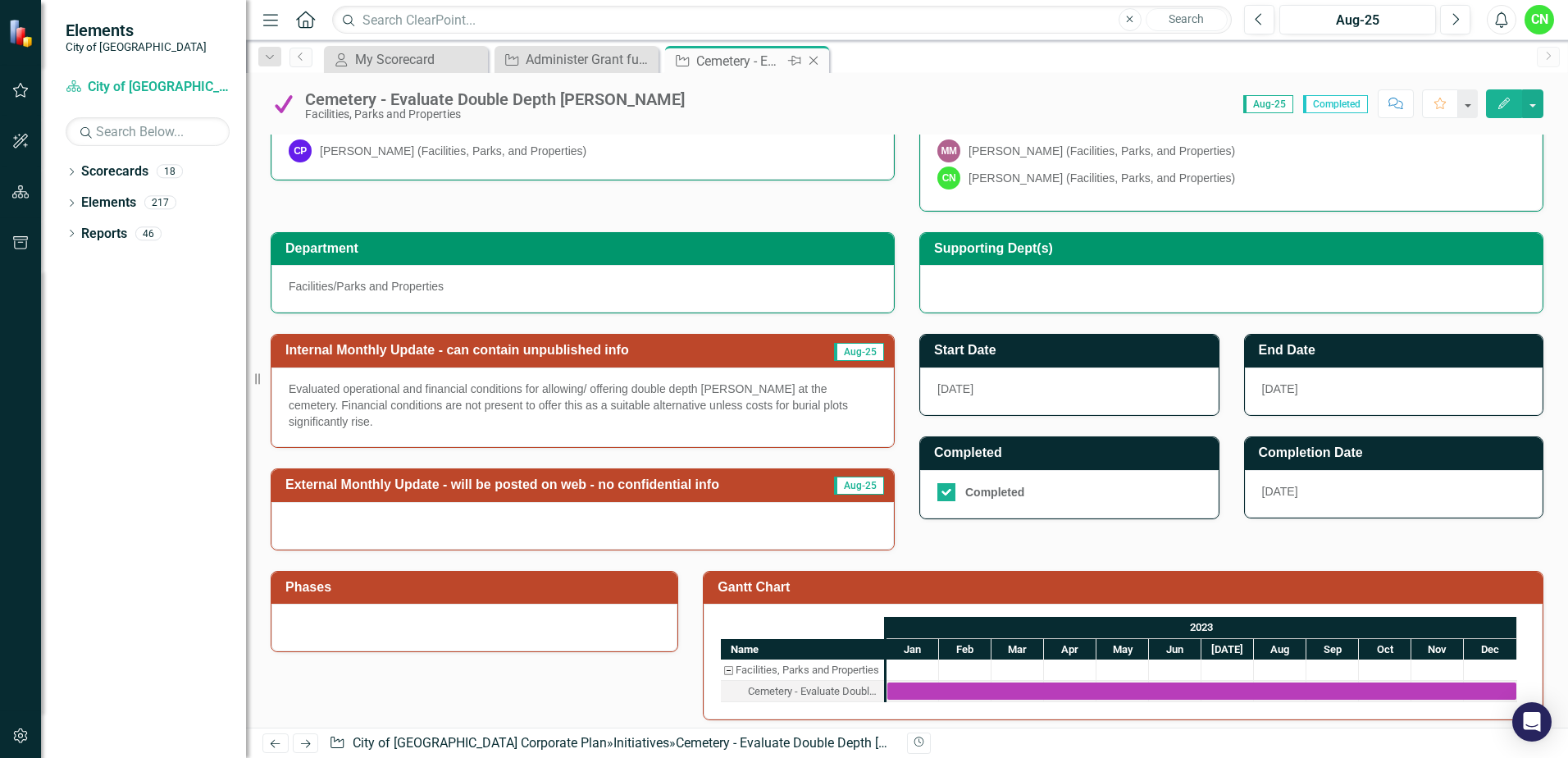
click at [818, 60] on icon "Close" at bounding box center [813, 60] width 16 height 13
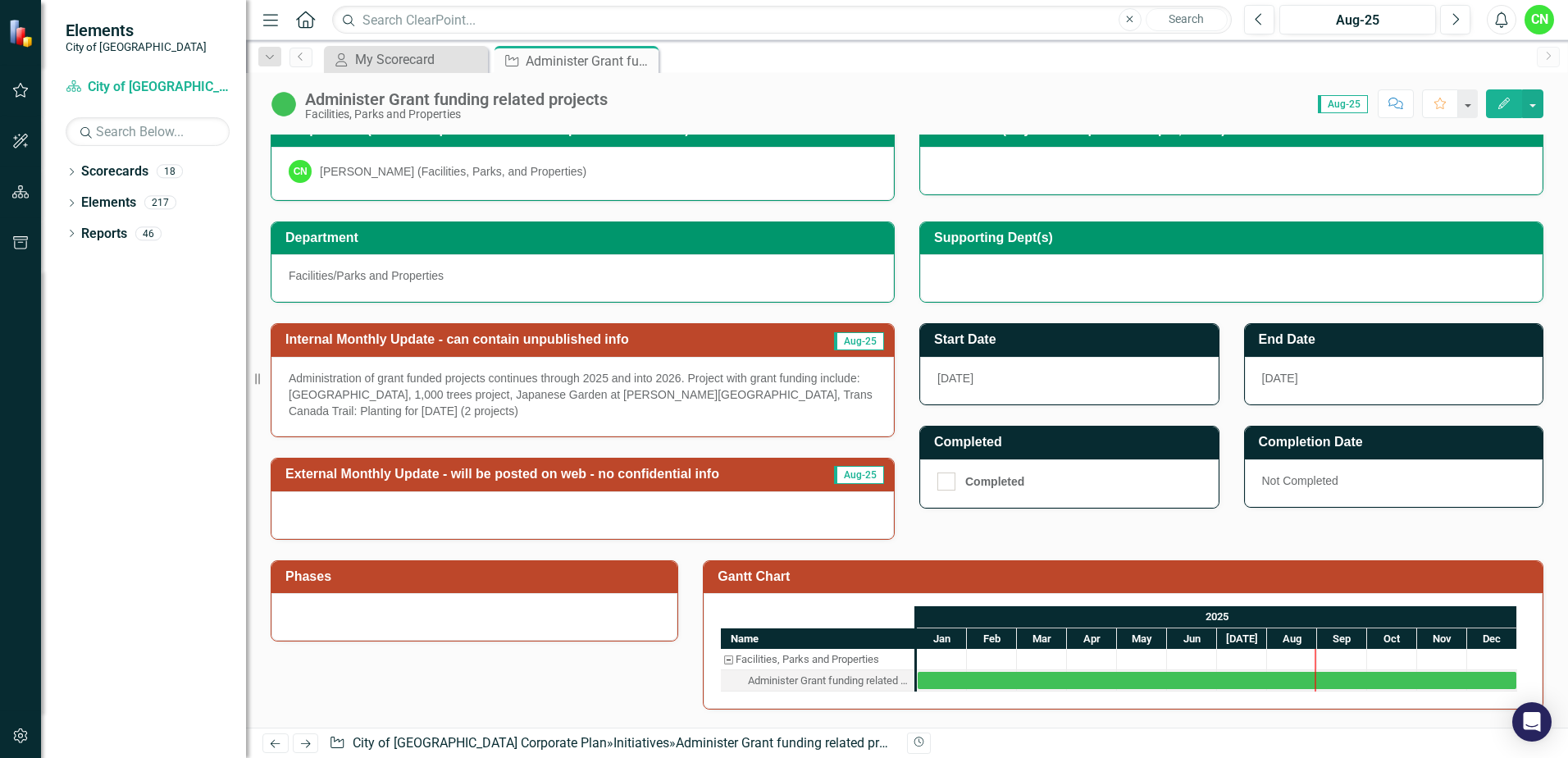
scroll to position [246, 0]
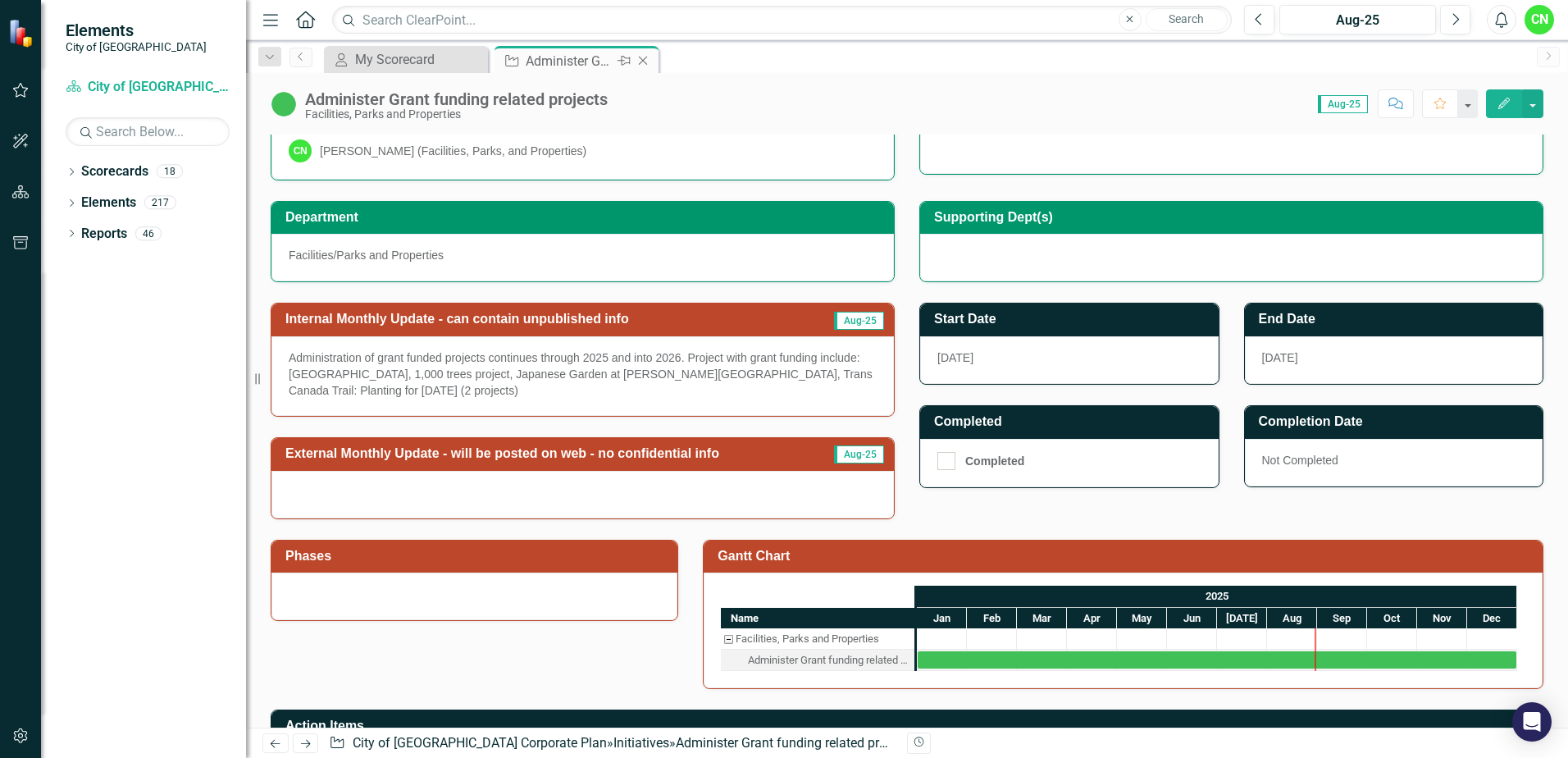
click at [644, 60] on icon "Close" at bounding box center [642, 60] width 16 height 13
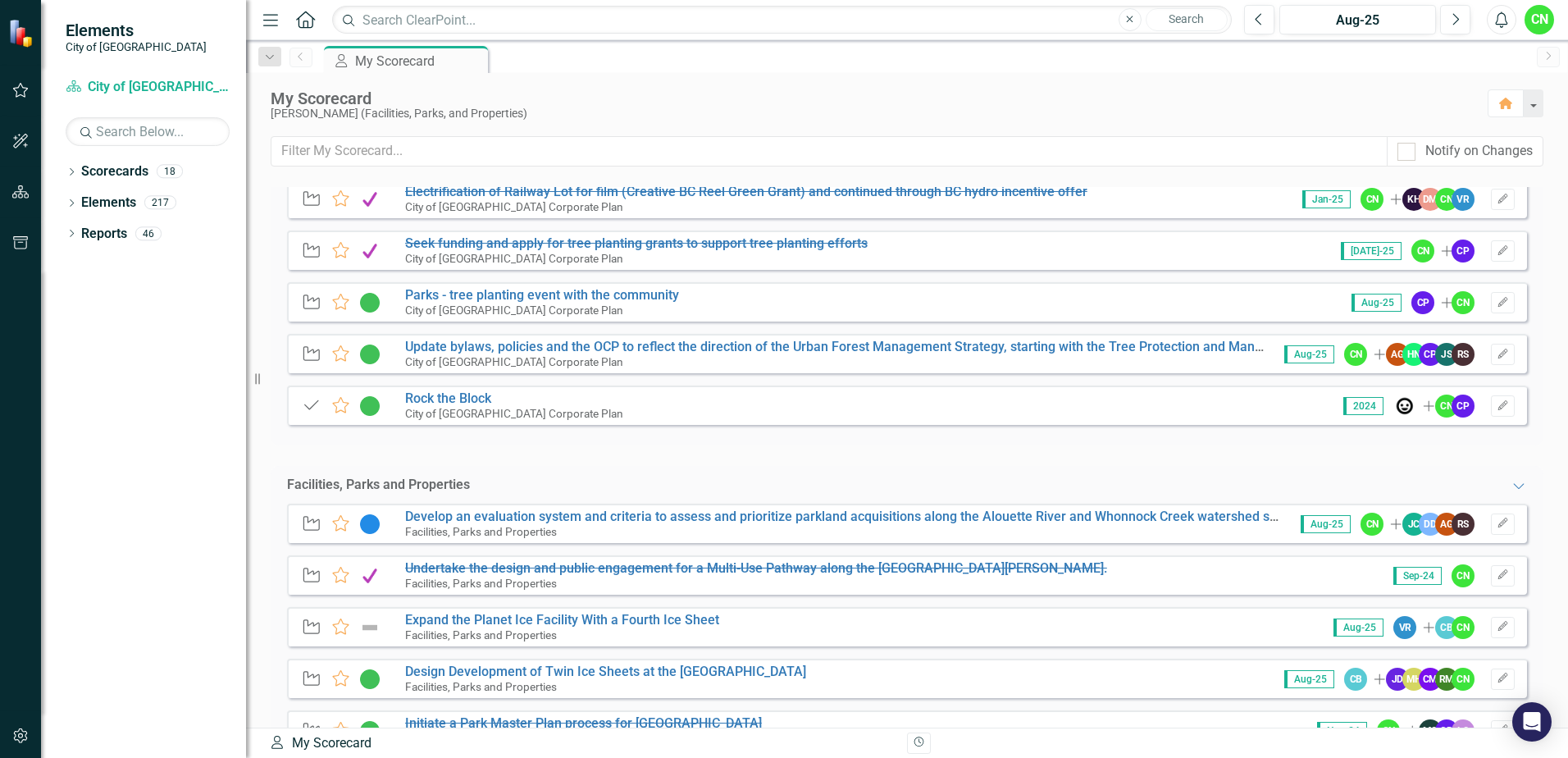
scroll to position [410, 0]
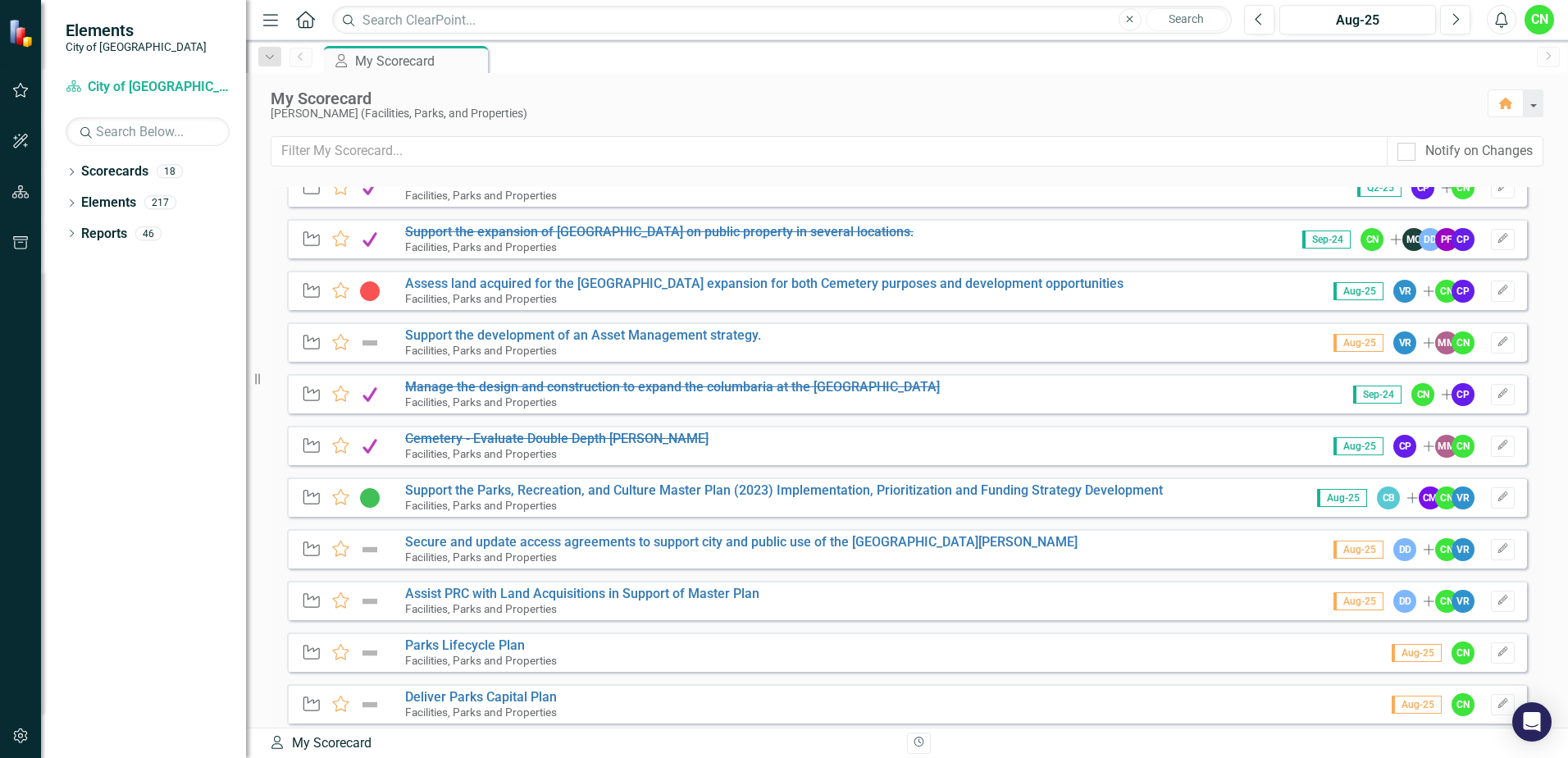
scroll to position [1395, 0]
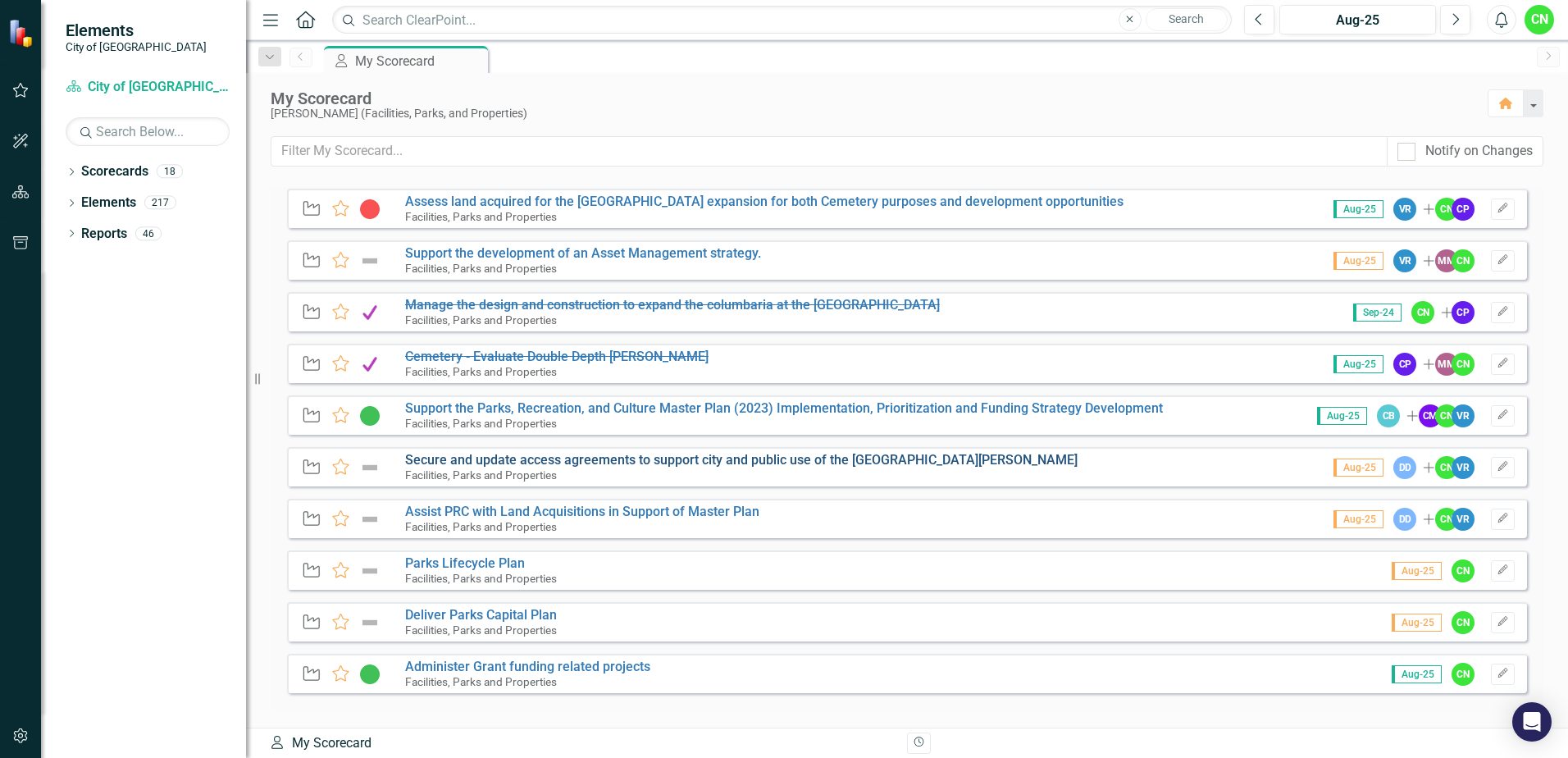
click at [452, 461] on link "Secure and update access agreements to support city and public use of the [GEOG…" at bounding box center [741, 459] width 673 height 15
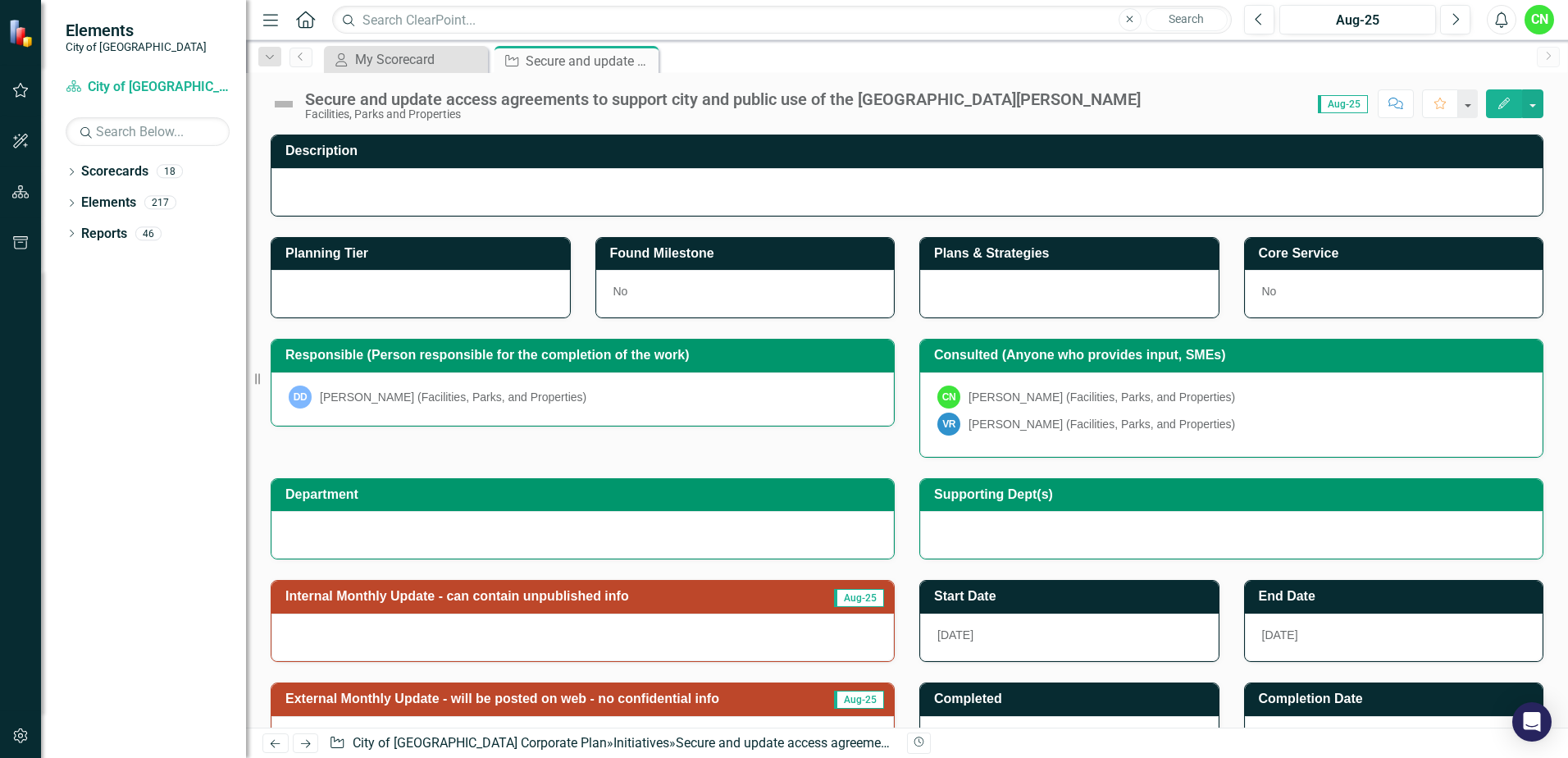
click at [278, 103] on img at bounding box center [284, 104] width 26 height 26
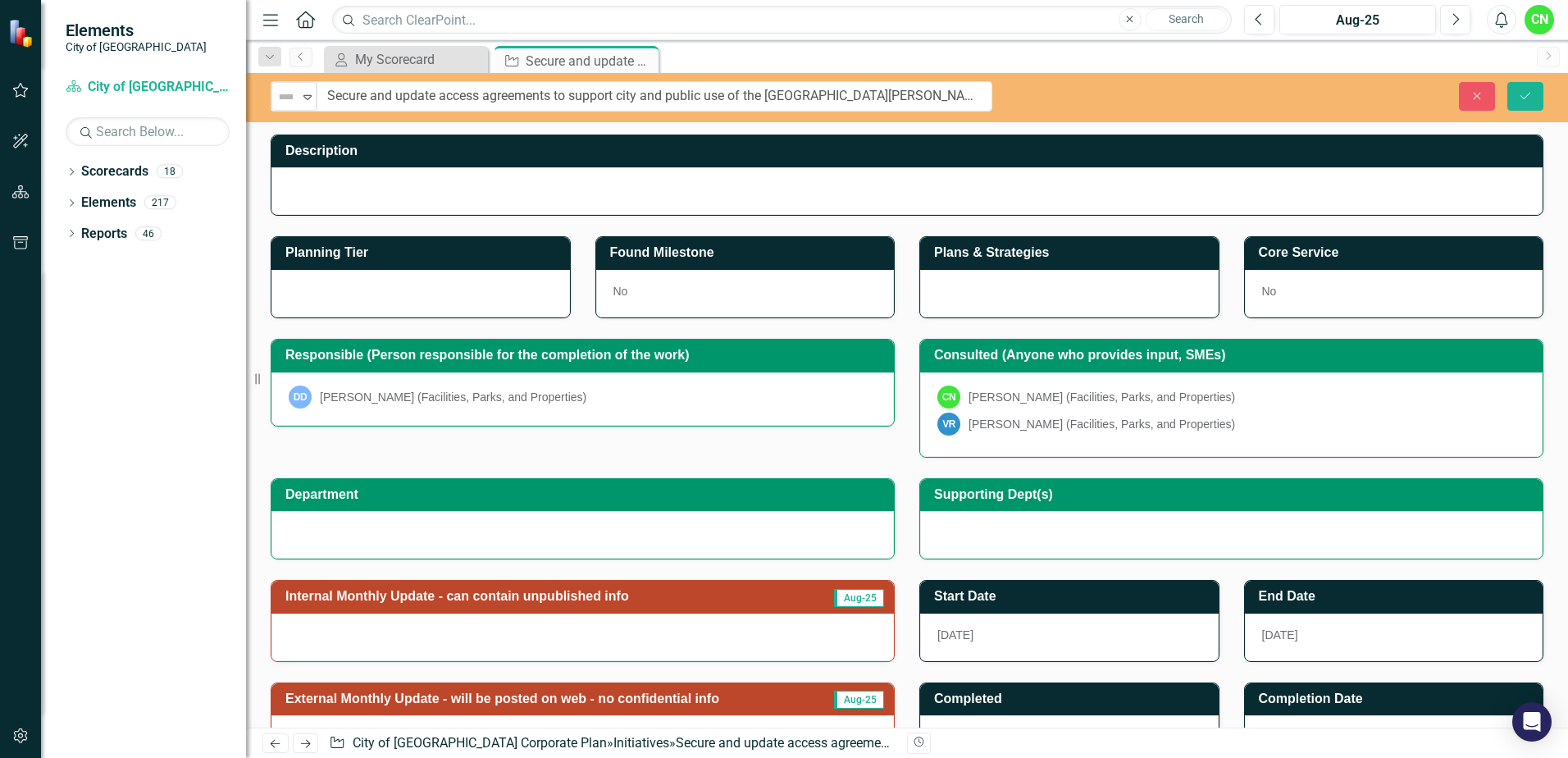
click at [278, 103] on img at bounding box center [286, 96] width 20 height 20
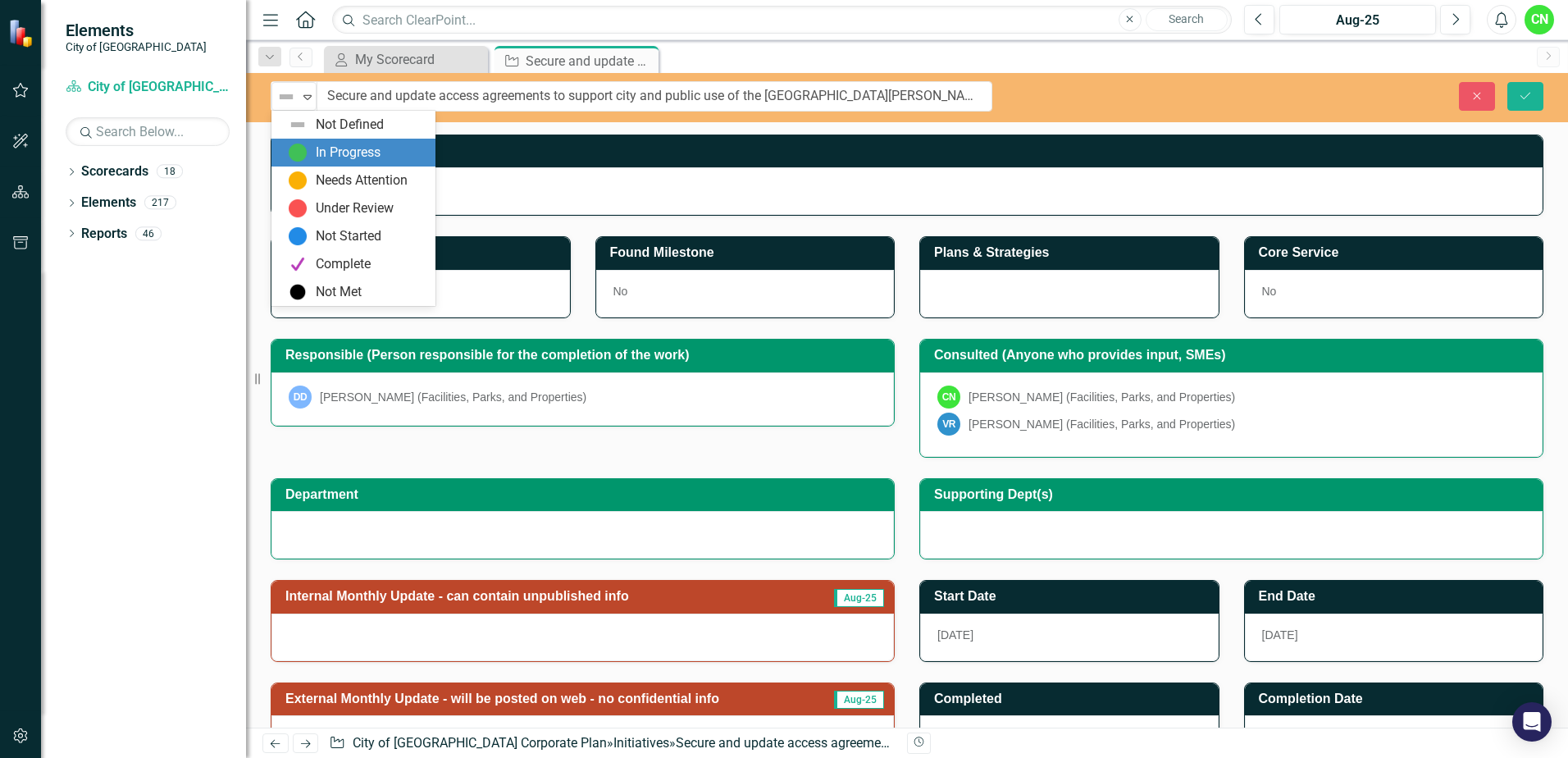
click at [316, 161] on div "In Progress" at bounding box center [348, 153] width 65 height 19
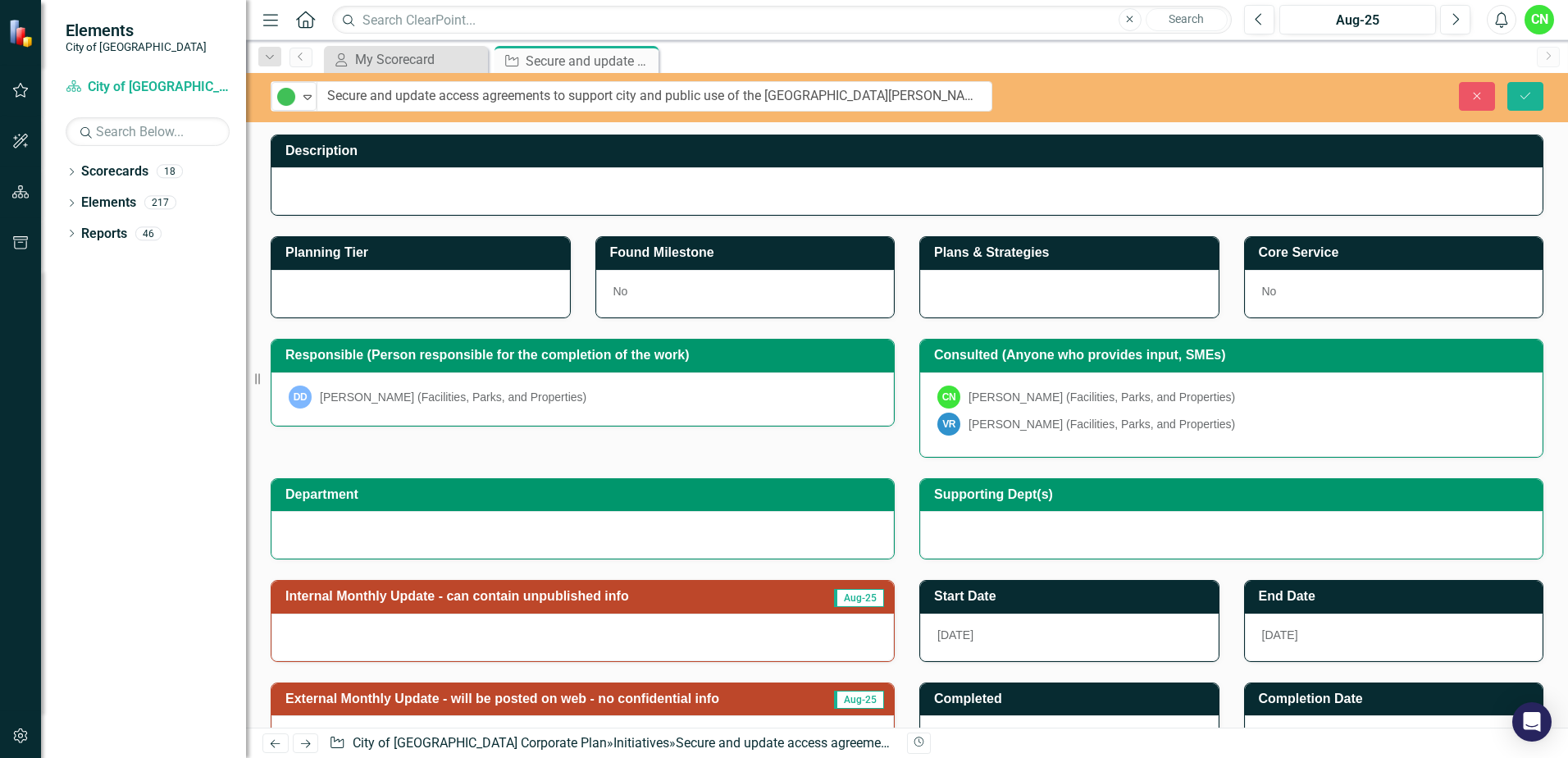
click at [494, 171] on div at bounding box center [907, 191] width 1271 height 47
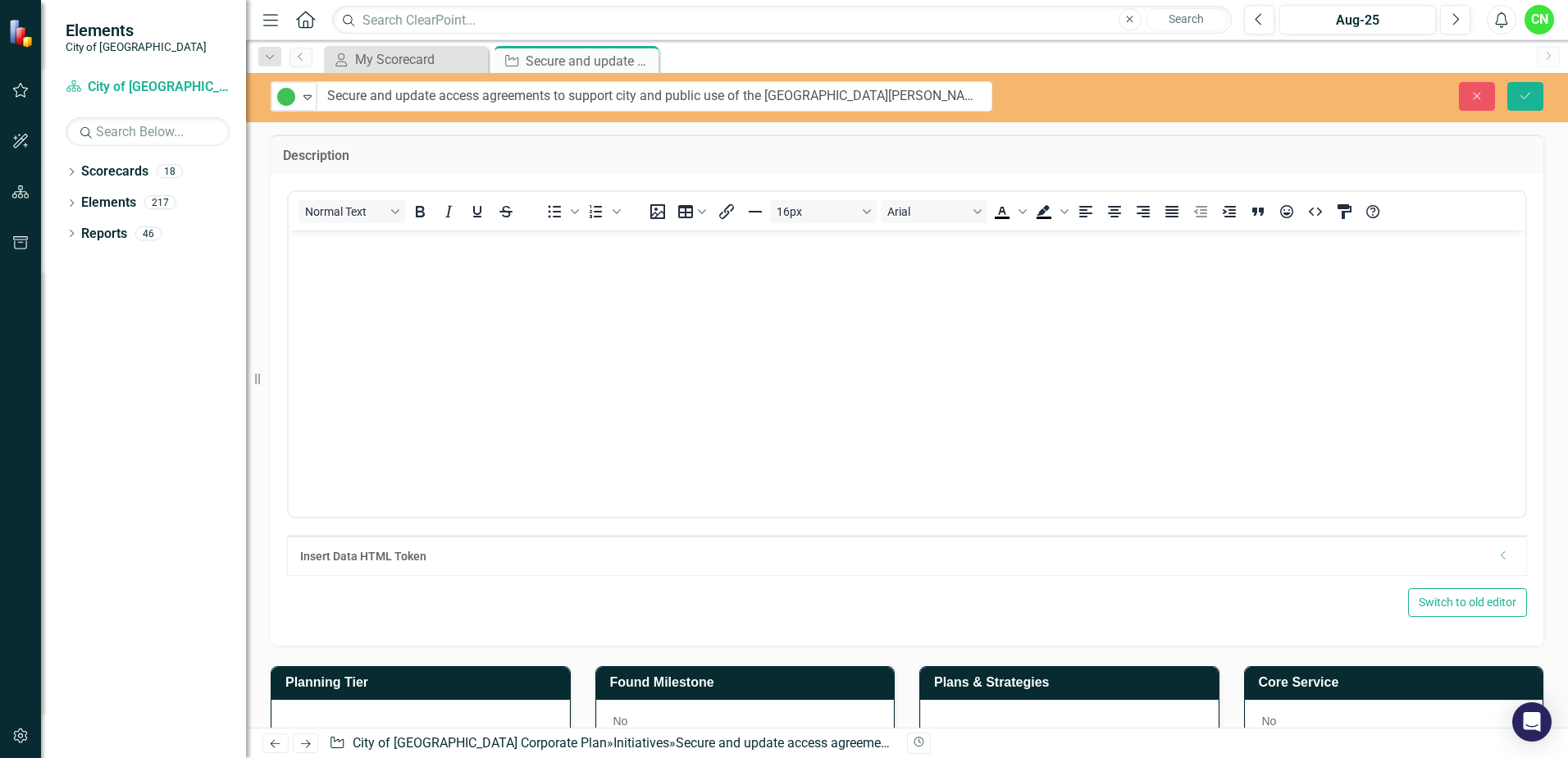
click at [526, 294] on body "Rich Text Area. Press ALT-0 for help." at bounding box center [907, 353] width 1236 height 246
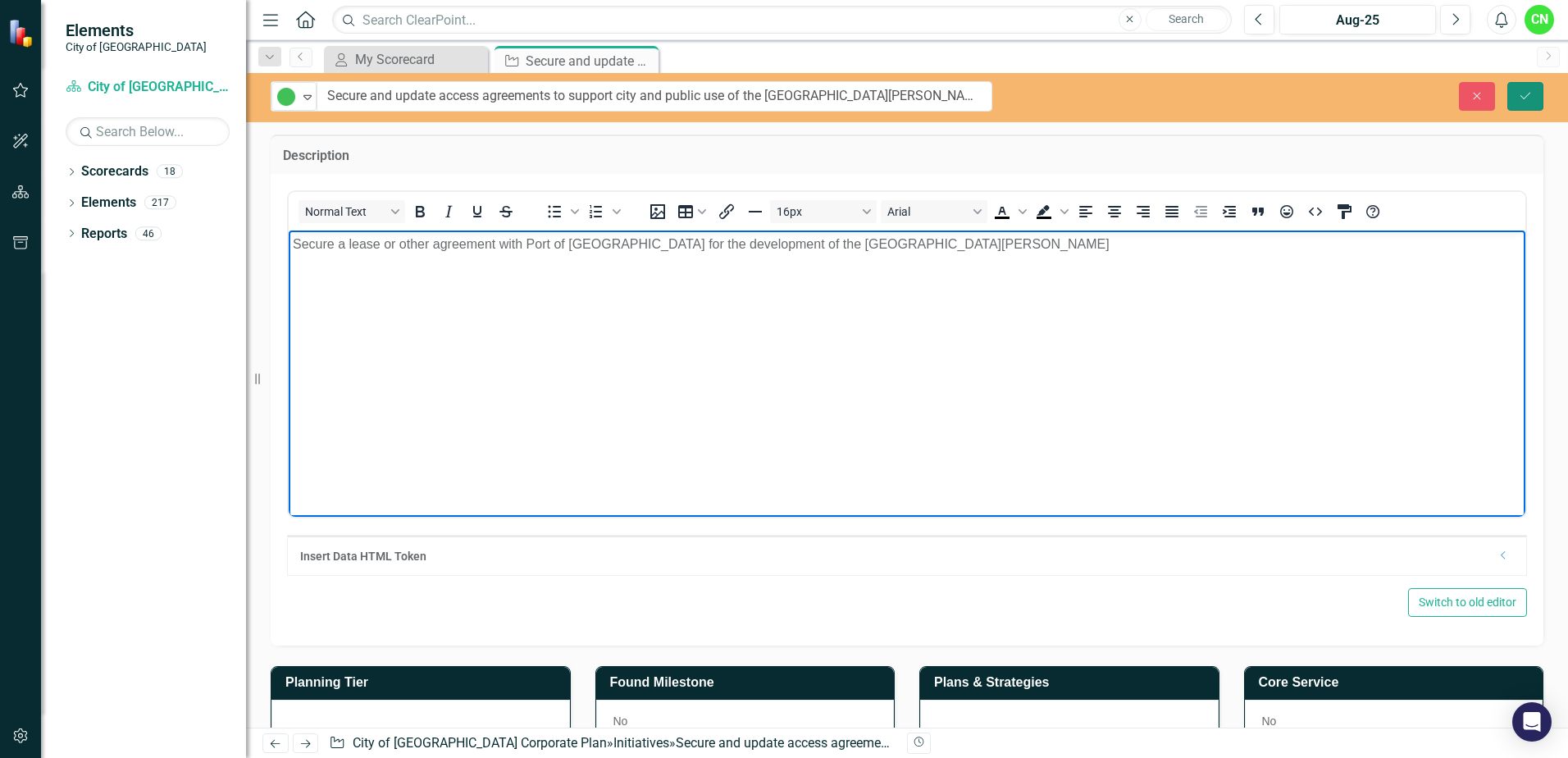
click at [1522, 104] on button "Save" at bounding box center [1525, 96] width 36 height 28
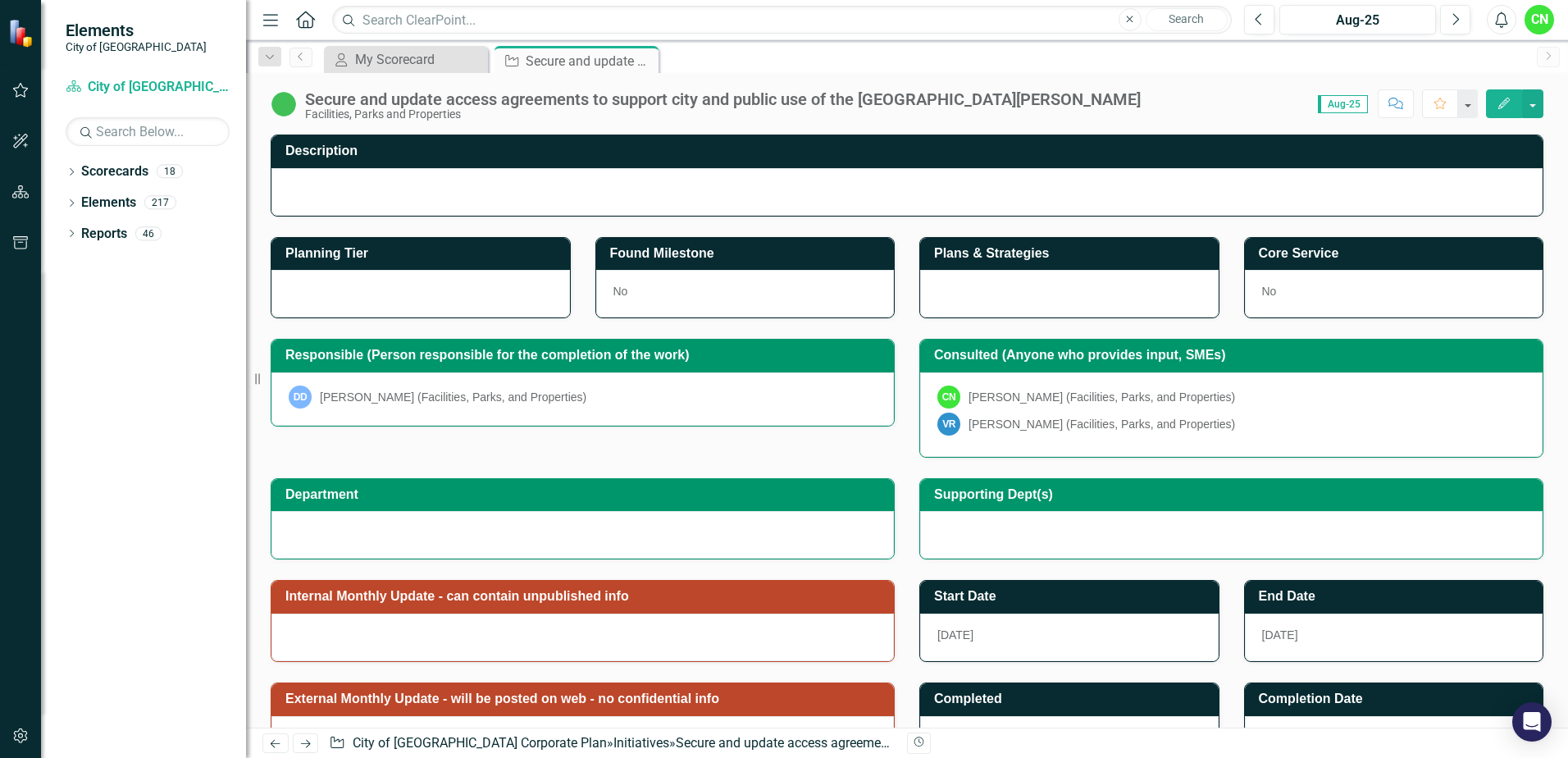
click at [533, 635] on div at bounding box center [582, 637] width 622 height 47
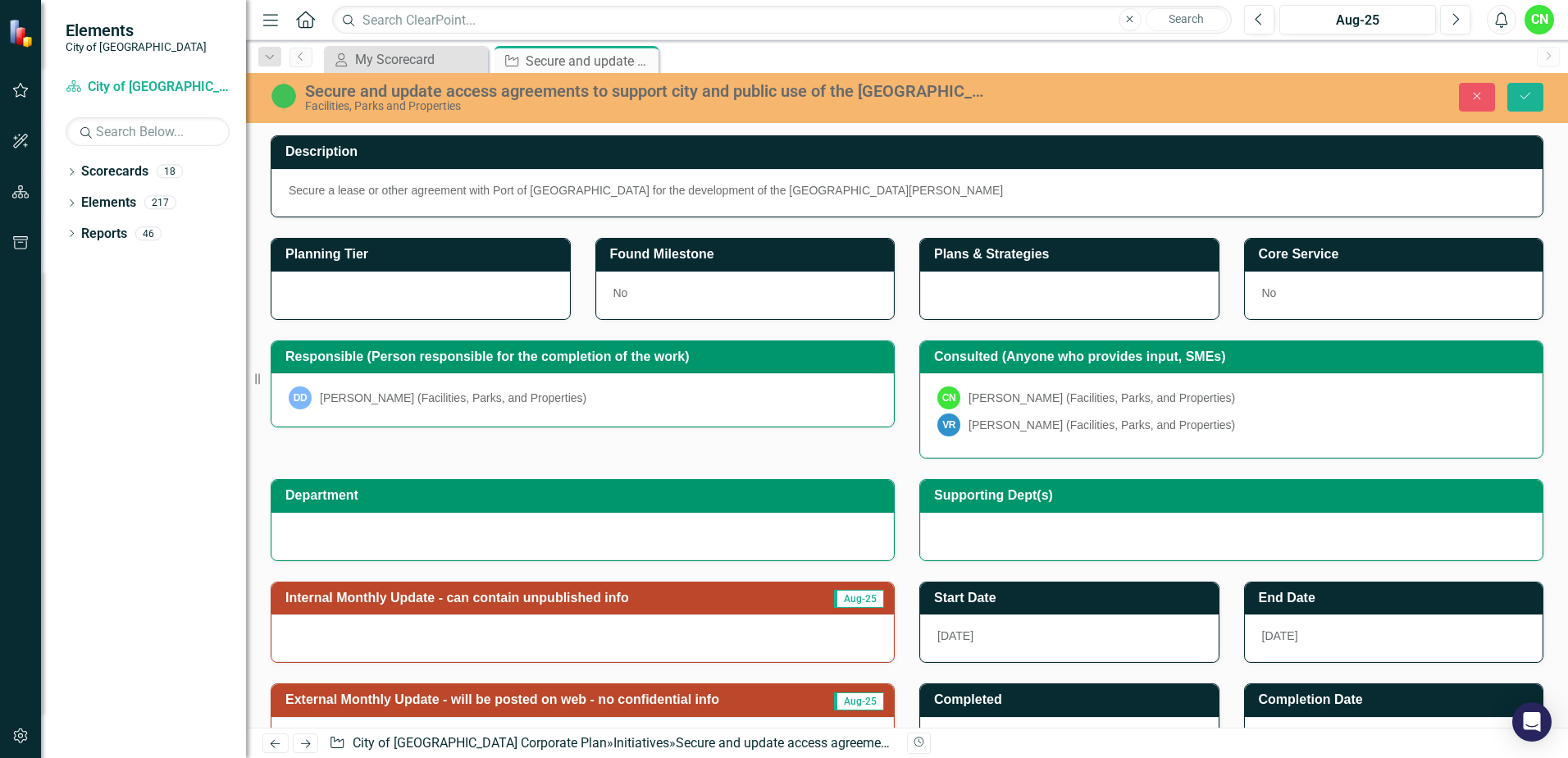
click at [527, 633] on div at bounding box center [582, 638] width 622 height 47
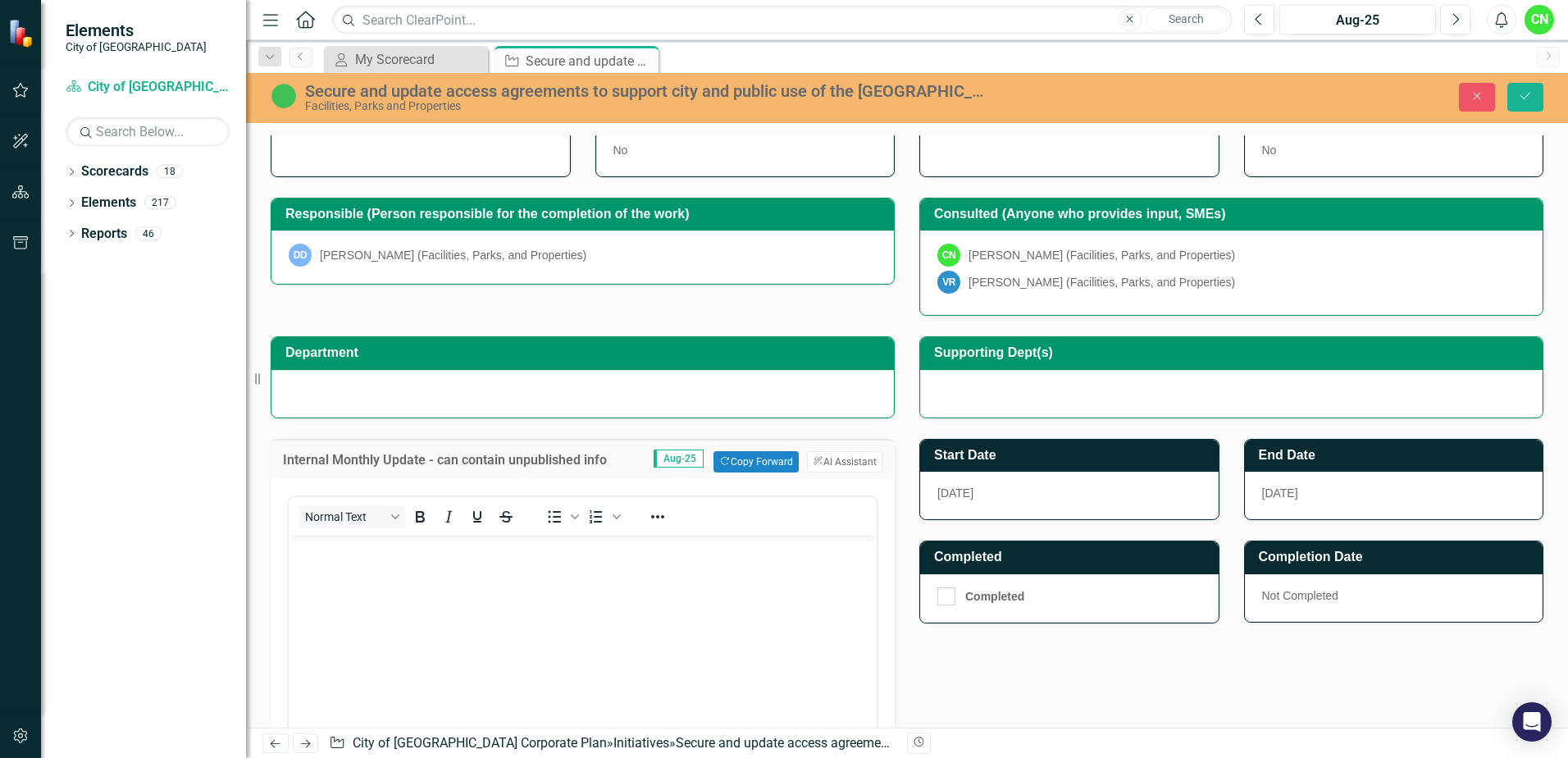
scroll to position [164, 0]
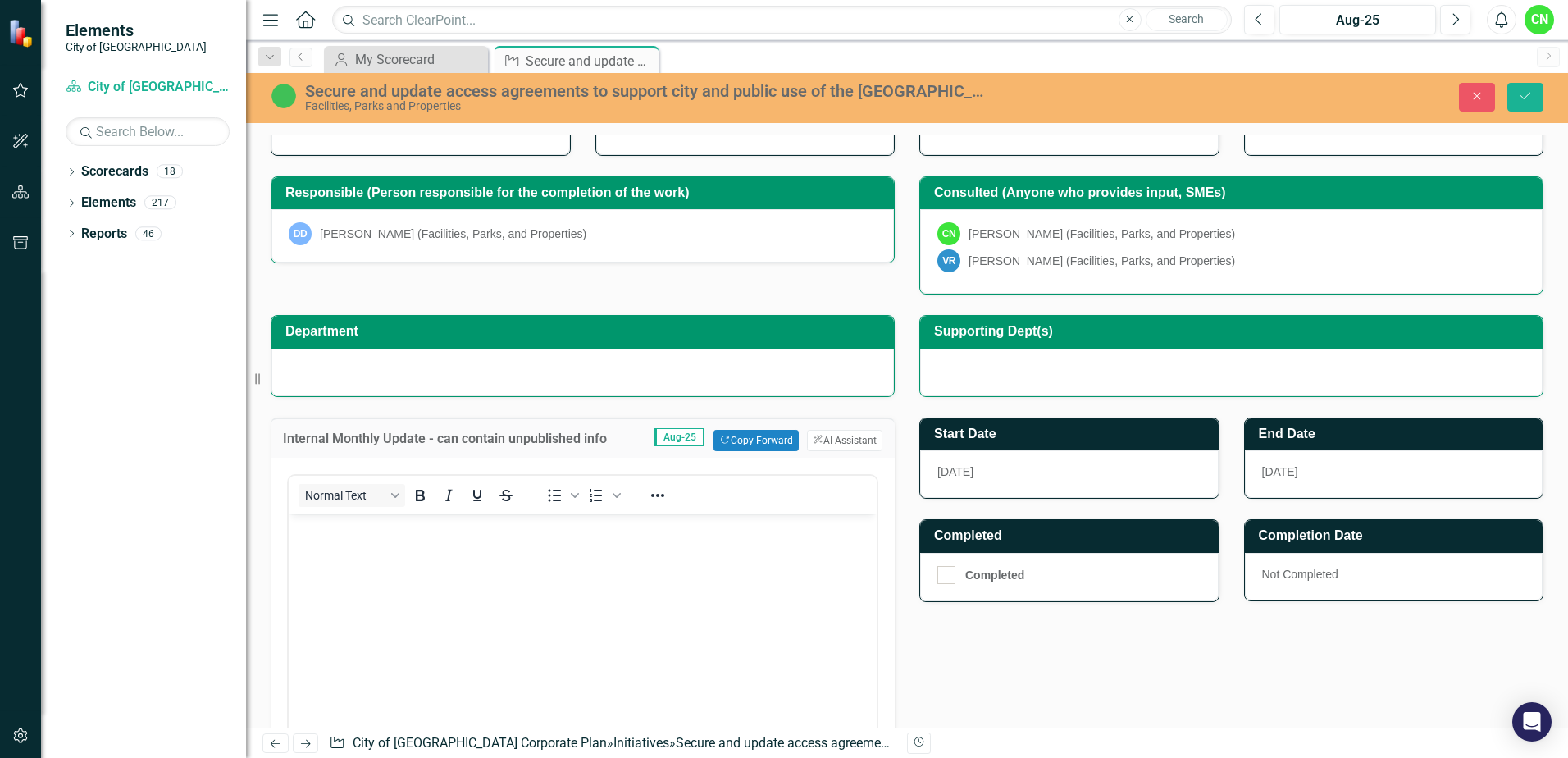
click at [535, 595] on body "Rich Text Area. Press ALT-0 for help." at bounding box center [583, 637] width 588 height 246
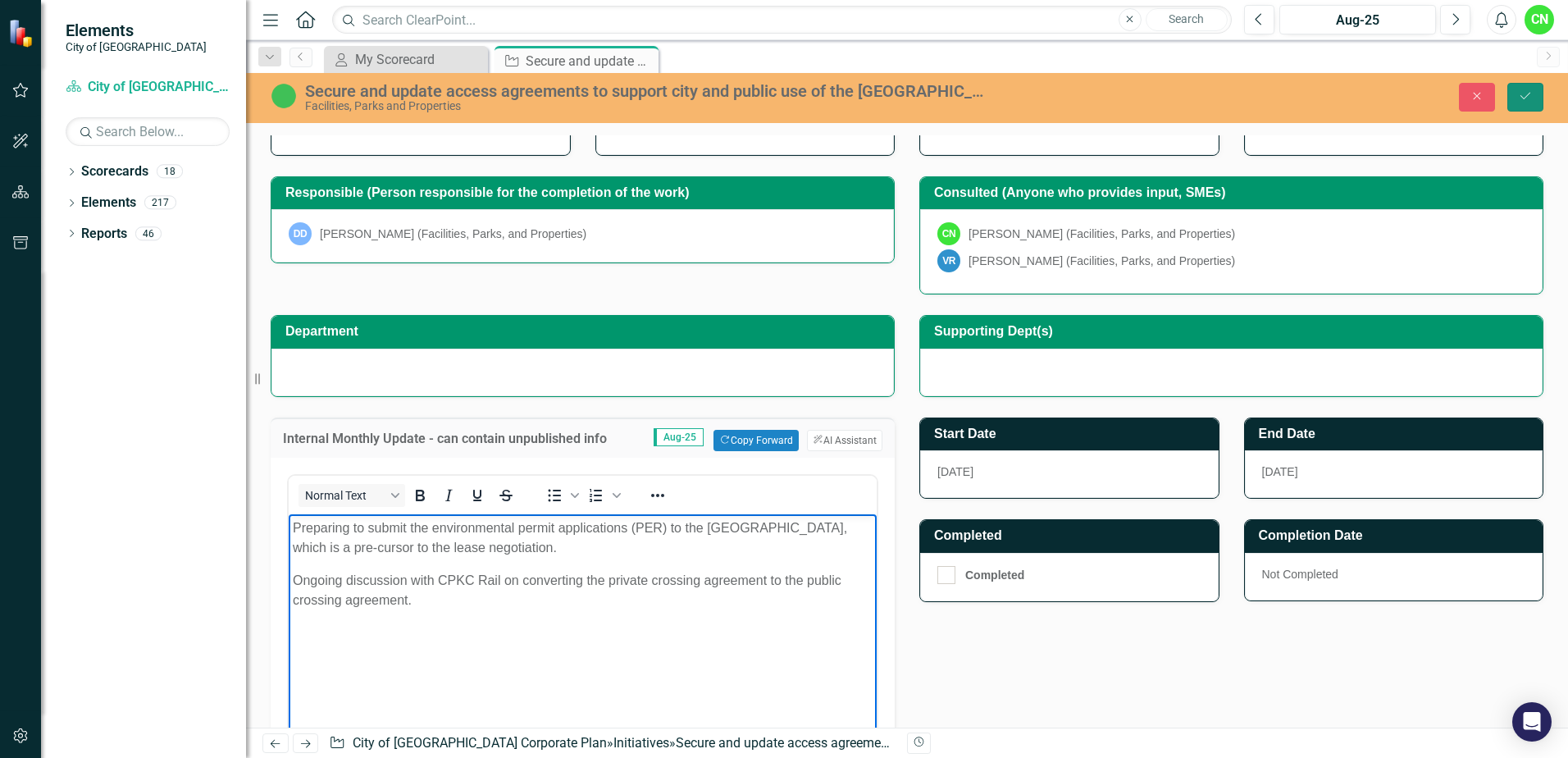
click at [1523, 97] on icon "Save" at bounding box center [1525, 96] width 15 height 11
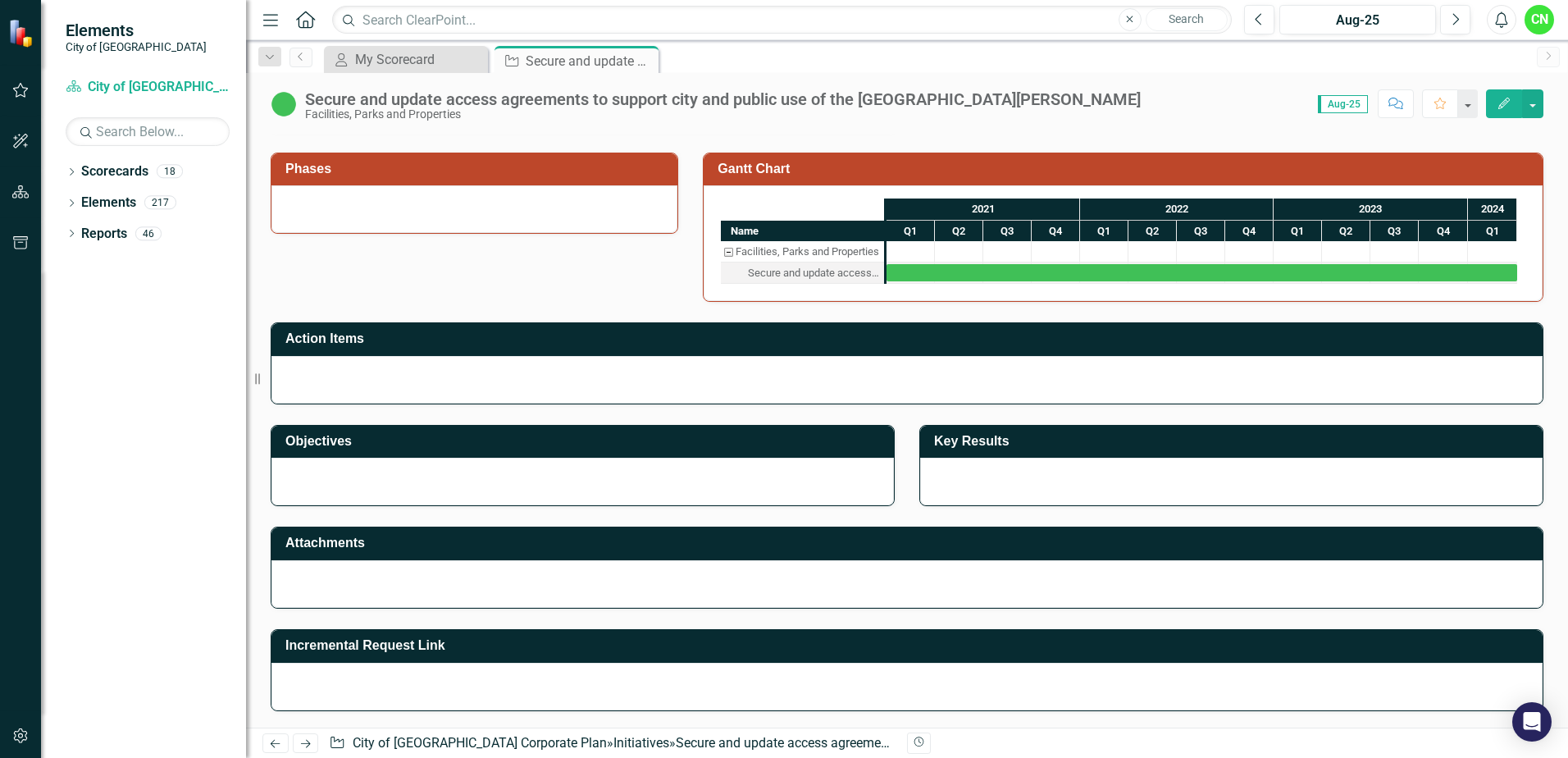
scroll to position [688, 0]
click at [644, 62] on icon "Close" at bounding box center [642, 60] width 16 height 13
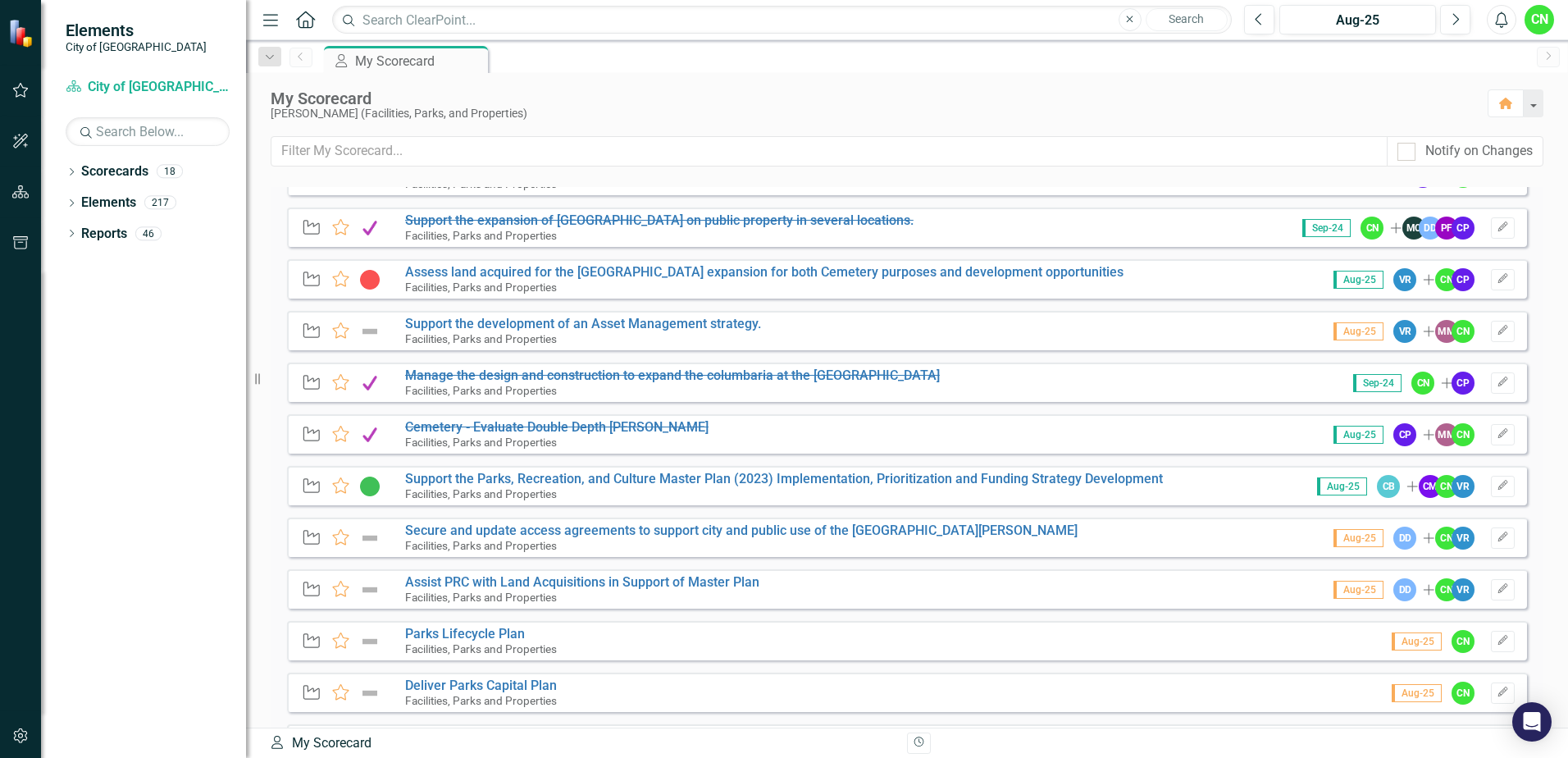
scroll to position [1395, 0]
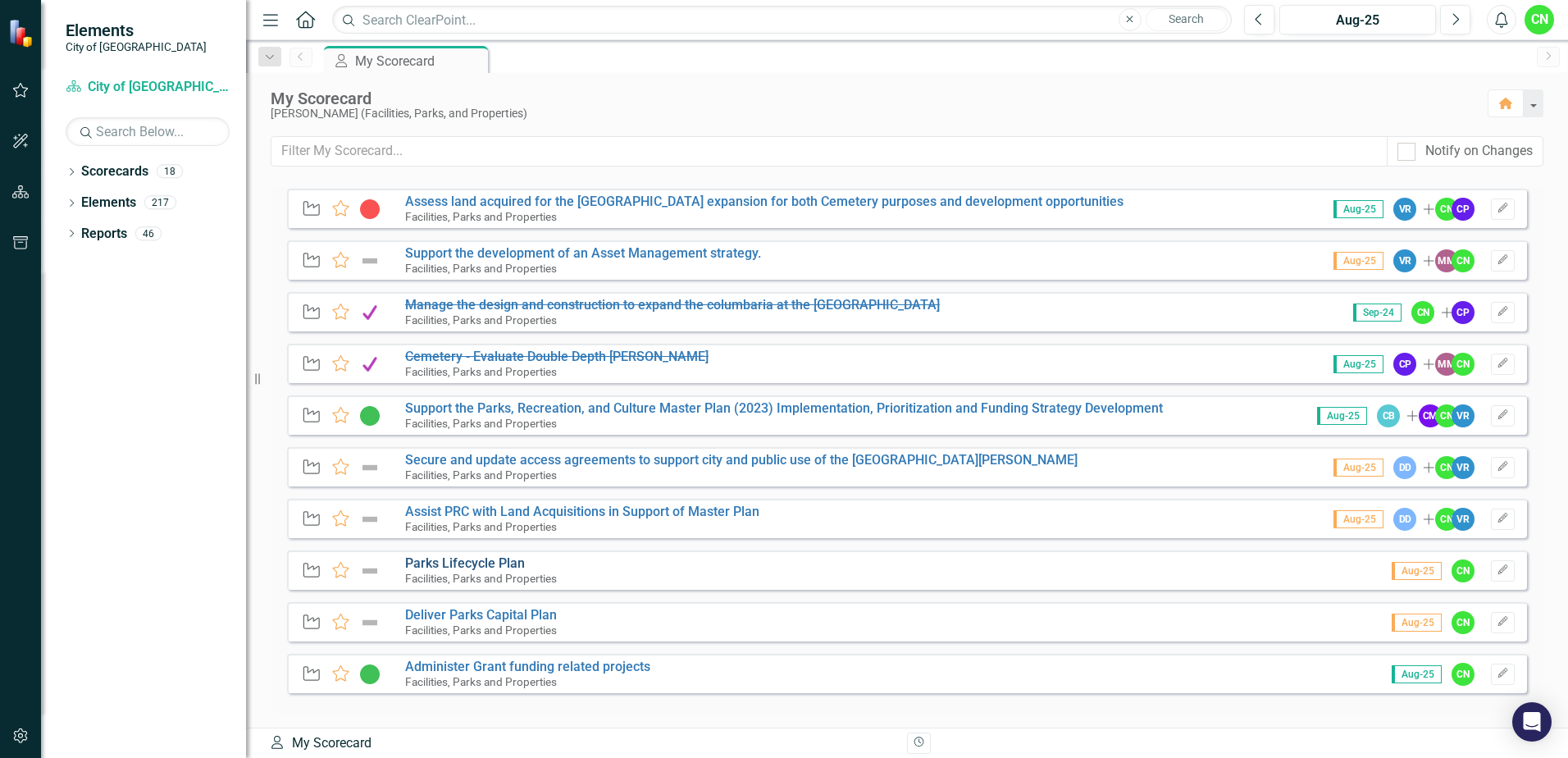
click at [479, 562] on link "Parks Lifecycle Plan" at bounding box center [465, 563] width 120 height 15
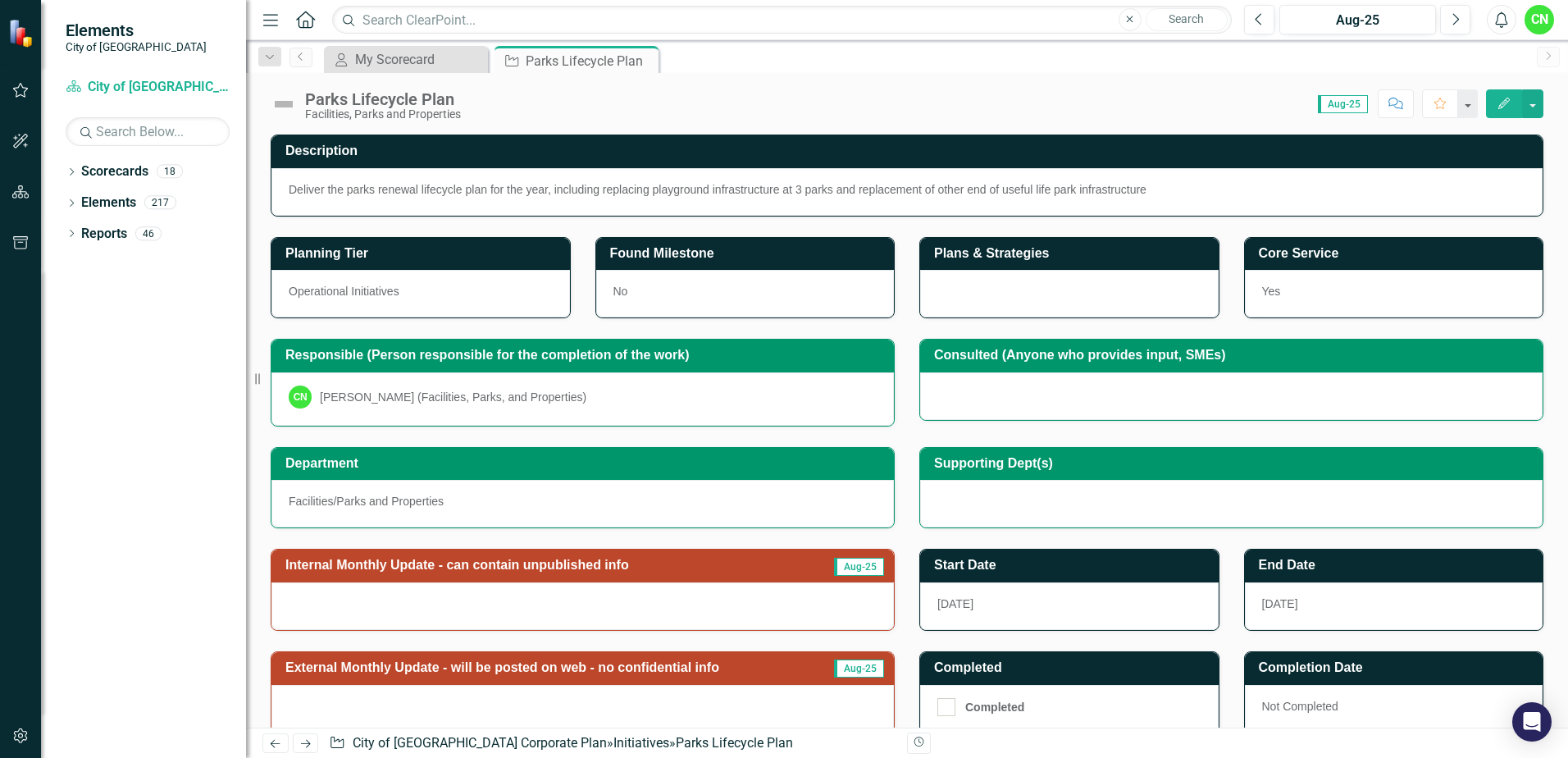
click at [283, 95] on img at bounding box center [284, 104] width 26 height 26
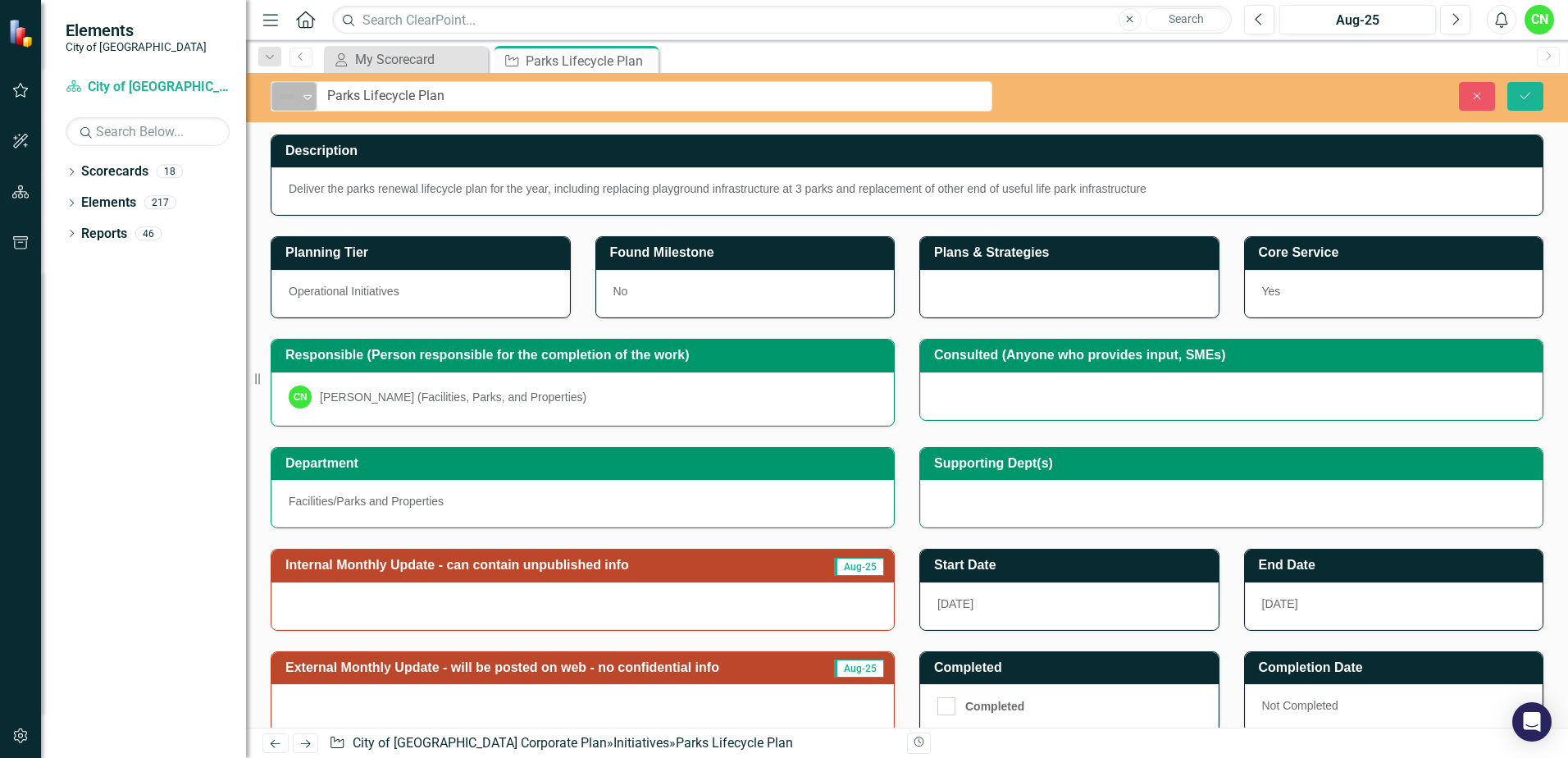
click at [286, 104] on img at bounding box center [286, 96] width 20 height 20
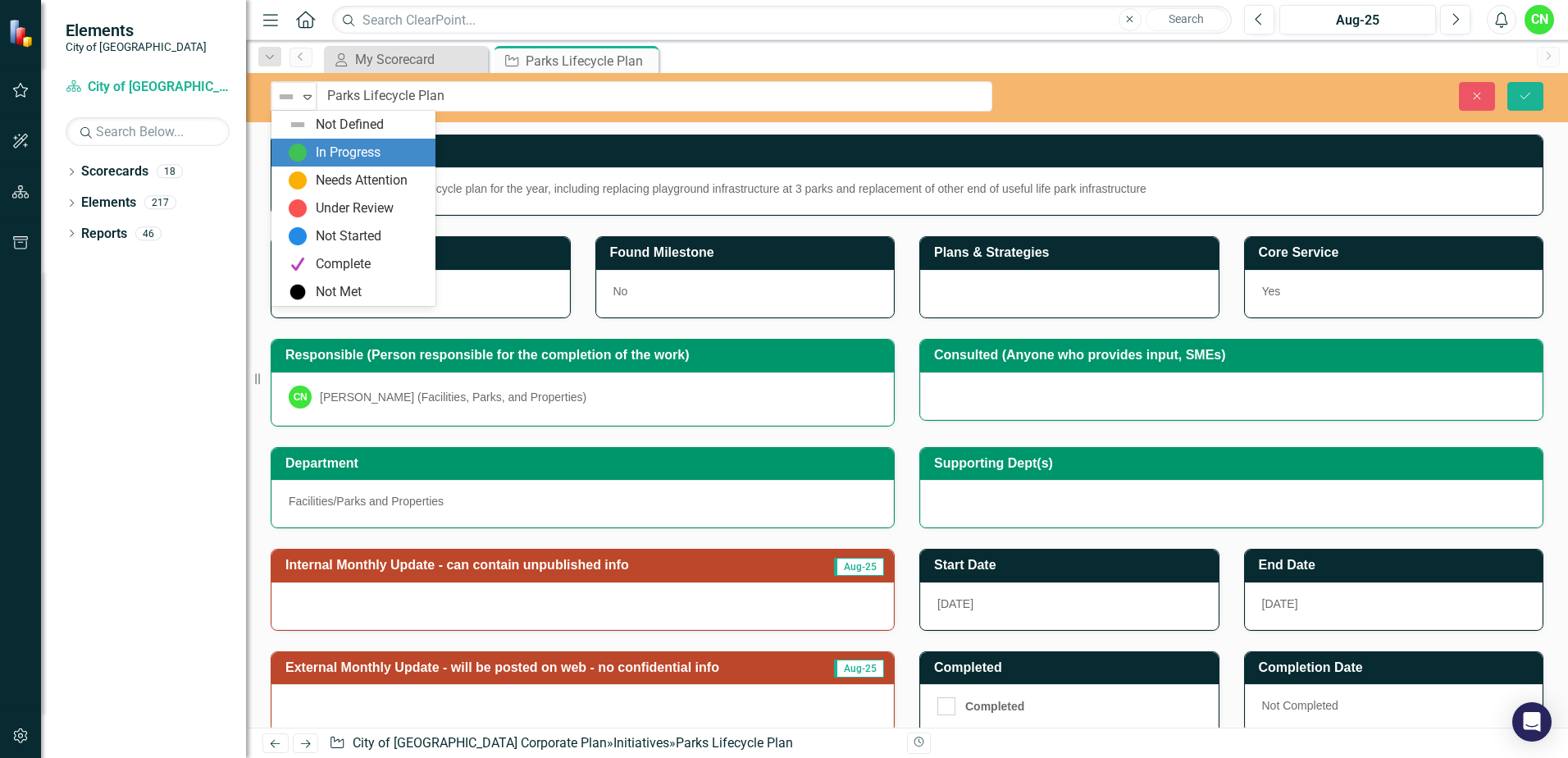
click at [341, 147] on div "In Progress" at bounding box center [348, 153] width 65 height 19
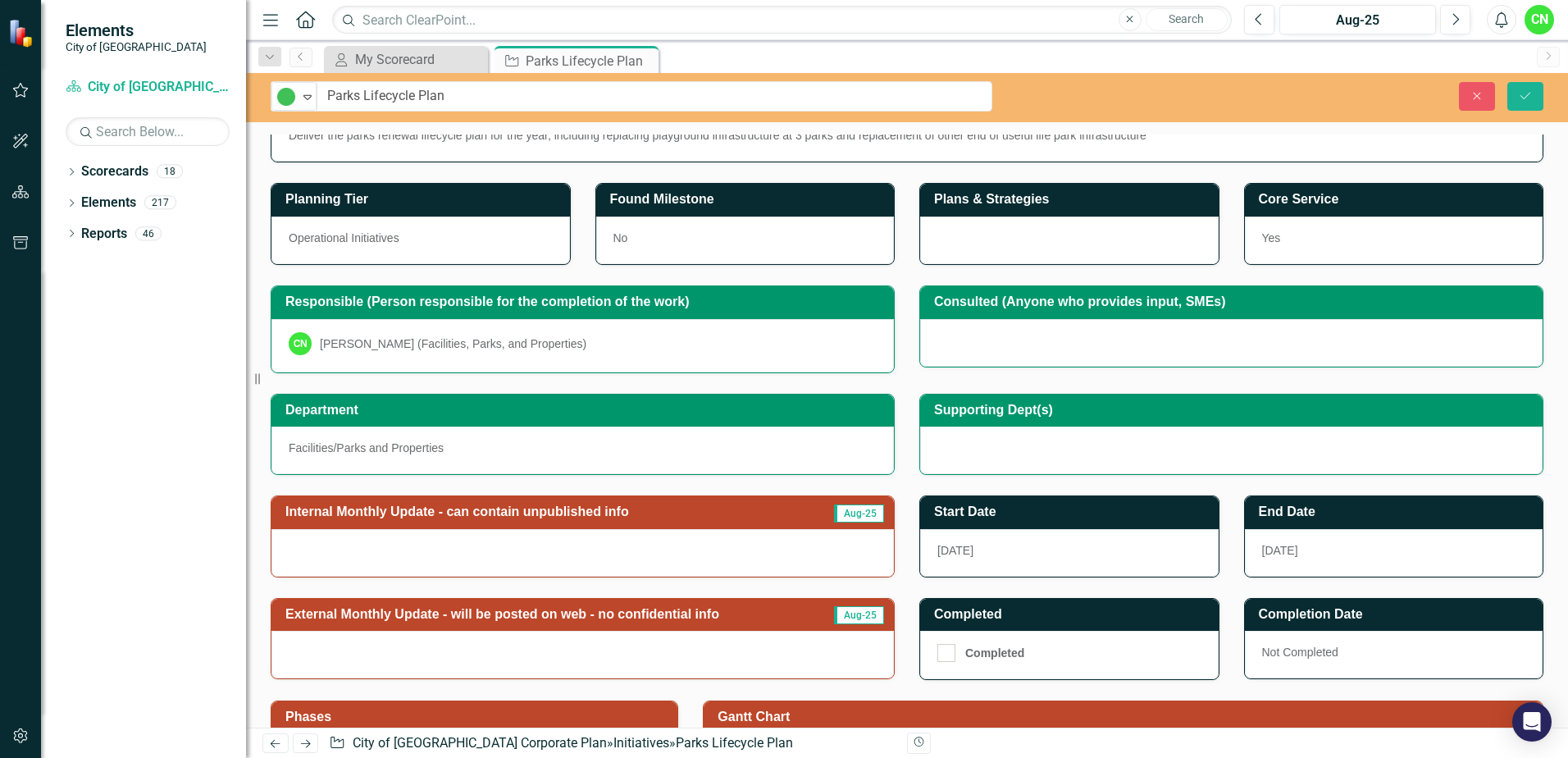
scroll to position [82, 0]
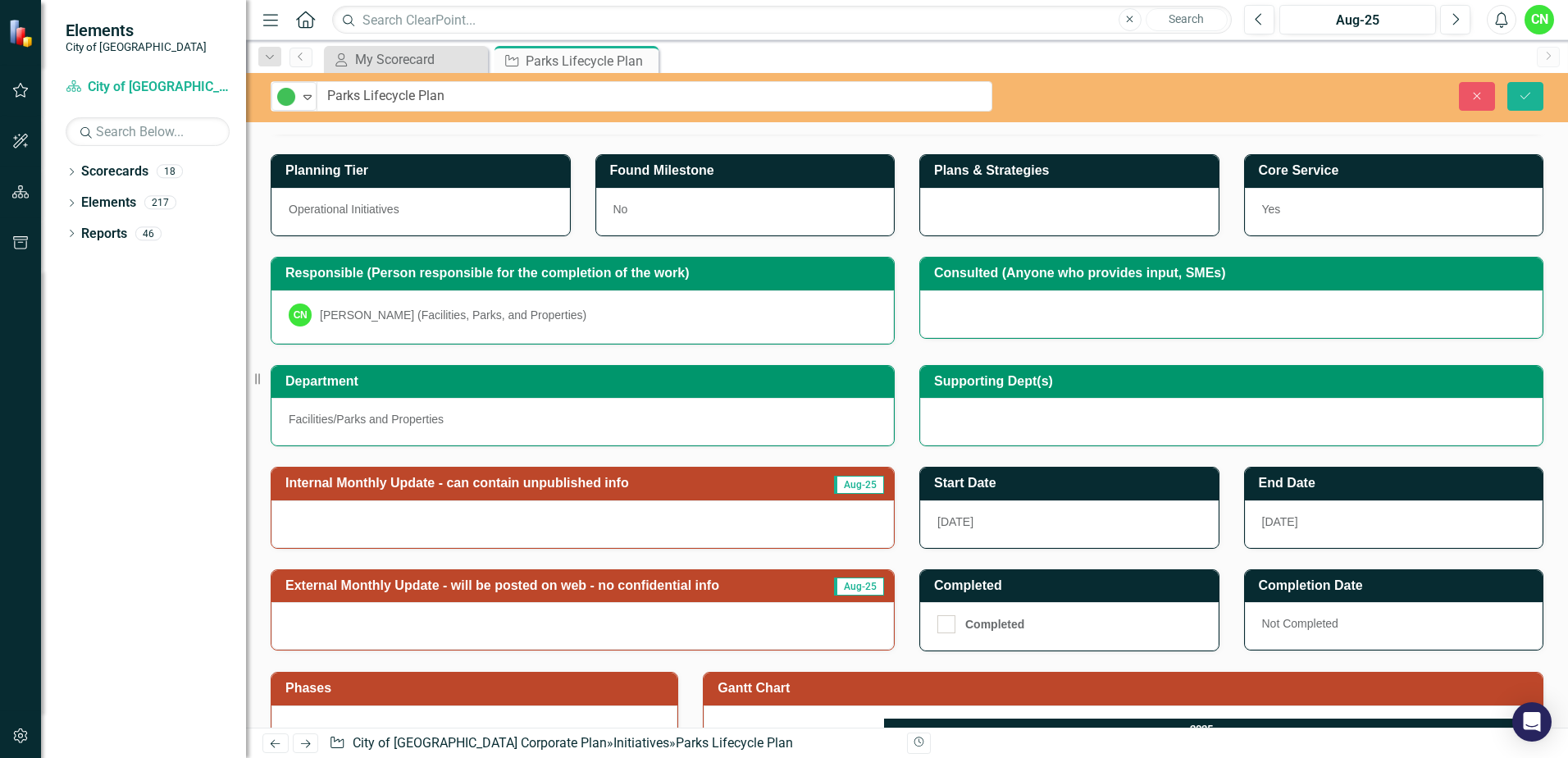
click at [486, 509] on div at bounding box center [582, 525] width 622 height 47
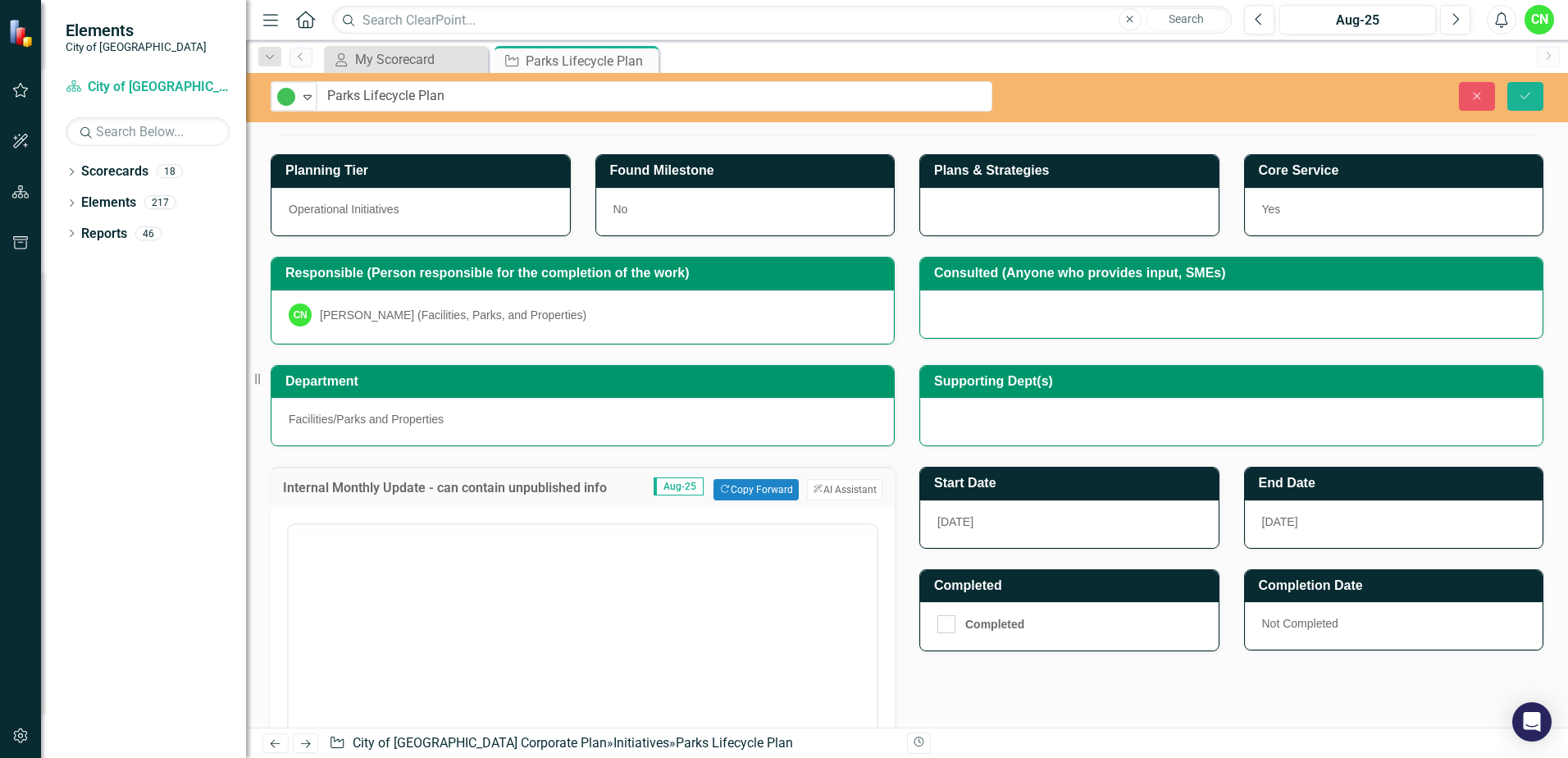
scroll to position [0, 0]
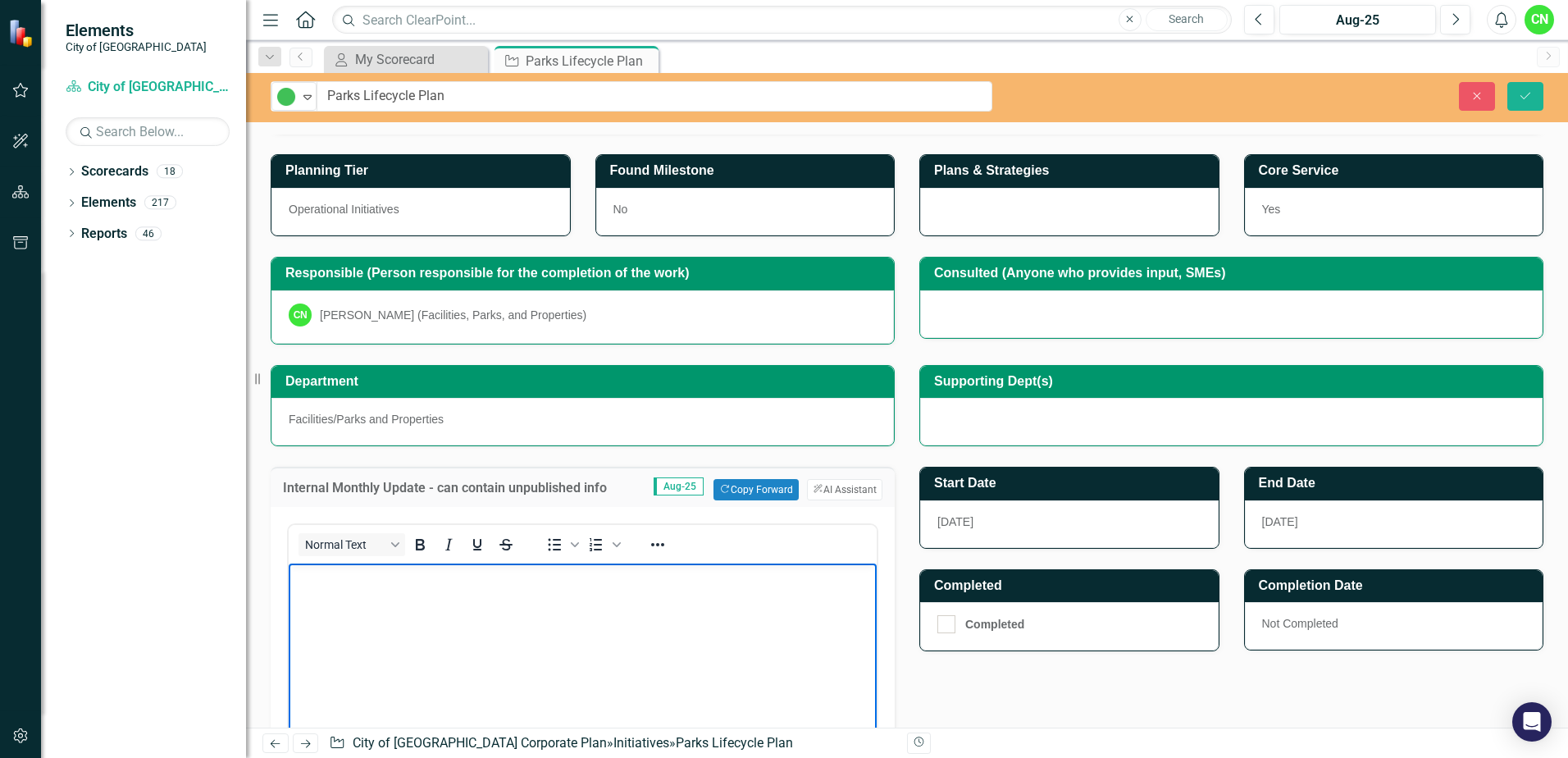
click at [510, 600] on body "Rich Text Area. Press ALT-0 for help." at bounding box center [583, 687] width 588 height 246
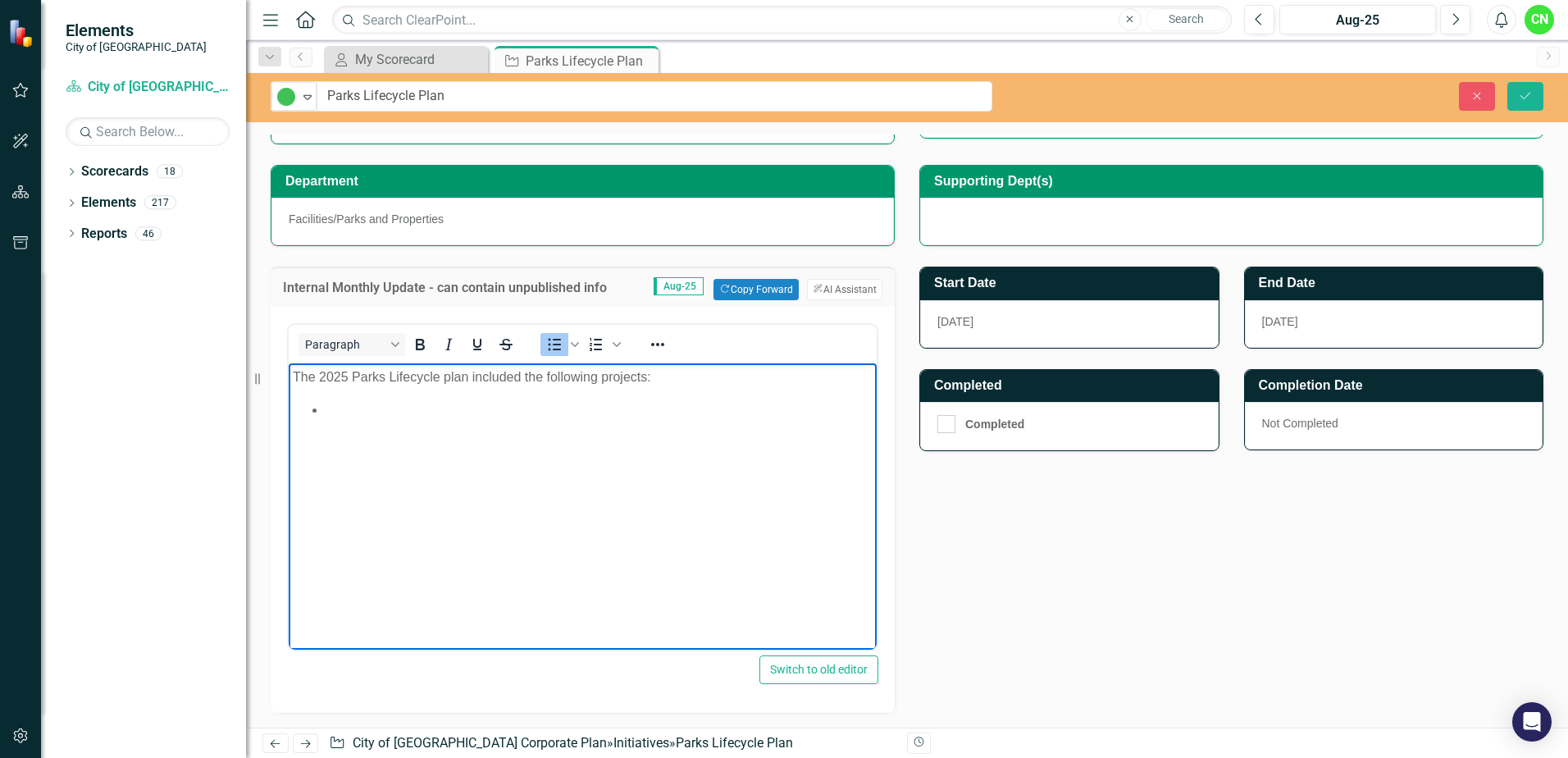
scroll to position [328, 0]
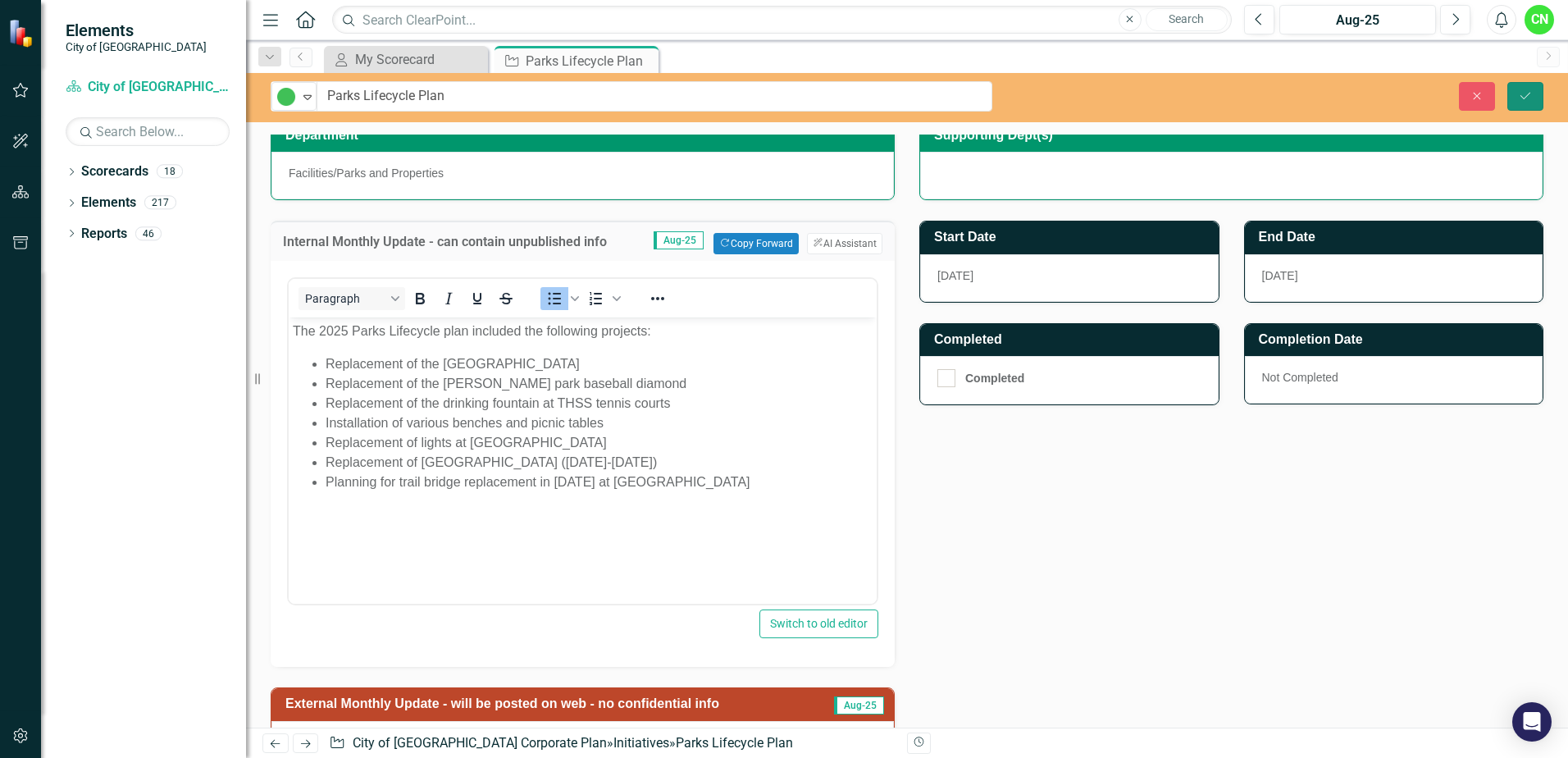
click at [1527, 96] on icon "submit" at bounding box center [1525, 95] width 9 height 7
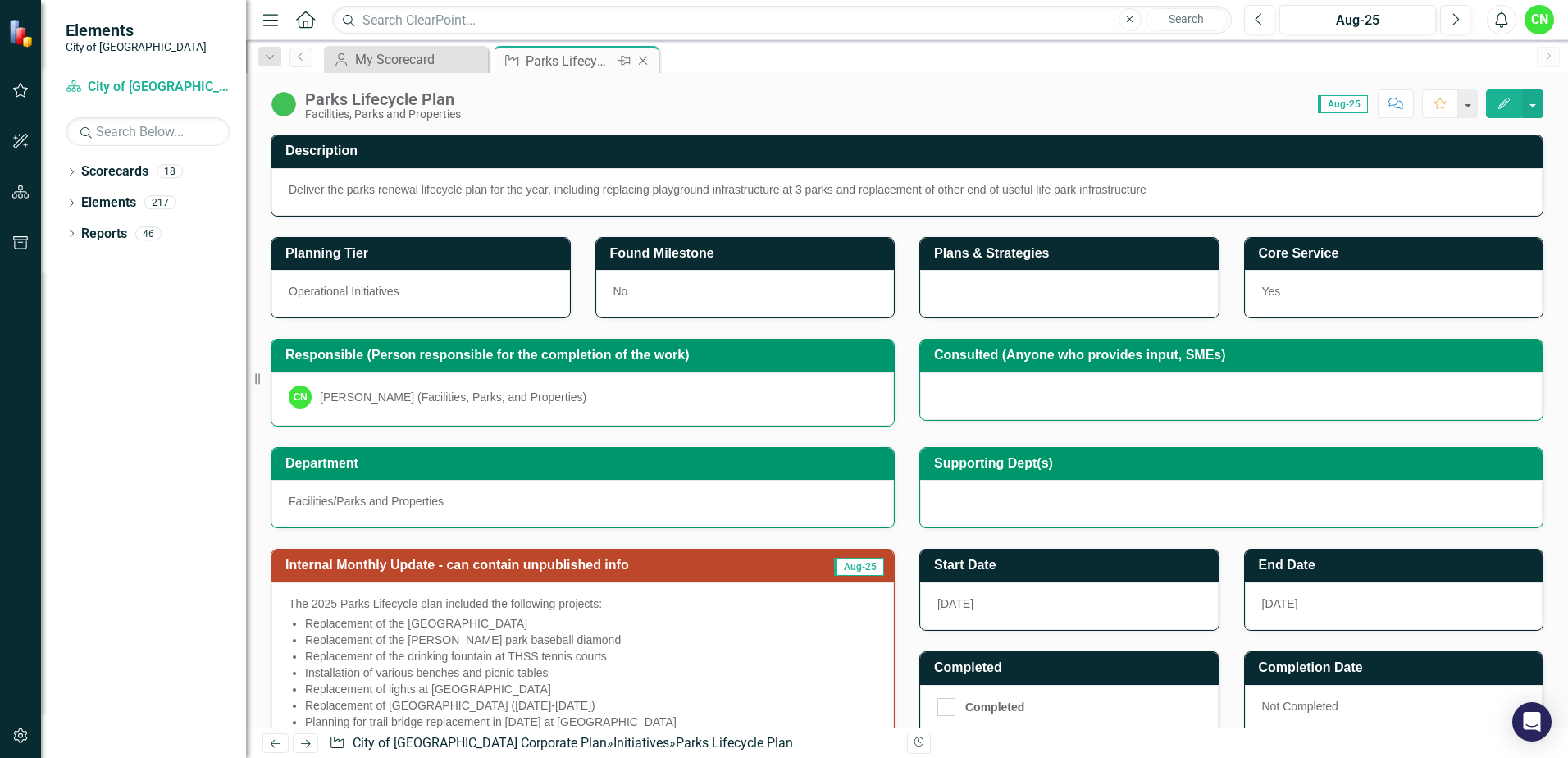
click at [647, 60] on icon "Close" at bounding box center [642, 60] width 16 height 13
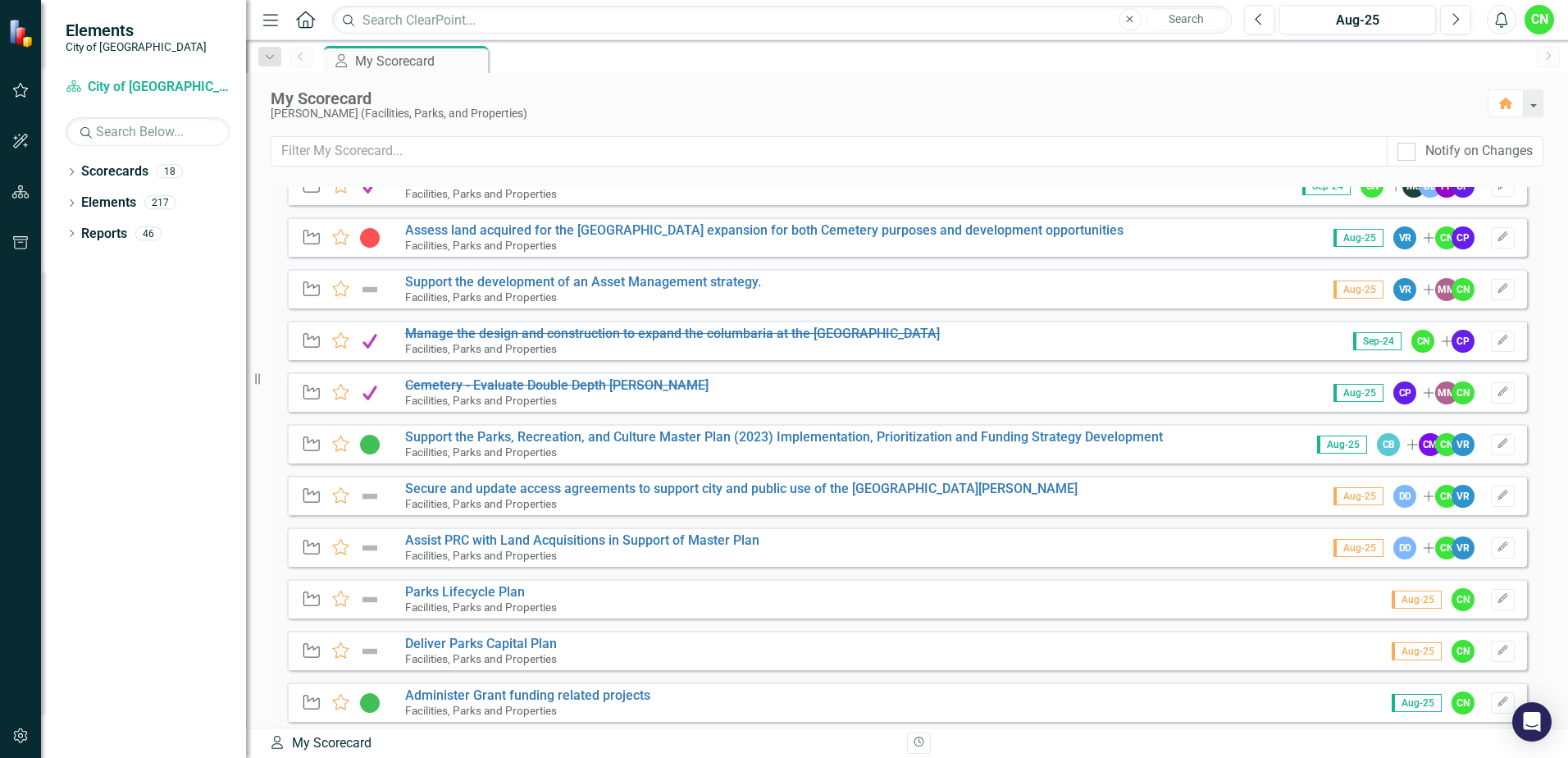
scroll to position [1395, 0]
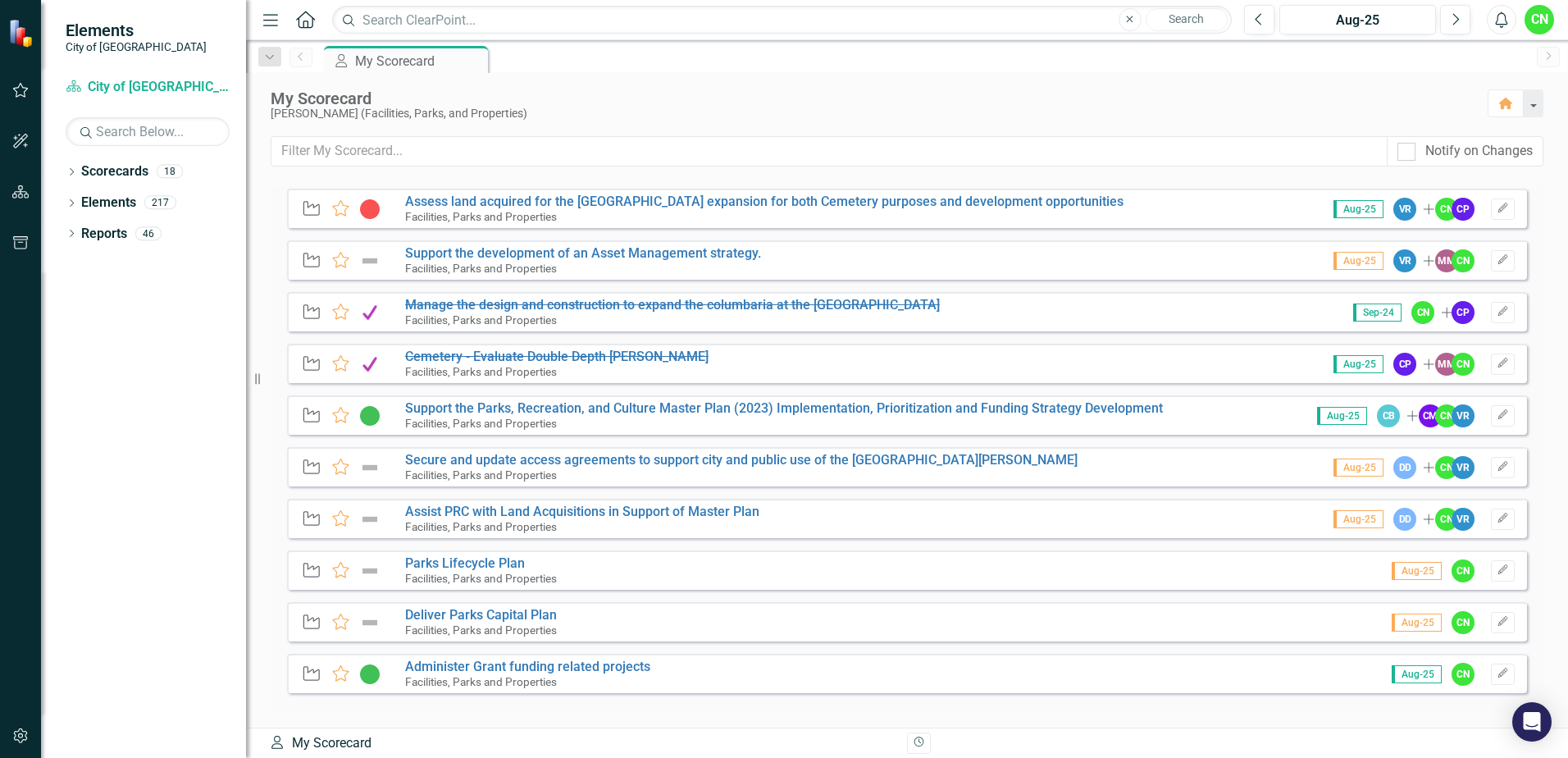
click at [372, 626] on img at bounding box center [369, 623] width 22 height 20
click at [490, 613] on link "Deliver Parks Capital Plan" at bounding box center [481, 615] width 152 height 15
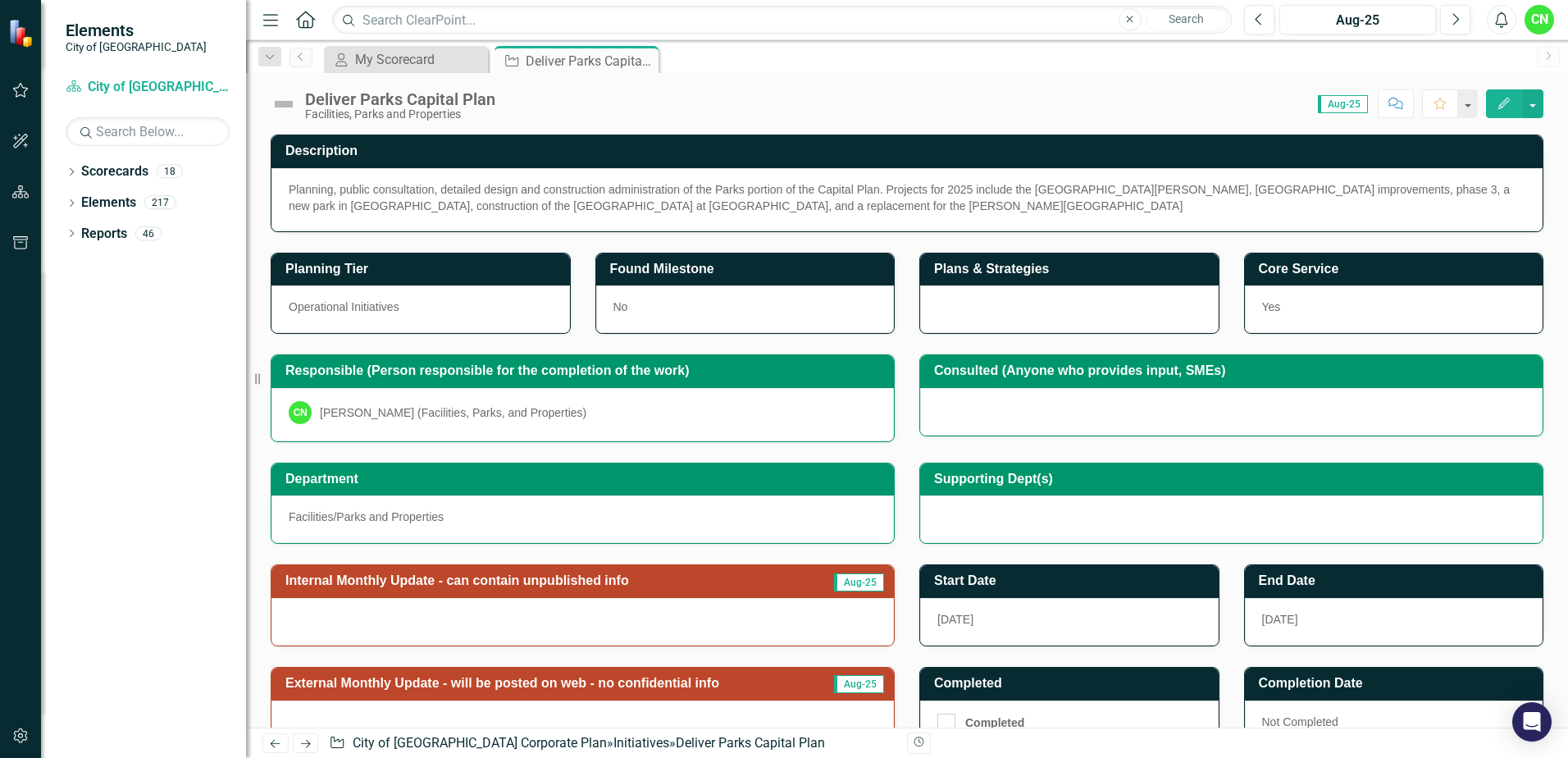
click at [279, 99] on img at bounding box center [284, 104] width 26 height 26
click at [280, 100] on img at bounding box center [284, 104] width 26 height 26
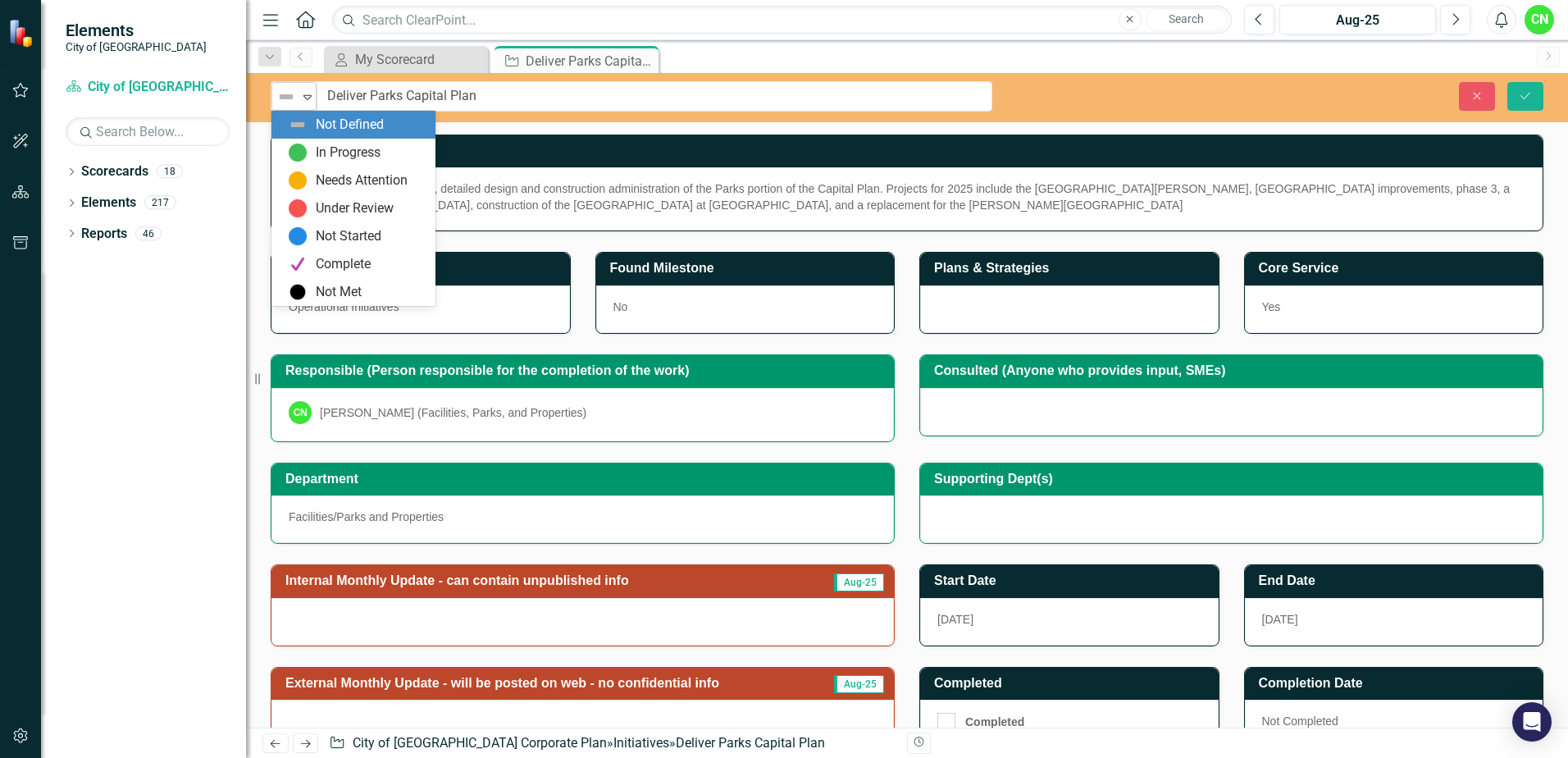
click at [286, 109] on div "Not Defined Expand" at bounding box center [294, 96] width 45 height 28
click at [321, 153] on div "In Progress" at bounding box center [348, 153] width 65 height 19
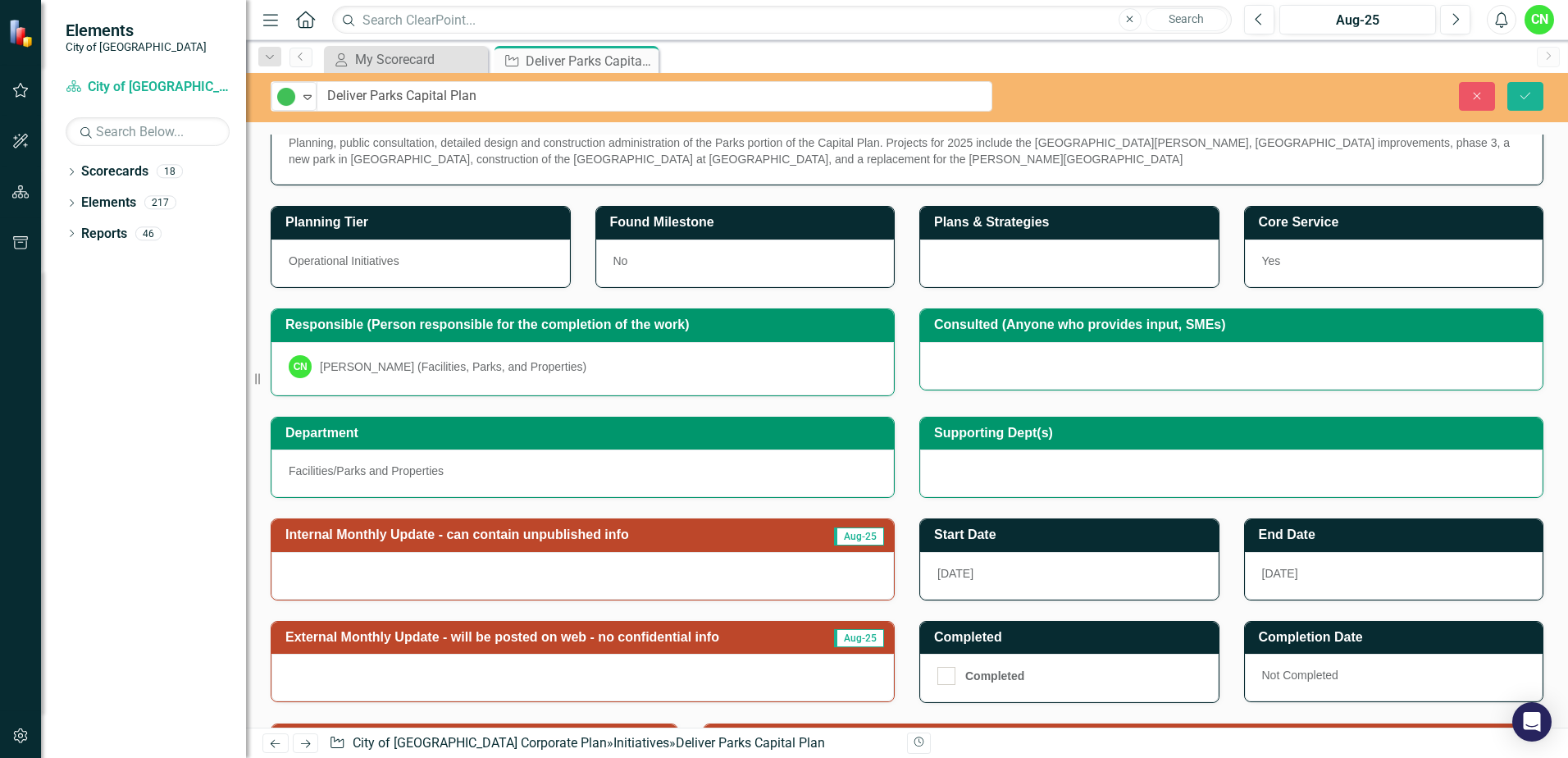
scroll to position [82, 0]
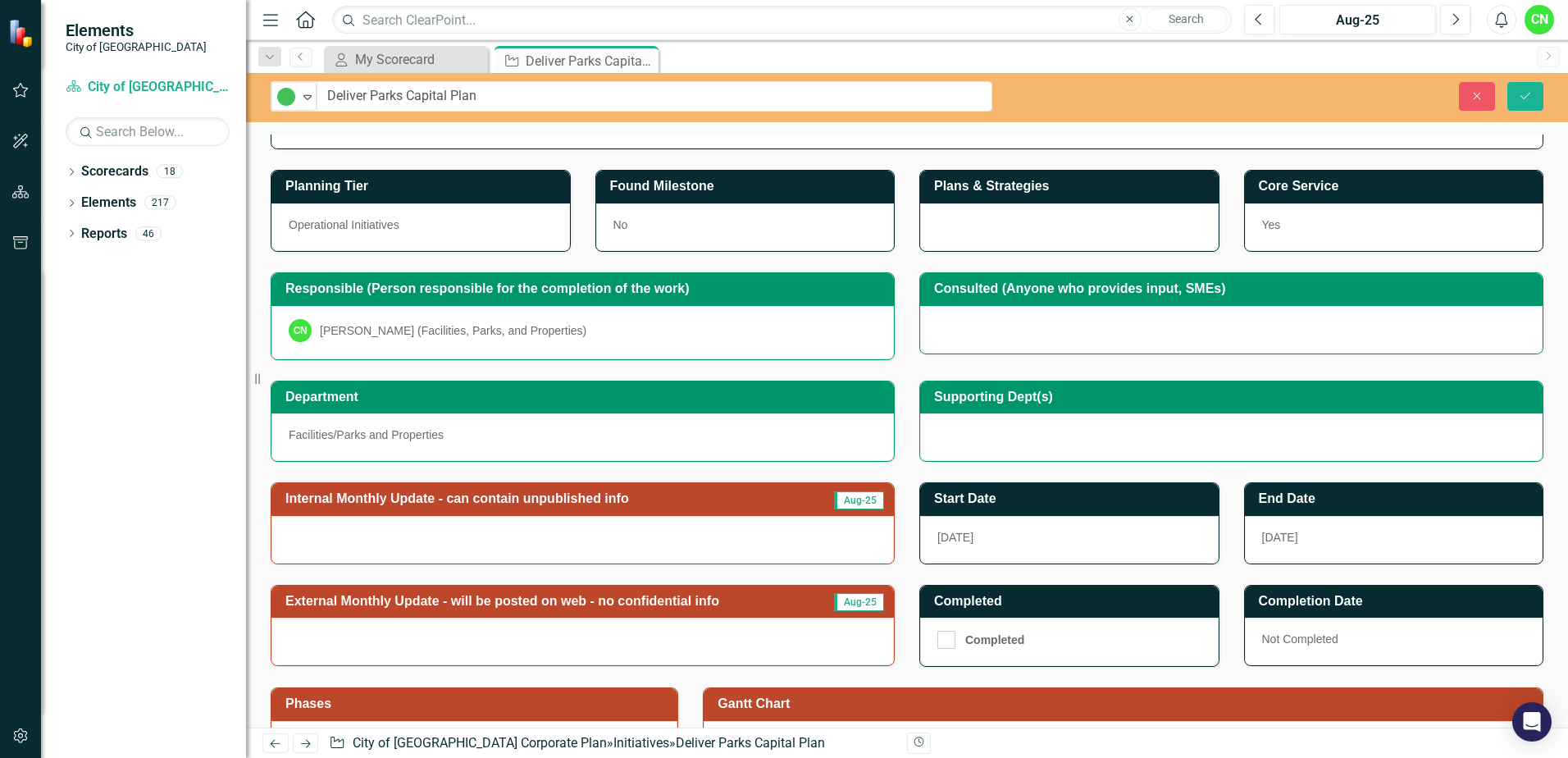
click at [444, 543] on div at bounding box center [582, 540] width 622 height 47
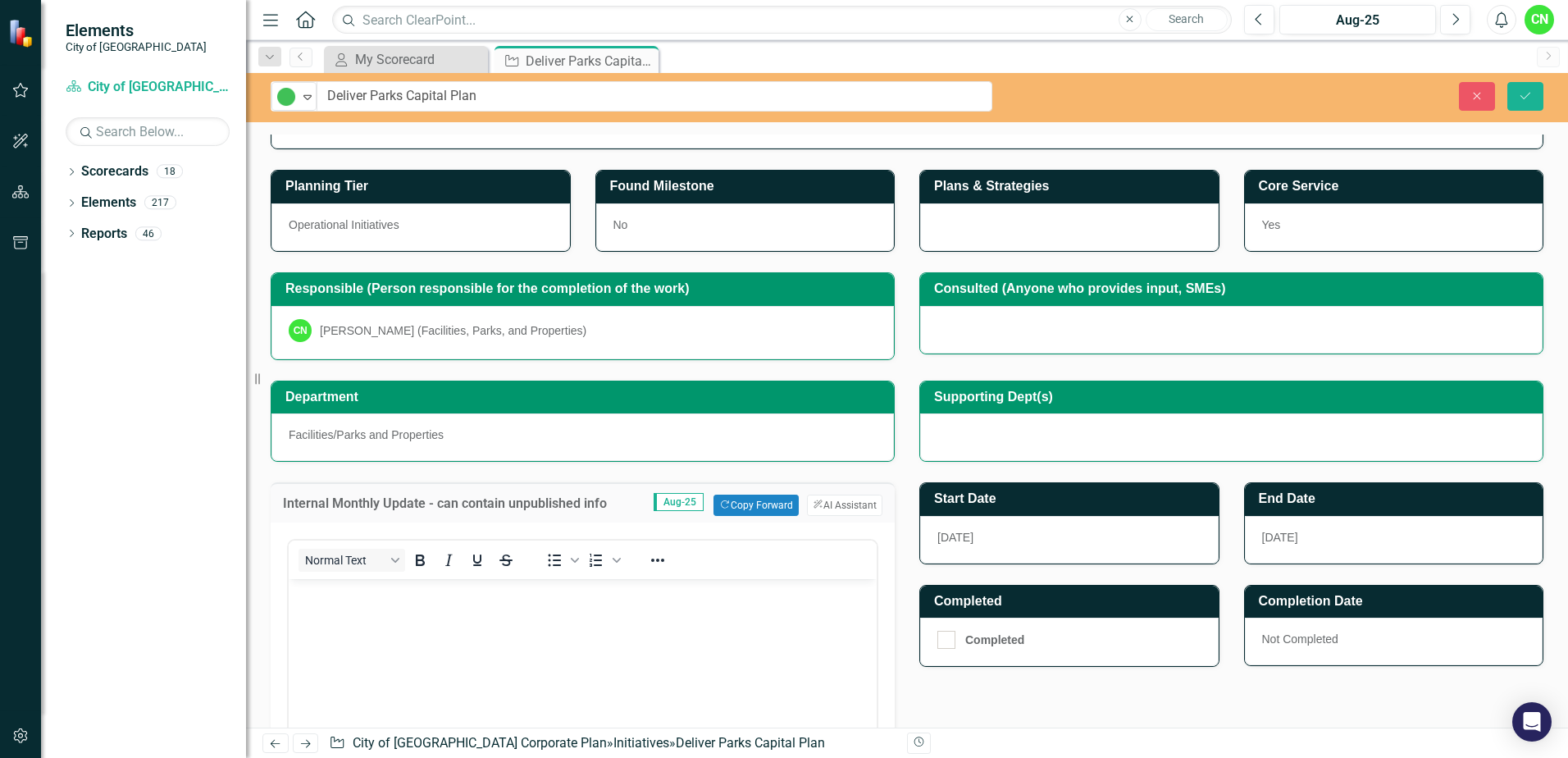
scroll to position [0, 0]
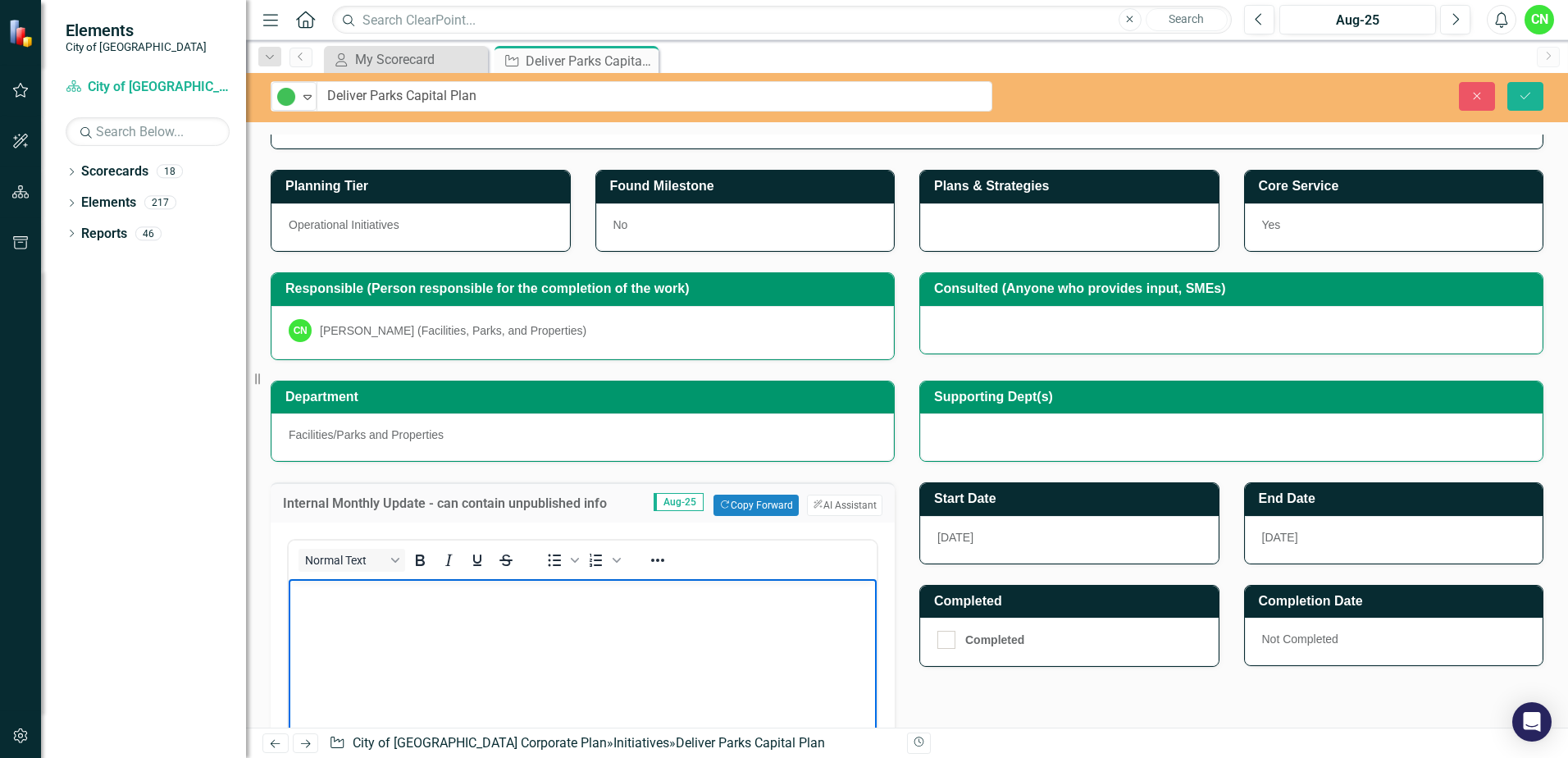
click at [453, 633] on body "Rich Text Area. Press ALT-0 for help." at bounding box center [583, 702] width 588 height 246
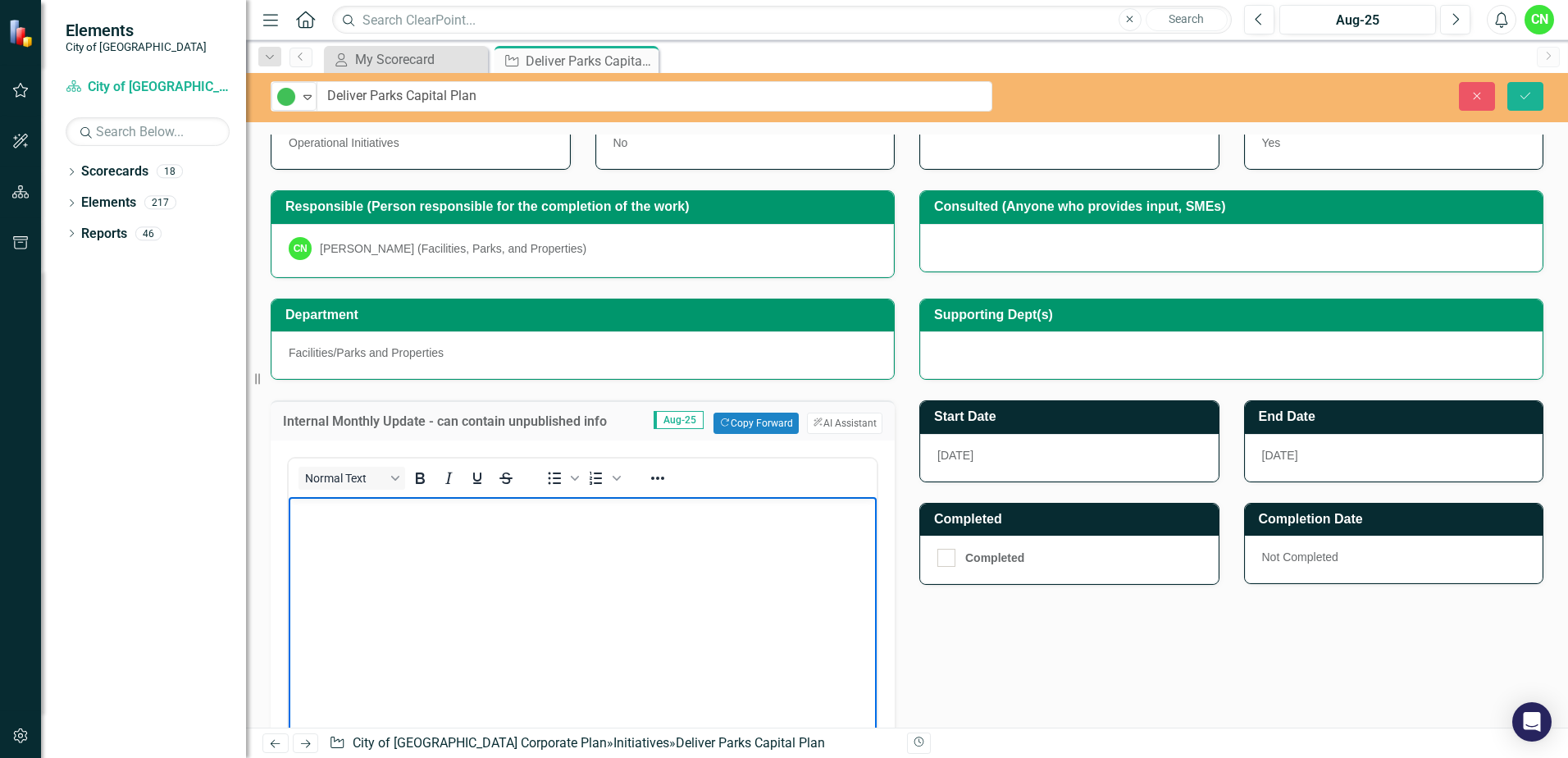
click at [624, 552] on body "Rich Text Area. Press ALT-0 for help." at bounding box center [583, 620] width 588 height 246
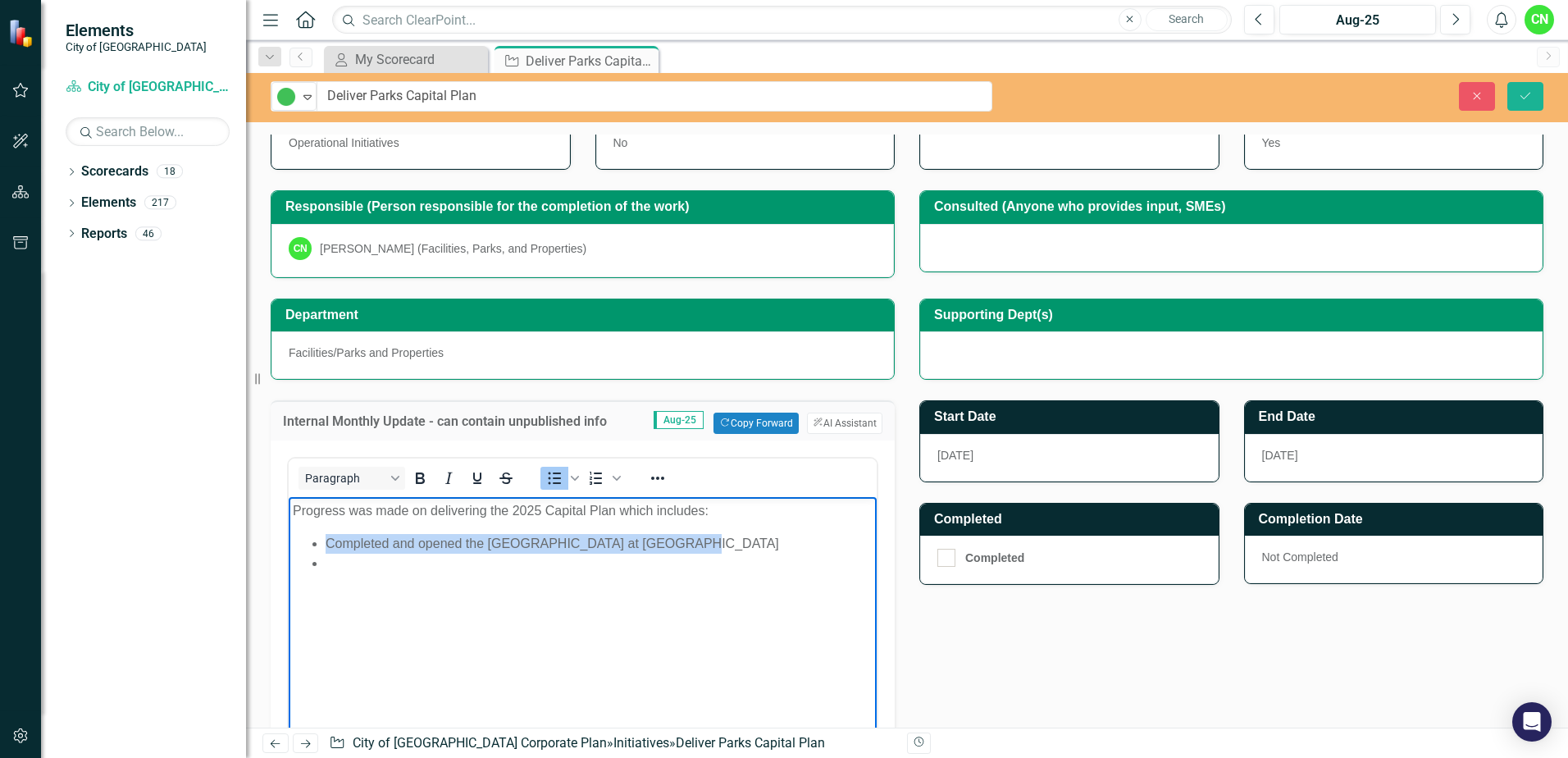
drag, startPoint x: 325, startPoint y: 542, endPoint x: 704, endPoint y: 534, distance: 379.1
click at [704, 534] on ul "Completed and opened the [GEOGRAPHIC_DATA] at [GEOGRAPHIC_DATA]" at bounding box center [583, 554] width 580 height 40
copy li "Completed and opened the [GEOGRAPHIC_DATA] at [GEOGRAPHIC_DATA]"
click at [383, 569] on li "Rich Text Area. Press ALT-0 for help." at bounding box center [599, 563] width 547 height 20
drag, startPoint x: 681, startPoint y: 560, endPoint x: 464, endPoint y: 561, distance: 217.0
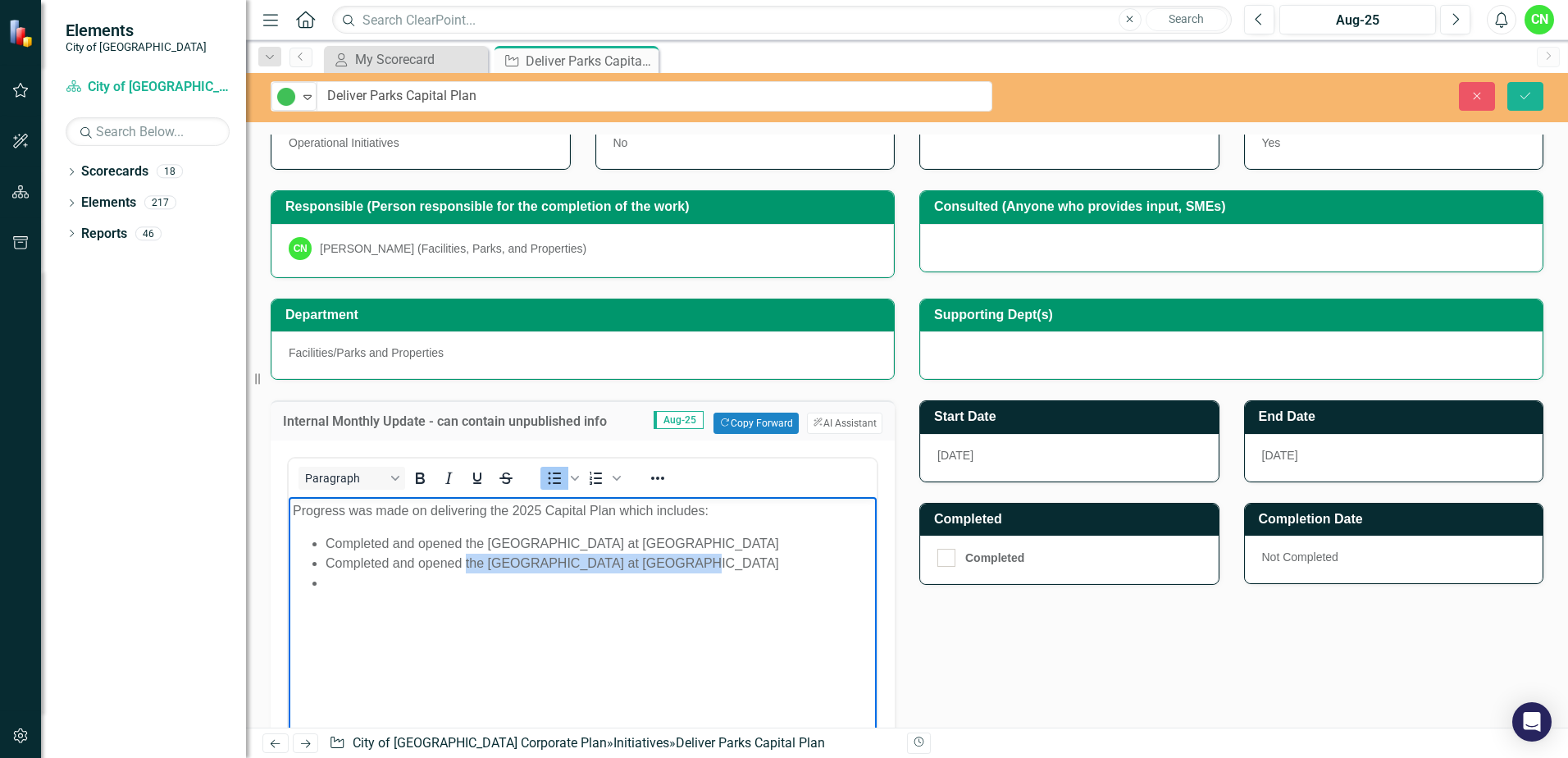
click at [464, 561] on li "Completed and opened the [GEOGRAPHIC_DATA] at [GEOGRAPHIC_DATA]" at bounding box center [599, 563] width 547 height 20
click at [554, 577] on li "Rich Text Area. Press ALT-0 for help." at bounding box center [599, 583] width 547 height 20
click at [749, 567] on li "Completed and opened a new neighborhood park at [GEOGRAPHIC_DATA]" at bounding box center [599, 563] width 547 height 20
click at [550, 564] on li "Completed and opened a new neighborhood park at [GEOGRAPHIC_DATA]" at bounding box center [599, 563] width 547 height 20
click at [821, 560] on li "Completed and opened a new neighbourhood park at [GEOGRAPHIC_DATA]" at bounding box center [599, 563] width 547 height 20
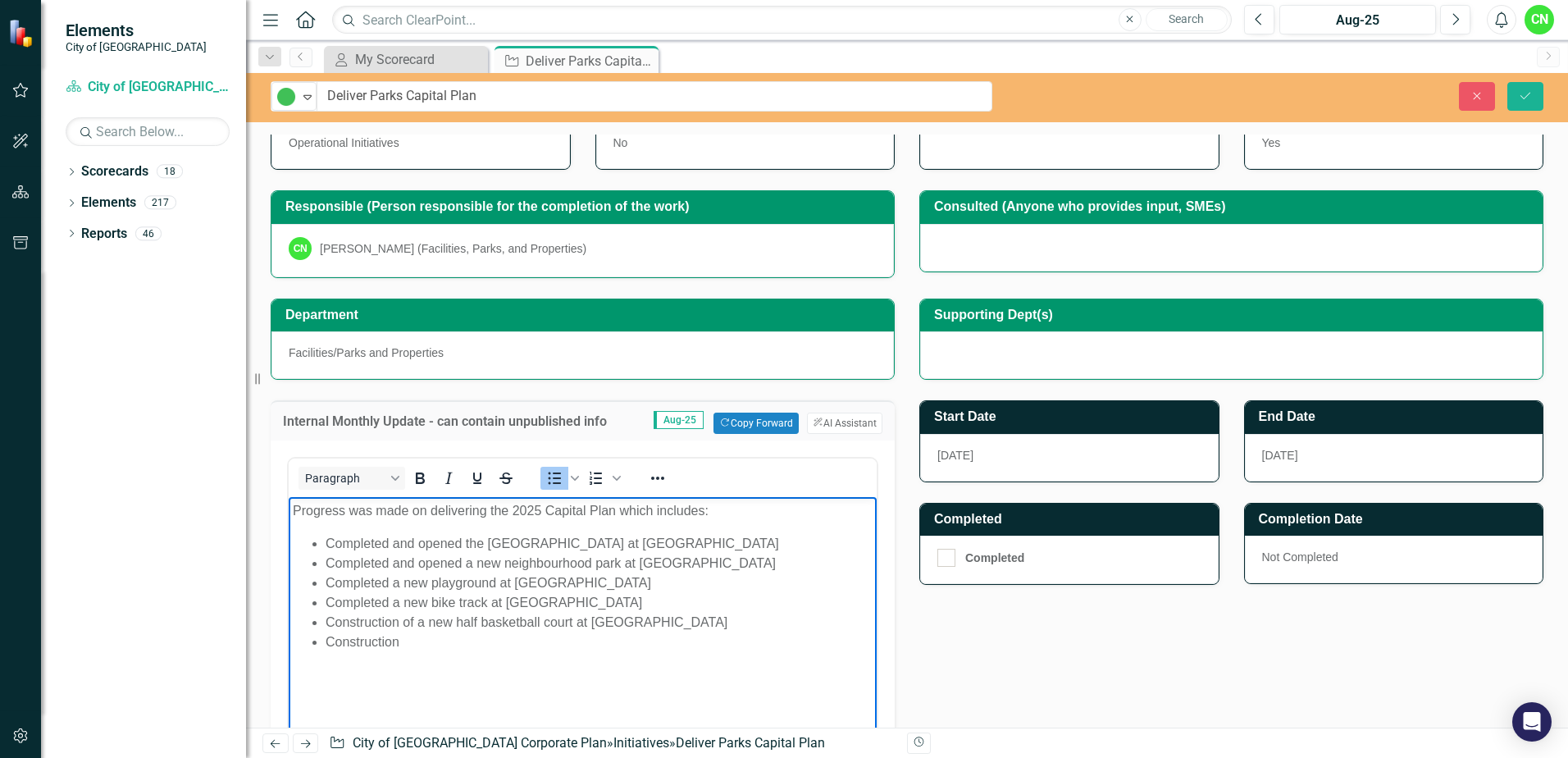
drag, startPoint x: 430, startPoint y: 646, endPoint x: 328, endPoint y: 645, distance: 102.0
click at [328, 645] on li "Construction" at bounding box center [599, 642] width 547 height 20
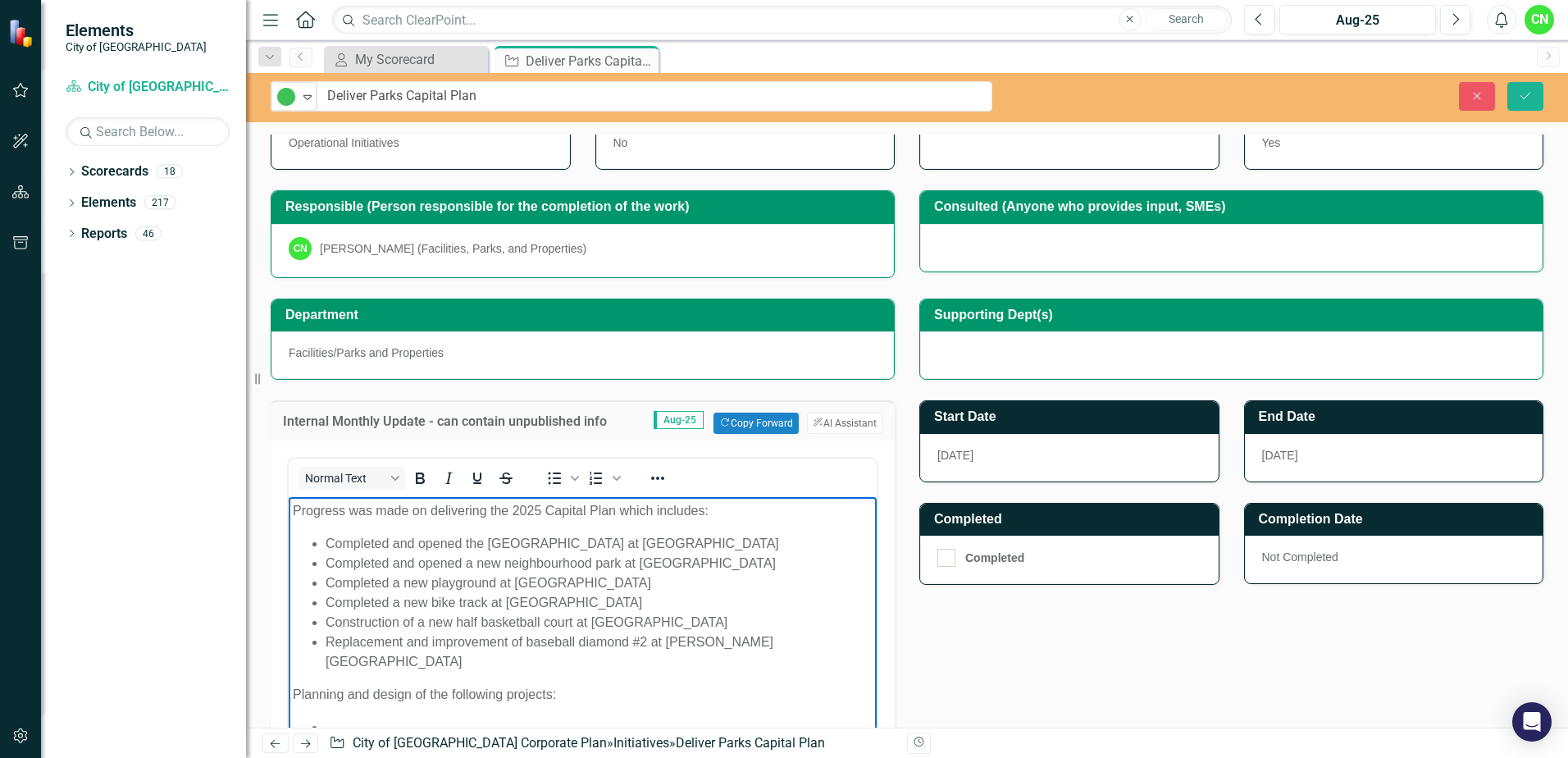
click at [361, 685] on p "Planning and design of the following projects:" at bounding box center [583, 695] width 580 height 20
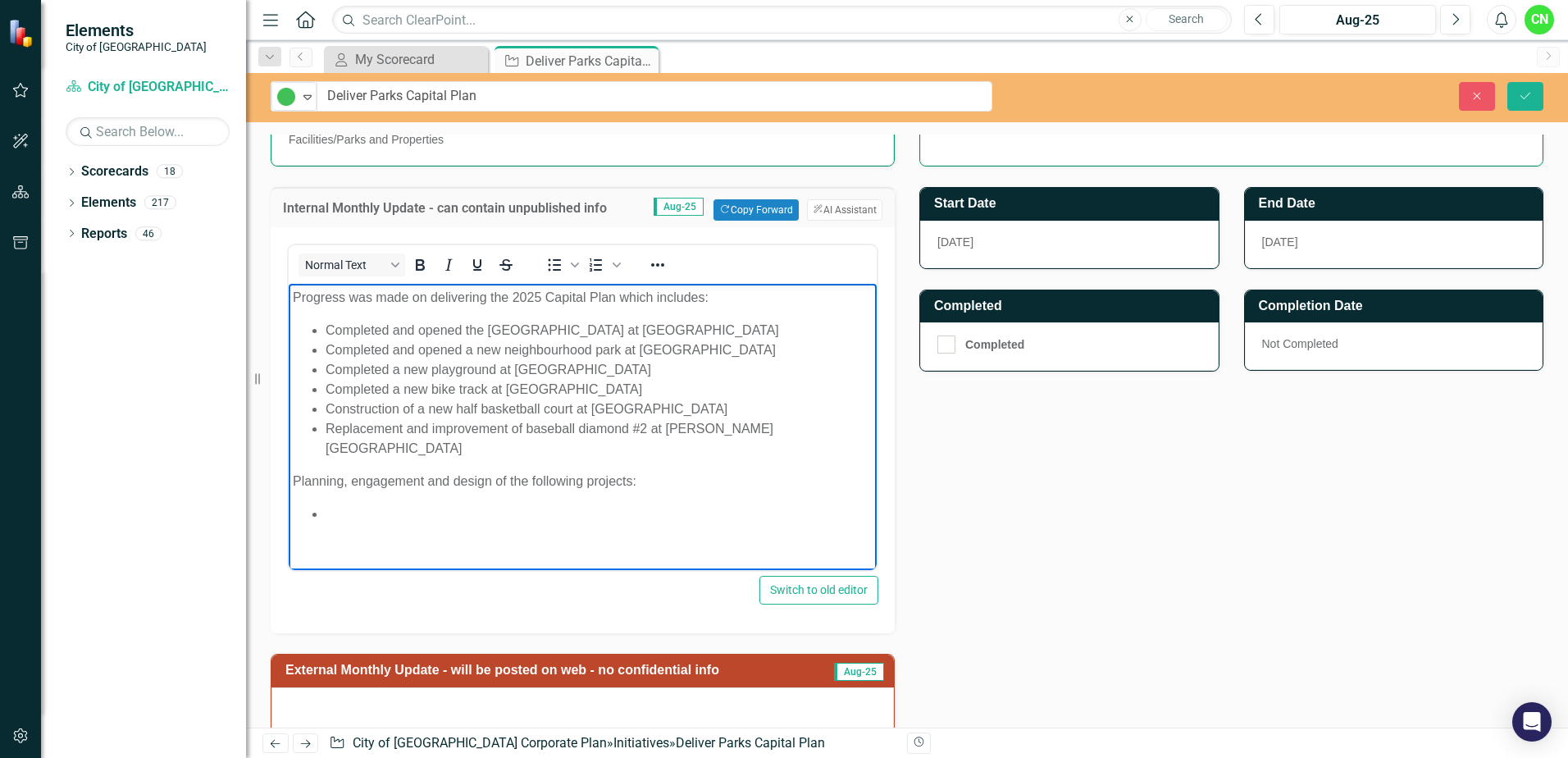
scroll to position [410, 0]
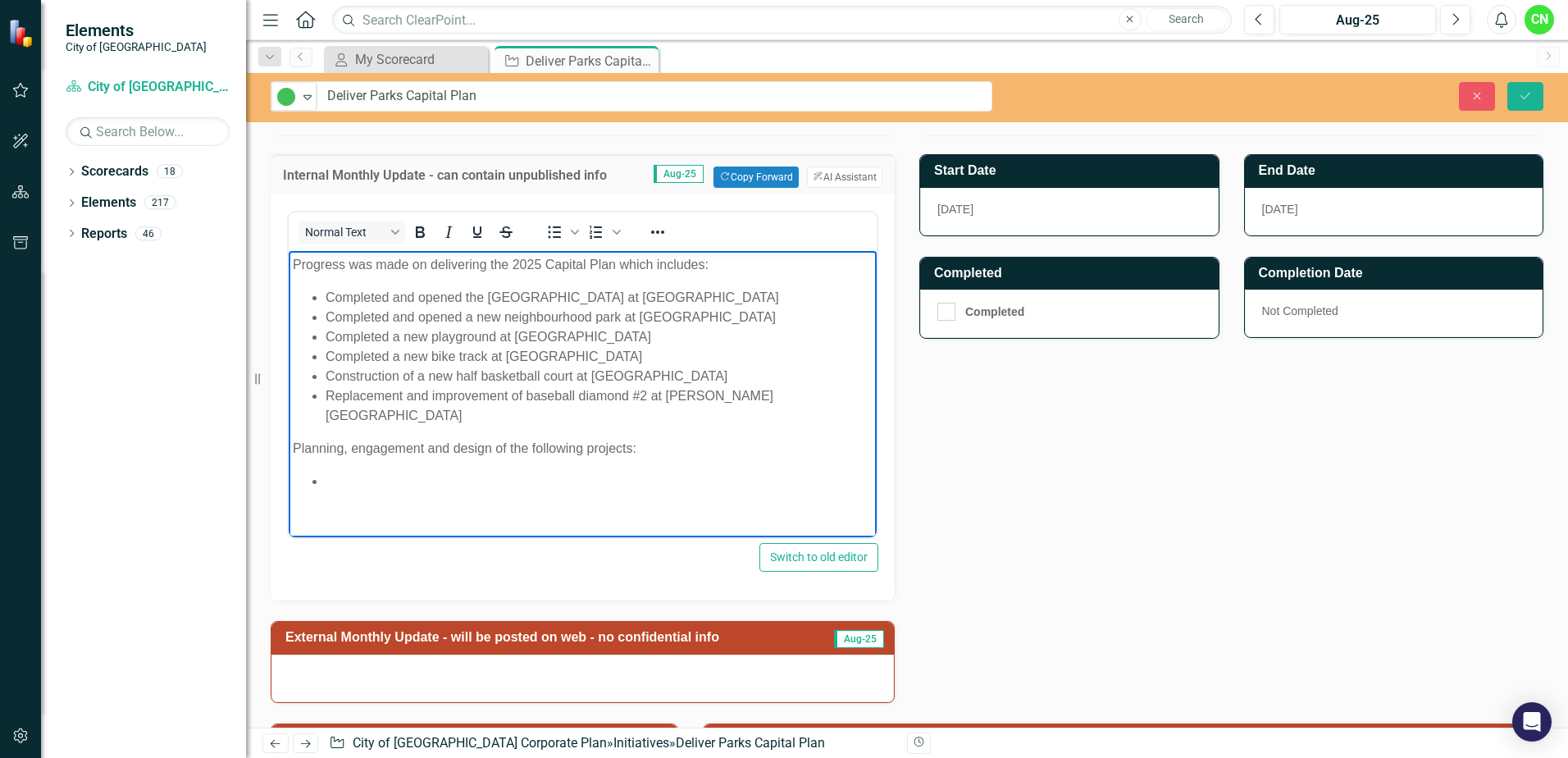
click at [435, 472] on li "Rich Text Area. Press ALT-0 for help." at bounding box center [599, 481] width 547 height 20
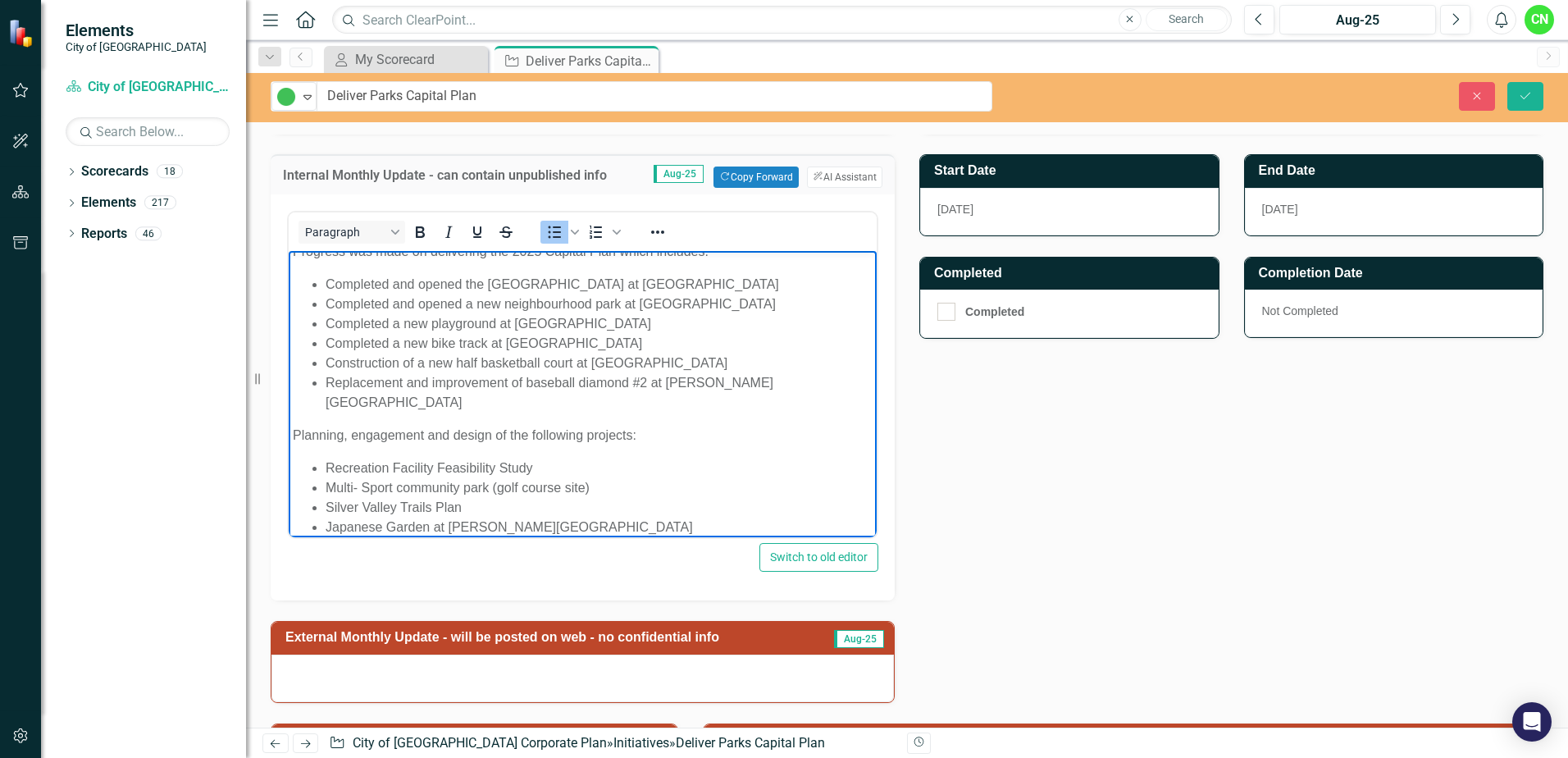
scroll to position [33, 0]
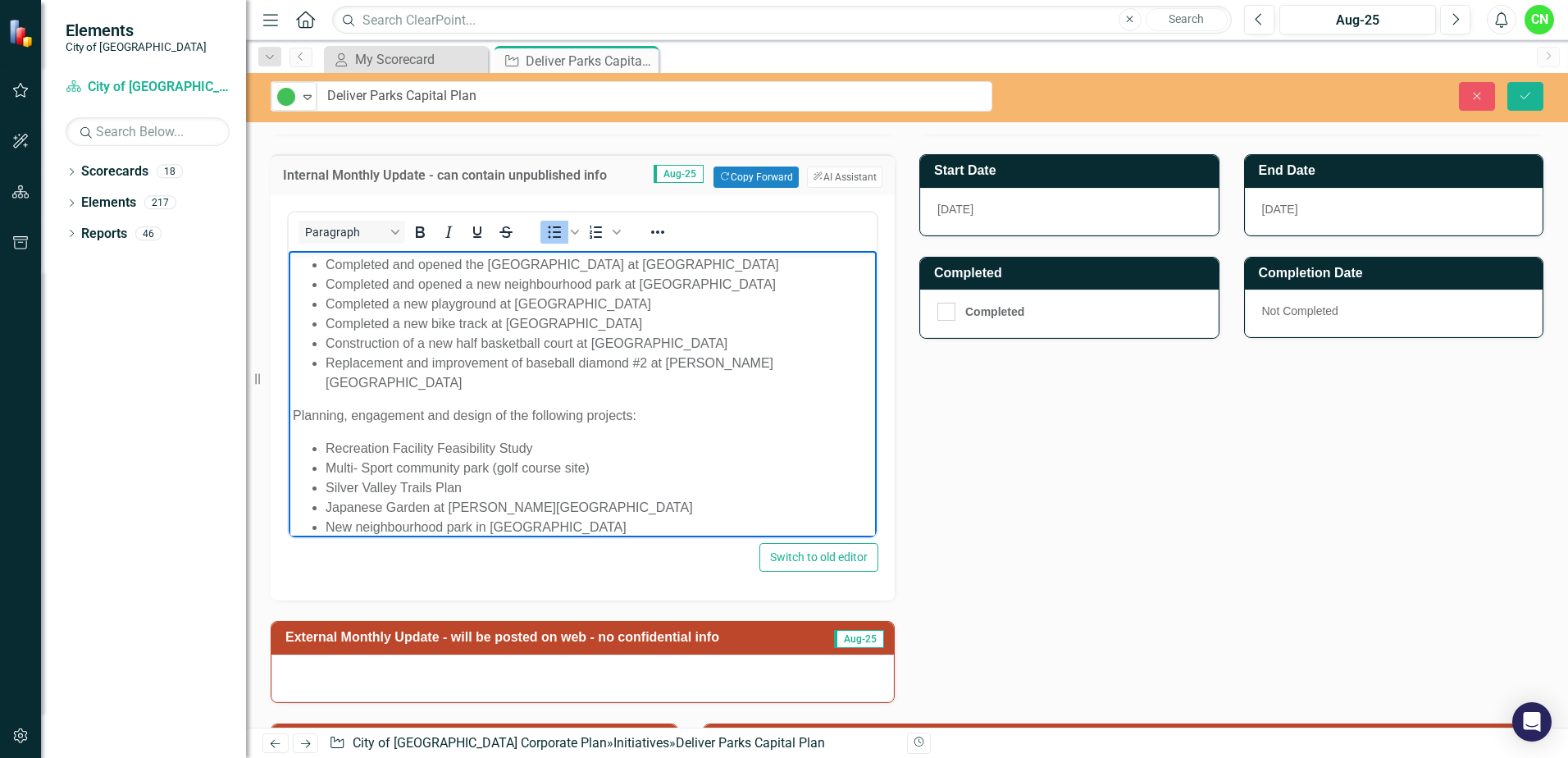
click at [548, 538] on li "Rich Text Area. Press ALT-0 for help." at bounding box center [599, 547] width 547 height 20
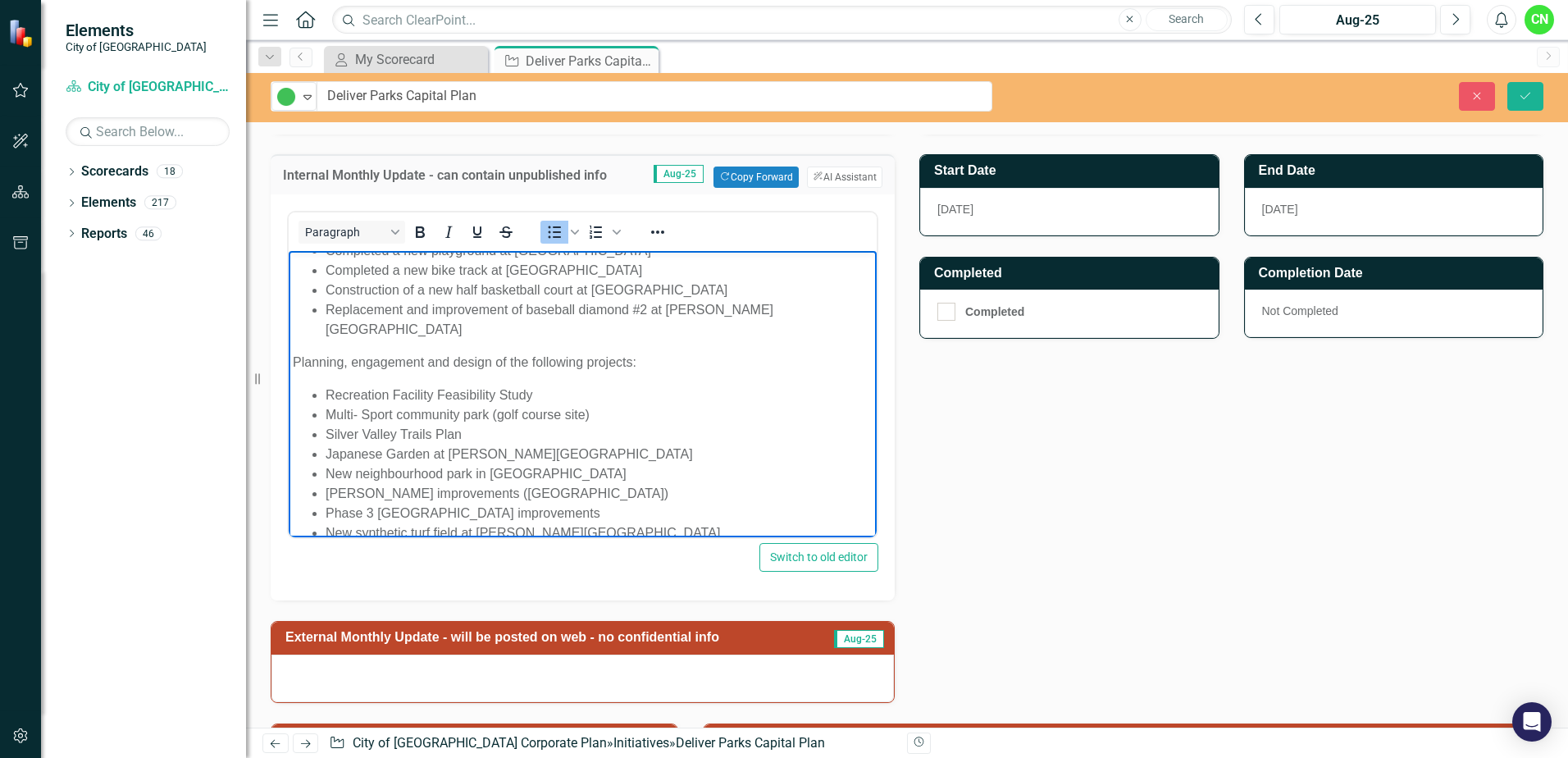
scroll to position [90, 0]
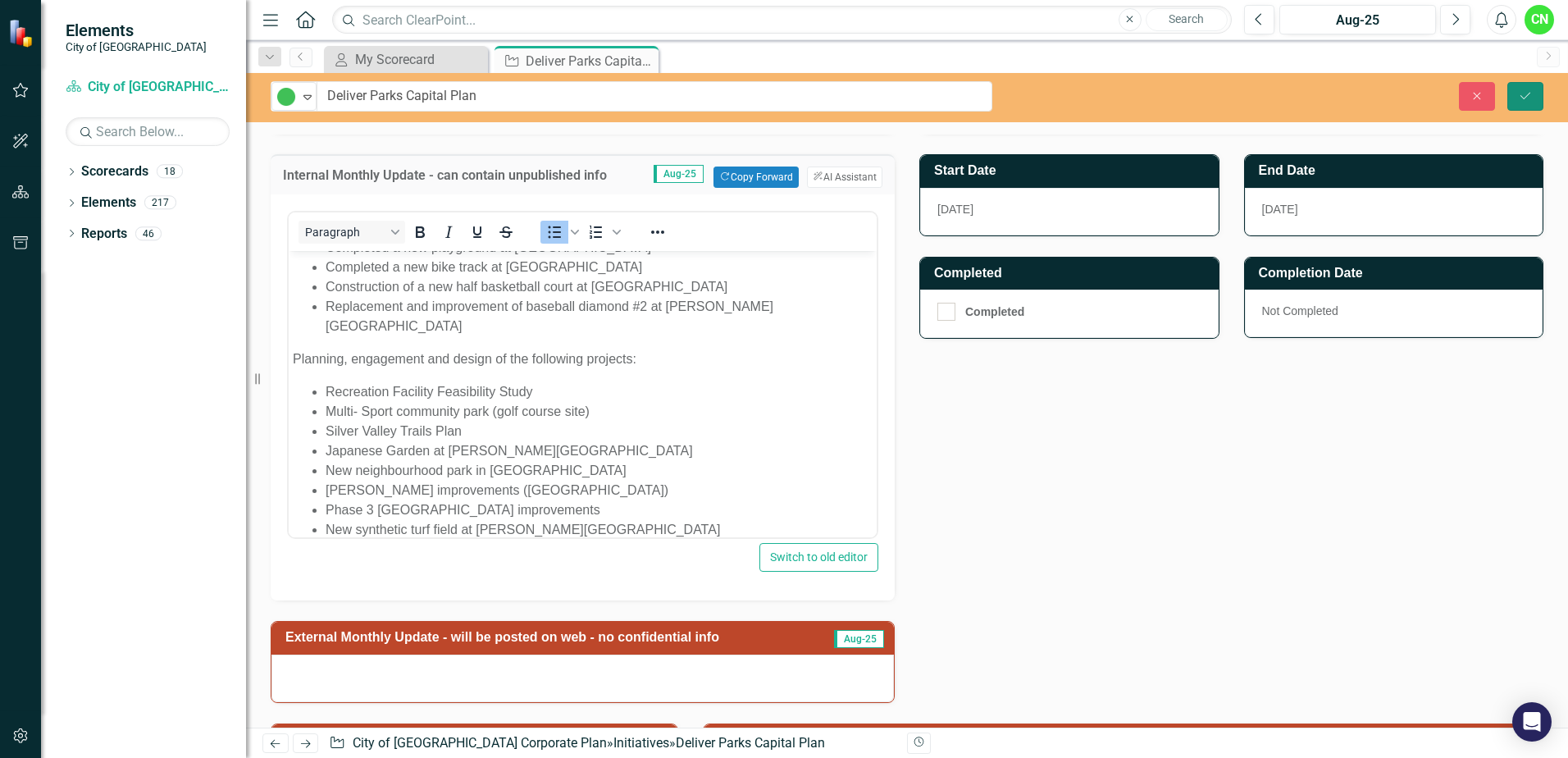
click at [1532, 88] on button "Save" at bounding box center [1525, 96] width 36 height 28
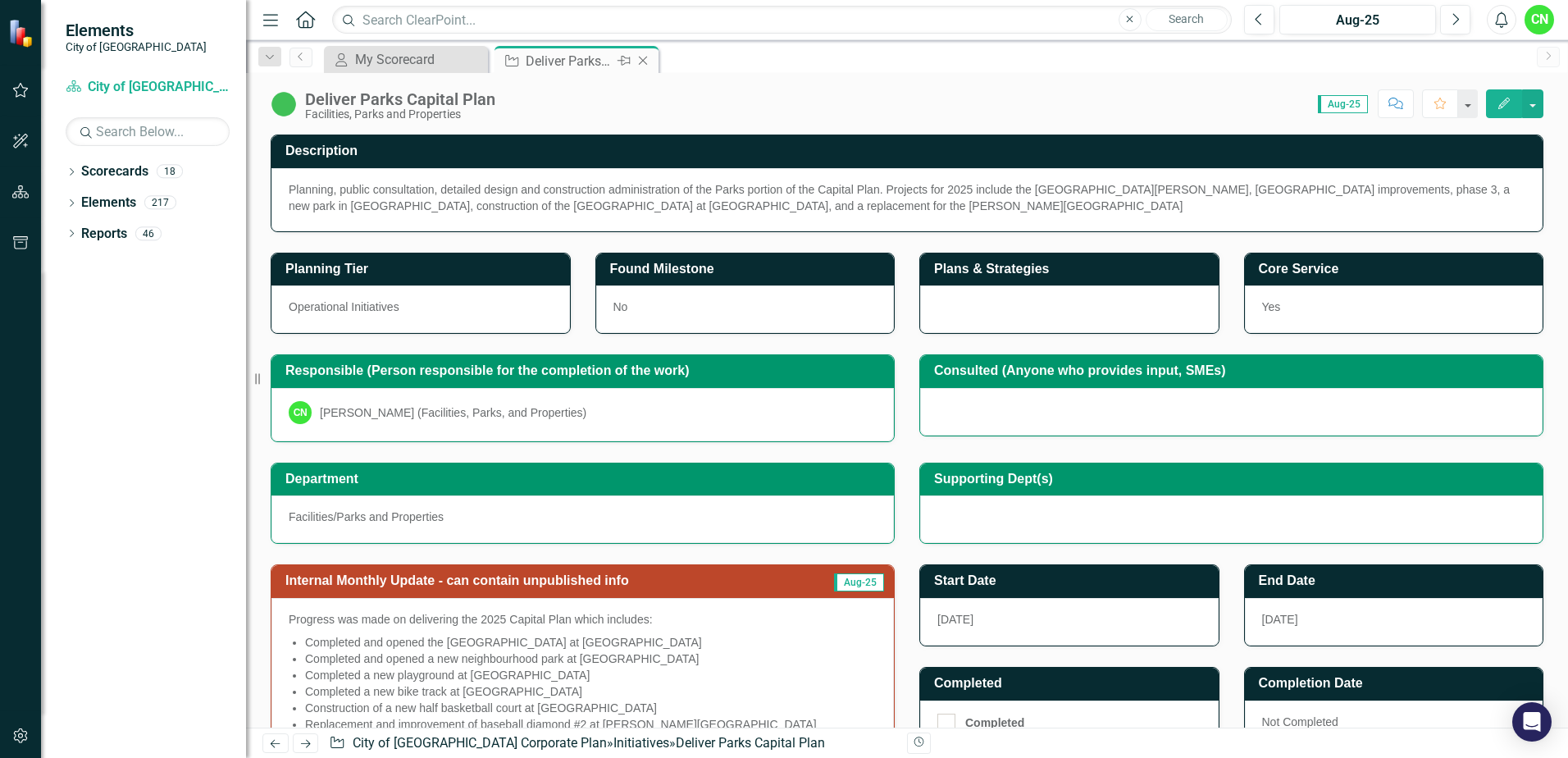
click at [651, 60] on icon "Close" at bounding box center [642, 60] width 16 height 13
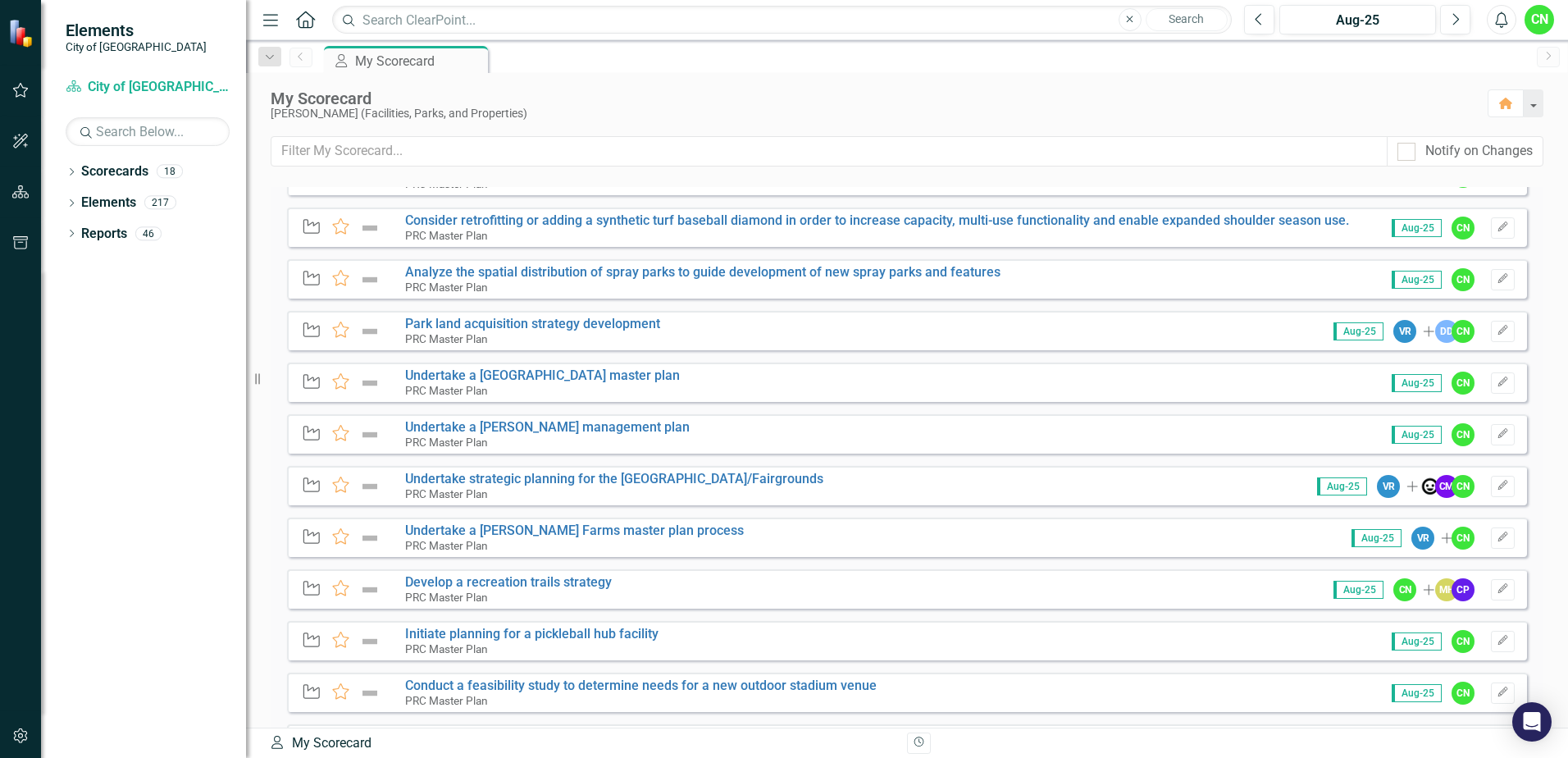
scroll to position [3278, 0]
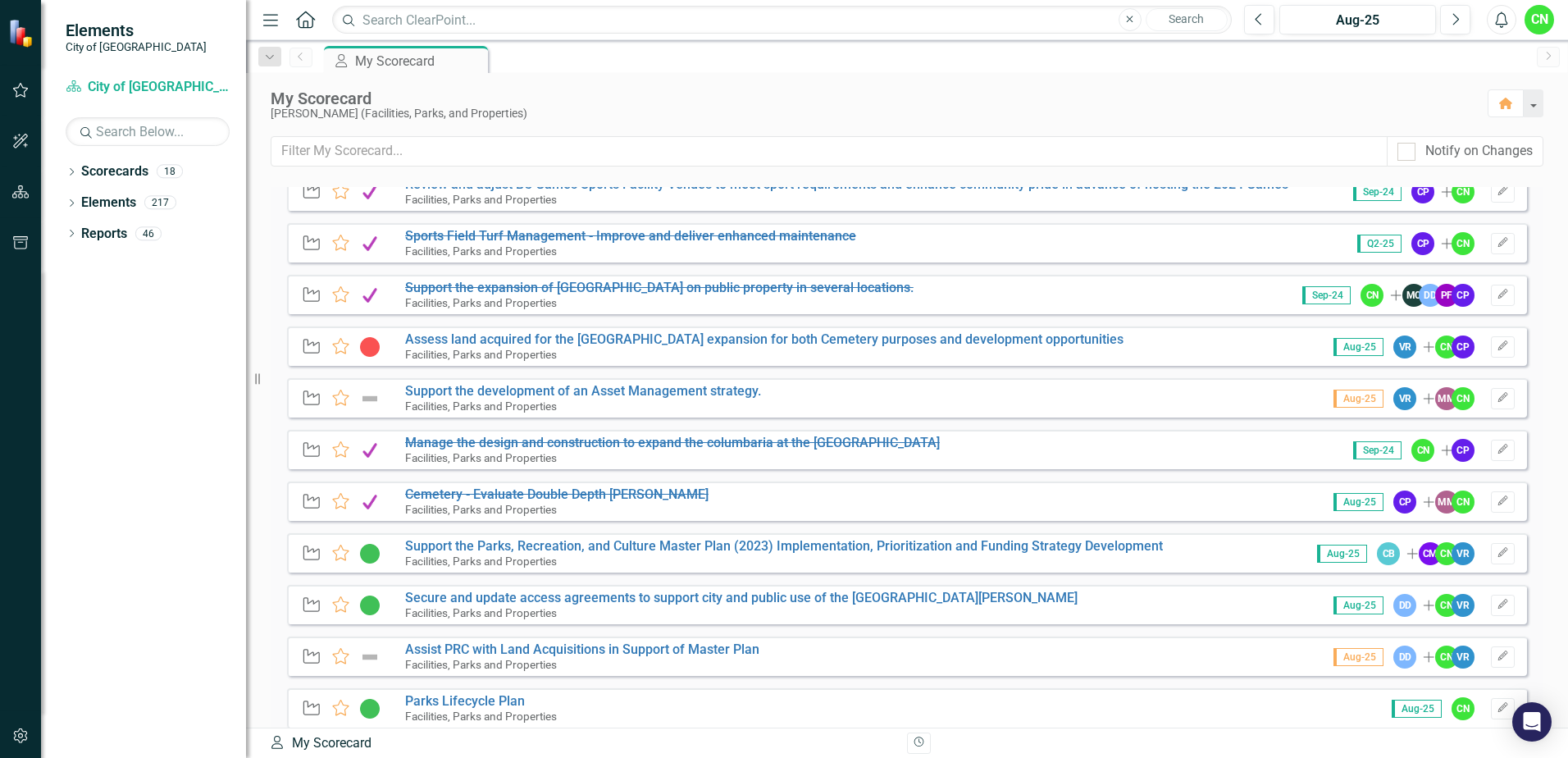
scroll to position [1231, 0]
